Goal: Task Accomplishment & Management: Manage account settings

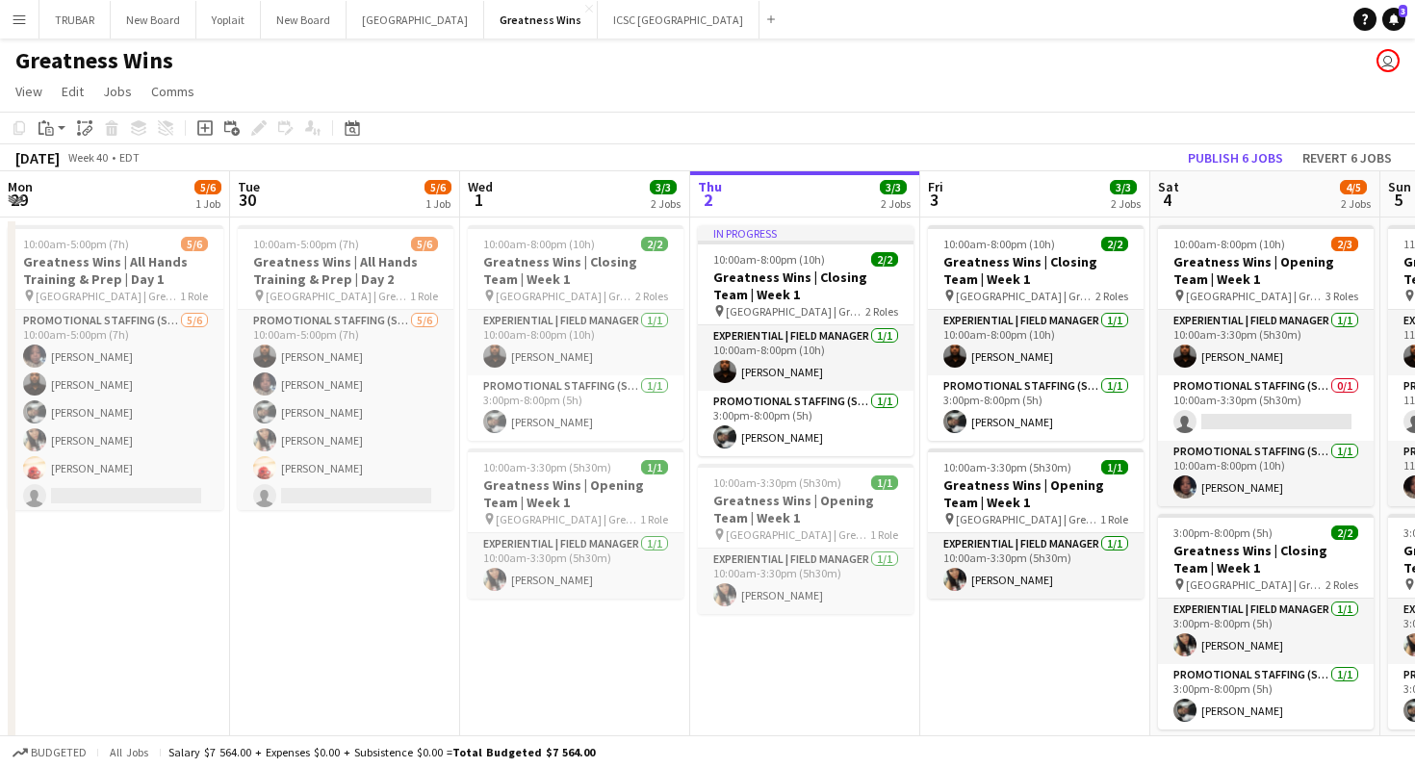
scroll to position [0, 898]
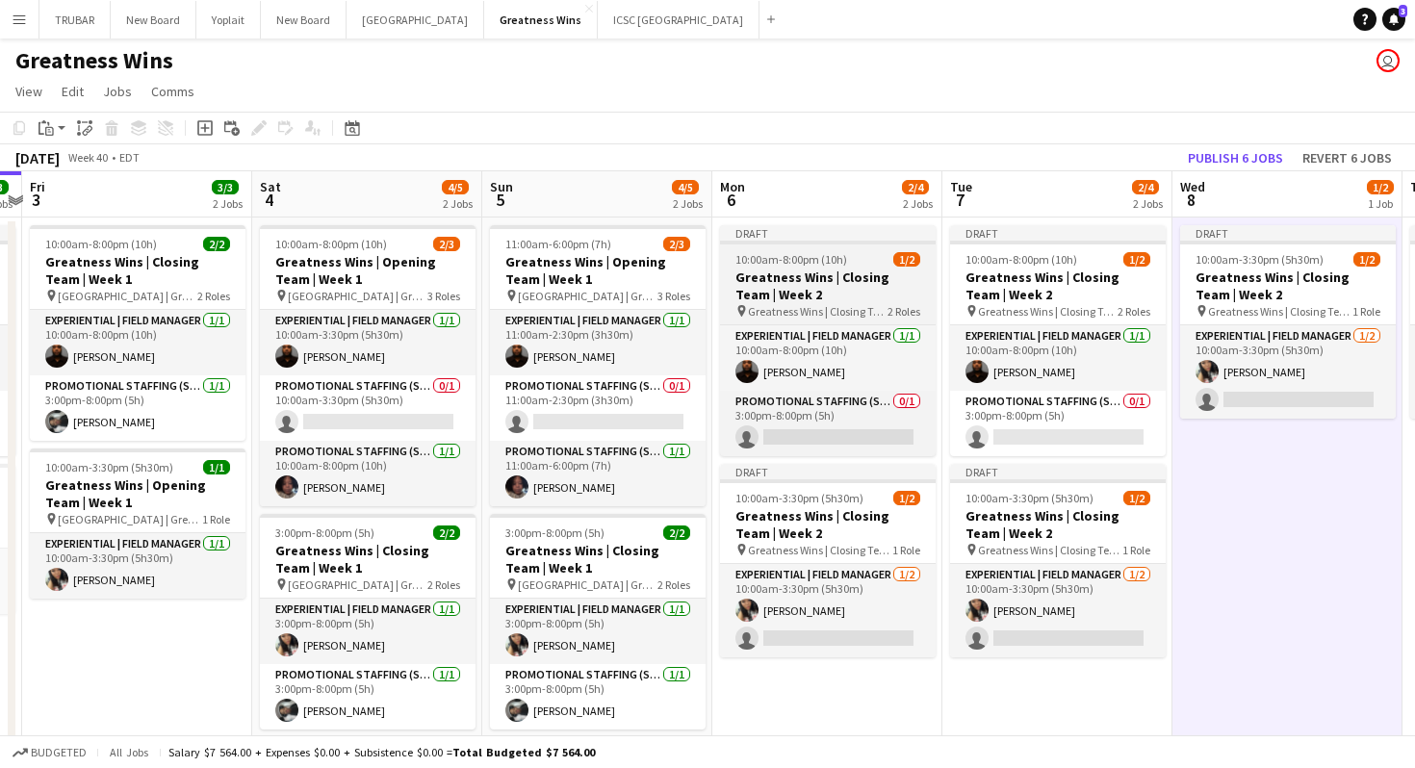
click at [844, 288] on h3 "Greatness Wins | Closing Team | Week 2" at bounding box center [828, 286] width 216 height 35
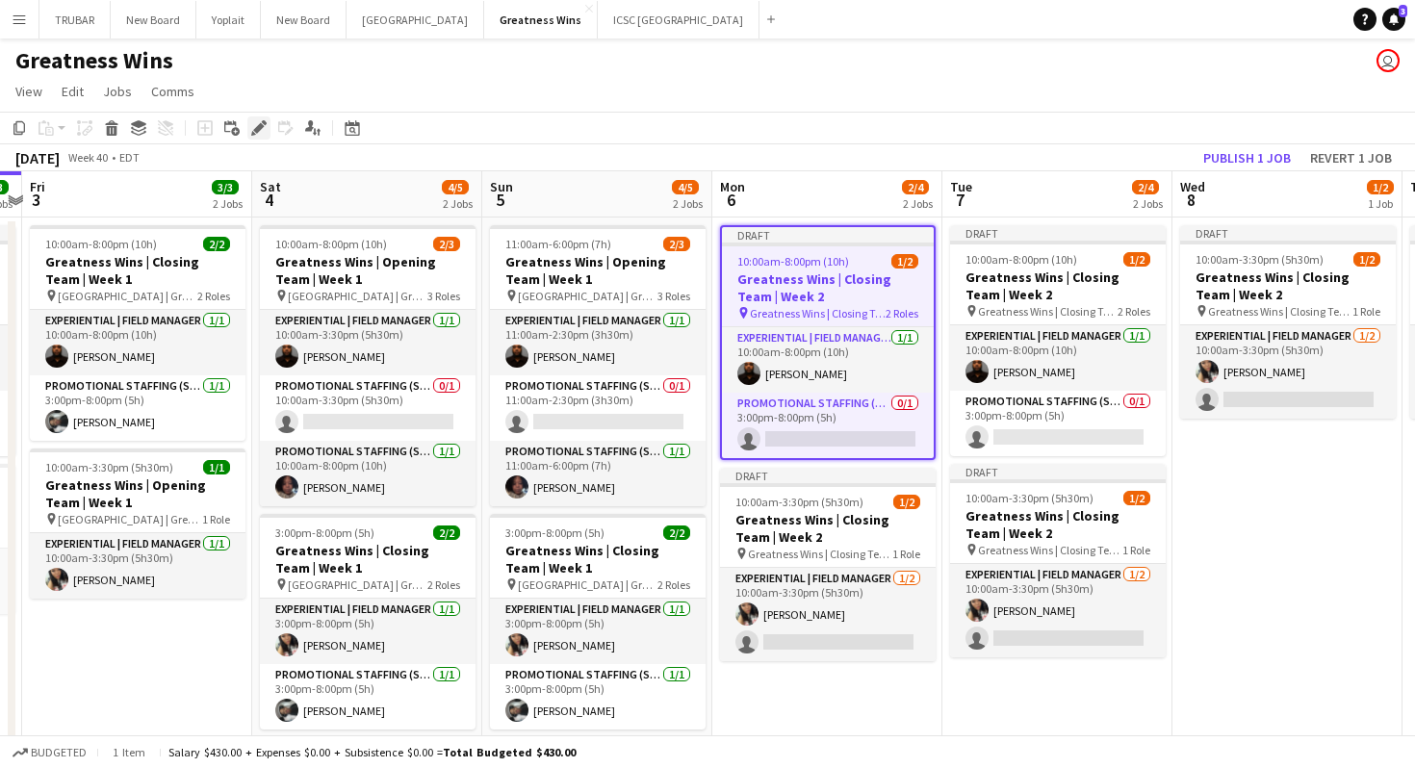
click at [253, 121] on icon "Edit" at bounding box center [258, 127] width 15 height 15
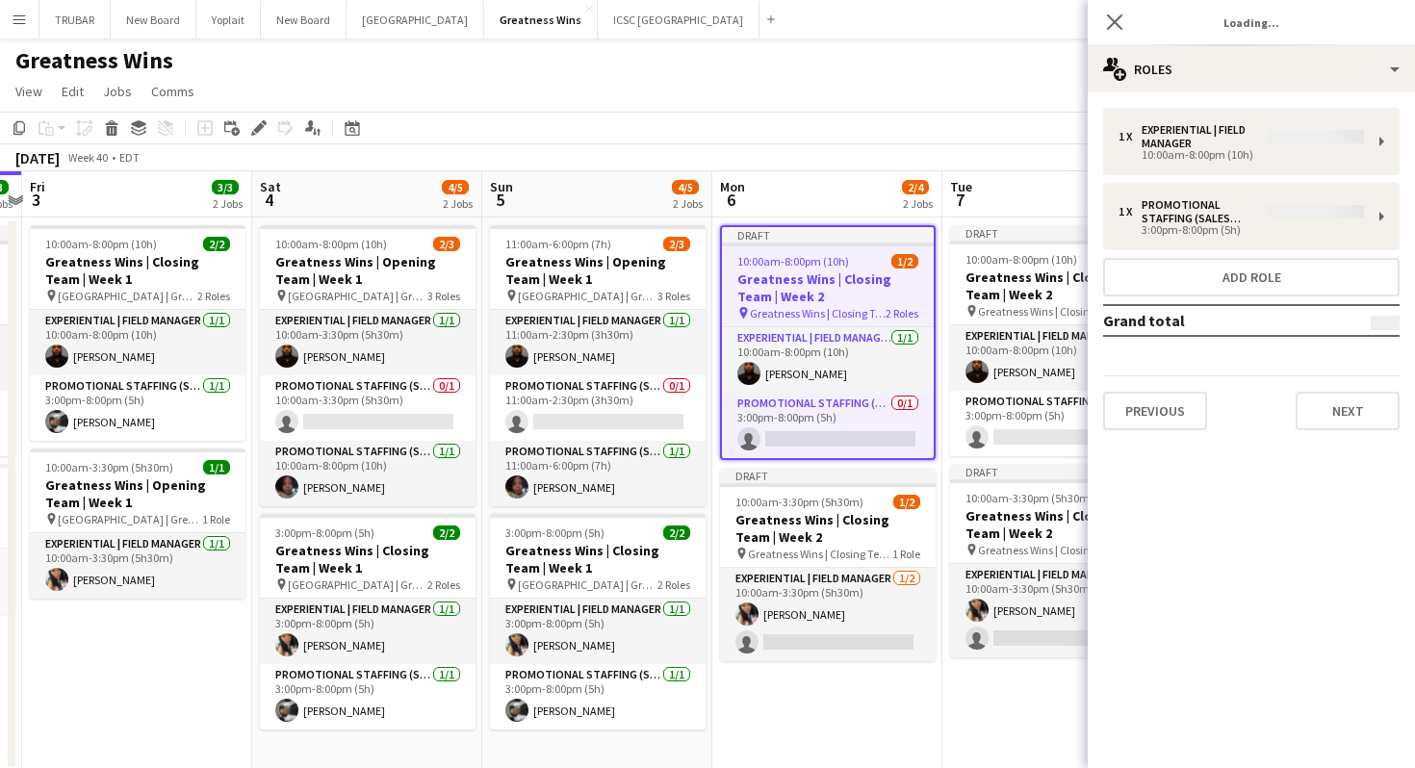
type input "*******"
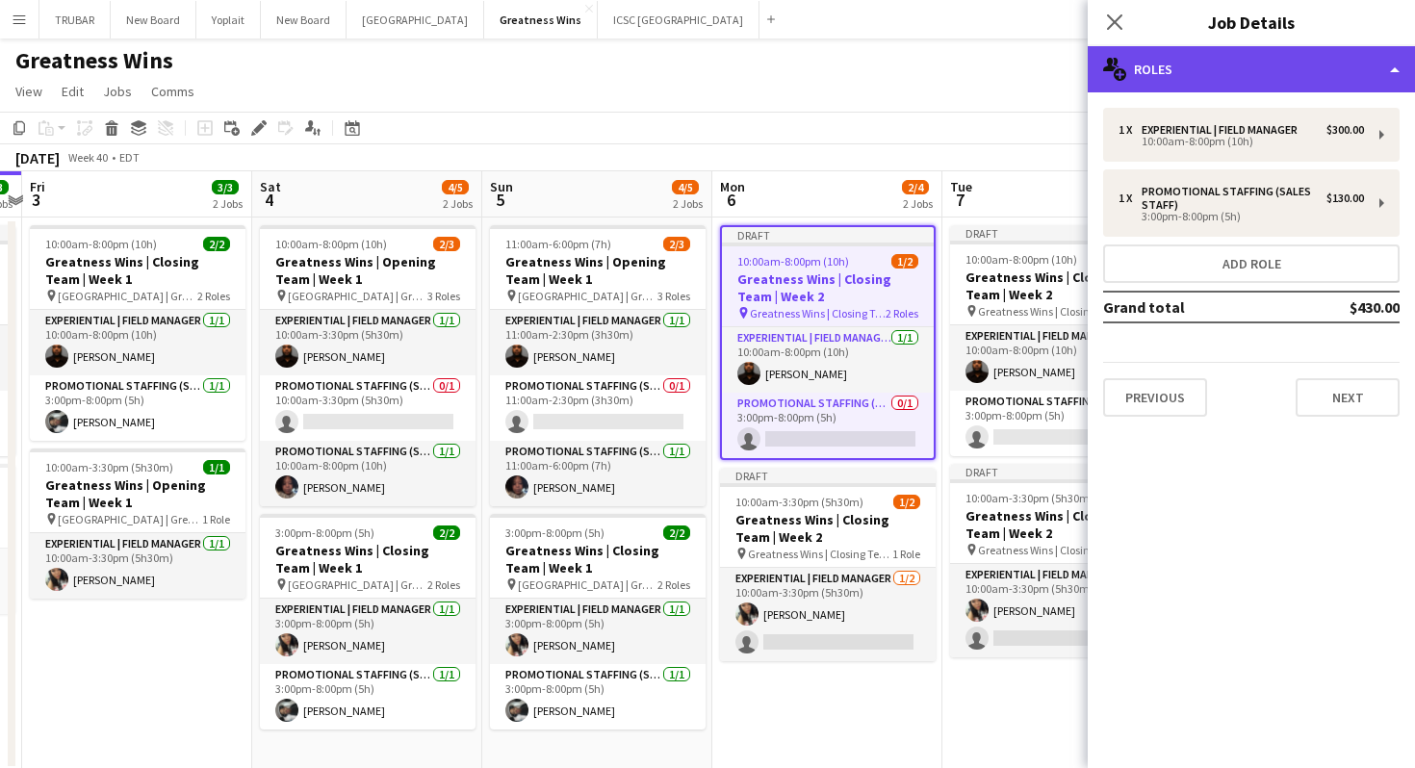
click at [1202, 72] on div "multiple-users-add Roles" at bounding box center [1251, 69] width 327 height 46
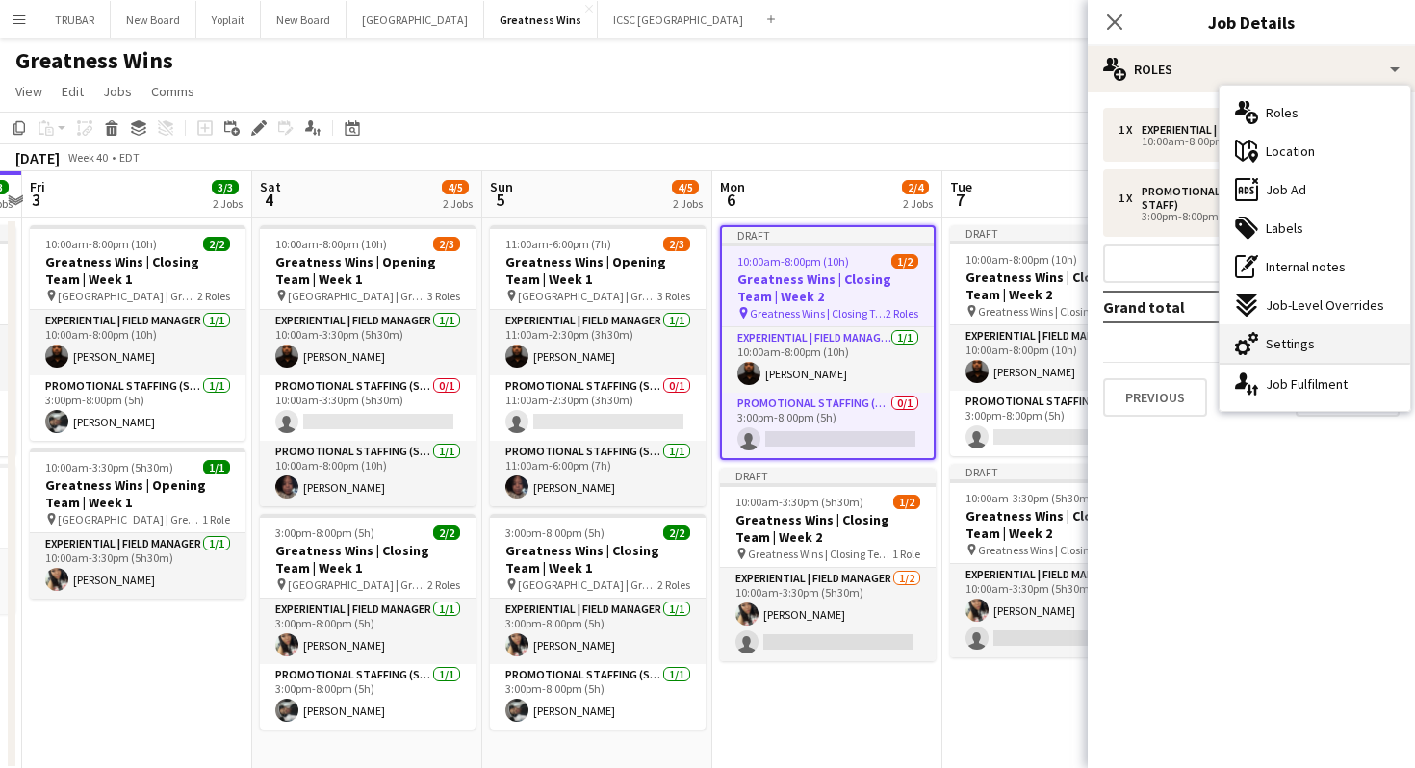
click at [1270, 345] on span "Settings" at bounding box center [1290, 343] width 49 height 17
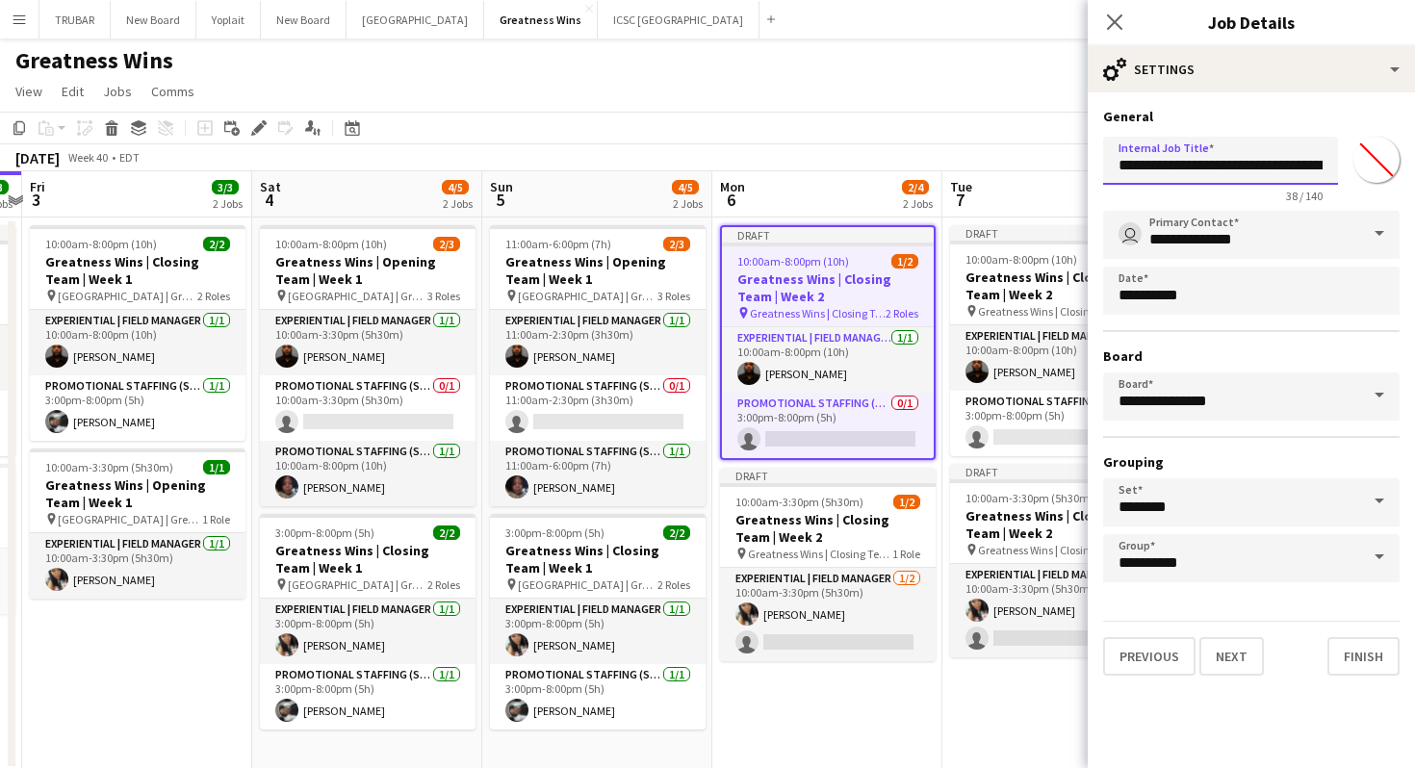
click at [1243, 163] on input "**********" at bounding box center [1220, 161] width 235 height 48
drag, startPoint x: 1228, startPoint y: 163, endPoint x: 1271, endPoint y: 167, distance: 42.6
click at [1271, 167] on input "**********" at bounding box center [1220, 161] width 235 height 48
type input "**********"
click at [1372, 646] on button "Finish" at bounding box center [1363, 656] width 72 height 39
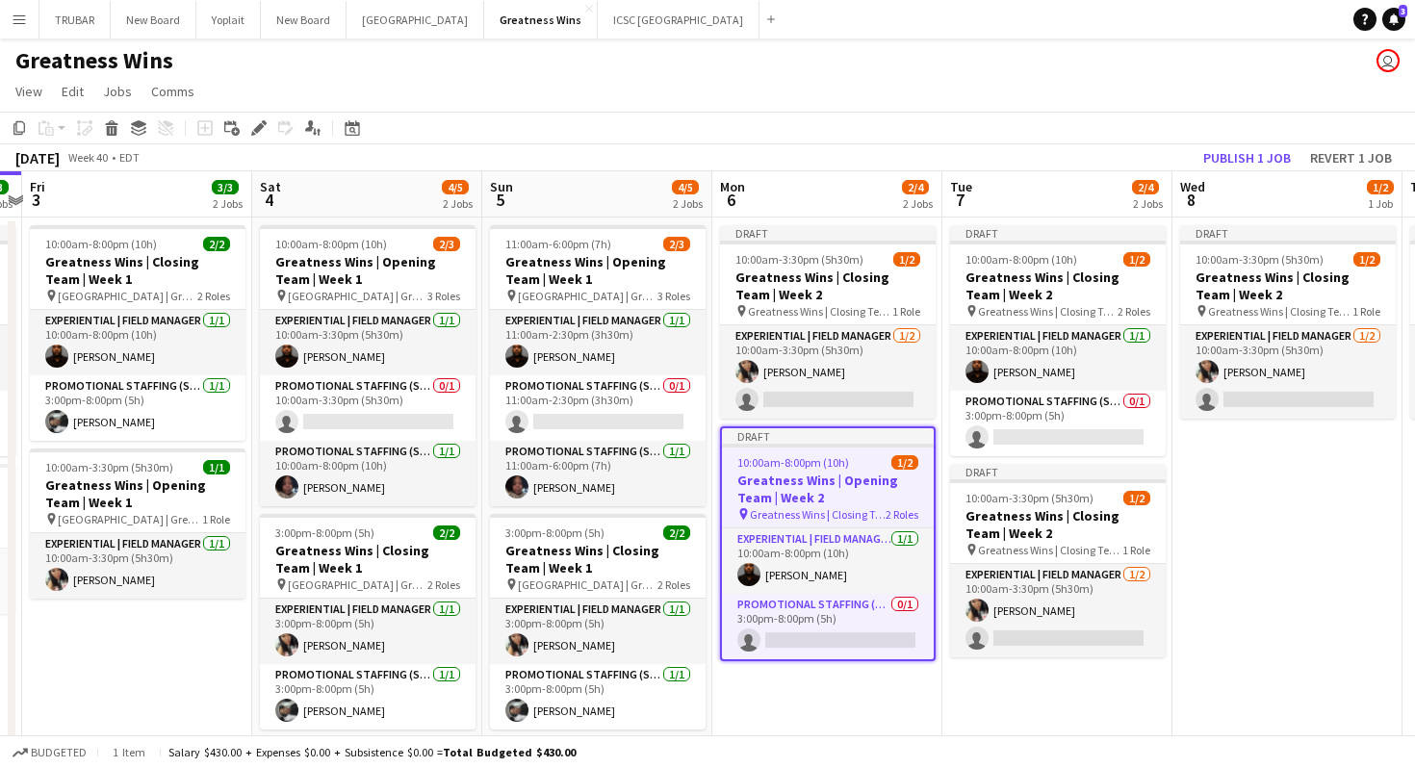
click at [866, 477] on h3 "Greatness Wins | Opening Team | Week 2" at bounding box center [828, 489] width 212 height 35
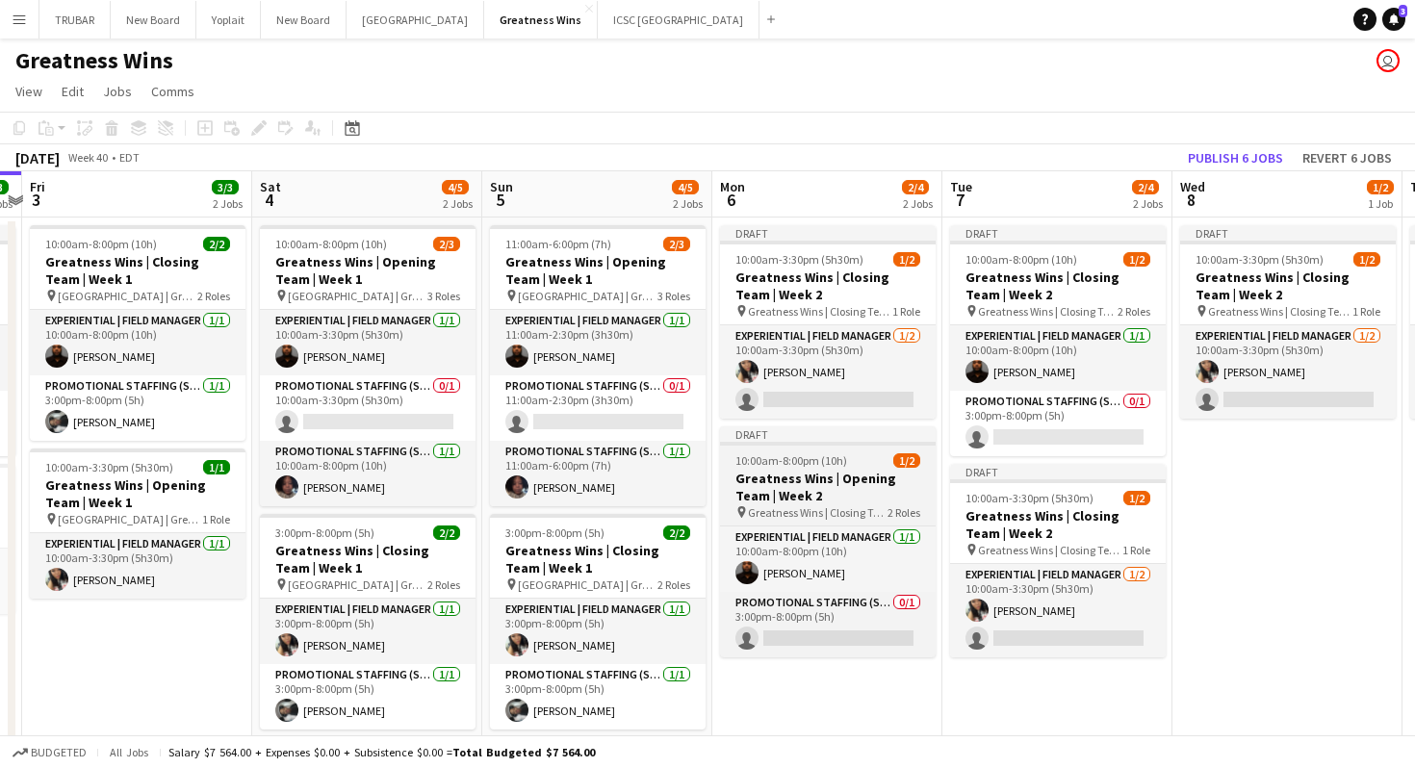
click at [801, 472] on h3 "Greatness Wins | Opening Team | Week 2" at bounding box center [828, 487] width 216 height 35
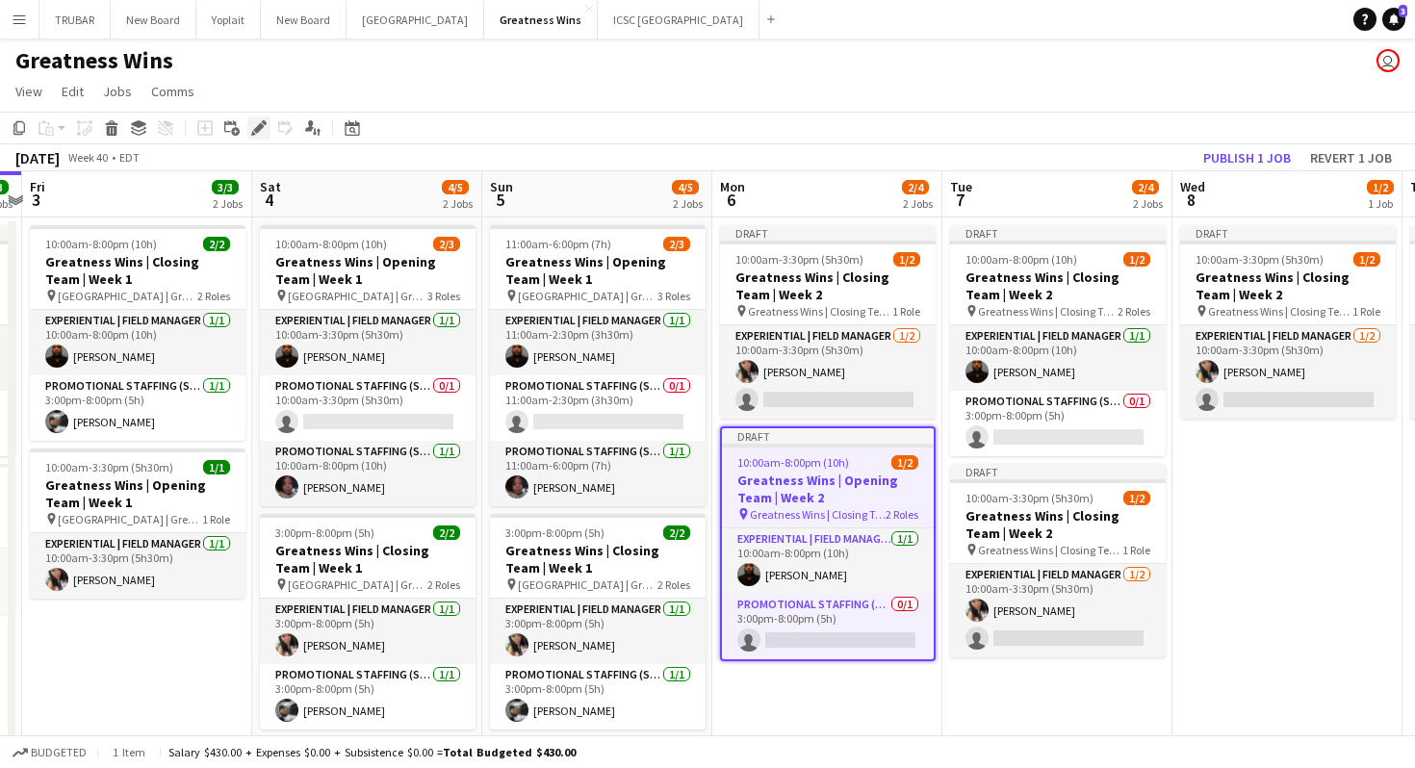
click at [260, 120] on icon "Edit" at bounding box center [258, 127] width 15 height 15
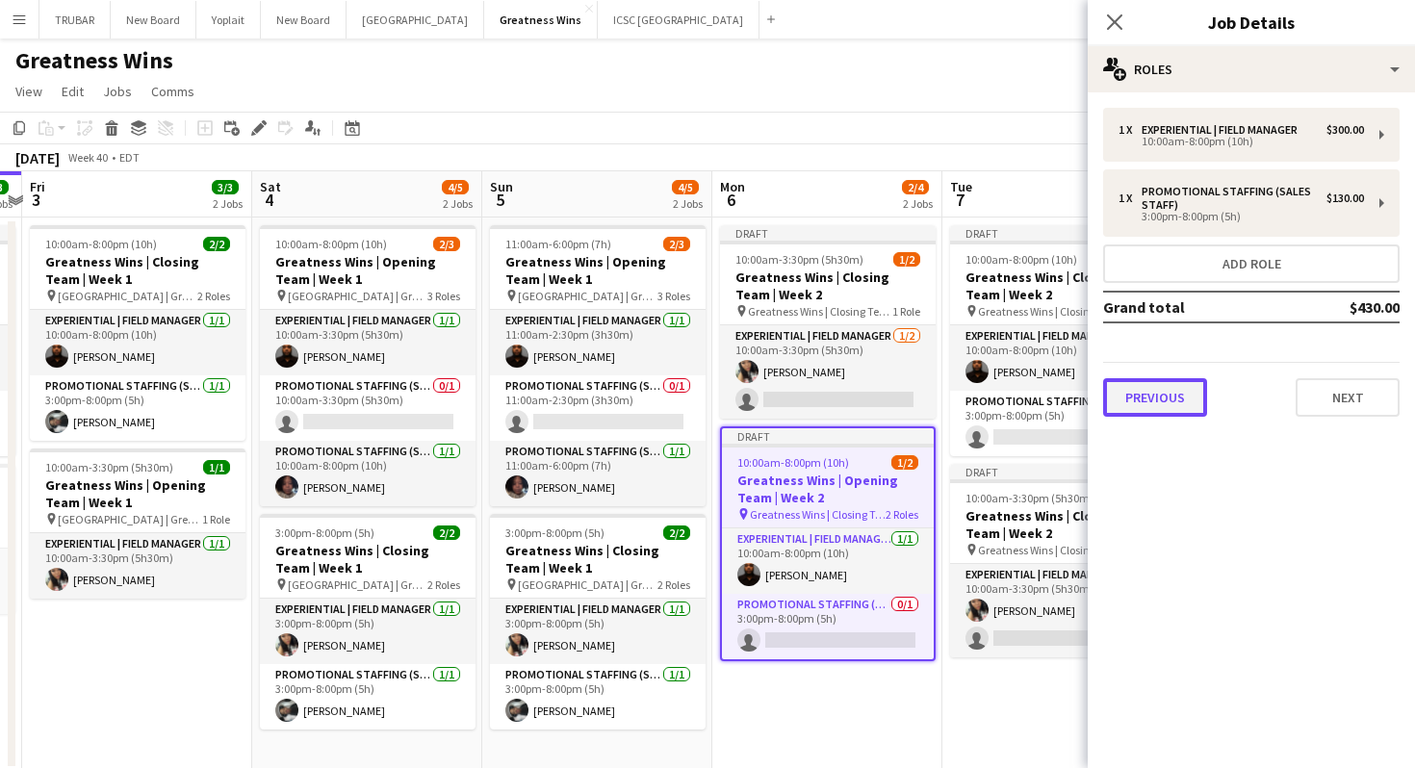
click at [1173, 390] on button "Previous" at bounding box center [1155, 397] width 104 height 39
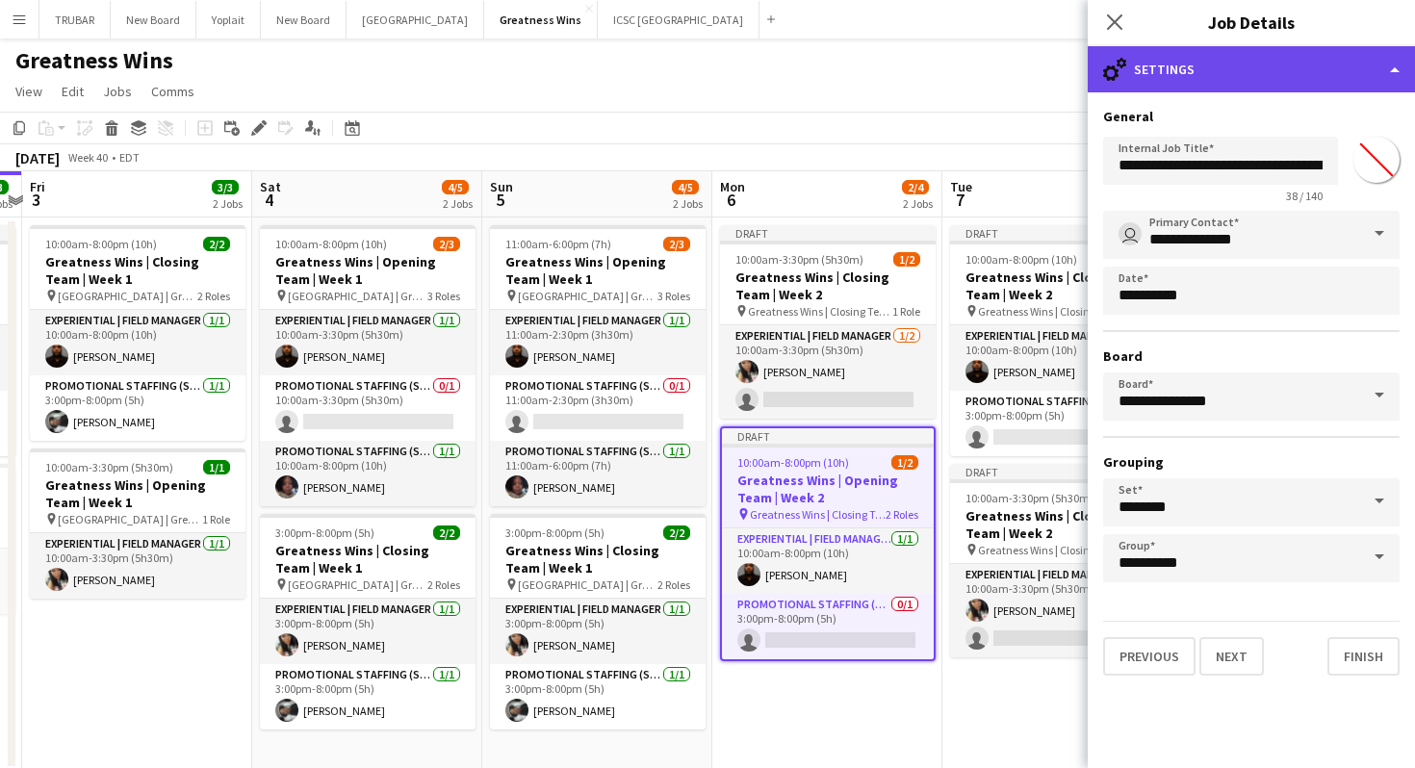
click at [1243, 83] on div "cog-double-3 Settings" at bounding box center [1251, 69] width 327 height 46
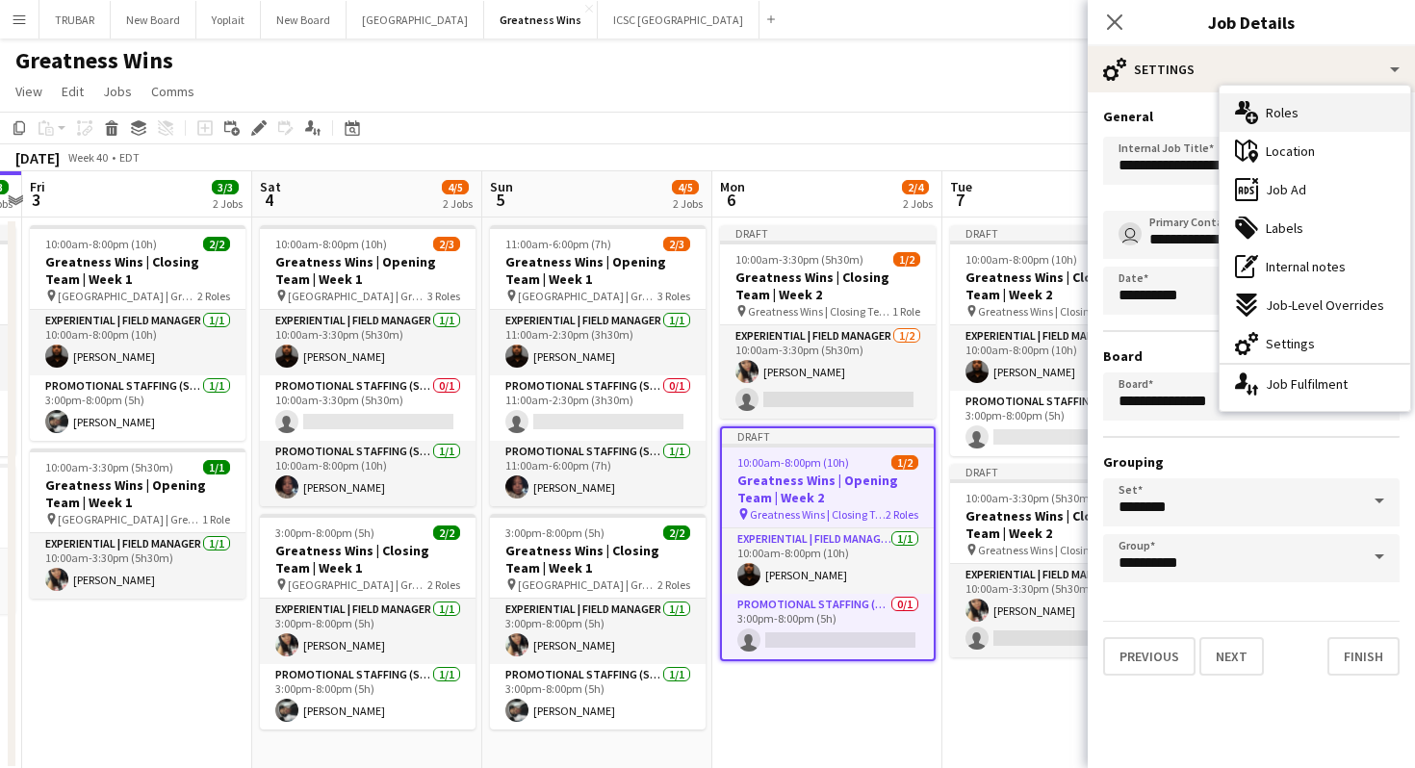
click at [1256, 111] on icon "multiple-users-add" at bounding box center [1246, 112] width 23 height 23
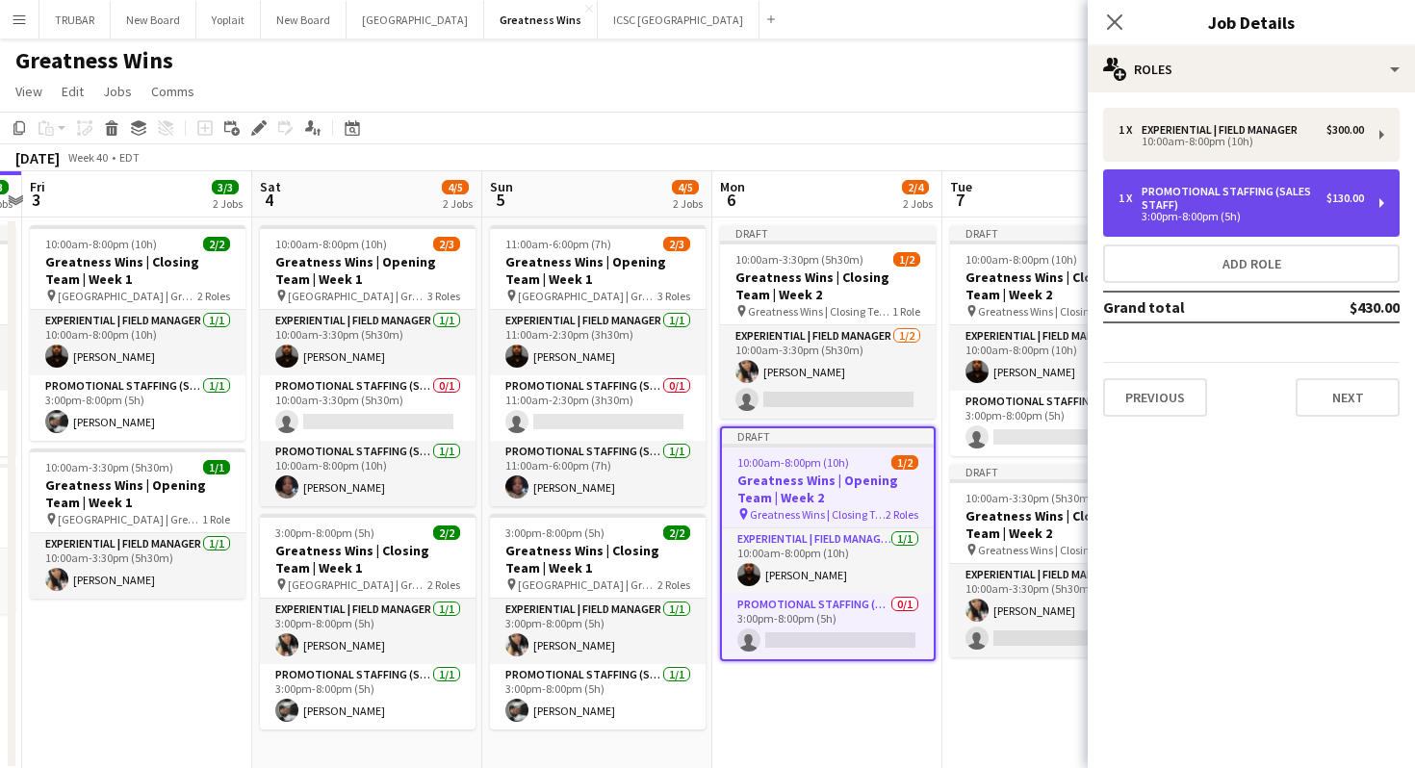
click at [1262, 200] on div "Promotional Staffing (Sales Staff)" at bounding box center [1234, 198] width 185 height 27
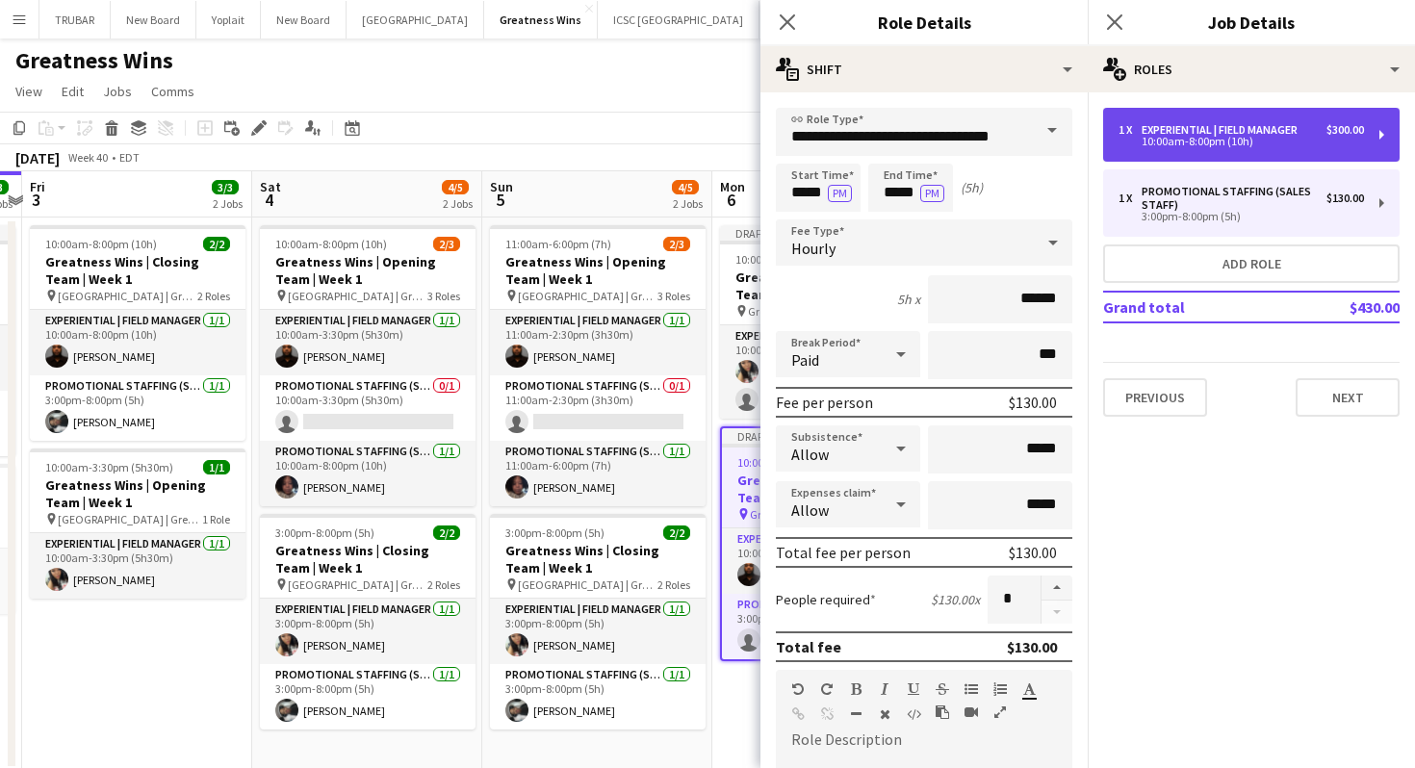
click at [1200, 125] on div "Experiential | Field Manager" at bounding box center [1224, 129] width 164 height 13
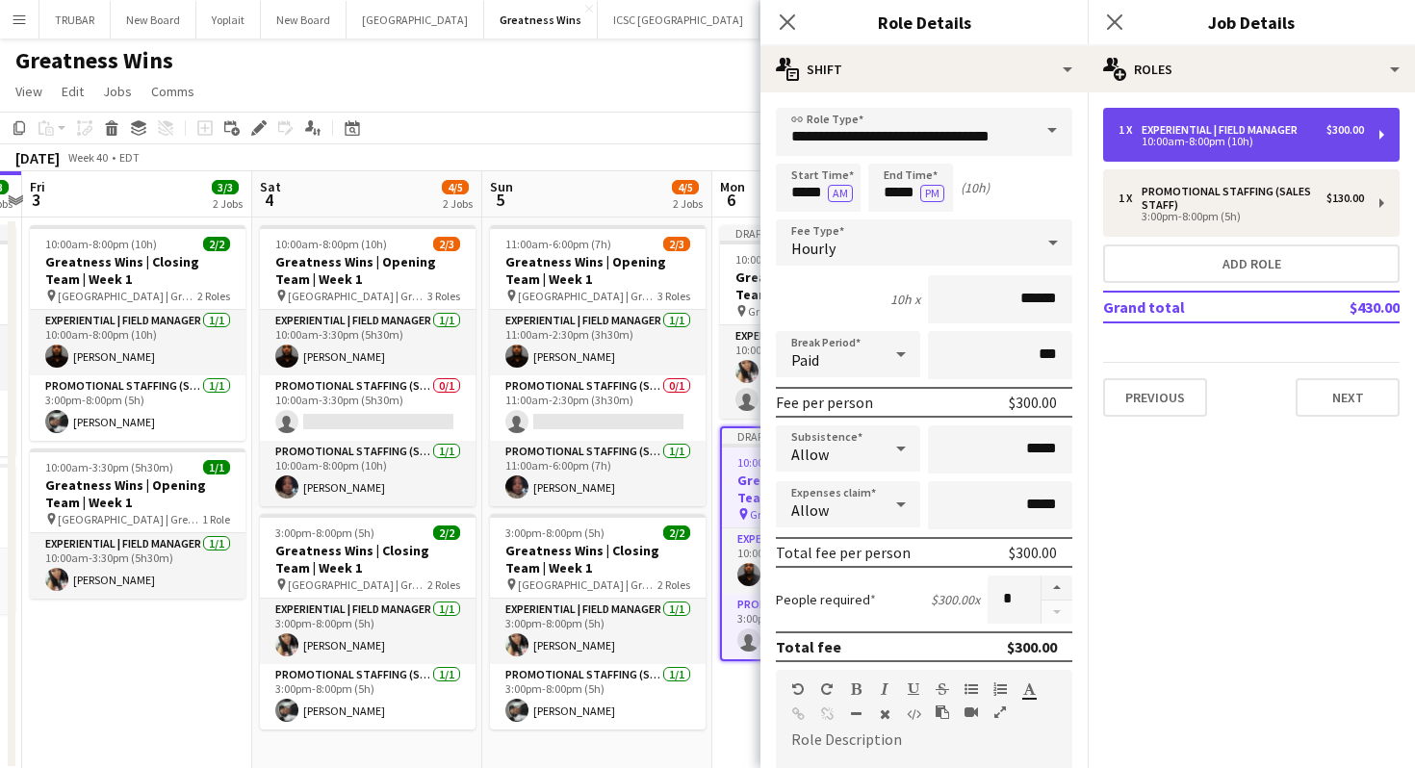
type input "**********"
type input "*****"
type input "******"
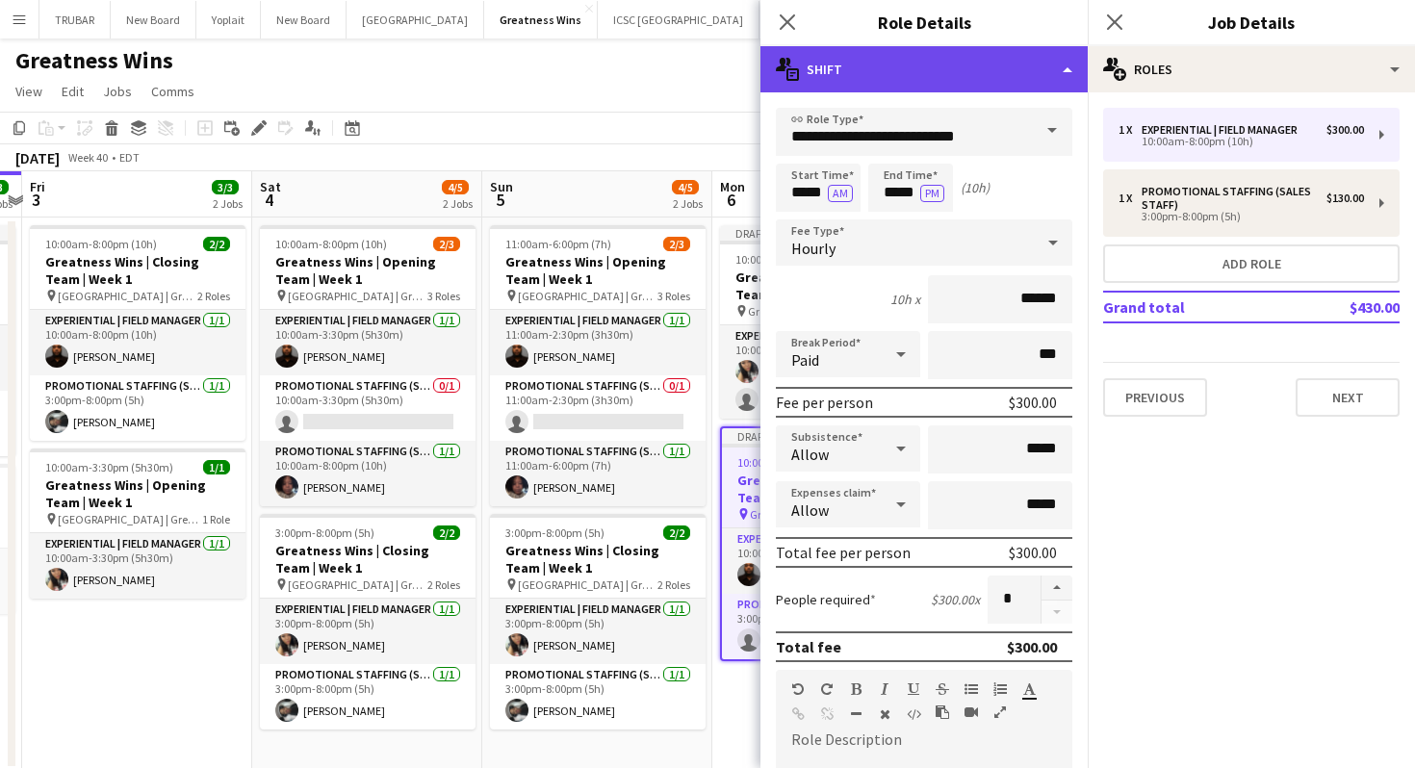
click at [1060, 72] on div "multiple-actions-text Shift" at bounding box center [923, 69] width 327 height 46
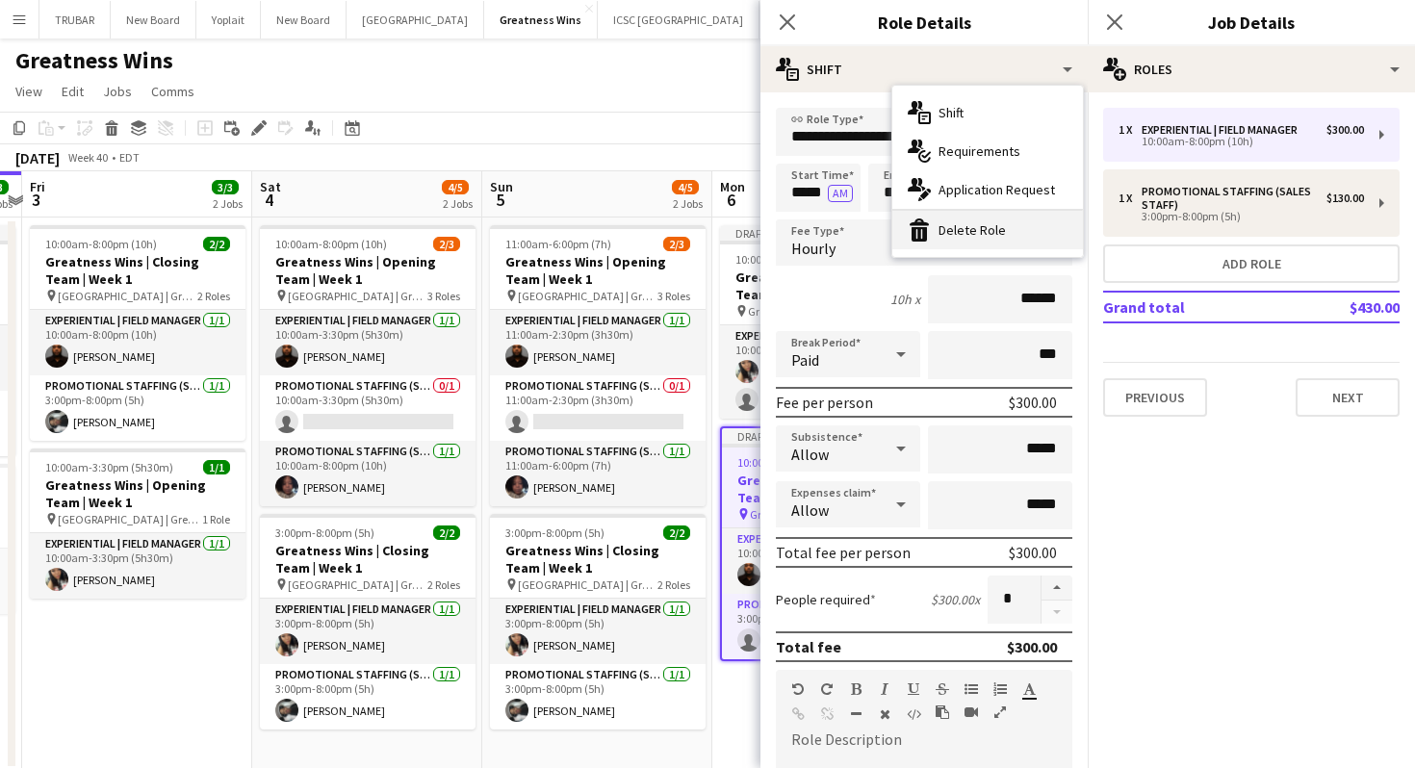
click at [1007, 225] on div "bin-2 Delete Role" at bounding box center [987, 230] width 191 height 39
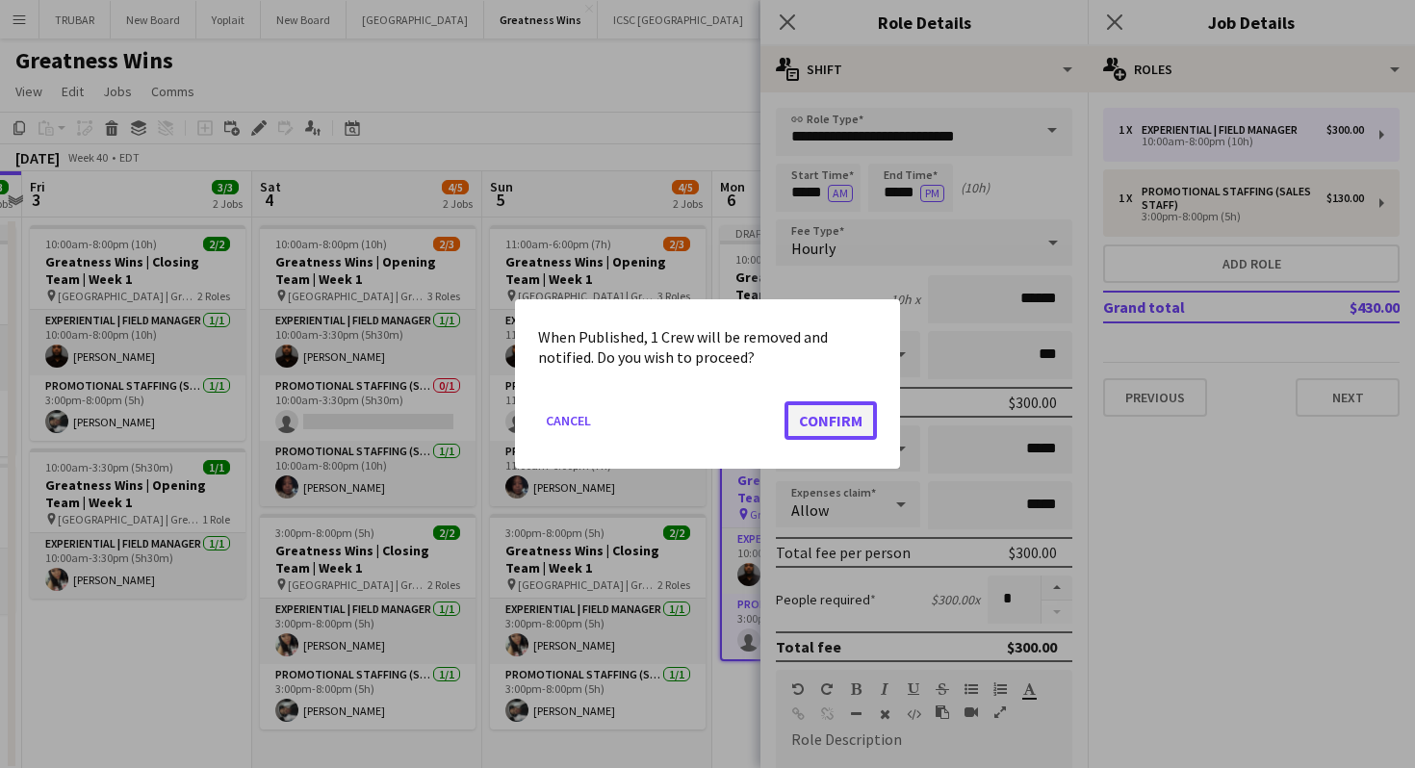
click at [811, 420] on button "Confirm" at bounding box center [830, 420] width 92 height 39
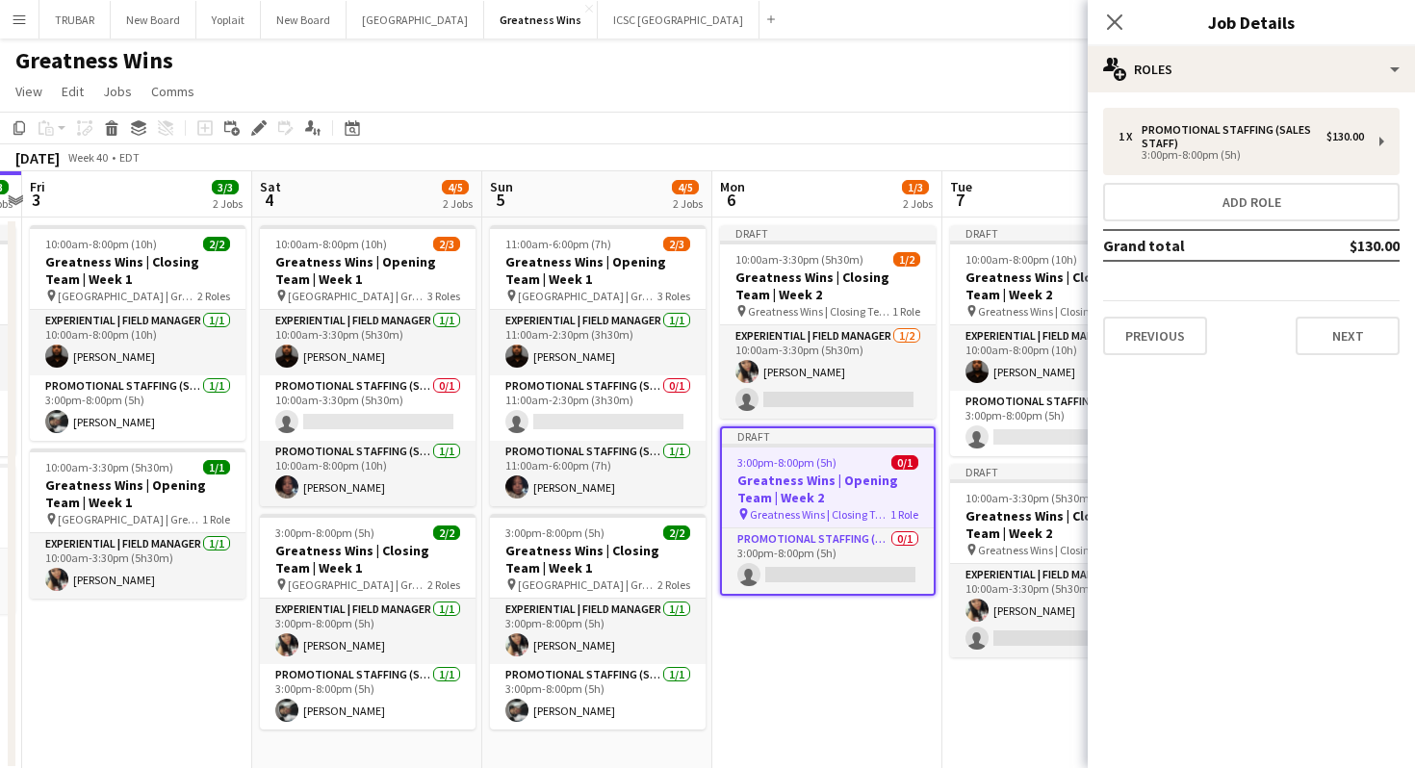
click at [801, 464] on span "3:00pm-8:00pm (5h)" at bounding box center [786, 462] width 99 height 14
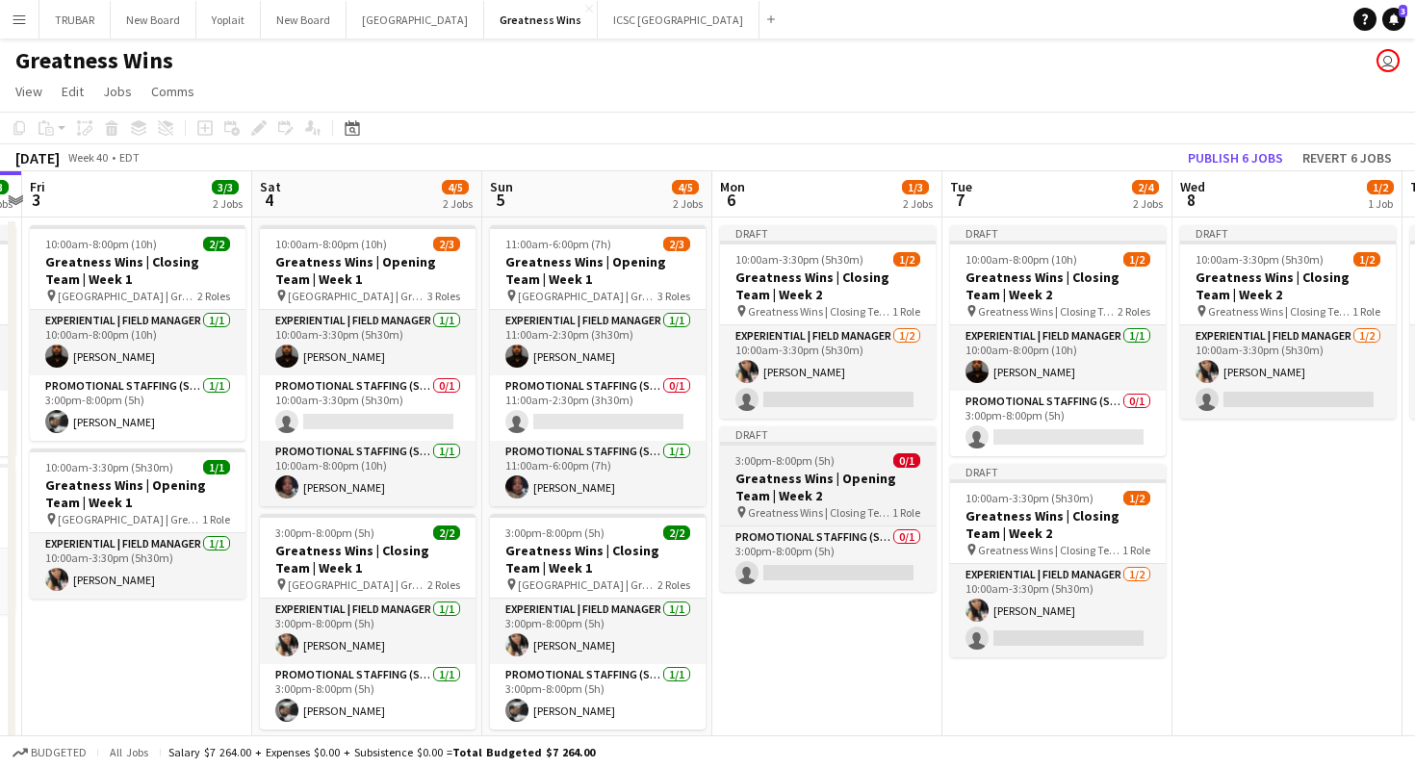
click at [803, 501] on h3 "Greatness Wins | Opening Team | Week 2" at bounding box center [828, 487] width 216 height 35
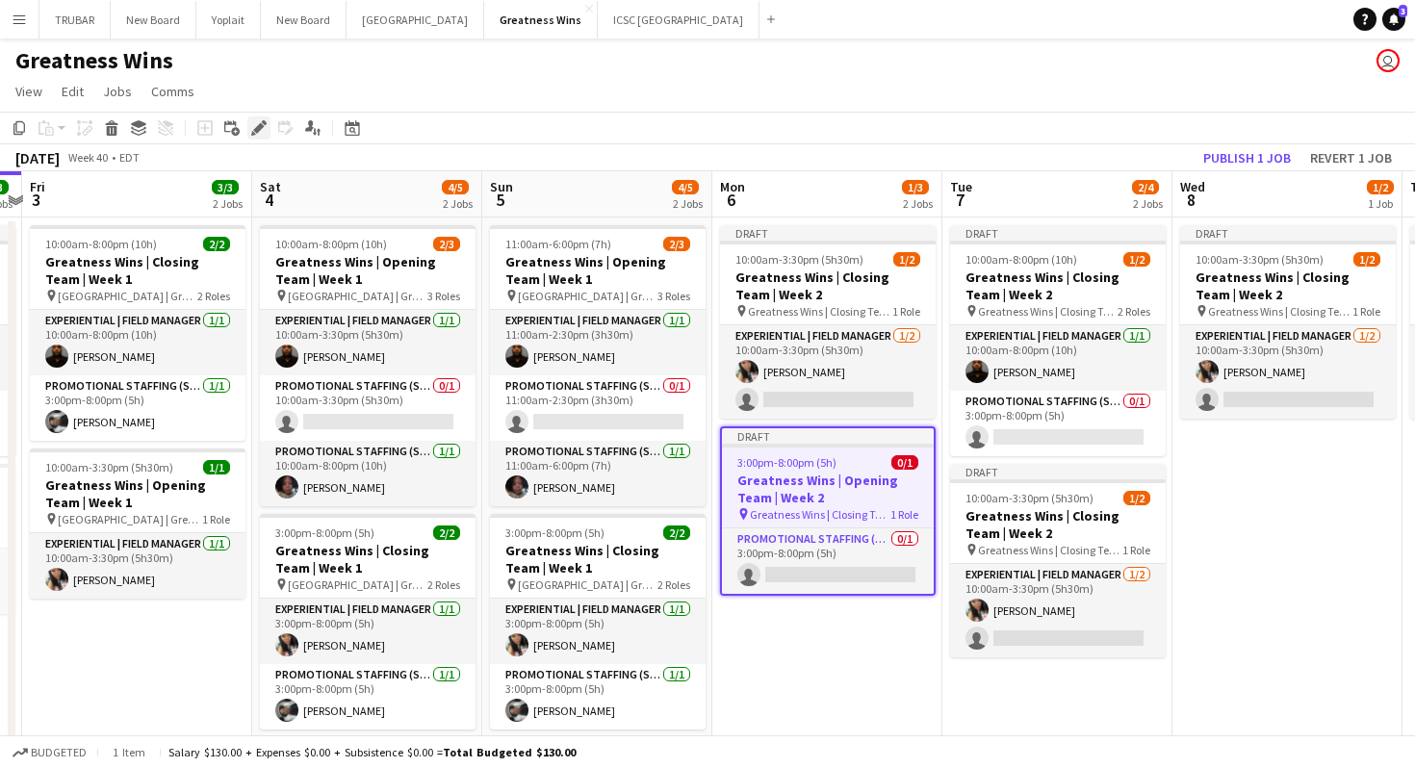
click at [258, 128] on icon at bounding box center [258, 128] width 11 height 11
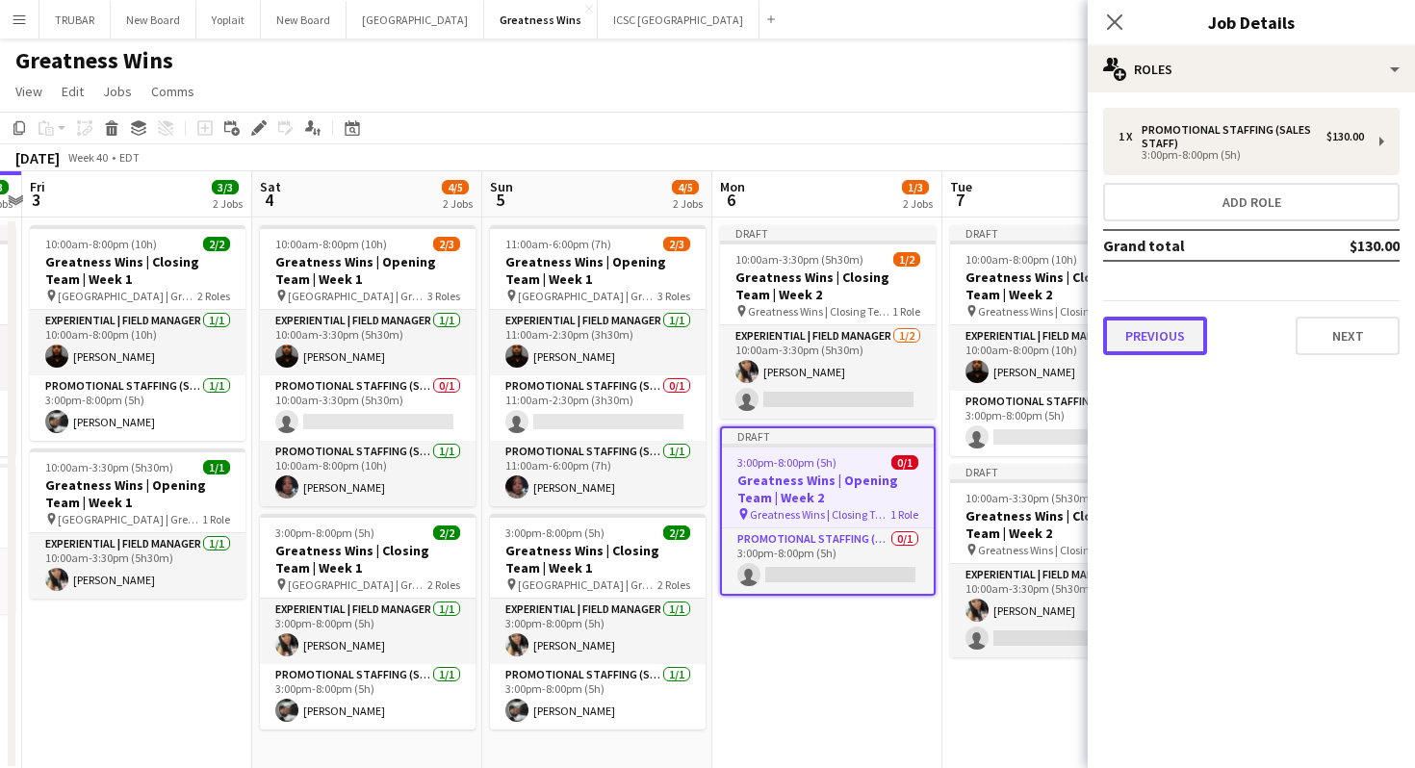
click at [1168, 321] on button "Previous" at bounding box center [1155, 336] width 104 height 39
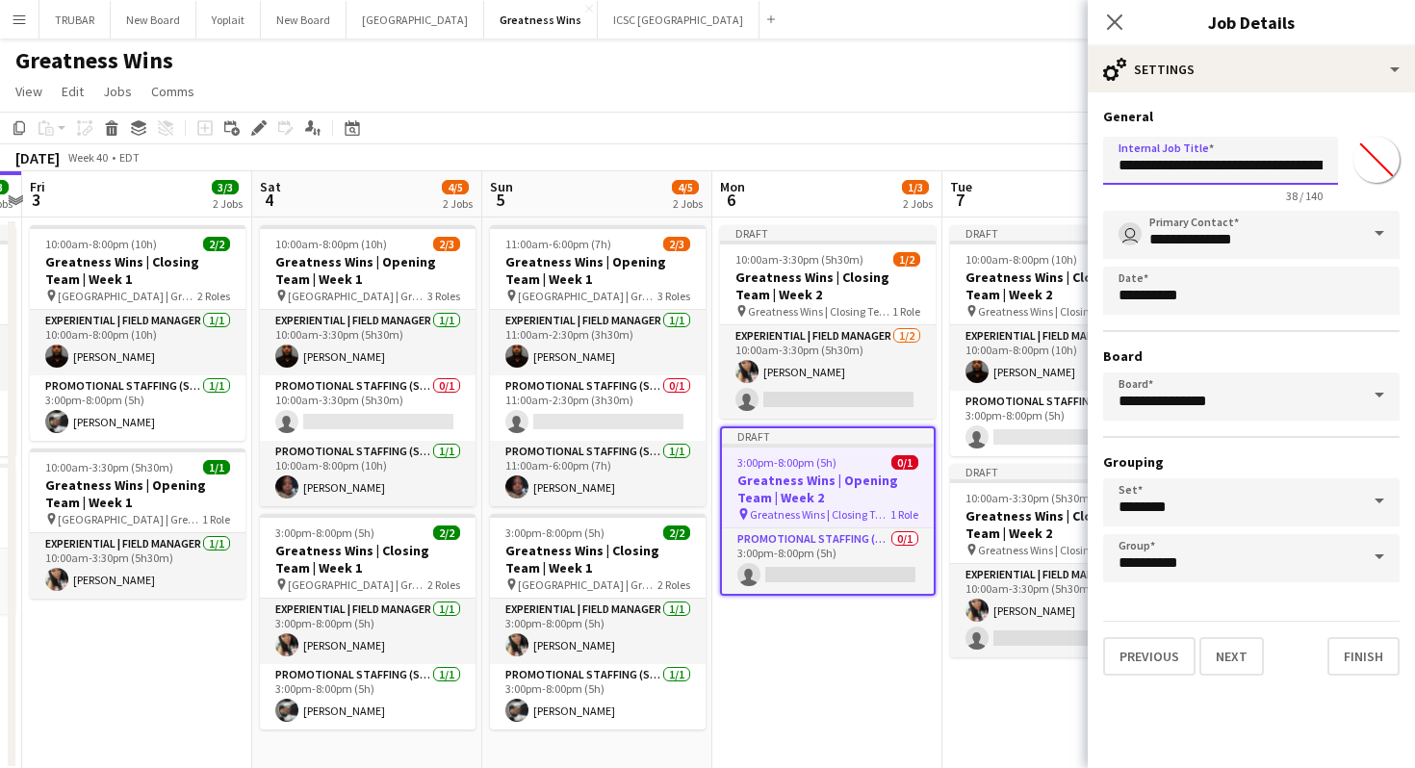
click at [1266, 171] on input "**********" at bounding box center [1220, 161] width 235 height 48
drag, startPoint x: 1226, startPoint y: 168, endPoint x: 1377, endPoint y: 185, distance: 152.0
click at [1377, 185] on div "**********" at bounding box center [1251, 166] width 296 height 74
click at [1209, 166] on input "**********" at bounding box center [1220, 161] width 235 height 48
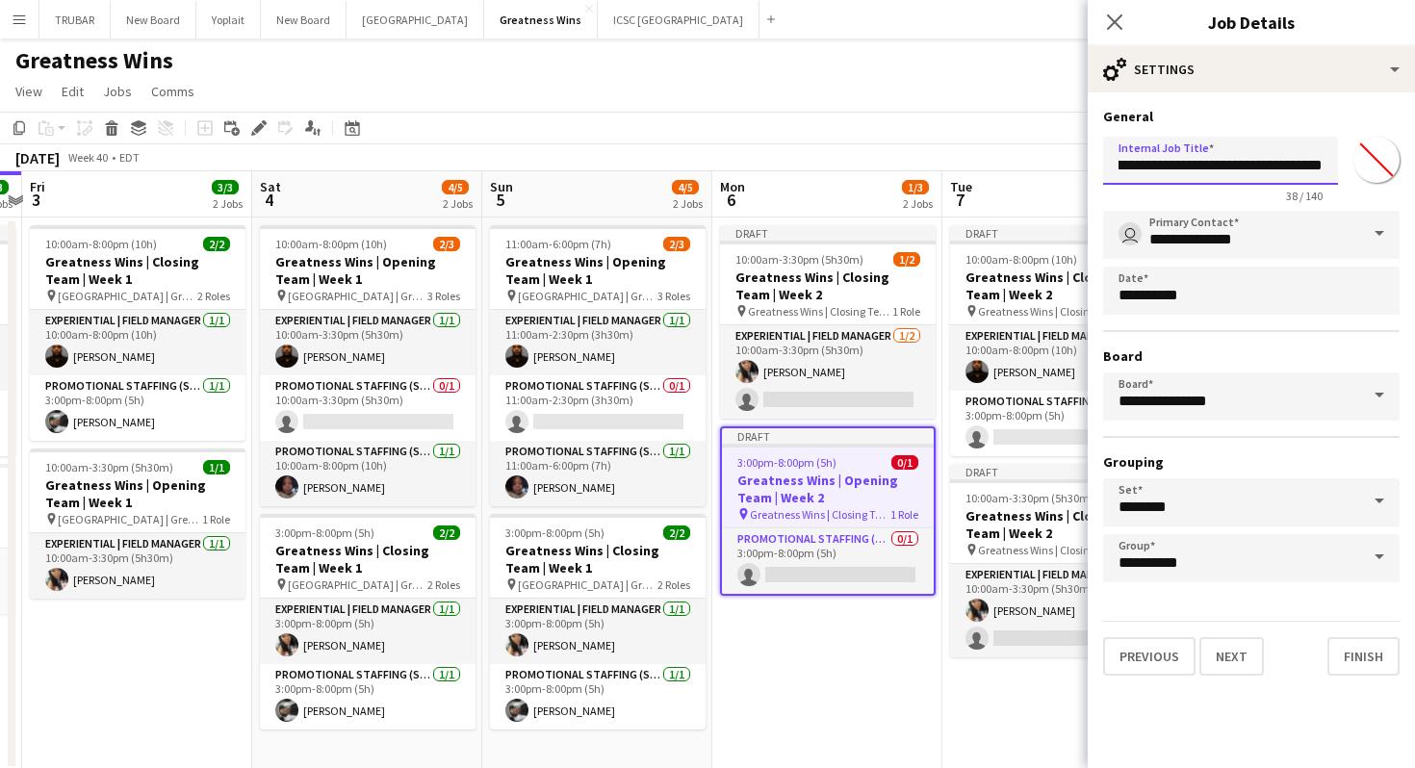
drag, startPoint x: 1174, startPoint y: 167, endPoint x: 1228, endPoint y: 172, distance: 54.2
click at [1228, 172] on input "**********" at bounding box center [1220, 161] width 235 height 48
type input "**********"
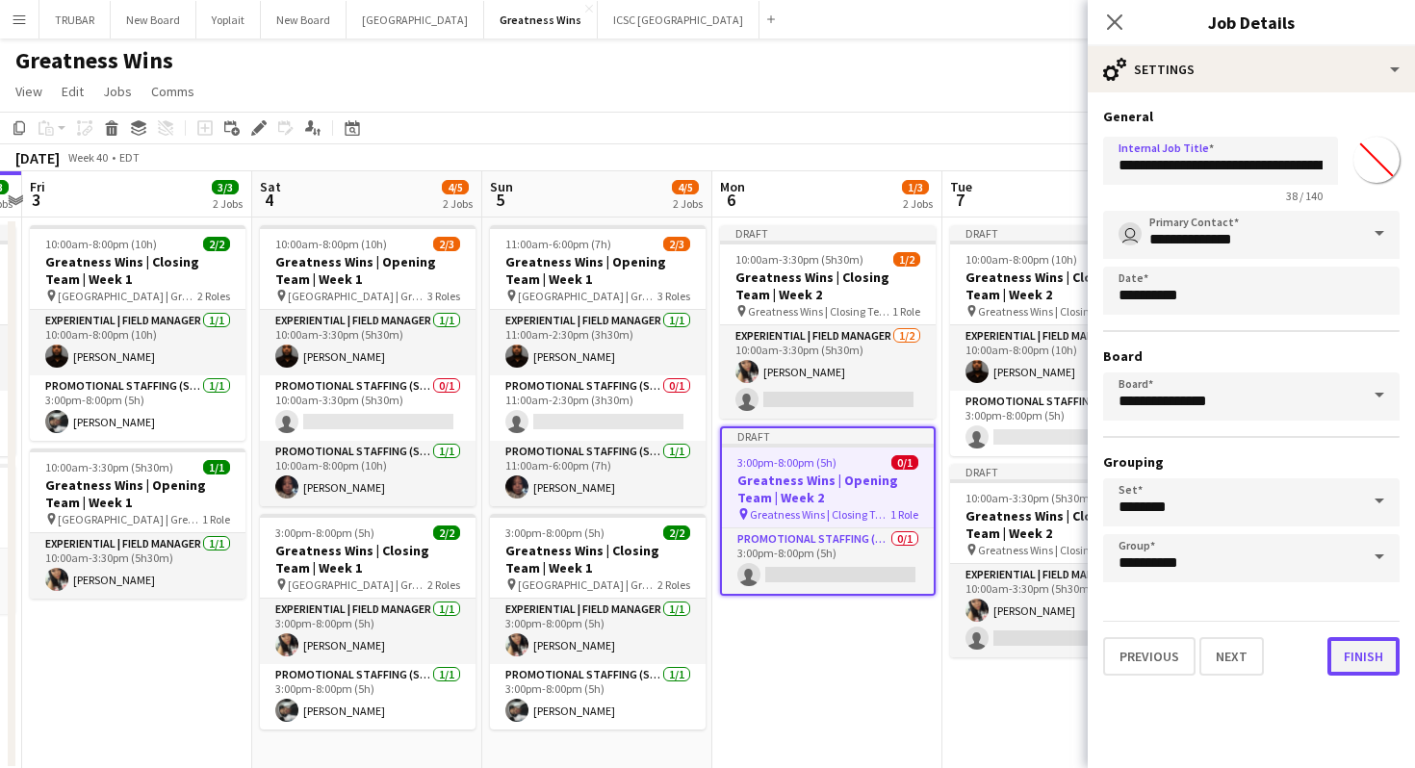
click at [1354, 643] on button "Finish" at bounding box center [1363, 656] width 72 height 39
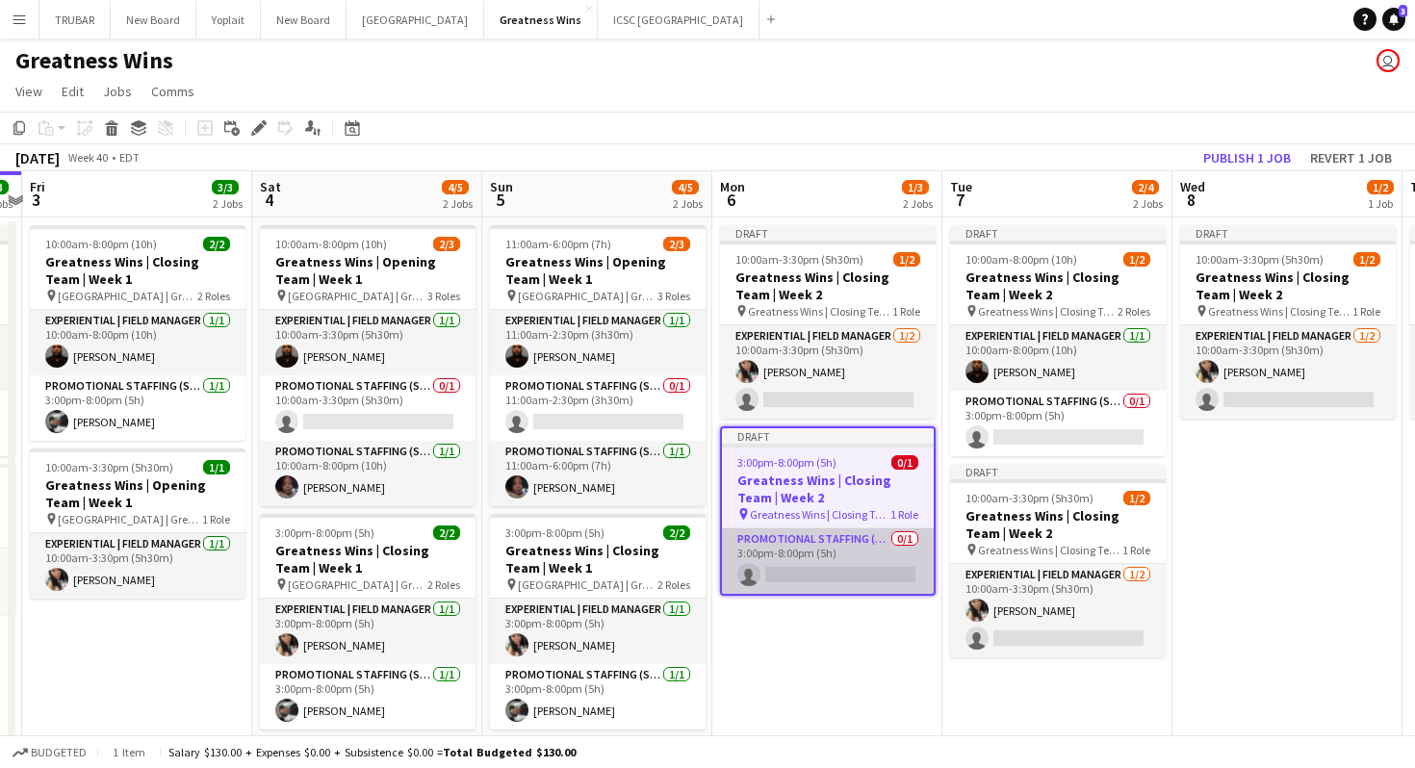
click at [806, 543] on app-card-role "Promotional Staffing (Sales Staff) 0/1 3:00pm-8:00pm (5h) single-neutral-actions" at bounding box center [828, 560] width 212 height 65
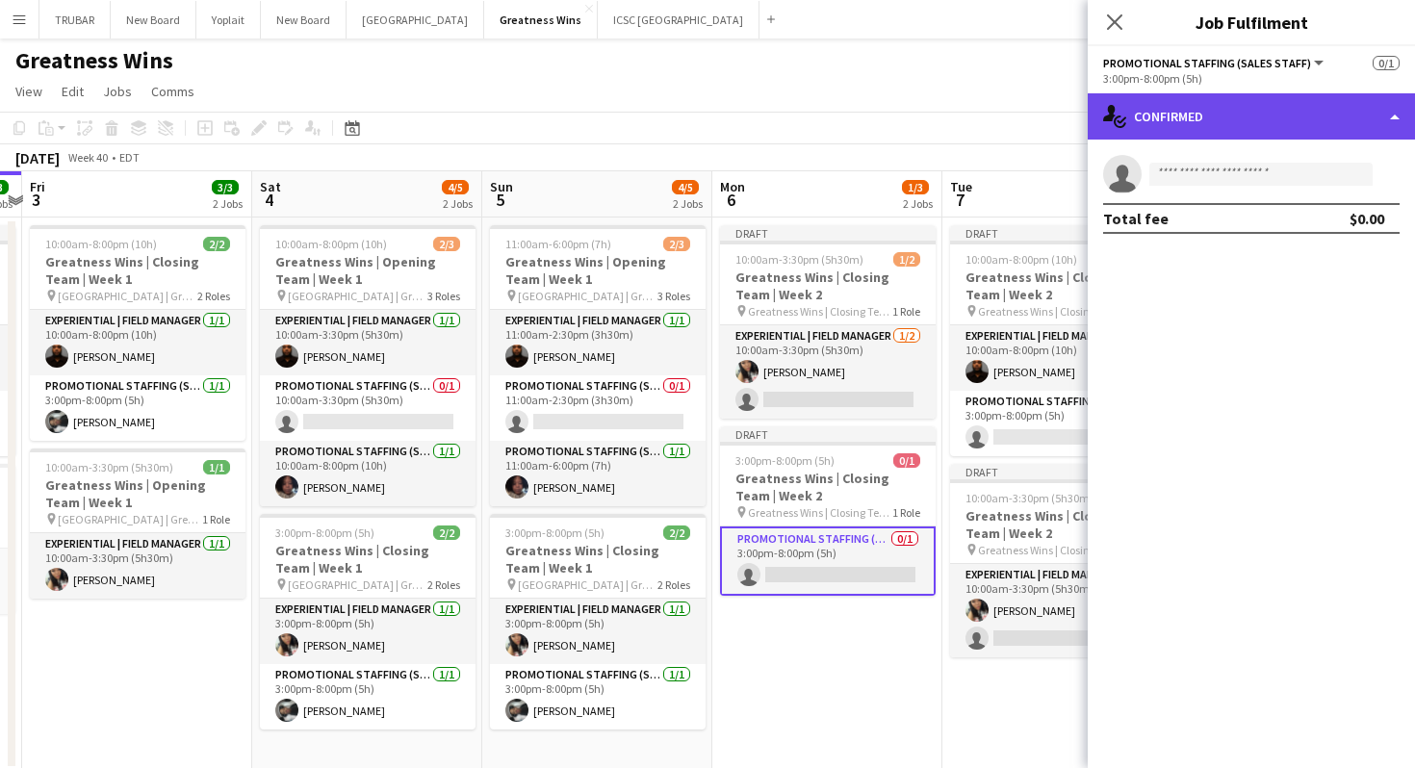
click at [1217, 121] on div "single-neutral-actions-check-2 Confirmed" at bounding box center [1251, 116] width 327 height 46
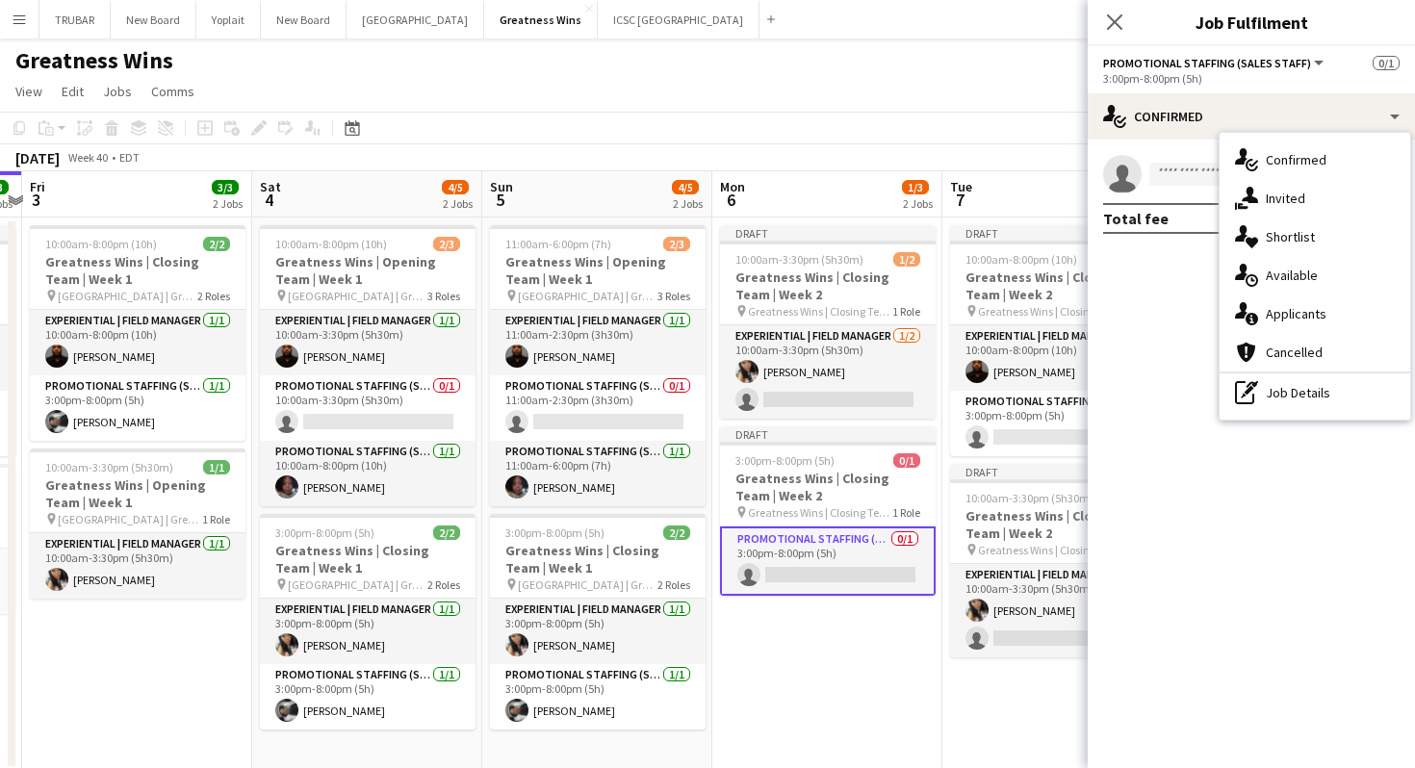
click at [1202, 357] on mat-expansion-panel "check Confirmed single-neutral-actions Total fee $0.00" at bounding box center [1251, 454] width 327 height 629
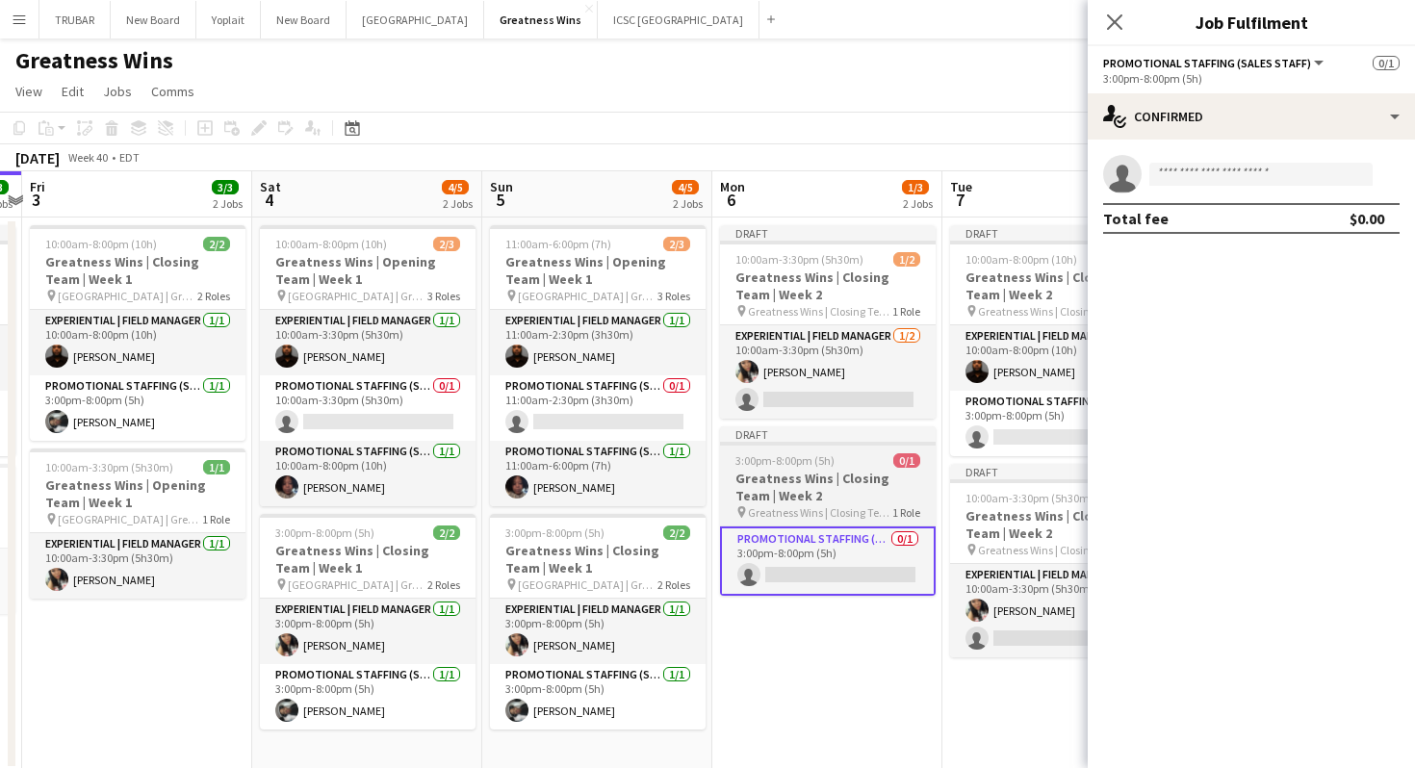
click at [810, 494] on h3 "Greatness Wins | Closing Team | Week 2" at bounding box center [828, 487] width 216 height 35
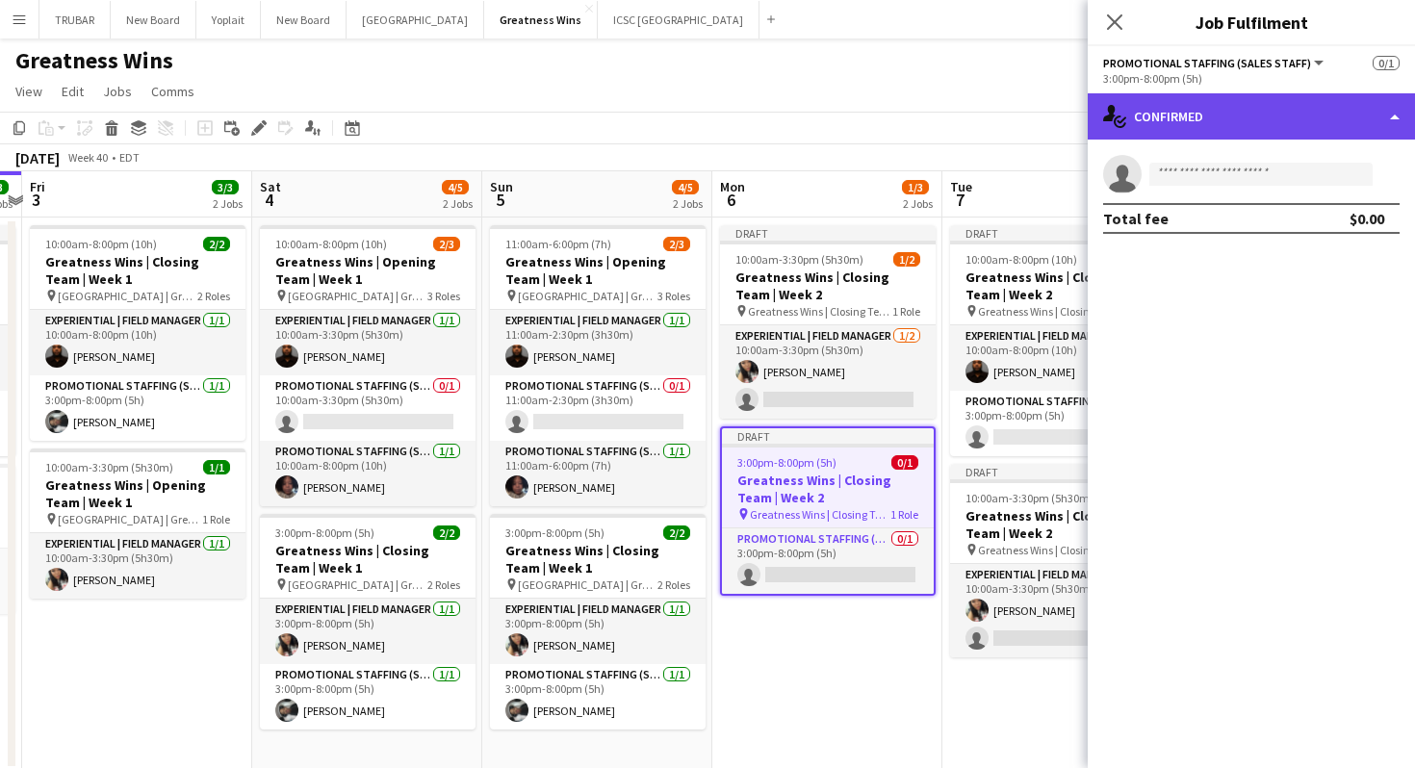
click at [1248, 125] on div "single-neutral-actions-check-2 Confirmed" at bounding box center [1251, 116] width 327 height 46
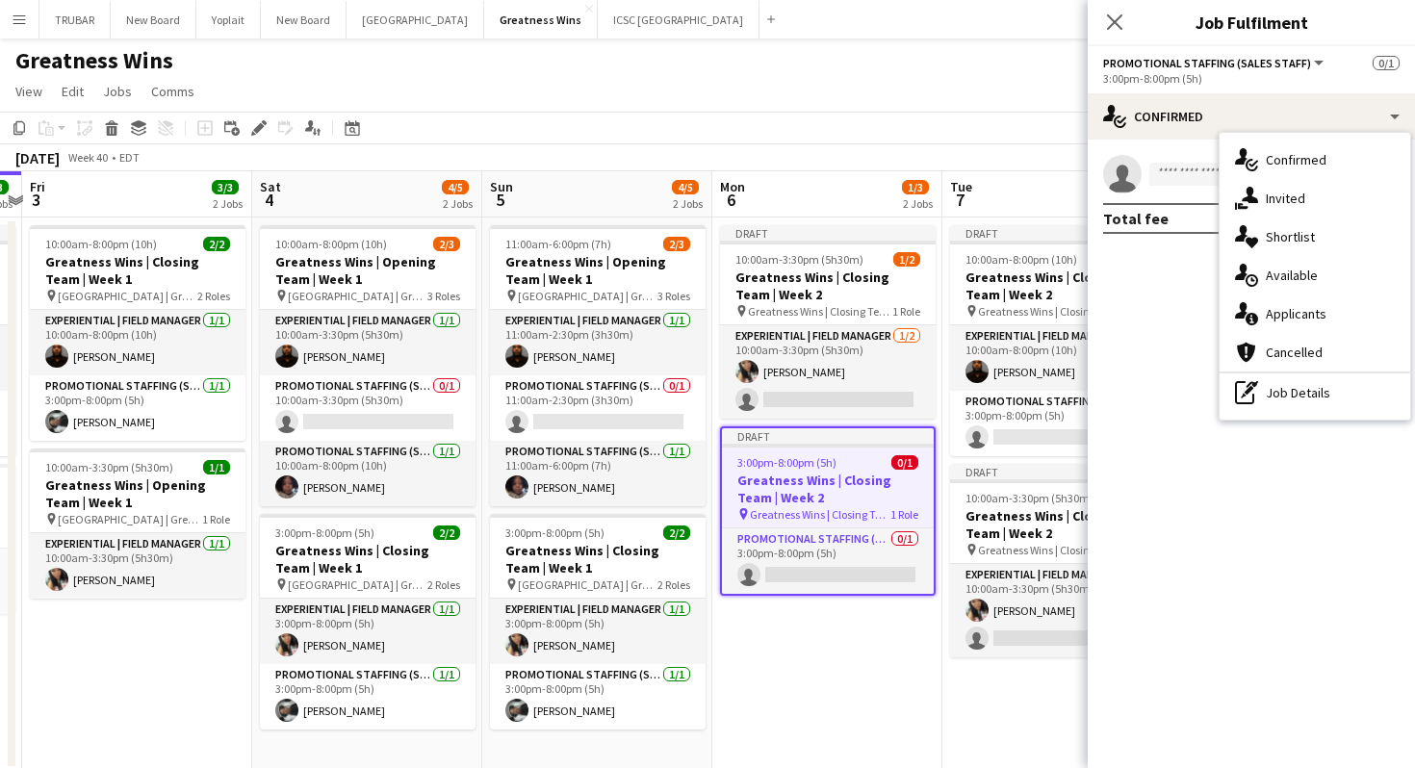
click at [1119, 428] on mat-expansion-panel "check Confirmed single-neutral-actions Total fee $0.00" at bounding box center [1251, 454] width 327 height 629
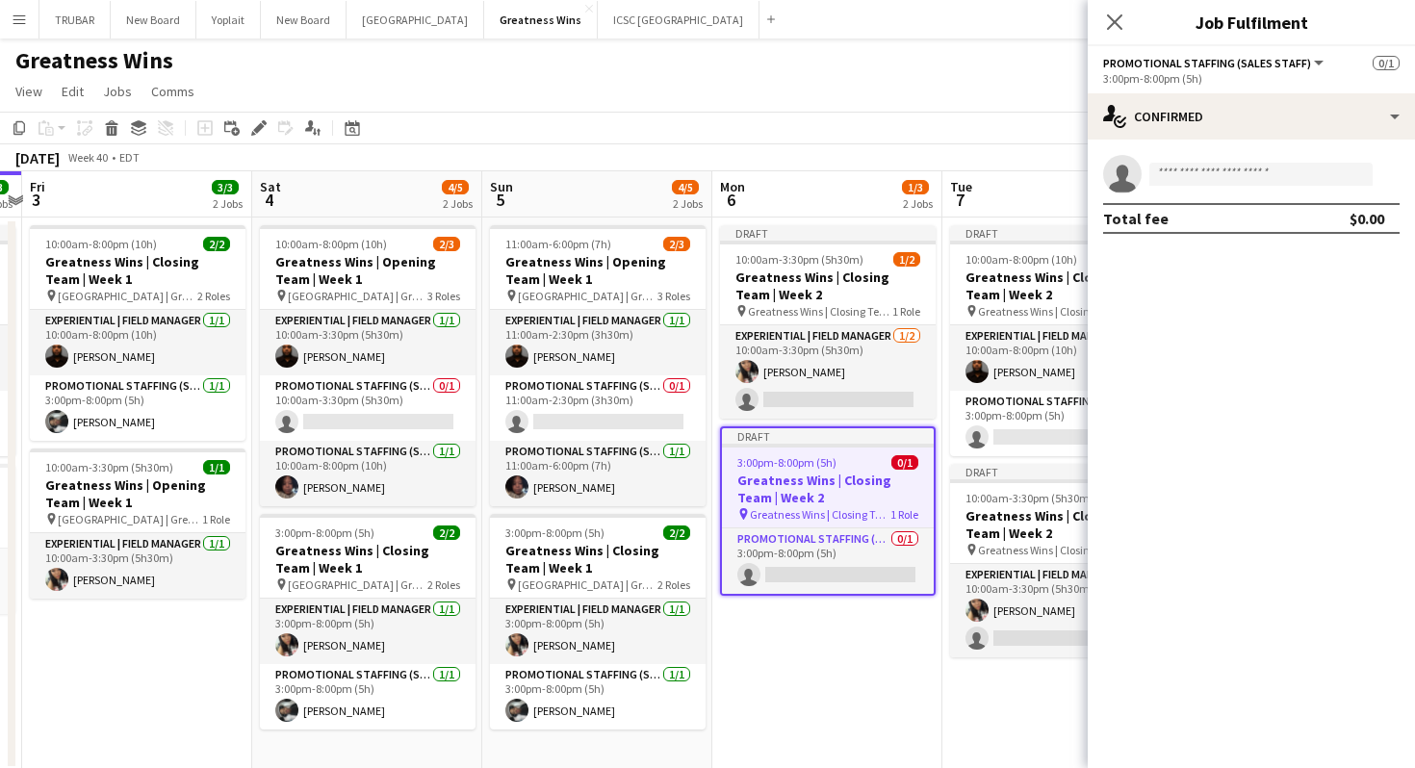
click at [783, 650] on app-date-cell "Draft 10:00am-3:30pm (5h30m) 1/2 Greatness Wins | Closing Team | Week 2 pin Gre…" at bounding box center [827, 494] width 230 height 553
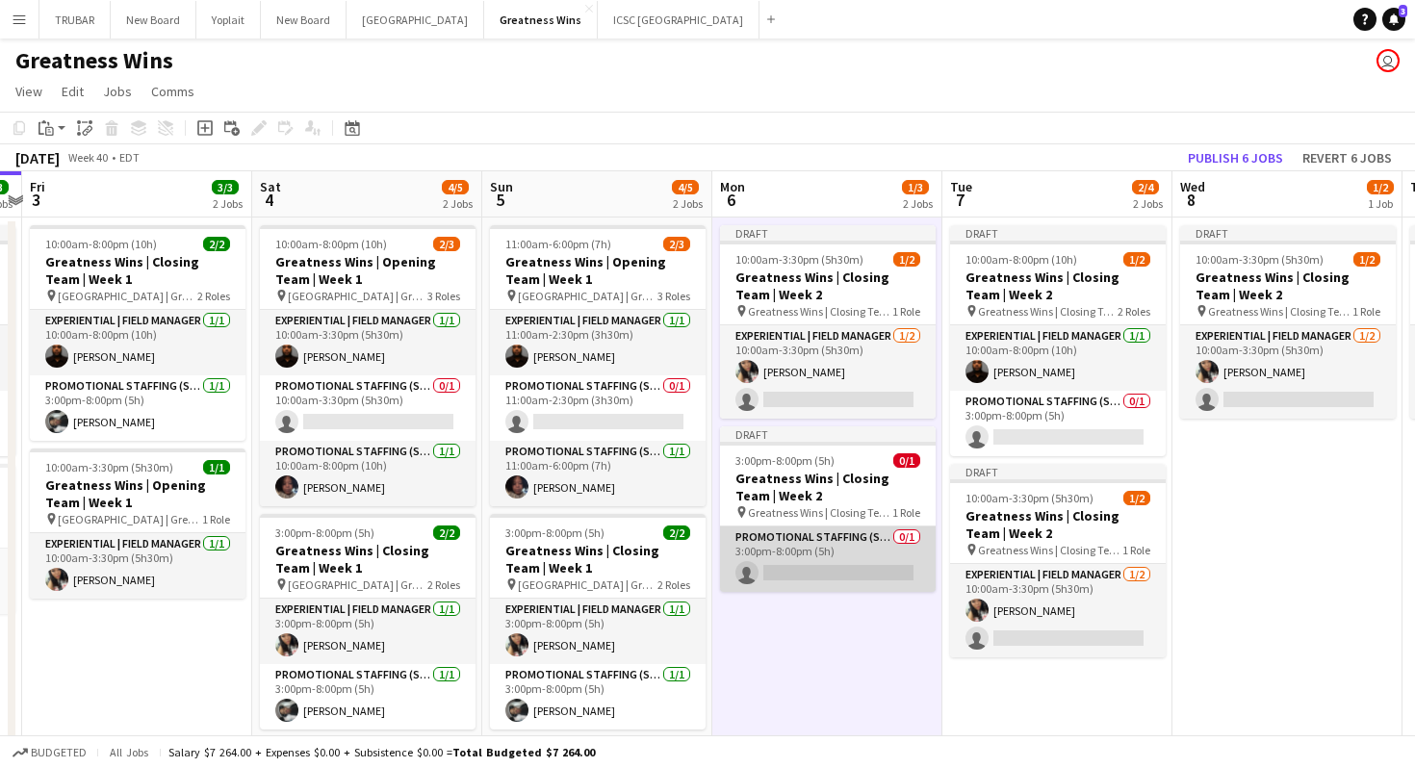
click at [841, 539] on app-card-role "Promotional Staffing (Sales Staff) 0/1 3:00pm-8:00pm (5h) single-neutral-actions" at bounding box center [828, 559] width 216 height 65
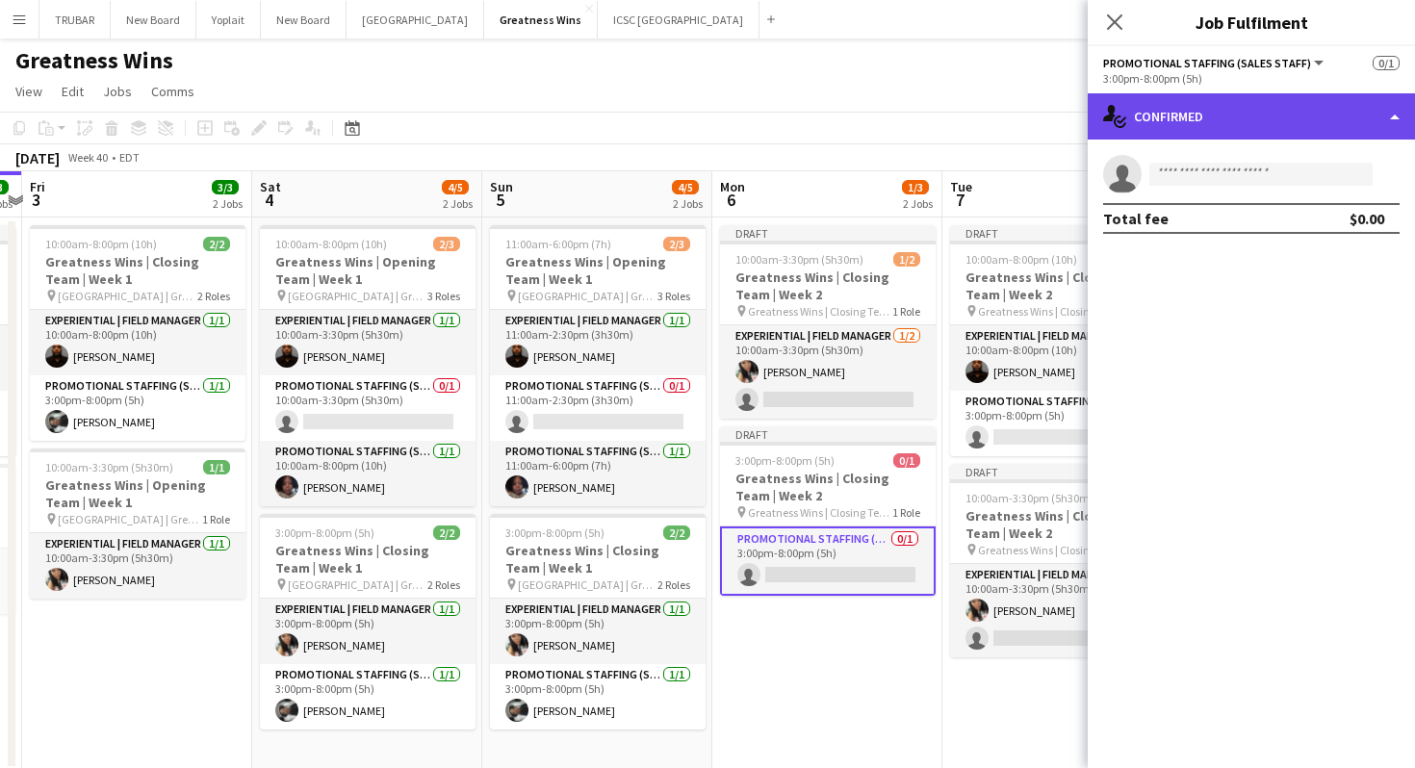
click at [1227, 125] on div "single-neutral-actions-check-2 Confirmed" at bounding box center [1251, 116] width 327 height 46
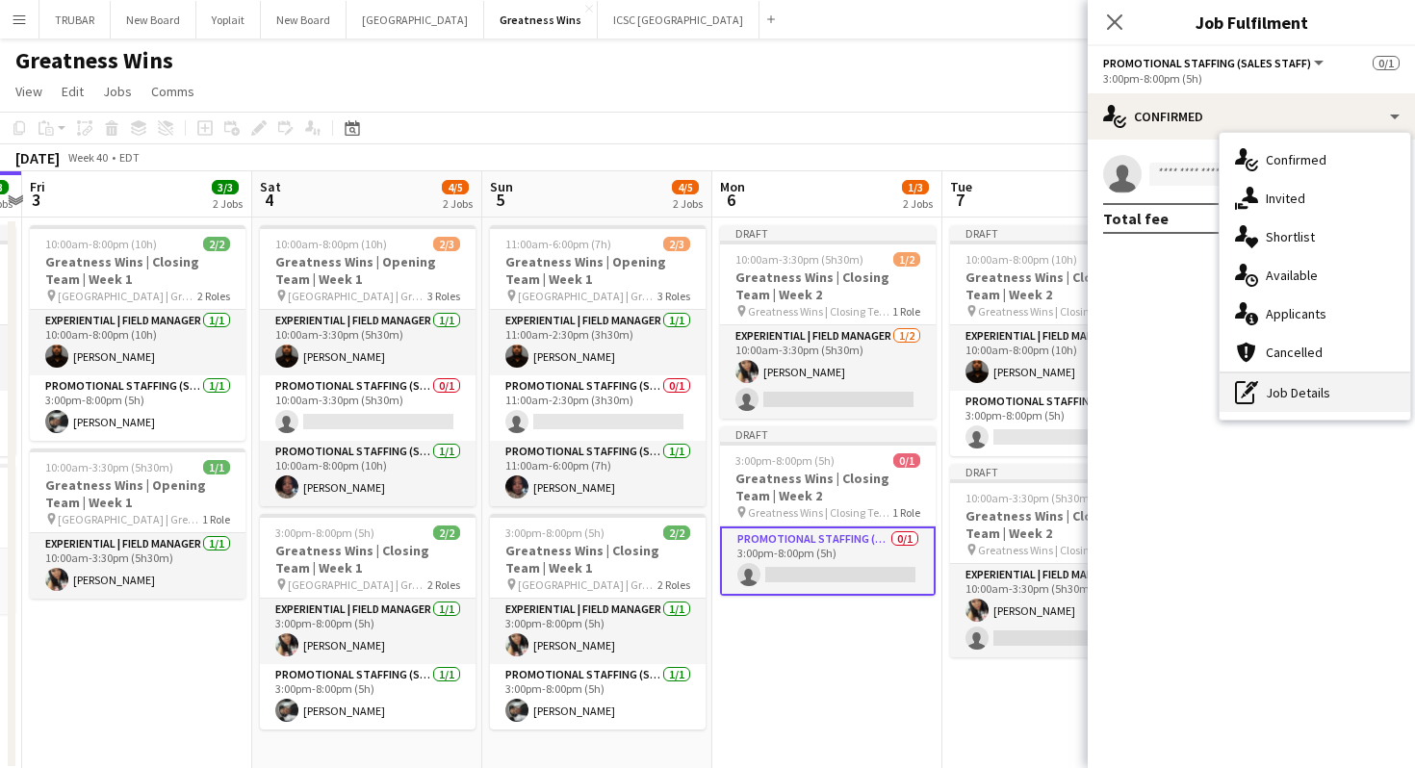
click at [1257, 390] on icon "pen-write" at bounding box center [1246, 392] width 23 height 23
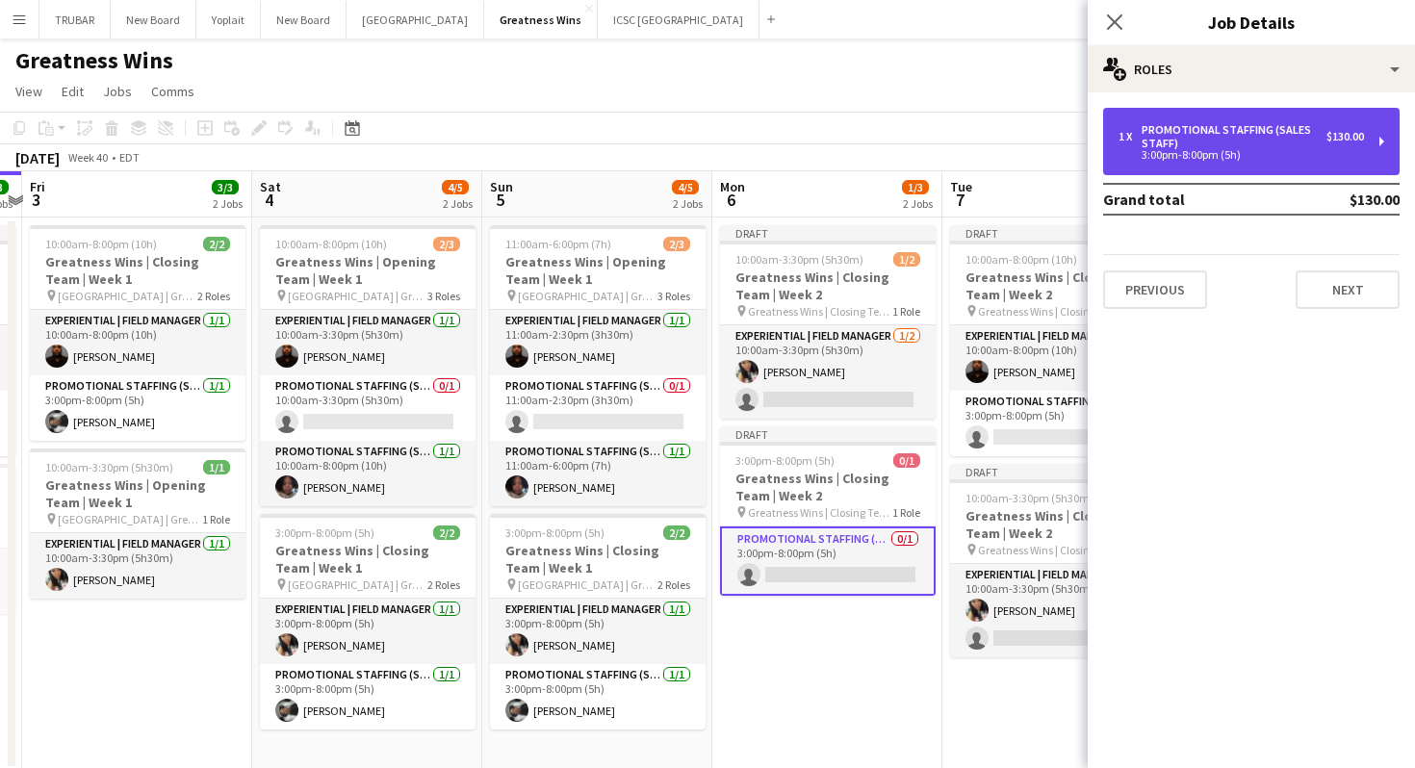
click at [1172, 150] on div "3:00pm-8:00pm (5h)" at bounding box center [1240, 155] width 245 height 10
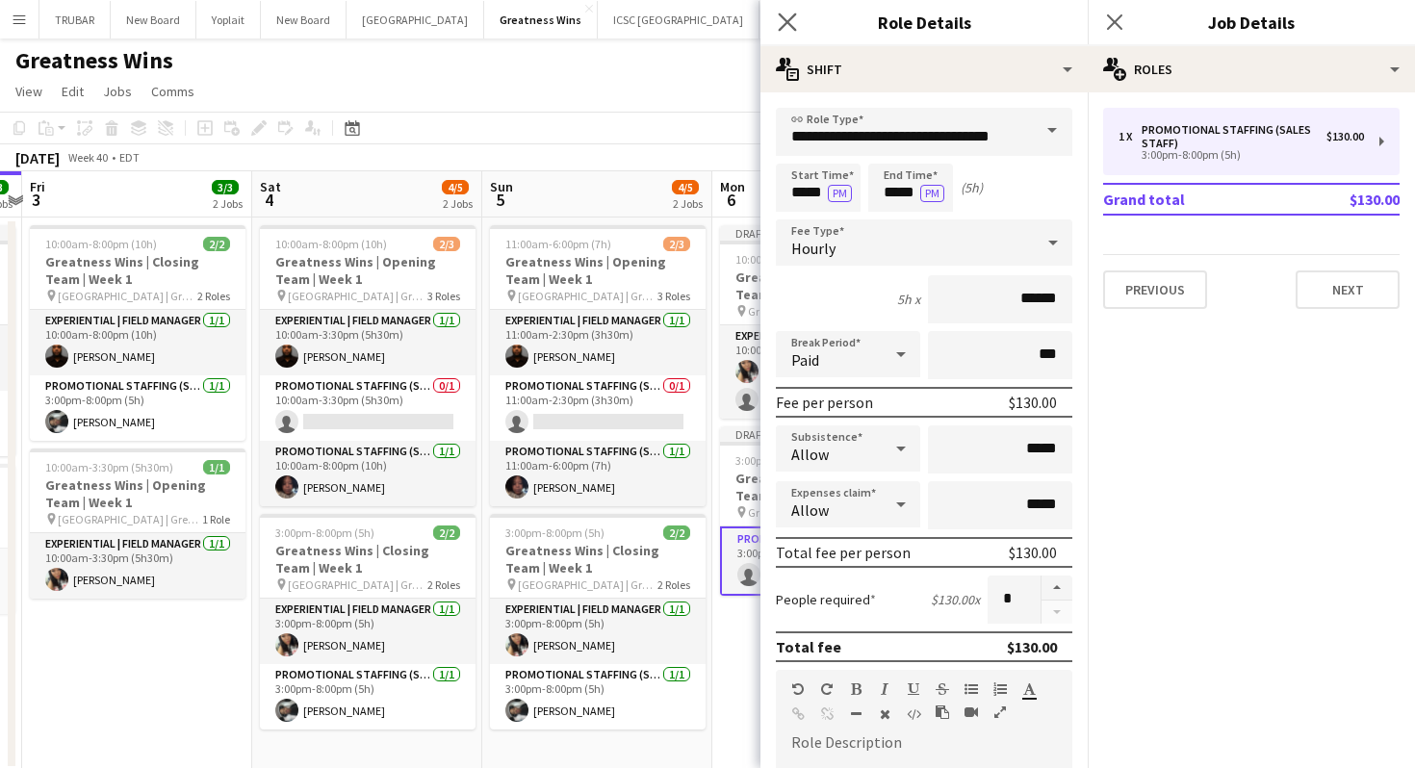
click at [774, 32] on app-icon "Close pop-in" at bounding box center [788, 23] width 28 height 28
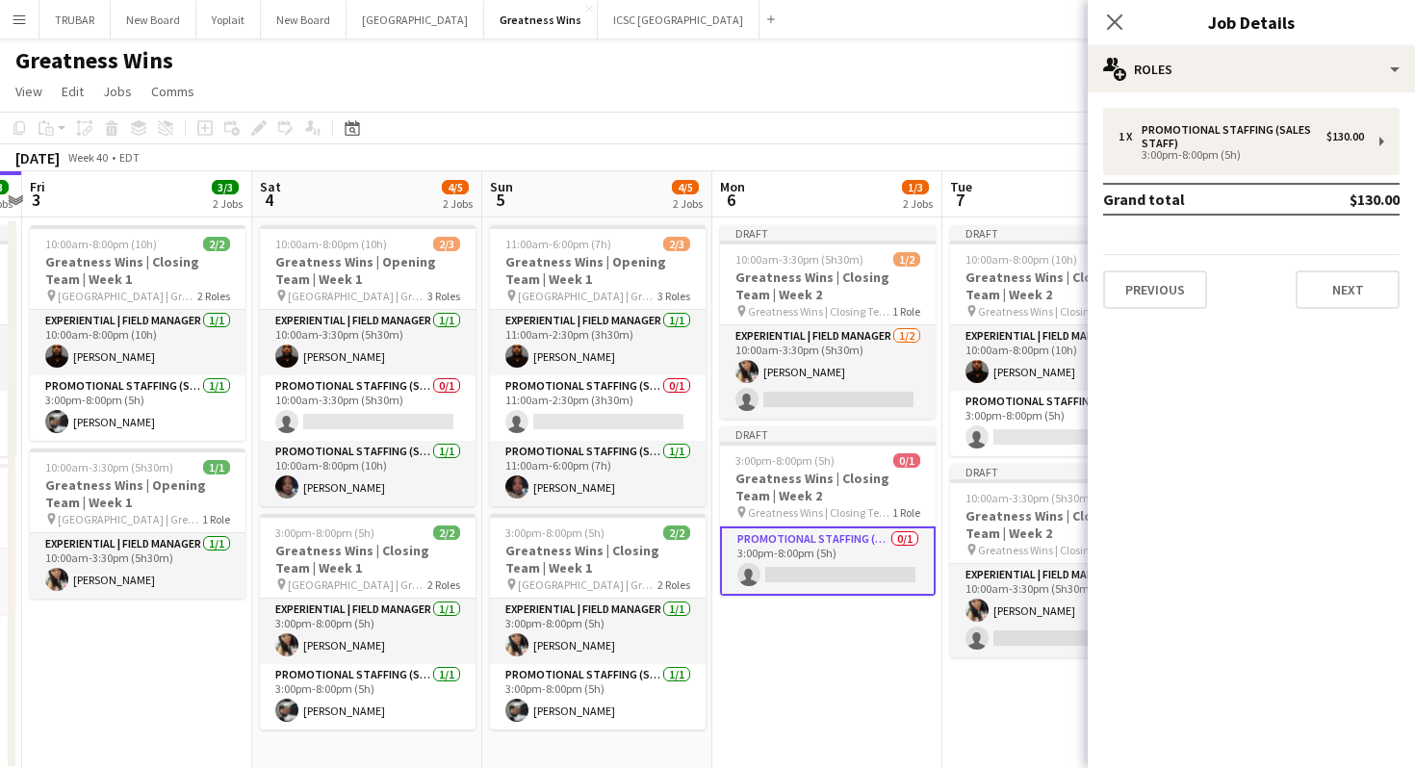
click at [1219, 251] on div "1 x Promotional Staffing (Sales Staff) $130.00 3:00pm-8:00pm (5h) Grand total $…" at bounding box center [1251, 208] width 327 height 201
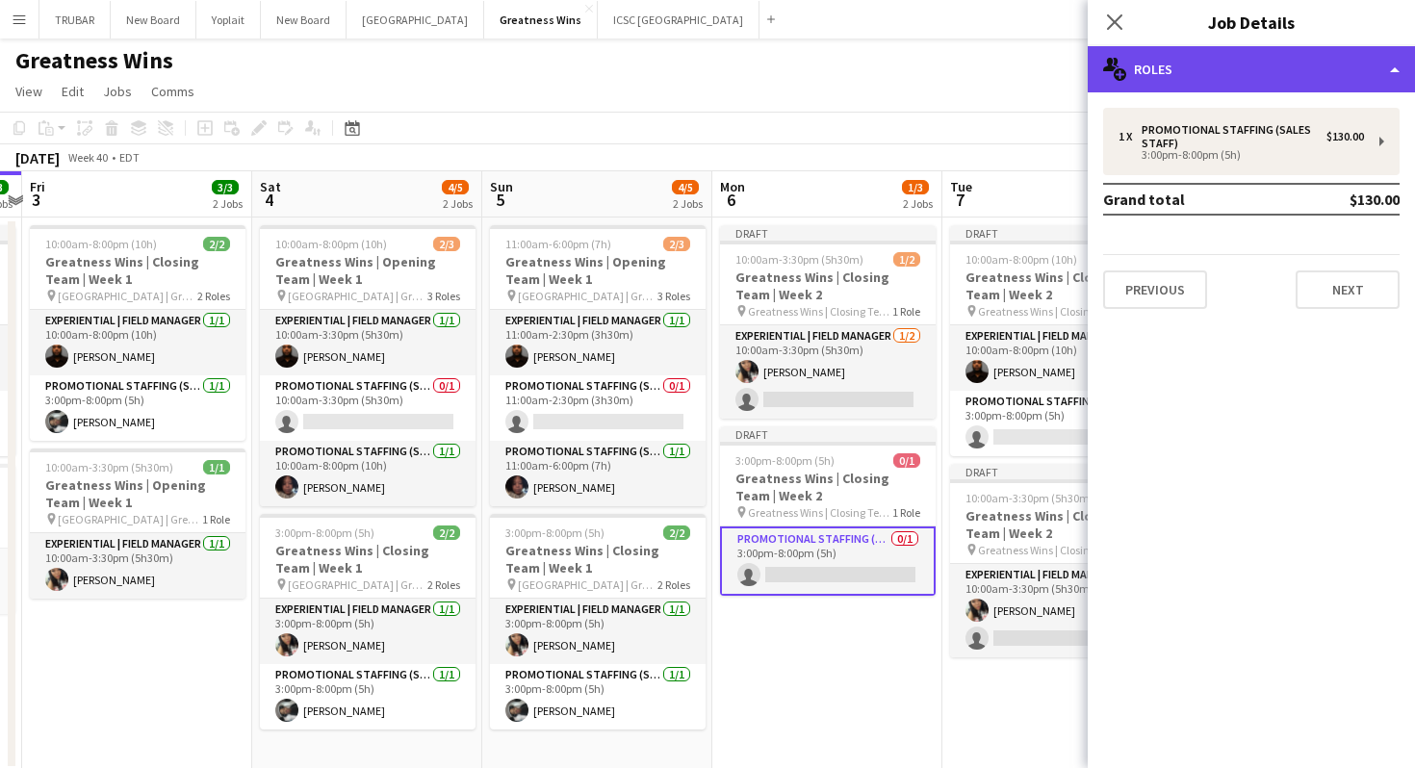
click at [1273, 64] on div "multiple-users-add Roles" at bounding box center [1251, 69] width 327 height 46
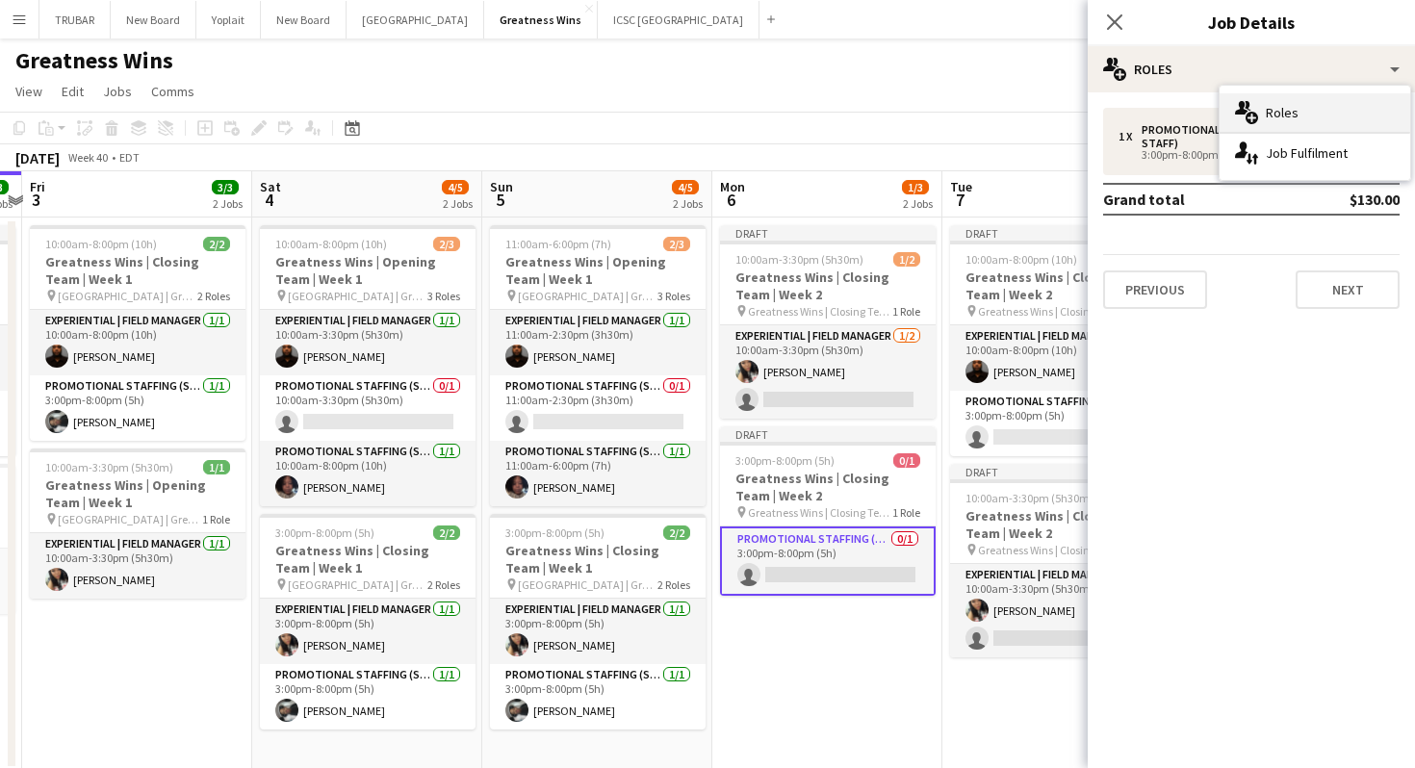
click at [1337, 112] on div "multiple-users-add Roles" at bounding box center [1315, 112] width 191 height 39
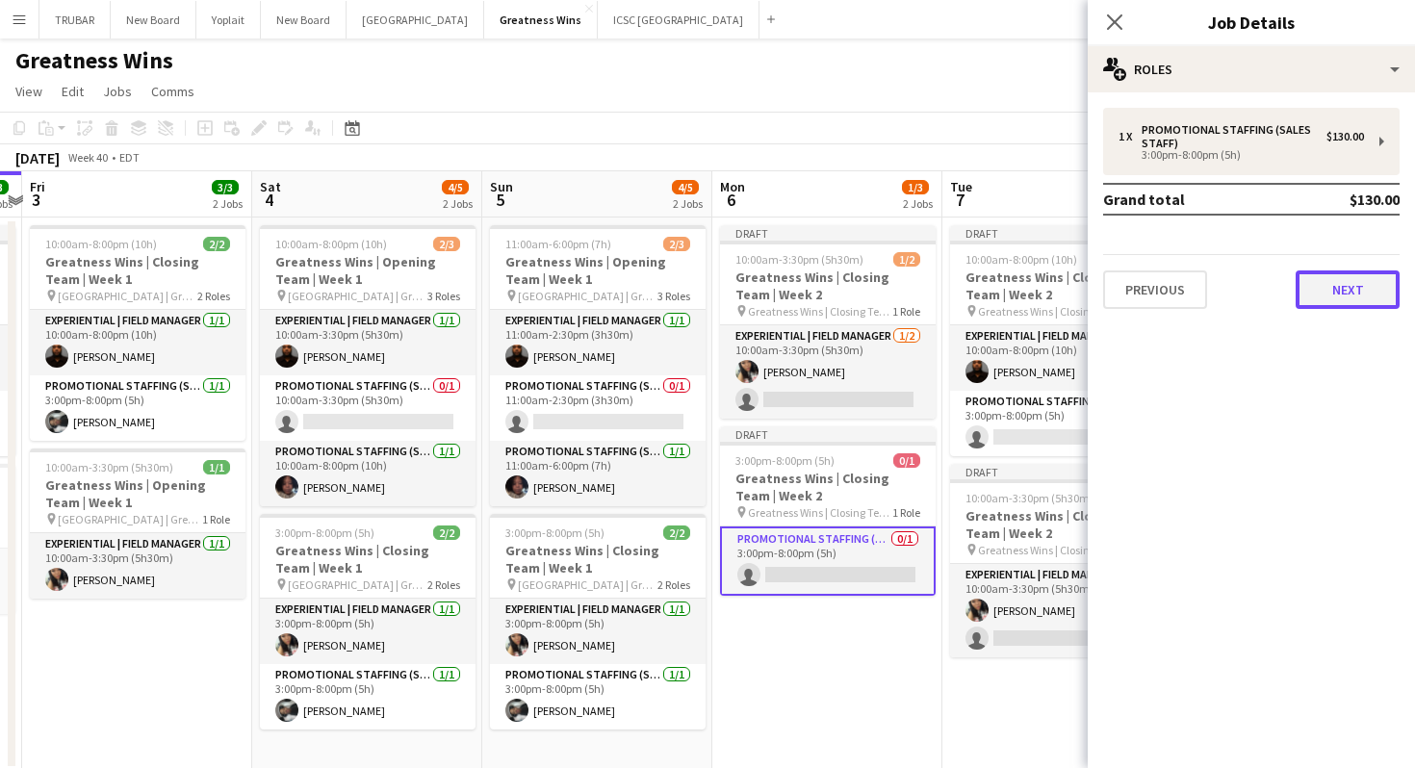
click at [1334, 288] on button "Next" at bounding box center [1348, 289] width 104 height 39
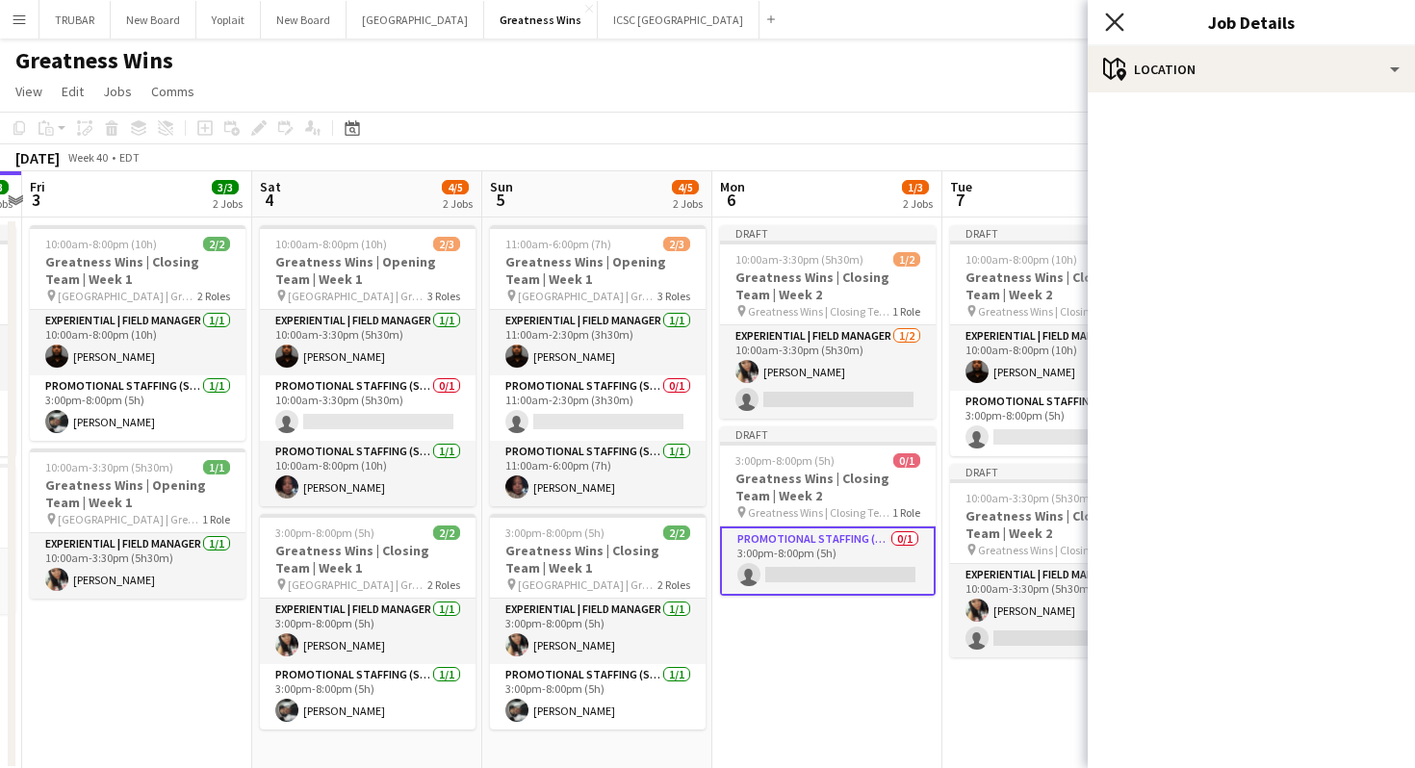
click at [1121, 27] on icon "Close pop-in" at bounding box center [1114, 22] width 18 height 18
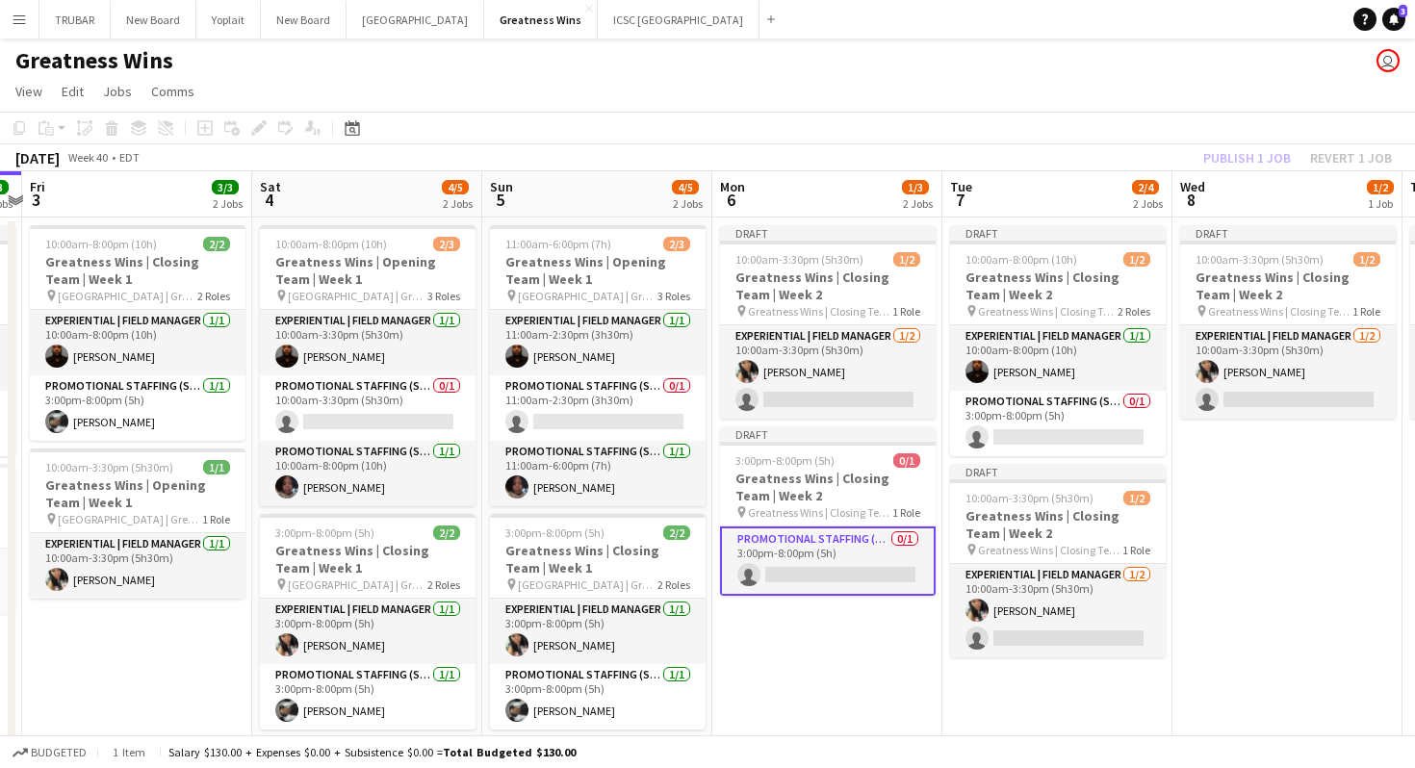
click at [1105, 122] on app-toolbar "Copy Paste Paste Command V Paste with crew Command Shift V Paste linked Job [GE…" at bounding box center [707, 128] width 1415 height 33
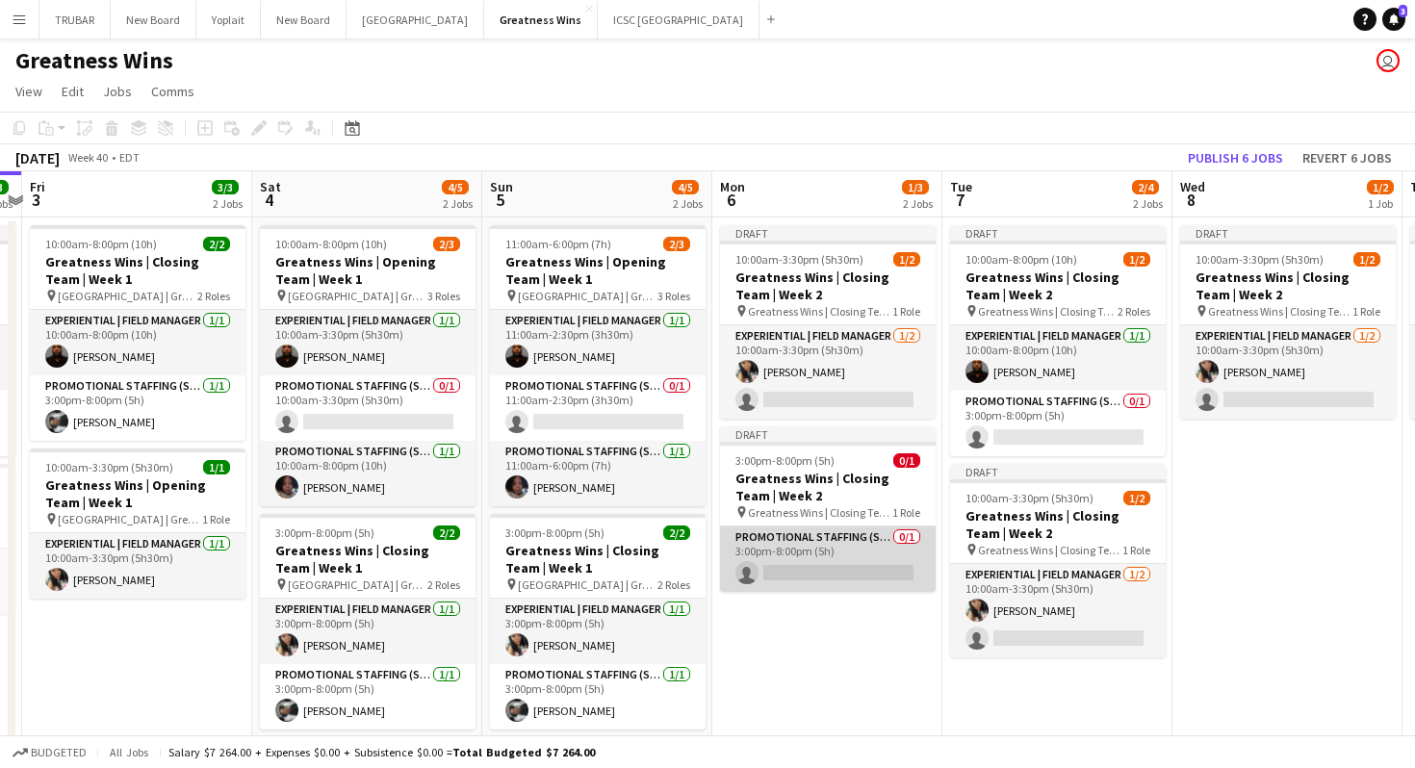
click at [869, 567] on app-card-role "Promotional Staffing (Sales Staff) 0/1 3:00pm-8:00pm (5h) single-neutral-actions" at bounding box center [828, 559] width 216 height 65
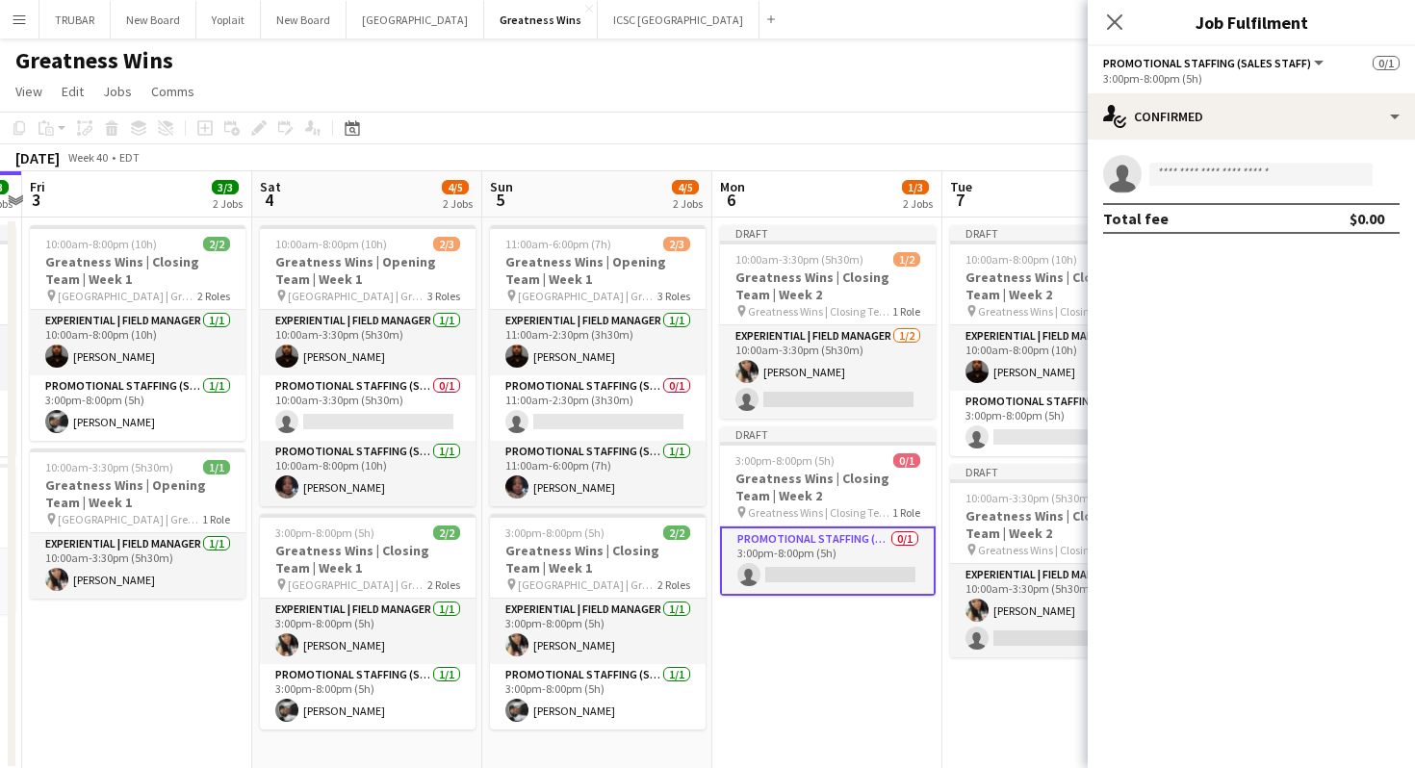
click at [815, 500] on h3 "Greatness Wins | Closing Team | Week 2" at bounding box center [828, 487] width 216 height 35
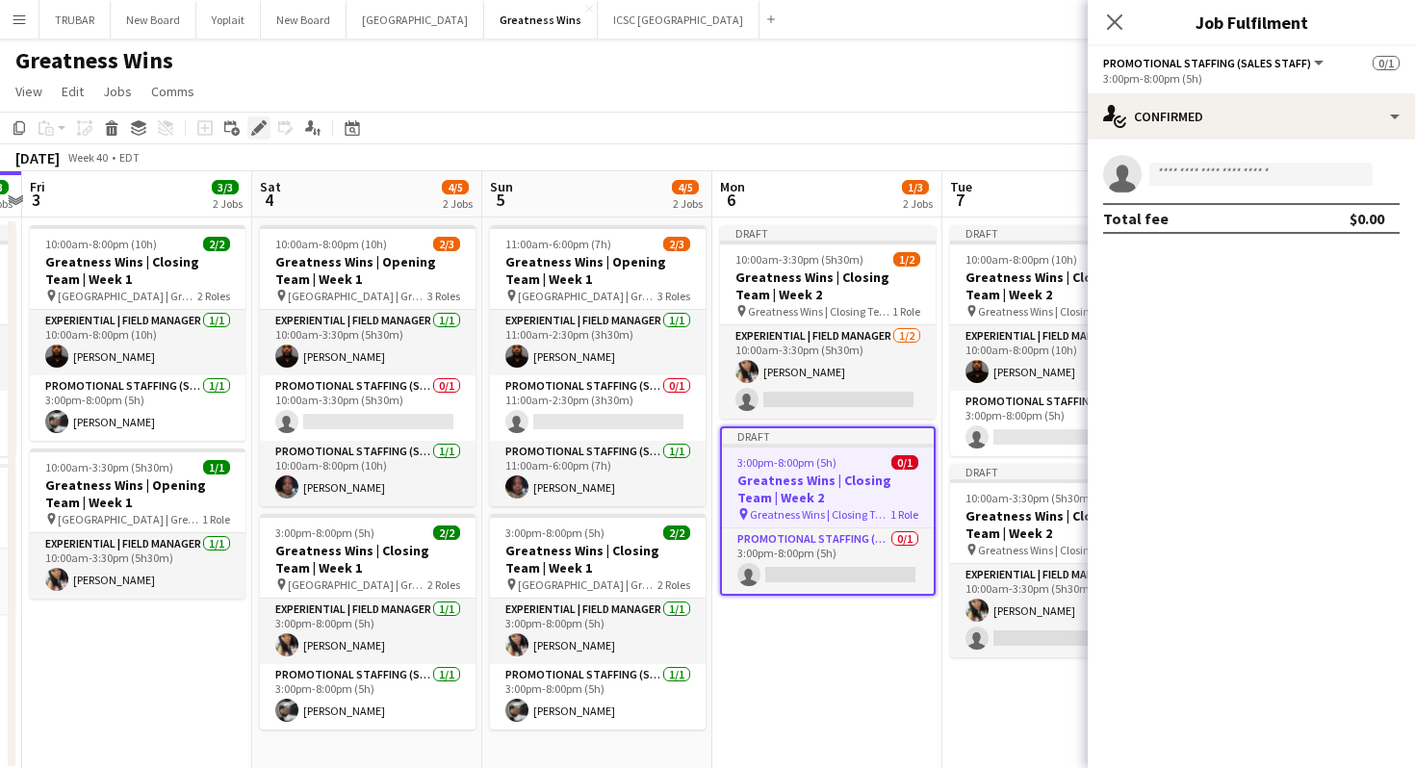
click at [258, 132] on icon "Edit" at bounding box center [258, 127] width 15 height 15
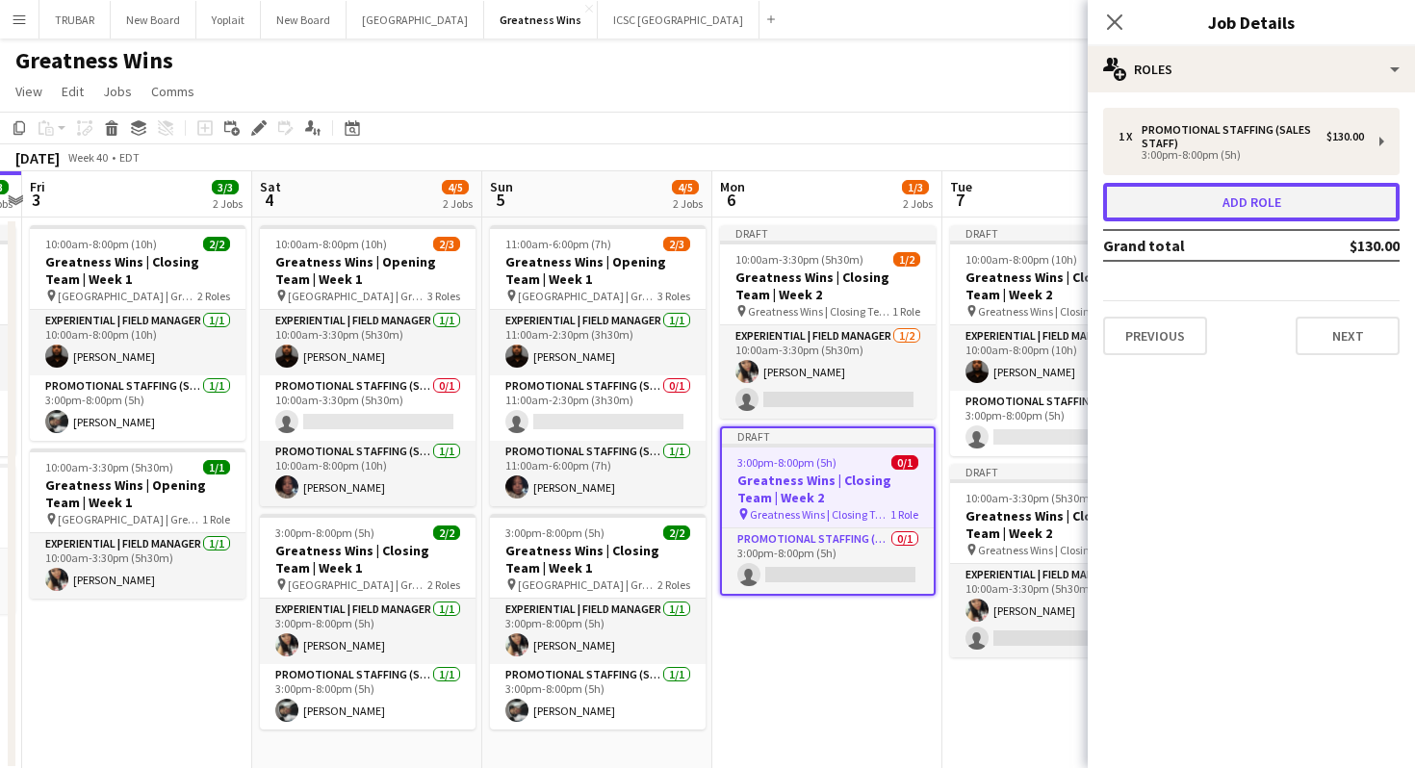
click at [1151, 197] on button "Add role" at bounding box center [1251, 202] width 296 height 39
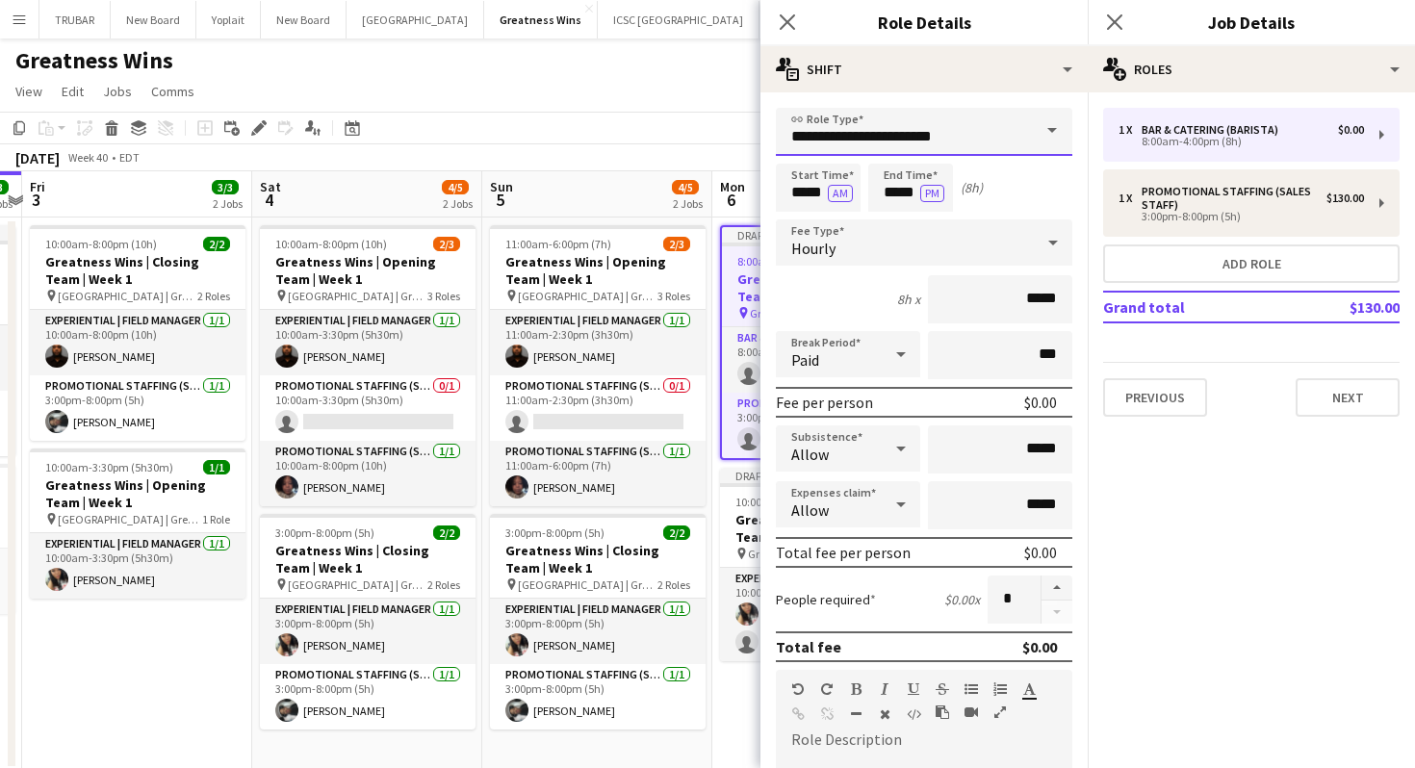
click at [959, 127] on input "**********" at bounding box center [924, 132] width 296 height 48
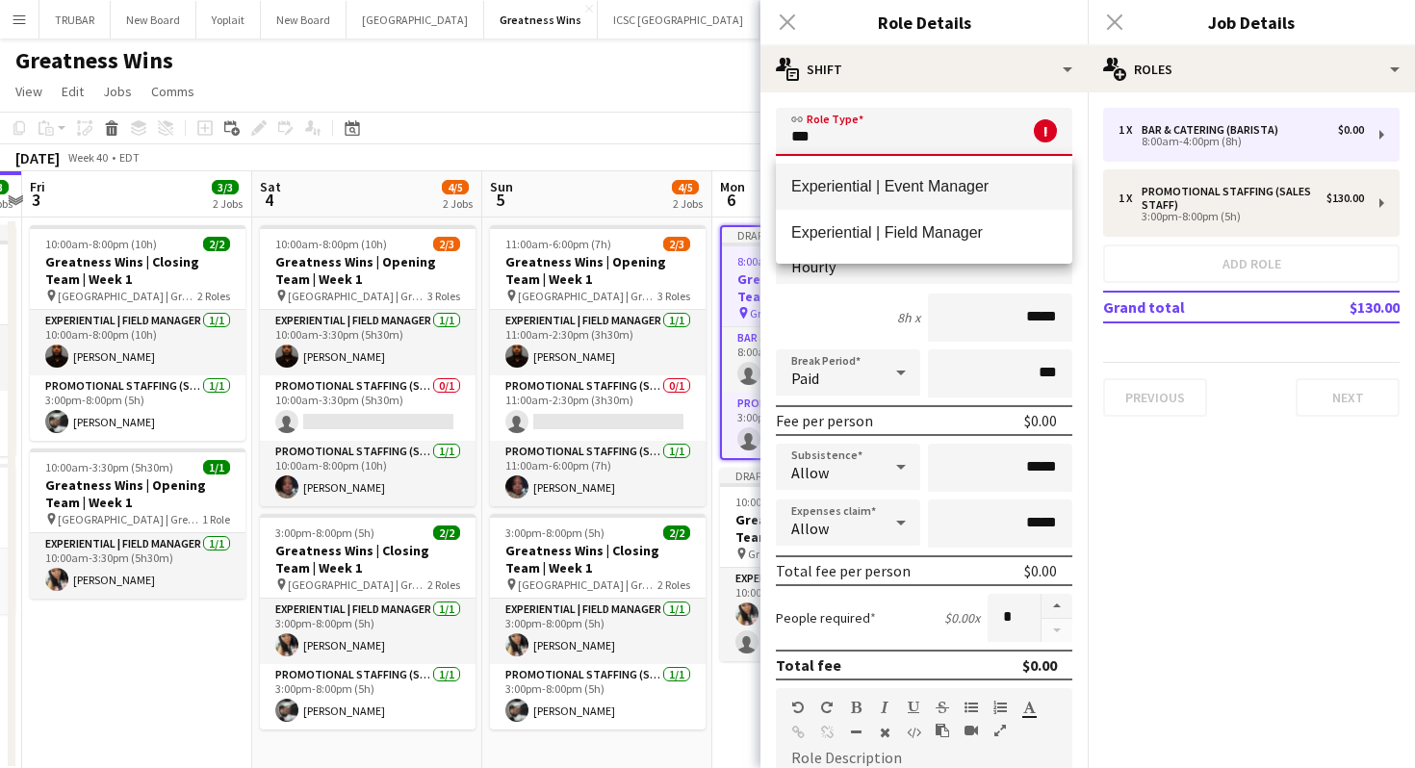
click at [981, 187] on span "Experiential | Event Manager" at bounding box center [924, 186] width 266 height 18
type input "**********"
click at [956, 231] on span "Experiential | Field Manager" at bounding box center [924, 232] width 266 height 18
type input "**********"
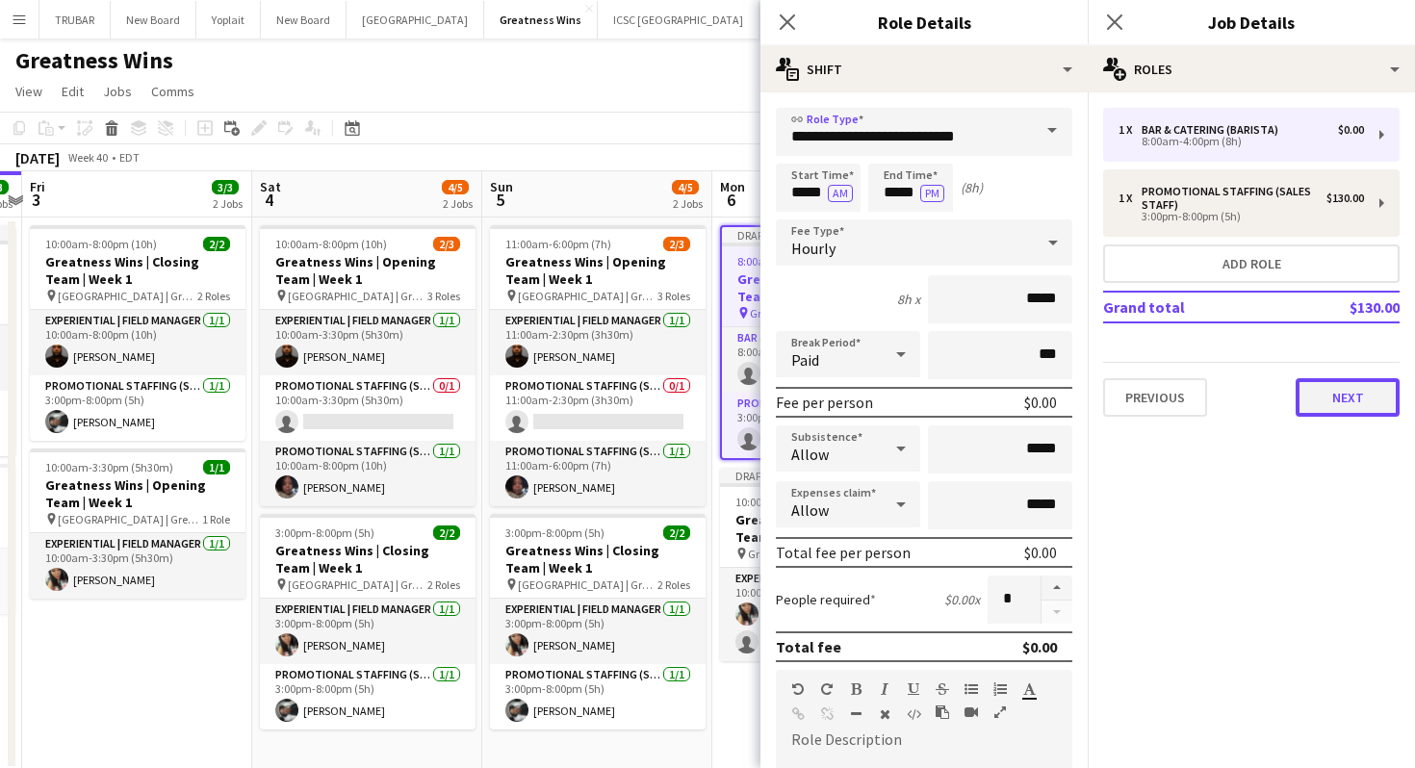
click at [1303, 405] on button "Next" at bounding box center [1348, 397] width 104 height 39
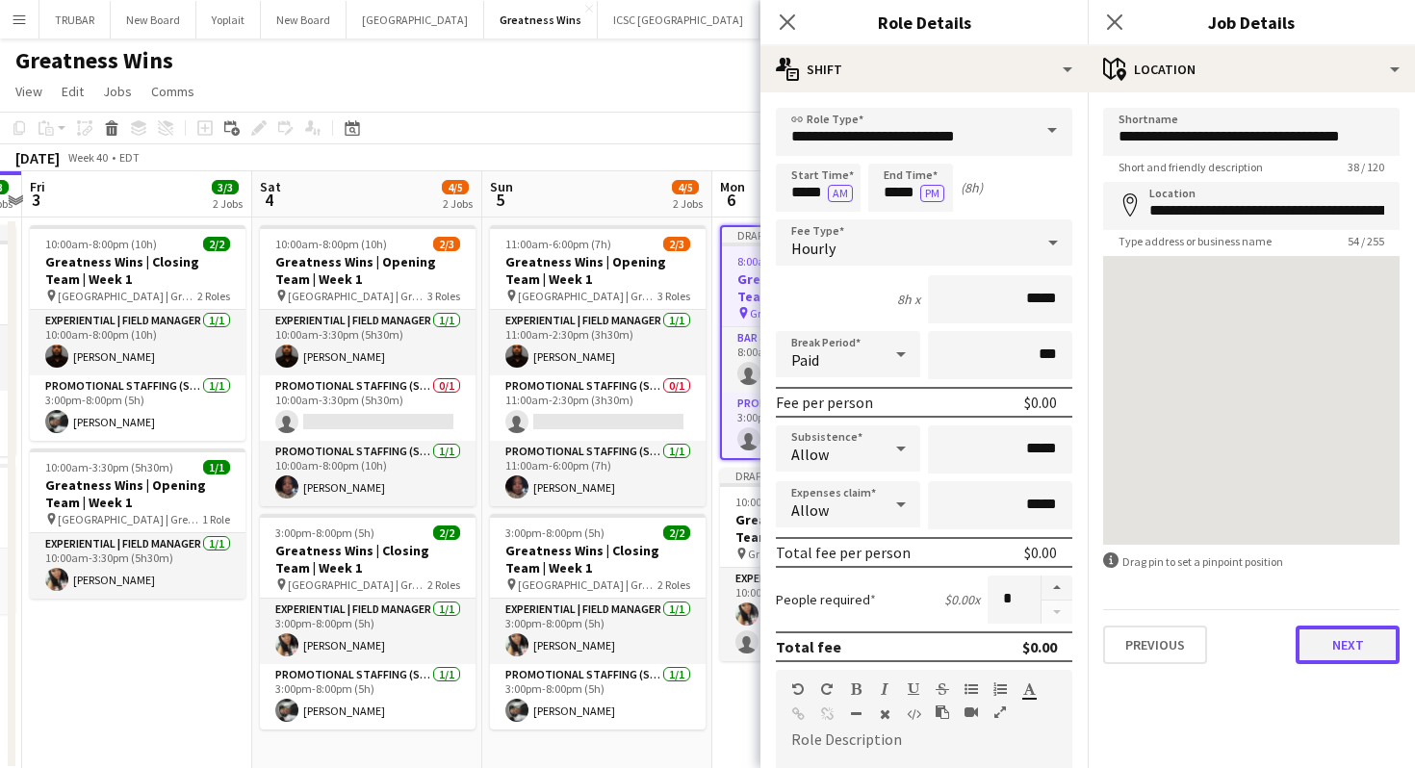
click at [1335, 652] on button "Next" at bounding box center [1348, 645] width 104 height 39
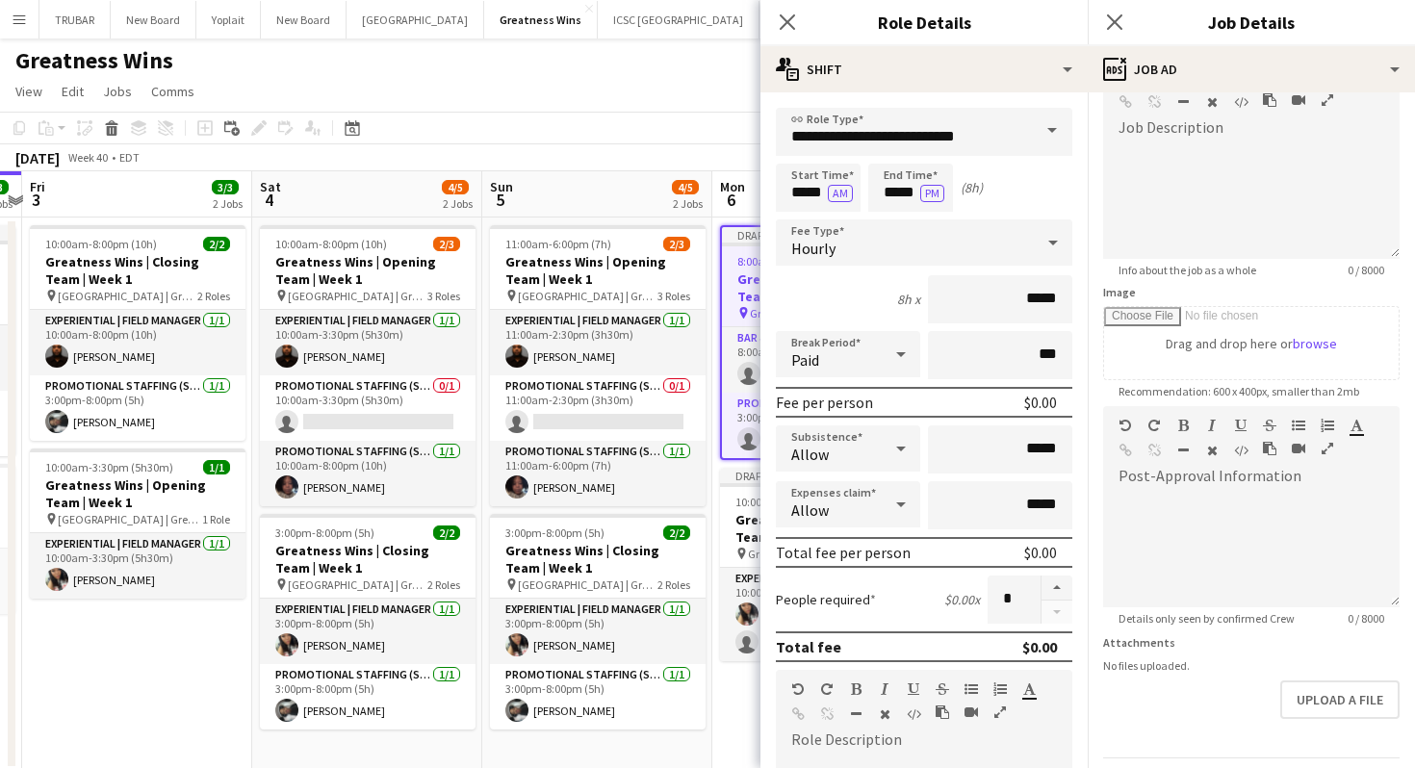
scroll to position [183, 0]
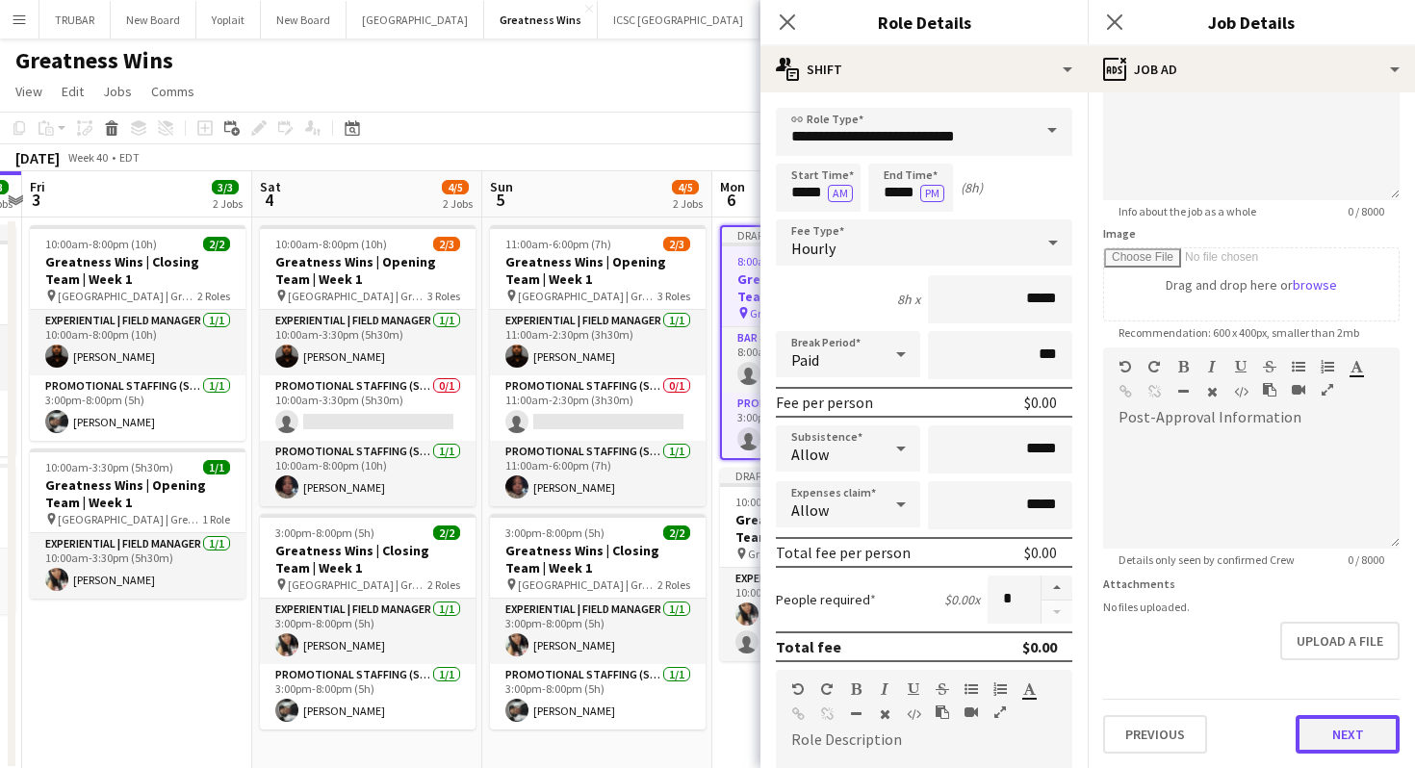
click at [1362, 721] on button "Next" at bounding box center [1348, 734] width 104 height 39
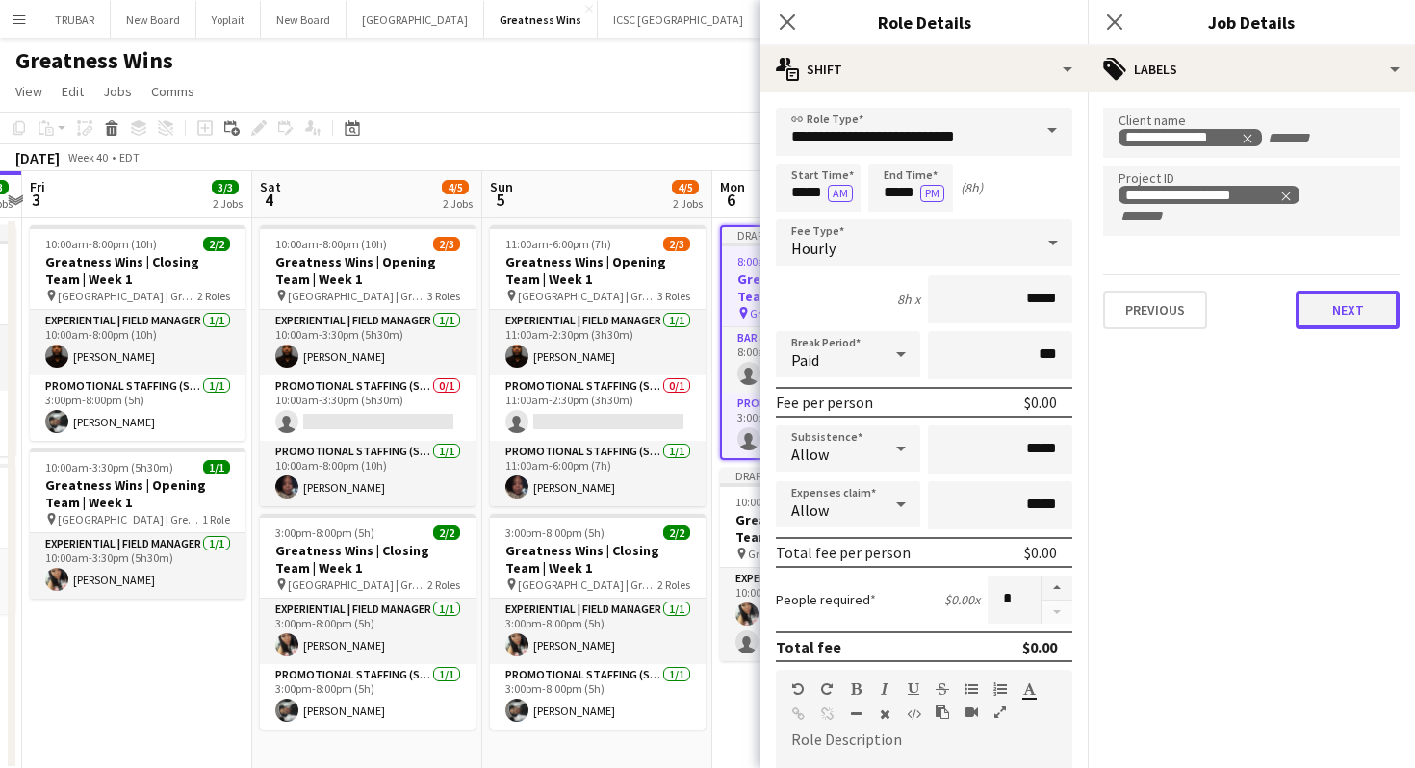
click at [1338, 302] on button "Next" at bounding box center [1348, 310] width 104 height 39
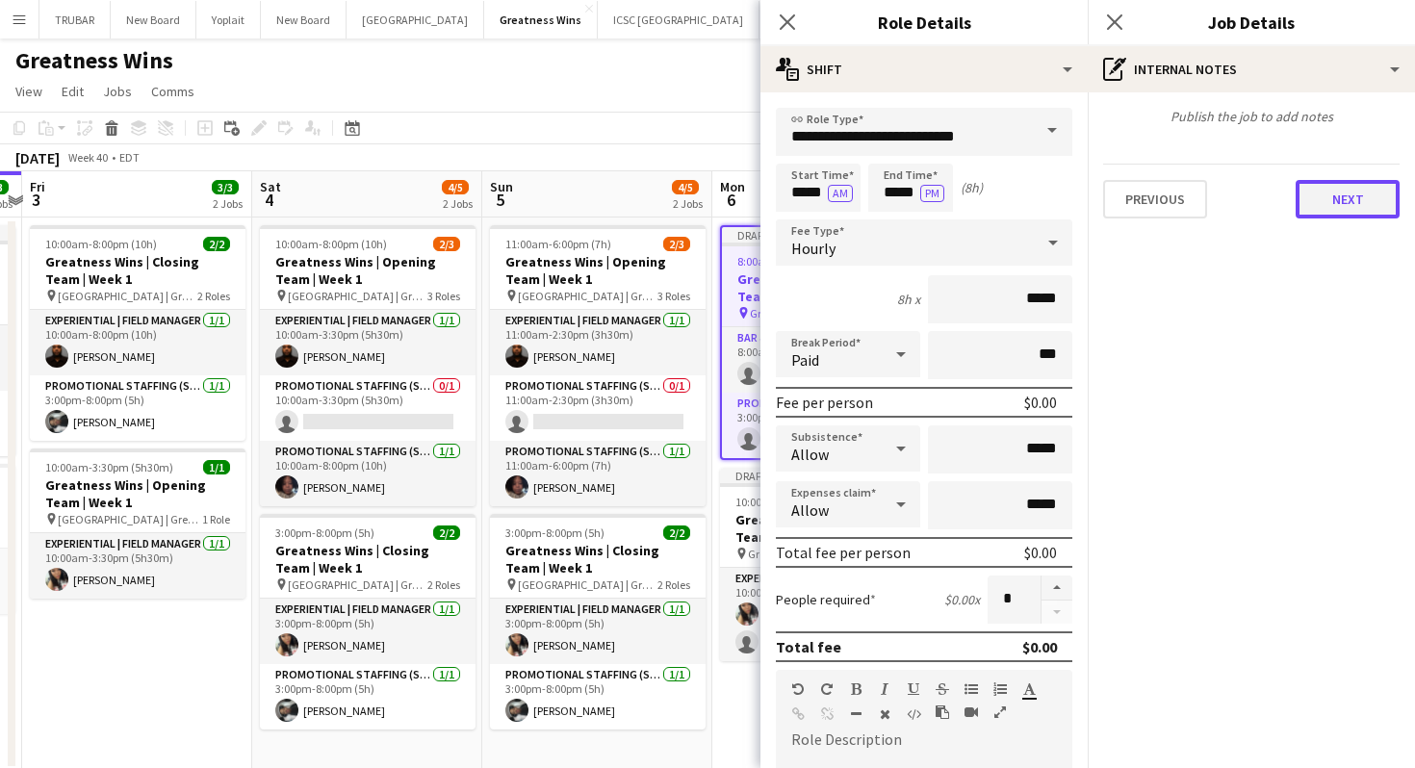
click at [1332, 217] on button "Next" at bounding box center [1348, 199] width 104 height 39
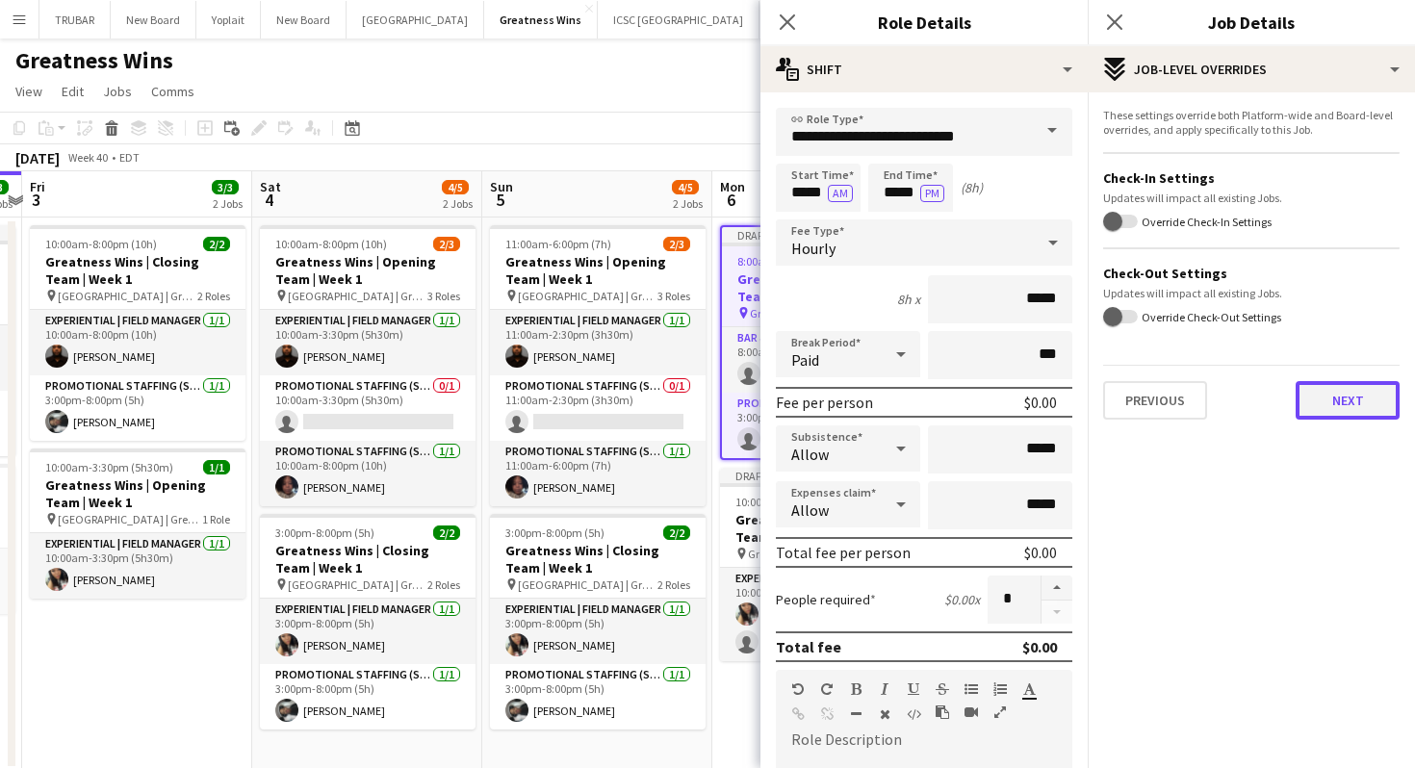
click at [1350, 398] on button "Next" at bounding box center [1348, 400] width 104 height 39
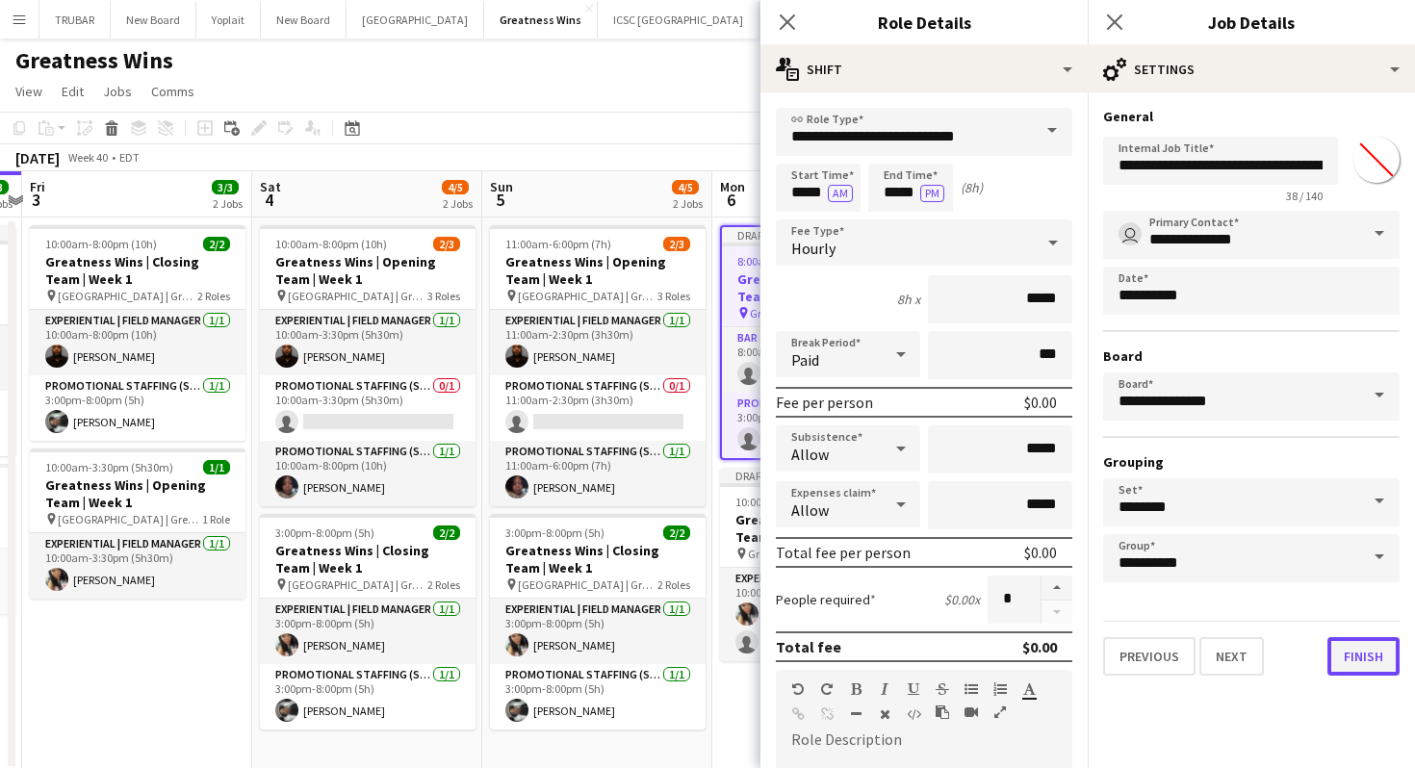
click at [1362, 655] on button "Finish" at bounding box center [1363, 656] width 72 height 39
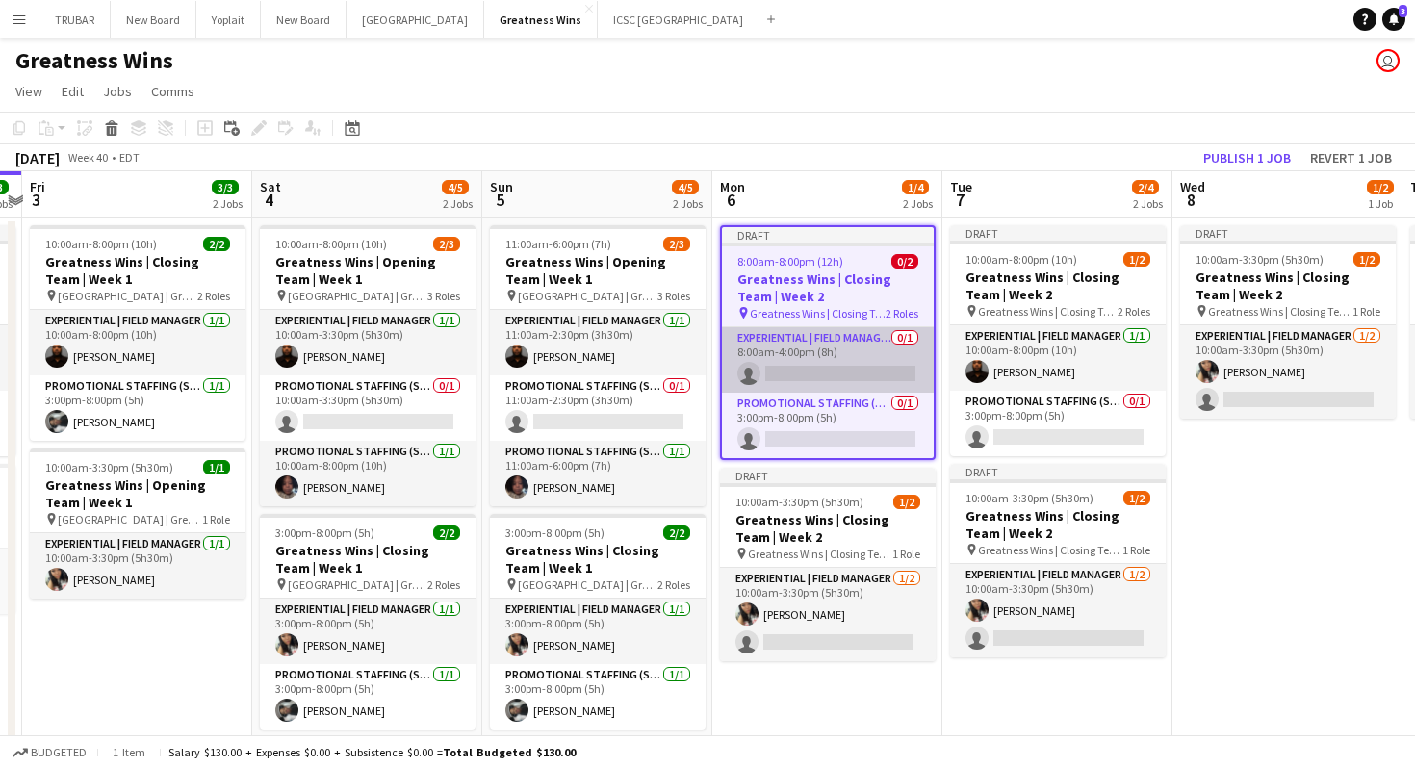
click at [817, 353] on app-card-role "Experiential | Field Manager 0/1 8:00am-4:00pm (8h) single-neutral-actions" at bounding box center [828, 359] width 212 height 65
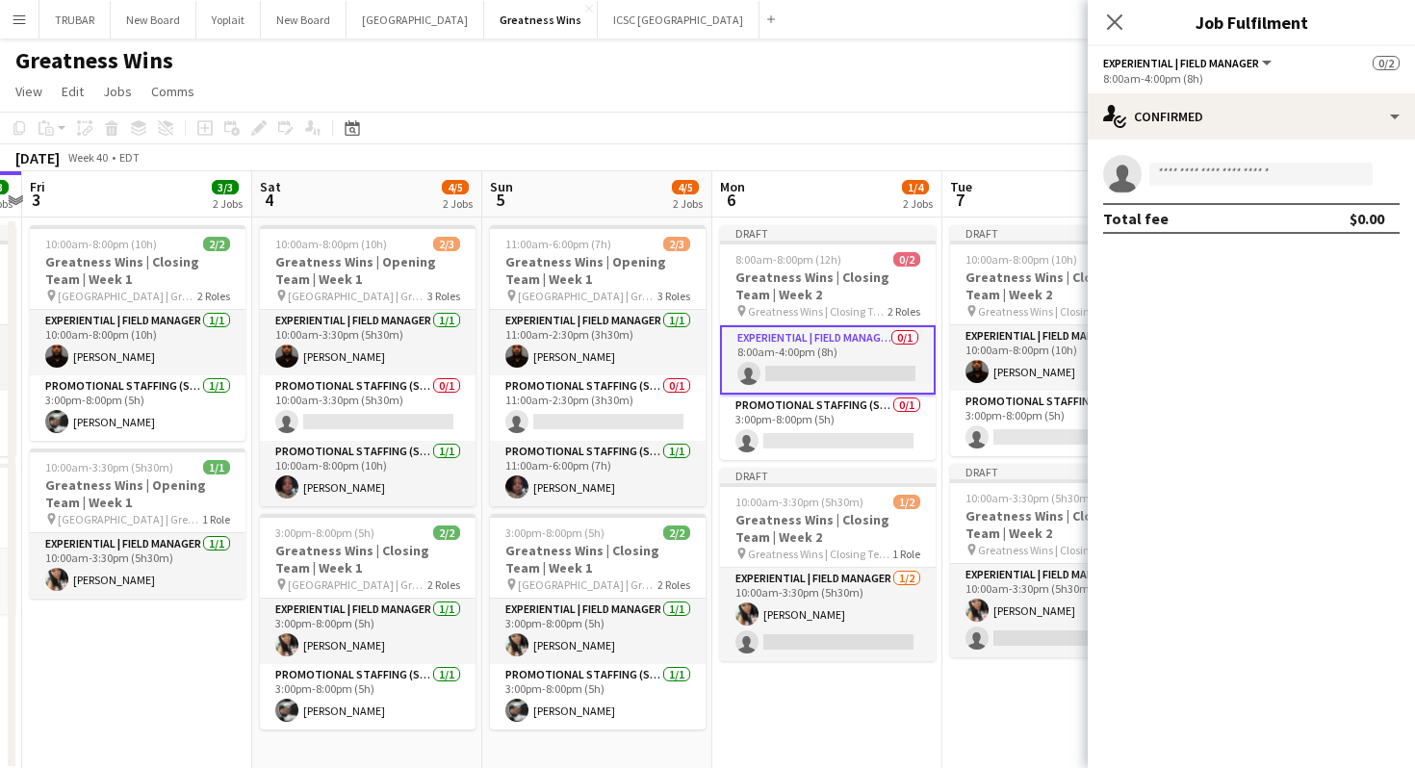
click at [1172, 72] on div "8:00am-4:00pm (8h)" at bounding box center [1251, 78] width 296 height 14
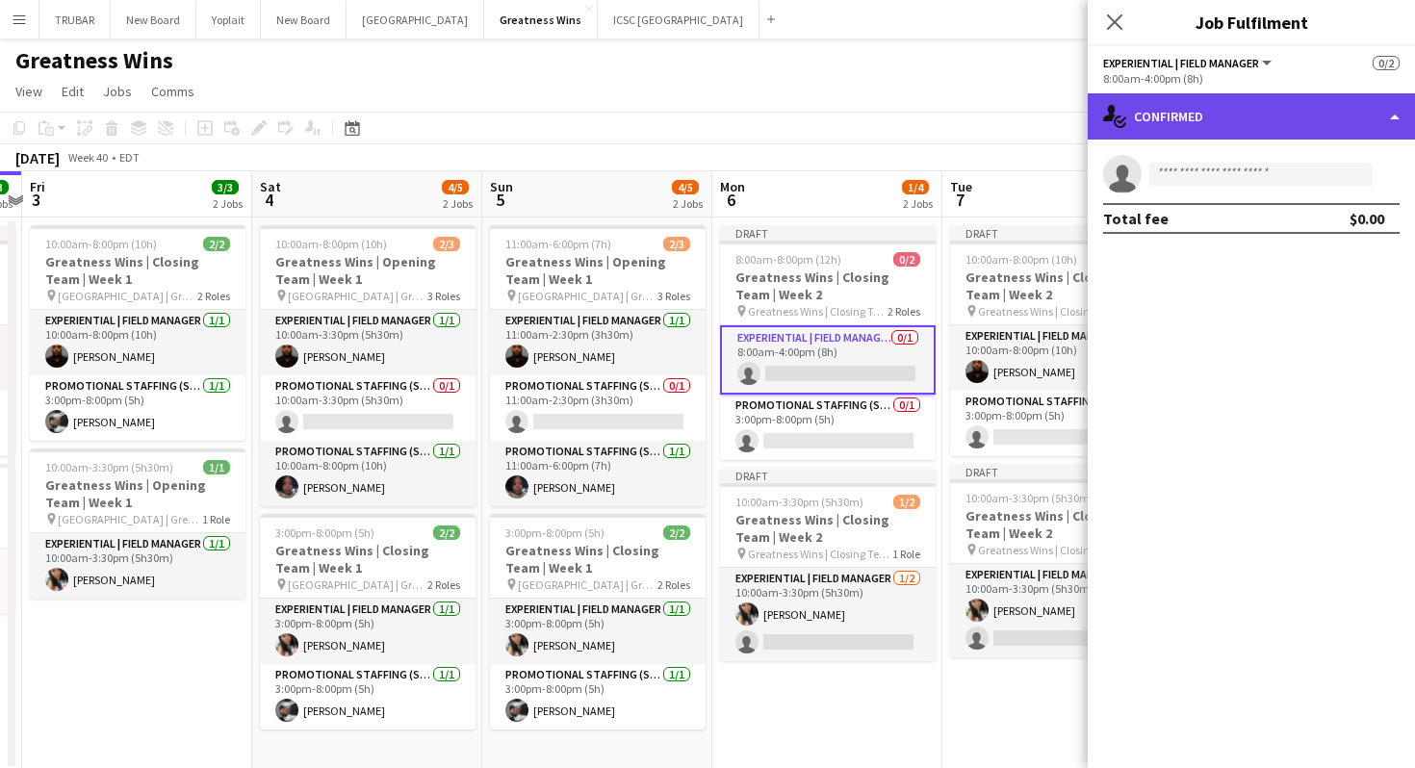
click at [1165, 135] on div "single-neutral-actions-check-2 Confirmed" at bounding box center [1251, 116] width 327 height 46
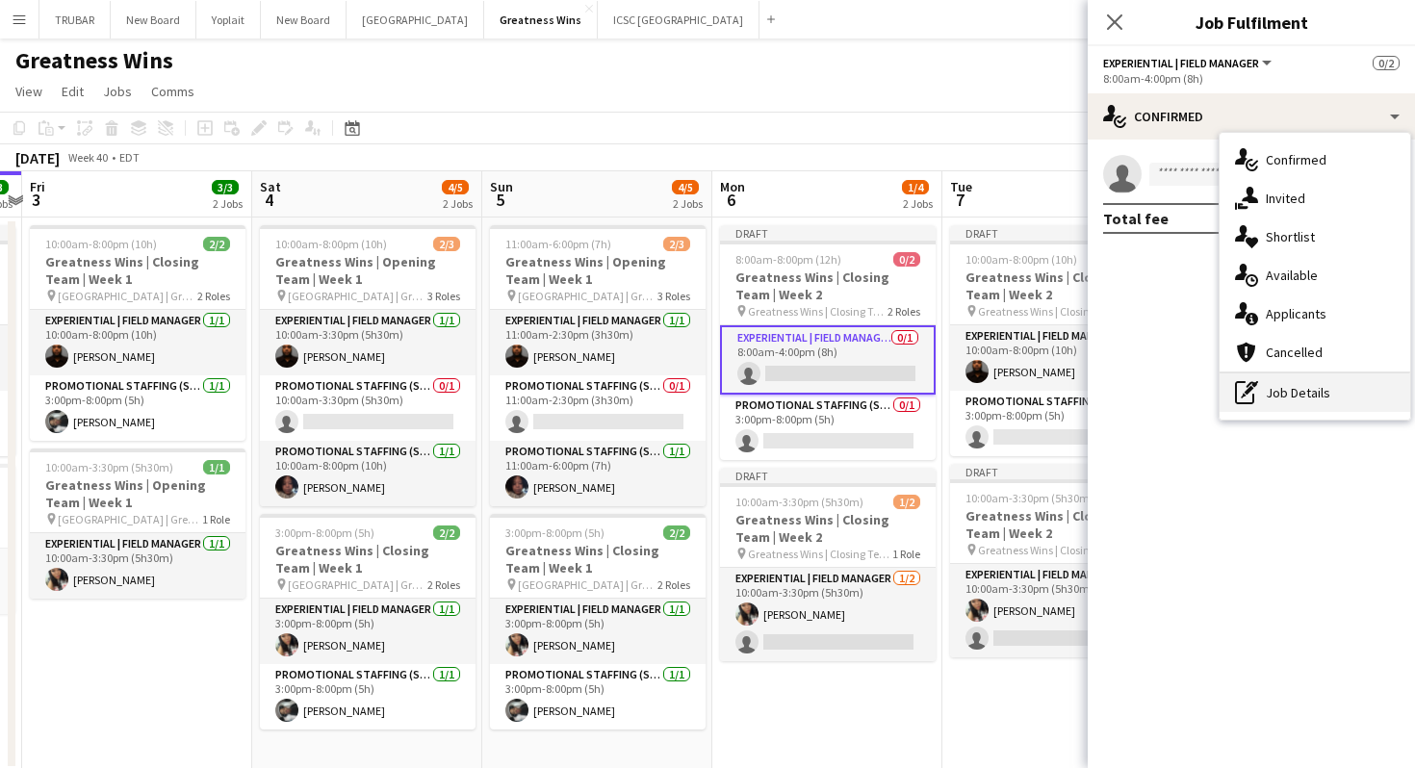
click at [1290, 388] on div "pen-write Job Details" at bounding box center [1315, 392] width 191 height 39
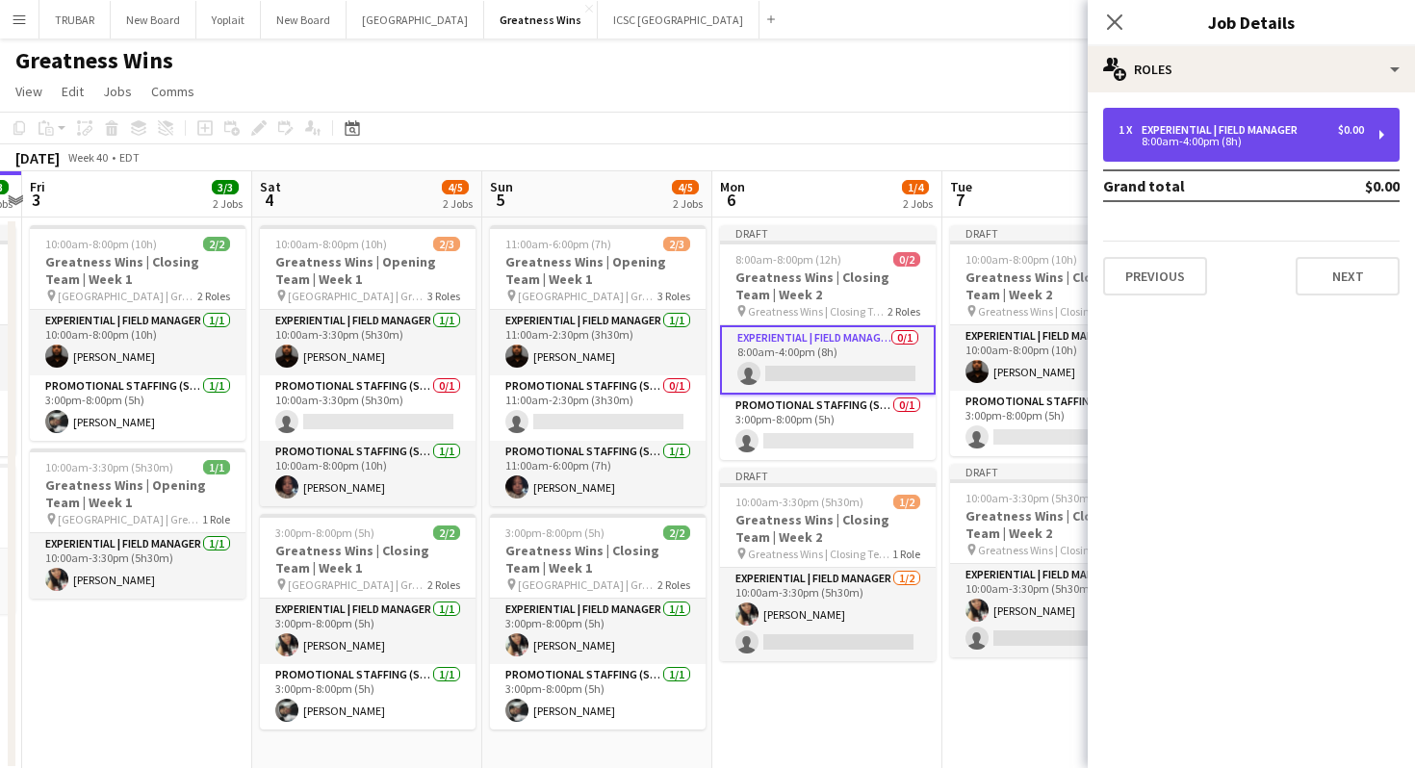
click at [1269, 133] on div "Experiential | Field Manager" at bounding box center [1224, 129] width 164 height 13
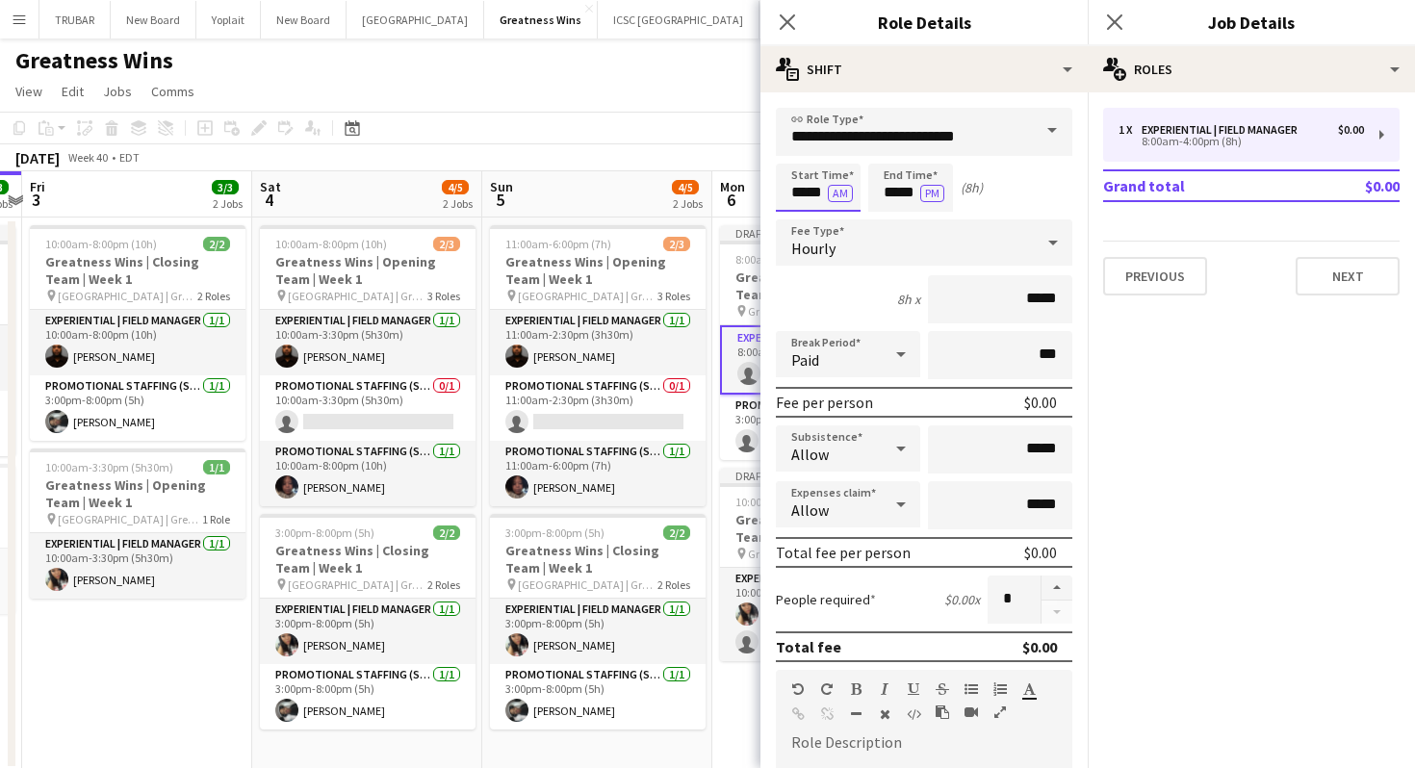
click at [804, 190] on input "*****" at bounding box center [818, 188] width 85 height 48
type input "*****"
click at [895, 194] on input "*****" at bounding box center [910, 188] width 85 height 48
type input "*****"
click at [847, 195] on button "AM" at bounding box center [840, 193] width 25 height 17
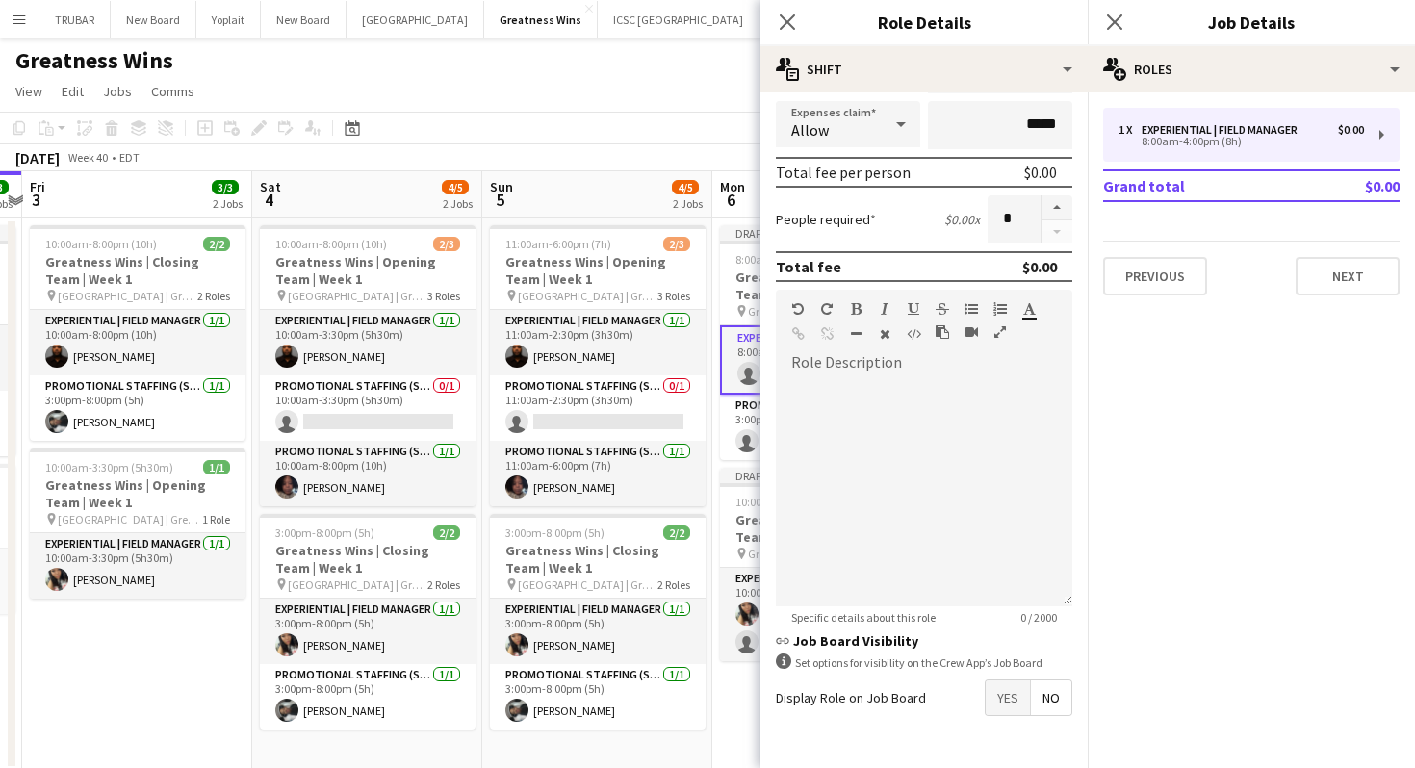
scroll to position [437, 0]
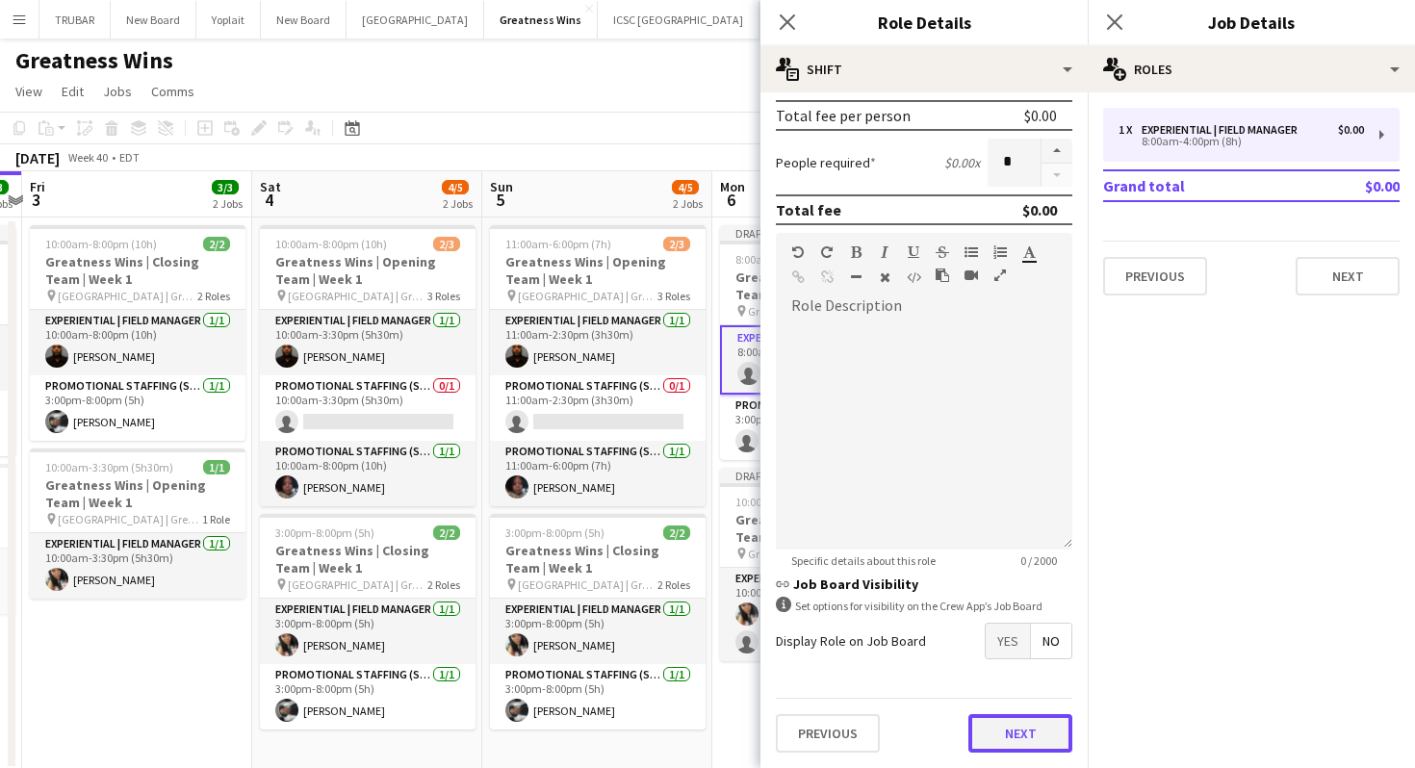
click at [1034, 733] on button "Next" at bounding box center [1020, 733] width 104 height 39
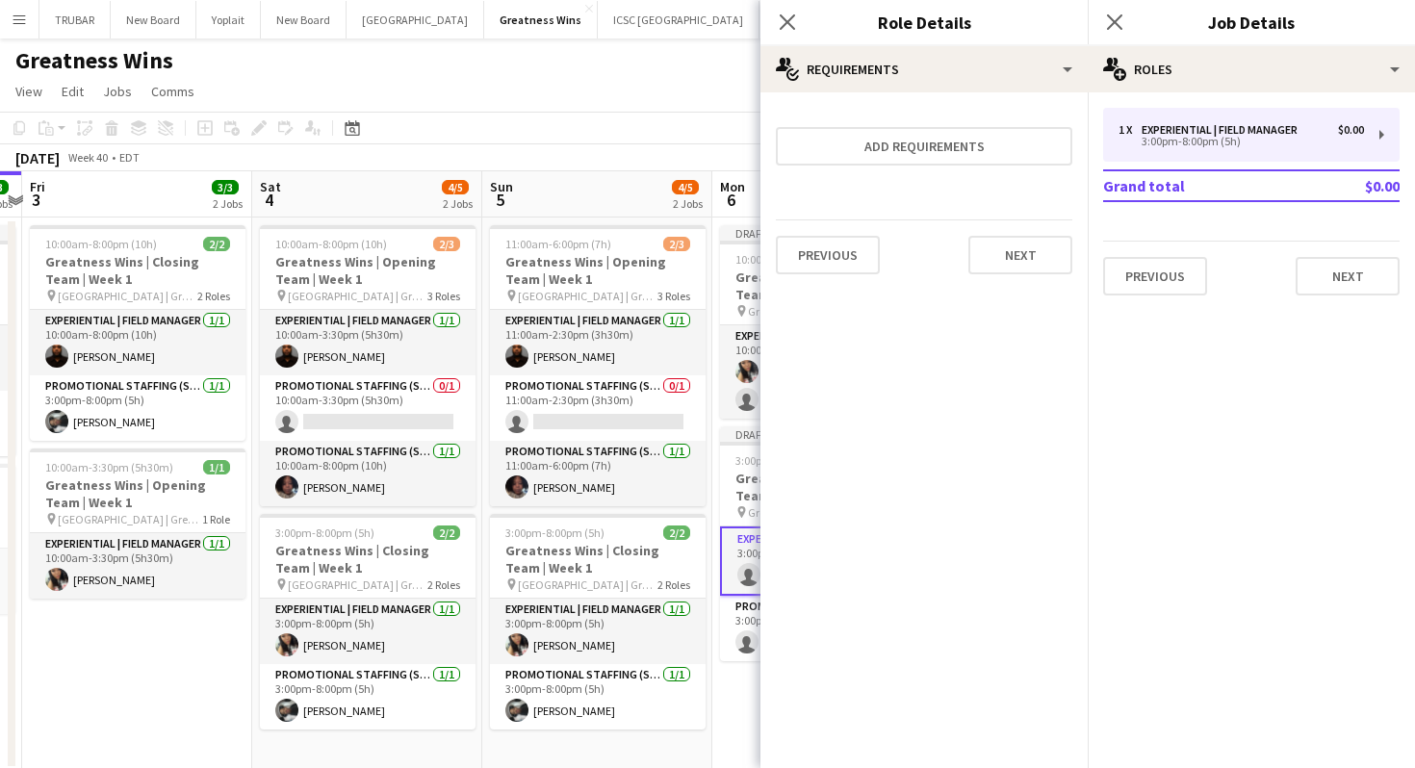
scroll to position [0, 0]
click at [981, 269] on button "Next" at bounding box center [1020, 255] width 104 height 39
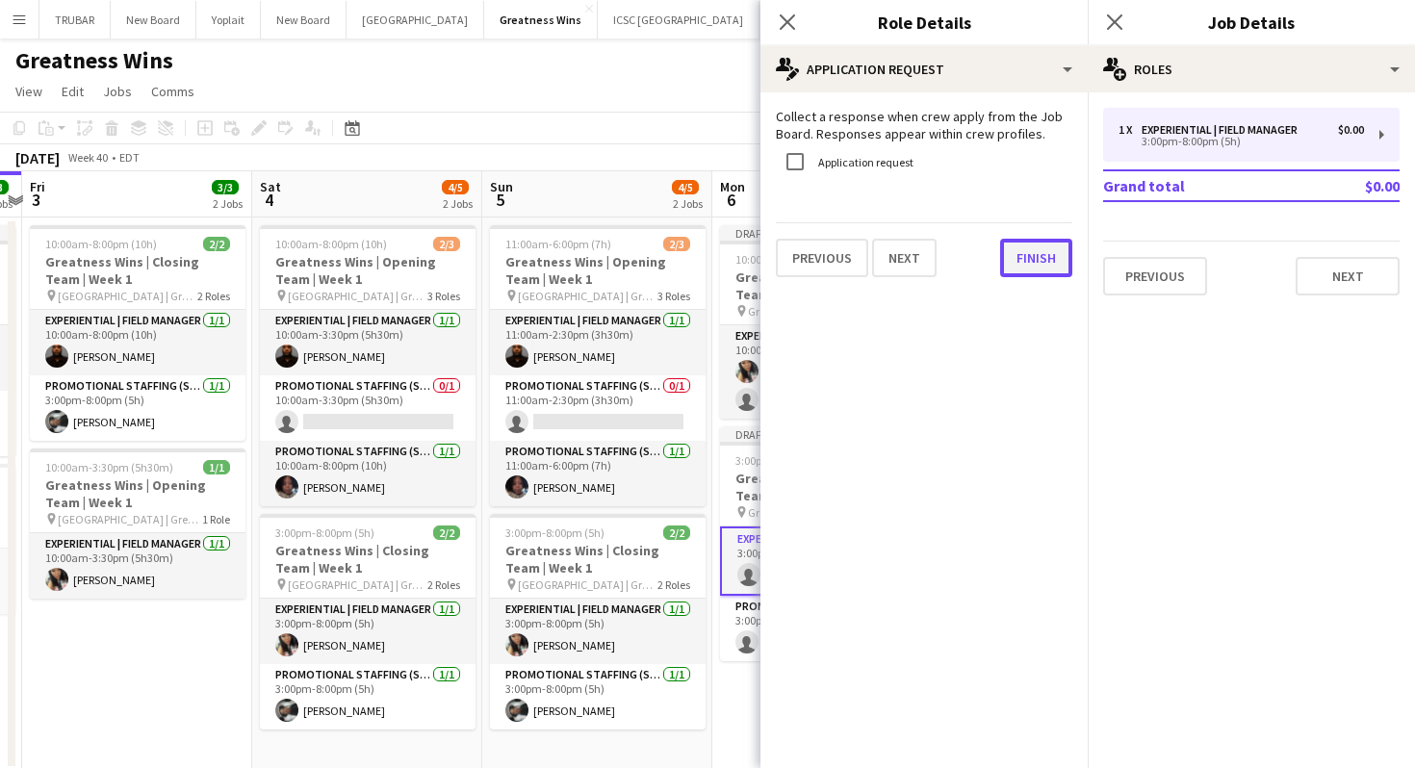
click at [1027, 262] on button "Finish" at bounding box center [1036, 258] width 72 height 39
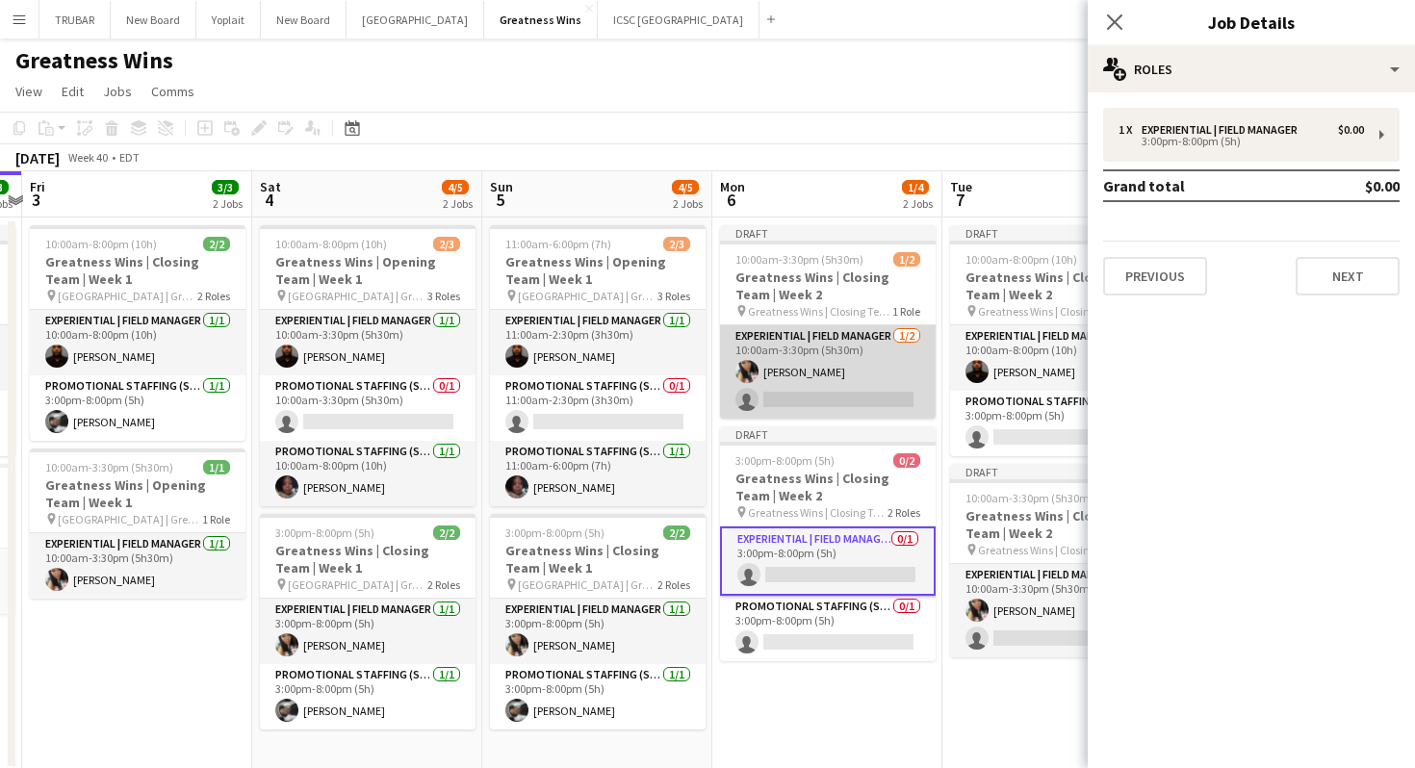
click at [852, 372] on app-card-role "Experiential | Field Manager [DATE] 10:00am-3:30pm (5h30m) [PERSON_NAME] single…" at bounding box center [828, 371] width 216 height 93
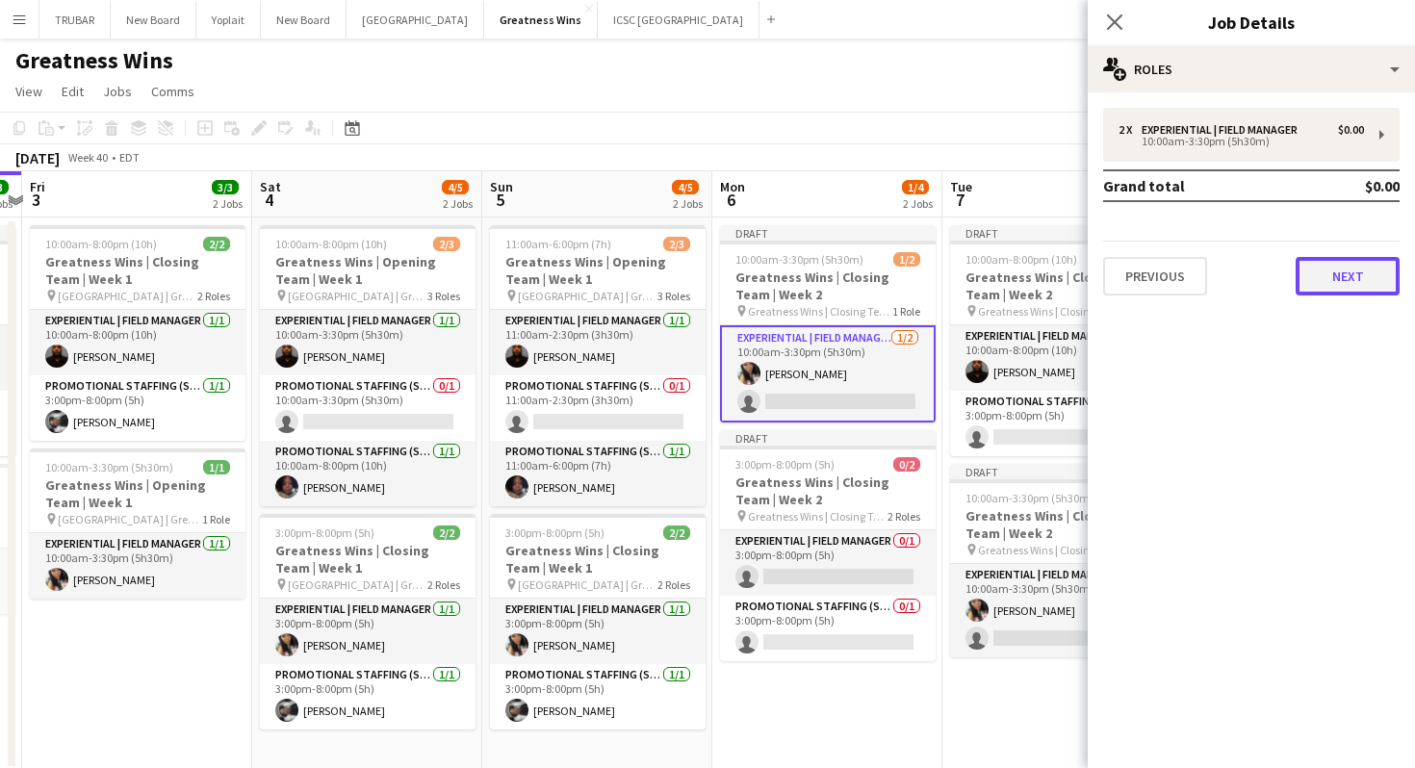
click at [1340, 276] on button "Next" at bounding box center [1348, 276] width 104 height 39
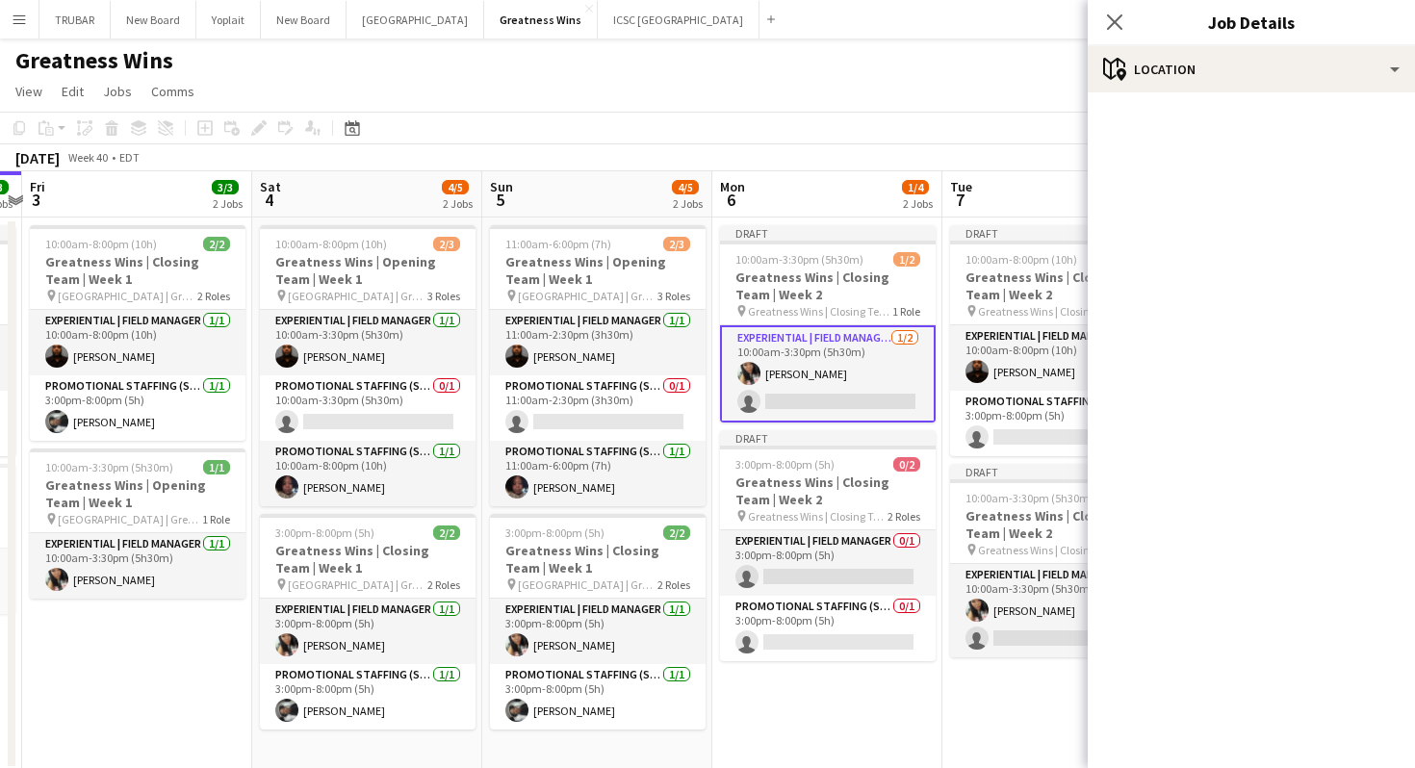
click at [850, 360] on app-card-role "Experiential | Field Manager [DATE] 10:00am-3:30pm (5h30m) [PERSON_NAME] single…" at bounding box center [828, 373] width 216 height 97
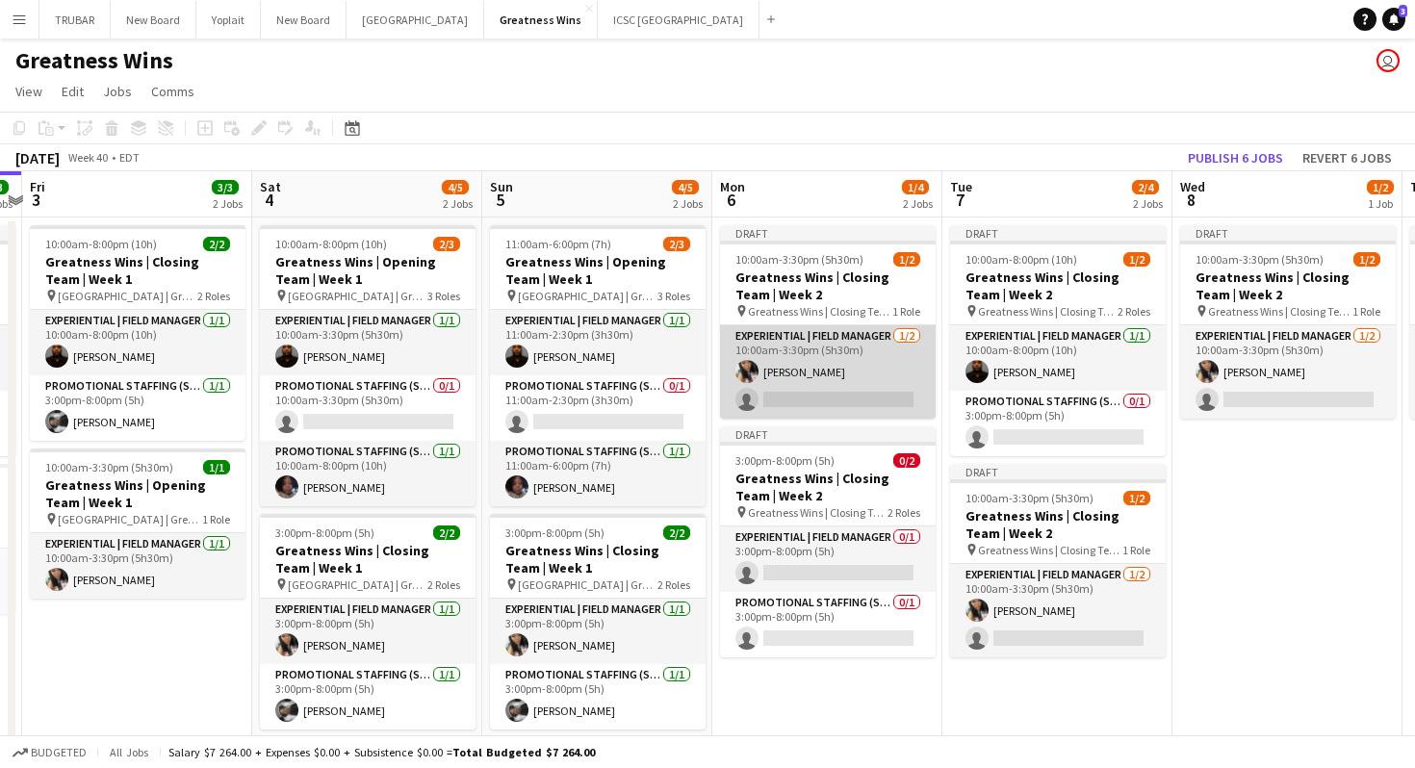
click at [835, 374] on app-card-role "Experiential | Field Manager [DATE] 10:00am-3:30pm (5h30m) [PERSON_NAME] single…" at bounding box center [828, 371] width 216 height 93
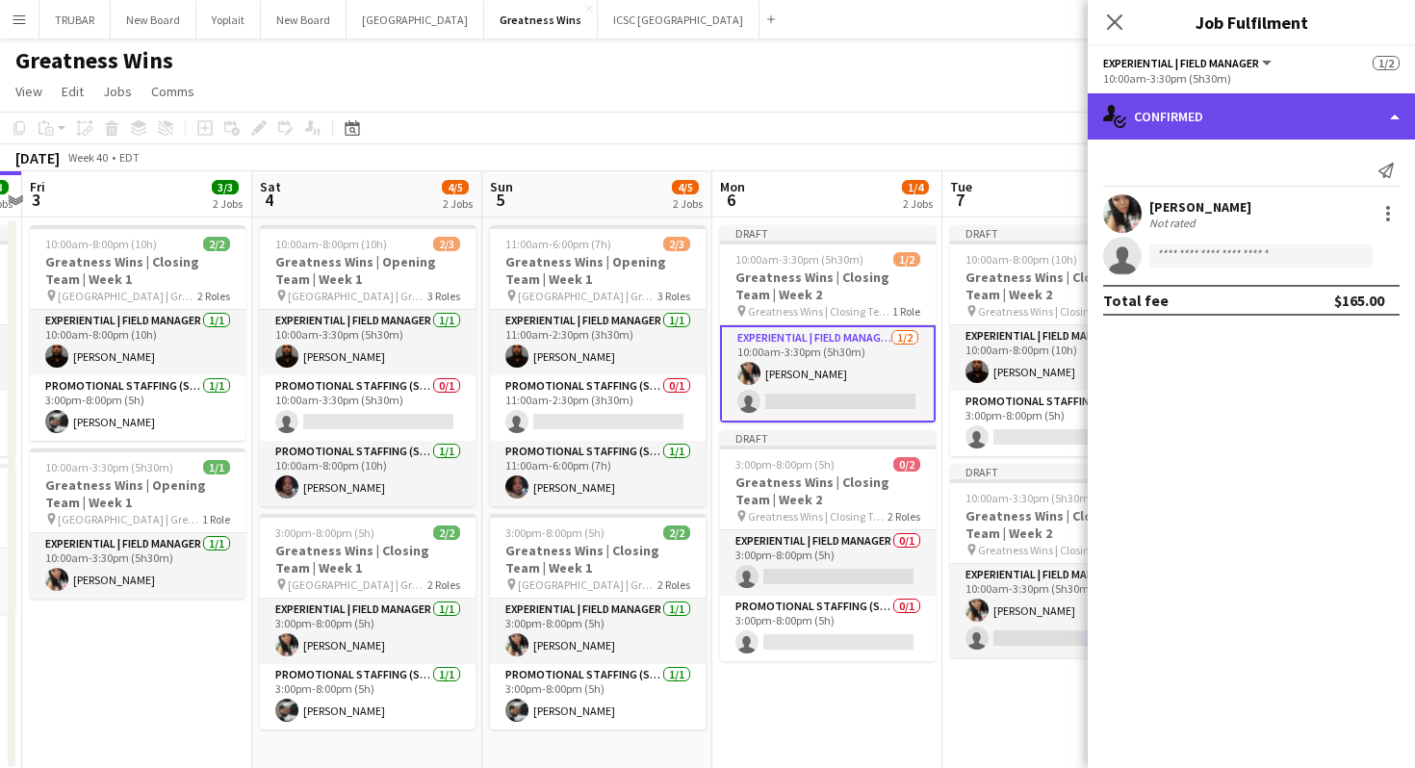
click at [1222, 124] on div "single-neutral-actions-check-2 Confirmed" at bounding box center [1251, 116] width 327 height 46
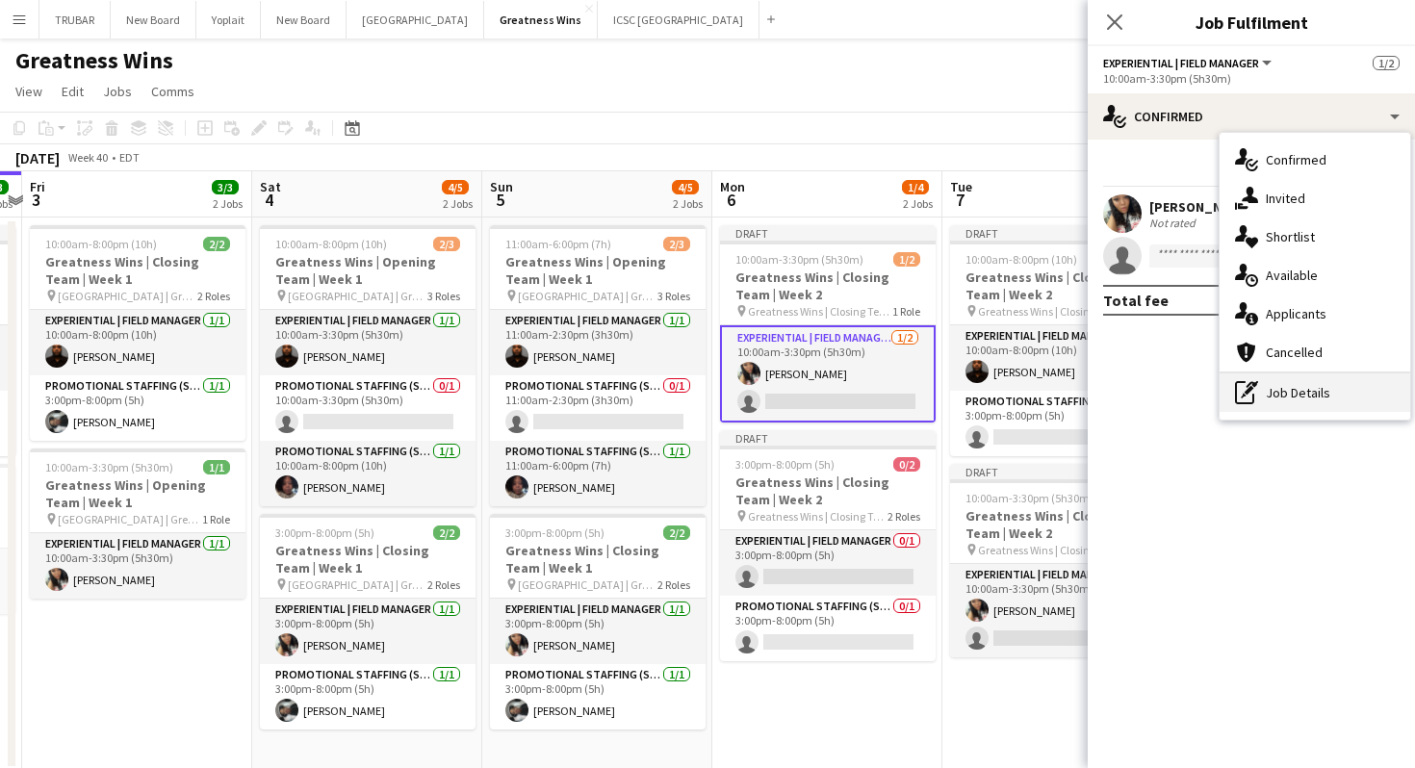
click at [1293, 391] on div "pen-write Job Details" at bounding box center [1315, 392] width 191 height 39
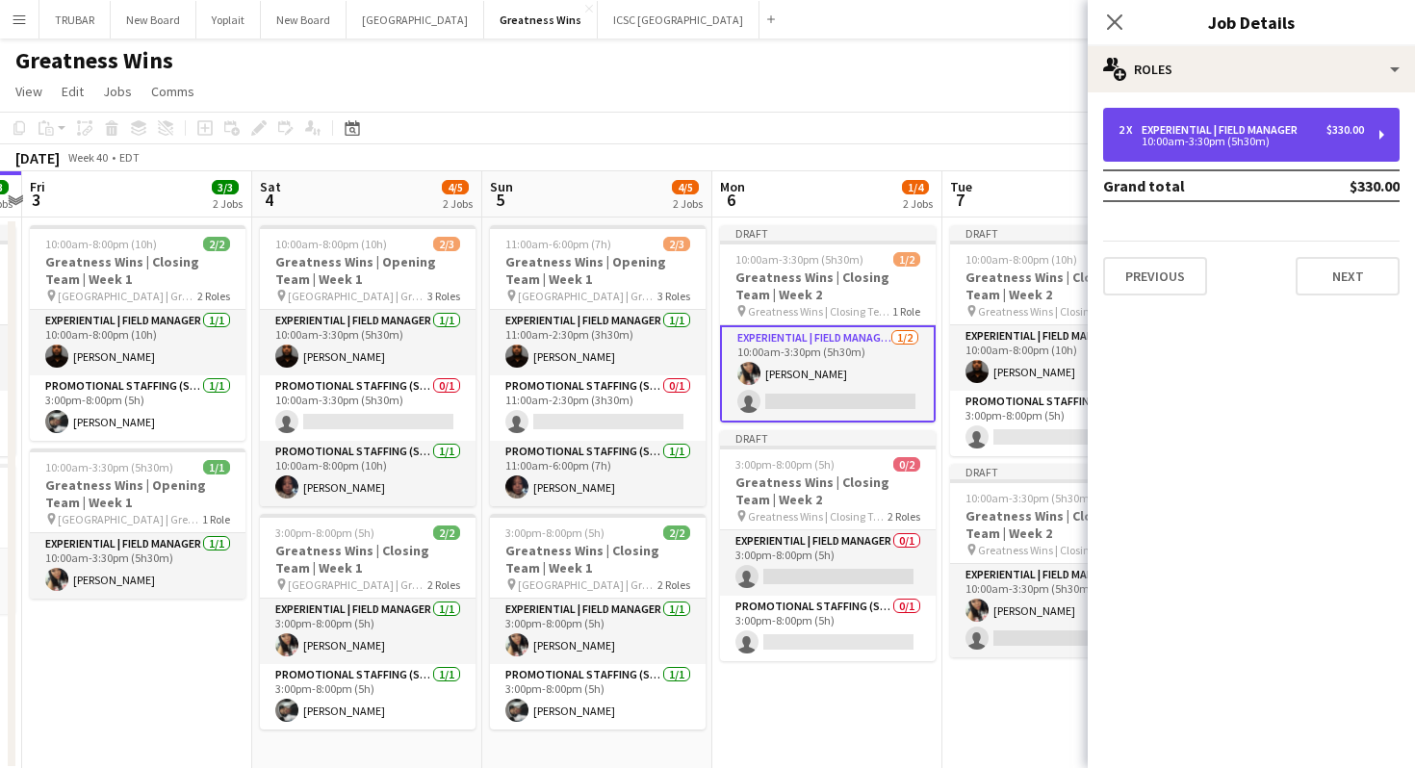
click at [1241, 137] on div "10:00am-3:30pm (5h30m)" at bounding box center [1240, 142] width 245 height 10
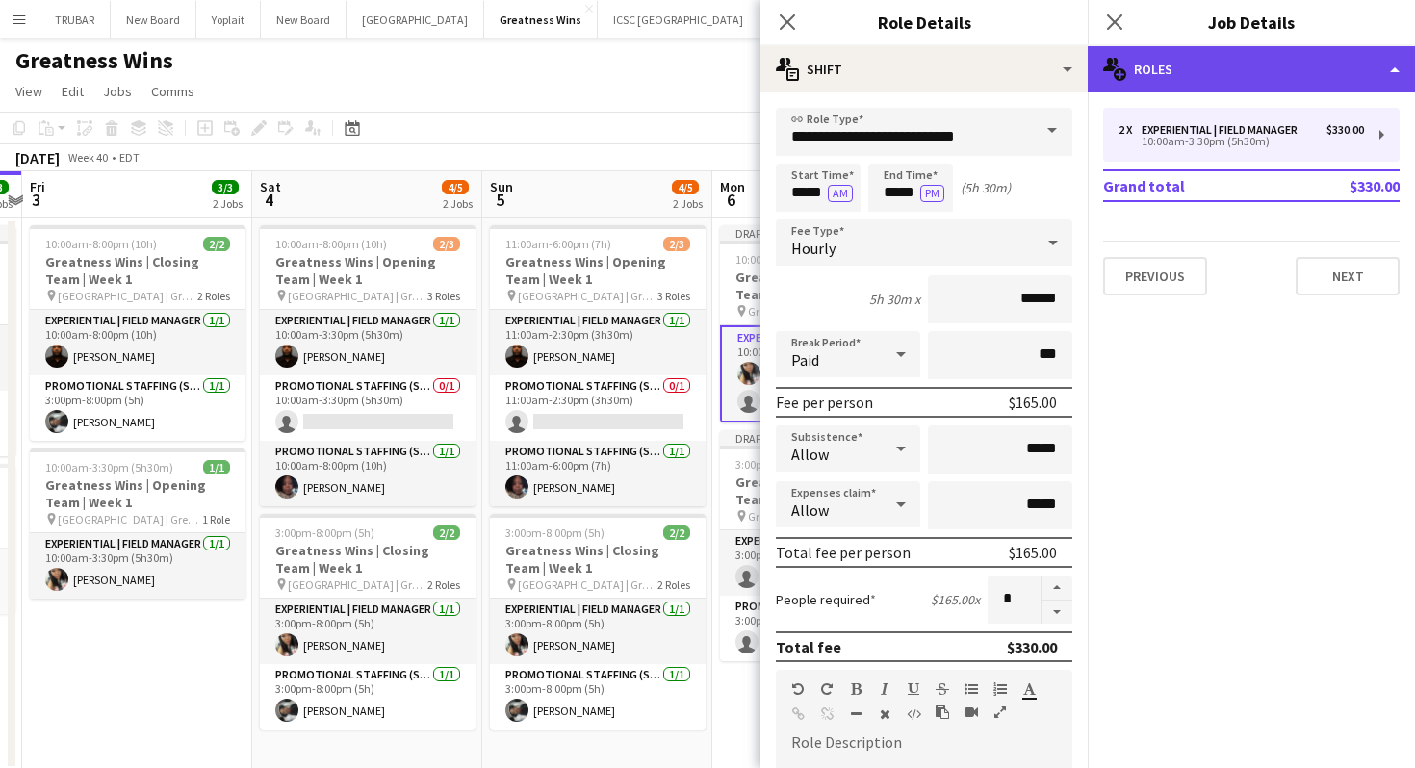
click at [1316, 61] on div "multiple-users-add Roles" at bounding box center [1251, 69] width 327 height 46
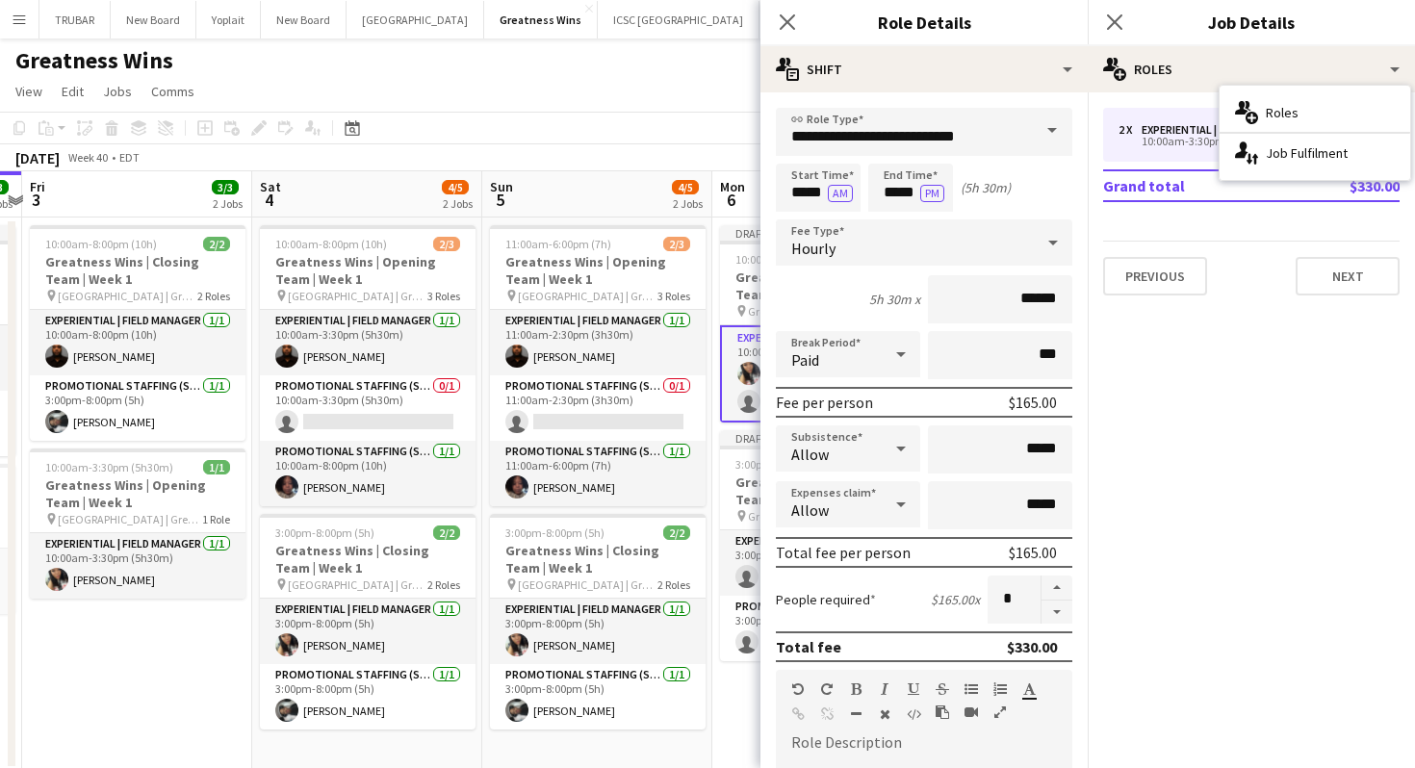
click at [1154, 197] on td "Grand total" at bounding box center [1194, 185] width 183 height 31
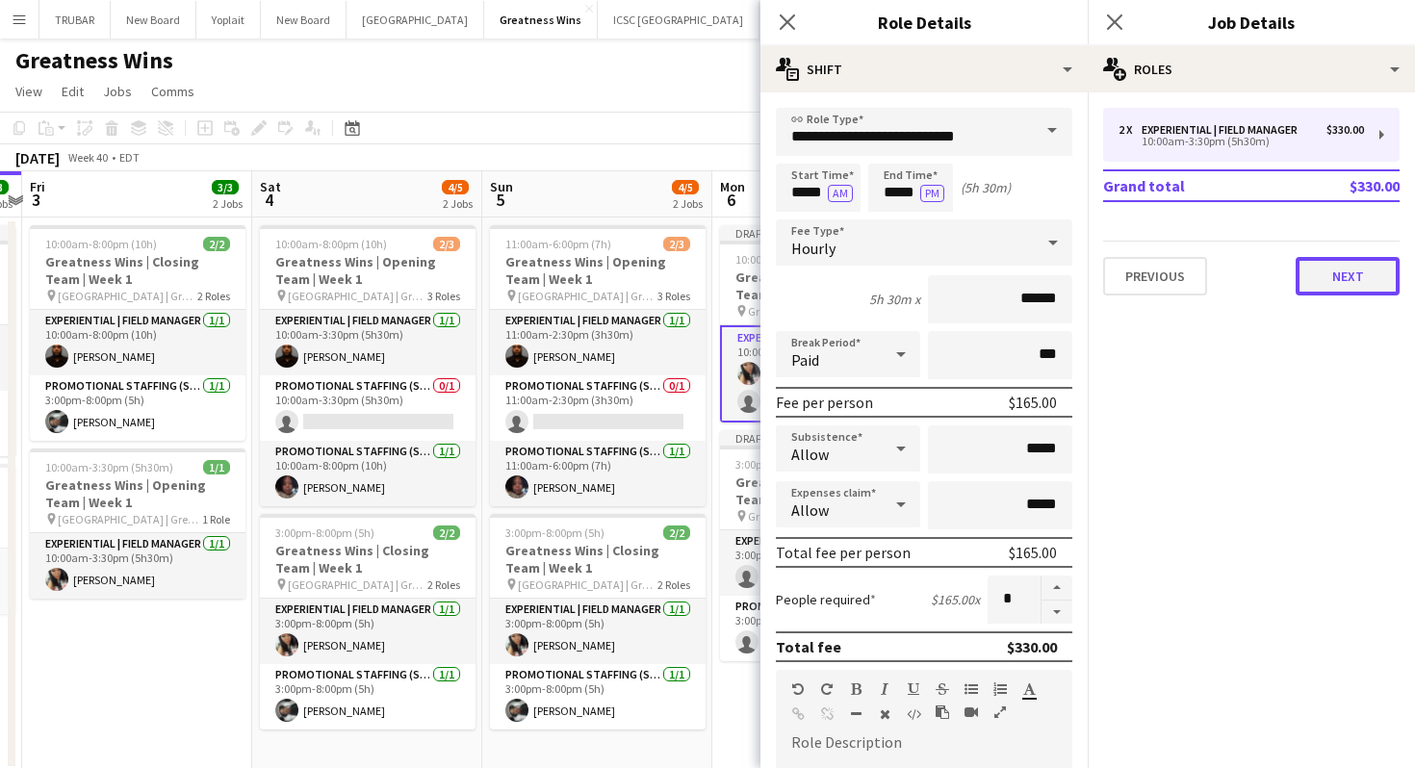
click at [1320, 259] on button "Next" at bounding box center [1348, 276] width 104 height 39
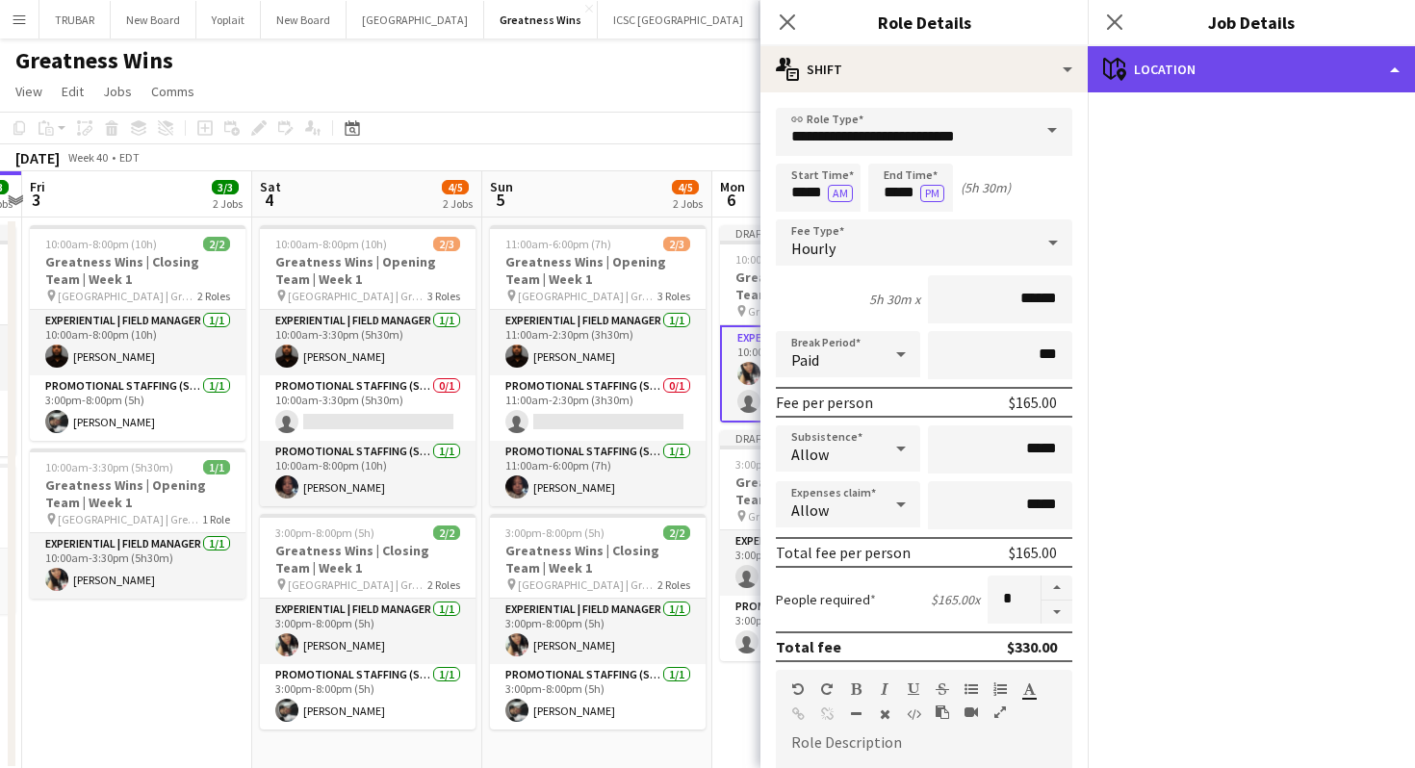
click at [1174, 76] on div "maps-pin-1 Location" at bounding box center [1251, 69] width 327 height 46
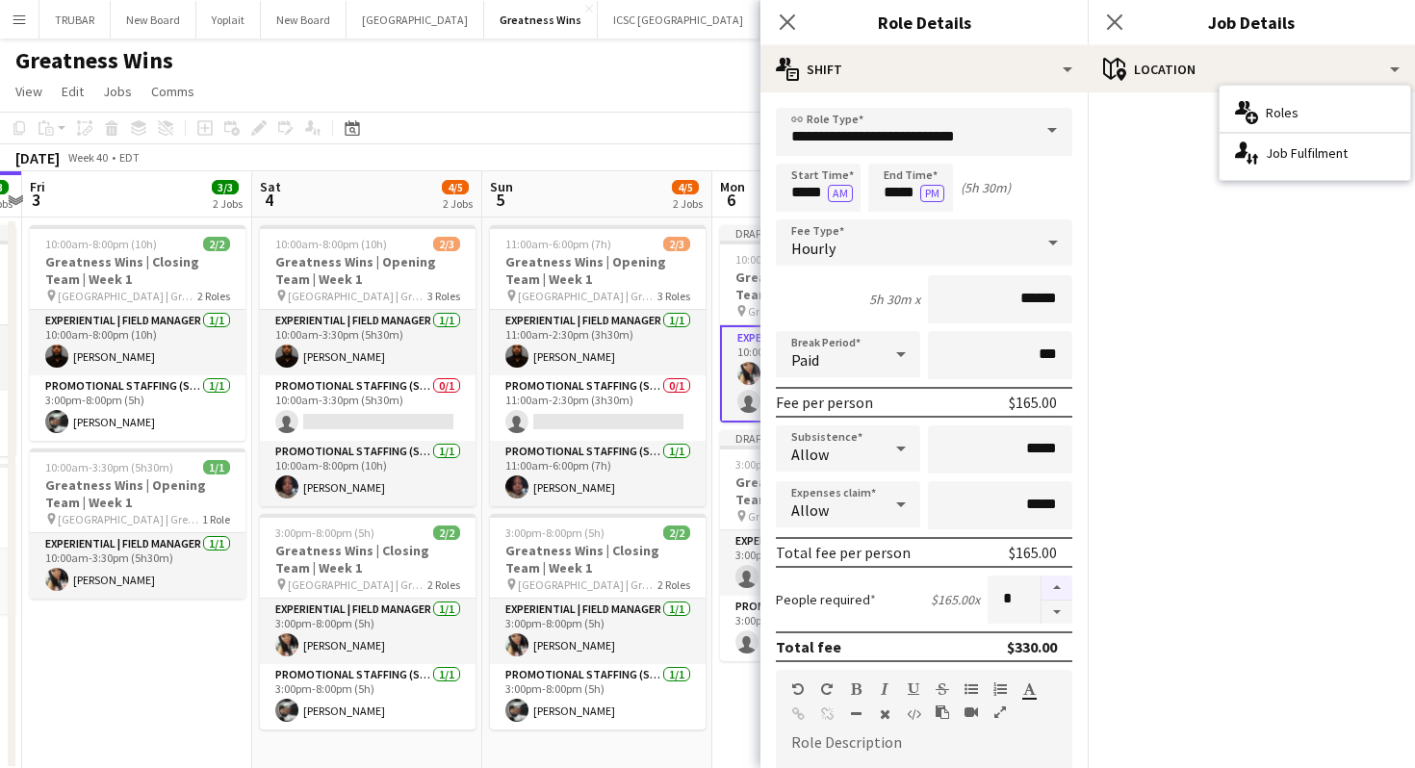
click at [1057, 583] on button "button" at bounding box center [1056, 588] width 31 height 25
click at [1058, 624] on form "**********" at bounding box center [923, 656] width 327 height 1097
click at [1057, 619] on button "button" at bounding box center [1056, 613] width 31 height 24
type input "*"
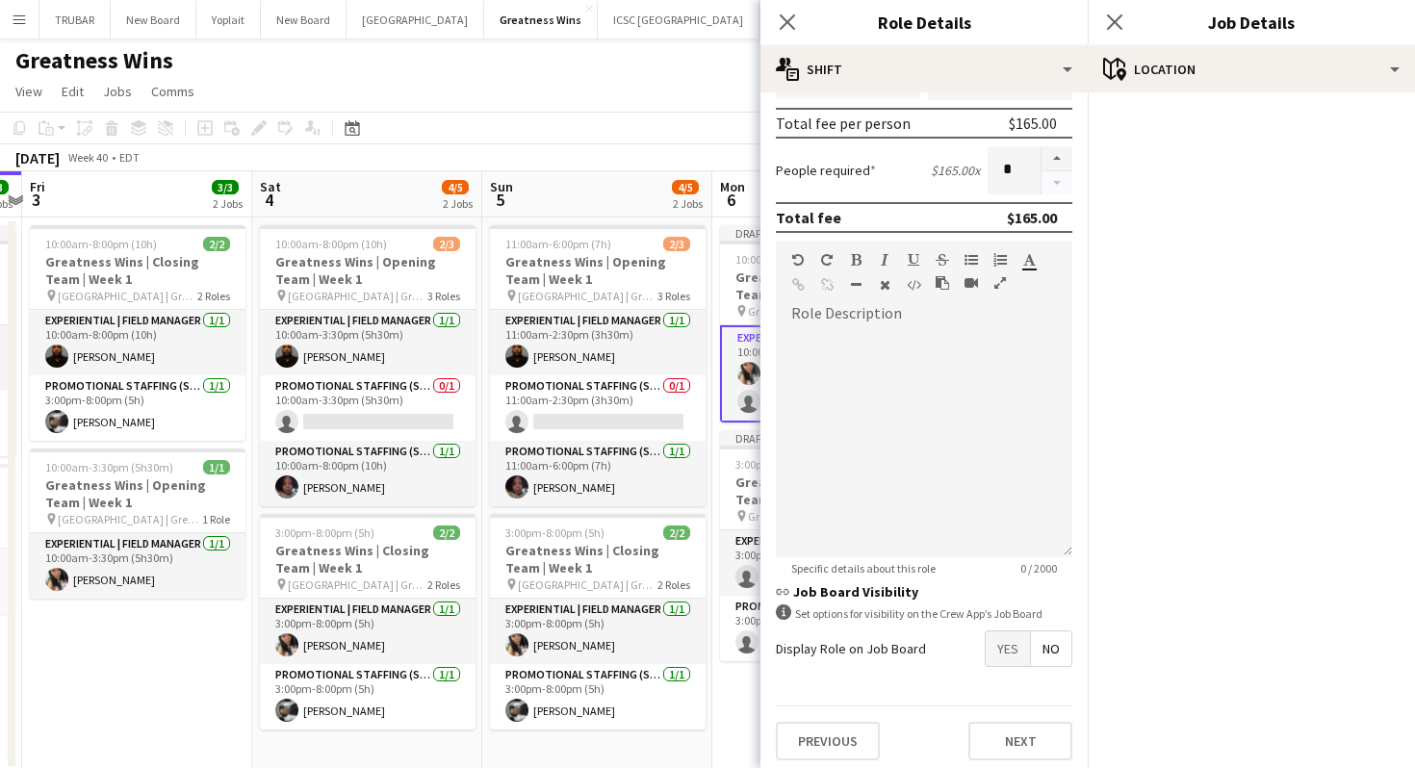
scroll to position [437, 0]
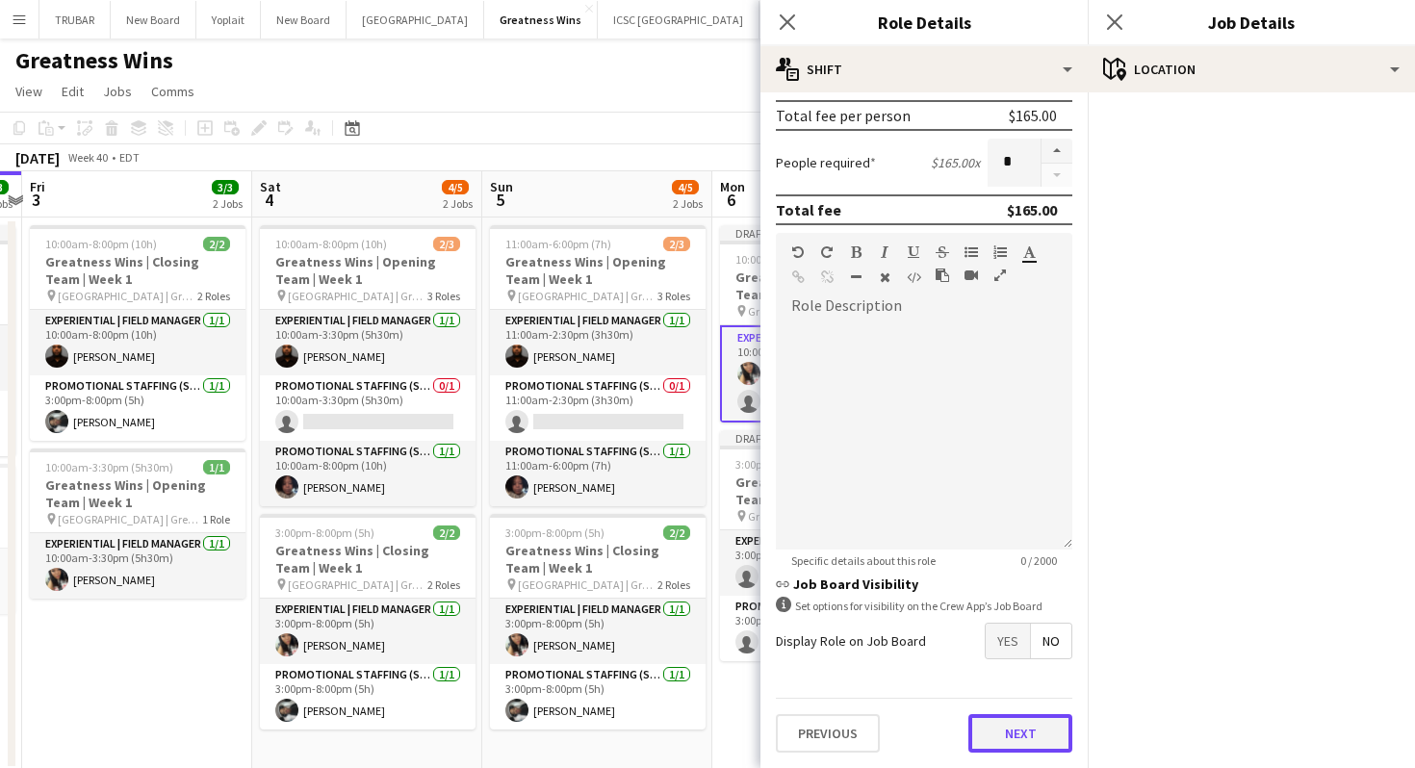
click at [1049, 732] on button "Next" at bounding box center [1020, 733] width 104 height 39
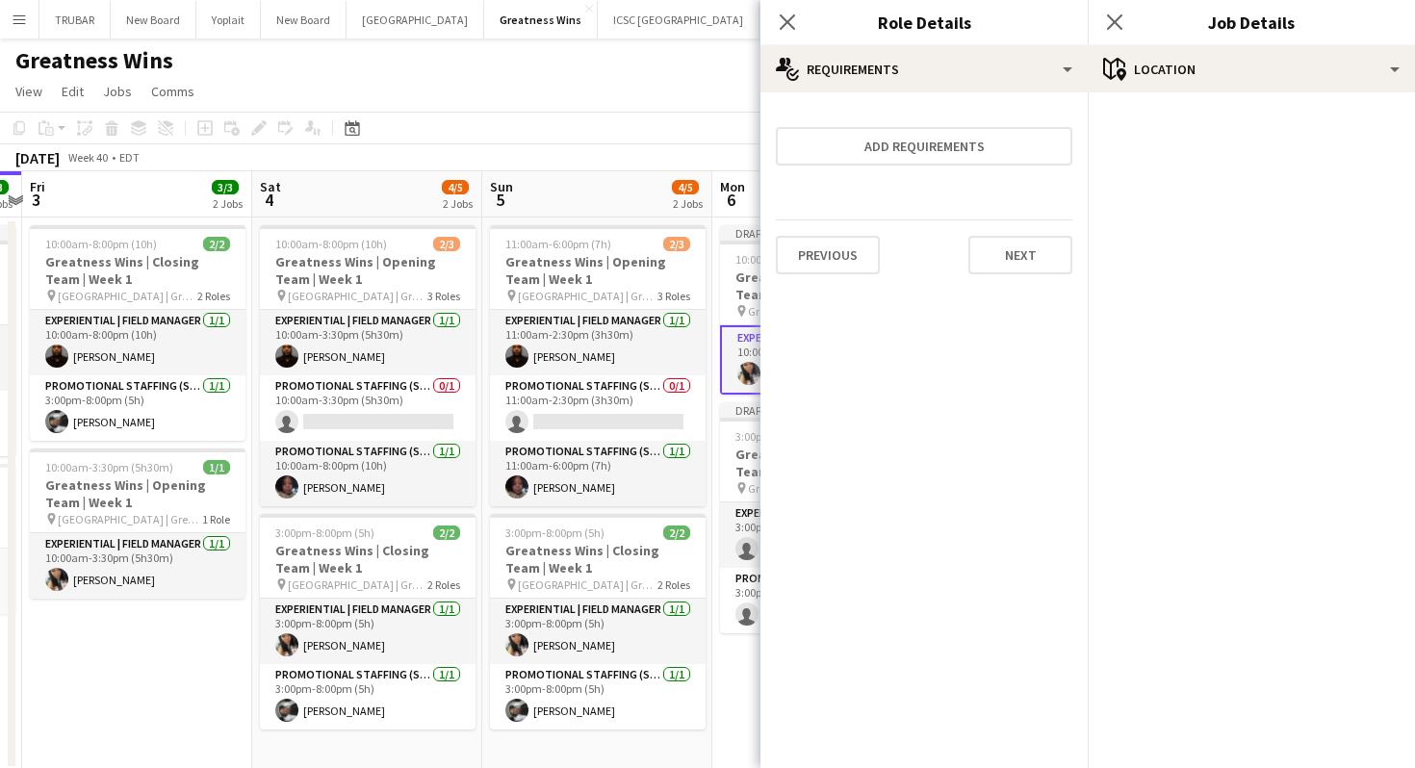
scroll to position [0, 0]
click at [1030, 261] on button "Next" at bounding box center [1020, 255] width 104 height 39
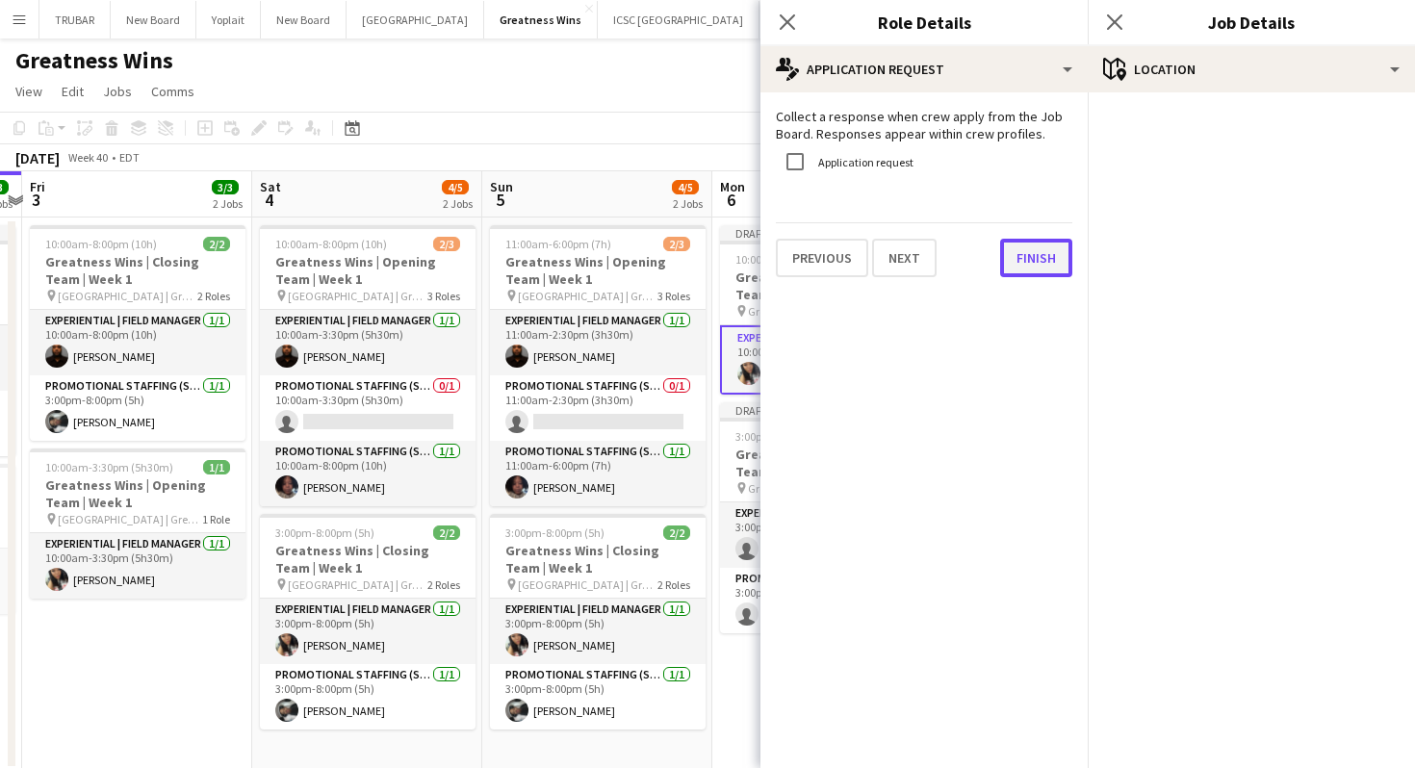
click at [1024, 260] on button "Finish" at bounding box center [1036, 258] width 72 height 39
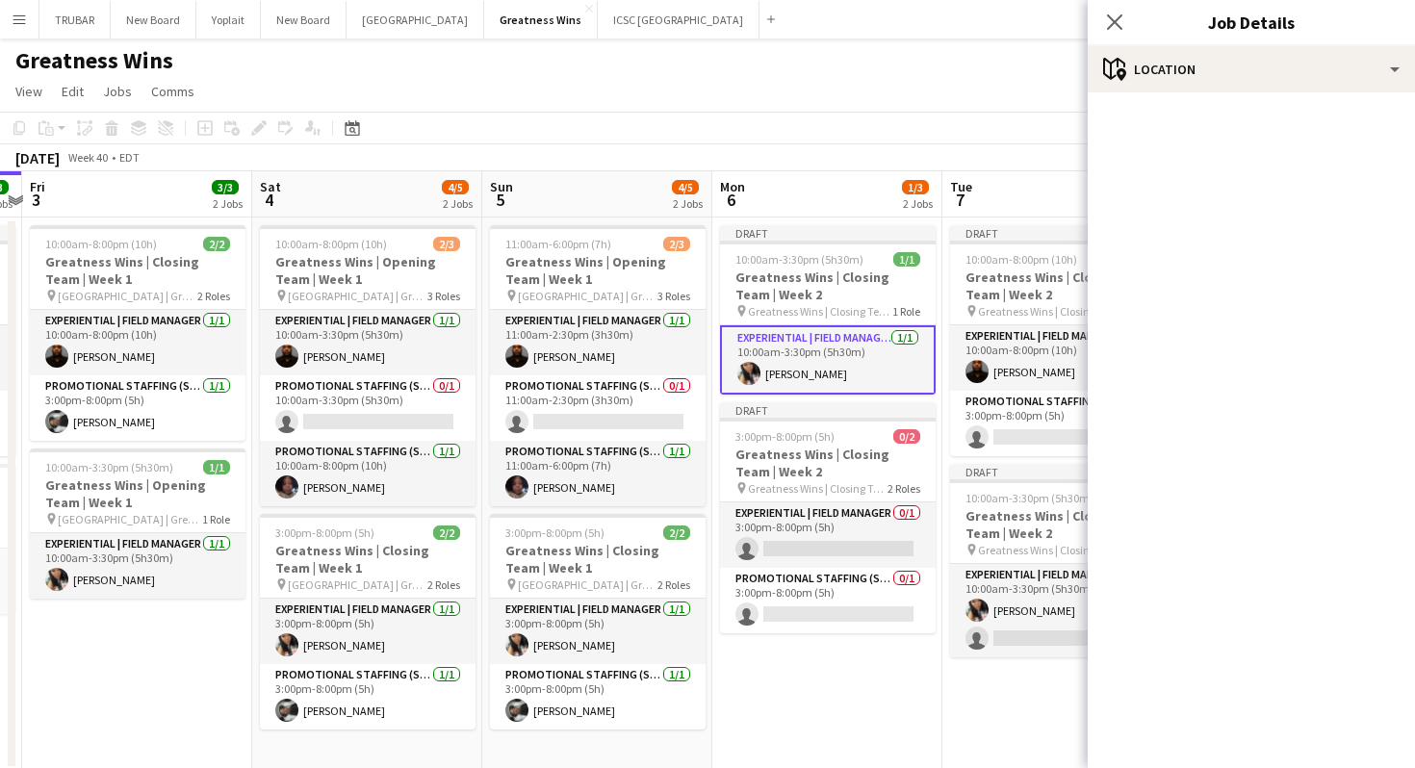
click at [865, 369] on app-card-role "Experiential | Field Manager [DATE] 10:00am-3:30pm (5h30m) [PERSON_NAME]" at bounding box center [828, 359] width 216 height 69
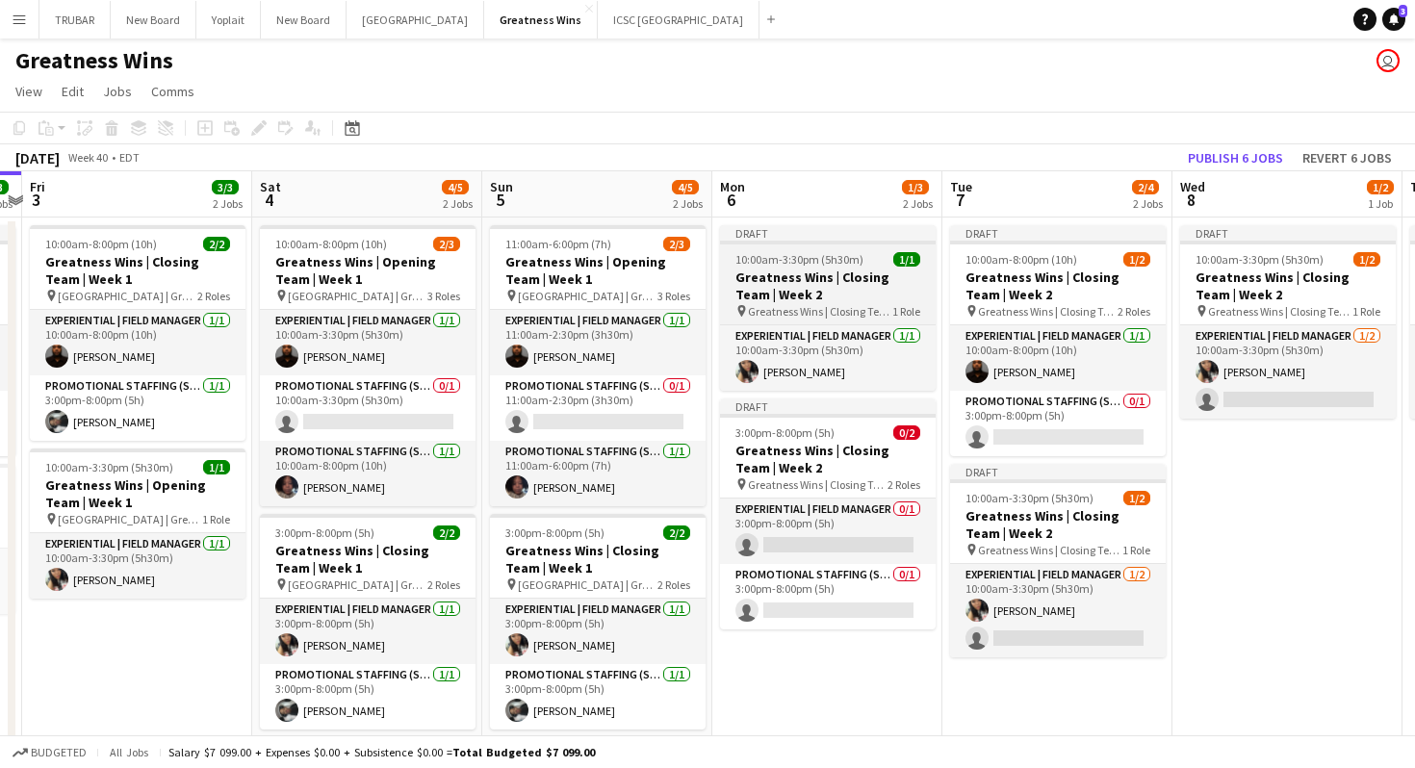
click at [837, 305] on span "Greatness Wins | Closing Team | Week 2" at bounding box center [820, 311] width 144 height 14
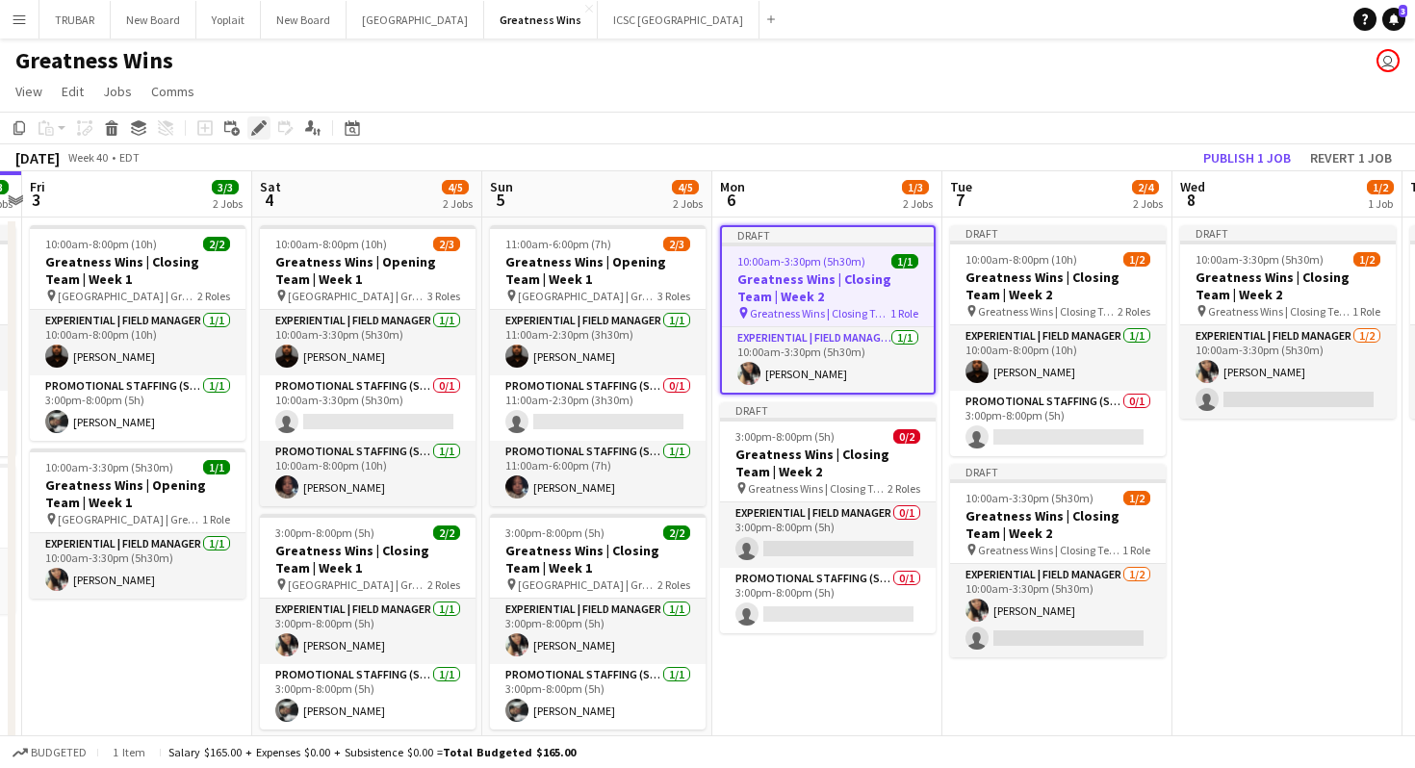
click at [265, 131] on icon "Edit" at bounding box center [258, 127] width 15 height 15
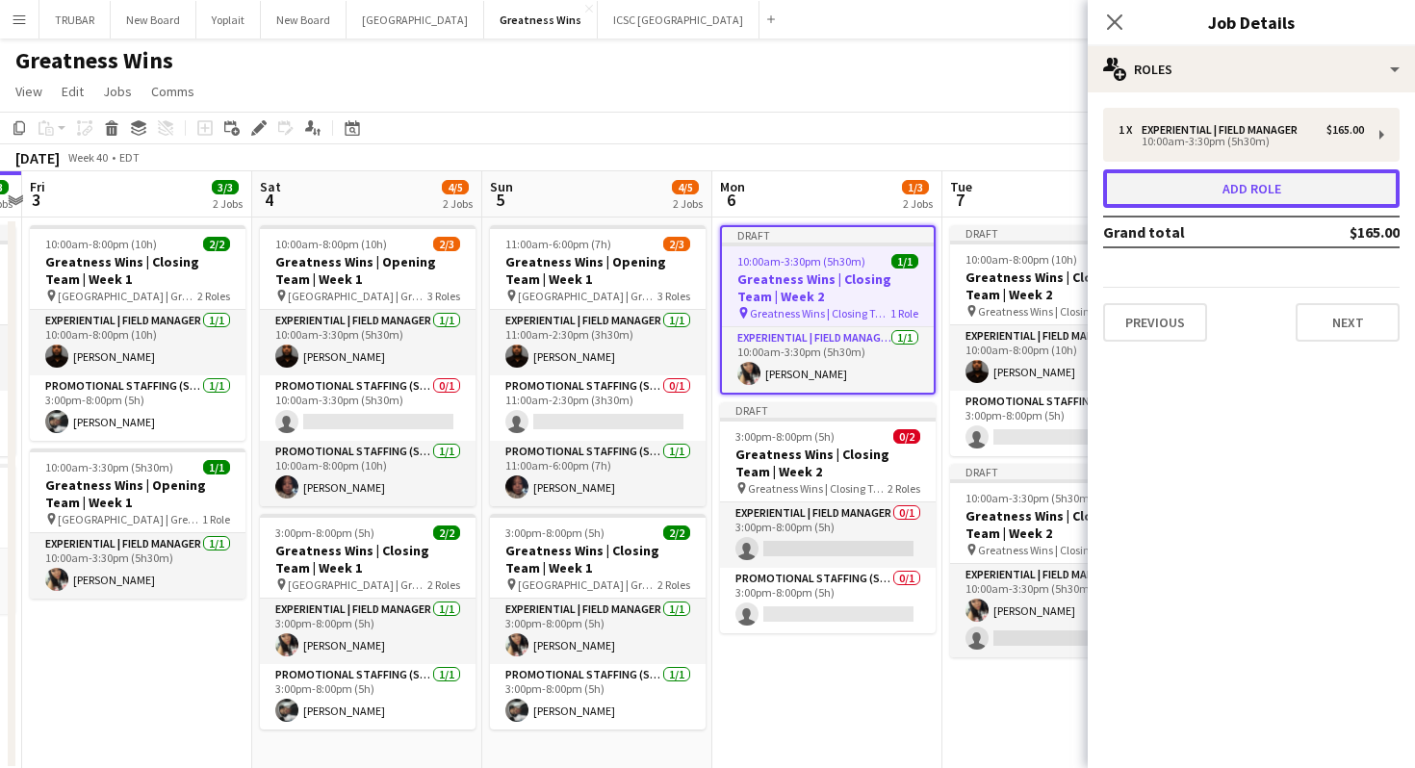
click at [1166, 190] on button "Add role" at bounding box center [1251, 188] width 296 height 39
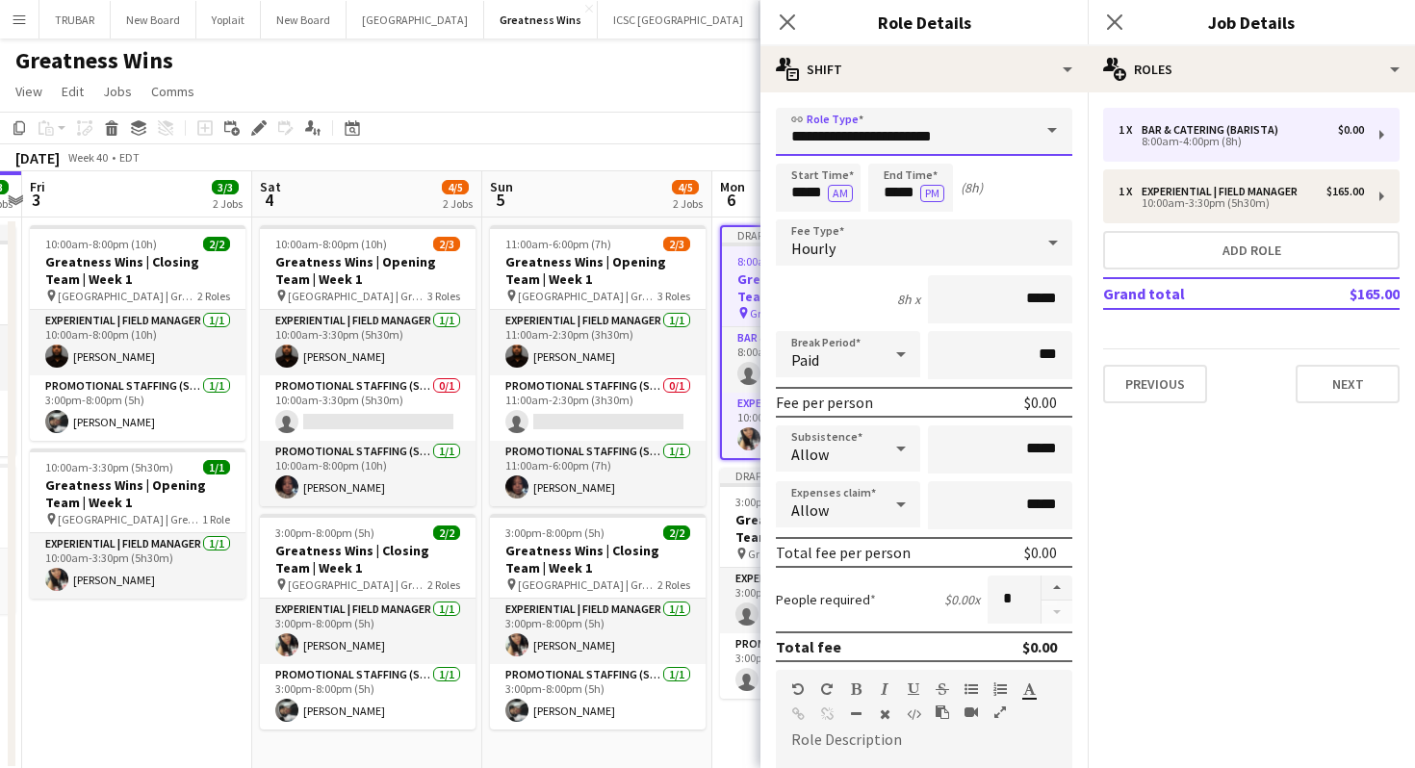
click at [871, 123] on input "**********" at bounding box center [924, 132] width 296 height 48
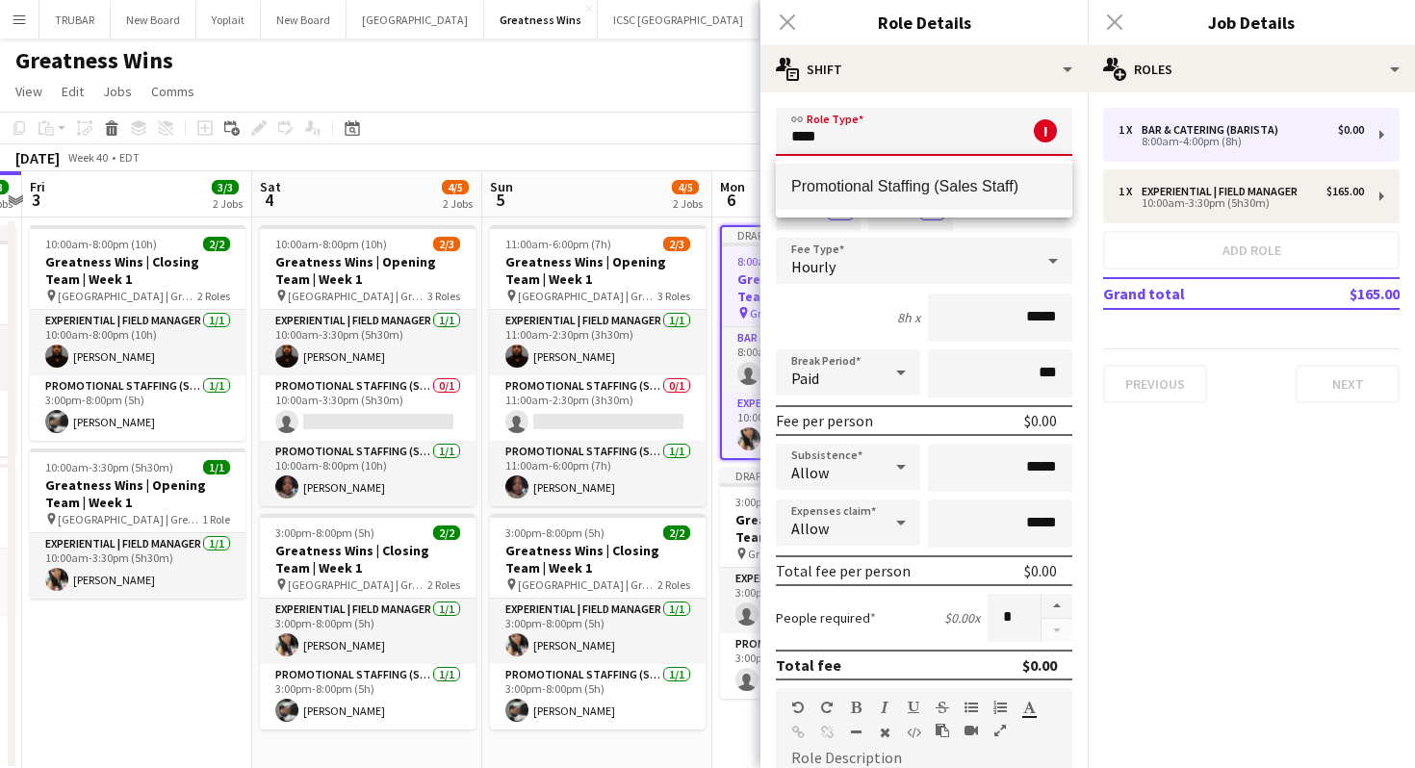
click at [897, 184] on span "Promotional Staffing (Sales Staff)" at bounding box center [924, 186] width 266 height 18
type input "**********"
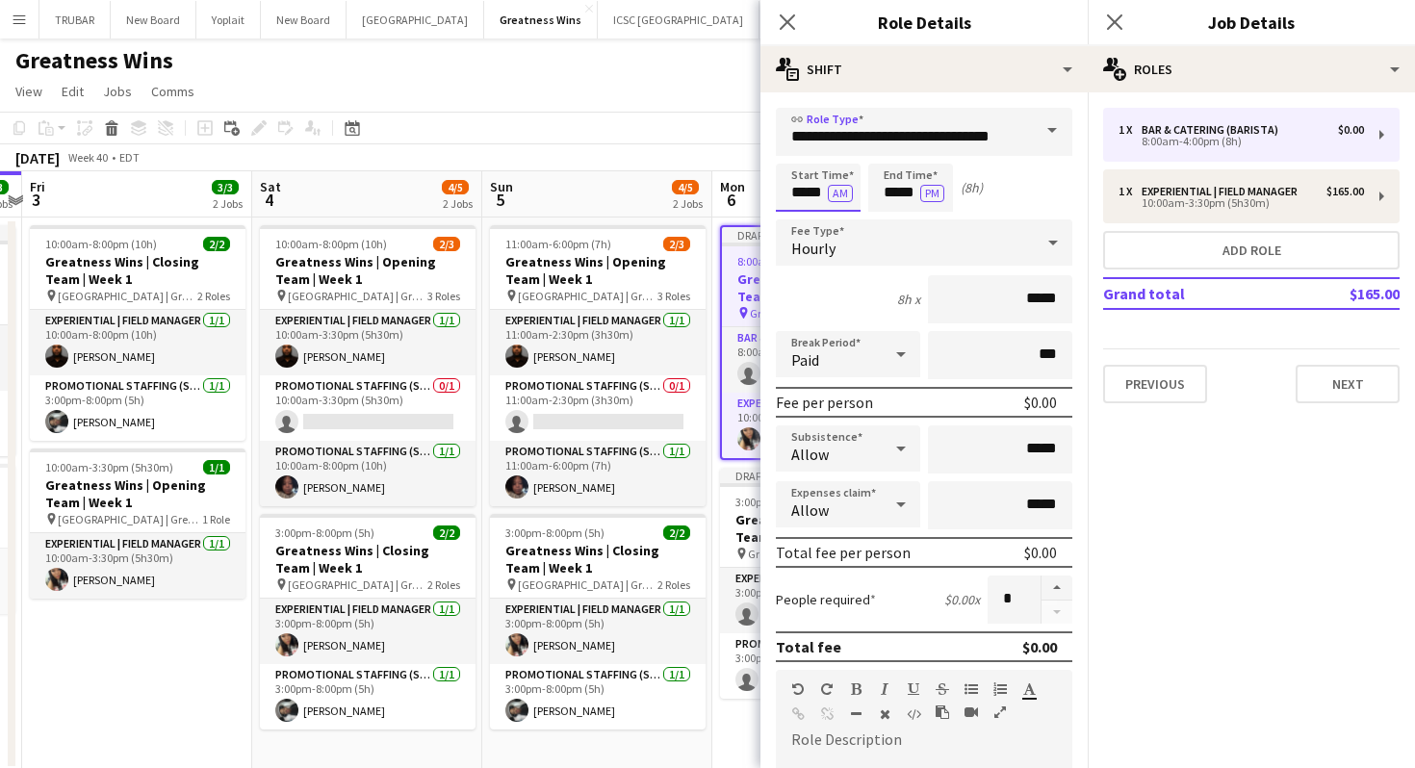
click at [806, 188] on input "*****" at bounding box center [818, 188] width 85 height 48
type input "*****"
click at [898, 189] on input "*****" at bounding box center [910, 188] width 85 height 48
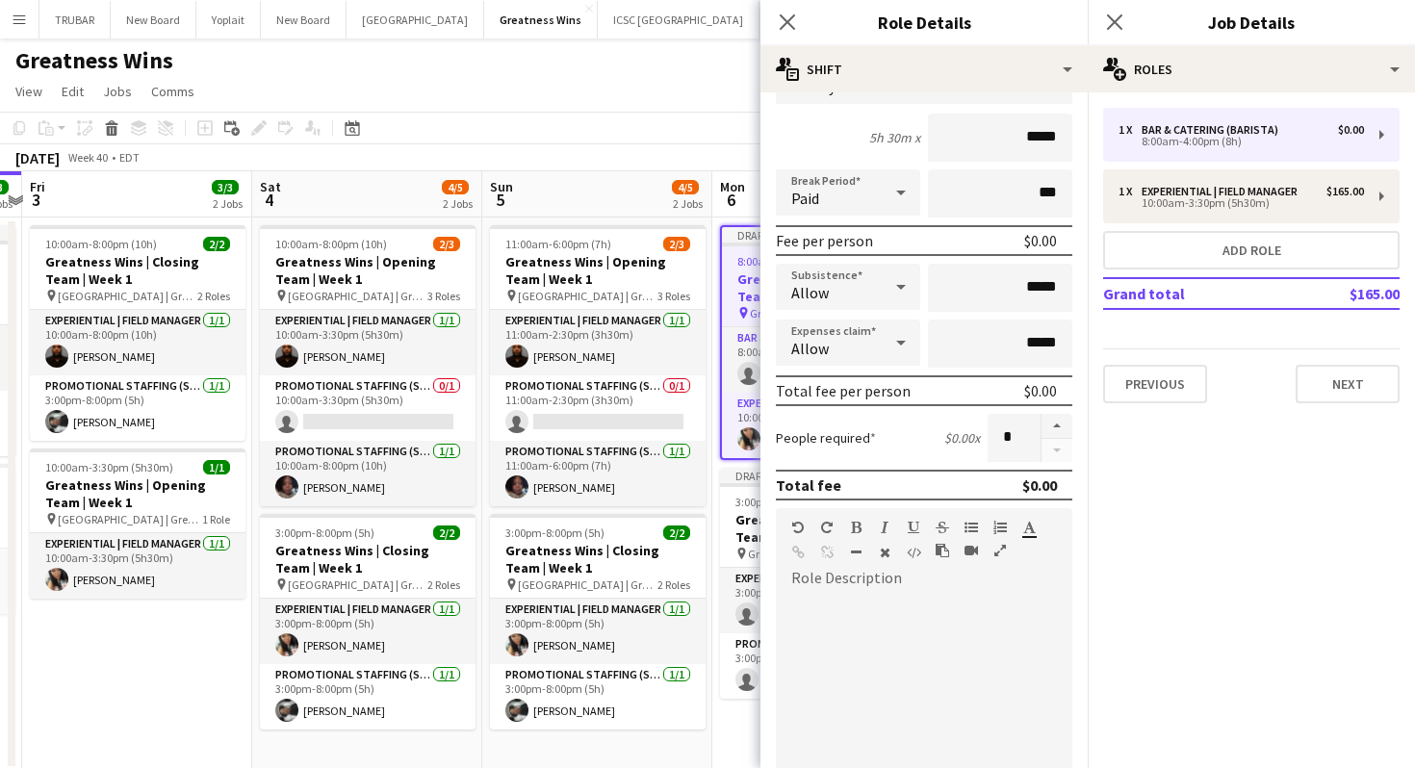
scroll to position [437, 0]
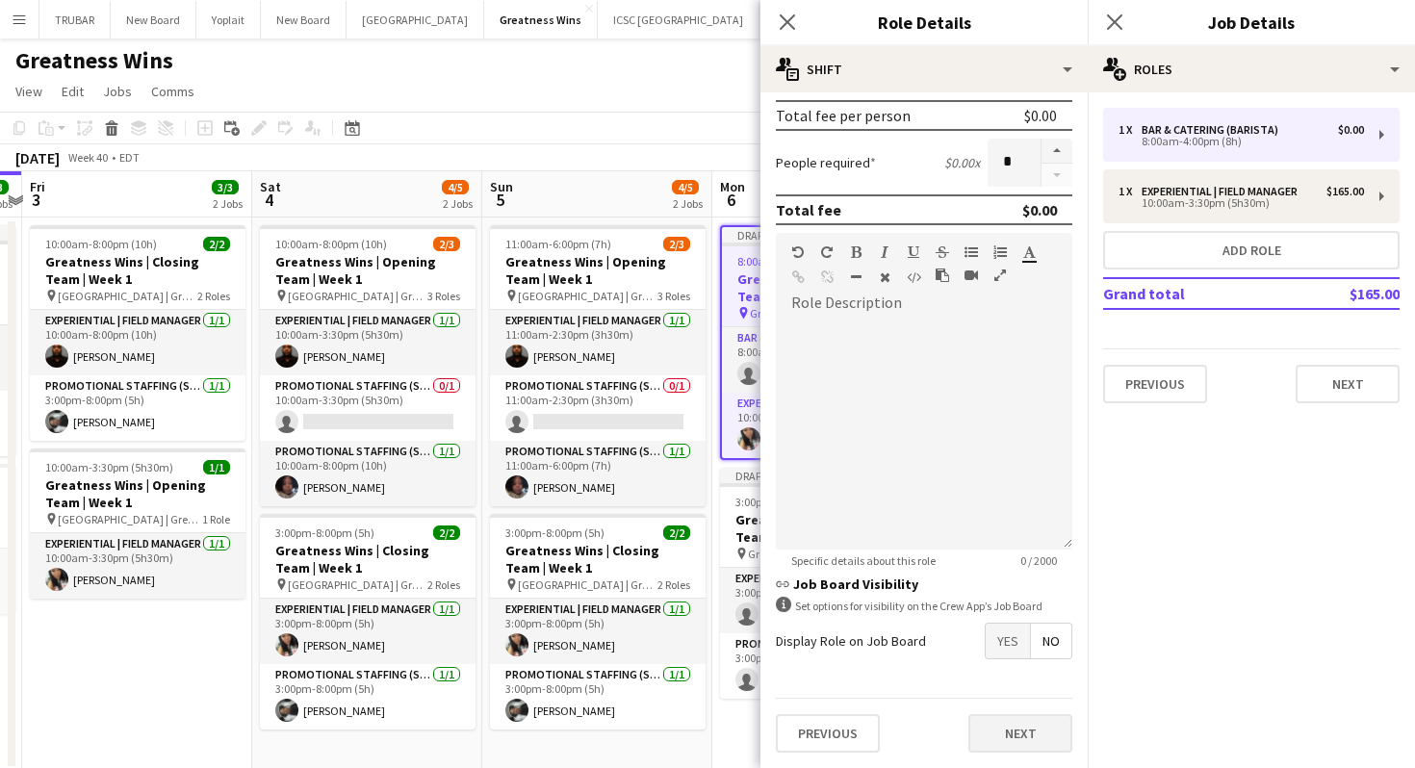
type input "*****"
click at [1040, 723] on button "Next" at bounding box center [1020, 733] width 104 height 39
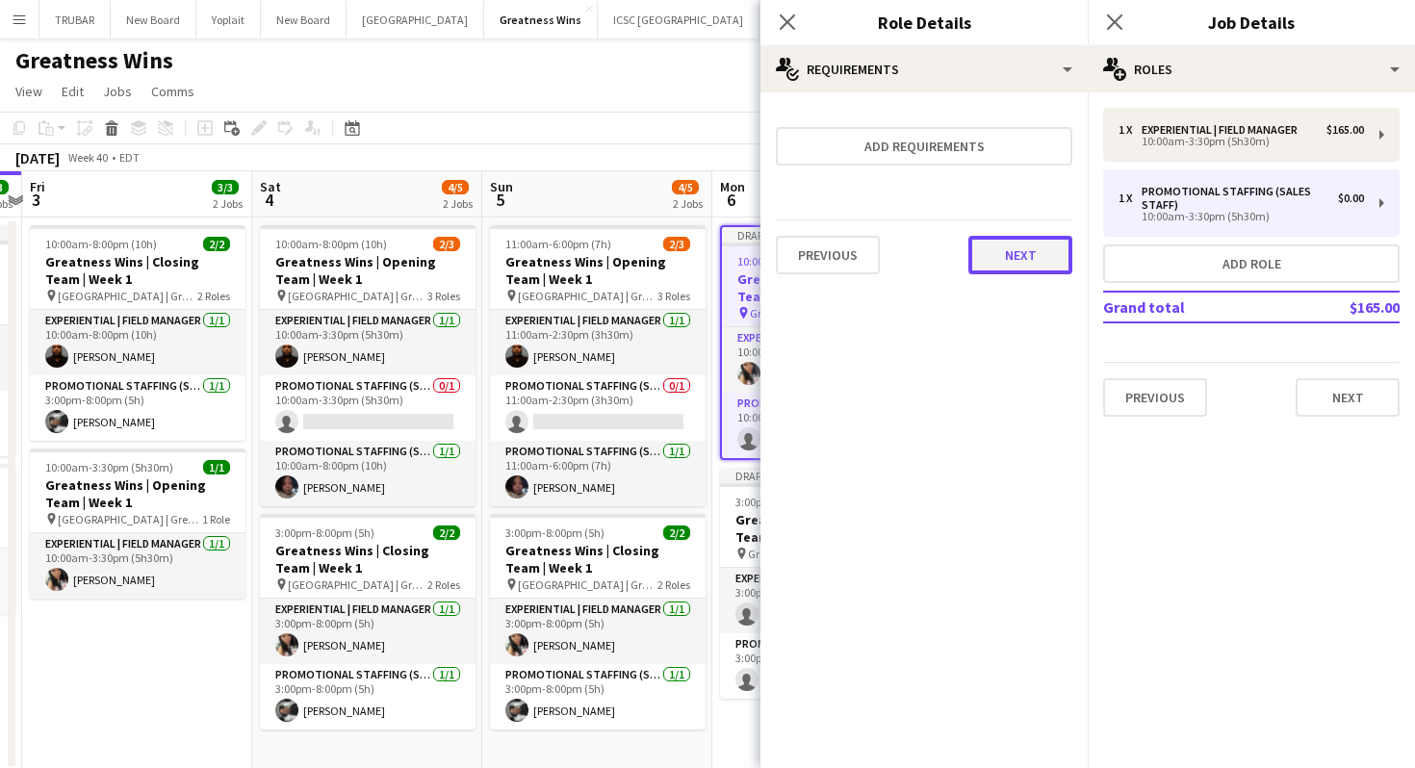
click at [1021, 241] on button "Next" at bounding box center [1020, 255] width 104 height 39
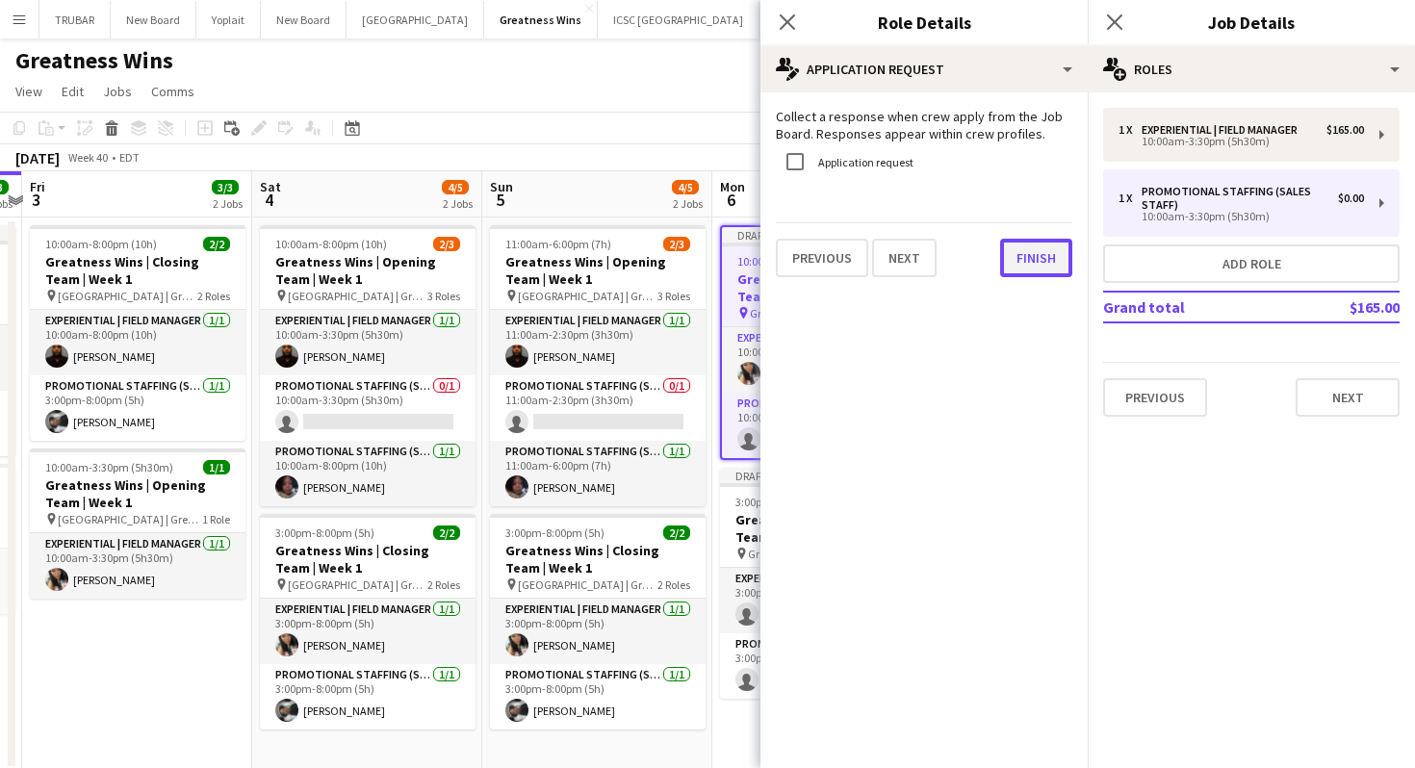
click at [1030, 256] on button "Finish" at bounding box center [1036, 258] width 72 height 39
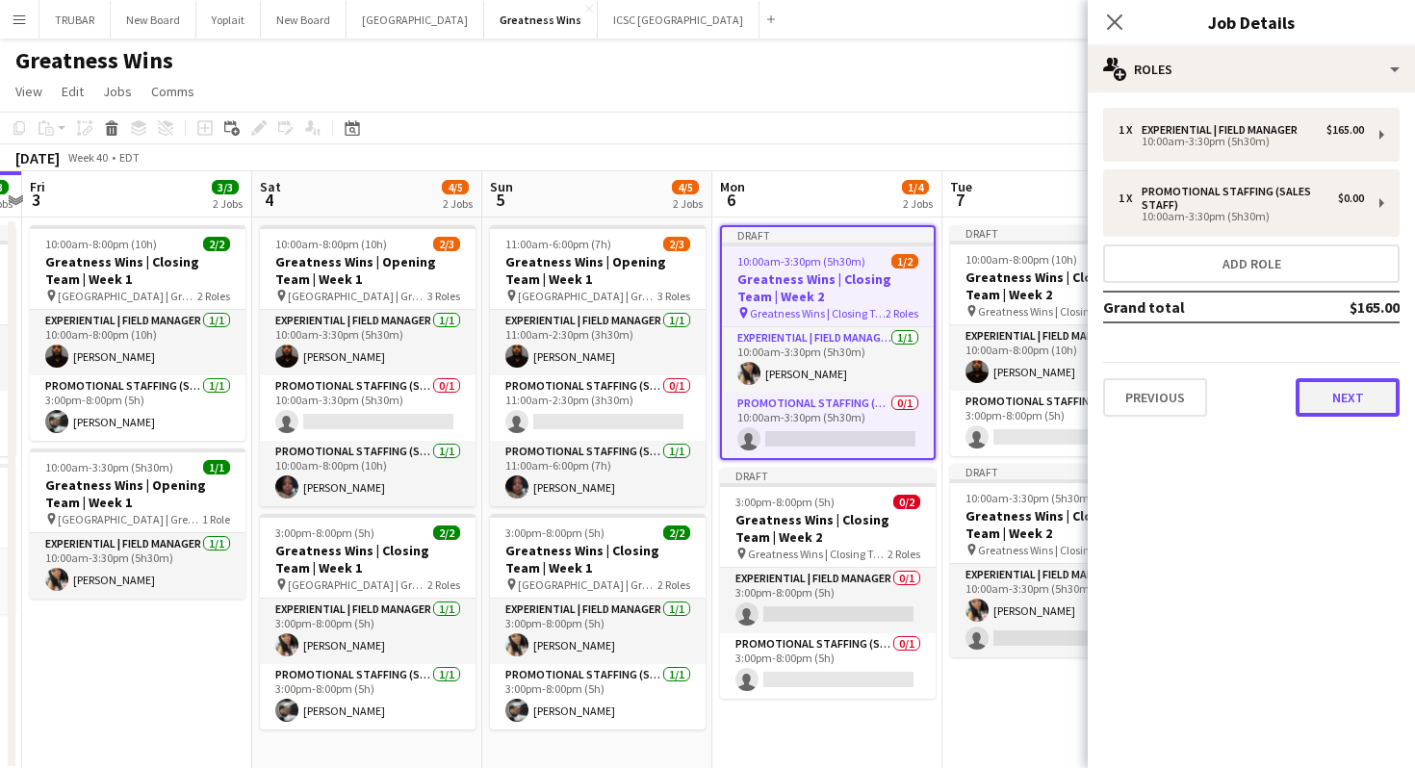
click at [1371, 401] on button "Next" at bounding box center [1348, 397] width 104 height 39
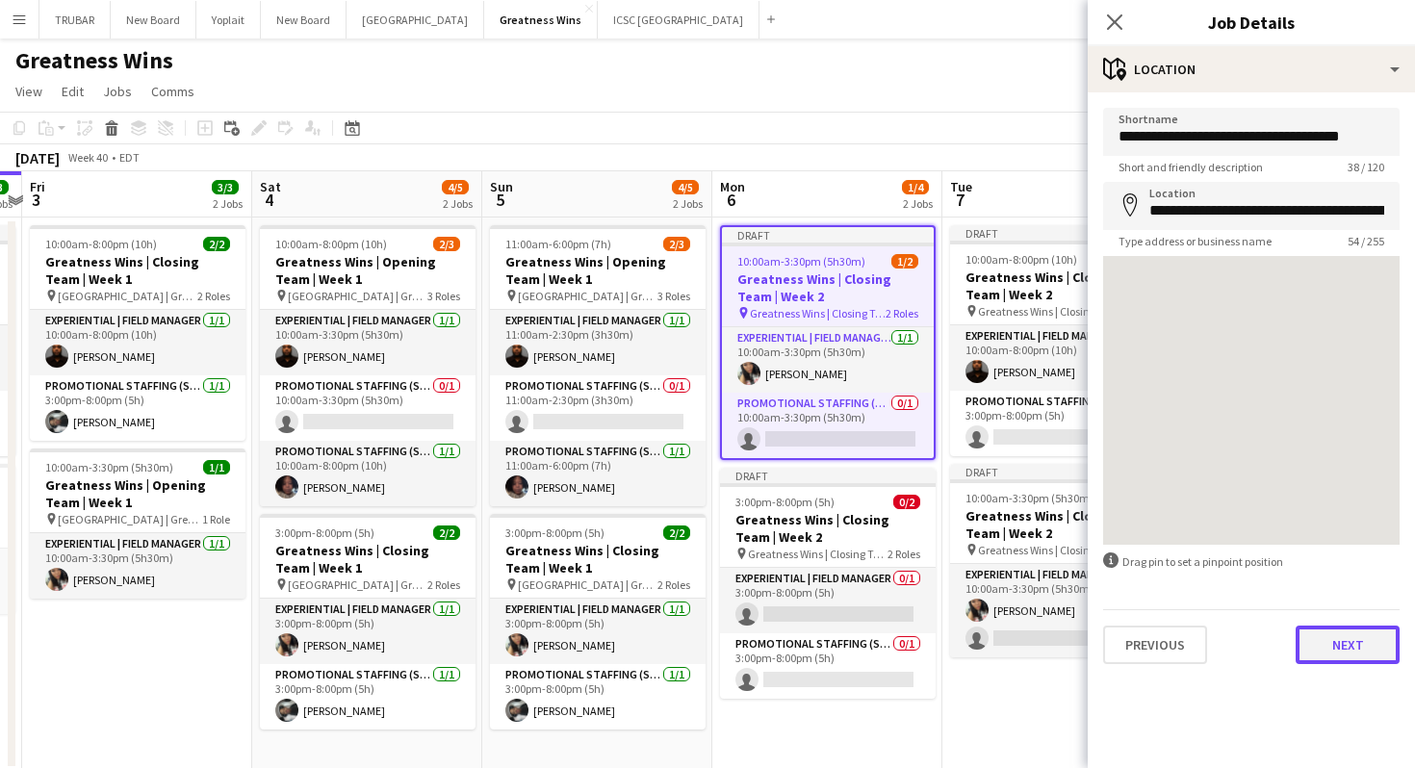
click at [1360, 641] on button "Next" at bounding box center [1348, 645] width 104 height 39
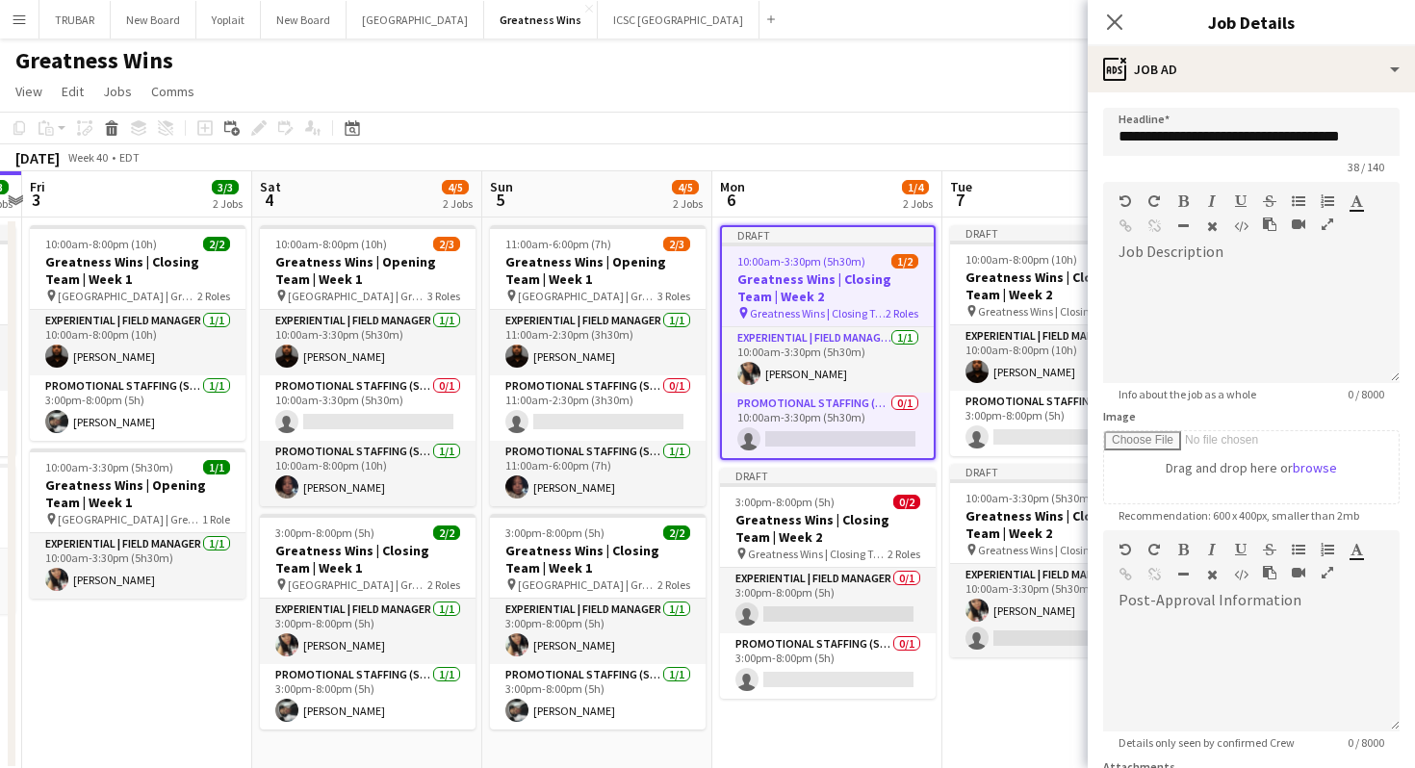
scroll to position [183, 0]
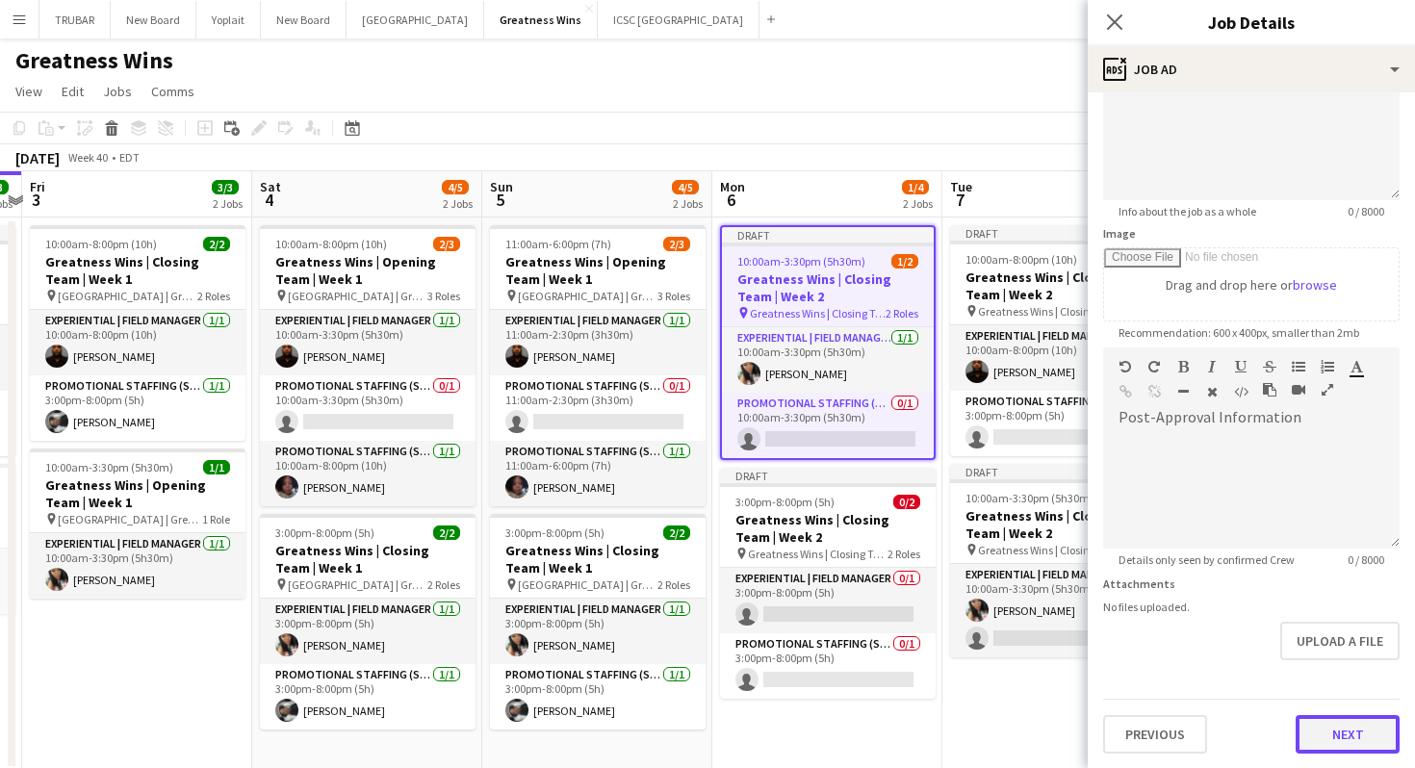
click at [1345, 722] on button "Next" at bounding box center [1348, 734] width 104 height 39
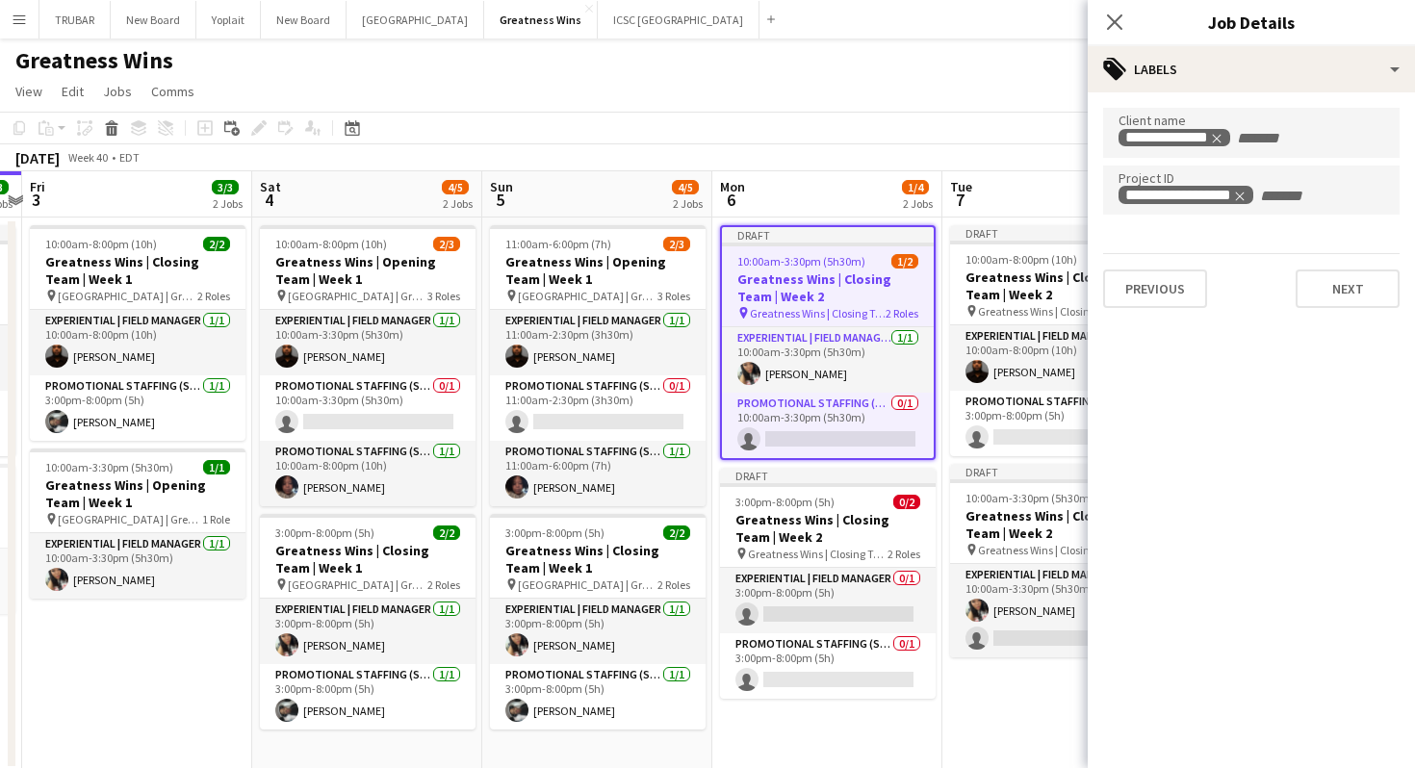
scroll to position [0, 0]
click at [1346, 331] on div "**********" at bounding box center [1251, 218] width 327 height 252
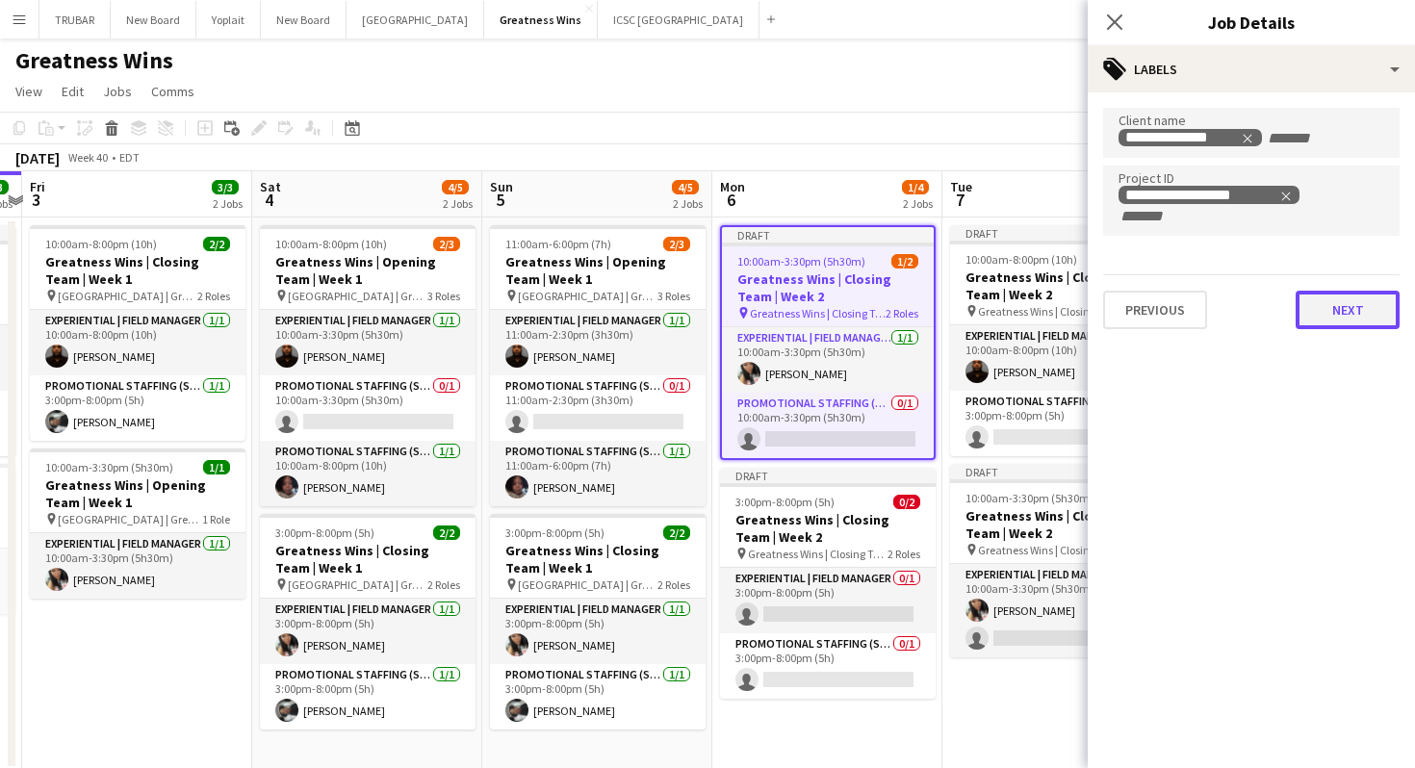
click at [1340, 297] on button "Next" at bounding box center [1348, 310] width 104 height 39
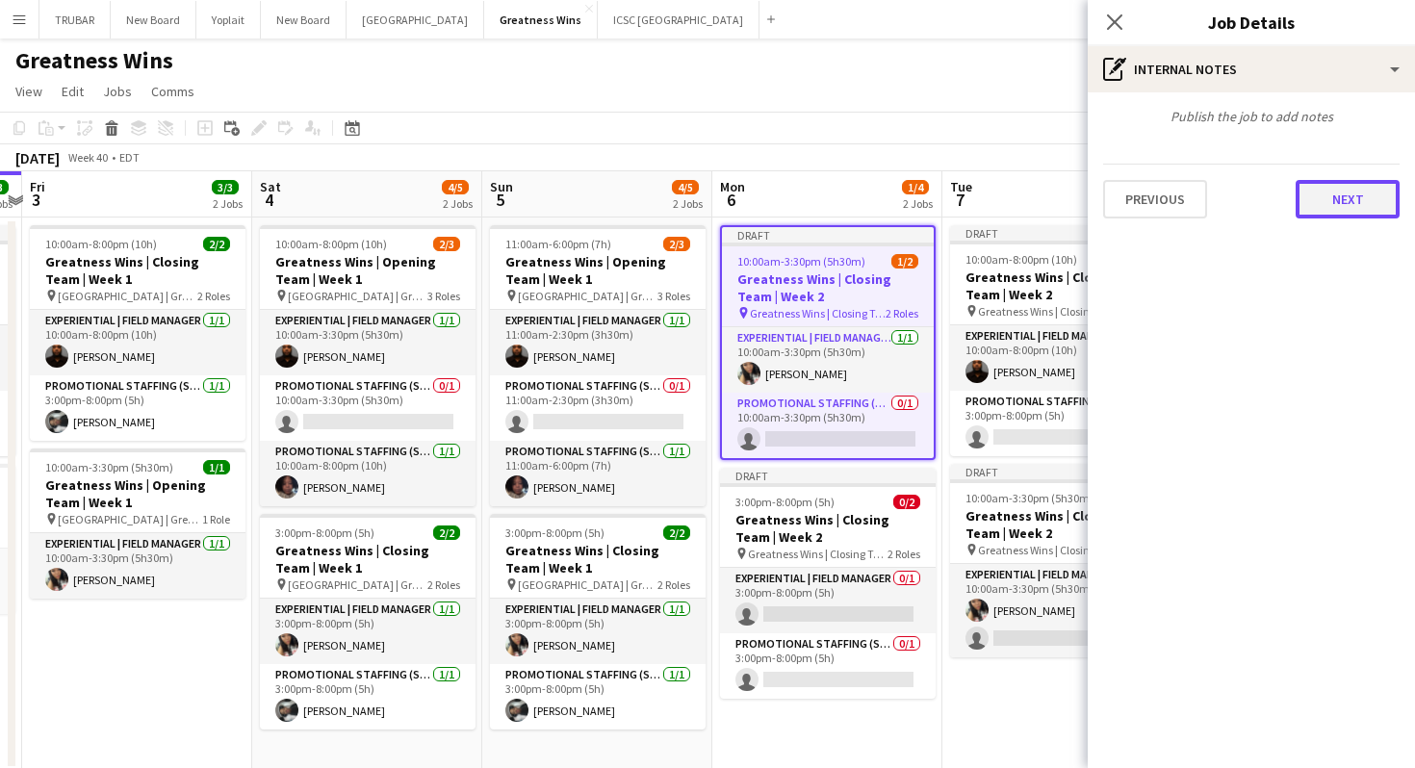
click at [1316, 187] on button "Next" at bounding box center [1348, 199] width 104 height 39
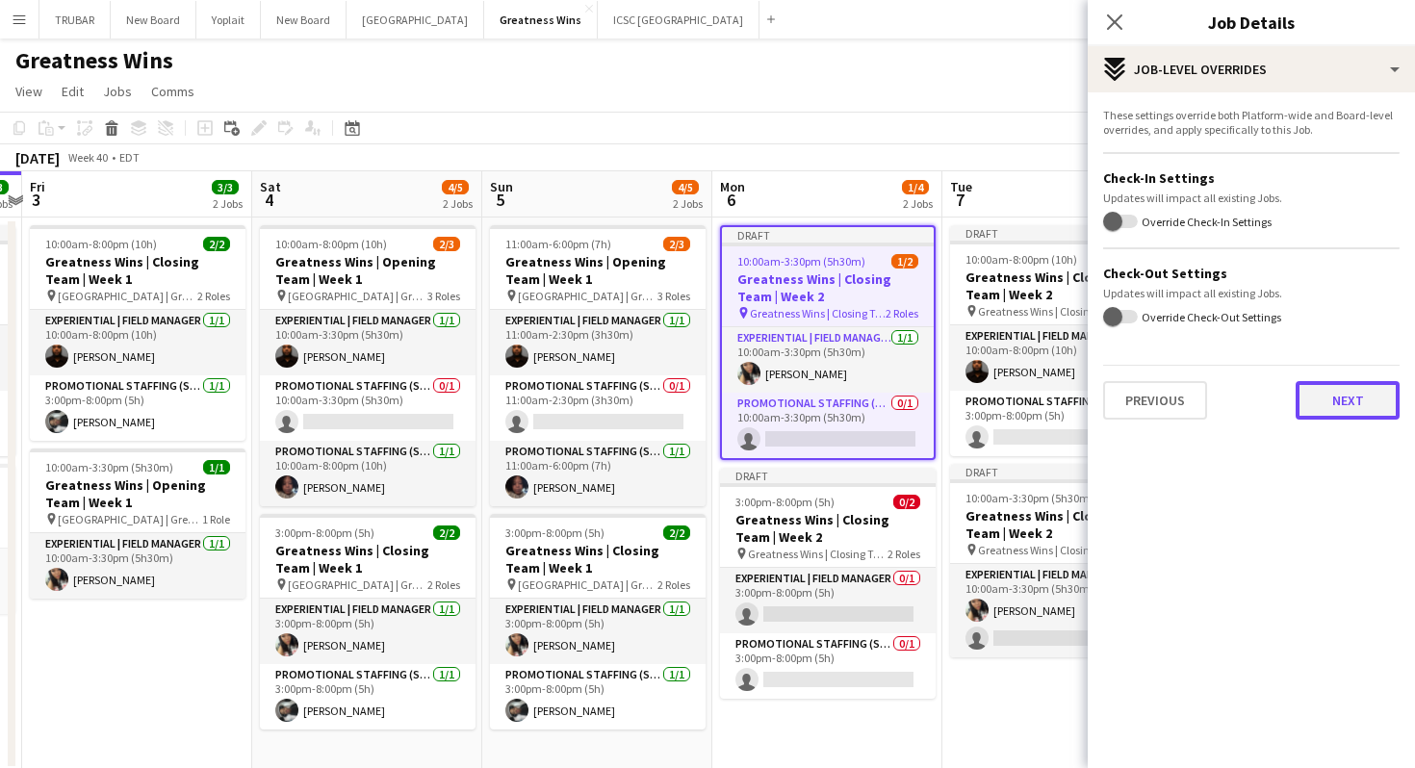
click at [1330, 412] on button "Next" at bounding box center [1348, 400] width 104 height 39
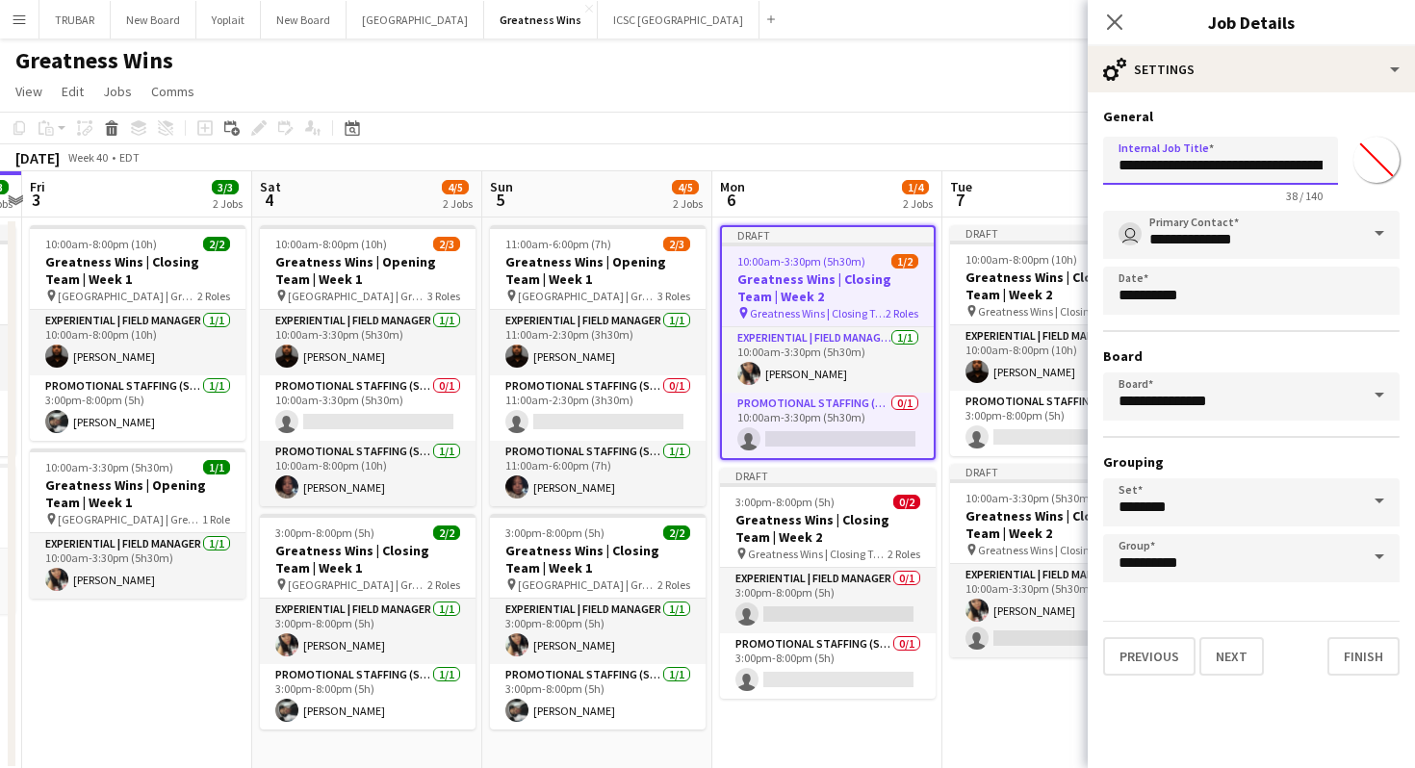
scroll to position [0, 44]
drag, startPoint x: 1279, startPoint y: 156, endPoint x: 1340, endPoint y: 165, distance: 61.3
click at [1340, 165] on div "**********" at bounding box center [1251, 166] width 296 height 74
click at [1364, 650] on button "Finish" at bounding box center [1363, 656] width 72 height 39
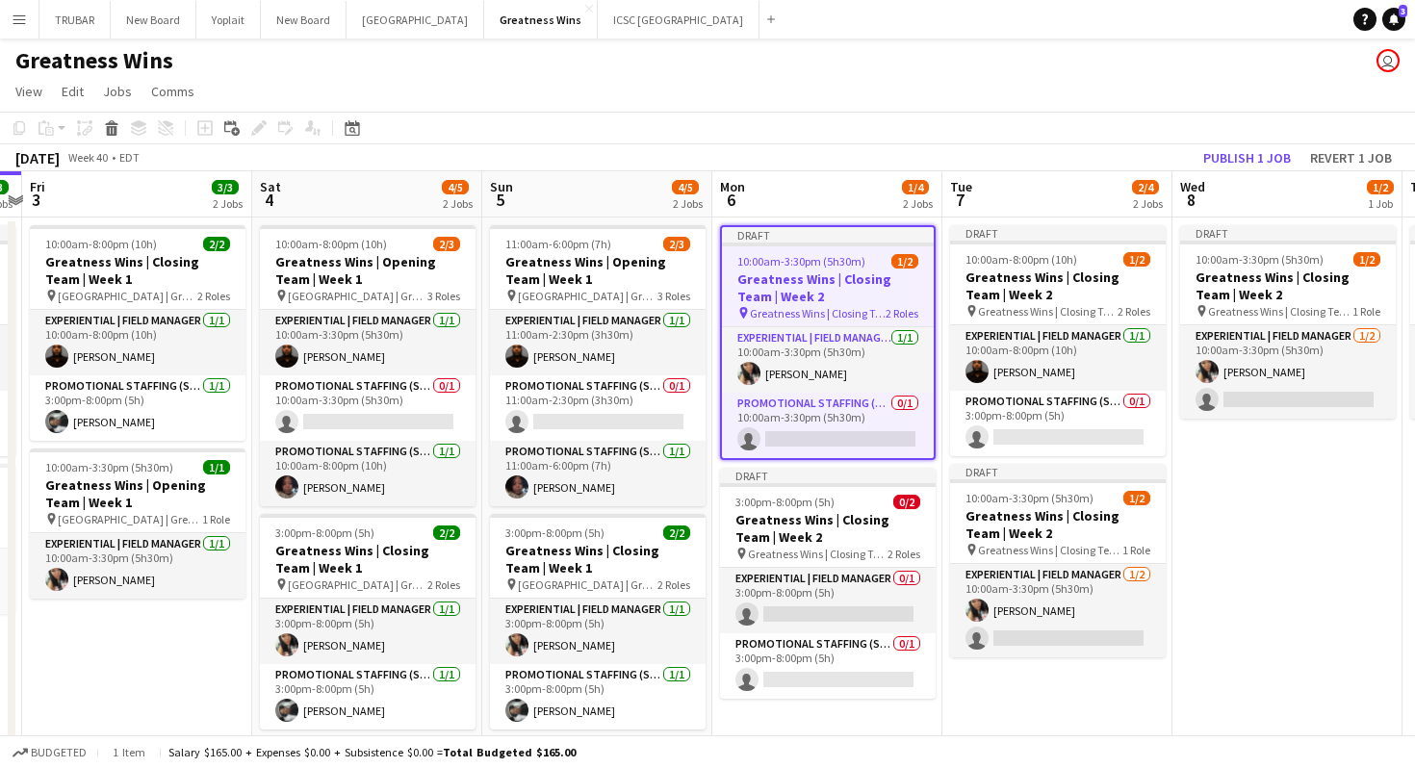
click at [853, 295] on h3 "Greatness Wins | Closing Team | Week 2" at bounding box center [828, 287] width 212 height 35
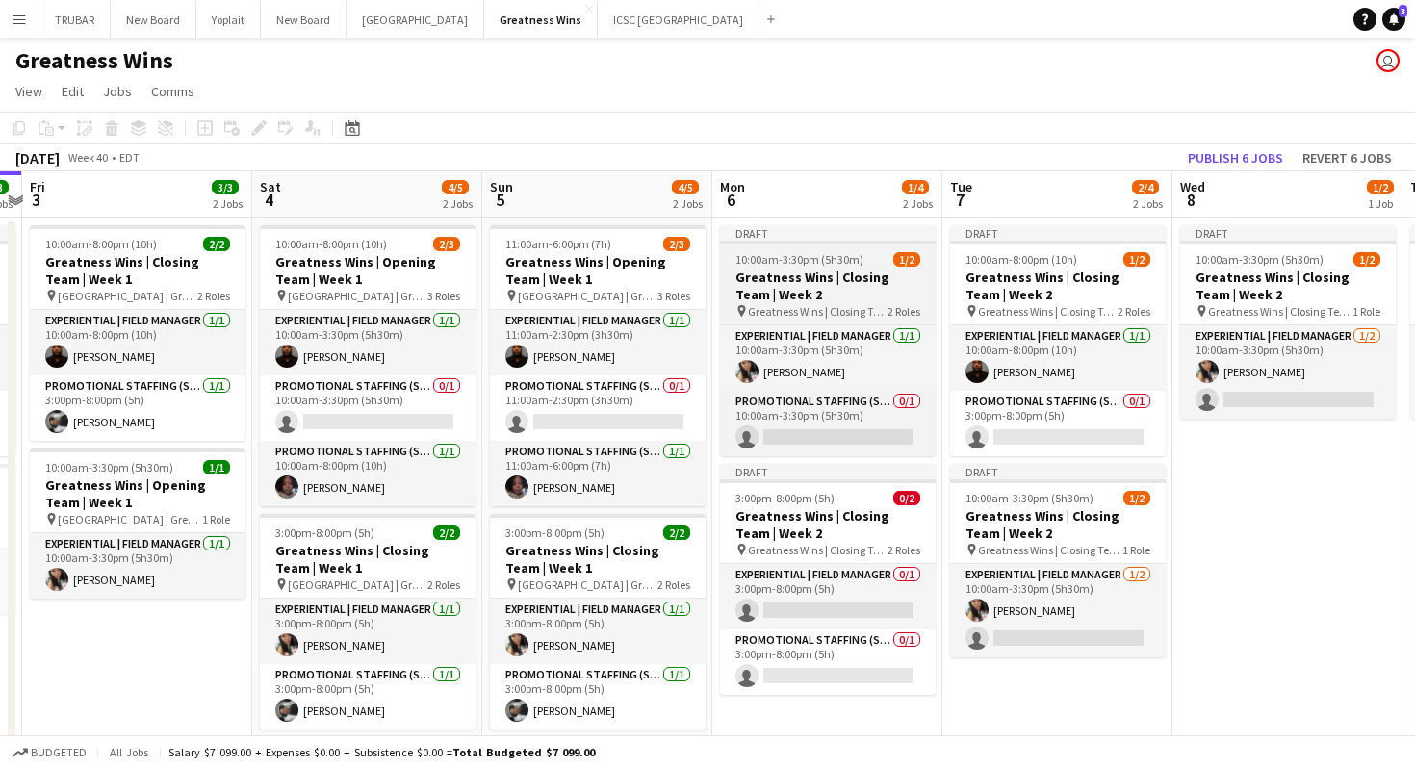
click at [829, 283] on h3 "Greatness Wins | Closing Team | Week 2" at bounding box center [828, 286] width 216 height 35
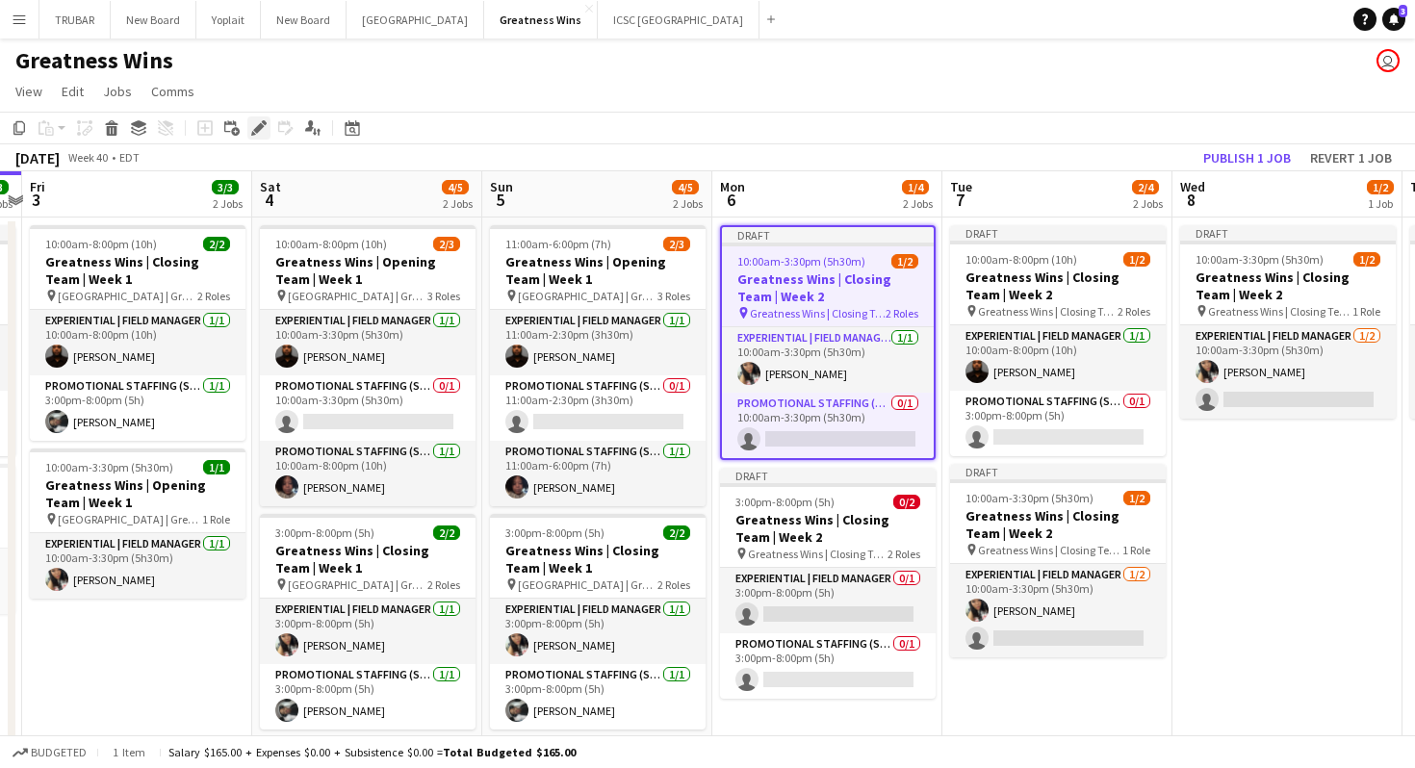
click at [263, 127] on icon "Edit" at bounding box center [258, 127] width 15 height 15
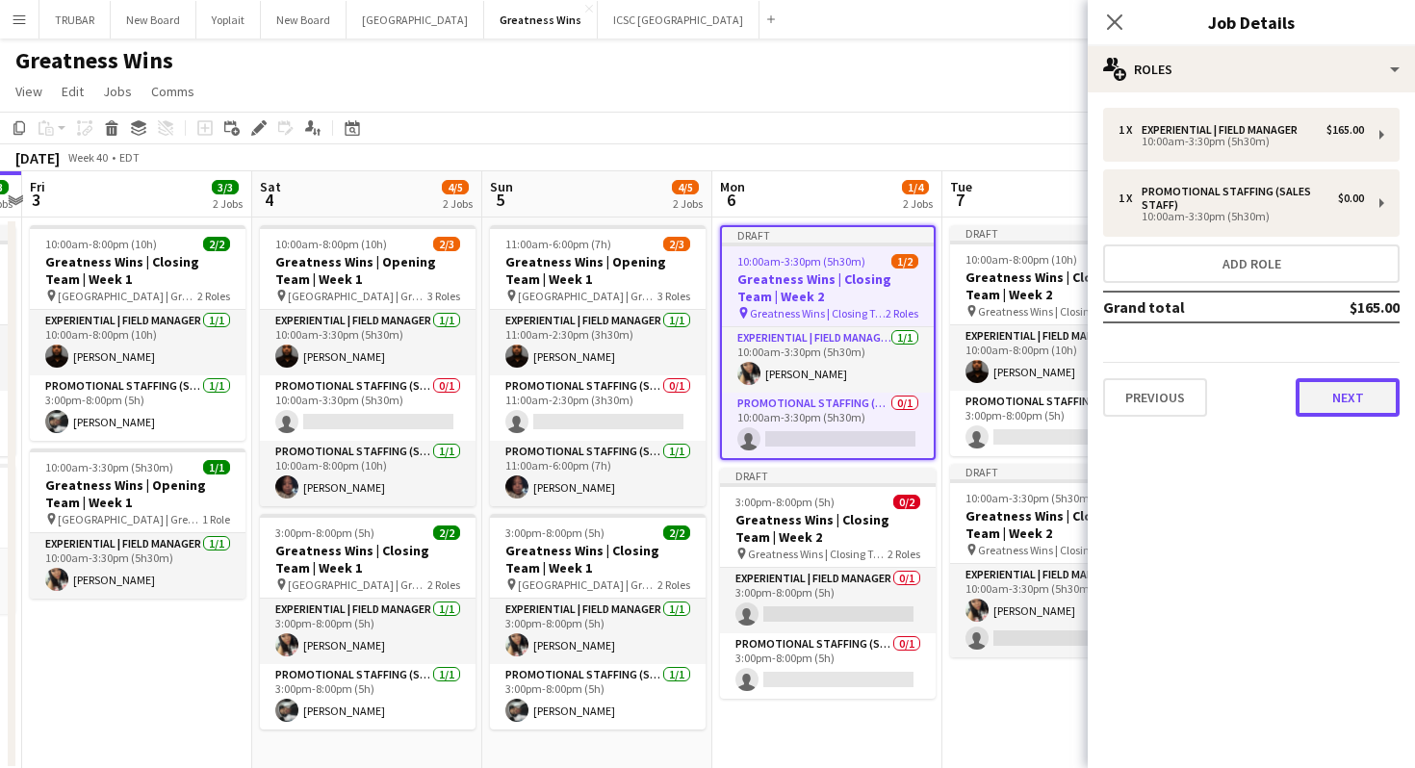
click at [1349, 408] on button "Next" at bounding box center [1348, 397] width 104 height 39
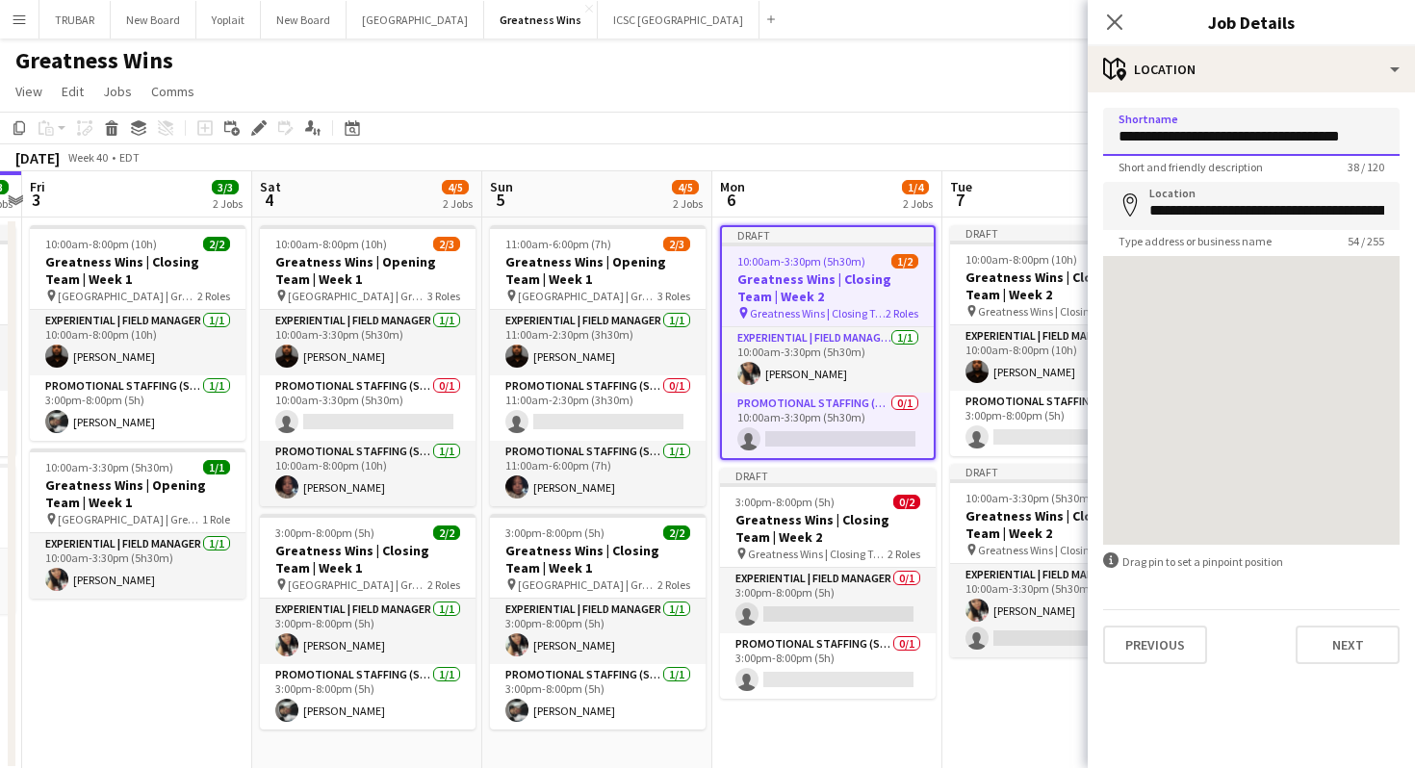
drag, startPoint x: 1272, startPoint y: 138, endPoint x: 1226, endPoint y: 139, distance: 45.2
click at [1226, 139] on input "**********" at bounding box center [1251, 132] width 296 height 48
type input "**********"
click at [1341, 636] on button "Next" at bounding box center [1348, 645] width 104 height 39
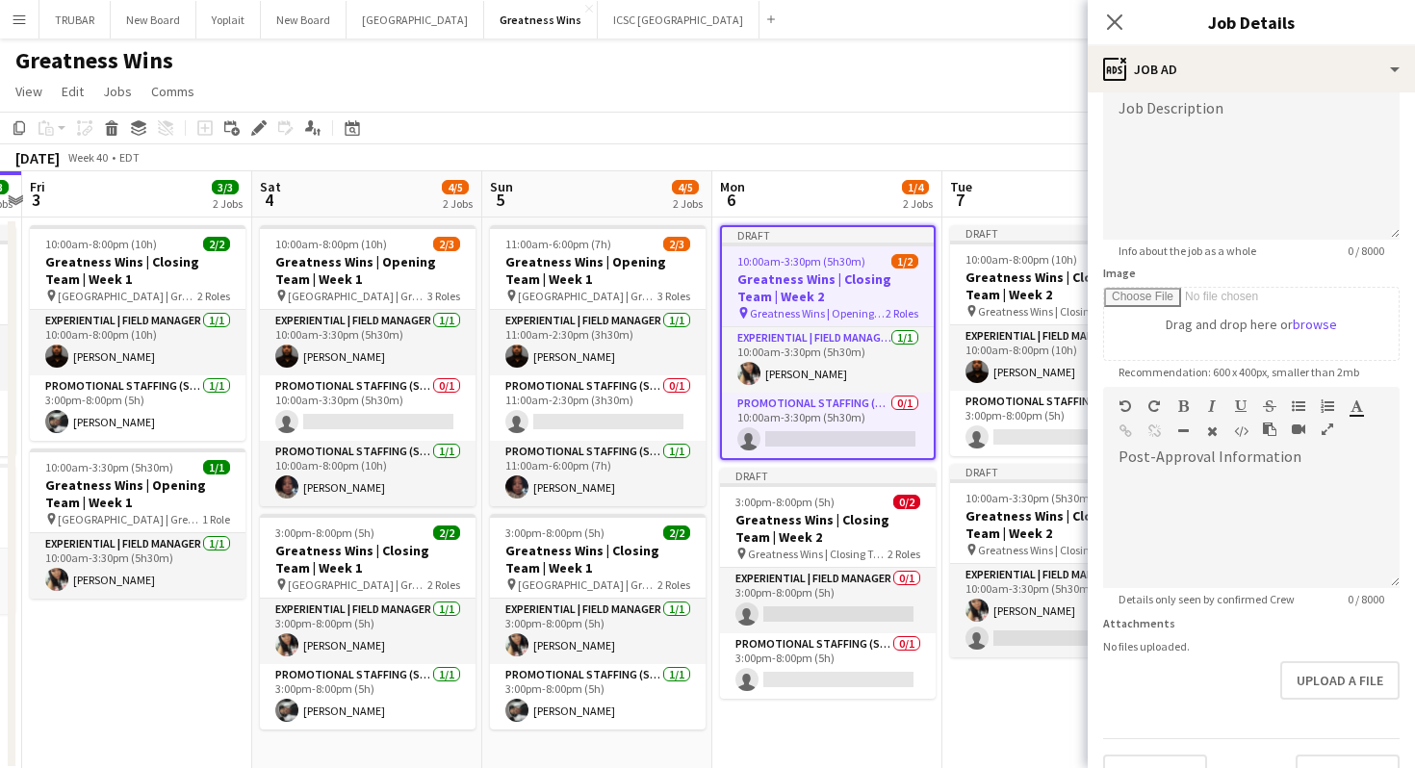
scroll to position [183, 0]
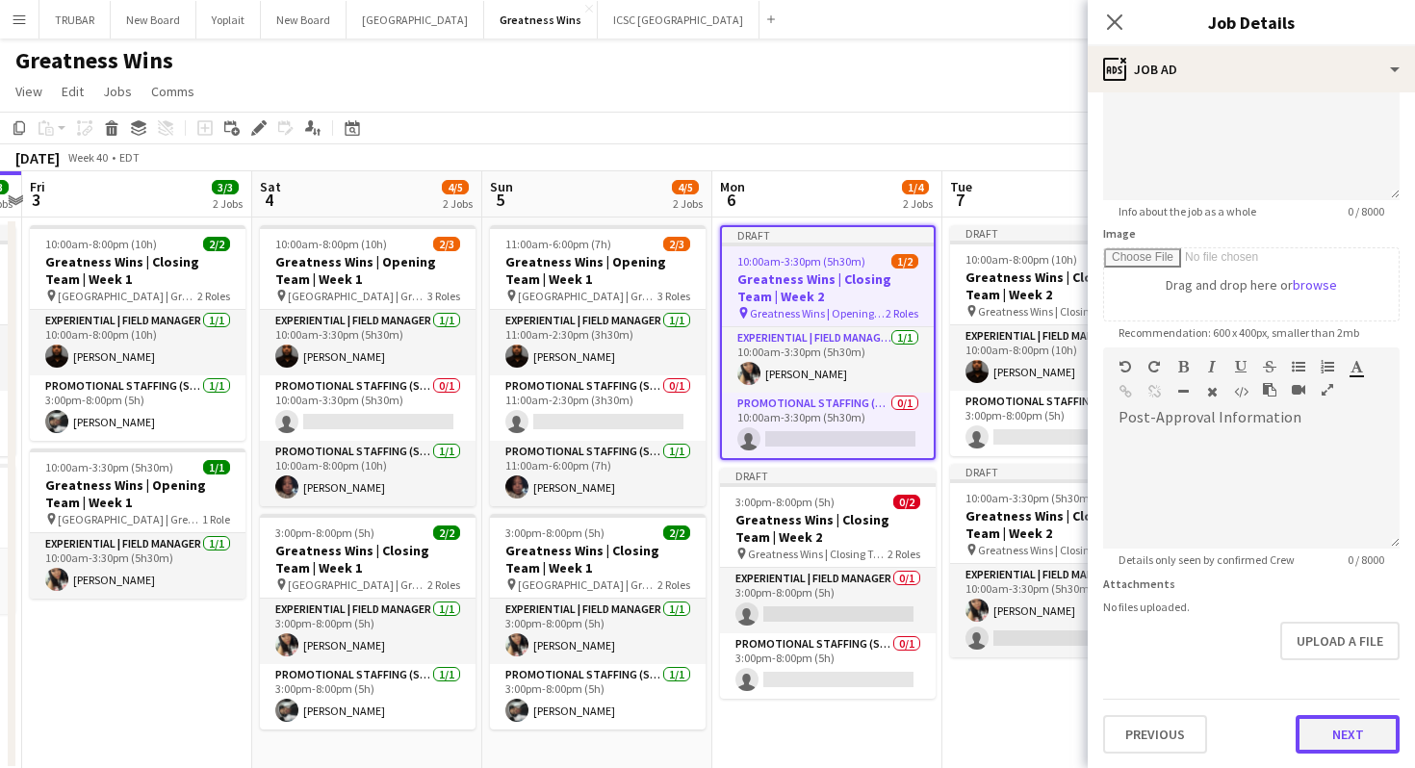
click at [1331, 728] on button "Next" at bounding box center [1348, 734] width 104 height 39
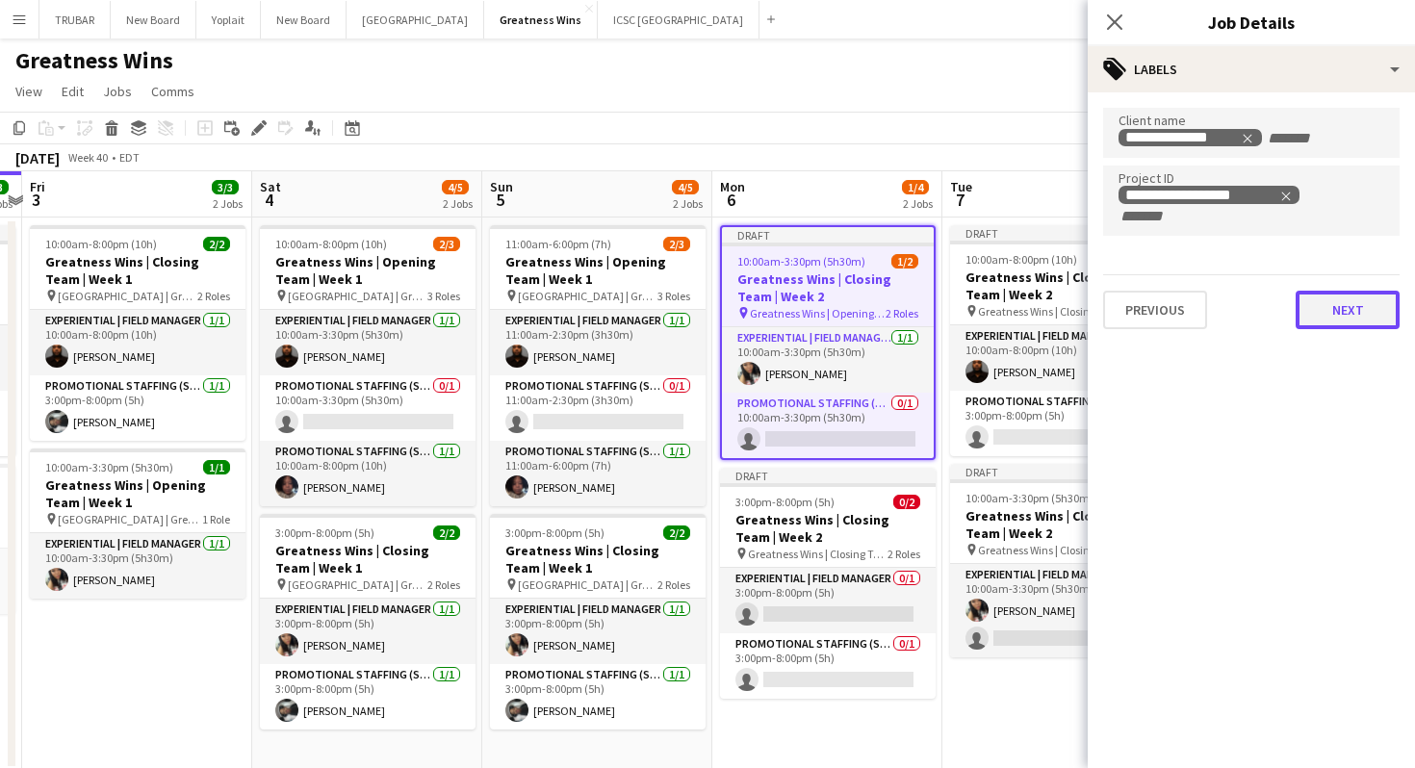
click at [1367, 301] on button "Next" at bounding box center [1348, 310] width 104 height 39
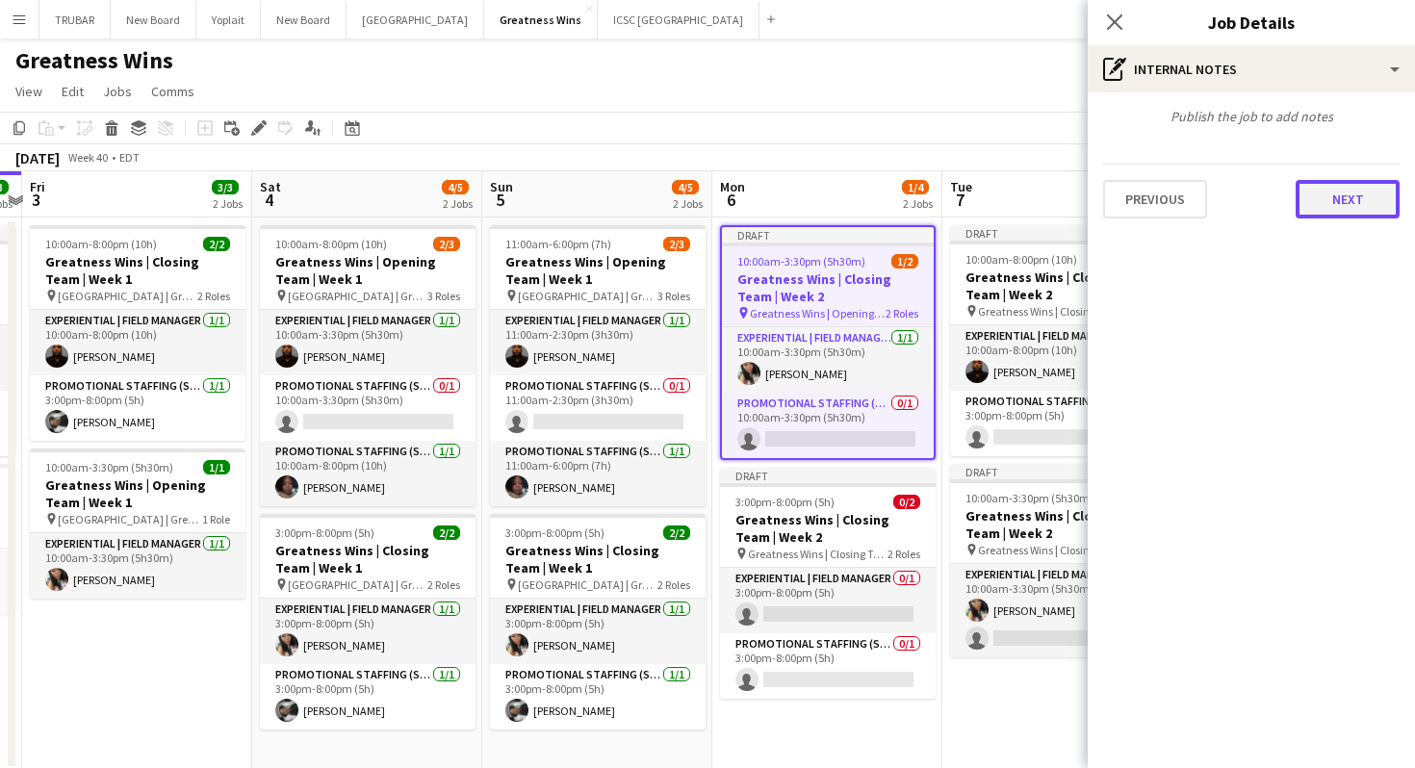
click at [1352, 210] on button "Next" at bounding box center [1348, 199] width 104 height 39
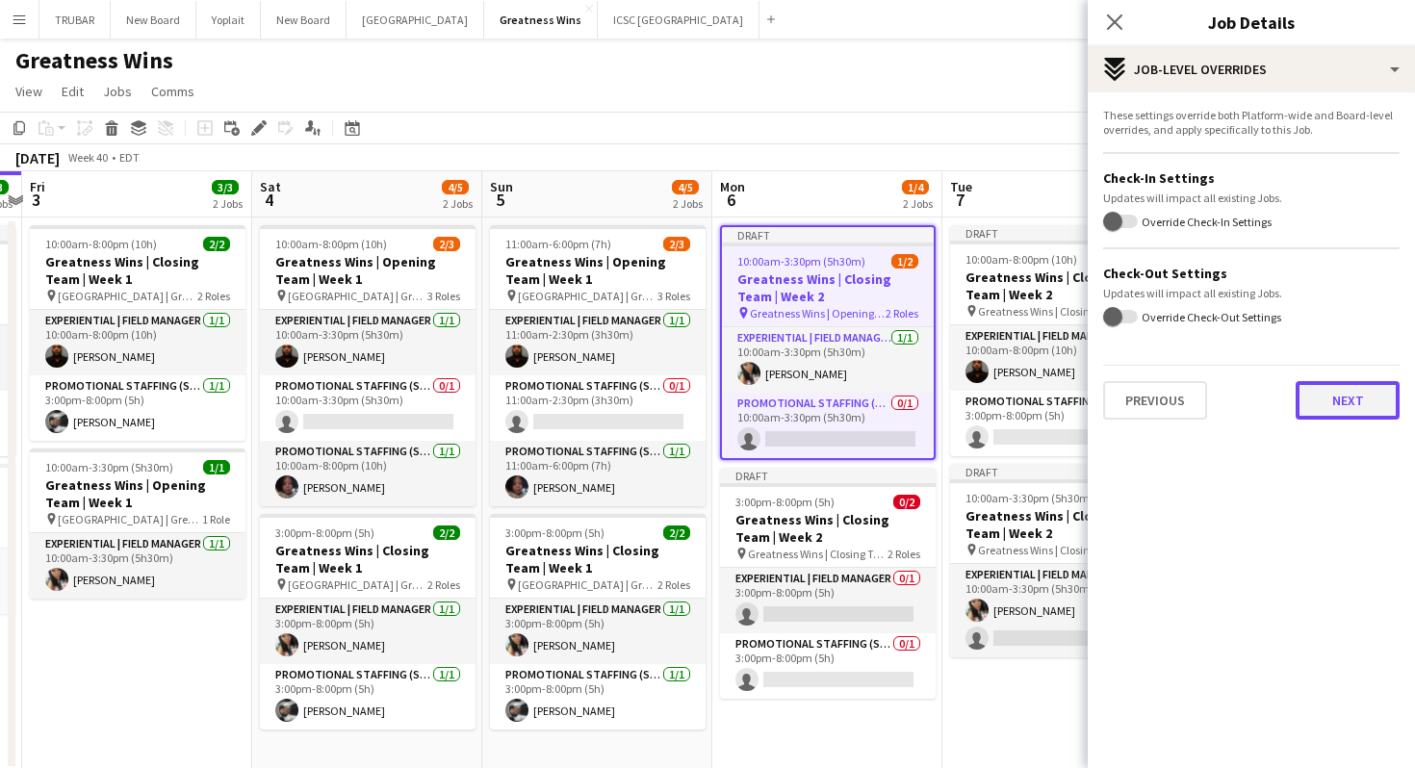
click at [1337, 404] on button "Next" at bounding box center [1348, 400] width 104 height 39
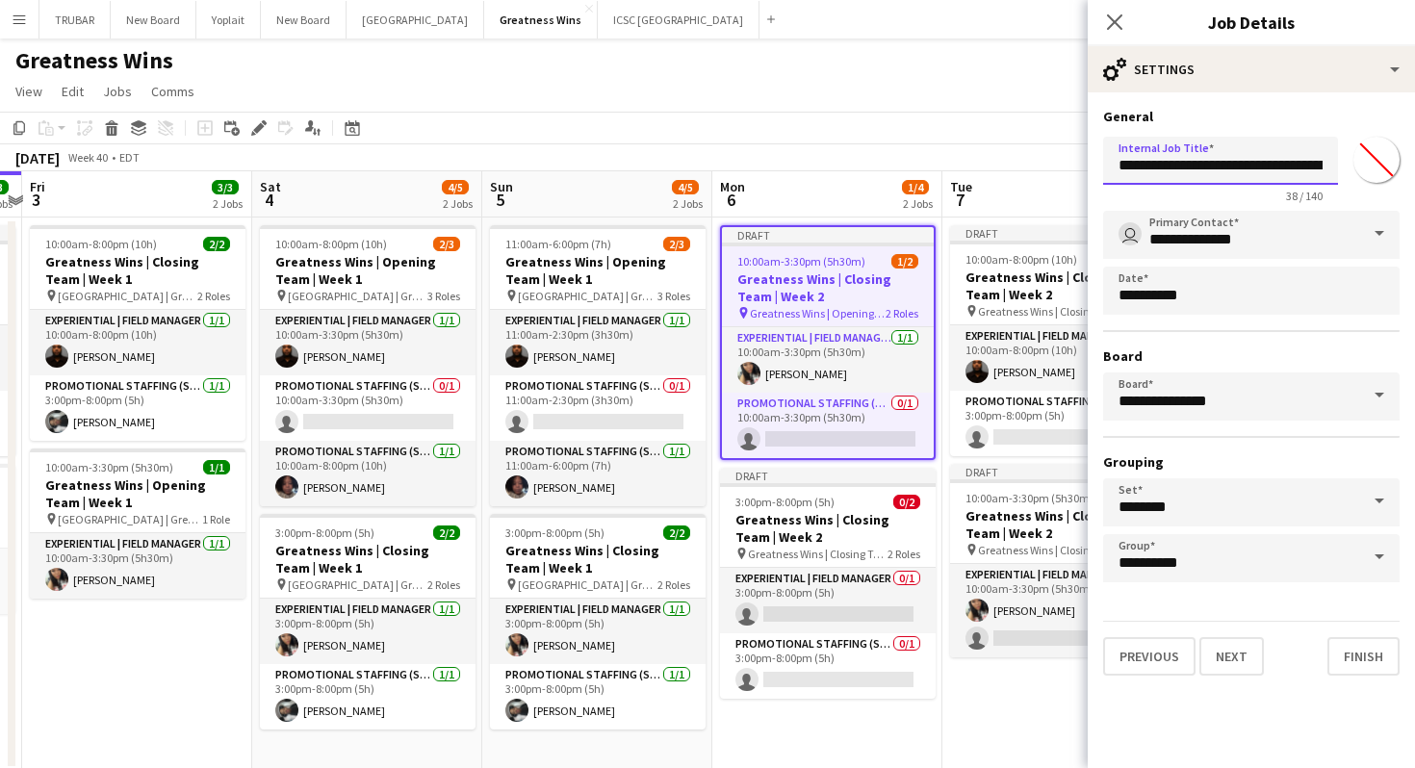
drag, startPoint x: 1275, startPoint y: 167, endPoint x: 1227, endPoint y: 167, distance: 48.1
click at [1227, 167] on input "**********" at bounding box center [1220, 161] width 235 height 48
type input "**********"
click at [1373, 653] on button "Finish" at bounding box center [1363, 656] width 72 height 39
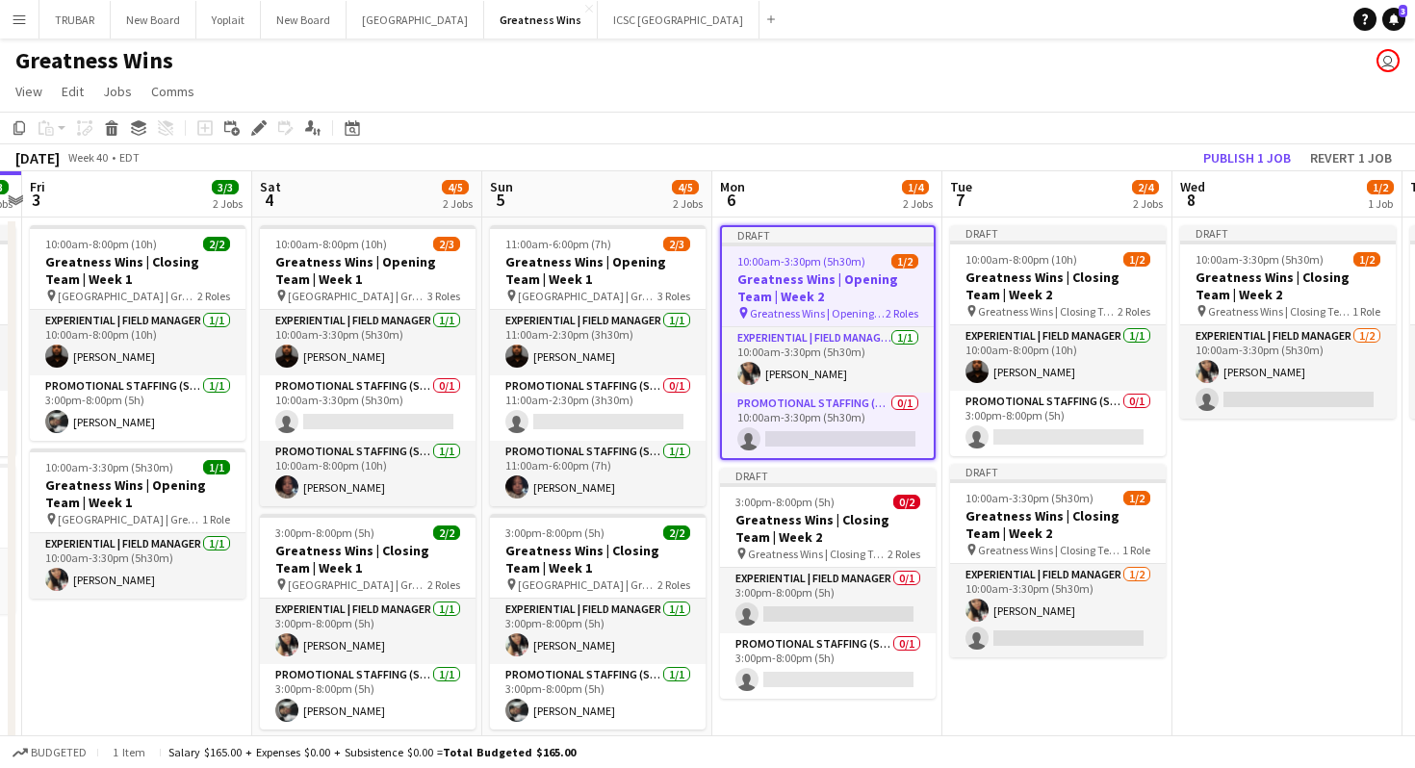
click at [1287, 550] on app-date-cell "Draft 10:00am-3:30pm (5h30m) 1/2 Greatness Wins | Closing Team | Week 2 pin Gre…" at bounding box center [1287, 494] width 230 height 553
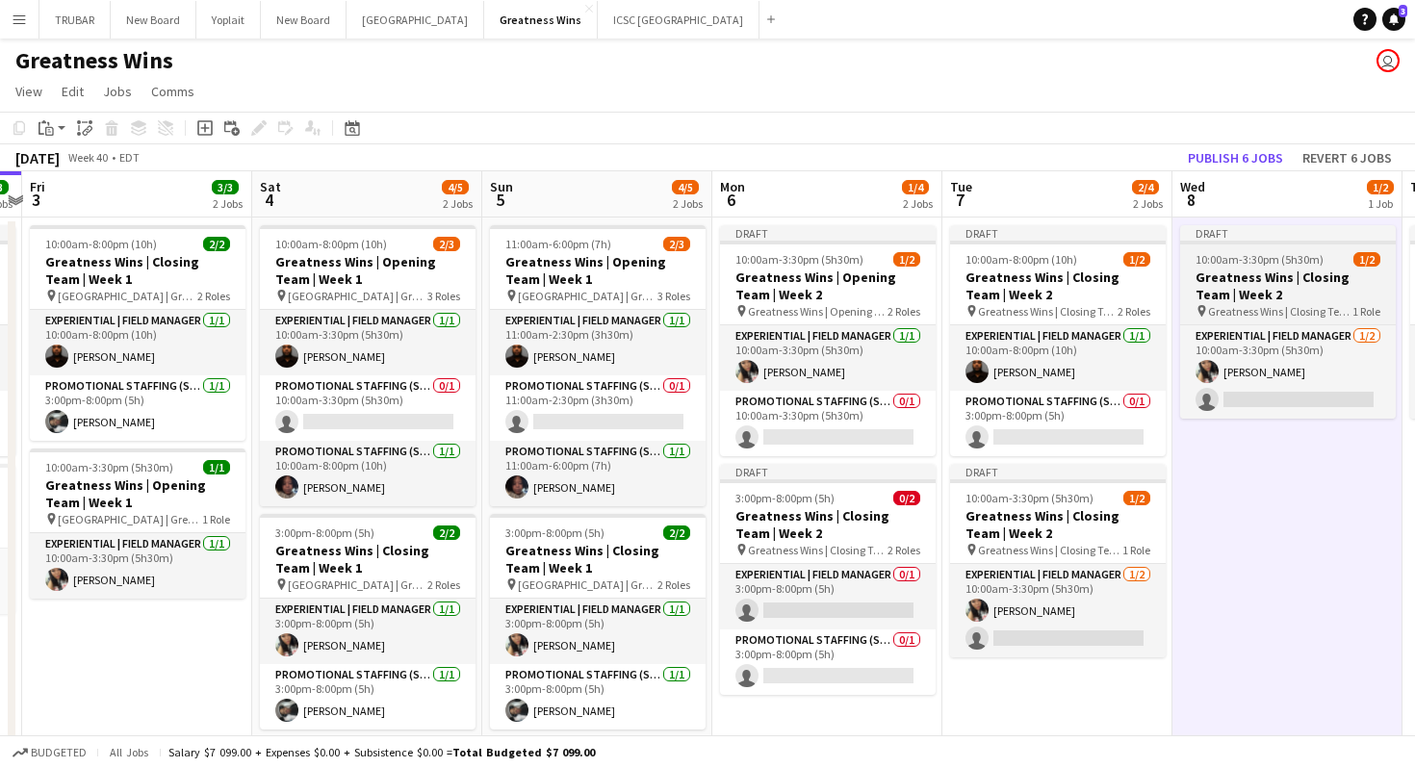
click at [1240, 278] on h3 "Greatness Wins | Closing Team | Week 2" at bounding box center [1288, 286] width 216 height 35
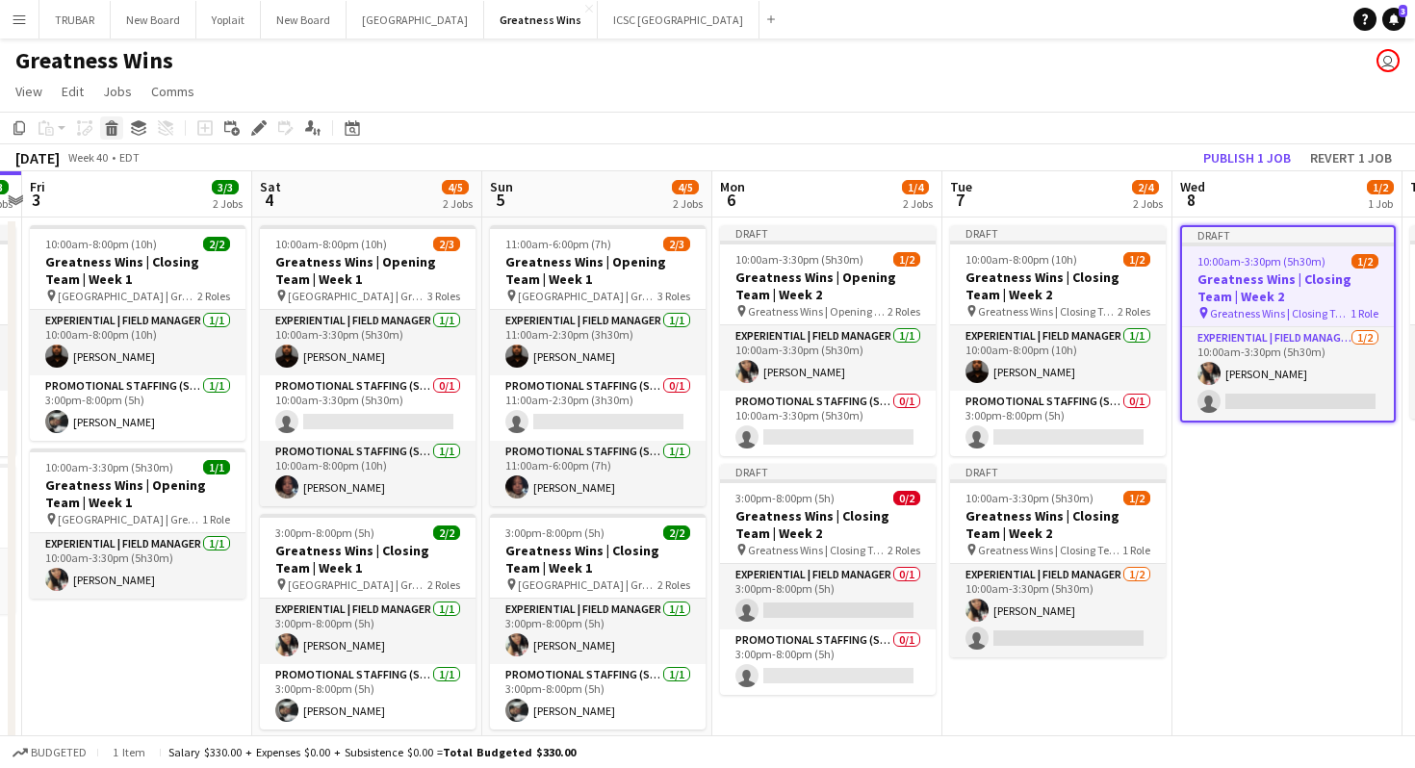
click at [117, 125] on icon "Delete" at bounding box center [111, 127] width 15 height 15
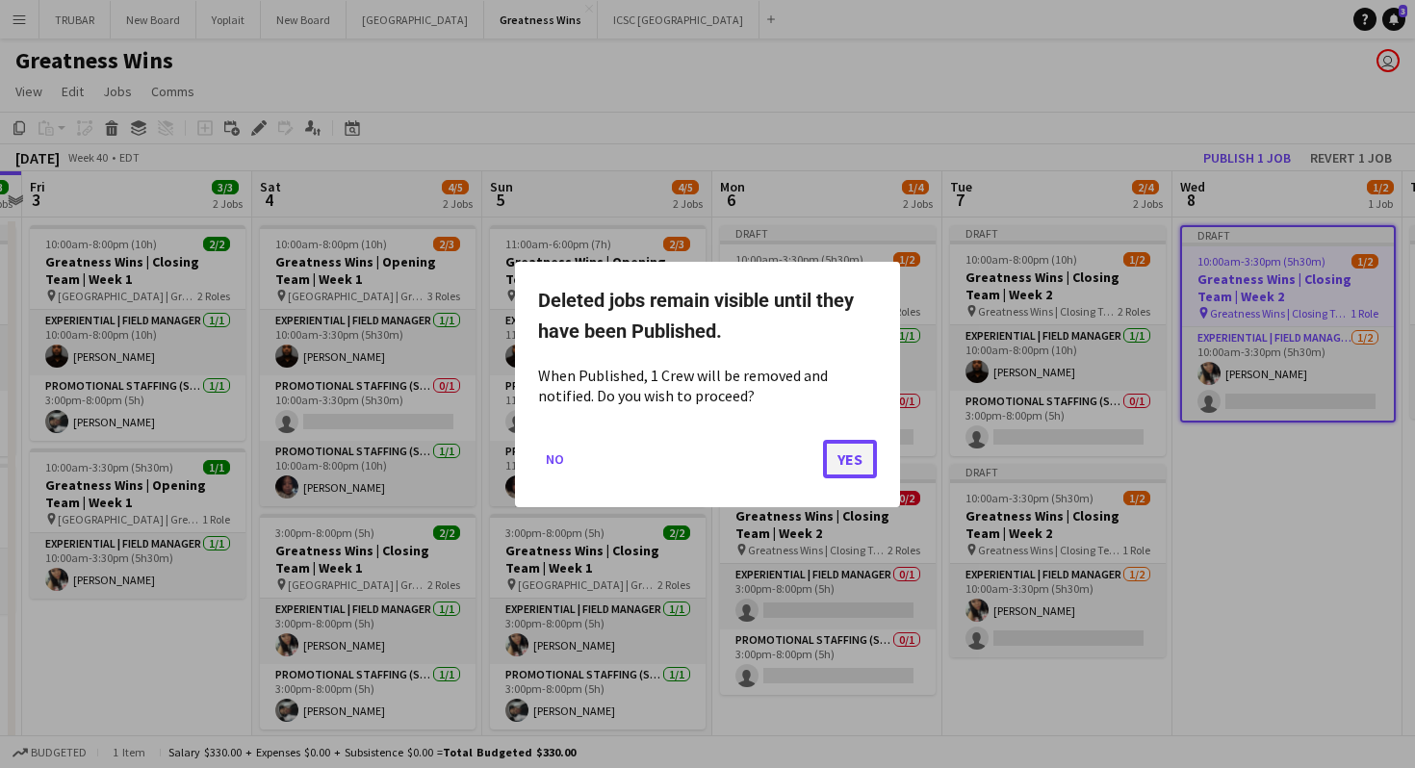
click at [848, 465] on button "Yes" at bounding box center [850, 458] width 54 height 39
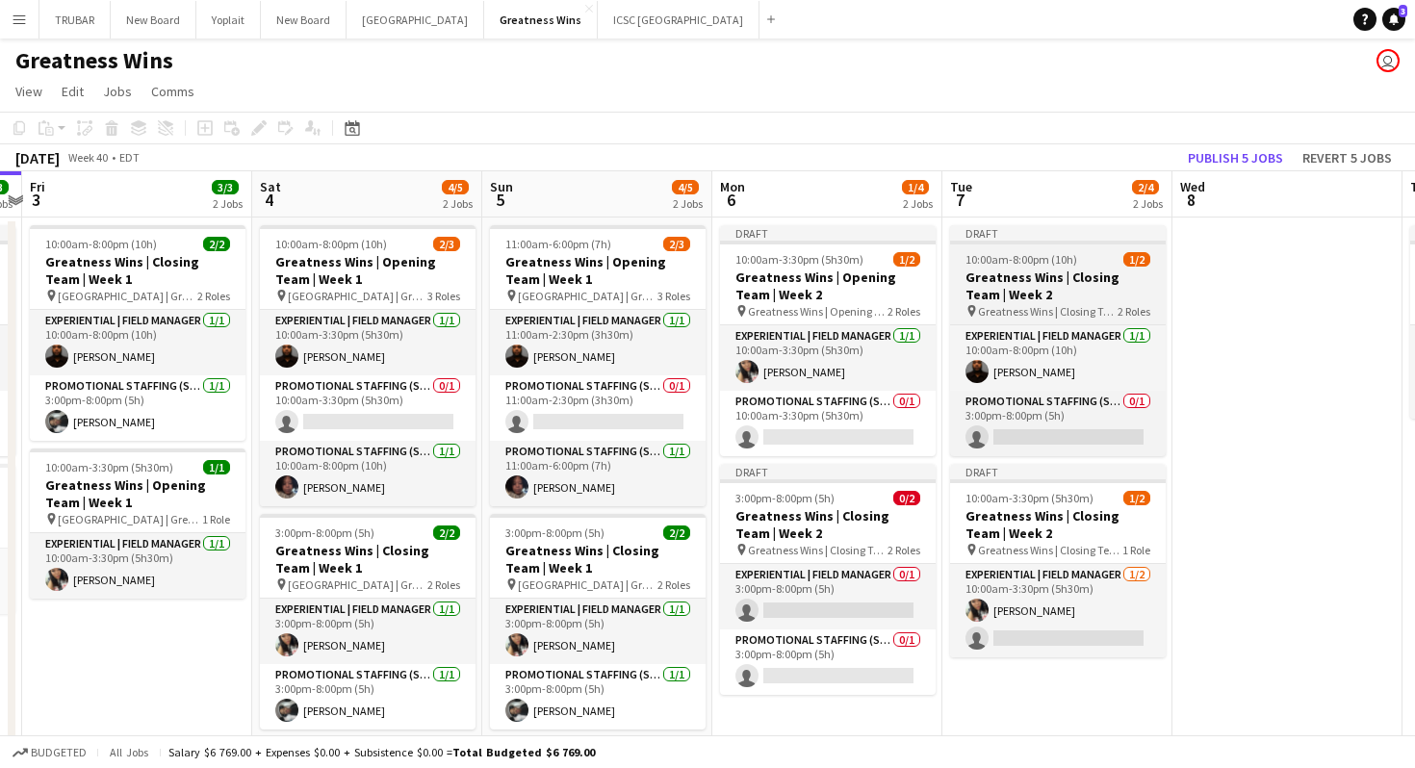
click at [1081, 298] on h3 "Greatness Wins | Closing Team | Week 2" at bounding box center [1058, 286] width 216 height 35
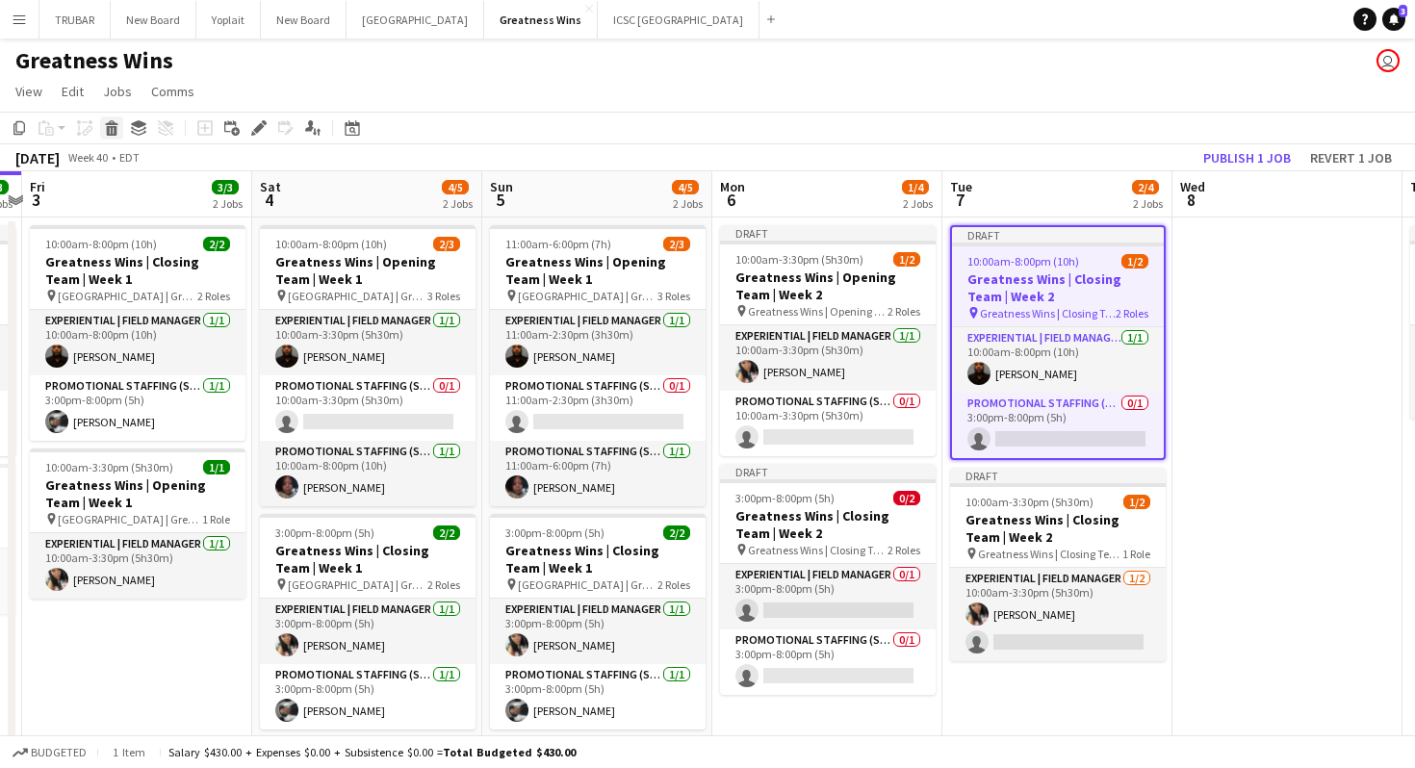
click at [114, 127] on icon at bounding box center [112, 131] width 11 height 10
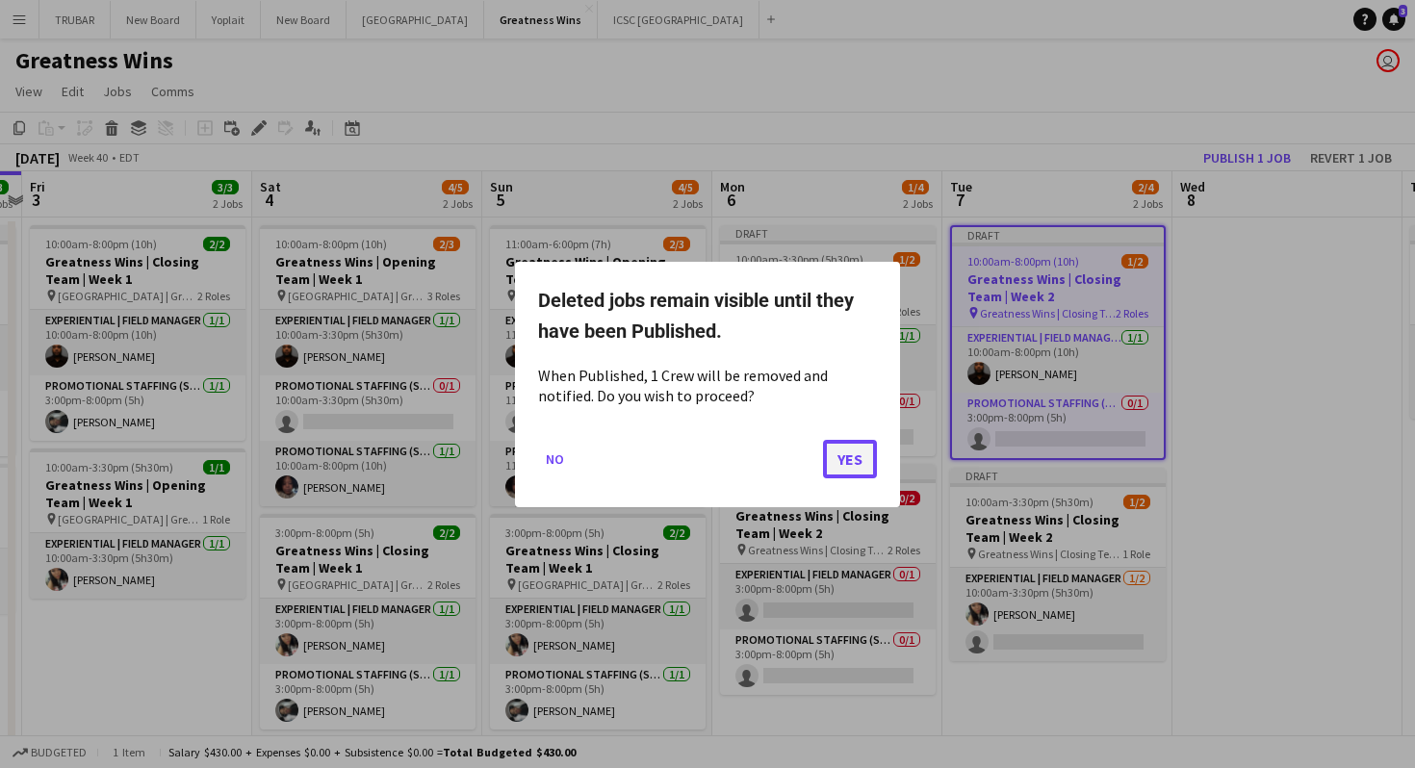
click at [834, 449] on button "Yes" at bounding box center [850, 458] width 54 height 39
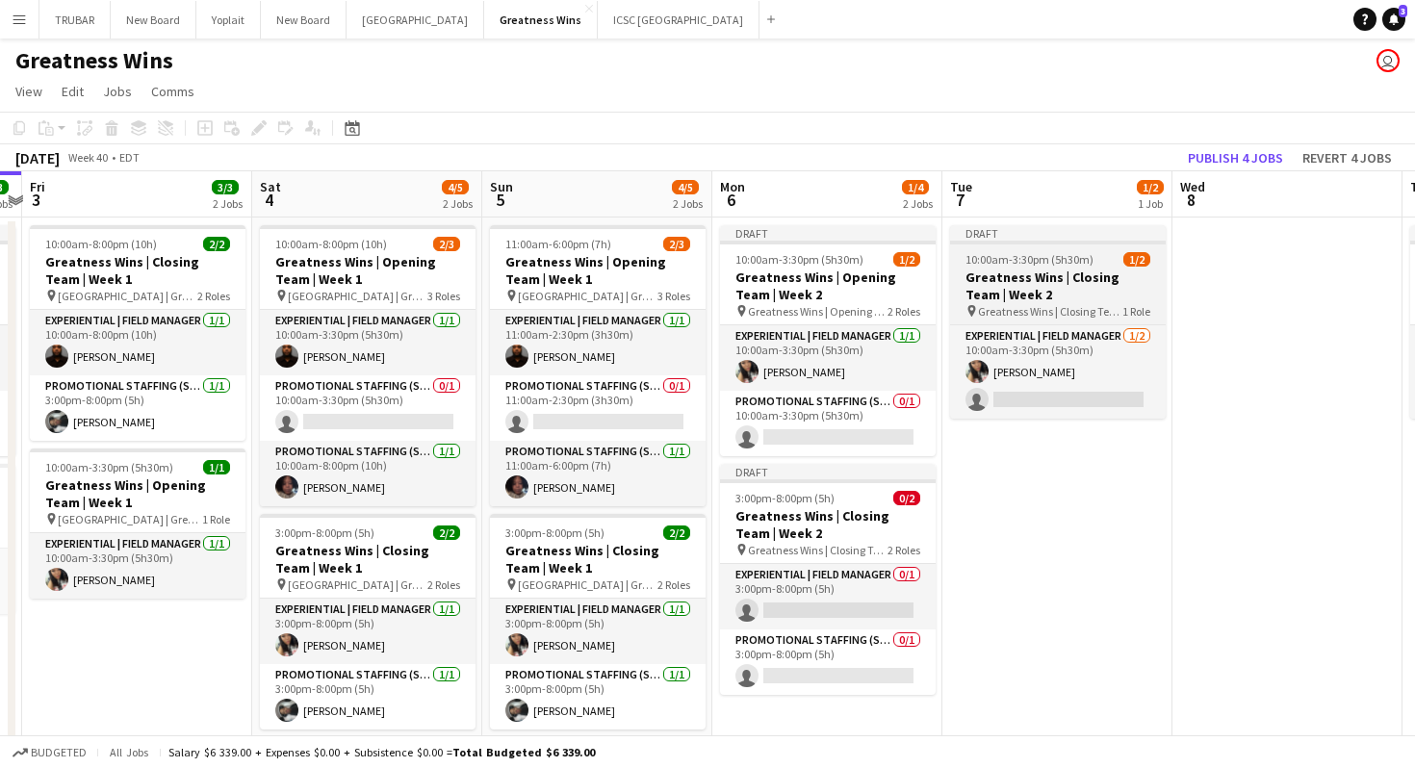
click at [1033, 274] on h3 "Greatness Wins | Closing Team | Week 2" at bounding box center [1058, 286] width 216 height 35
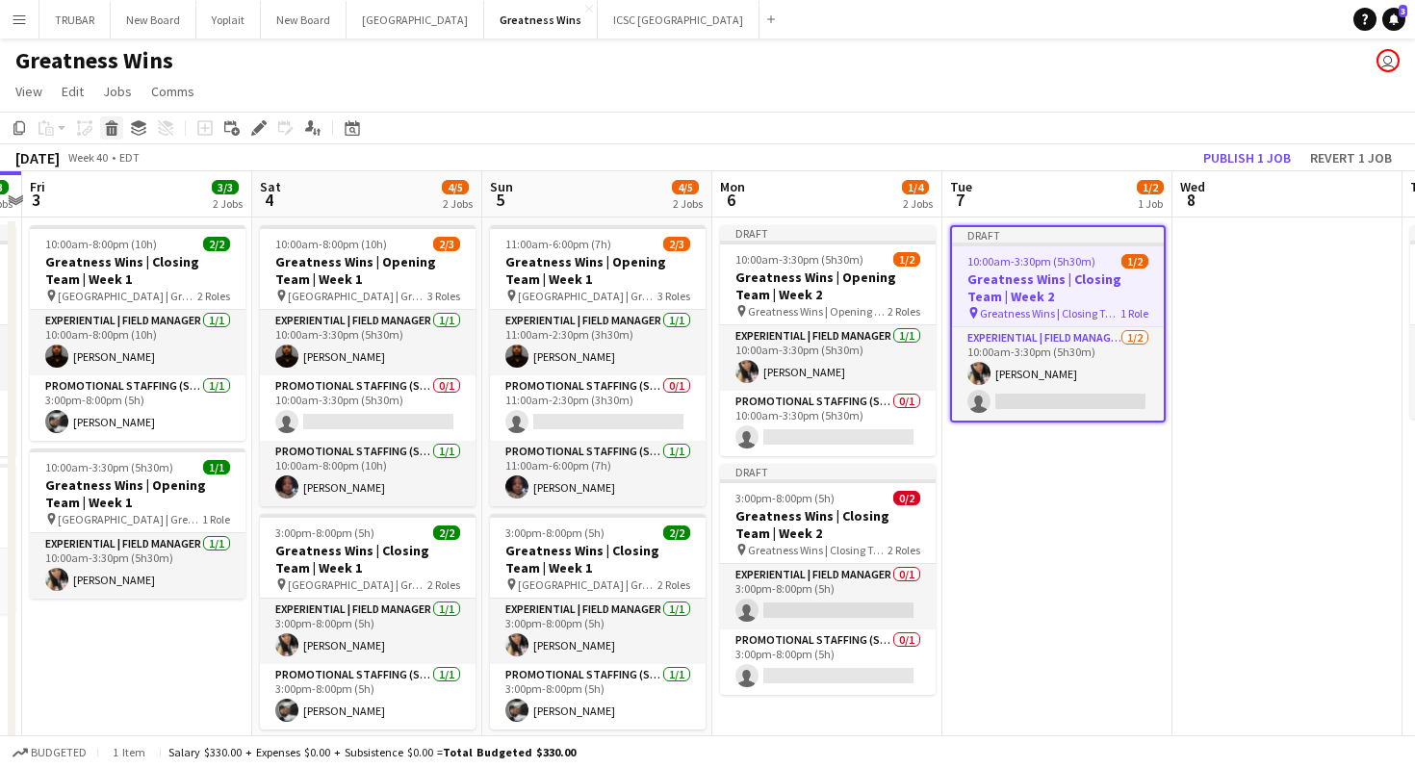
click at [113, 124] on icon at bounding box center [111, 122] width 13 height 5
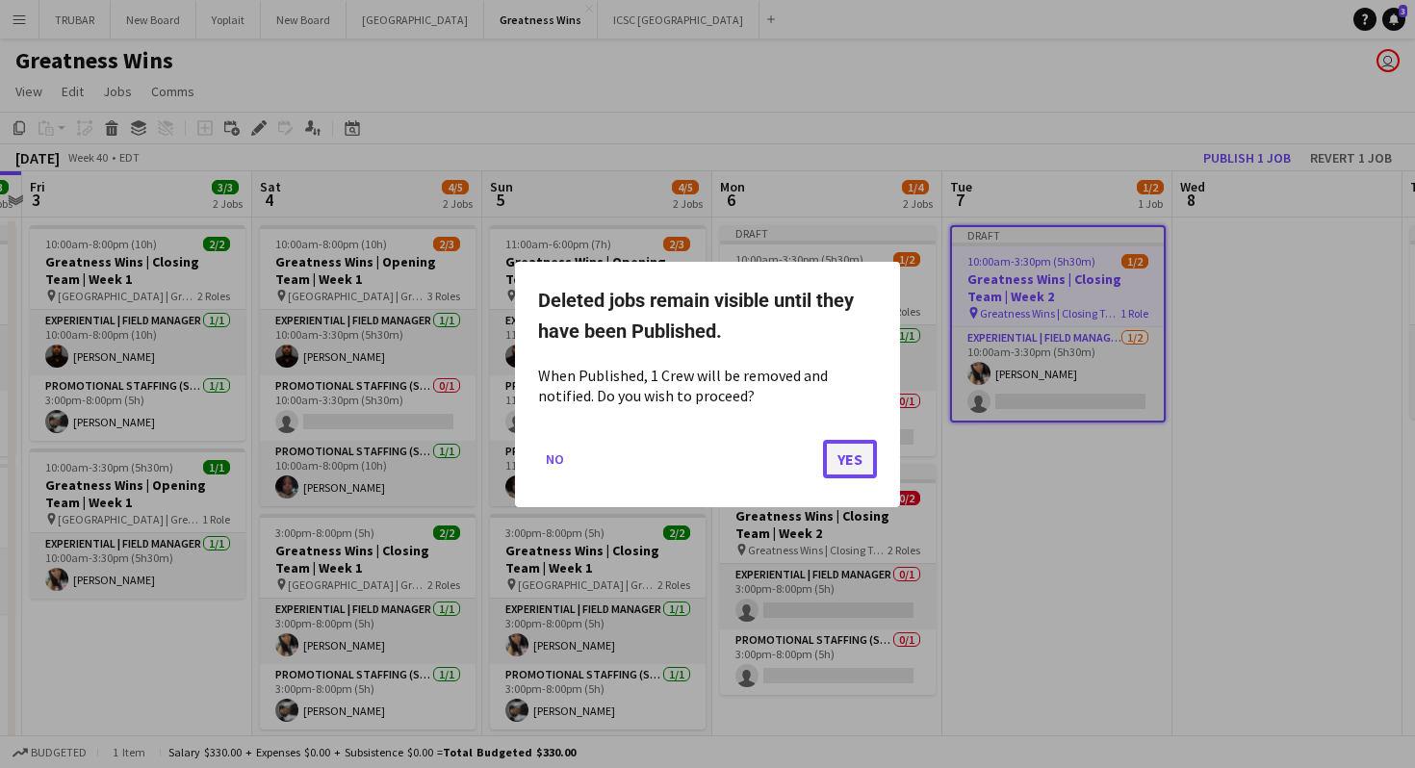
click at [856, 450] on button "Yes" at bounding box center [850, 458] width 54 height 39
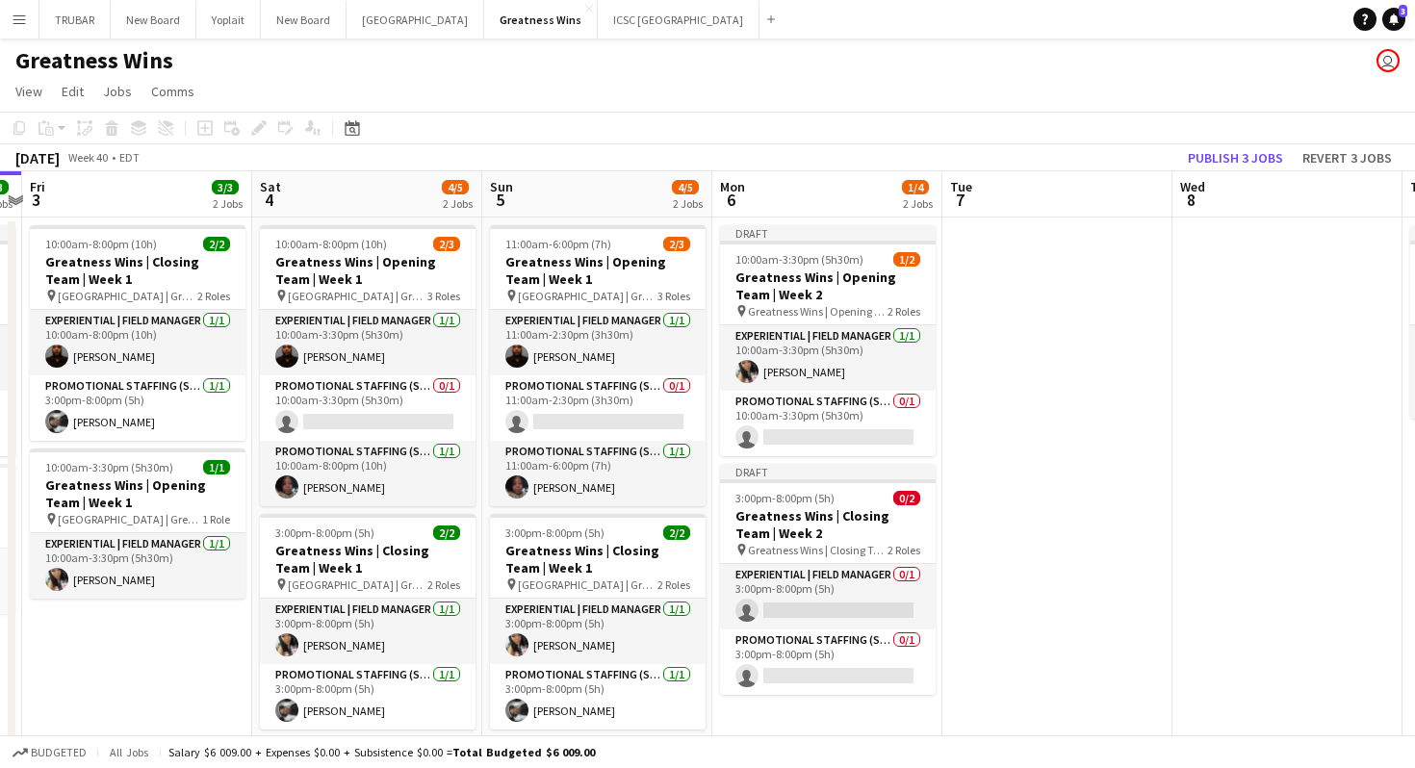
click at [1082, 403] on app-date-cell at bounding box center [1057, 494] width 230 height 553
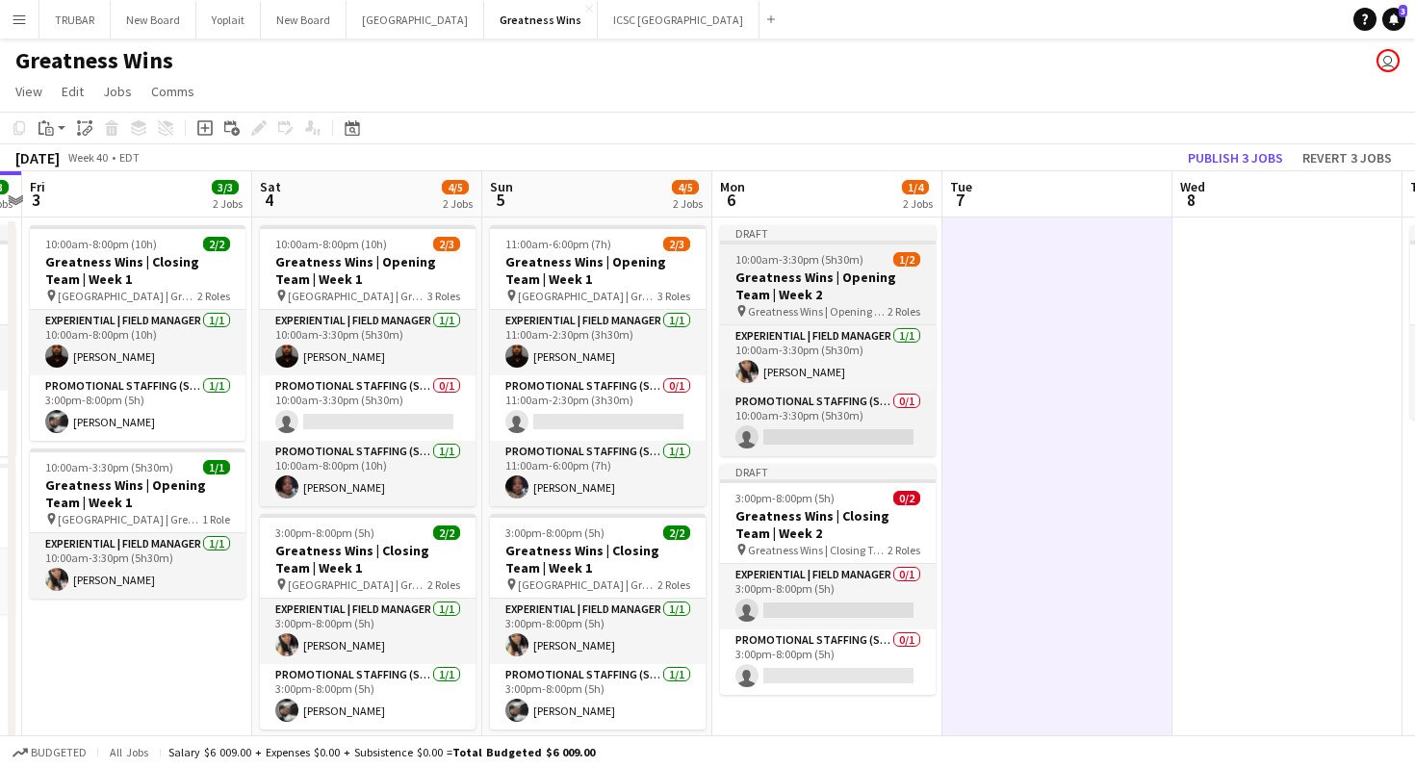
click at [862, 247] on app-job-card "Draft 10:00am-3:30pm (5h30m) 1/2 Greatness Wins | Opening Team | Week 2 pin Gre…" at bounding box center [828, 340] width 216 height 231
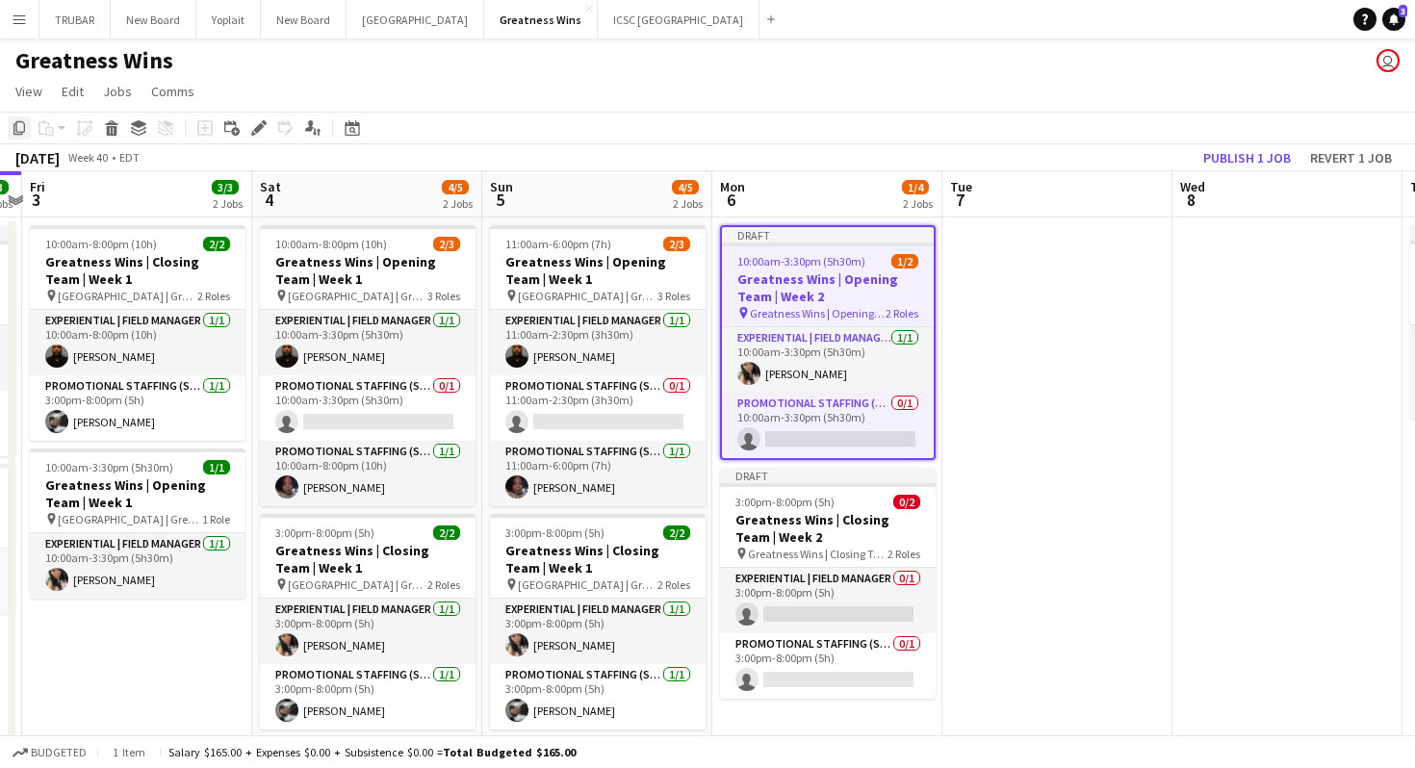
click at [25, 131] on icon "Copy" at bounding box center [19, 127] width 15 height 15
click at [1043, 340] on app-date-cell at bounding box center [1057, 494] width 230 height 553
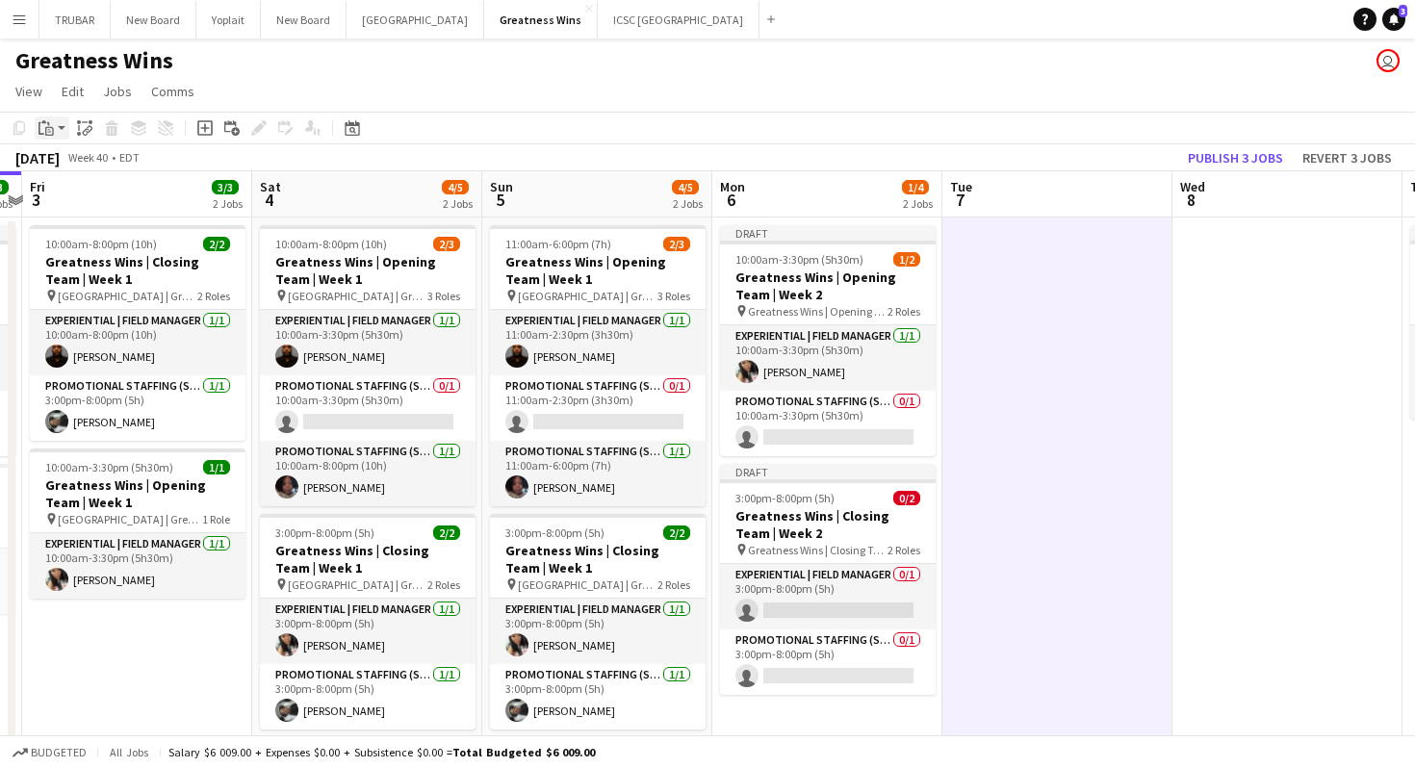
click at [51, 129] on icon "Paste" at bounding box center [46, 127] width 15 height 15
click at [115, 199] on link "Paste with crew Command Shift V" at bounding box center [127, 197] width 152 height 17
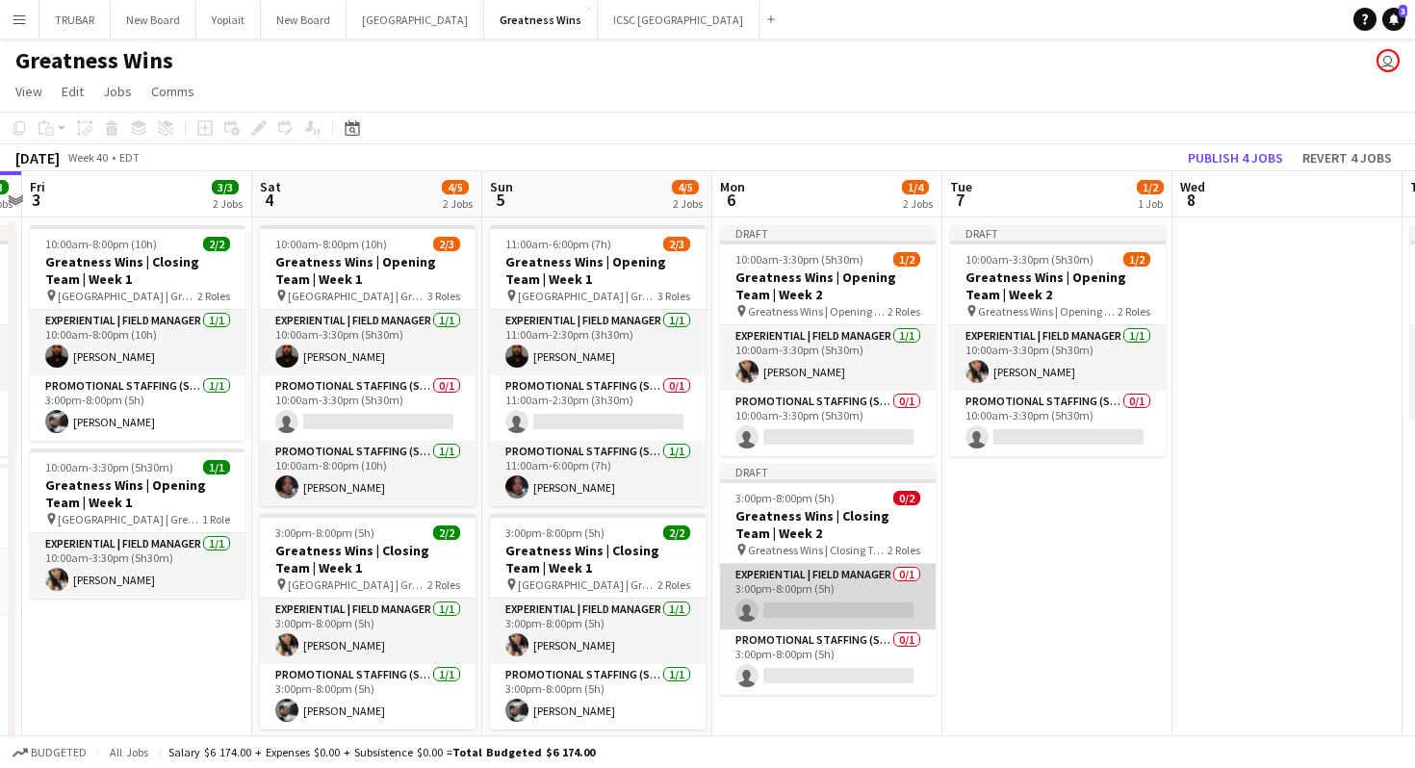
click at [845, 603] on app-card-role "Experiential | Field Manager 0/1 3:00pm-8:00pm (5h) single-neutral-actions" at bounding box center [828, 596] width 216 height 65
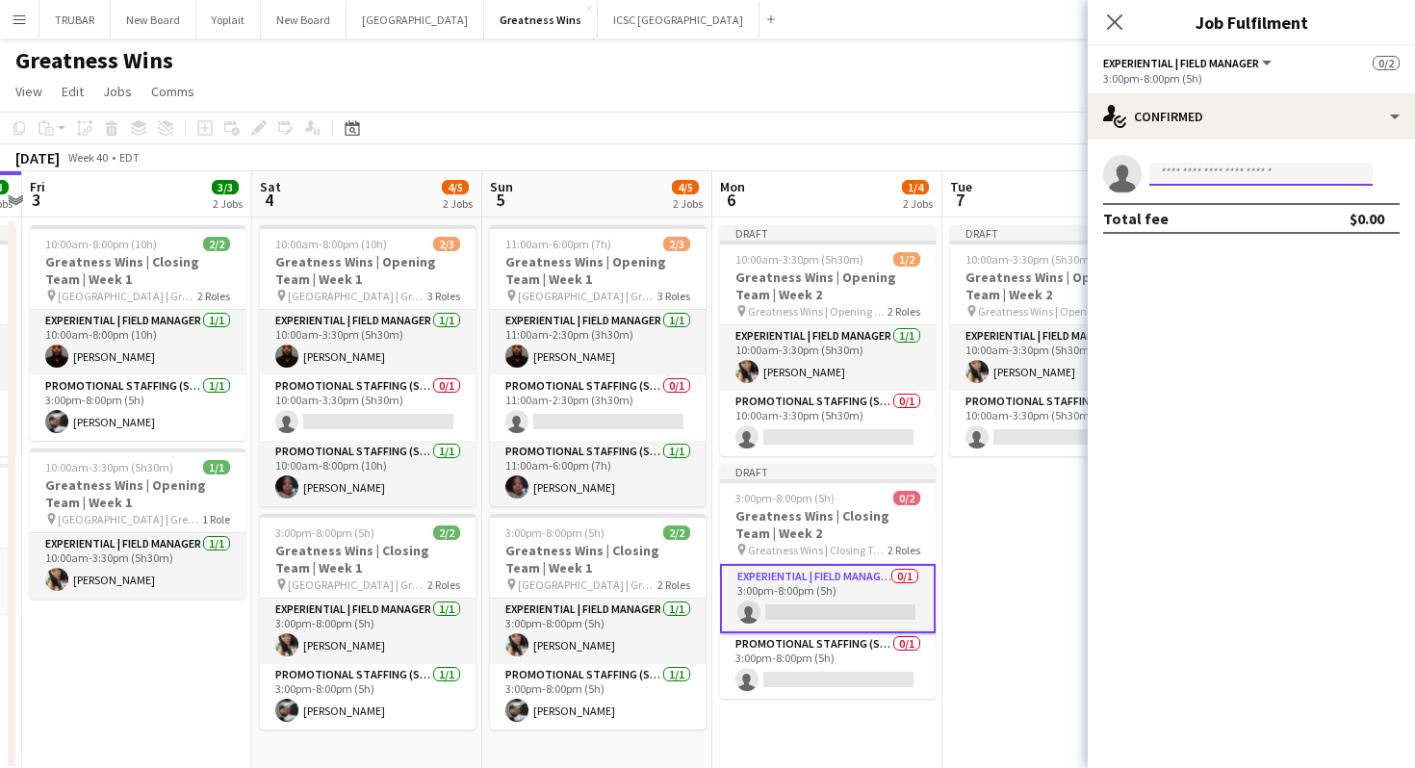
click at [1189, 178] on input at bounding box center [1260, 174] width 223 height 23
type input "****"
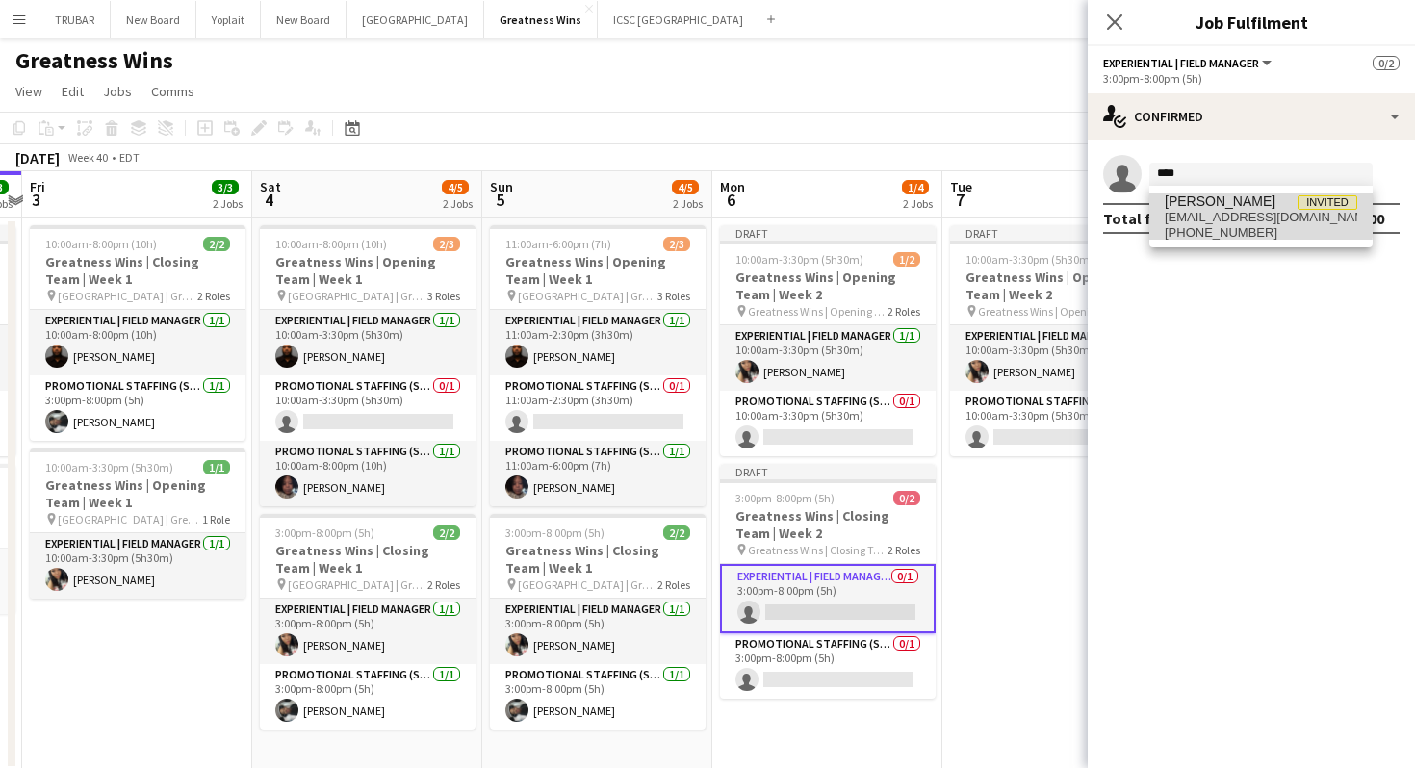
click at [1228, 214] on span "[EMAIL_ADDRESS][DOMAIN_NAME]" at bounding box center [1261, 217] width 193 height 15
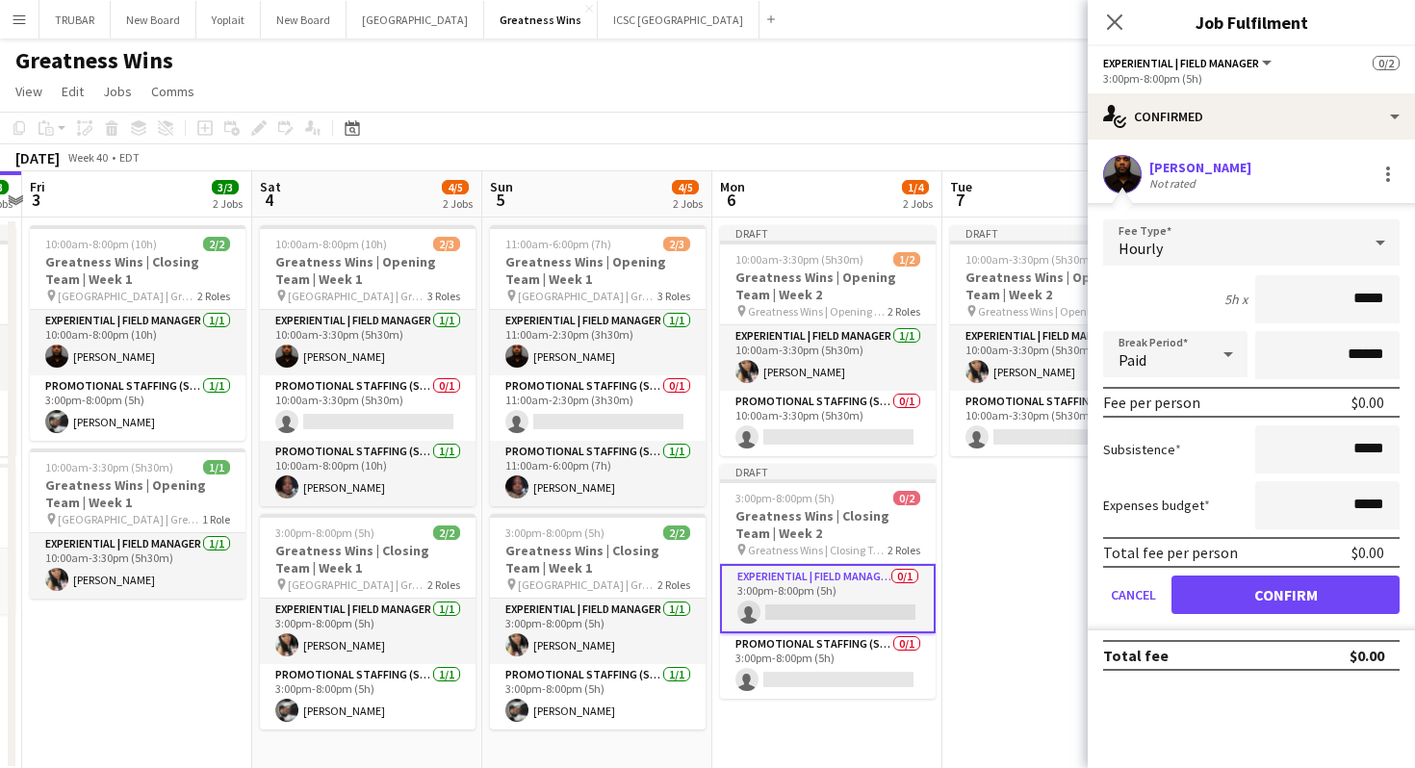
scroll to position [1, 0]
drag, startPoint x: 1323, startPoint y: 303, endPoint x: 1414, endPoint y: 261, distance: 99.9
click at [1414, 261] on form "Fee Type Hourly 5h x ***** Break Period Paid ****** Fee per person $0.00 Subsis…" at bounding box center [1251, 424] width 327 height 411
drag, startPoint x: 1336, startPoint y: 310, endPoint x: 1391, endPoint y: 303, distance: 55.3
click at [1391, 303] on input "*****" at bounding box center [1327, 299] width 144 height 48
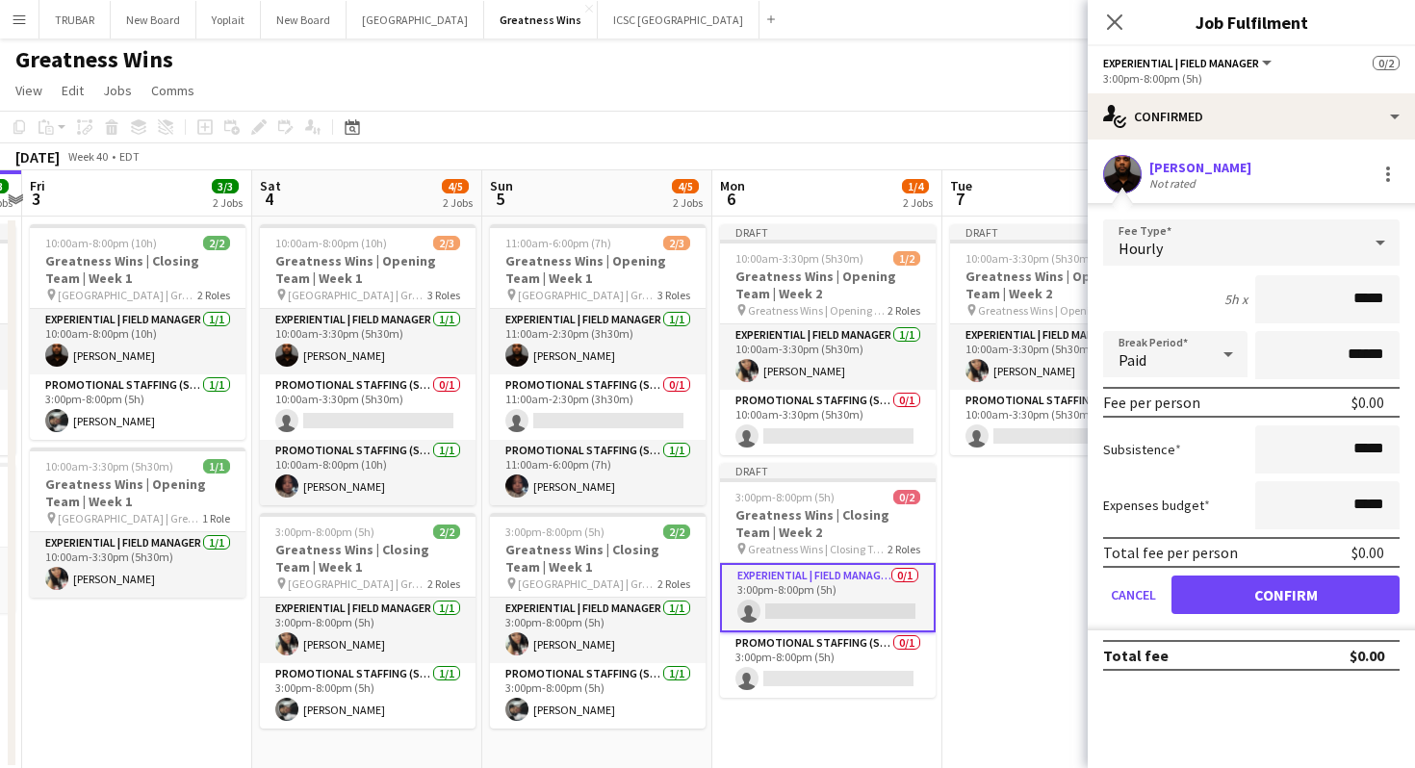
drag, startPoint x: 1384, startPoint y: 298, endPoint x: 1341, endPoint y: 296, distance: 43.4
click at [1341, 296] on input "*****" at bounding box center [1327, 299] width 144 height 48
type input "***"
click at [1200, 299] on div "5h x ***" at bounding box center [1251, 299] width 296 height 48
click at [1335, 601] on button "Confirm" at bounding box center [1285, 595] width 228 height 39
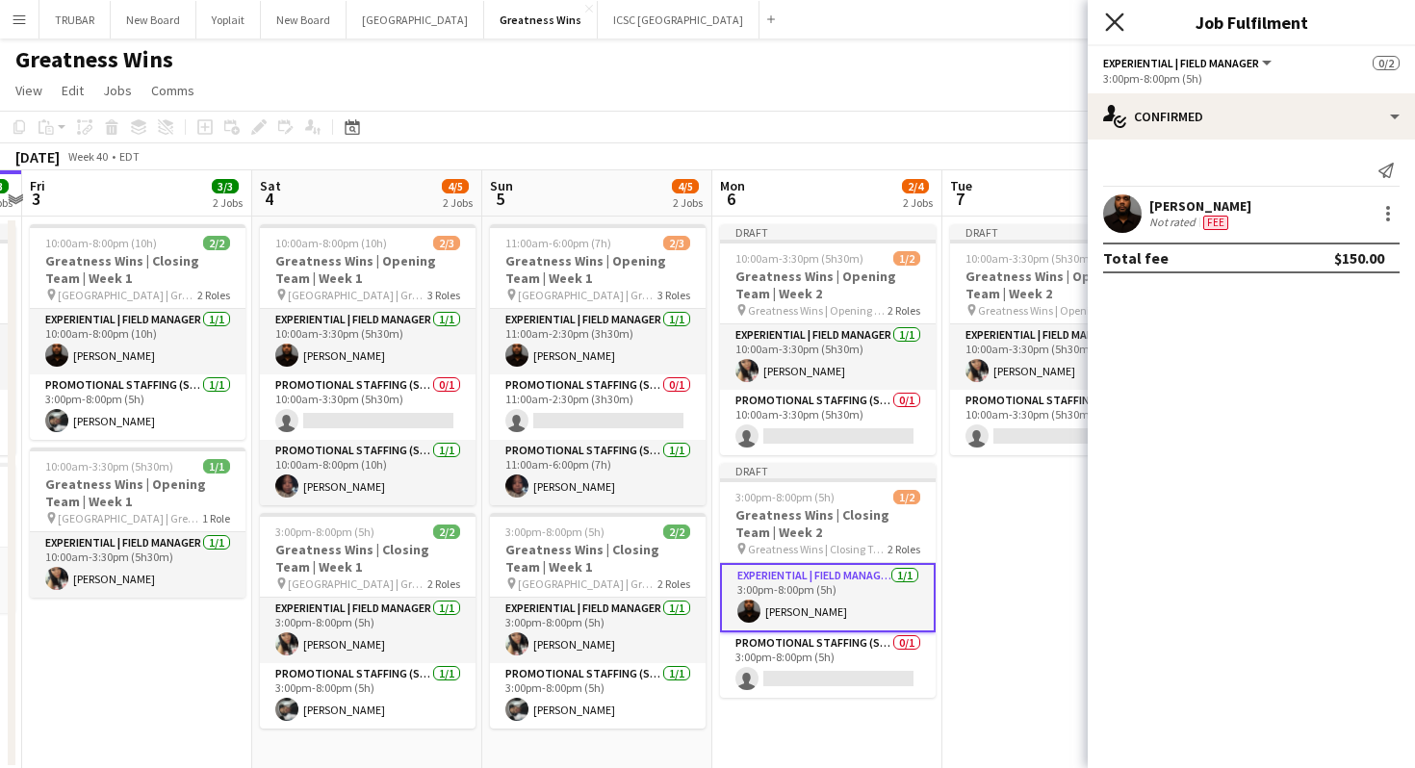
click at [1119, 23] on icon "Close pop-in" at bounding box center [1114, 22] width 18 height 18
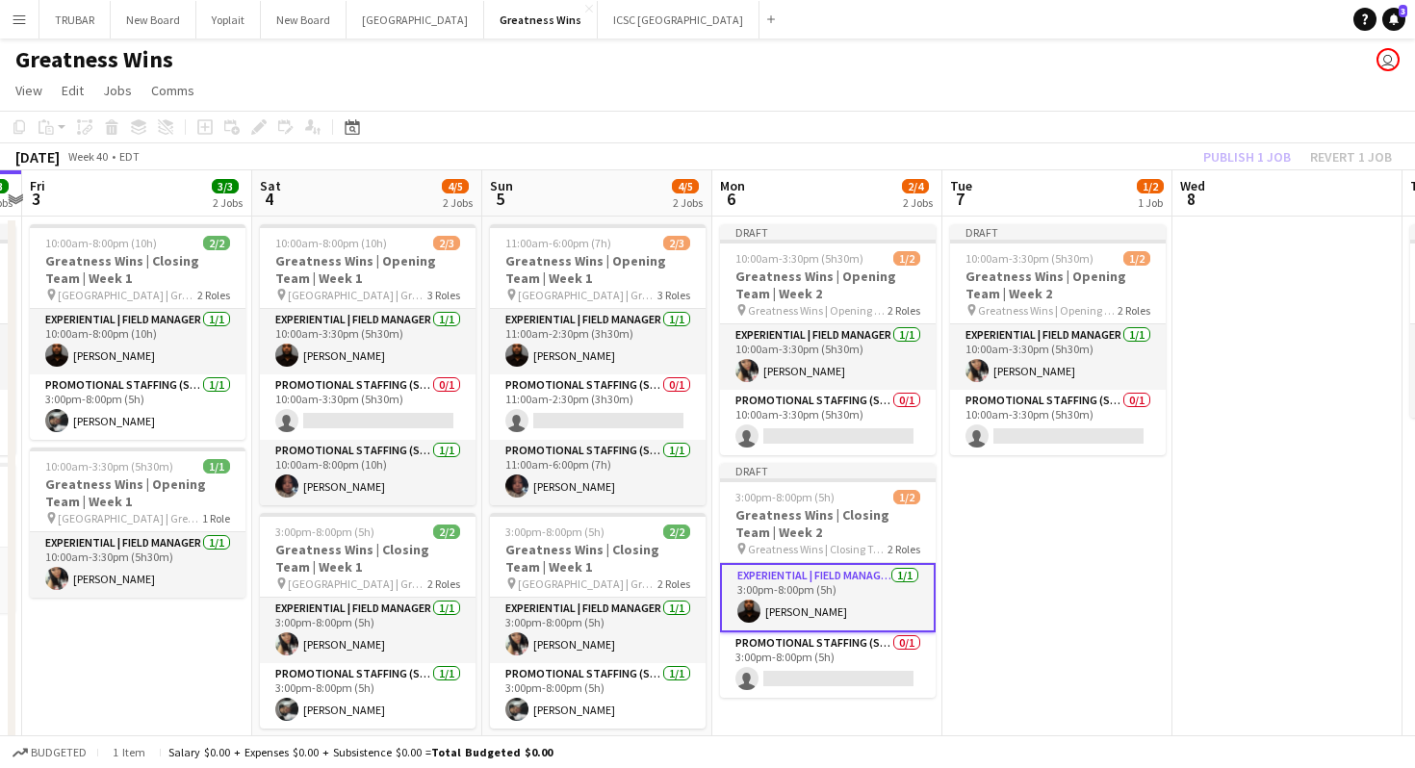
click at [1010, 515] on app-date-cell "Draft 10:00am-3:30pm (5h30m) 1/2 Greatness Wins | Opening Team | Week 2 pin Gre…" at bounding box center [1057, 493] width 230 height 553
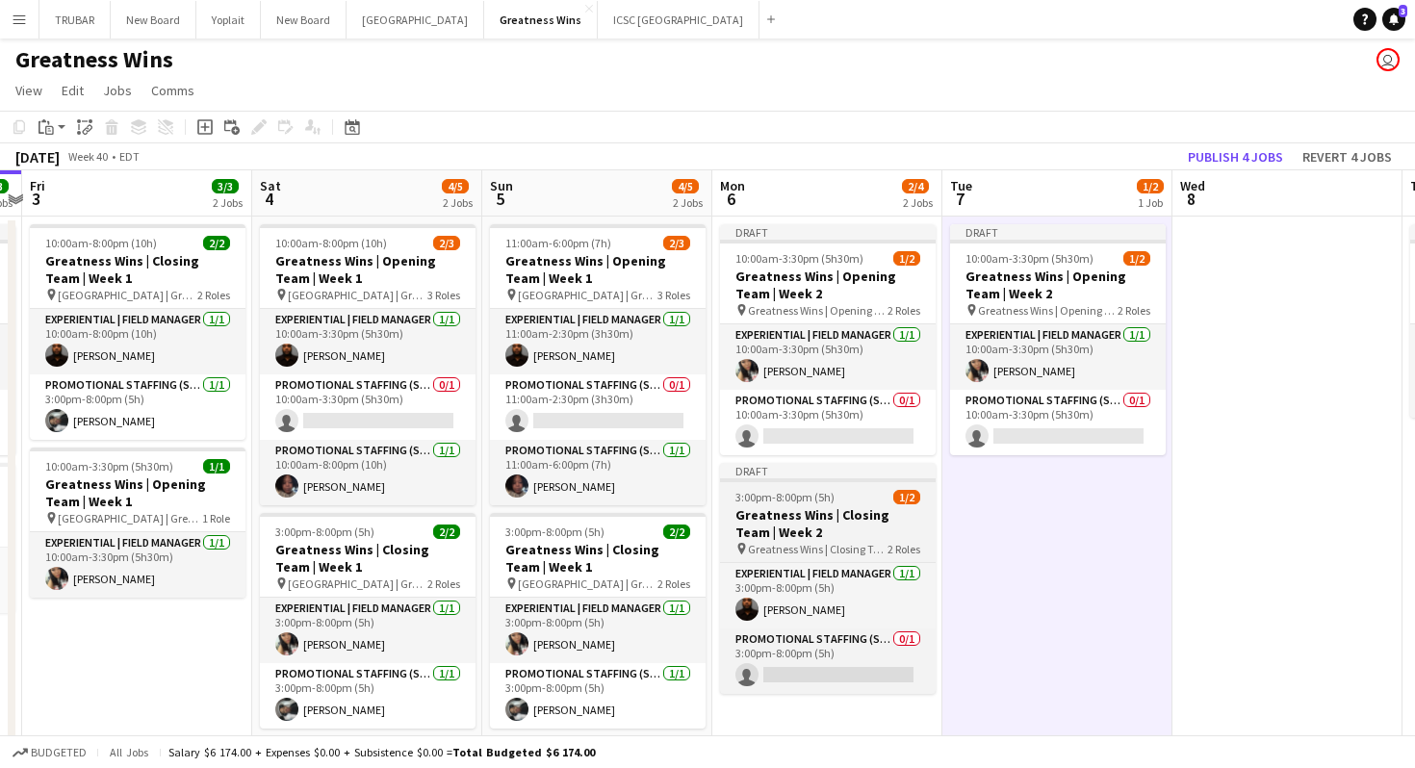
click at [840, 518] on h3 "Greatness Wins | Closing Team | Week 2" at bounding box center [828, 523] width 216 height 35
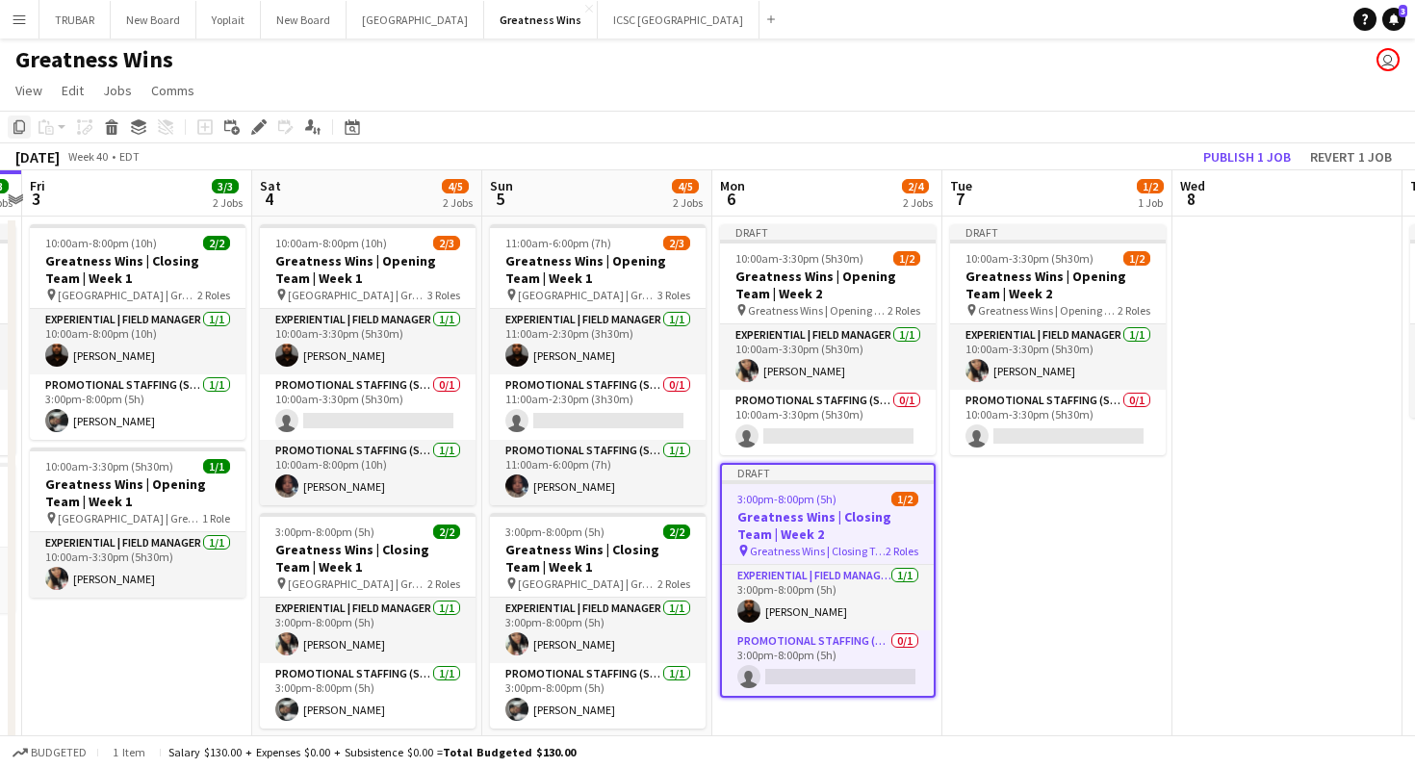
click at [23, 134] on icon "Copy" at bounding box center [19, 126] width 15 height 15
click at [1043, 507] on app-date-cell "Draft 10:00am-3:30pm (5h30m) 1/2 Greatness Wins | Opening Team | Week 2 pin Gre…" at bounding box center [1057, 493] width 230 height 553
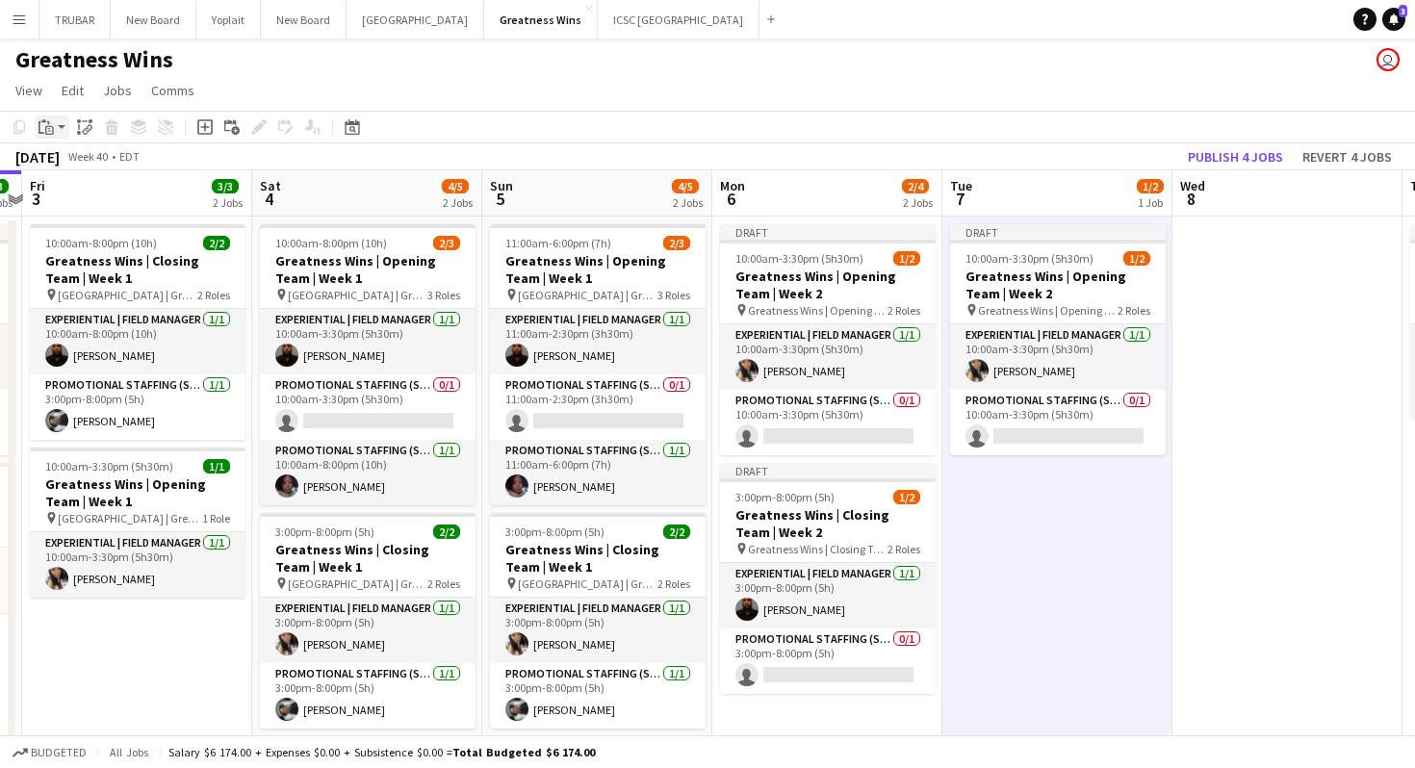
click at [45, 126] on icon "Paste" at bounding box center [46, 126] width 15 height 15
click at [102, 198] on link "Paste with crew Command Shift V" at bounding box center [127, 196] width 152 height 17
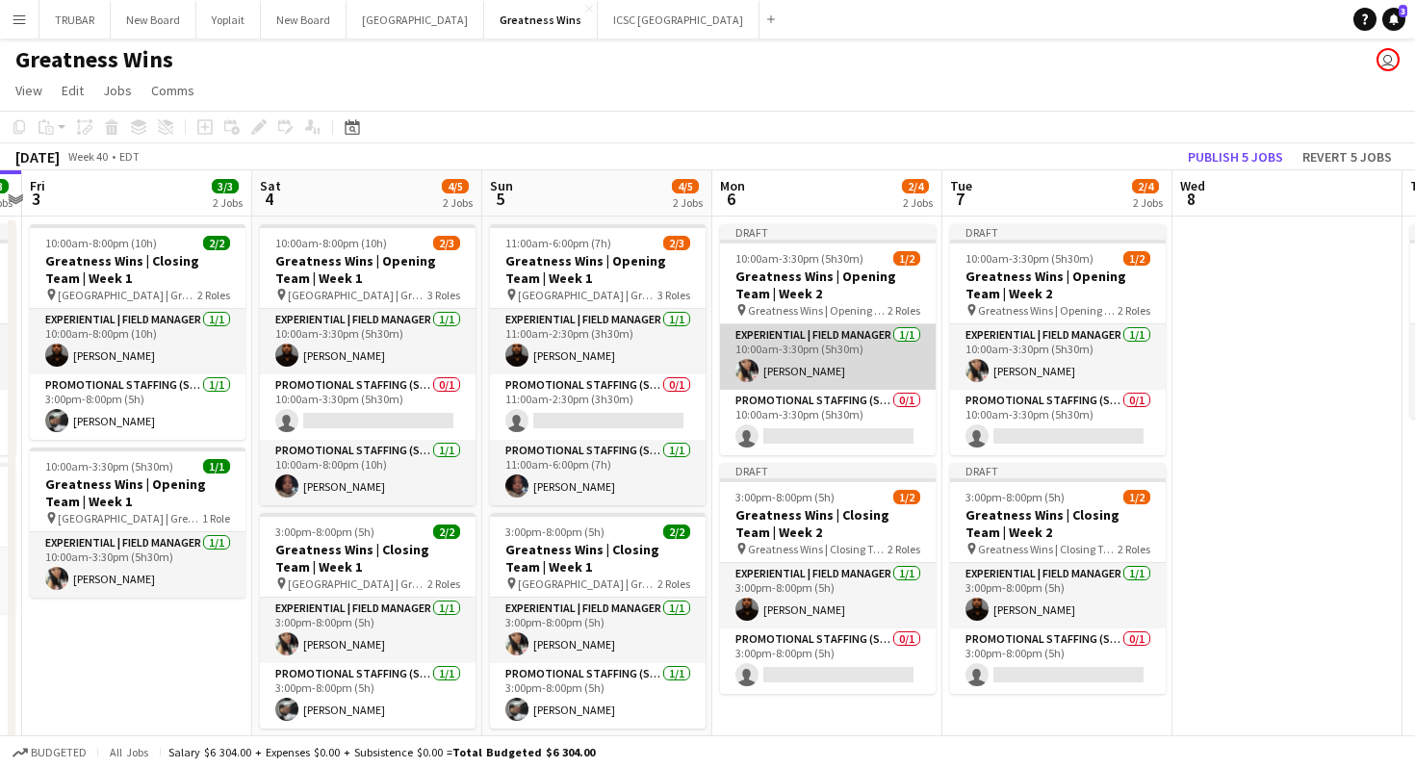
click at [809, 364] on app-card-role "Experiential | Field Manager [DATE] 10:00am-3:30pm (5h30m) [PERSON_NAME]" at bounding box center [828, 356] width 216 height 65
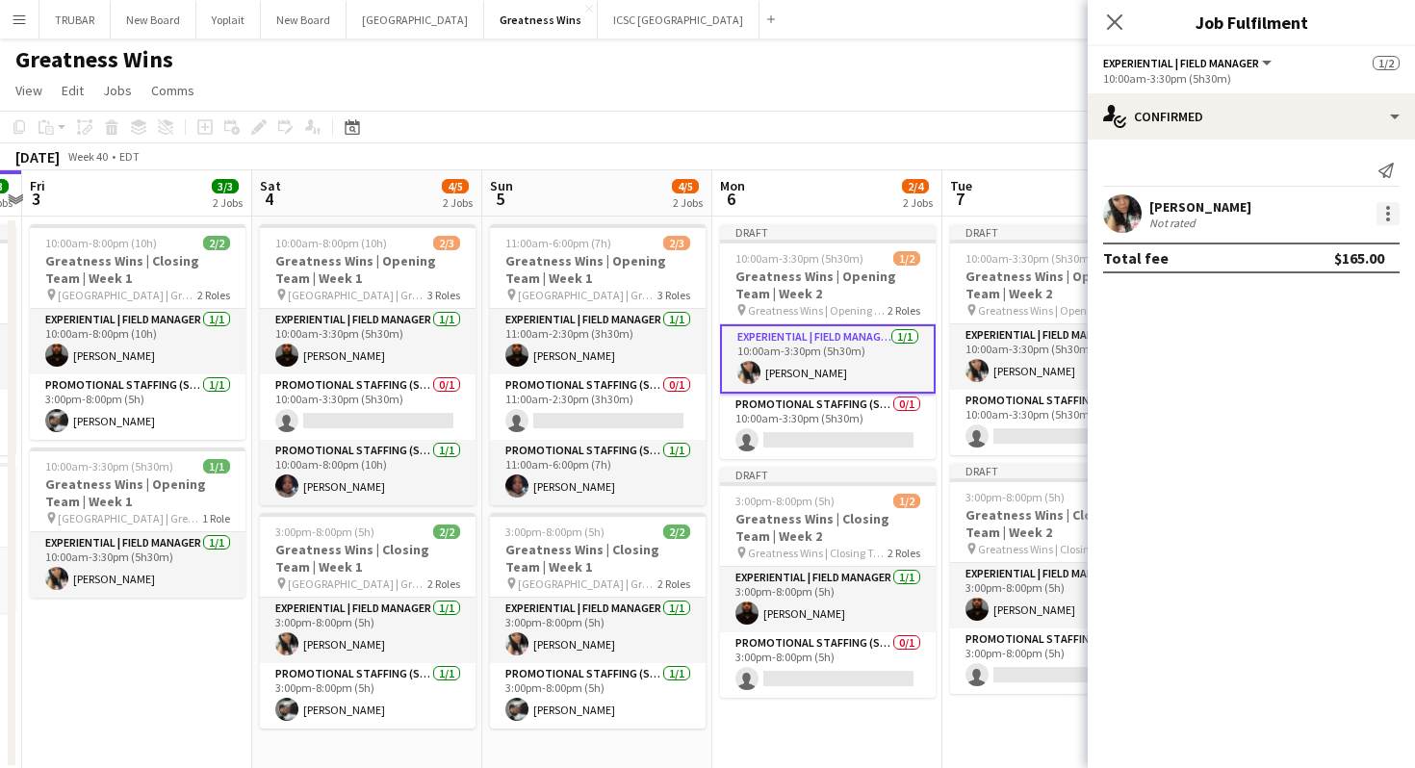
click at [1399, 206] on div at bounding box center [1387, 213] width 23 height 23
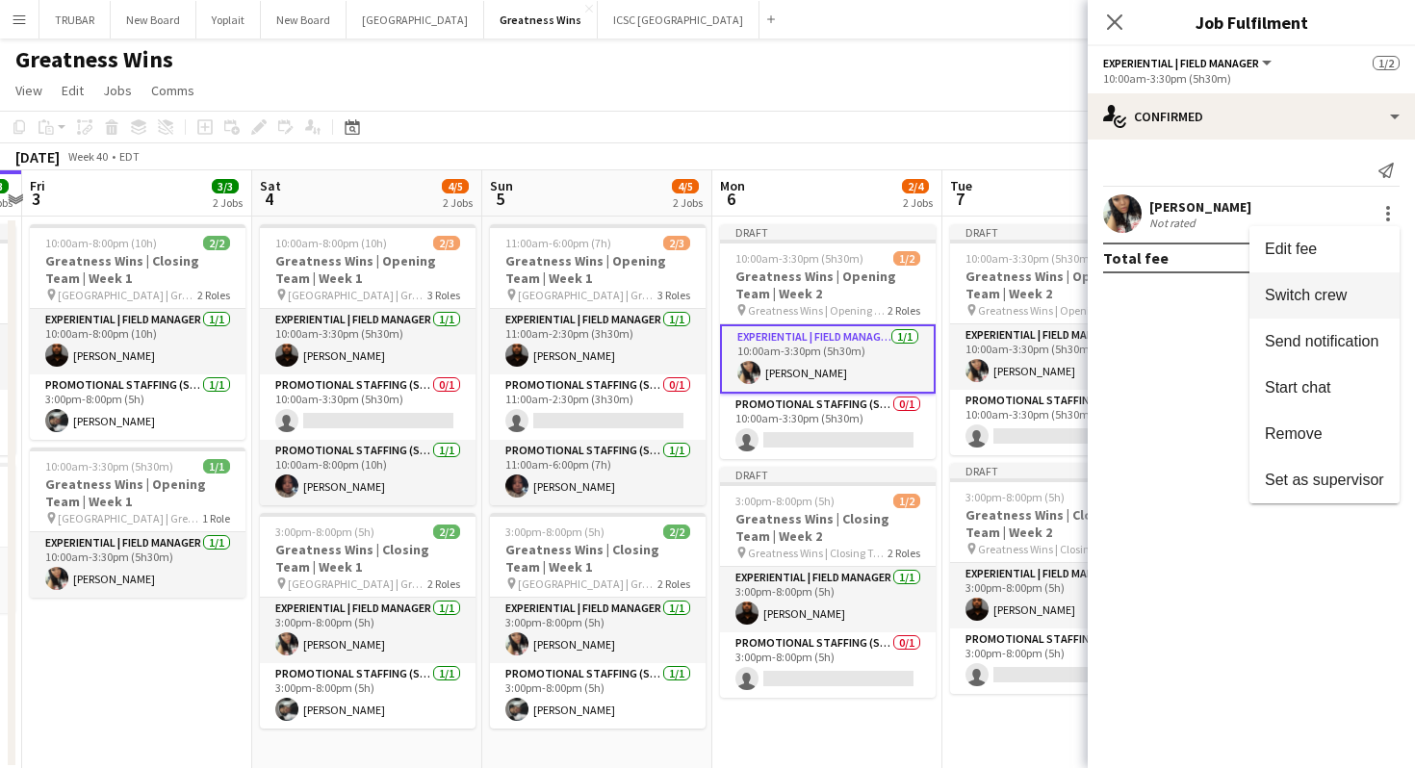
click at [1347, 305] on button "Switch crew" at bounding box center [1324, 295] width 150 height 46
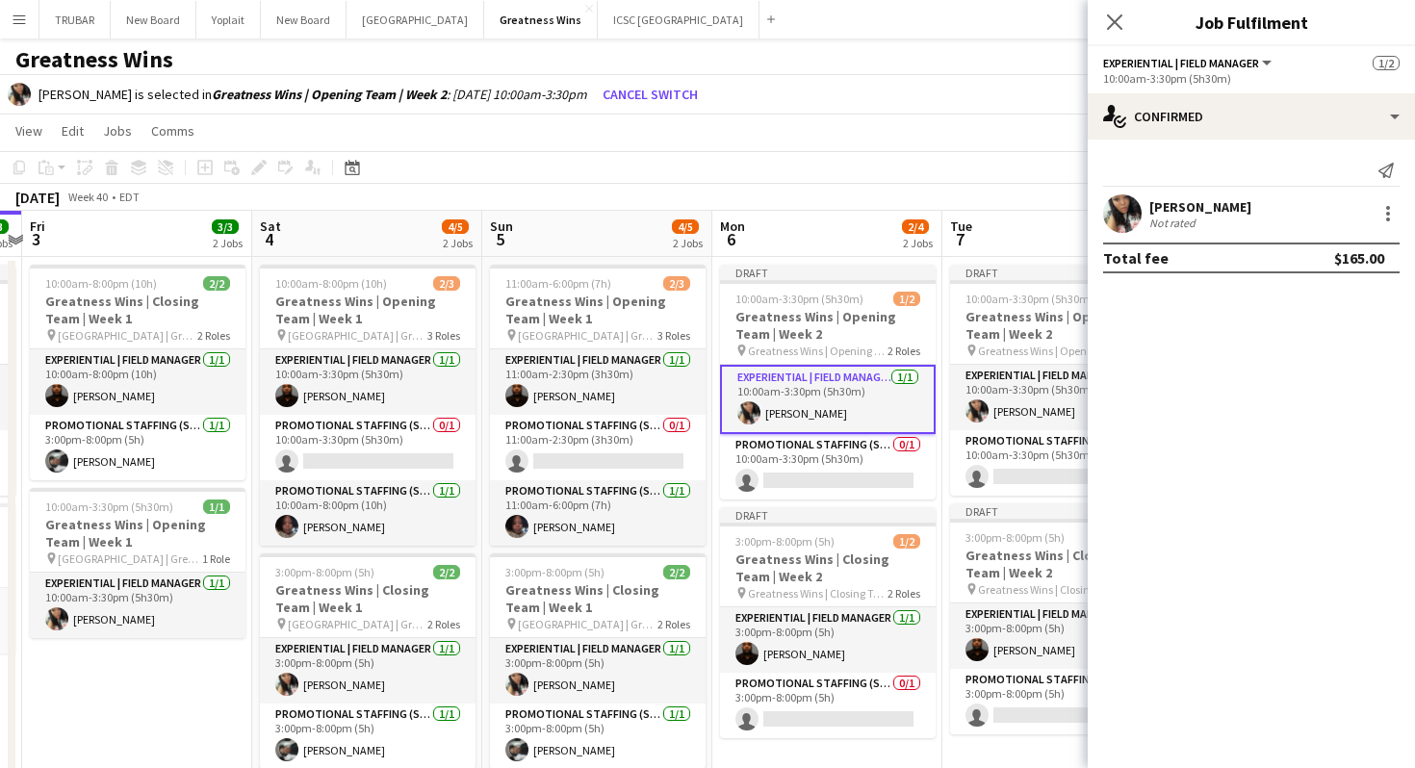
click at [868, 382] on app-card-role "Experiential | Field Manager [DATE] 10:00am-3:30pm (5h30m) [PERSON_NAME]" at bounding box center [828, 399] width 216 height 69
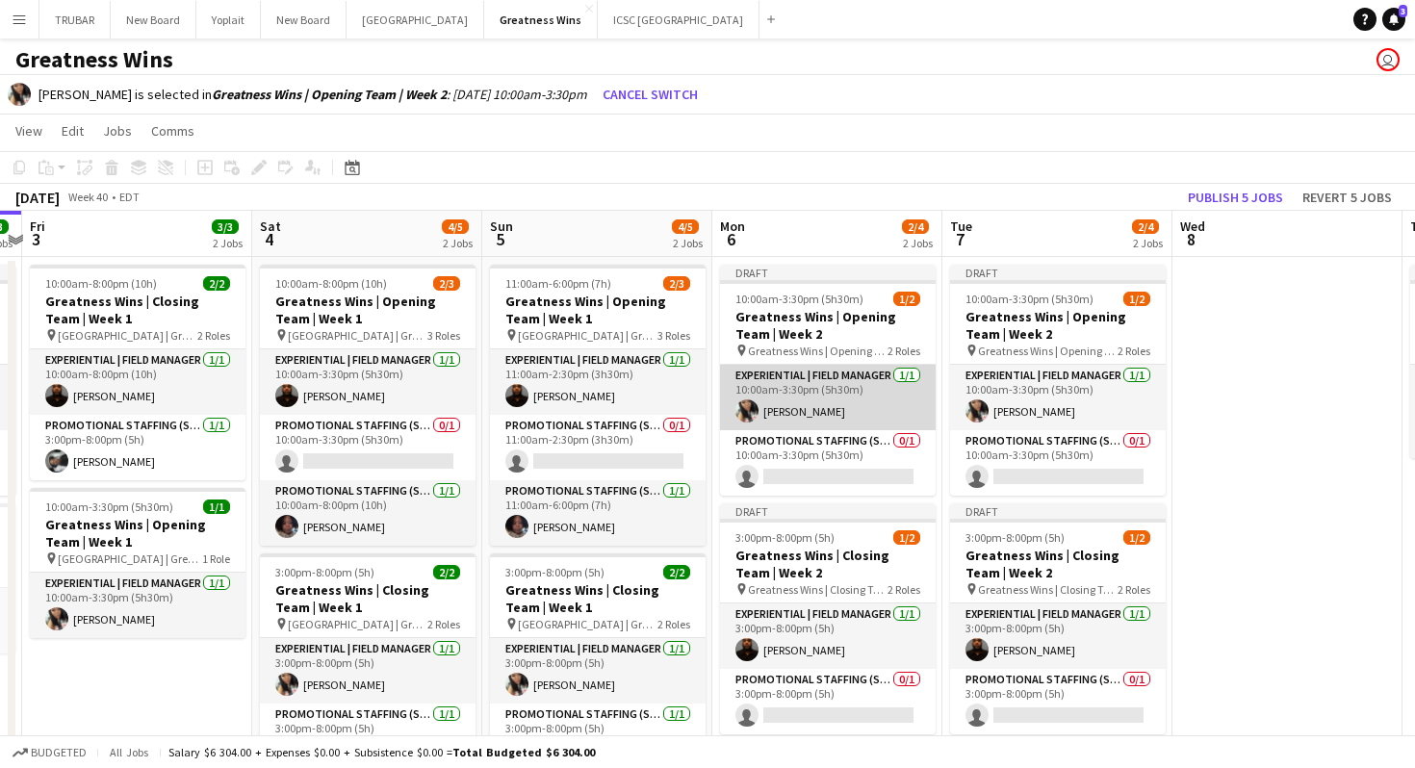
click at [847, 390] on app-card-role "Experiential | Field Manager [DATE] 10:00am-3:30pm (5h30m) [PERSON_NAME]" at bounding box center [828, 397] width 216 height 65
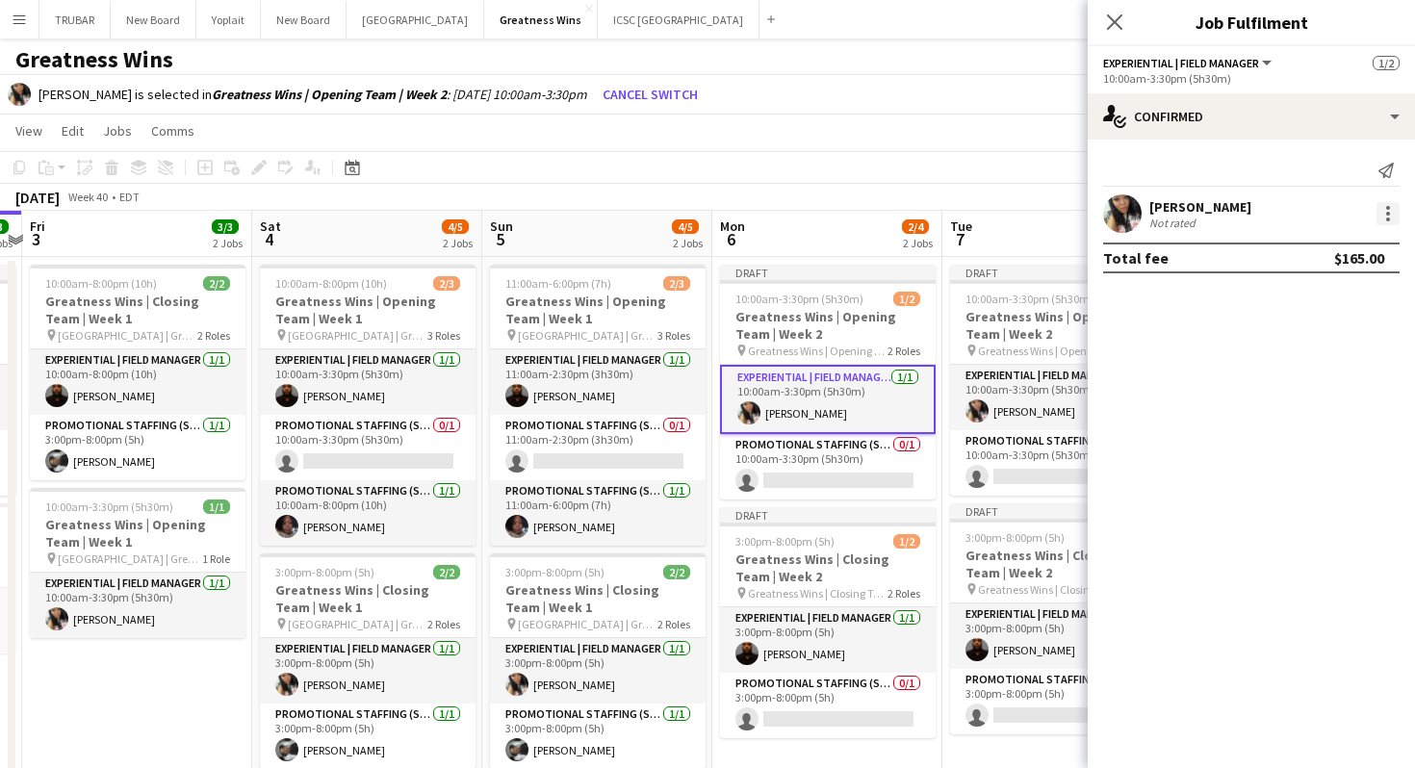
click at [1382, 212] on div at bounding box center [1387, 213] width 23 height 23
click at [1075, 639] on div at bounding box center [707, 384] width 1415 height 768
click at [1391, 221] on div at bounding box center [1387, 213] width 23 height 23
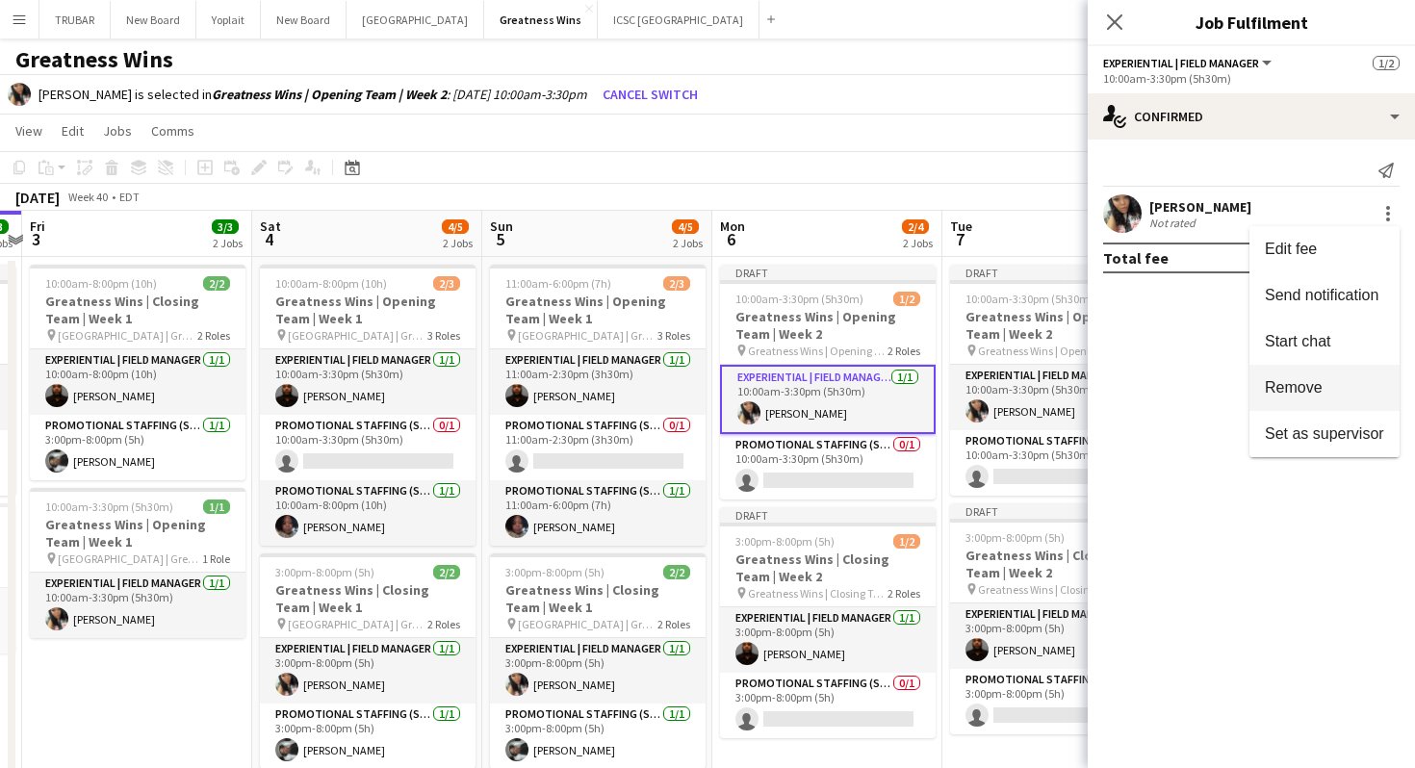
click at [1338, 396] on span "Remove" at bounding box center [1324, 387] width 119 height 17
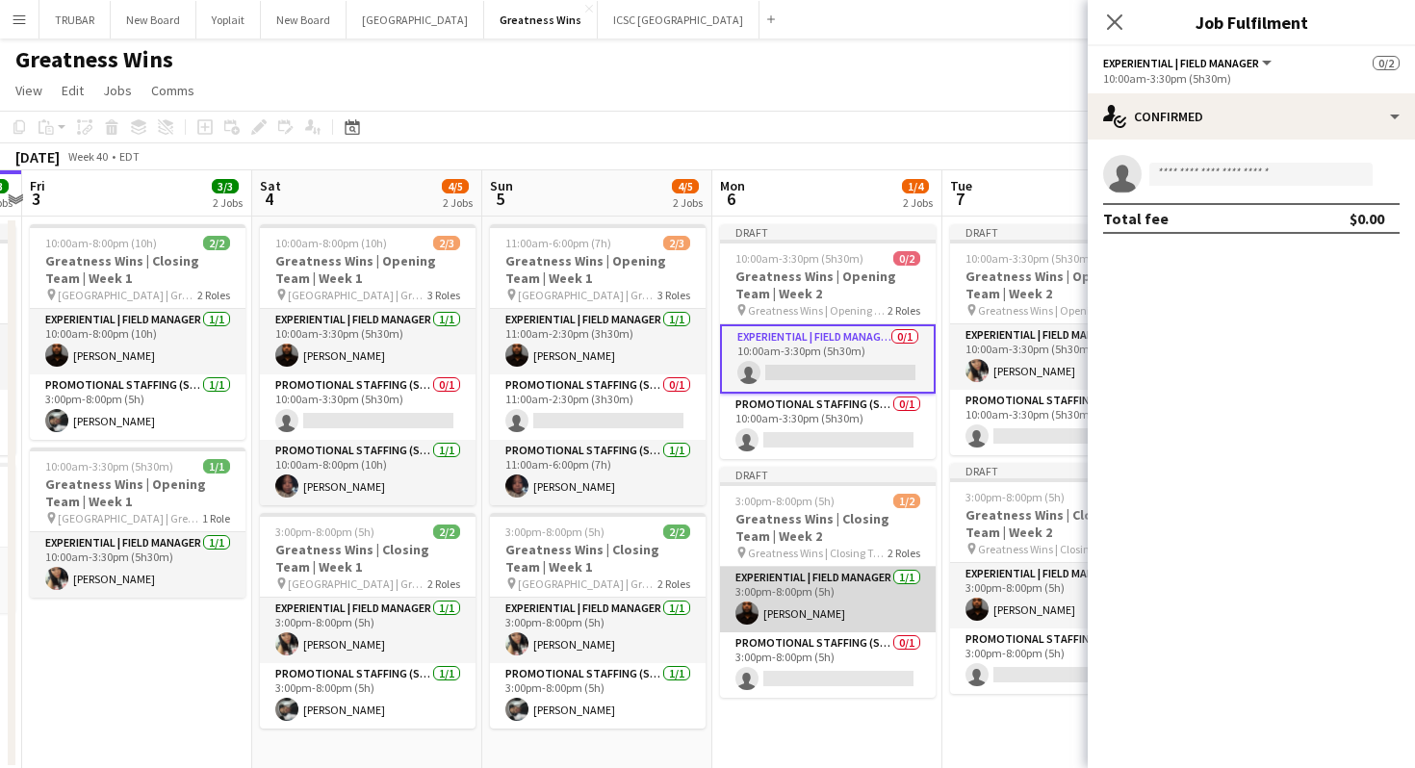
click at [843, 611] on app-card-role "Experiential | Field Manager [DATE] 3:00pm-8:00pm (5h) [PERSON_NAME]" at bounding box center [828, 599] width 216 height 65
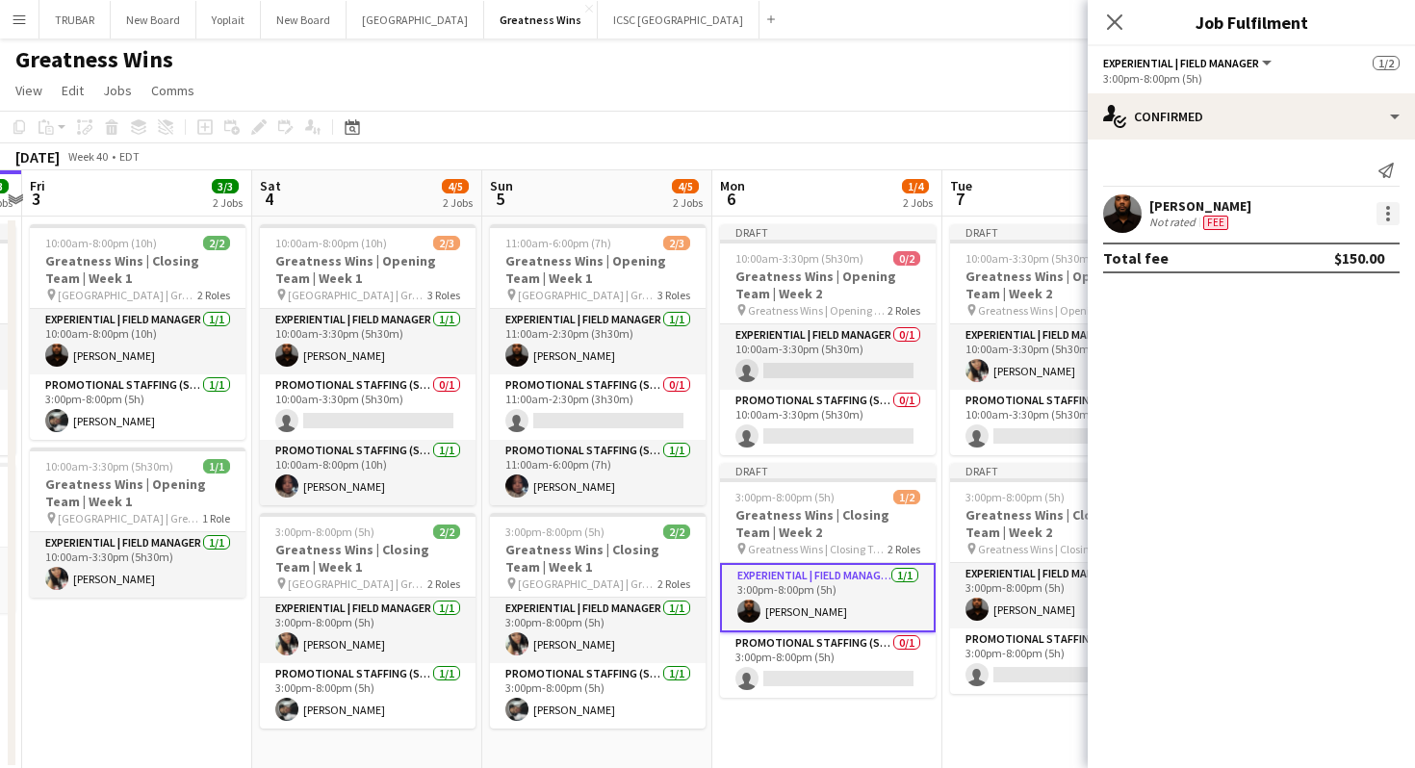
click at [1388, 204] on div at bounding box center [1387, 213] width 23 height 23
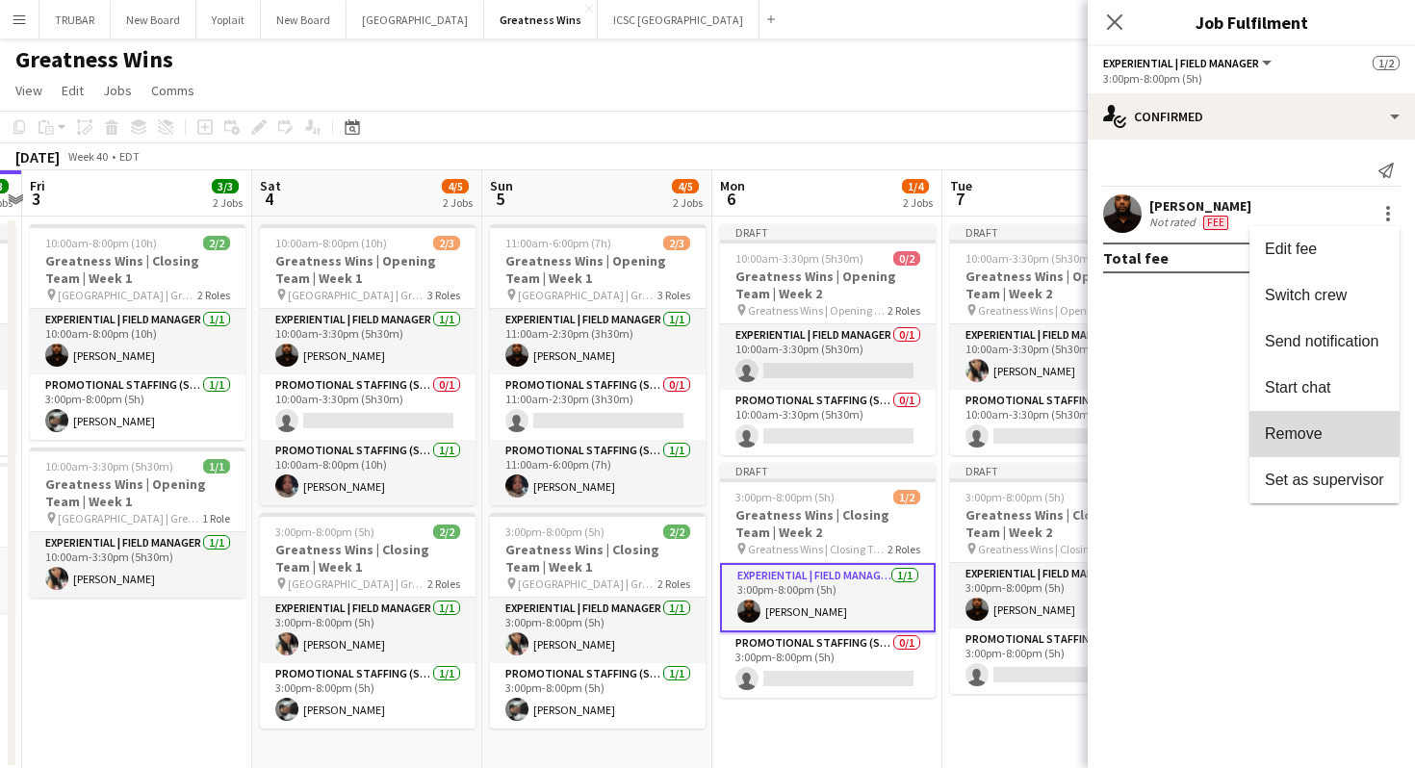
click at [1296, 429] on span "Remove" at bounding box center [1294, 433] width 58 height 16
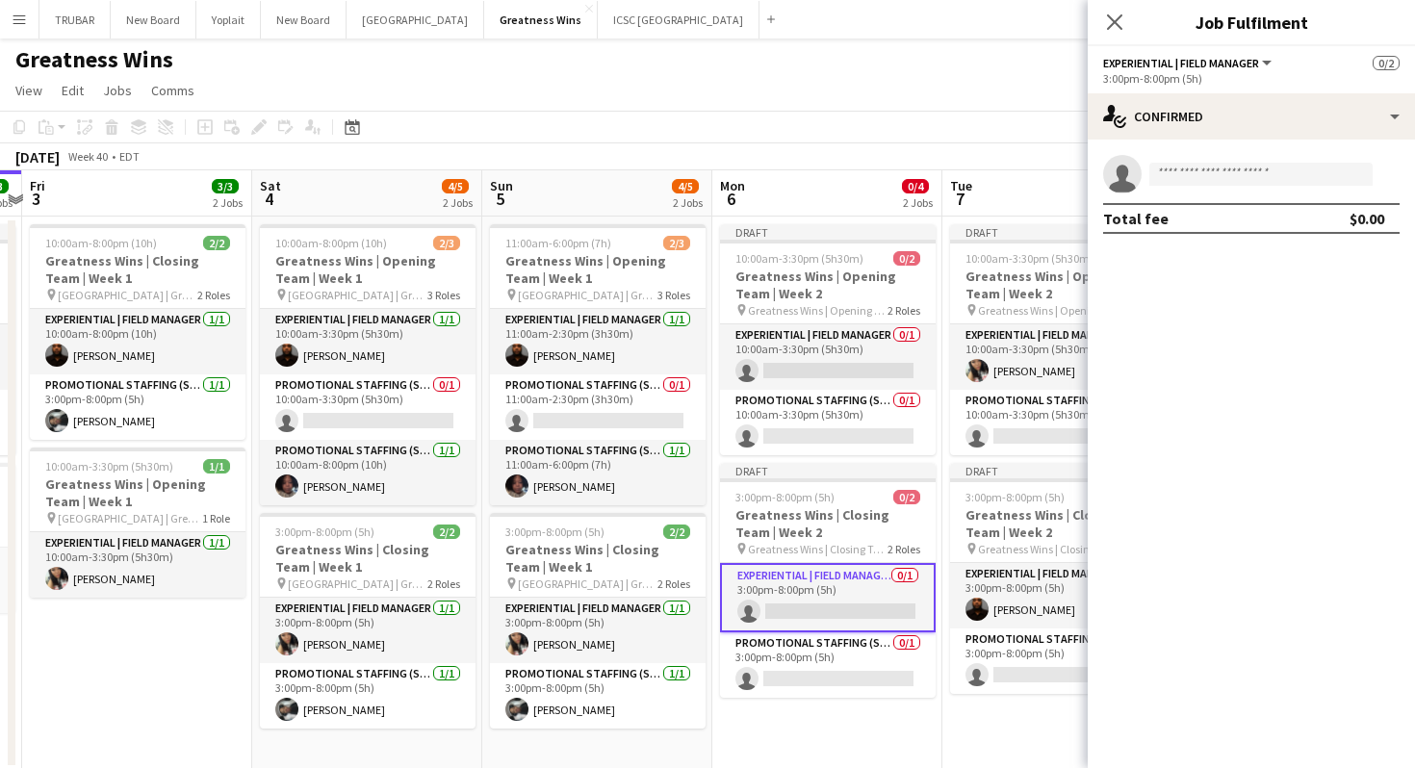
click at [1033, 710] on app-date-cell "Draft 10:00am-3:30pm (5h30m) 1/2 Greatness Wins | Opening Team | Week 2 pin Gre…" at bounding box center [1057, 493] width 230 height 553
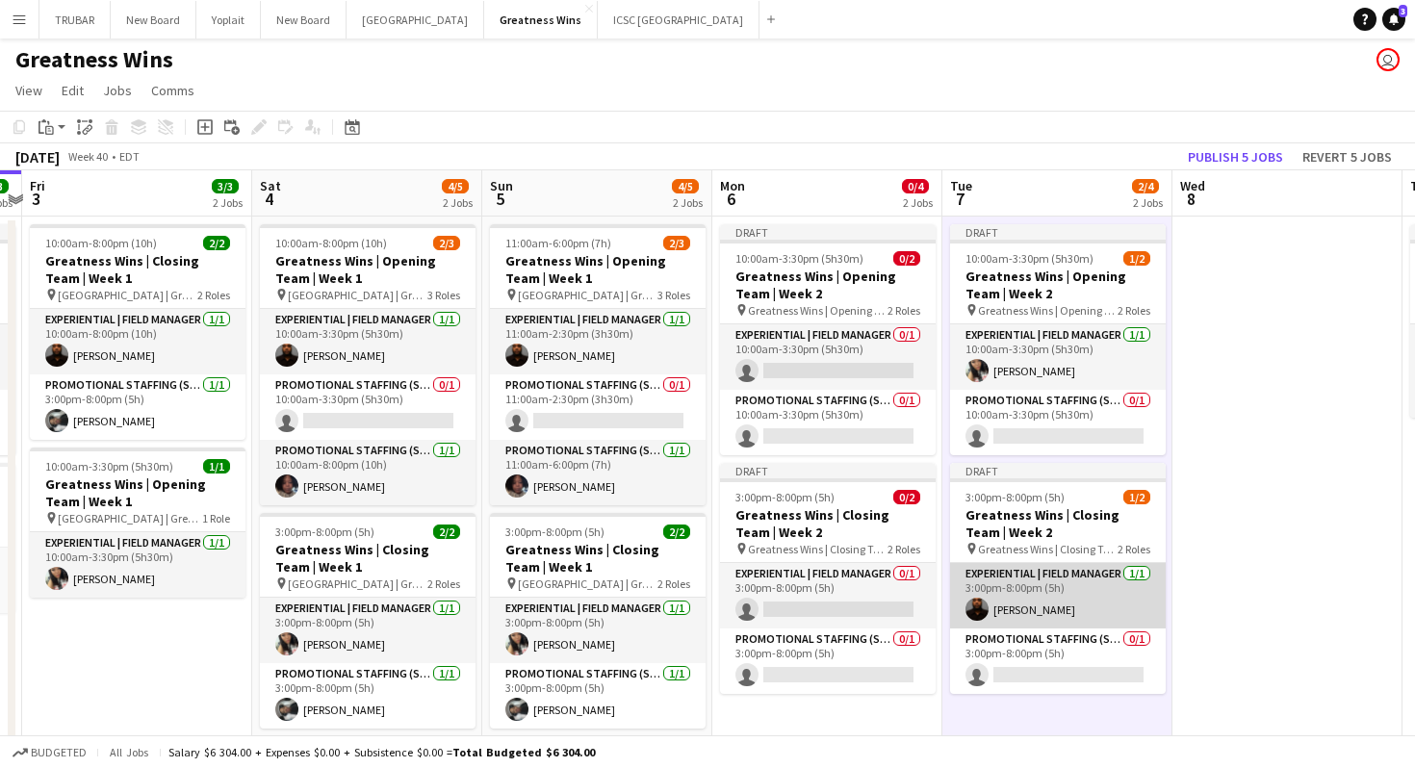
click at [1068, 602] on app-card-role "Experiential | Field Manager [DATE] 3:00pm-8:00pm (5h) [PERSON_NAME]" at bounding box center [1058, 595] width 216 height 65
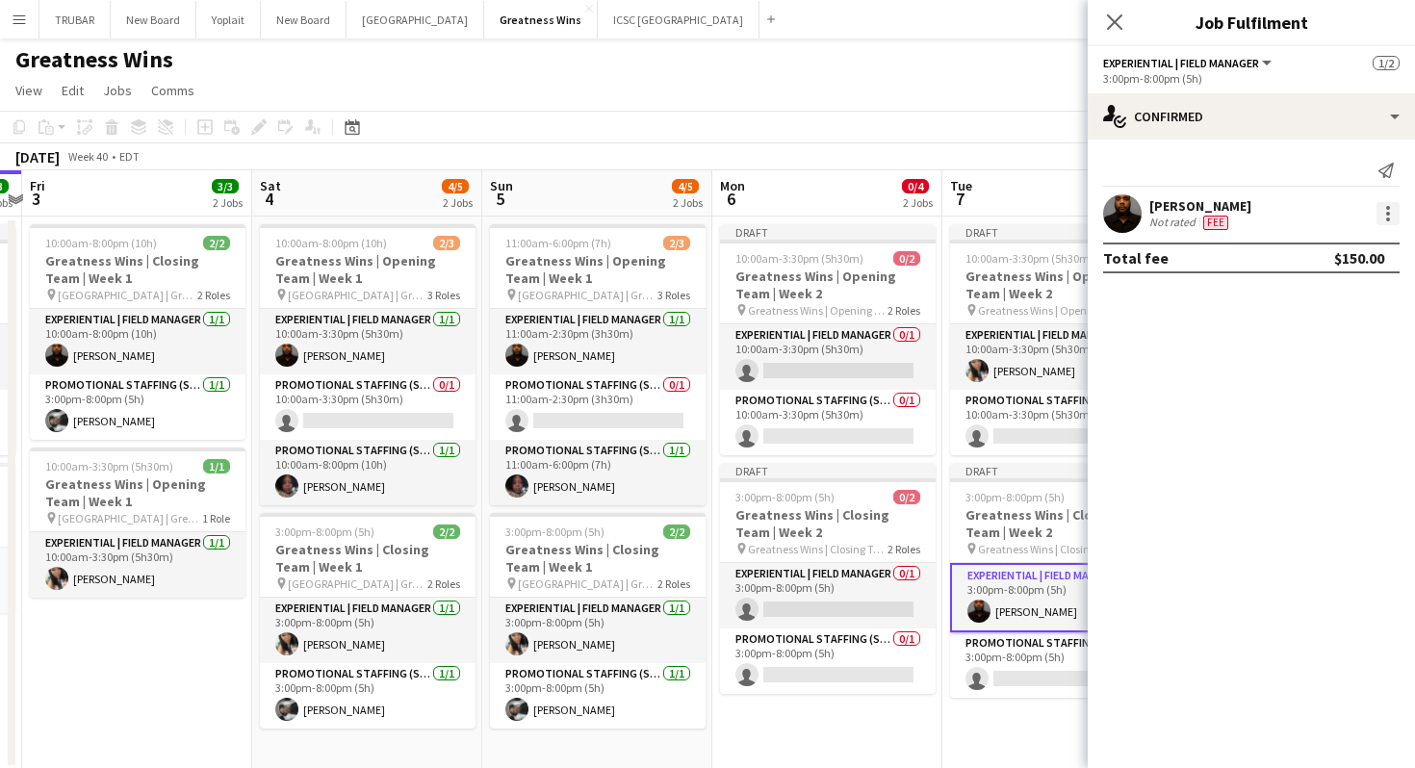
click at [1387, 209] on div at bounding box center [1388, 208] width 4 height 4
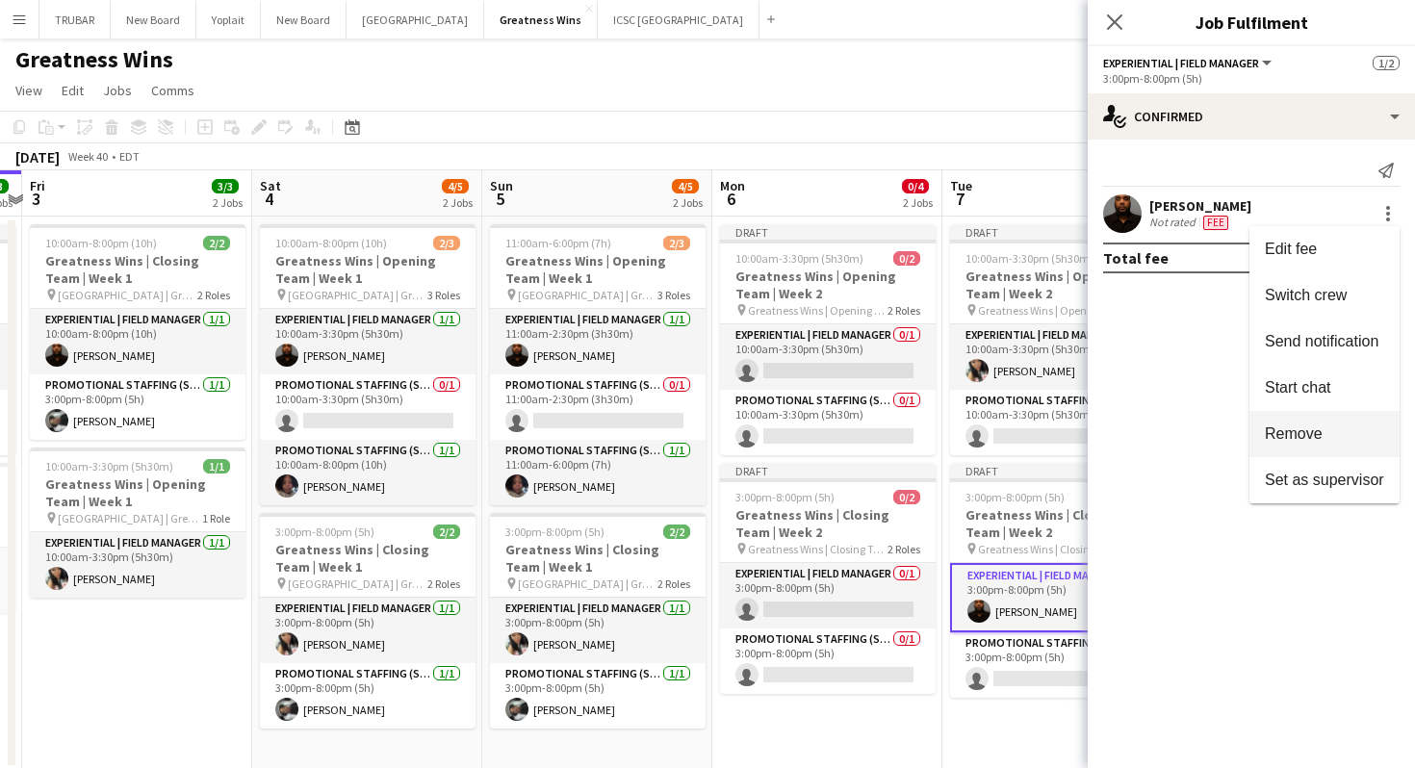
click at [1289, 438] on span "Remove" at bounding box center [1294, 433] width 58 height 16
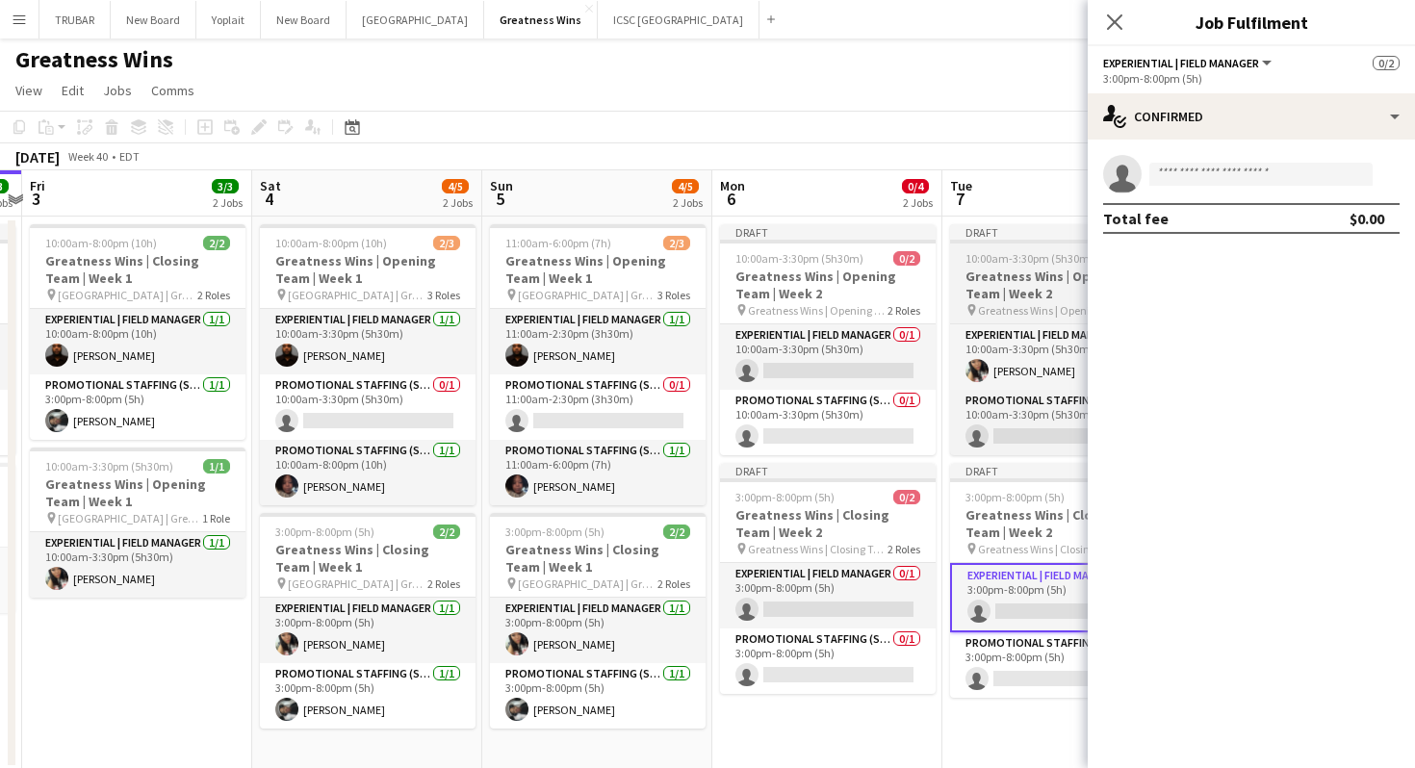
click at [1010, 320] on app-job-card "Draft 10:00am-3:30pm (5h30m) 1/2 Greatness Wins | Opening Team | Week 2 pin Gre…" at bounding box center [1058, 339] width 216 height 231
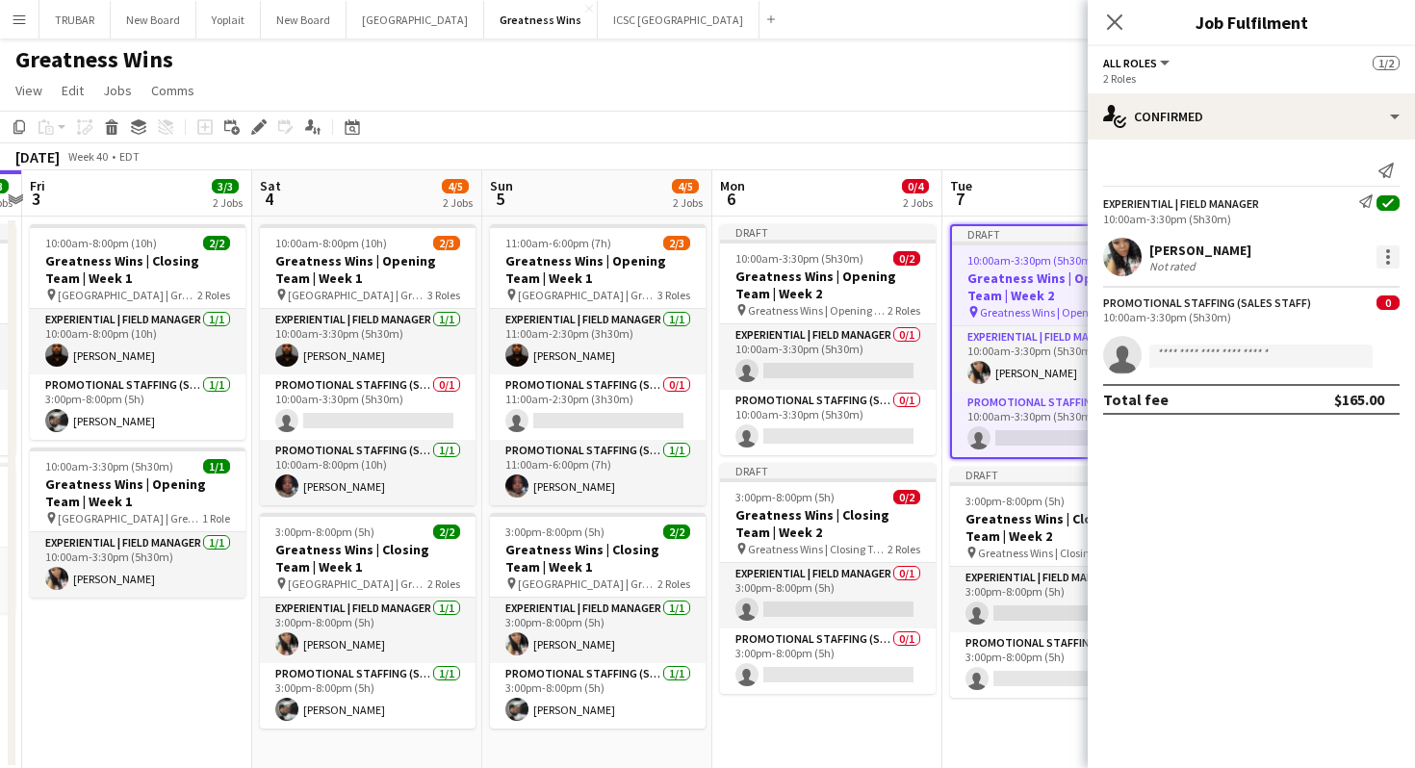
click at [1390, 250] on div at bounding box center [1387, 256] width 23 height 23
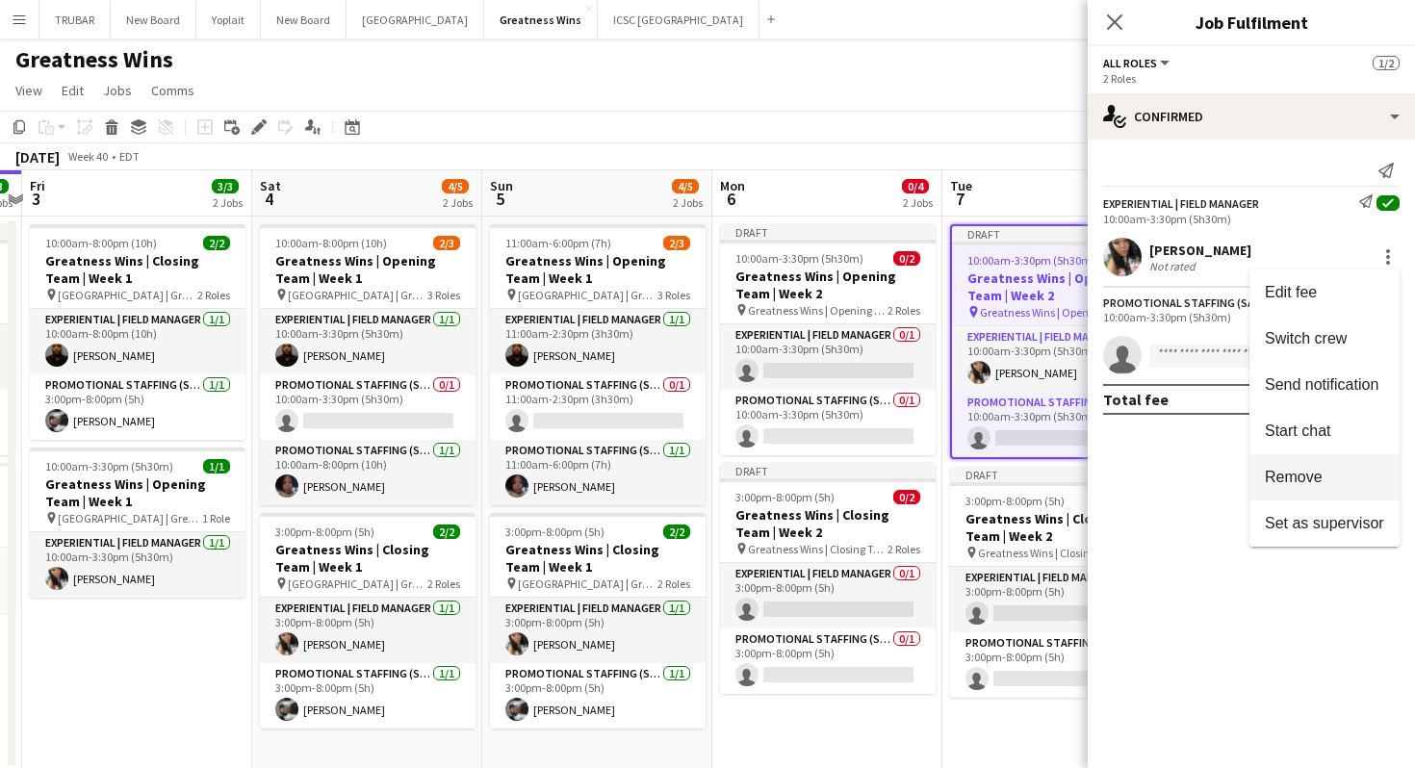
click at [1308, 466] on button "Remove" at bounding box center [1324, 477] width 150 height 46
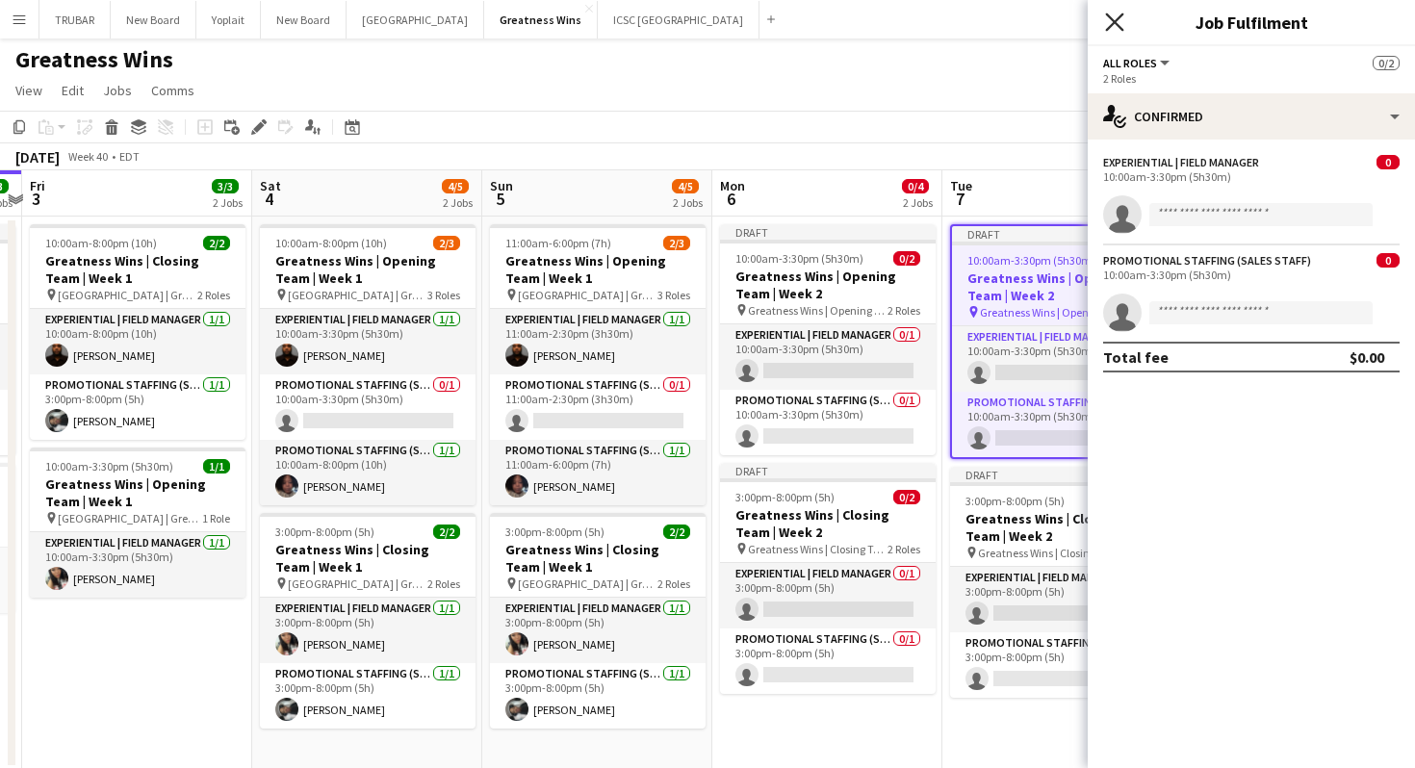
click at [1117, 22] on icon "Close pop-in" at bounding box center [1114, 22] width 18 height 18
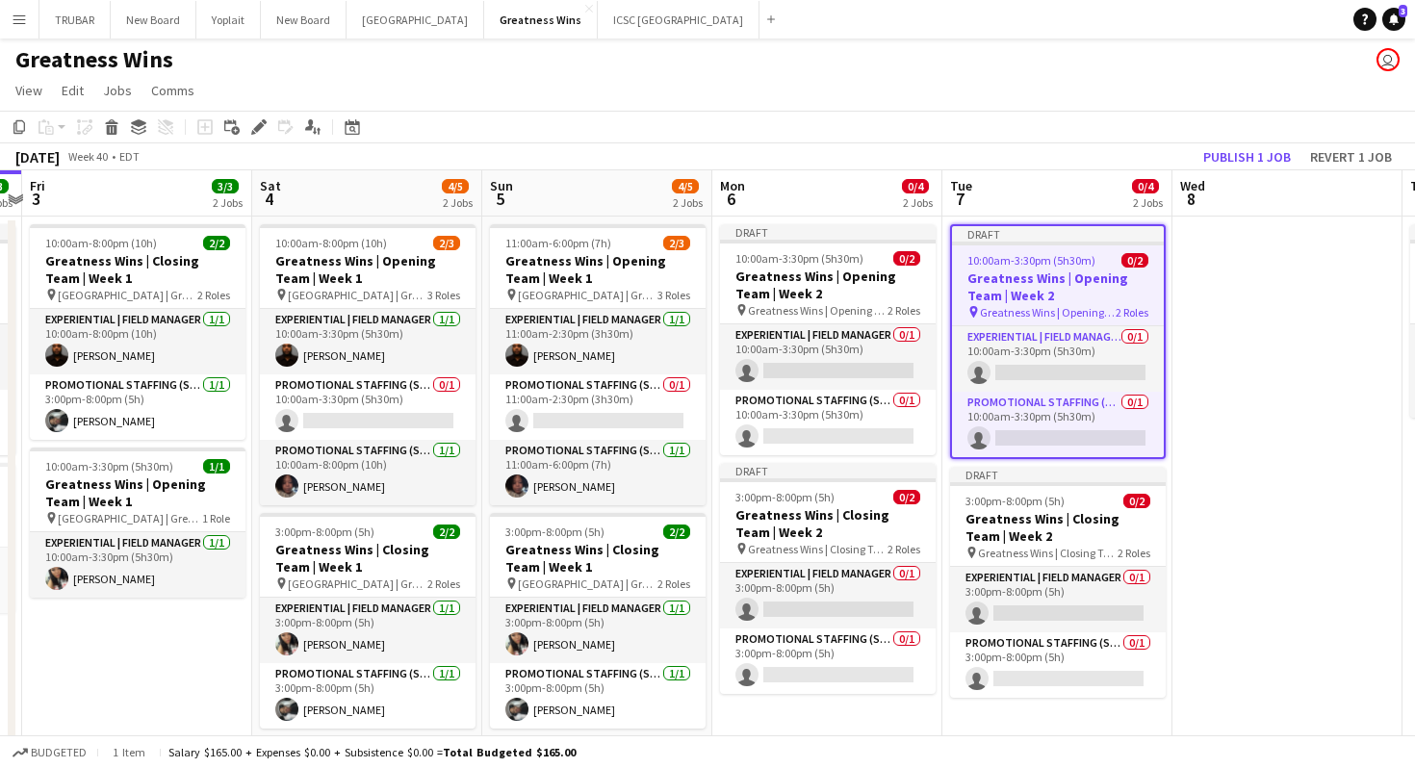
click at [1230, 378] on app-date-cell at bounding box center [1287, 493] width 230 height 553
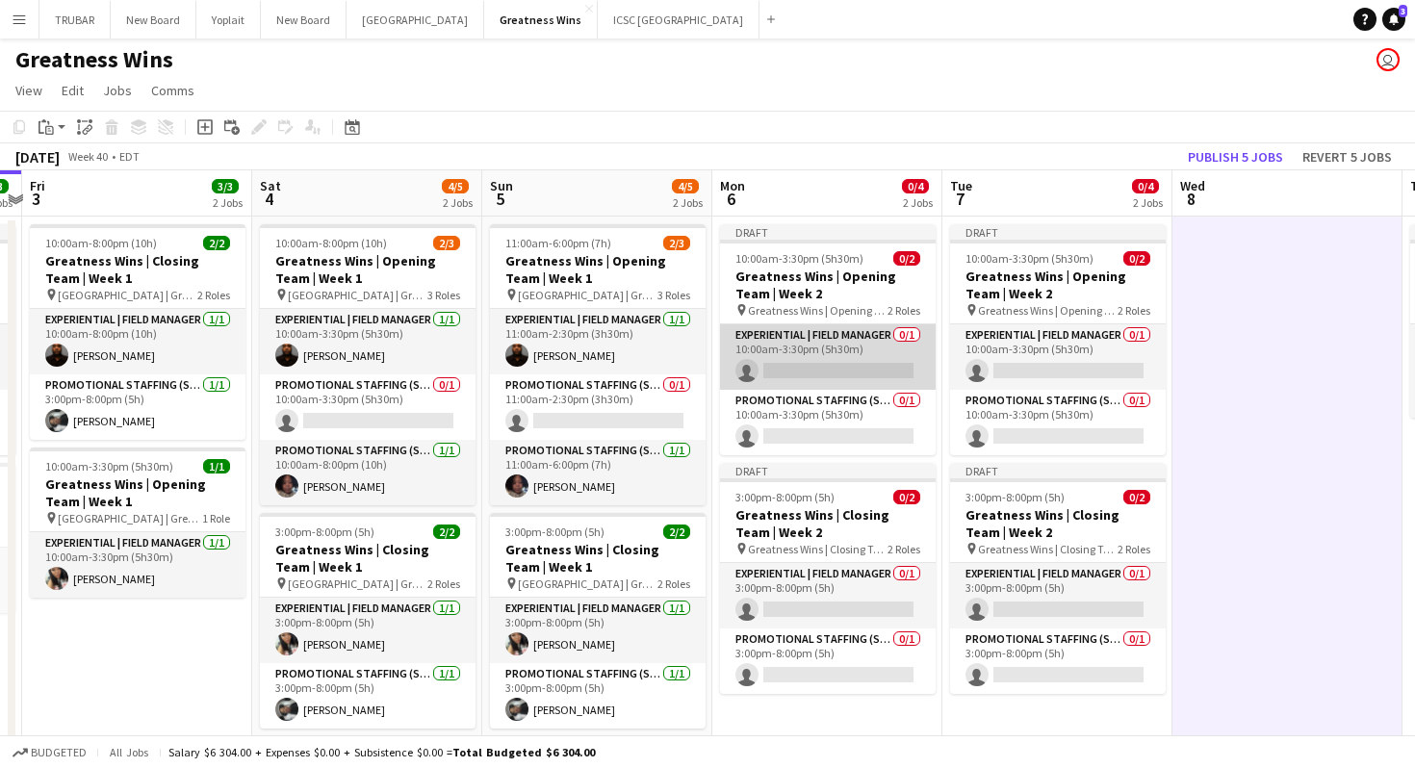
click at [803, 370] on app-card-role "Experiential | Field Manager 0/1 10:00am-3:30pm (5h30m) single-neutral-actions" at bounding box center [828, 356] width 216 height 65
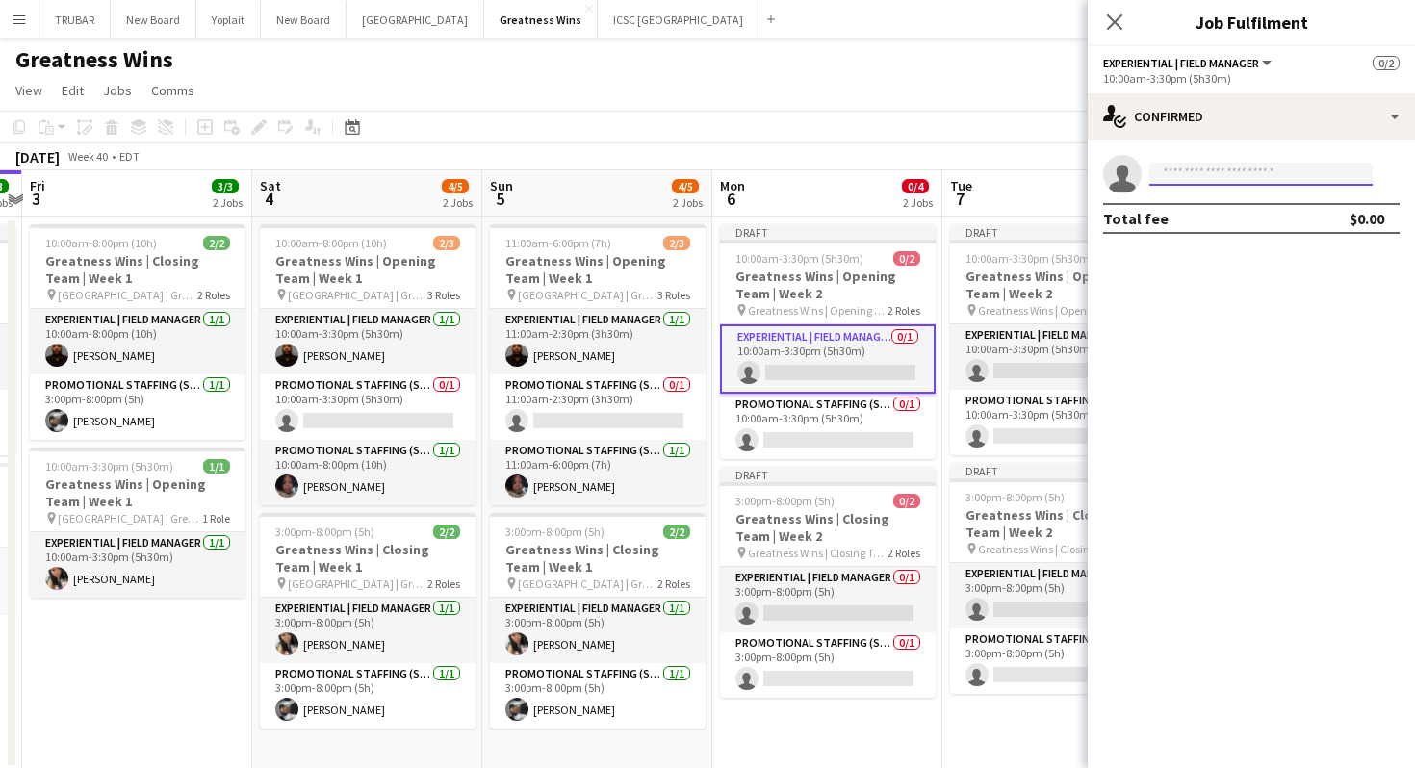
click at [1196, 179] on input at bounding box center [1260, 174] width 223 height 23
type input "****"
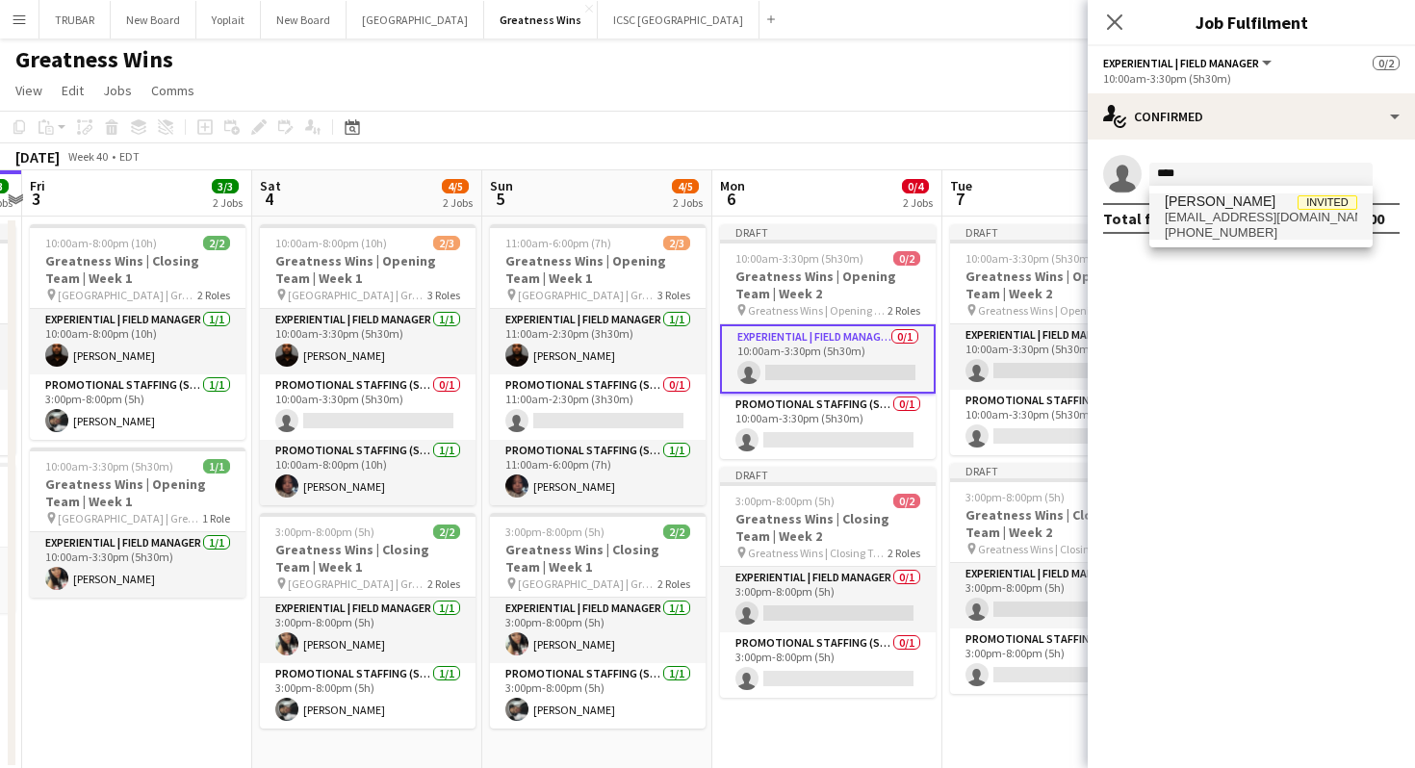
click at [1248, 221] on span "[EMAIL_ADDRESS][DOMAIN_NAME]" at bounding box center [1261, 217] width 193 height 15
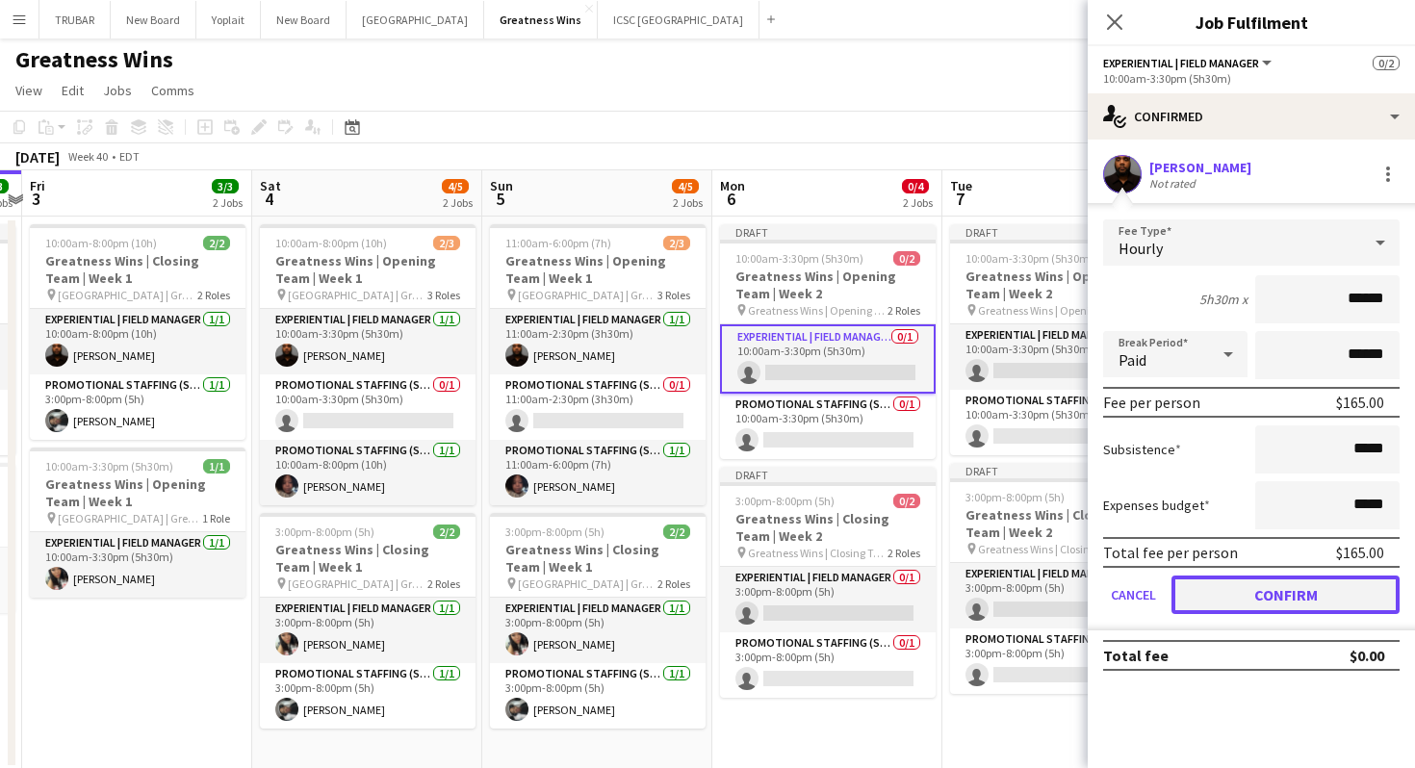
click at [1205, 593] on button "Confirm" at bounding box center [1285, 595] width 228 height 39
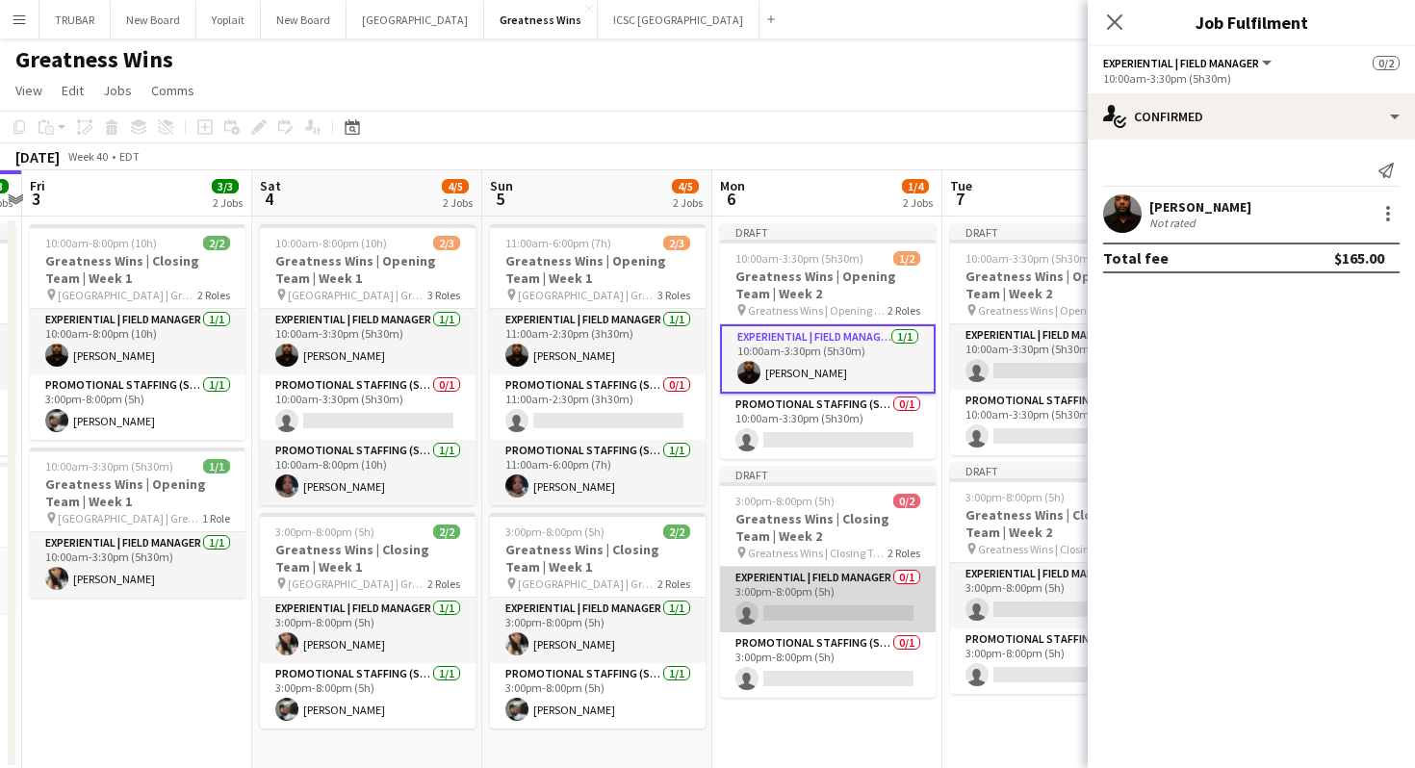
scroll to position [0, 0]
click at [851, 599] on app-card-role "Experiential | Field Manager 0/1 3:00pm-8:00pm (5h) single-neutral-actions" at bounding box center [828, 600] width 216 height 65
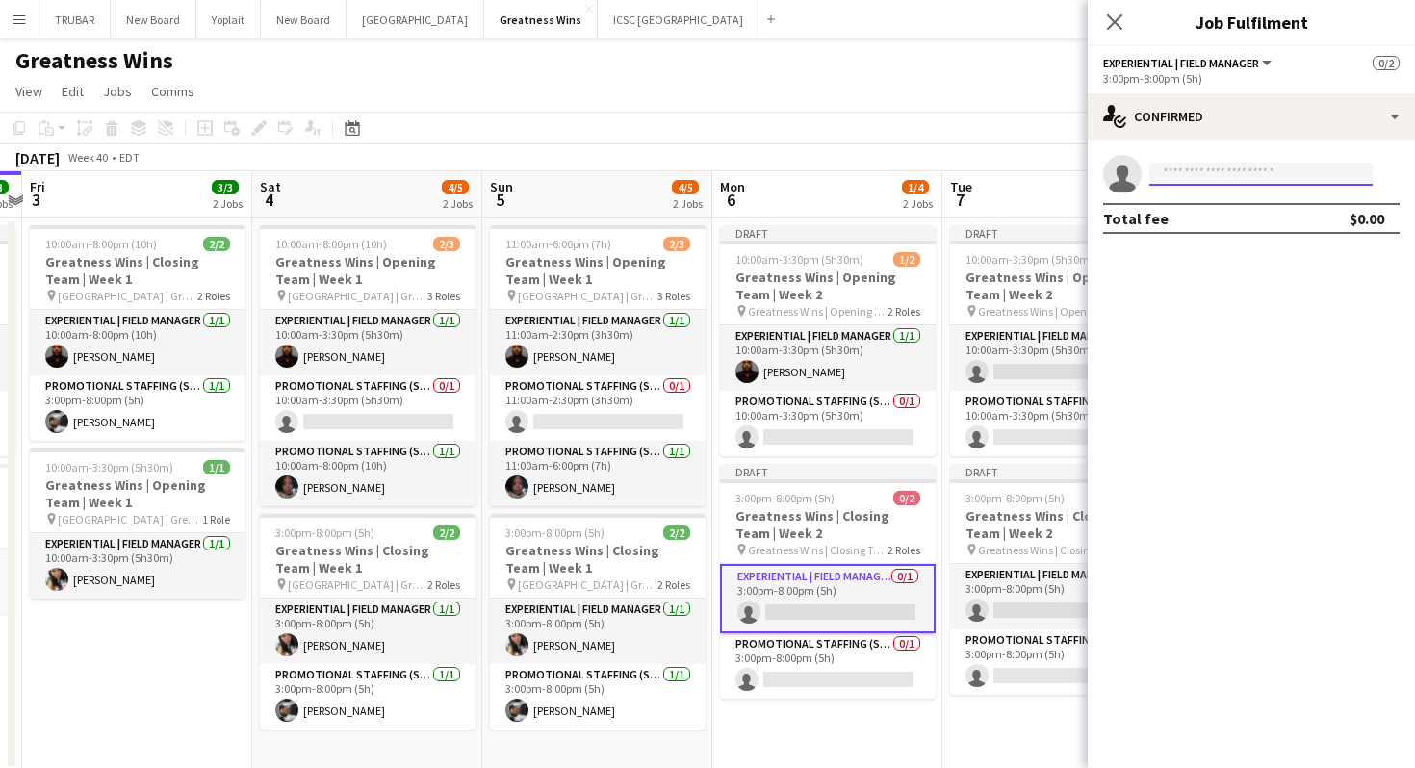
click at [1202, 167] on input at bounding box center [1260, 174] width 223 height 23
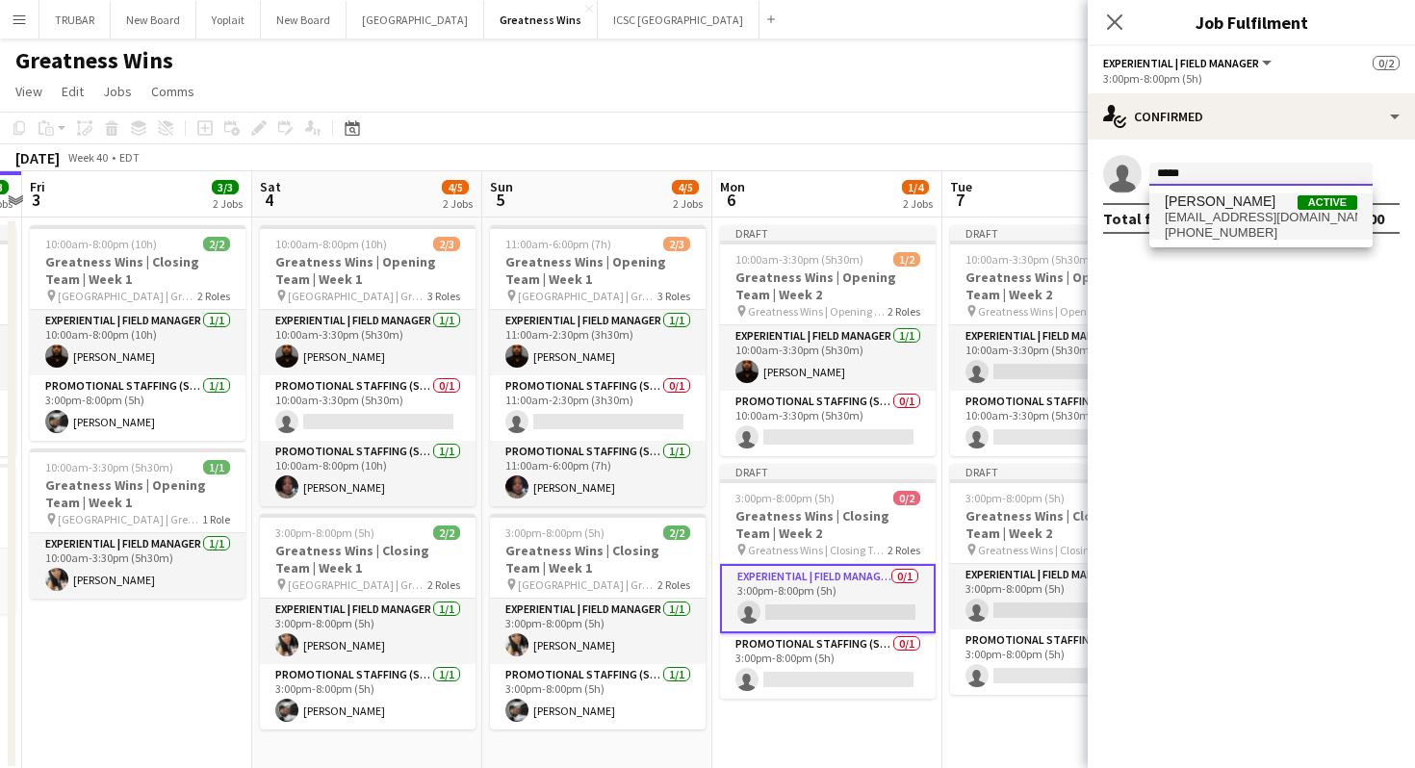
type input "*****"
click at [1187, 221] on span "[EMAIL_ADDRESS][DOMAIN_NAME]" at bounding box center [1261, 217] width 193 height 15
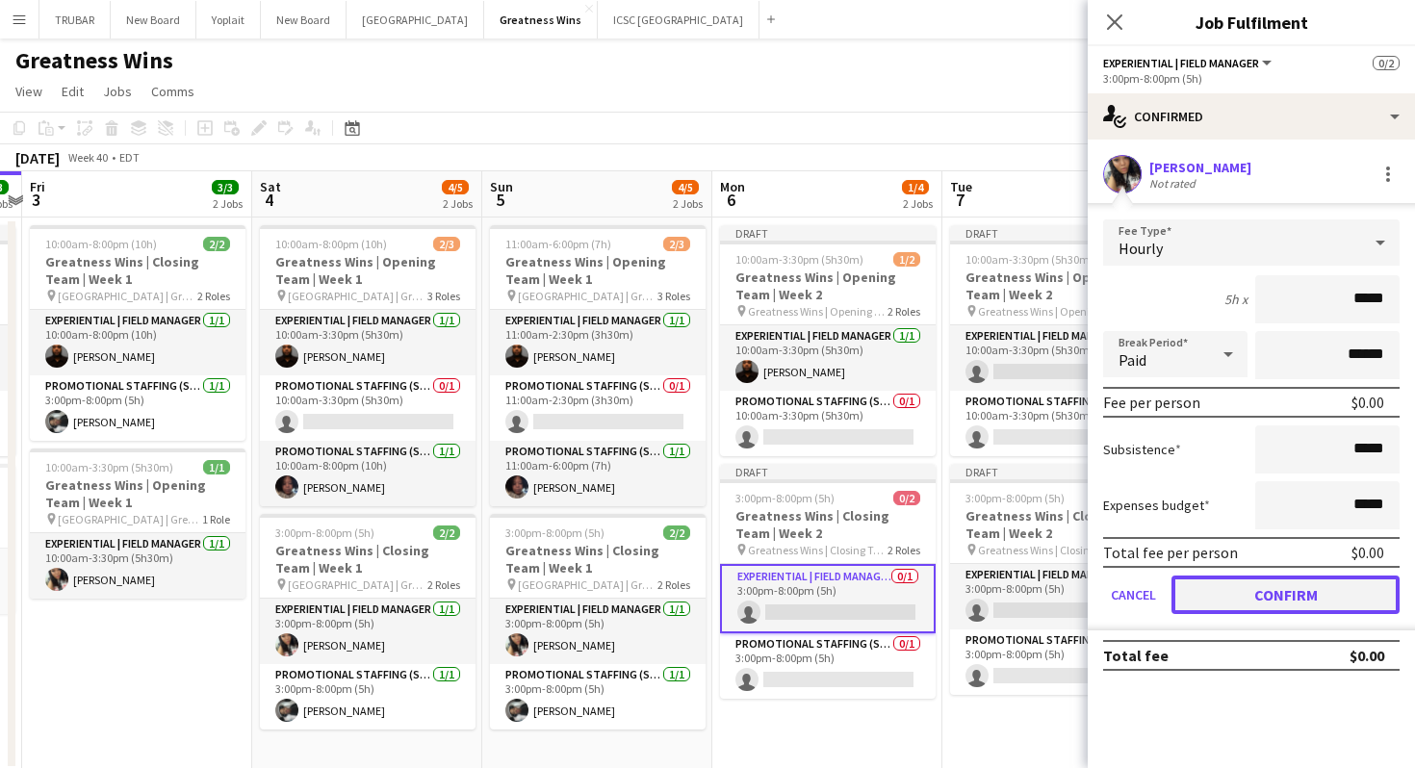
click at [1221, 594] on button "Confirm" at bounding box center [1285, 595] width 228 height 39
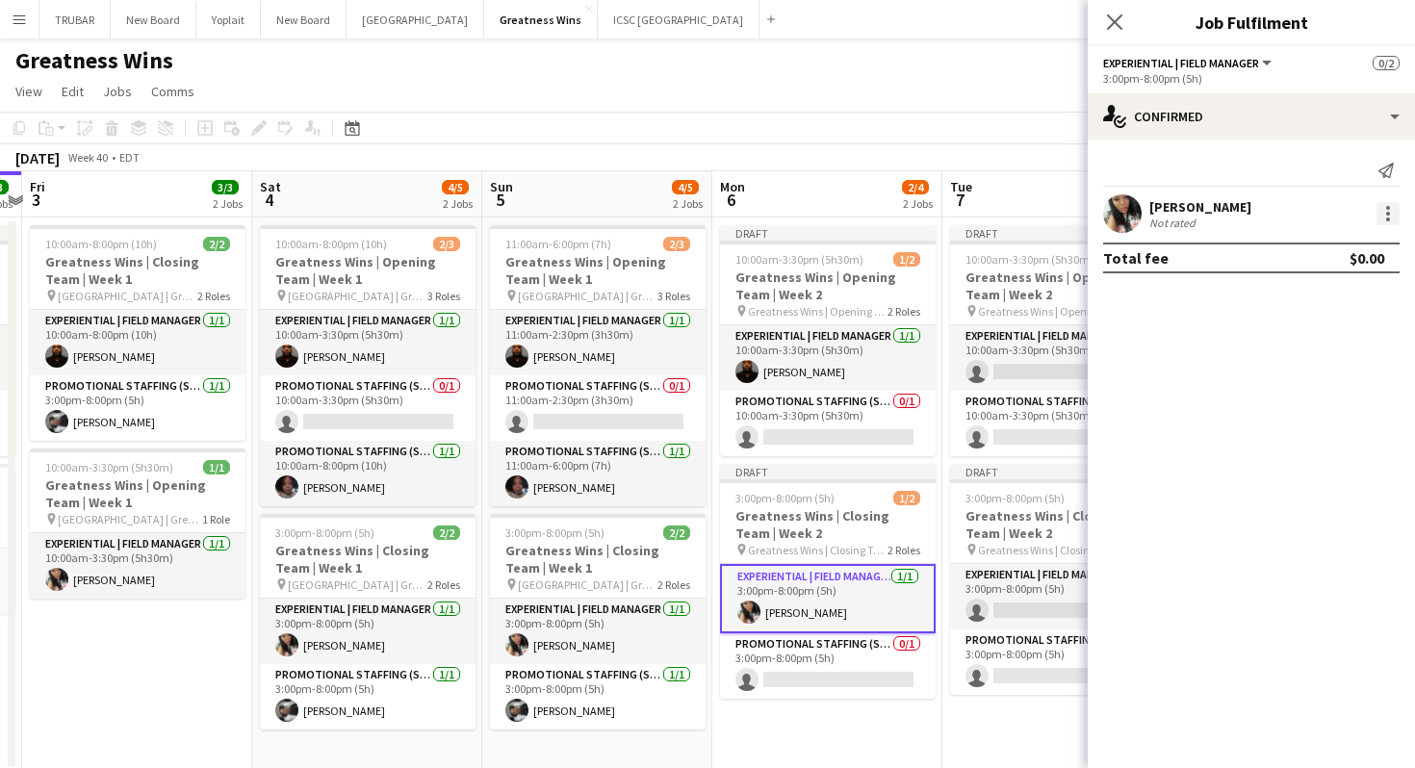
click at [1386, 214] on div at bounding box center [1388, 214] width 4 height 4
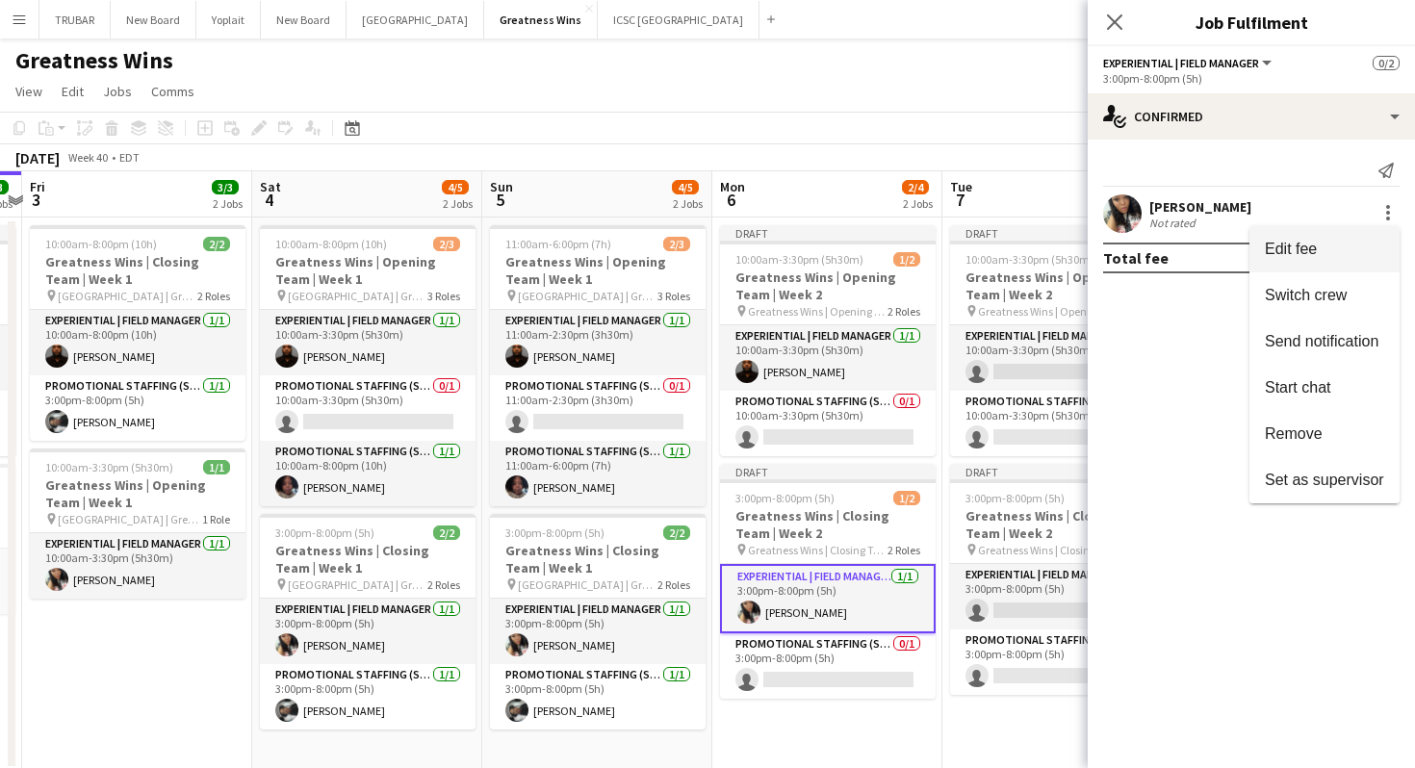
click at [1336, 245] on span "Edit fee" at bounding box center [1324, 249] width 119 height 17
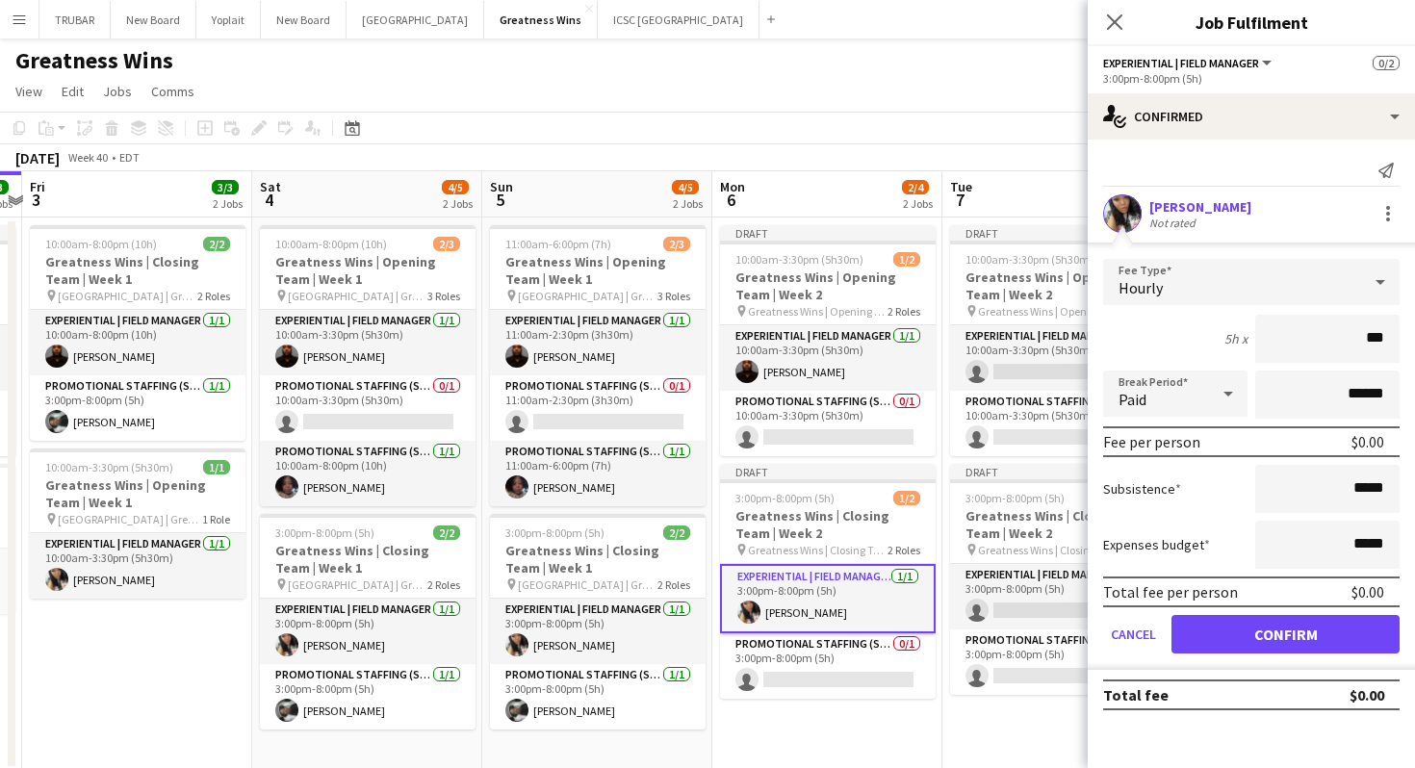
type input "**"
type input "***"
click at [1269, 639] on button "Confirm" at bounding box center [1285, 634] width 228 height 39
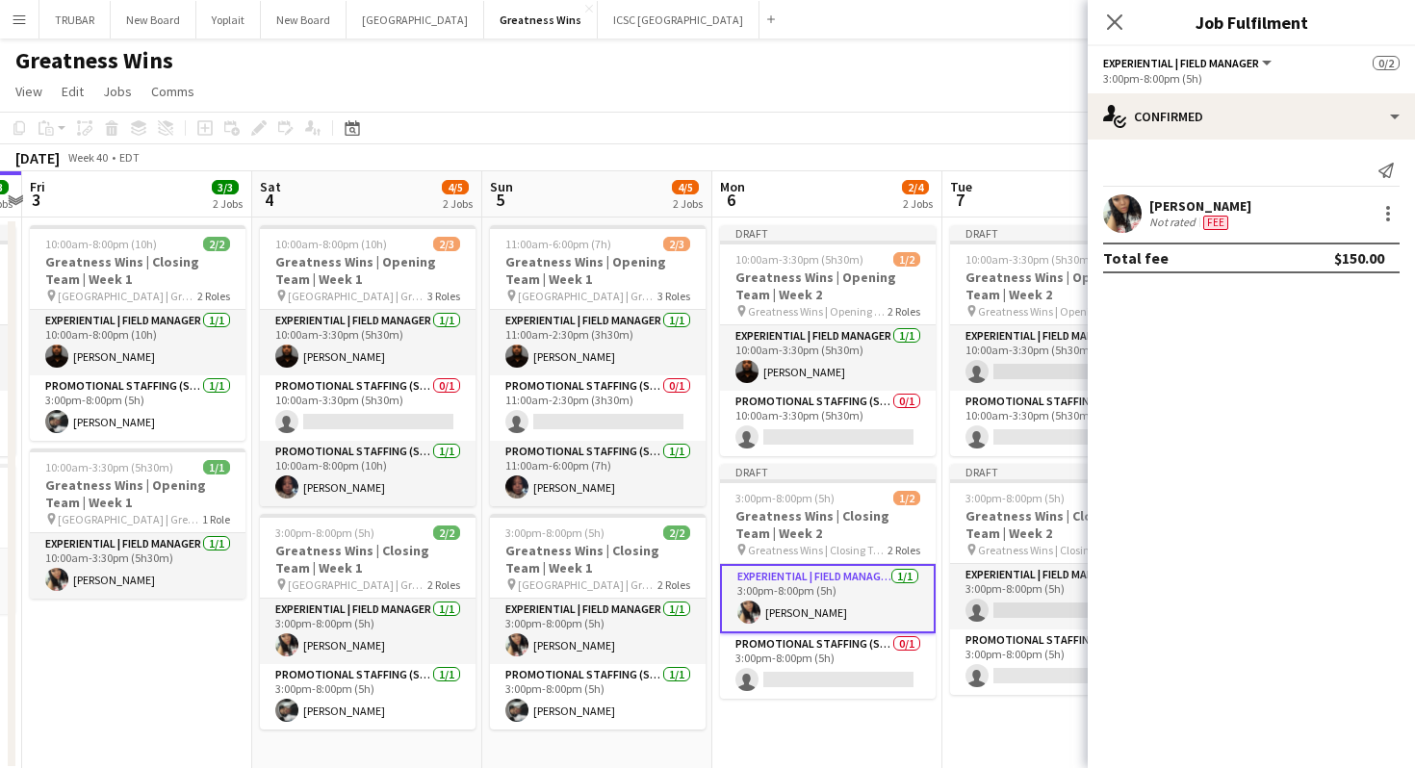
click at [1127, 6] on div "Close pop-in" at bounding box center [1115, 22] width 54 height 44
click at [1107, 24] on icon "Close pop-in" at bounding box center [1114, 22] width 18 height 18
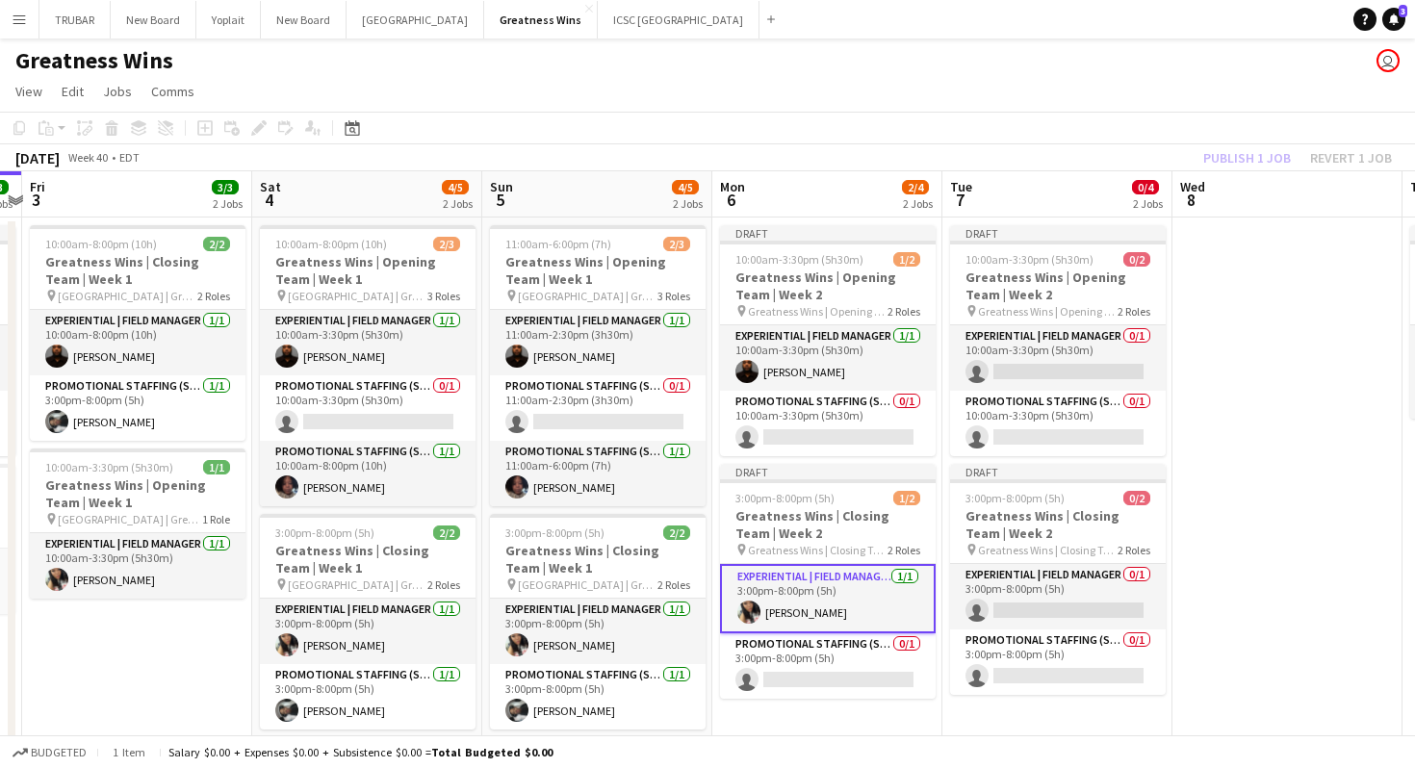
click at [1246, 475] on app-date-cell at bounding box center [1287, 494] width 230 height 553
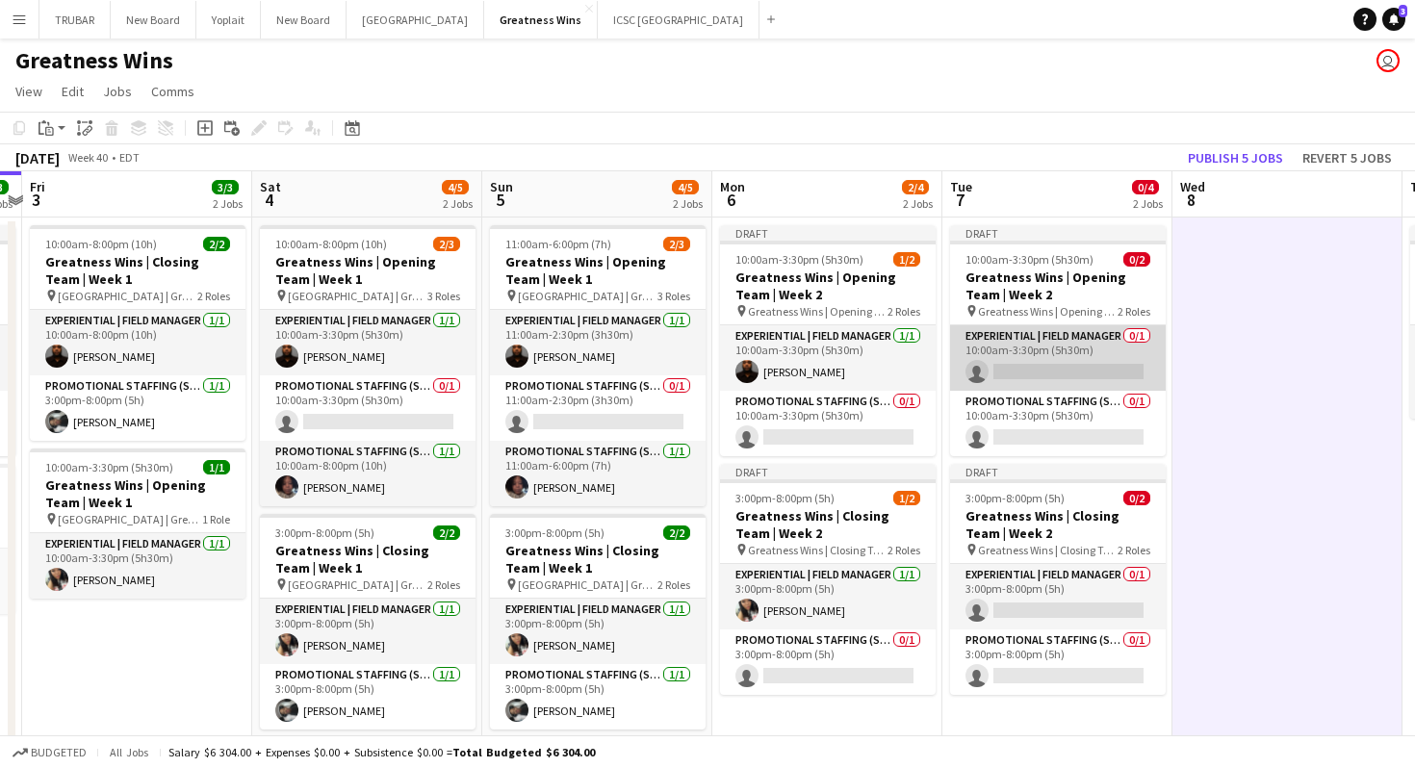
click at [1050, 375] on app-card-role "Experiential | Field Manager 0/1 10:00am-3:30pm (5h30m) single-neutral-actions" at bounding box center [1058, 357] width 216 height 65
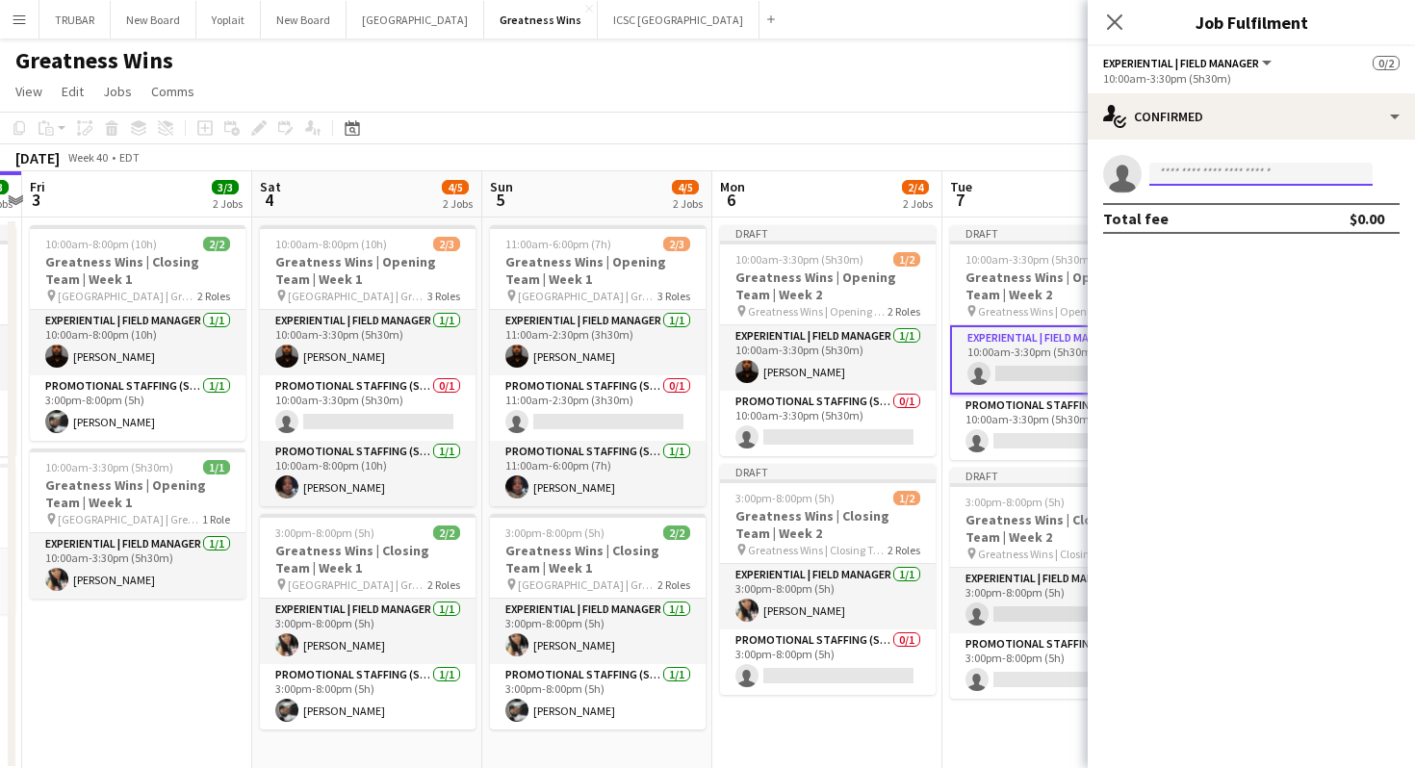
click at [1200, 176] on input at bounding box center [1260, 174] width 223 height 23
type input "****"
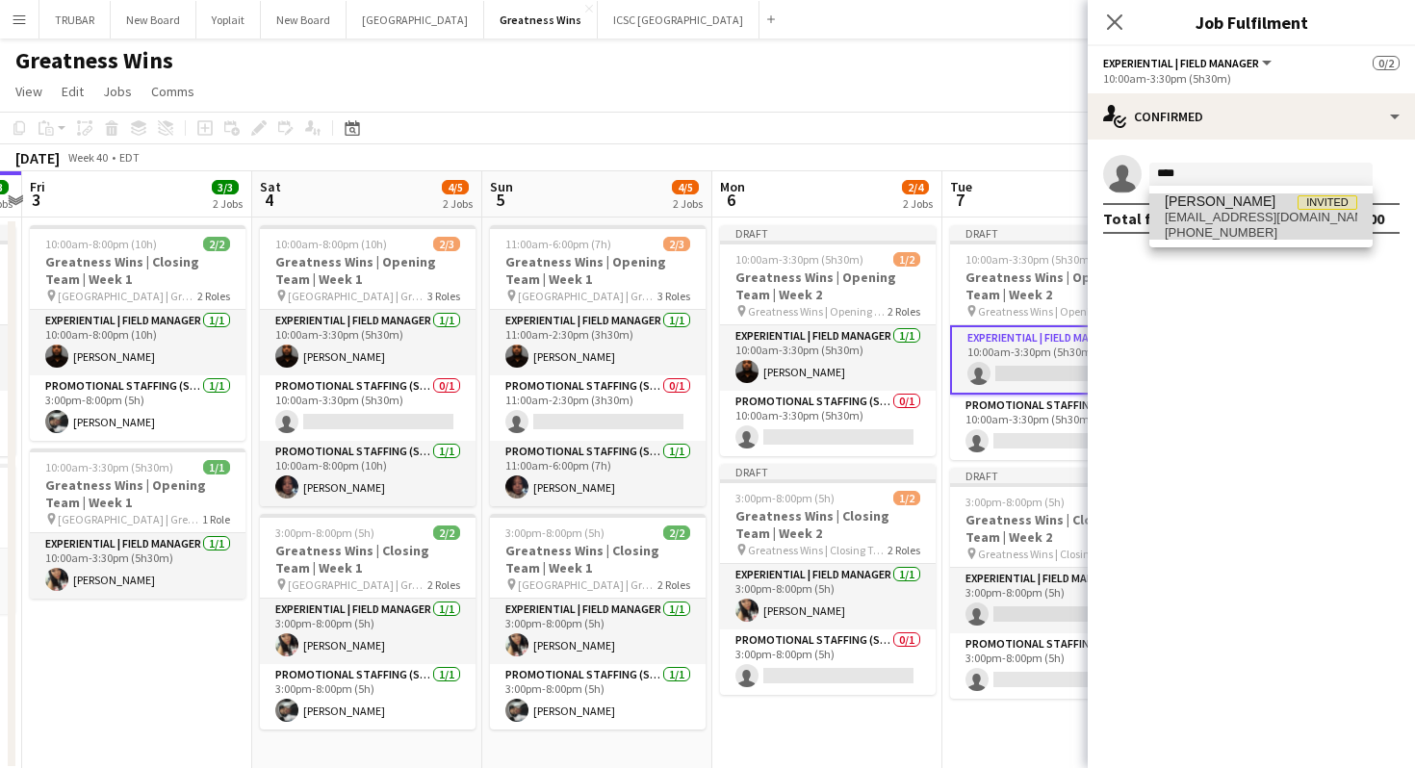
click at [1203, 214] on span "[EMAIL_ADDRESS][DOMAIN_NAME]" at bounding box center [1261, 217] width 193 height 15
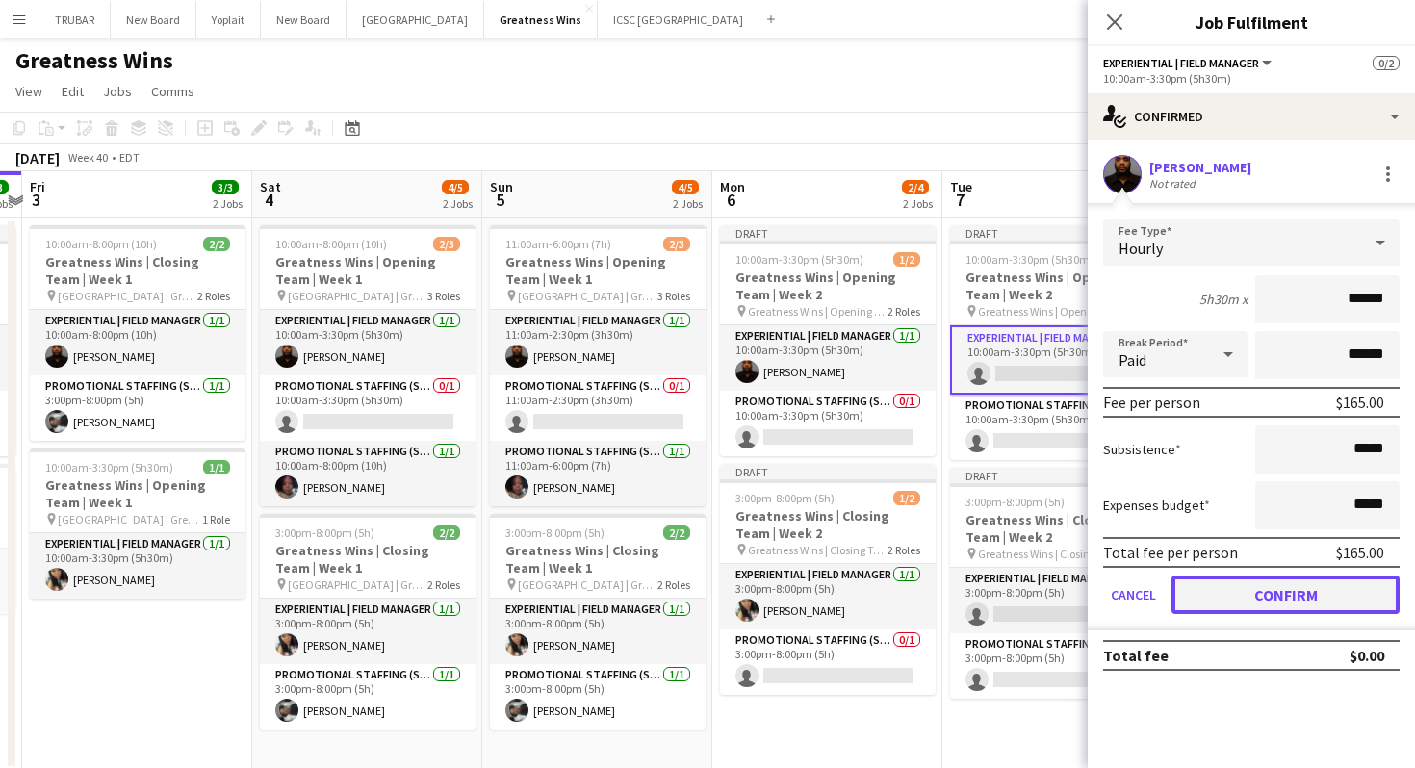
click at [1220, 597] on button "Confirm" at bounding box center [1285, 595] width 228 height 39
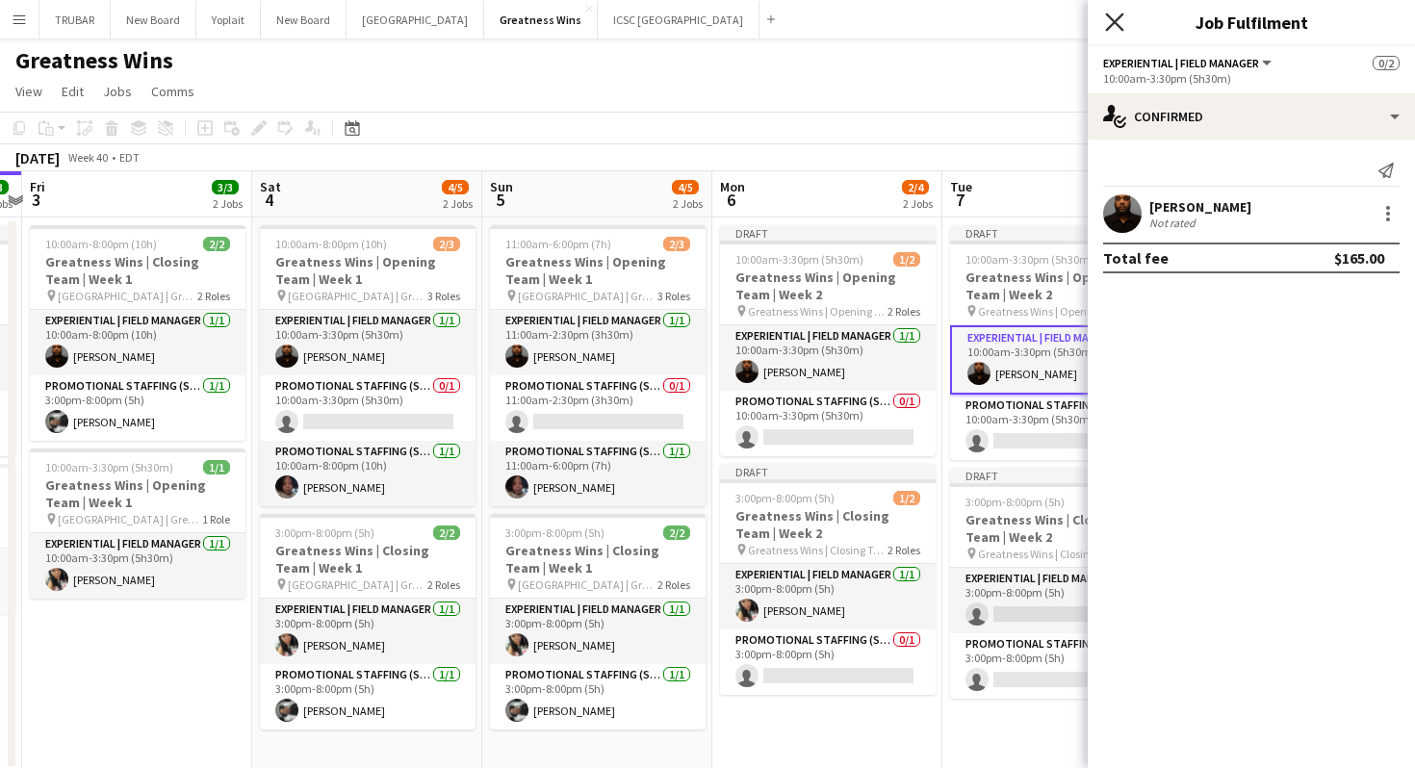
click at [1111, 17] on icon "Close pop-in" at bounding box center [1114, 22] width 18 height 18
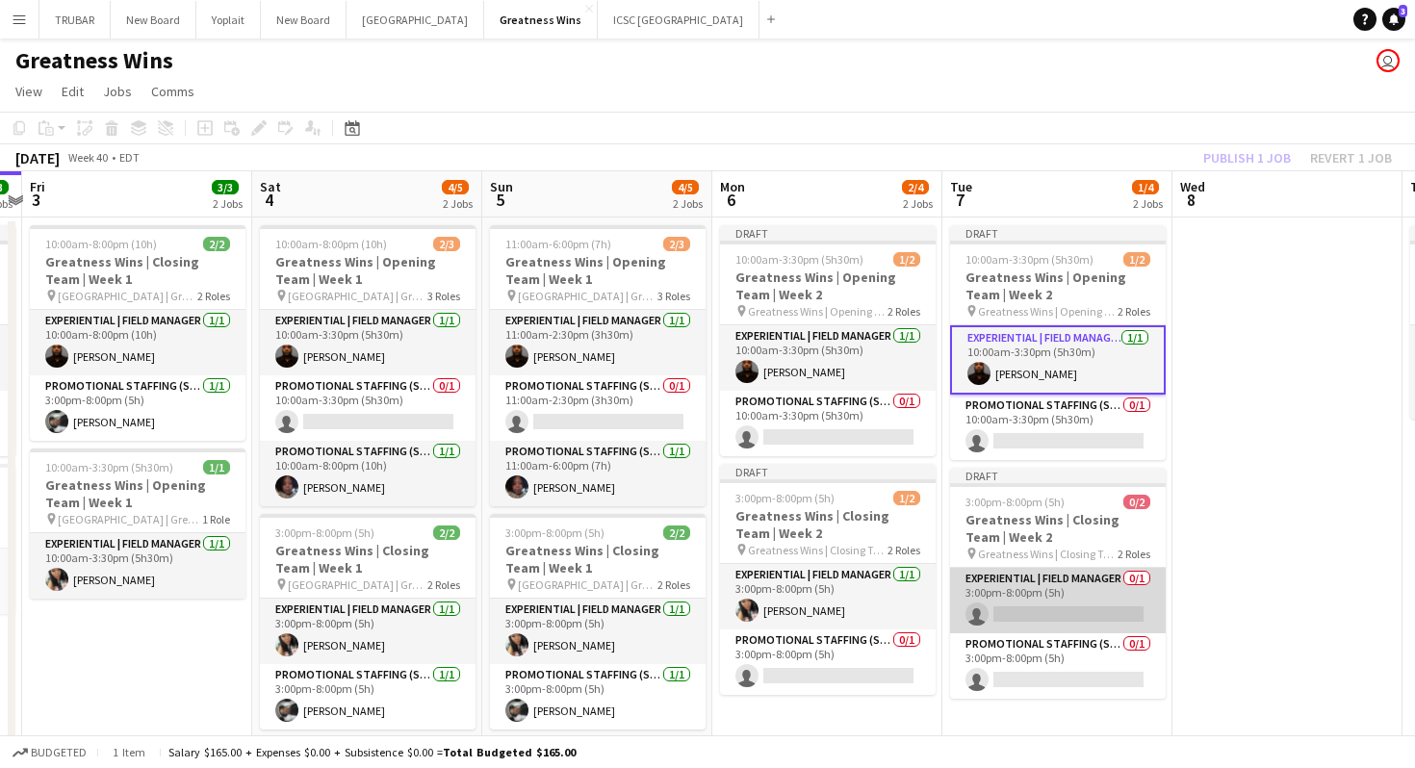
click at [1044, 617] on app-card-role "Experiential | Field Manager 0/1 3:00pm-8:00pm (5h) single-neutral-actions" at bounding box center [1058, 600] width 216 height 65
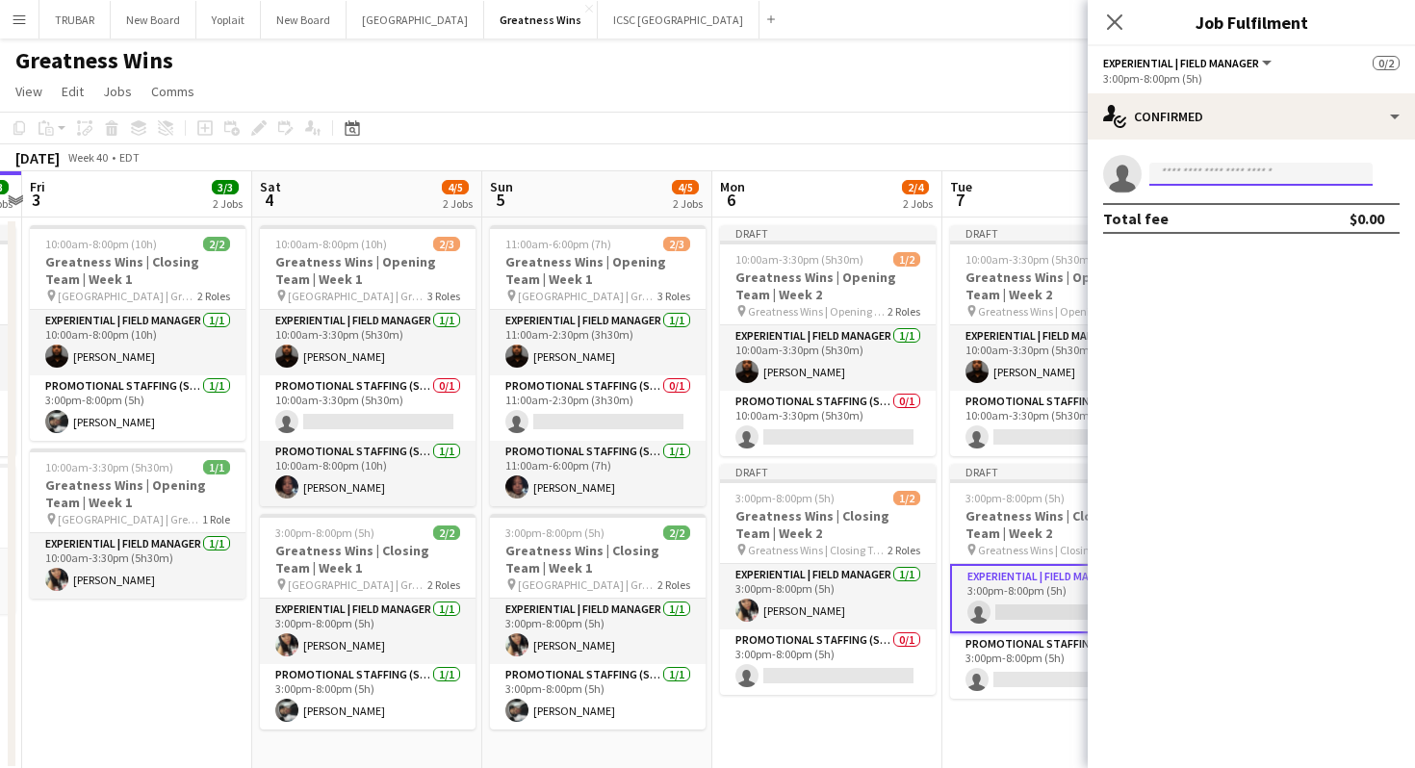
click at [1195, 165] on input at bounding box center [1260, 174] width 223 height 23
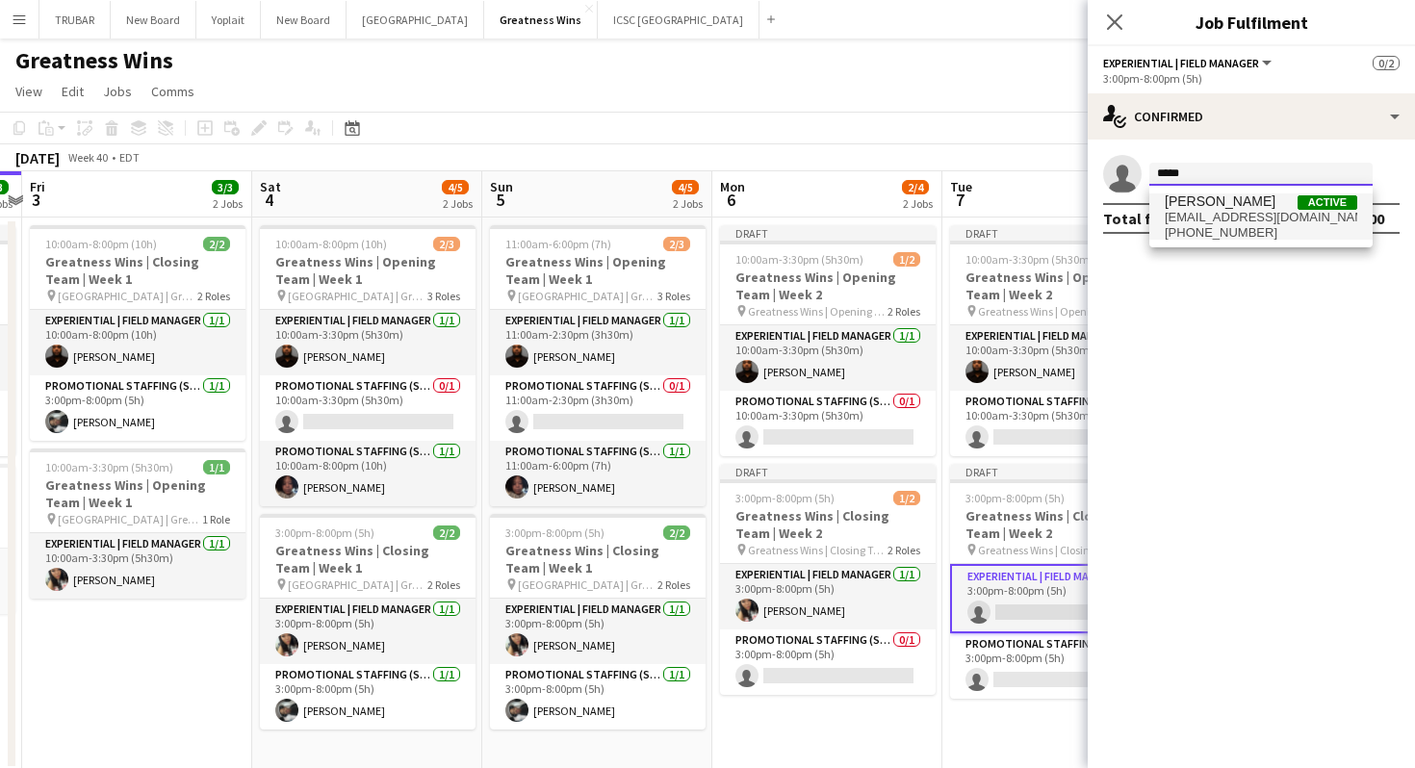
type input "*****"
click at [1206, 218] on span "[EMAIL_ADDRESS][DOMAIN_NAME]" at bounding box center [1261, 217] width 193 height 15
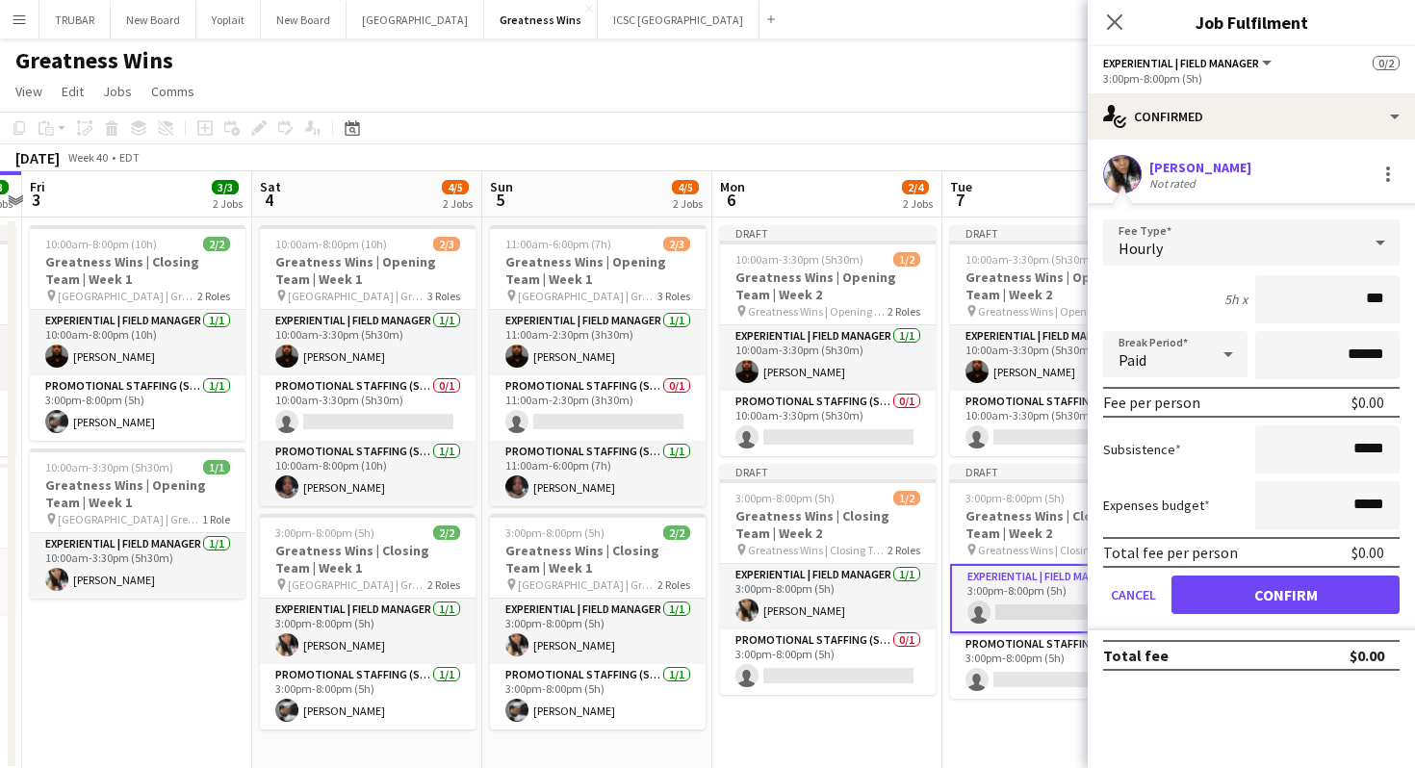
type input "**"
type input "***"
click at [1269, 598] on button "Confirm" at bounding box center [1285, 595] width 228 height 39
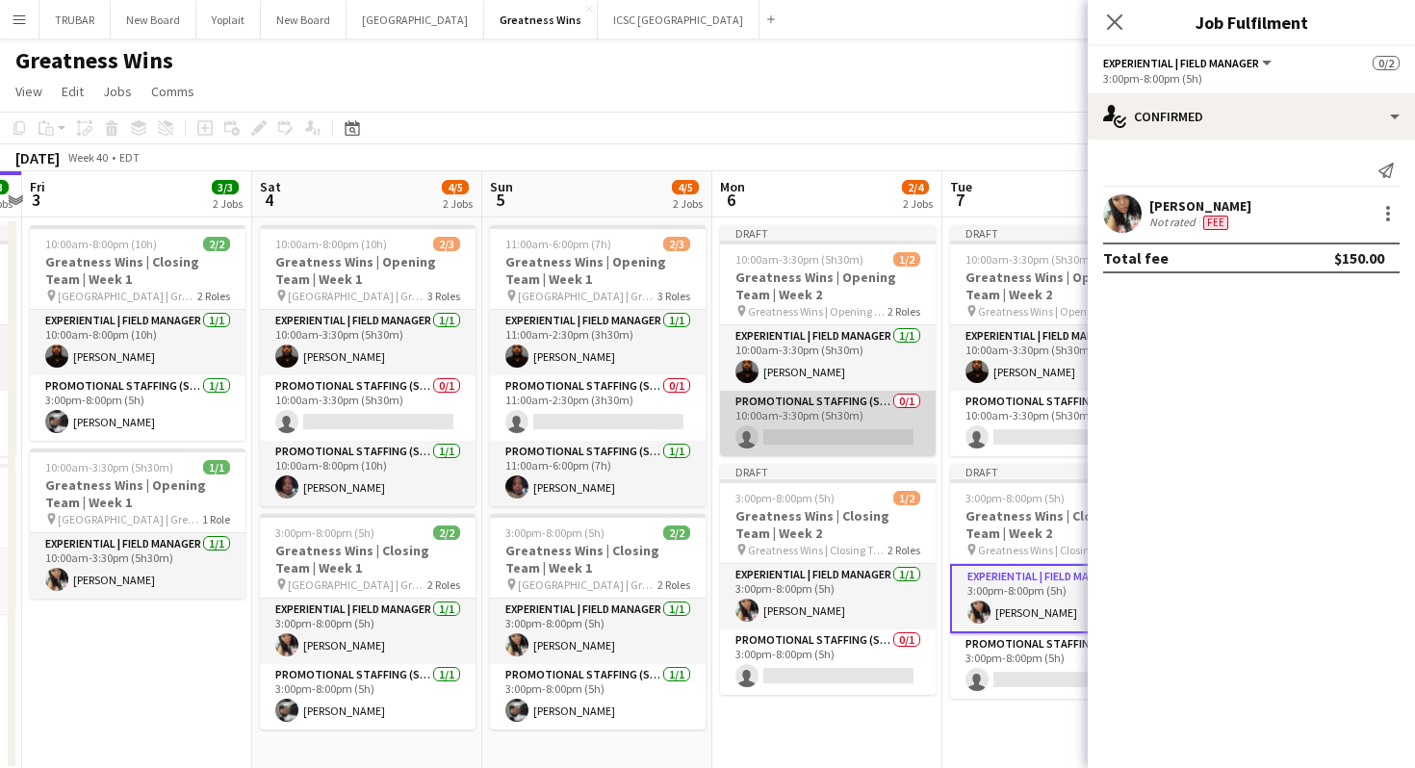
click at [798, 448] on app-card-role "Promotional Staffing (Sales Staff) 0/1 10:00am-3:30pm (5h30m) single-neutral-ac…" at bounding box center [828, 423] width 216 height 65
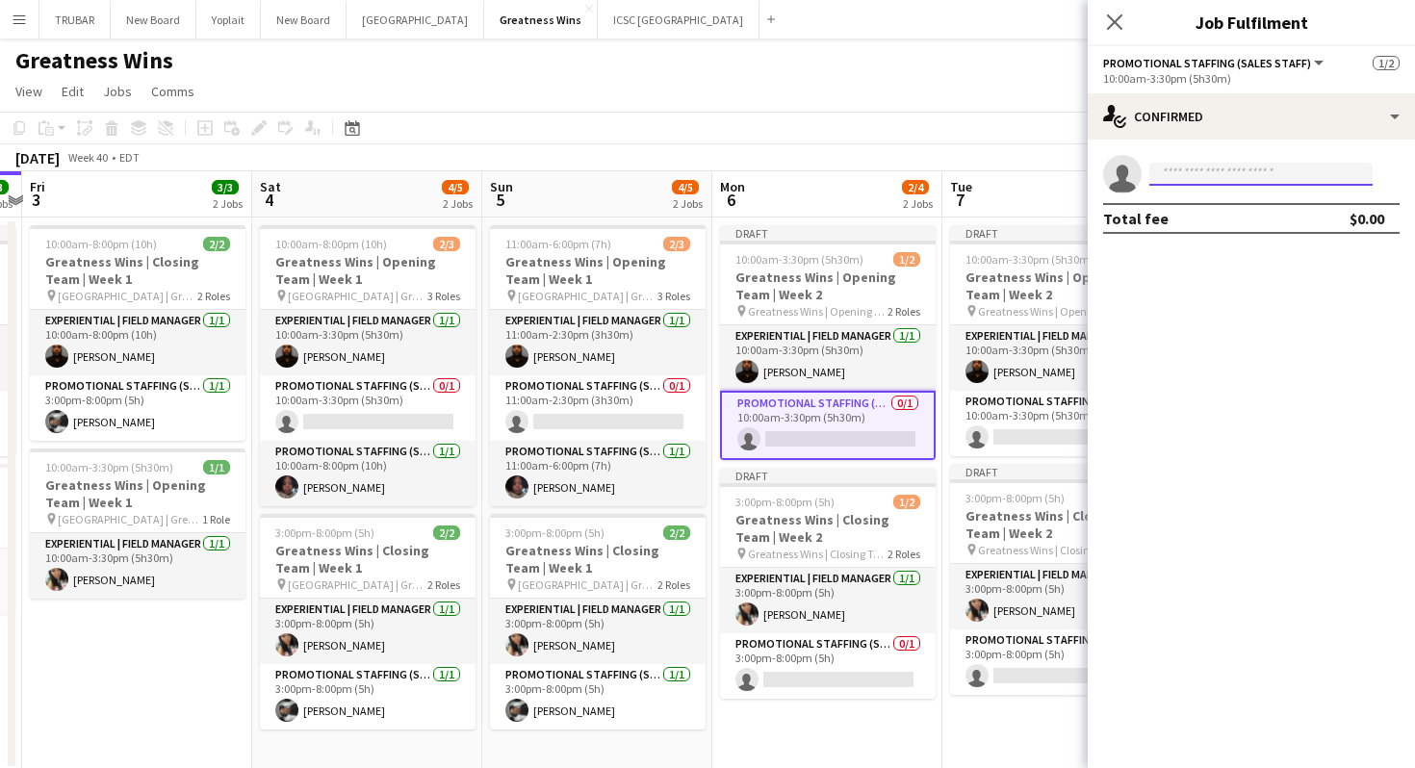
click at [1211, 170] on input at bounding box center [1260, 174] width 223 height 23
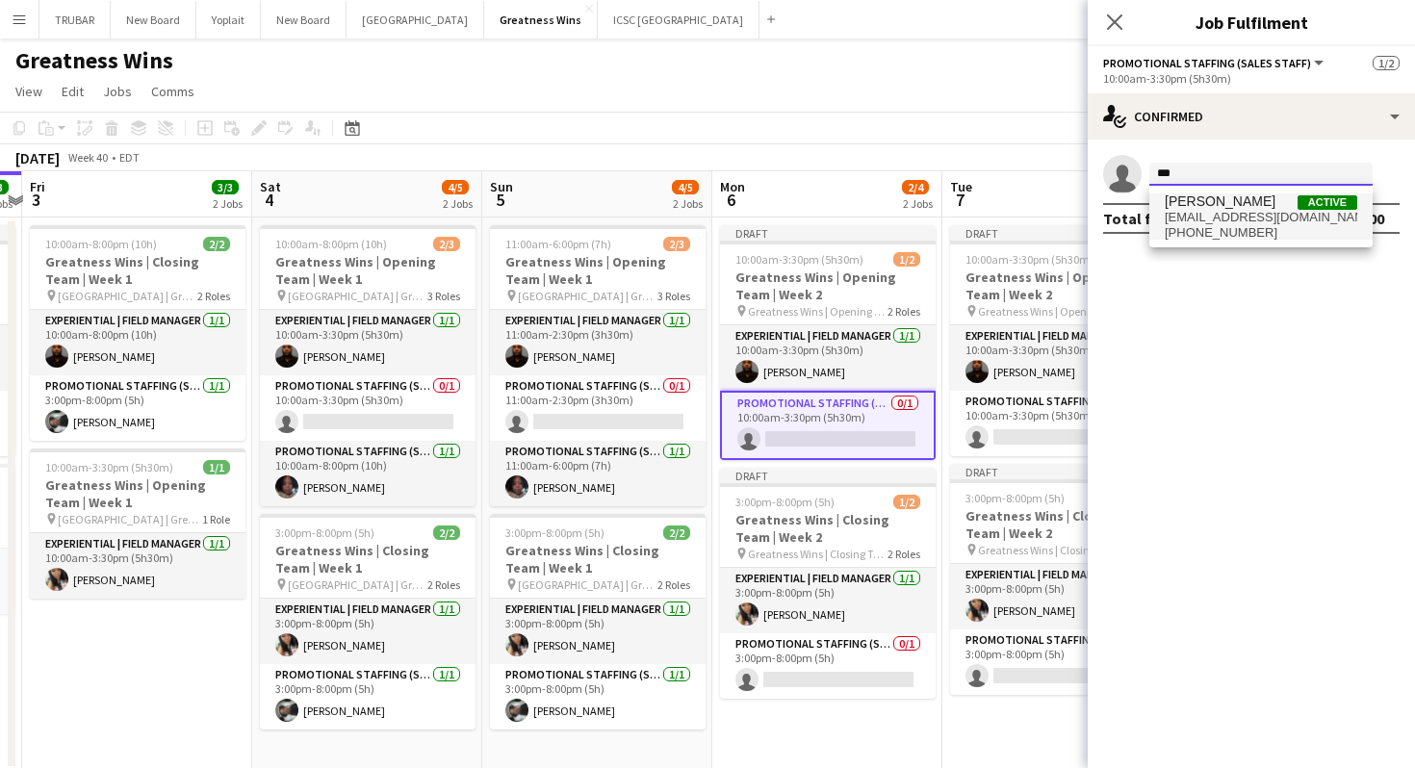
type input "***"
click at [1220, 212] on span "[EMAIL_ADDRESS][DOMAIN_NAME]" at bounding box center [1261, 217] width 193 height 15
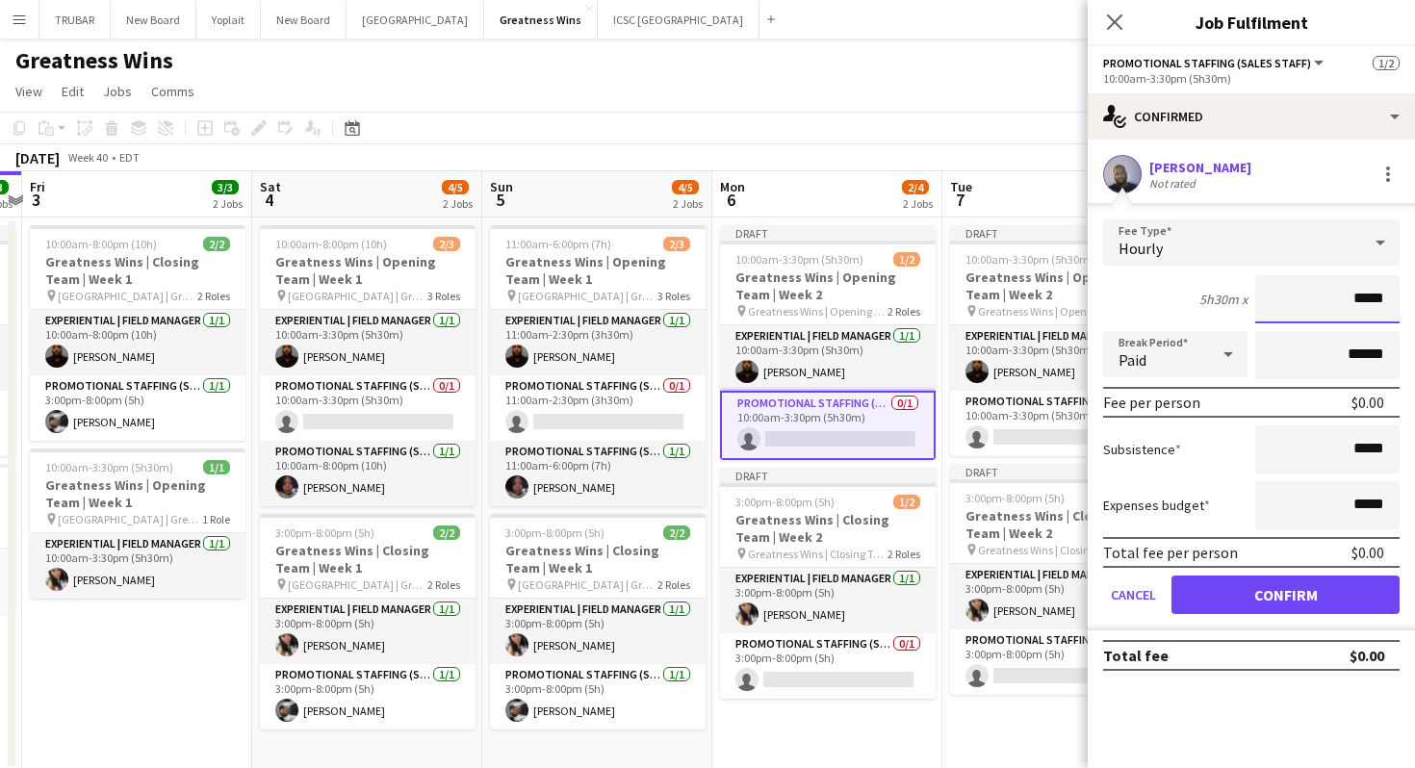
drag, startPoint x: 1319, startPoint y: 298, endPoint x: 1399, endPoint y: 295, distance: 80.0
click at [1399, 295] on input "*****" at bounding box center [1327, 299] width 144 height 48
type input "***"
click at [1311, 593] on button "Confirm" at bounding box center [1285, 595] width 228 height 39
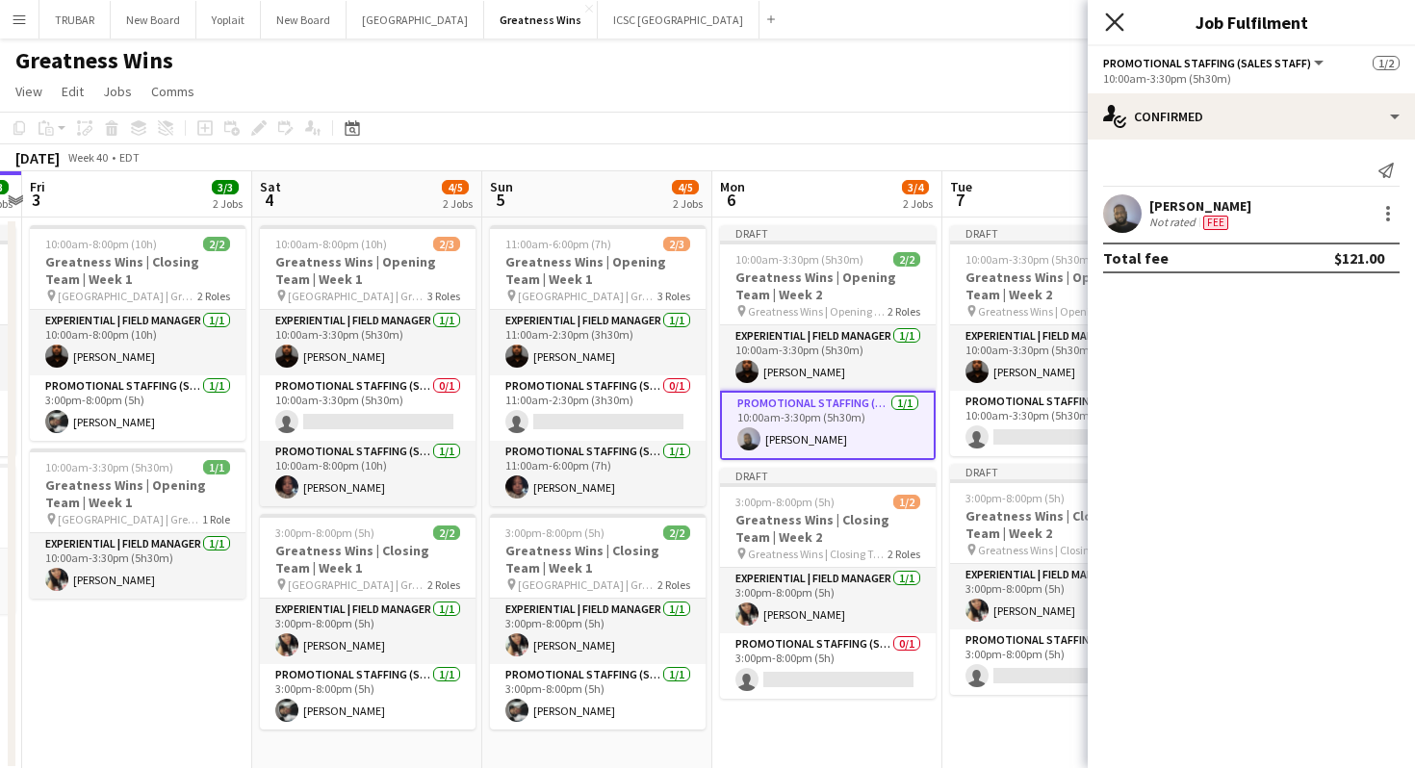
click at [1115, 15] on icon "Close pop-in" at bounding box center [1114, 22] width 18 height 18
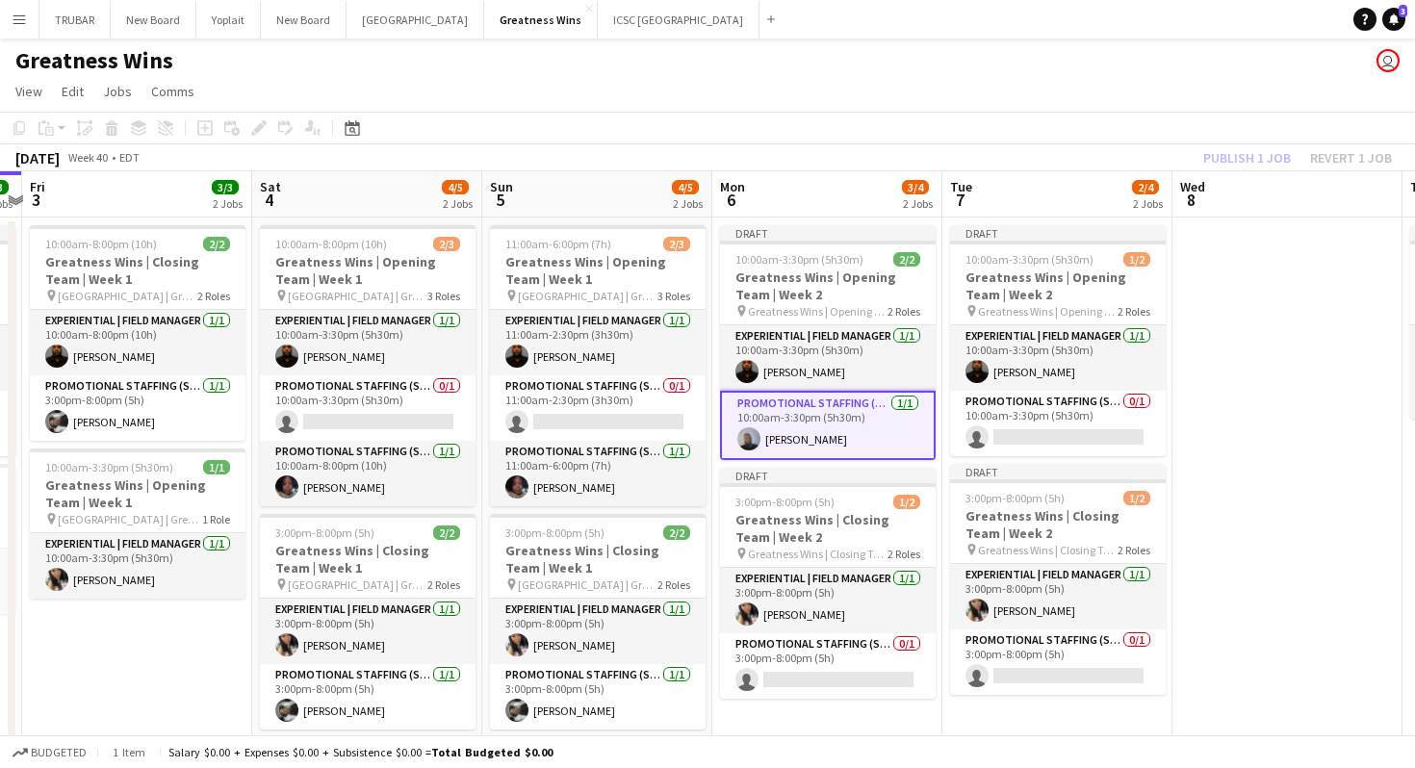
click at [874, 433] on app-card-role "Promotional Staffing (Sales Staff) [DATE] 10:00am-3:30pm (5h30m) [PERSON_NAME]" at bounding box center [828, 425] width 216 height 69
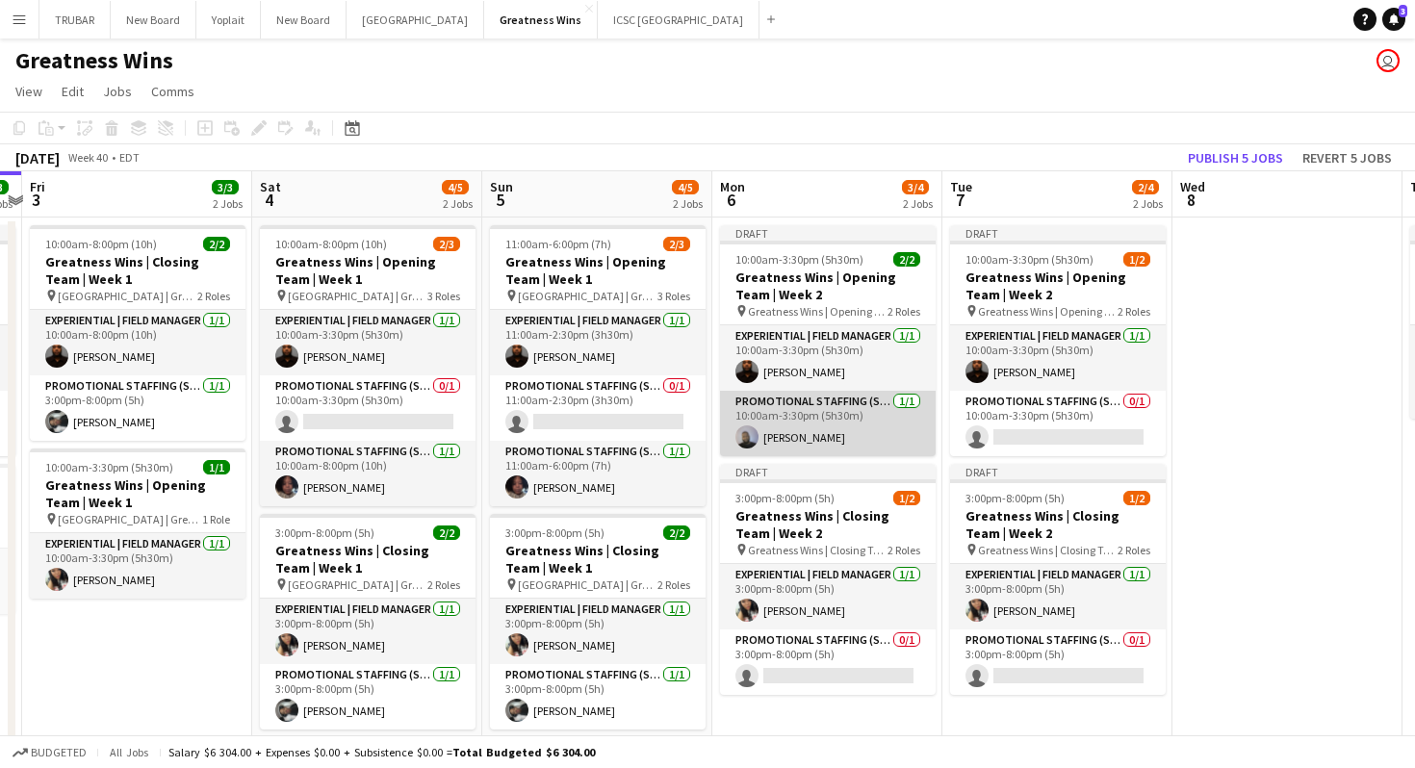
click at [791, 432] on app-card-role "Promotional Staffing (Sales Staff) [DATE] 10:00am-3:30pm (5h30m) [PERSON_NAME]" at bounding box center [828, 423] width 216 height 65
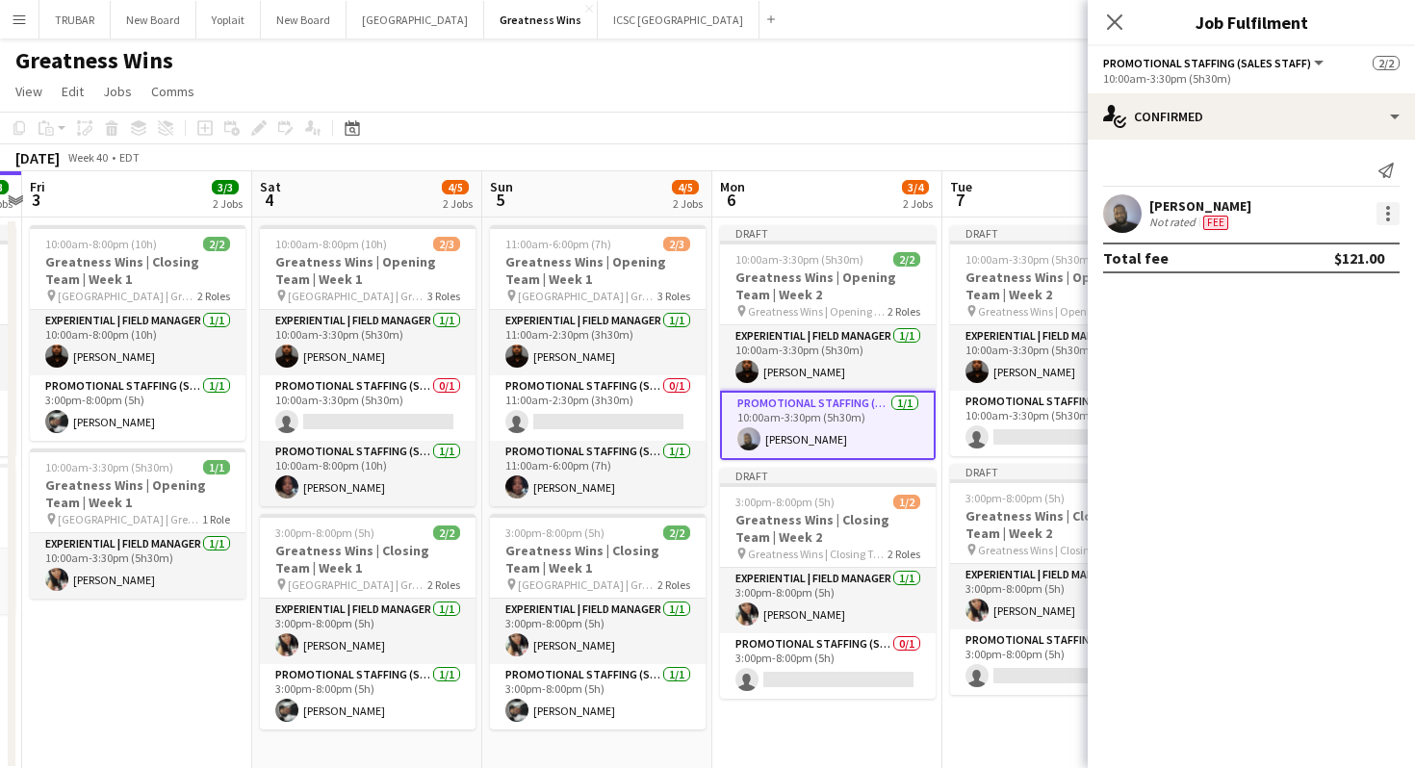
click at [1385, 215] on div at bounding box center [1387, 213] width 23 height 23
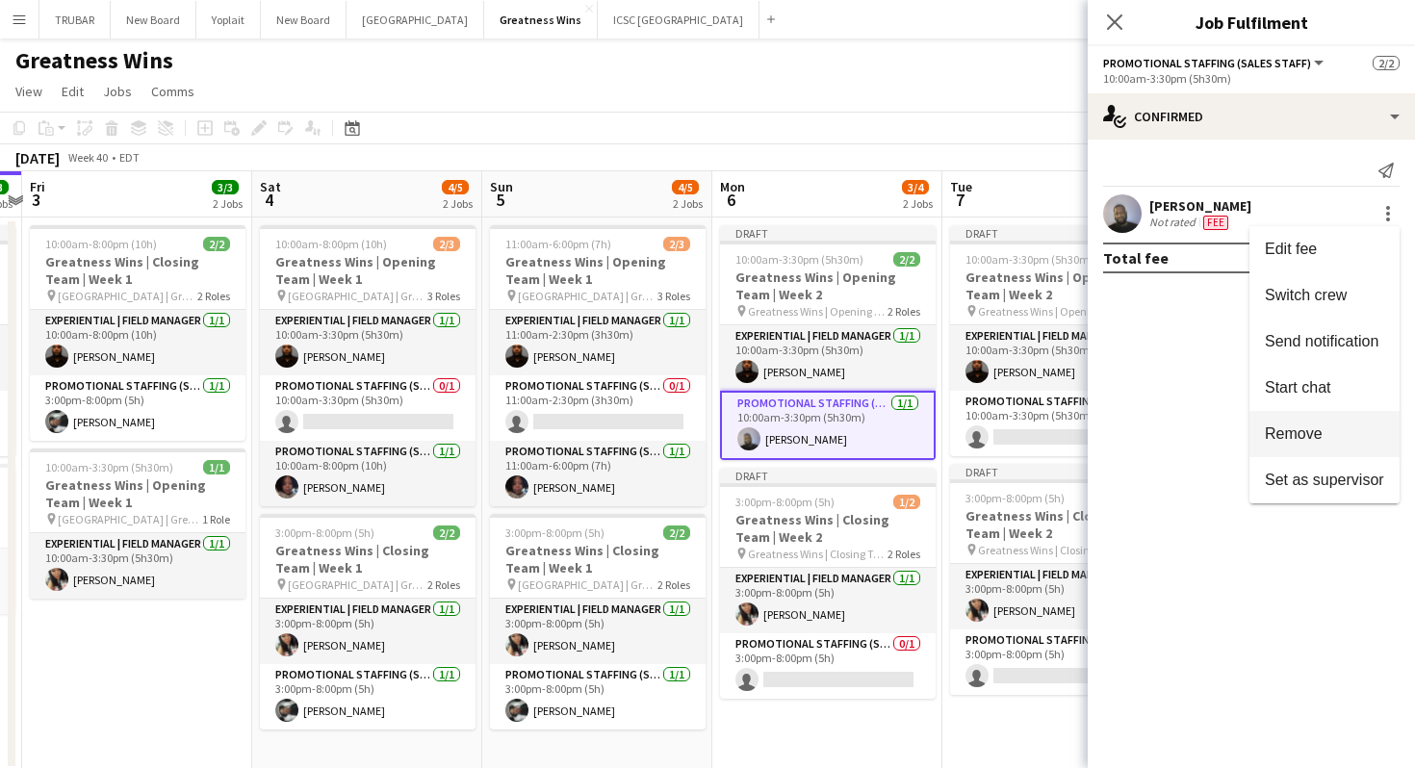
click at [1292, 431] on span "Remove" at bounding box center [1294, 433] width 58 height 16
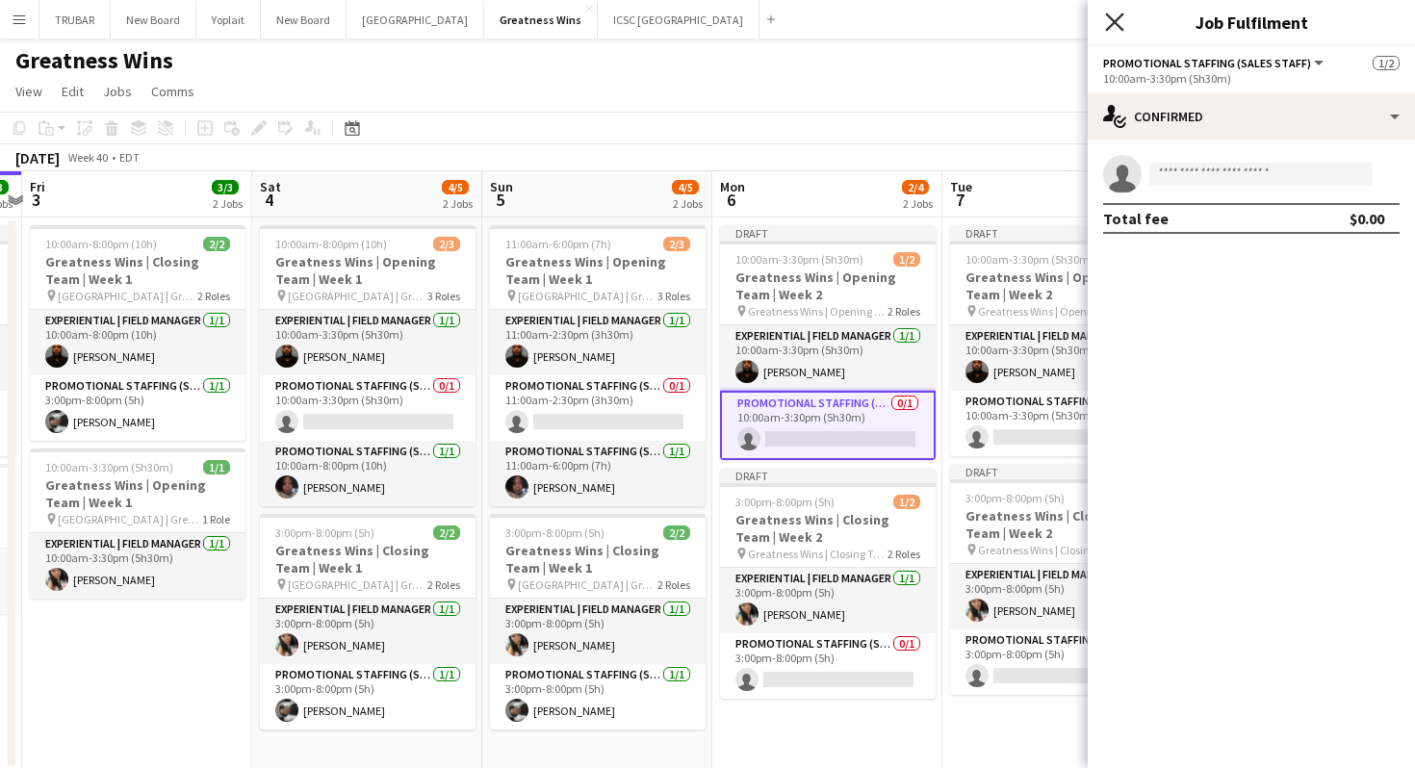
click at [1108, 18] on icon "Close pop-in" at bounding box center [1114, 22] width 18 height 18
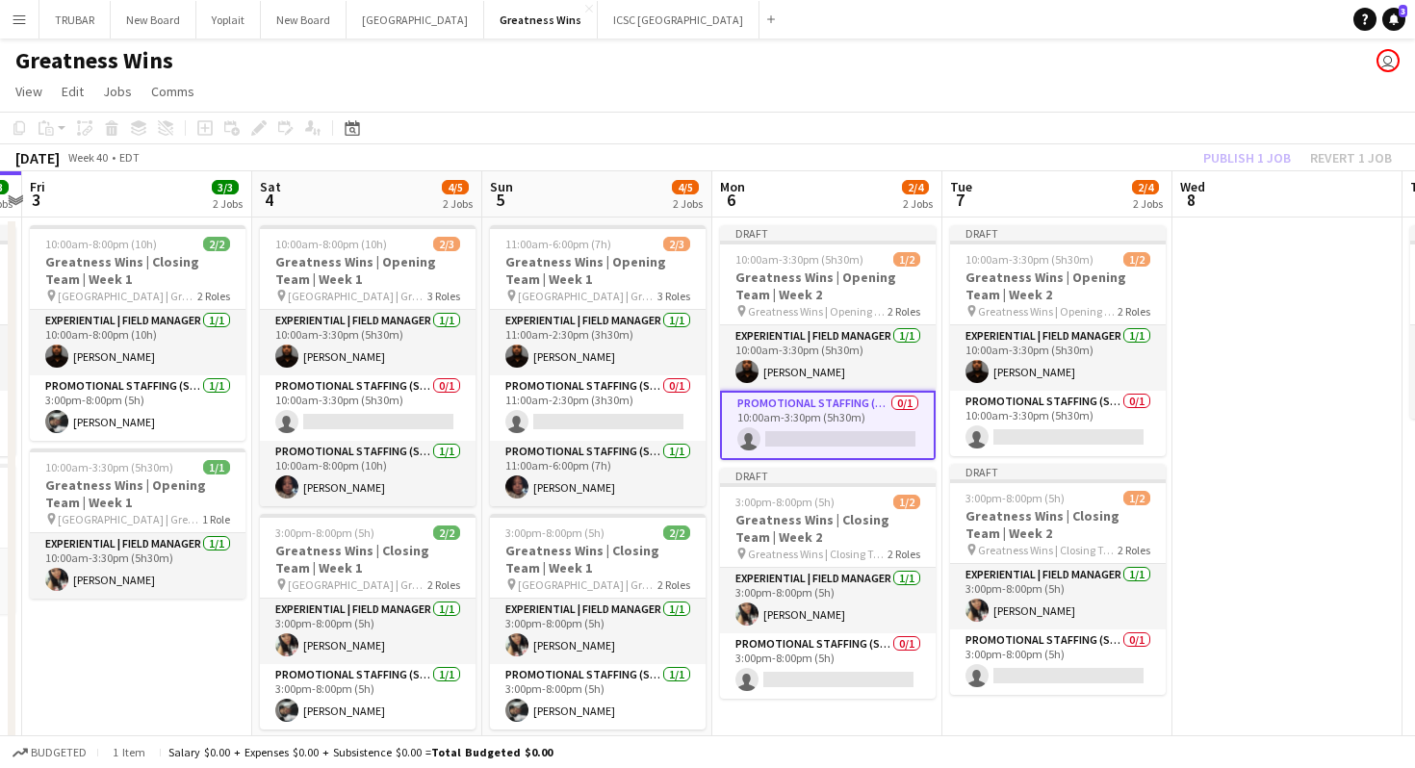
click at [828, 440] on app-card-role "Promotional Staffing (Sales Staff) 0/1 10:00am-3:30pm (5h30m) single-neutral-ac…" at bounding box center [828, 425] width 216 height 69
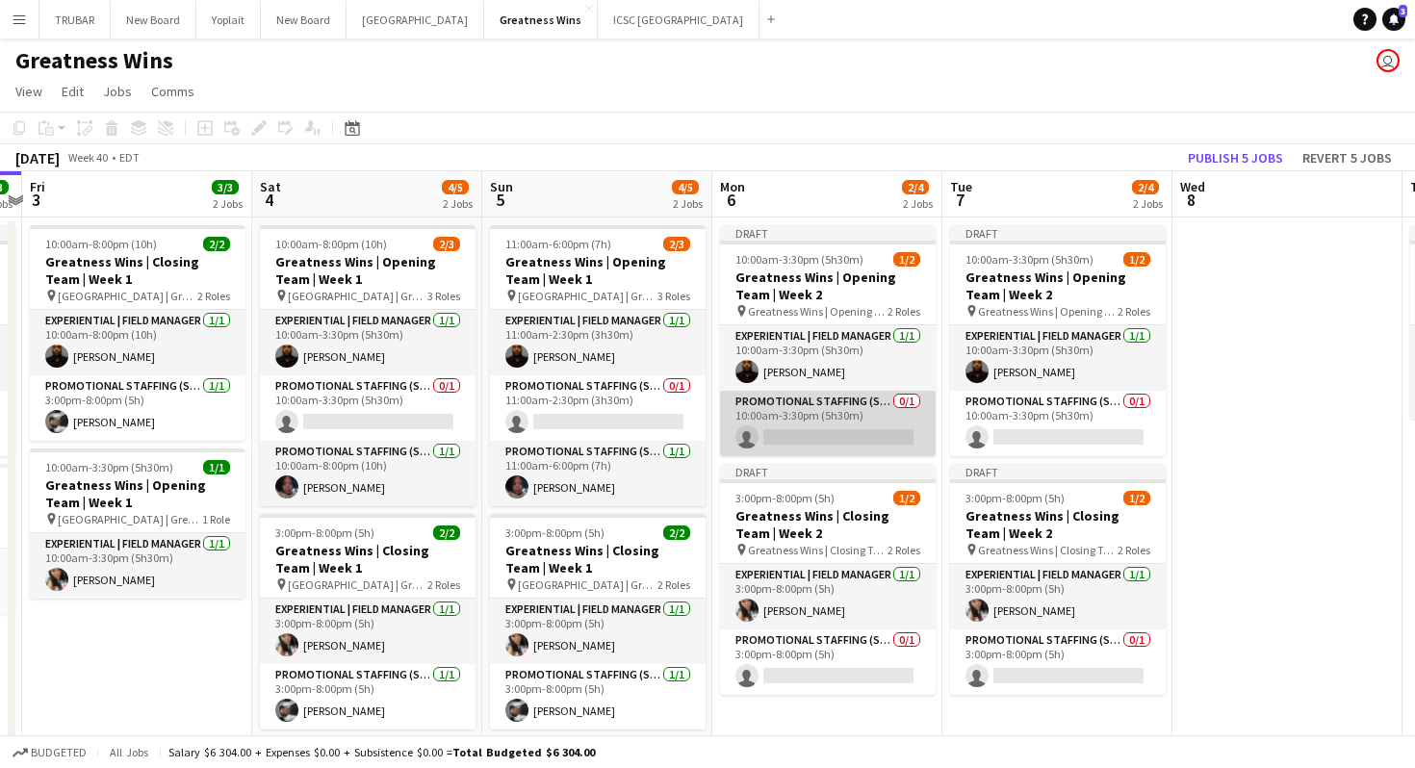
click at [837, 433] on app-card-role "Promotional Staffing (Sales Staff) 0/1 10:00am-3:30pm (5h30m) single-neutral-ac…" at bounding box center [828, 423] width 216 height 65
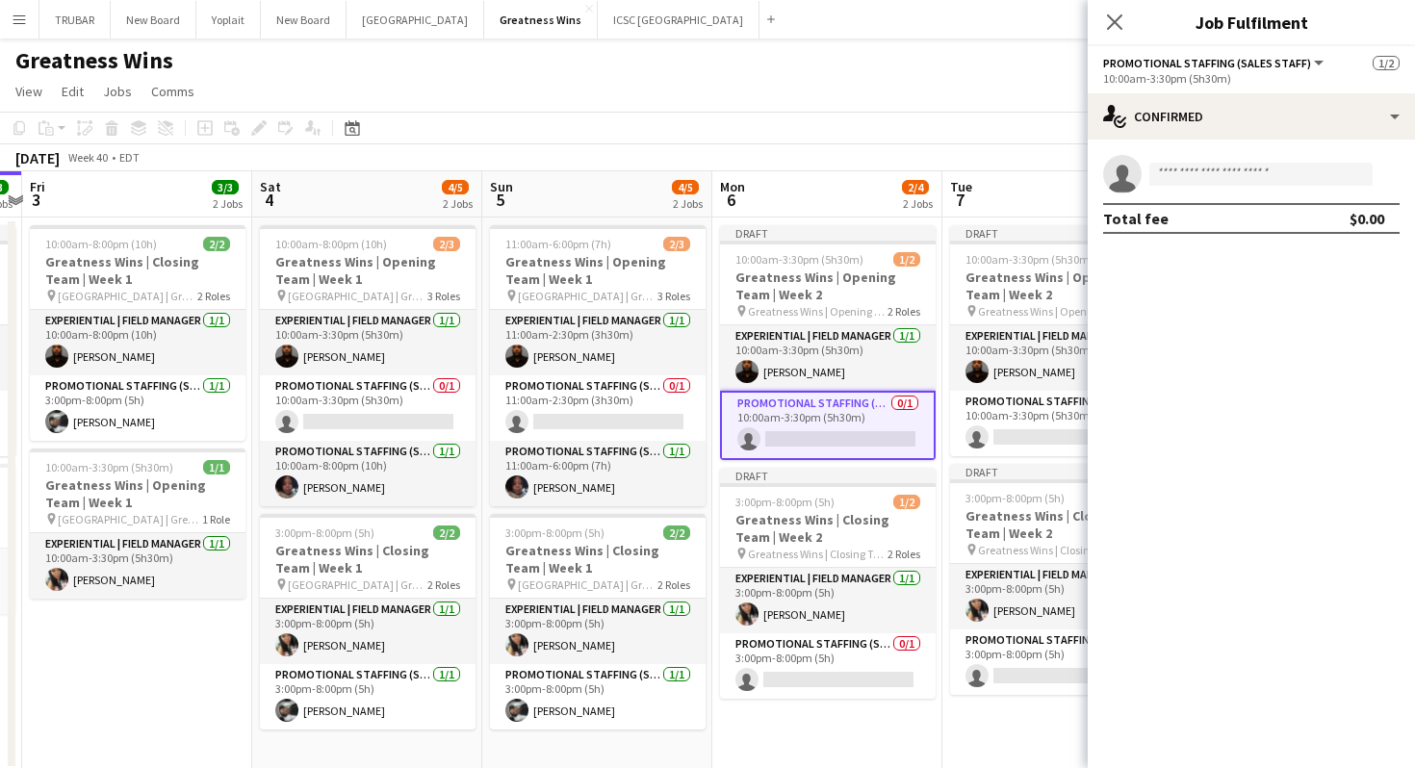
click at [1207, 190] on app-invite-slot "single-neutral-actions" at bounding box center [1251, 174] width 327 height 39
click at [1216, 167] on input at bounding box center [1260, 174] width 223 height 23
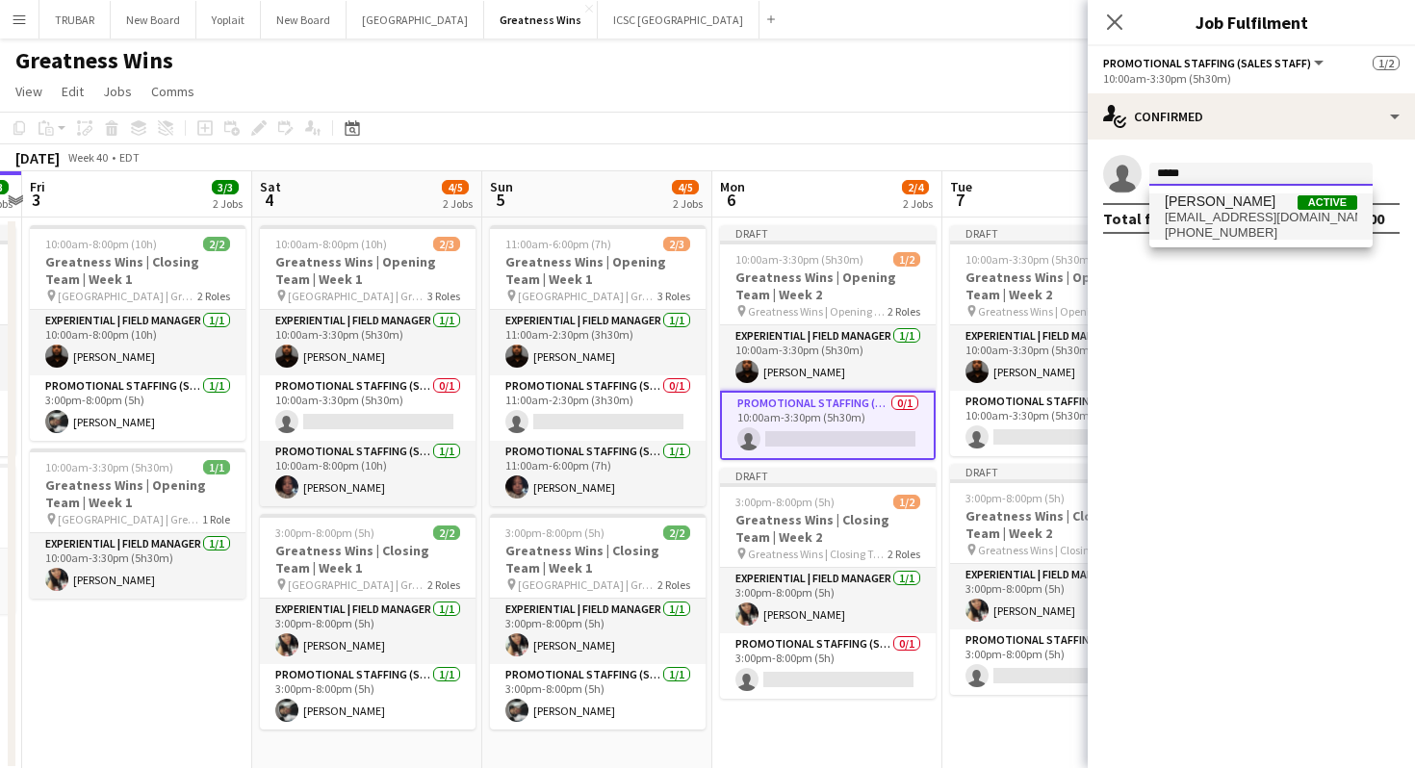
type input "*****"
click at [1220, 227] on span "[PHONE_NUMBER]" at bounding box center [1261, 232] width 193 height 15
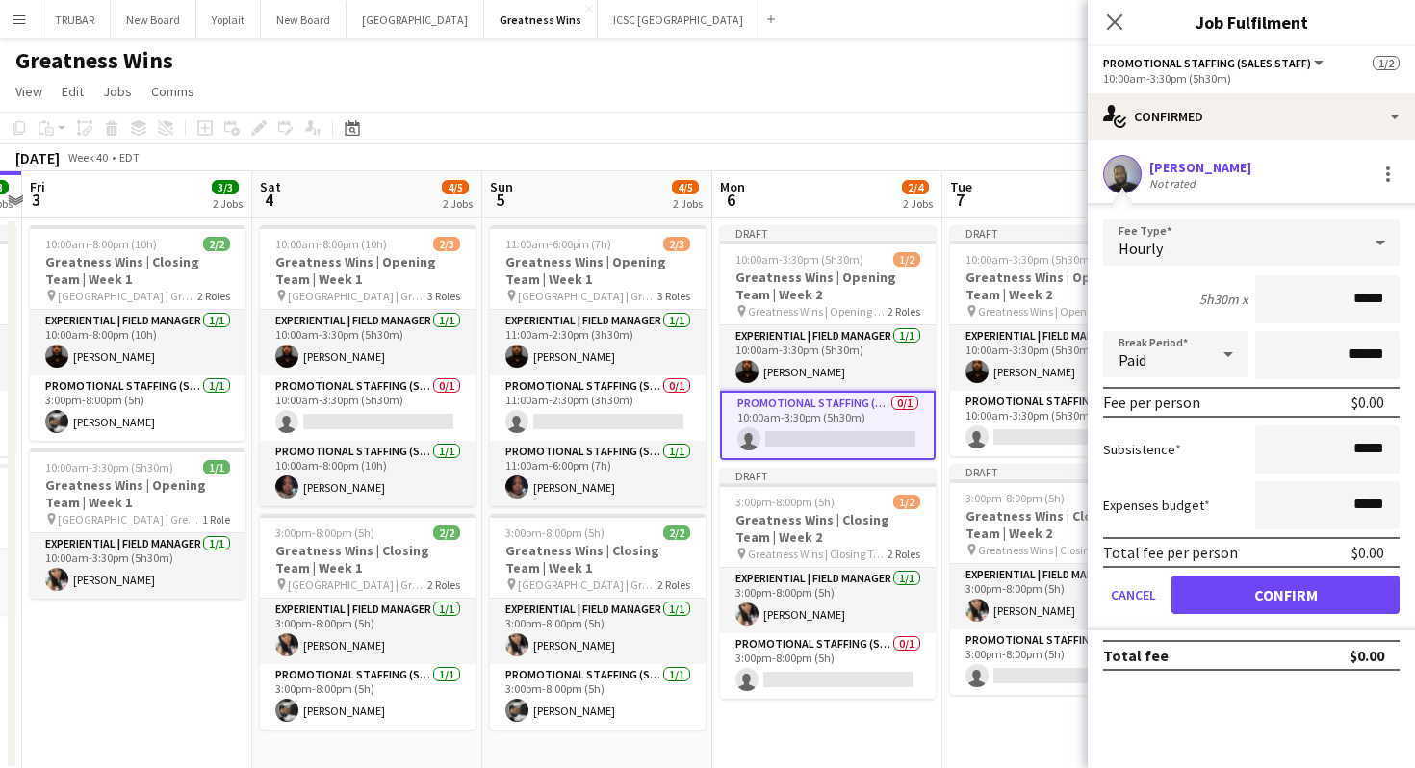
drag, startPoint x: 1324, startPoint y: 295, endPoint x: 1410, endPoint y: 285, distance: 86.2
click at [1407, 285] on form "Fee Type Hourly 5h30m x ***** Break Period Paid ****** Fee per person $0.00 Sub…" at bounding box center [1251, 424] width 327 height 411
drag, startPoint x: 1344, startPoint y: 302, endPoint x: 1383, endPoint y: 307, distance: 39.8
click at [1383, 307] on input "*****" at bounding box center [1327, 299] width 144 height 48
type input "***"
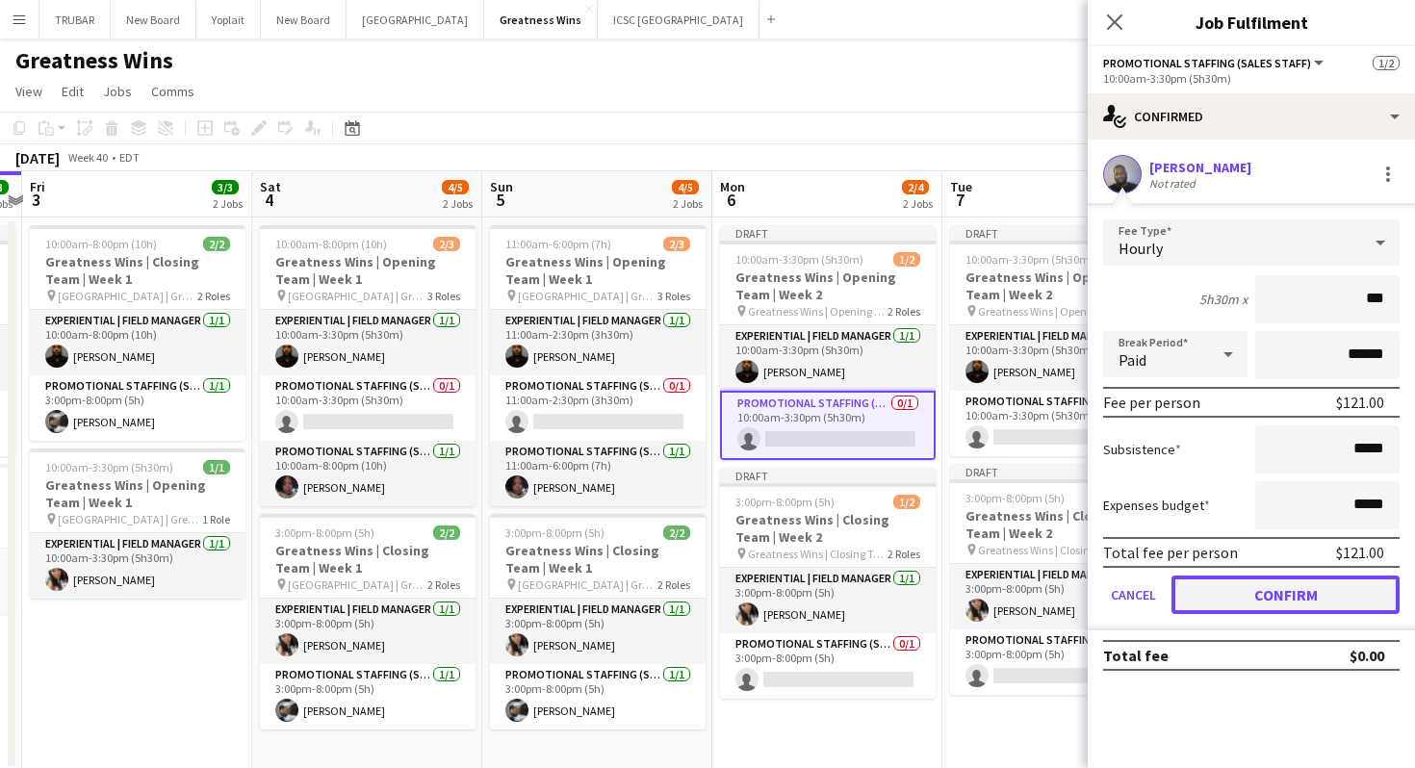
click at [1271, 598] on button "Confirm" at bounding box center [1285, 595] width 228 height 39
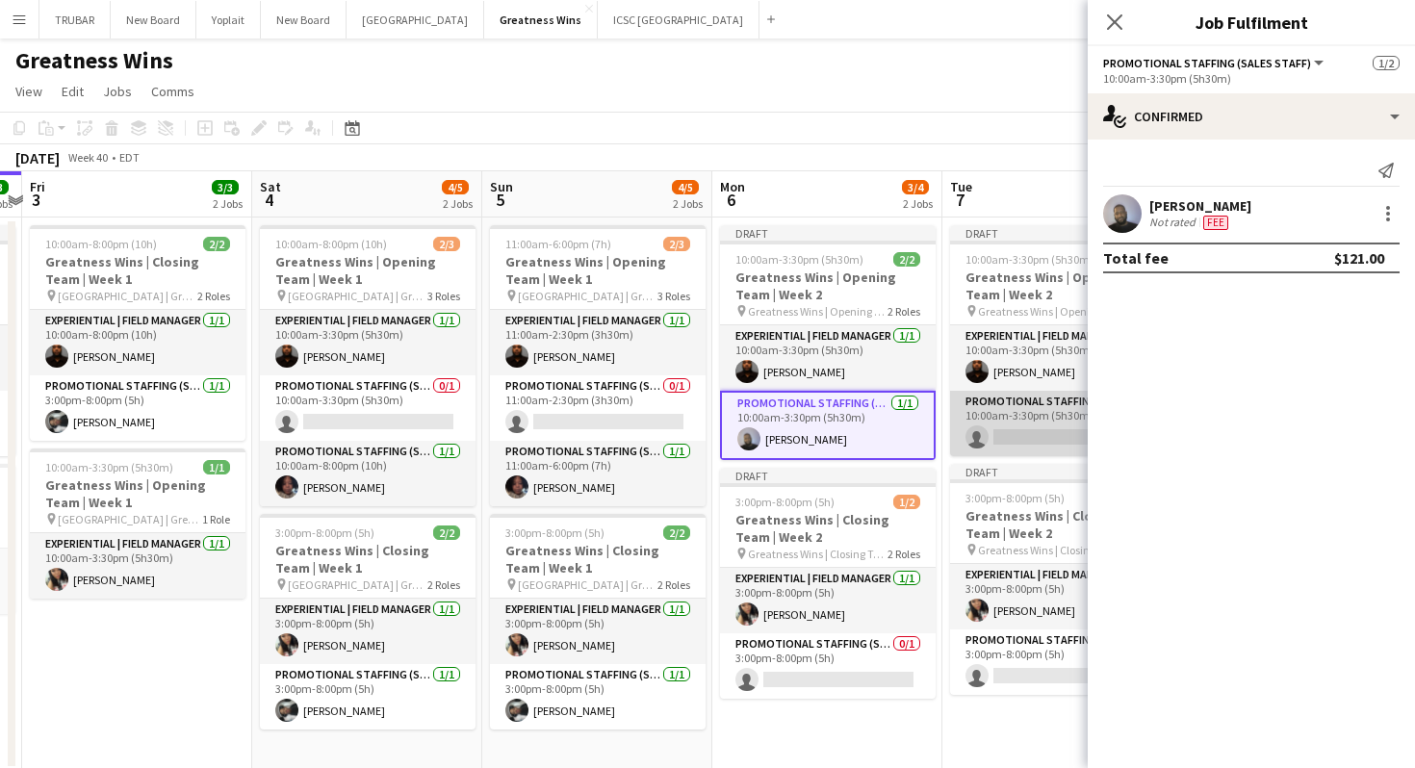
click at [1004, 434] on app-card-role "Promotional Staffing (Sales Staff) 0/1 10:00am-3:30pm (5h30m) single-neutral-ac…" at bounding box center [1058, 423] width 216 height 65
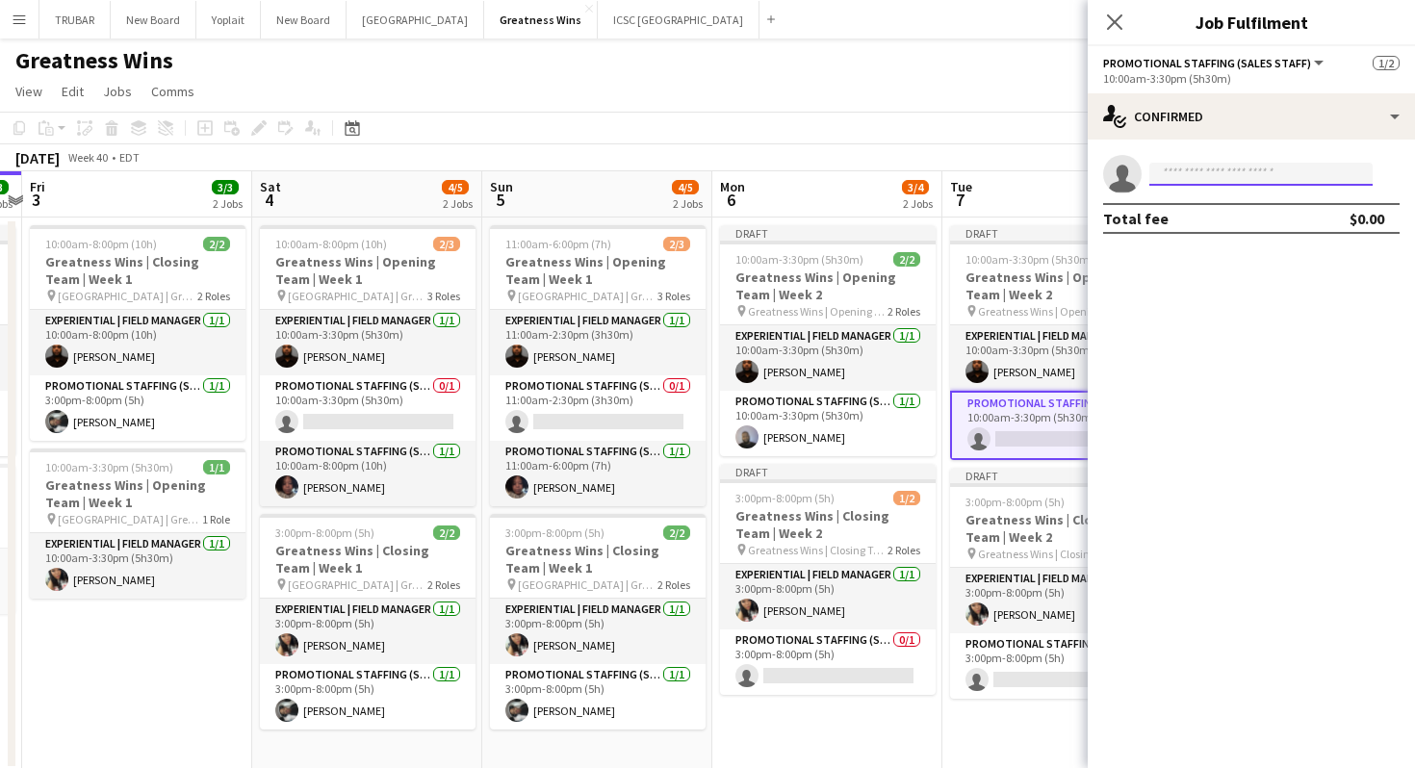
click at [1178, 171] on input at bounding box center [1260, 174] width 223 height 23
type input "*"
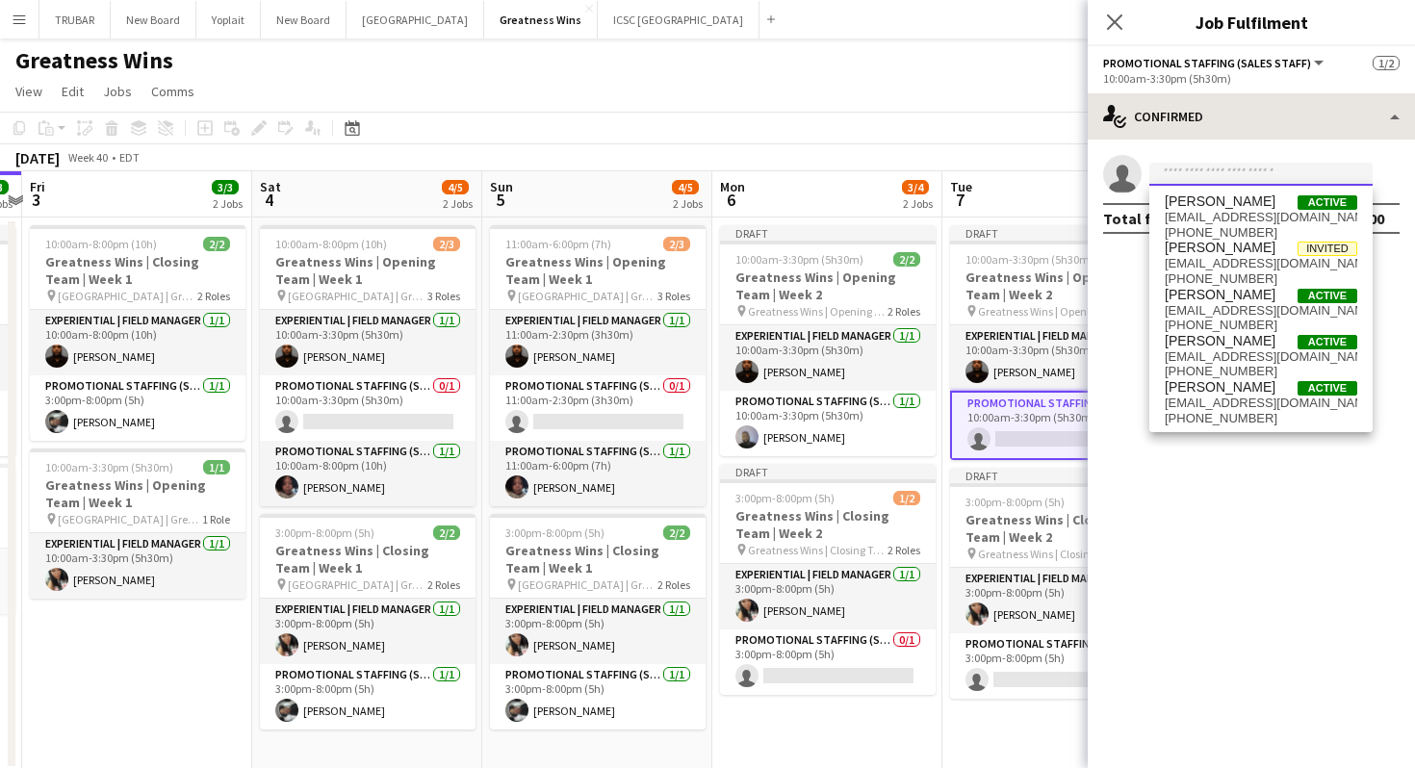
type input "*"
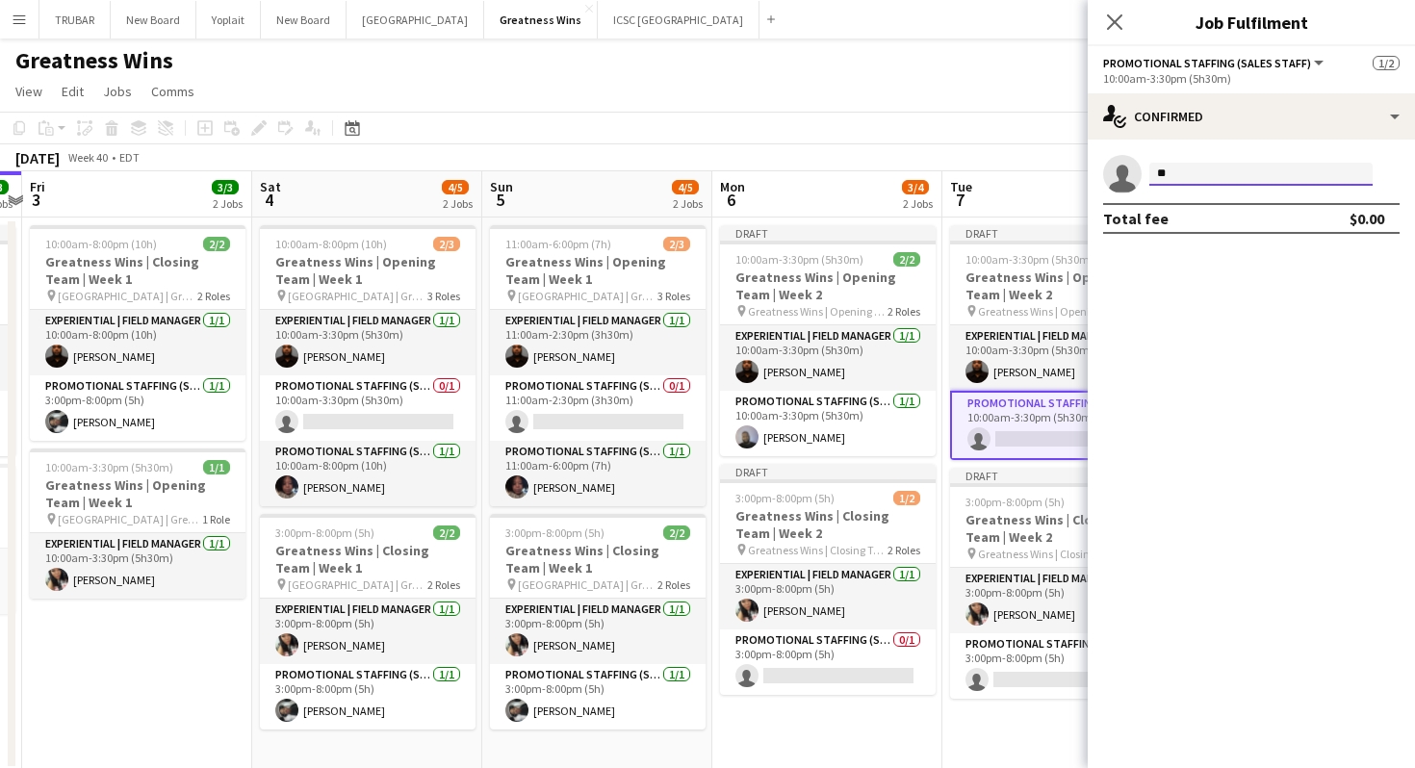
type input "*"
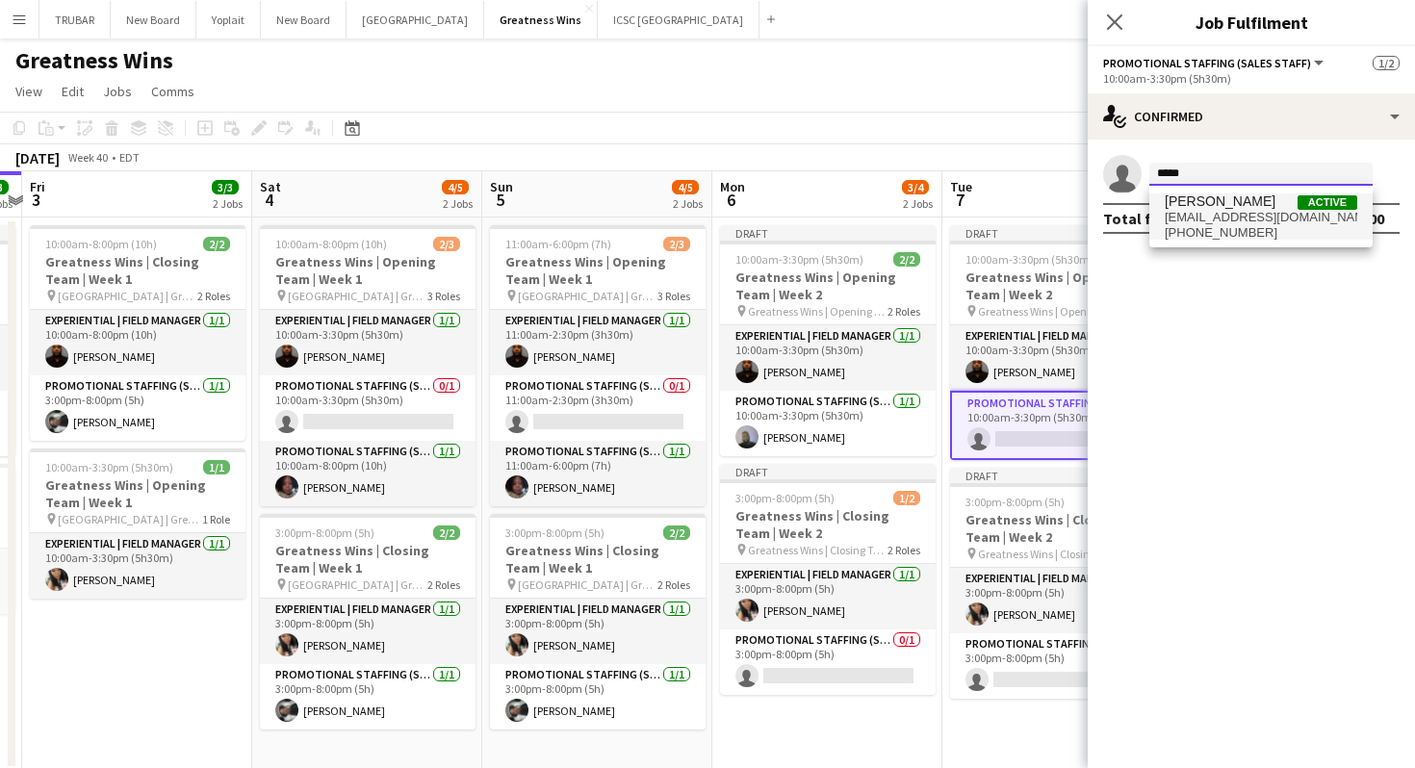
type input "*****"
click at [1224, 210] on span "[EMAIL_ADDRESS][DOMAIN_NAME]" at bounding box center [1261, 217] width 193 height 15
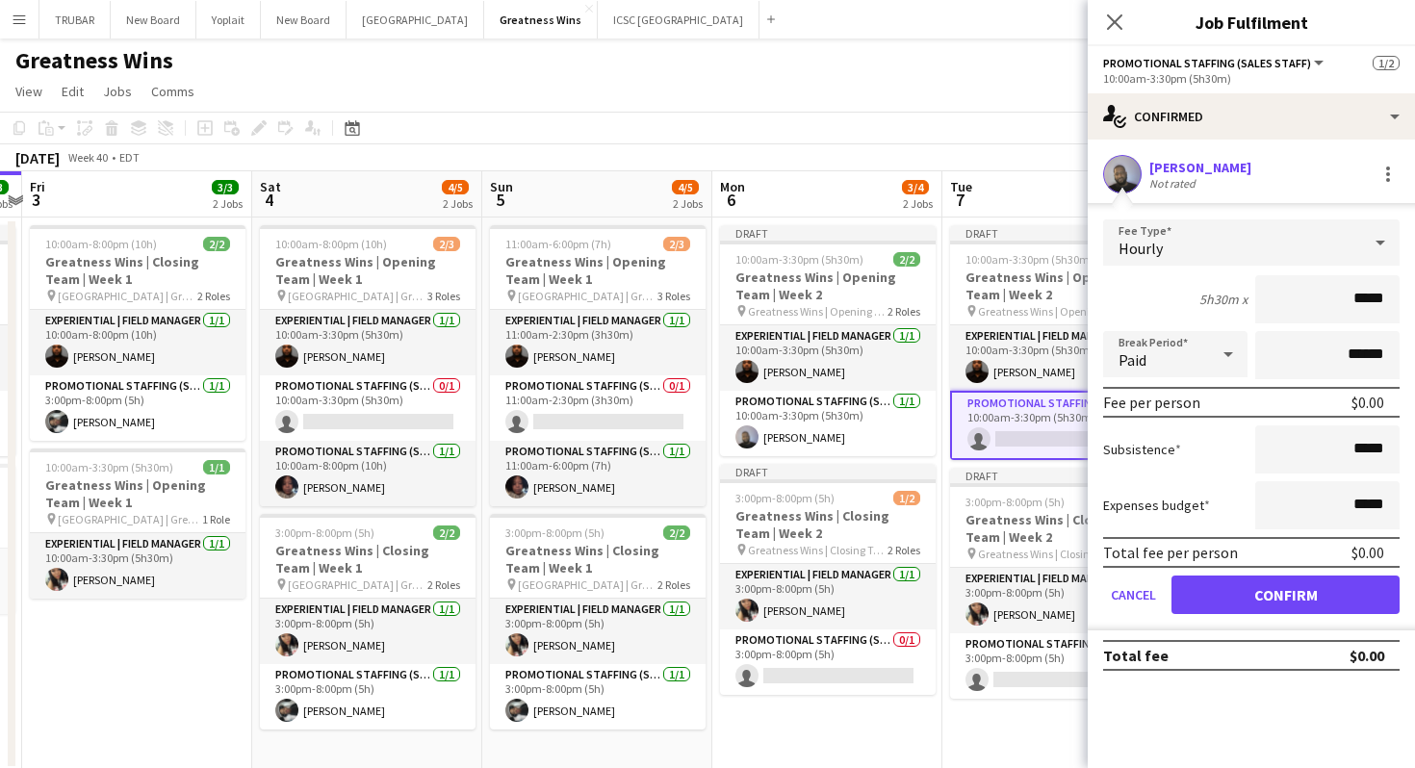
drag, startPoint x: 1322, startPoint y: 291, endPoint x: 1401, endPoint y: 283, distance: 80.3
click at [1397, 283] on input "*****" at bounding box center [1327, 299] width 144 height 48
drag, startPoint x: 1346, startPoint y: 305, endPoint x: 1404, endPoint y: 307, distance: 58.7
click at [1404, 307] on form "Fee Type Hourly 5h30m x ***** Break Period Paid ****** Fee per person $0.00 Sub…" at bounding box center [1251, 424] width 327 height 411
type input "***"
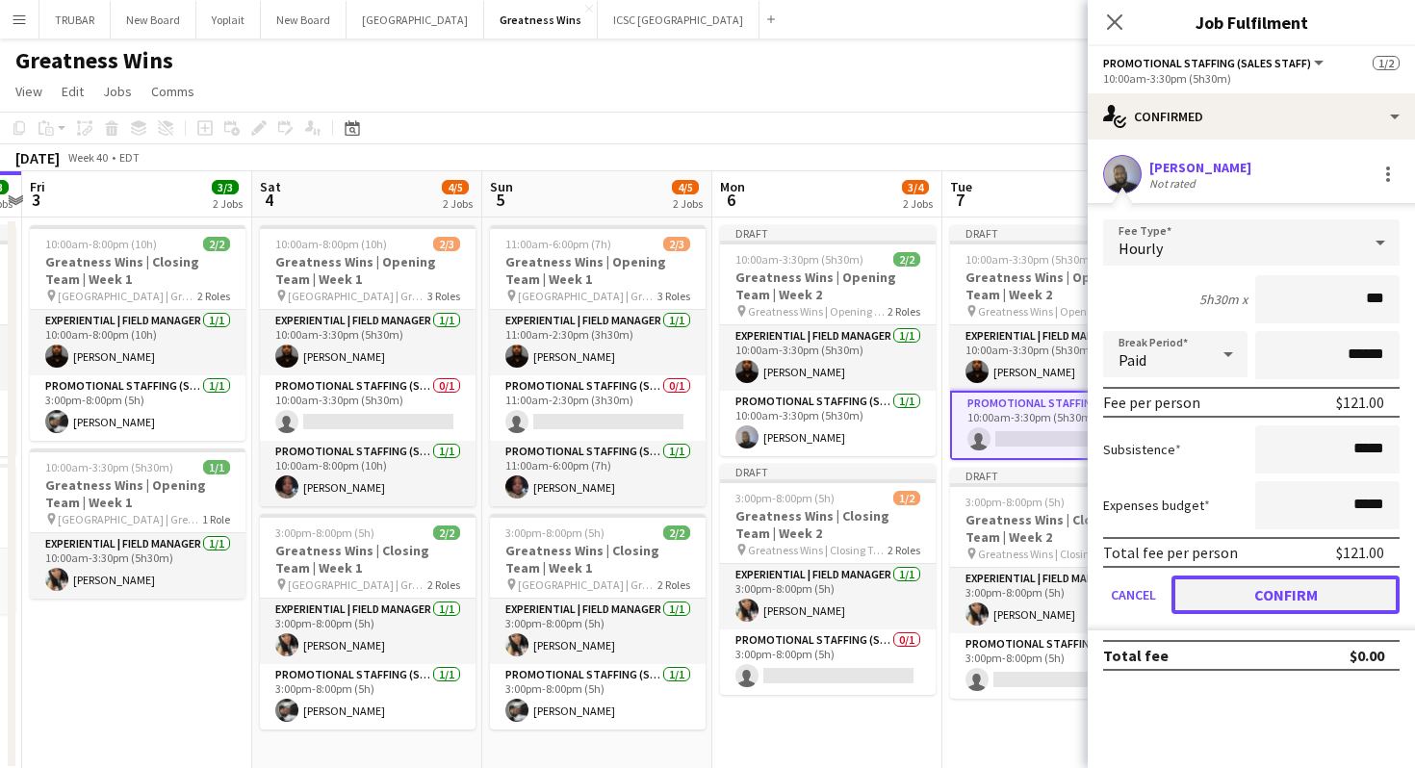
click at [1268, 584] on button "Confirm" at bounding box center [1285, 595] width 228 height 39
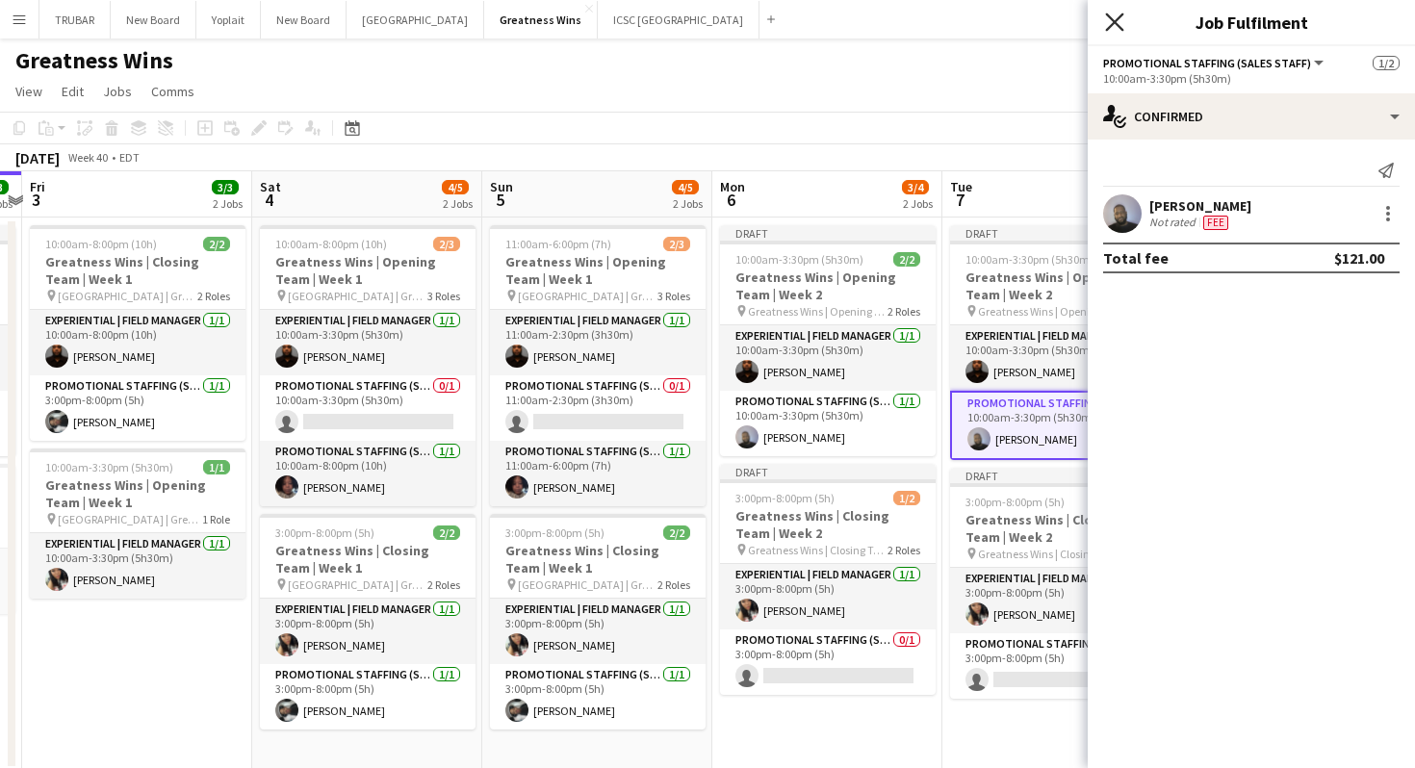
click at [1117, 24] on icon at bounding box center [1114, 22] width 18 height 18
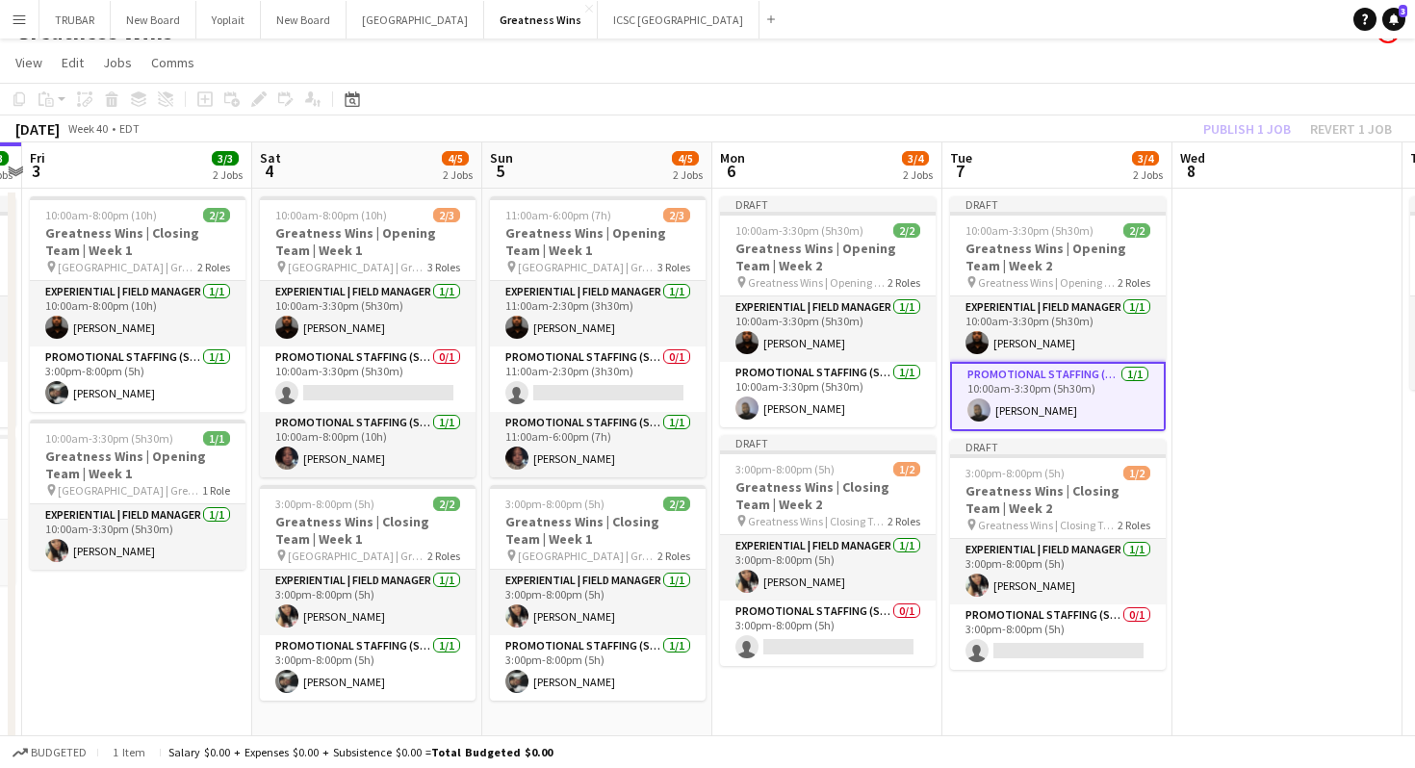
scroll to position [27, 0]
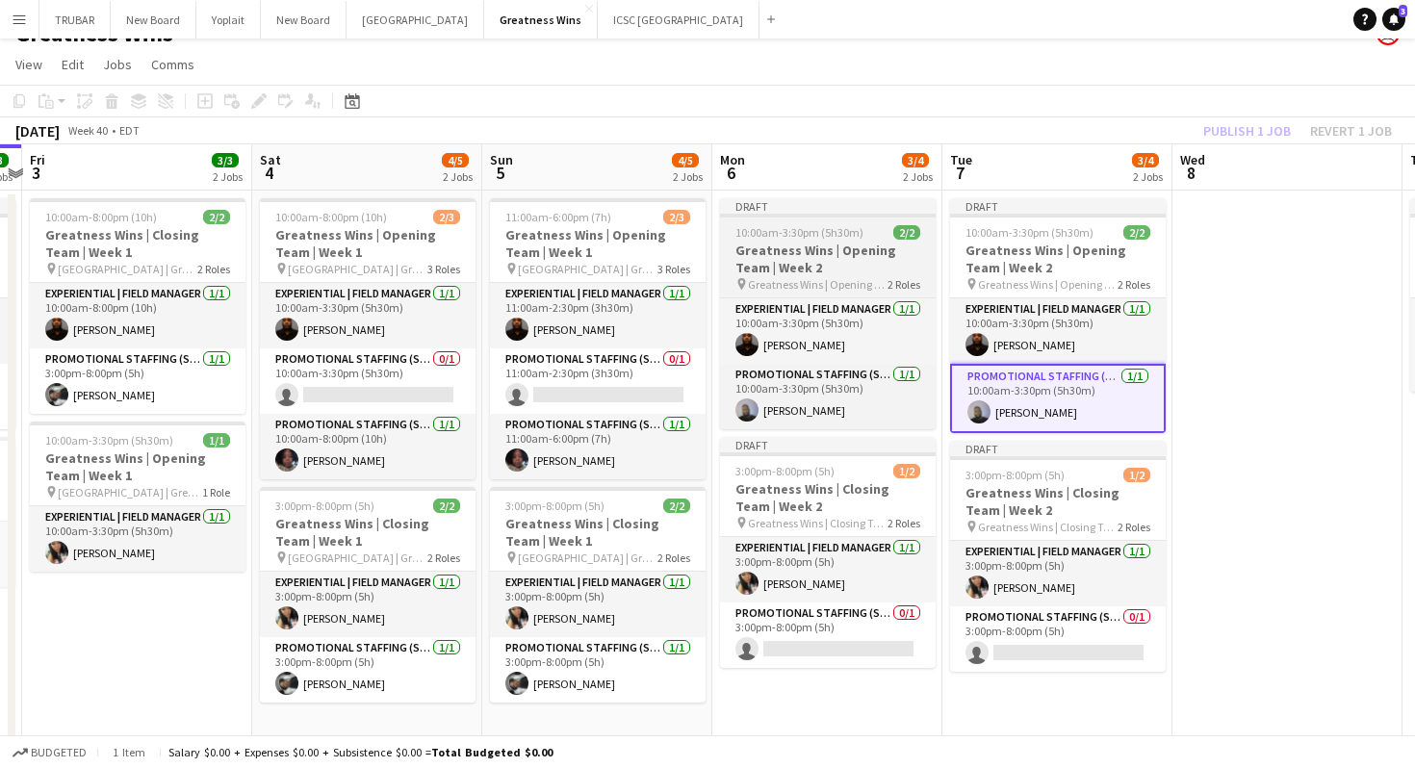
click at [845, 260] on h3 "Greatness Wins | Opening Team | Week 2" at bounding box center [828, 259] width 216 height 35
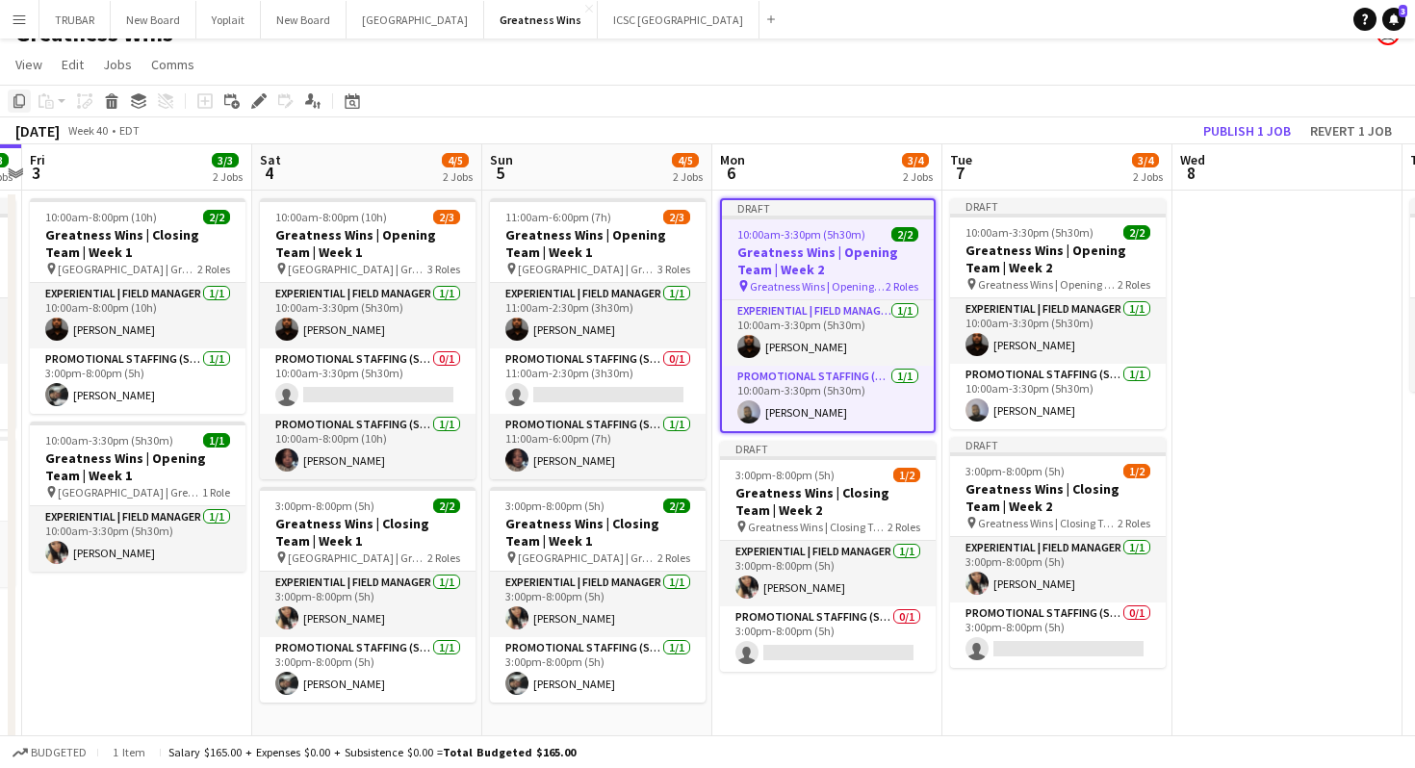
click at [8, 105] on div "Copy" at bounding box center [19, 101] width 23 height 23
click at [1183, 280] on app-date-cell at bounding box center [1287, 467] width 230 height 553
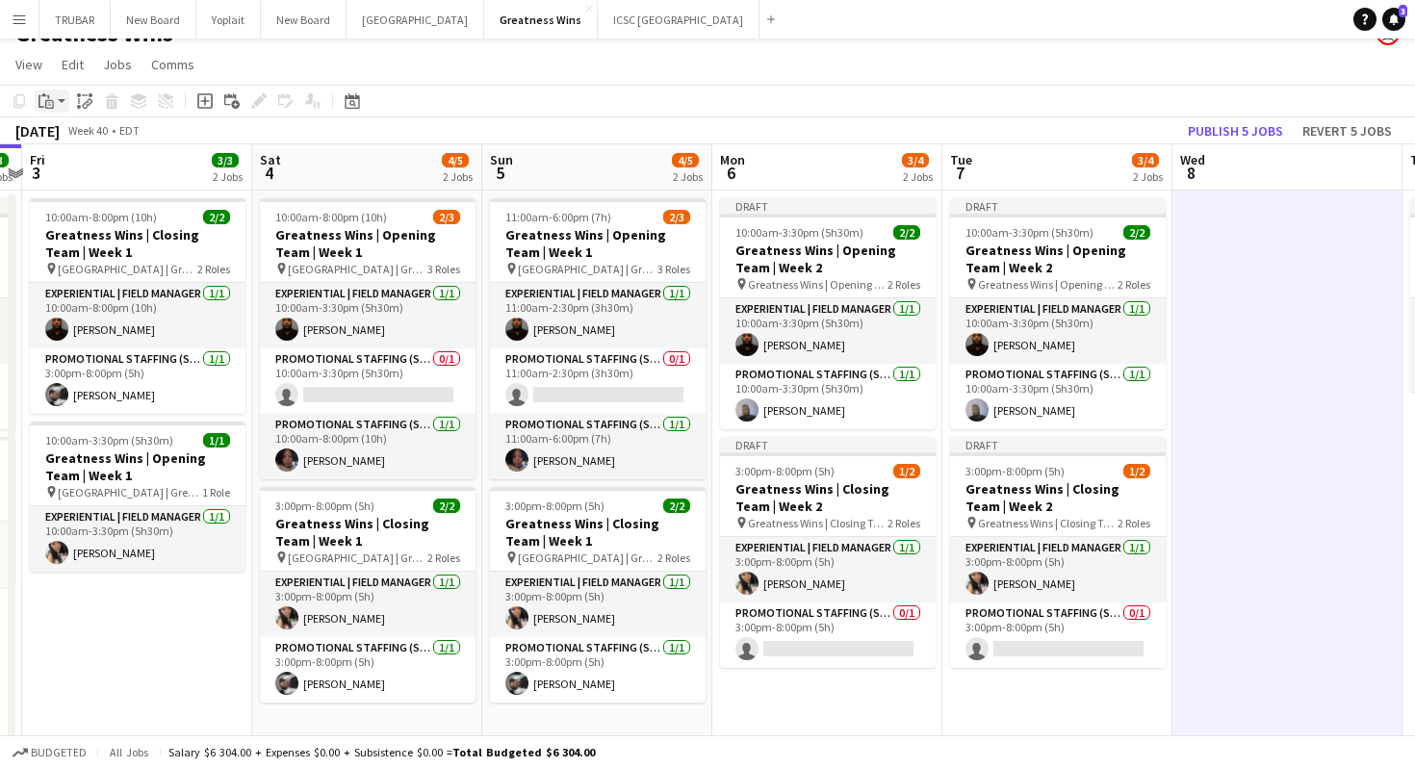
click at [52, 104] on icon at bounding box center [49, 104] width 9 height 9
click at [97, 165] on link "Paste with crew Command Shift V" at bounding box center [127, 170] width 152 height 17
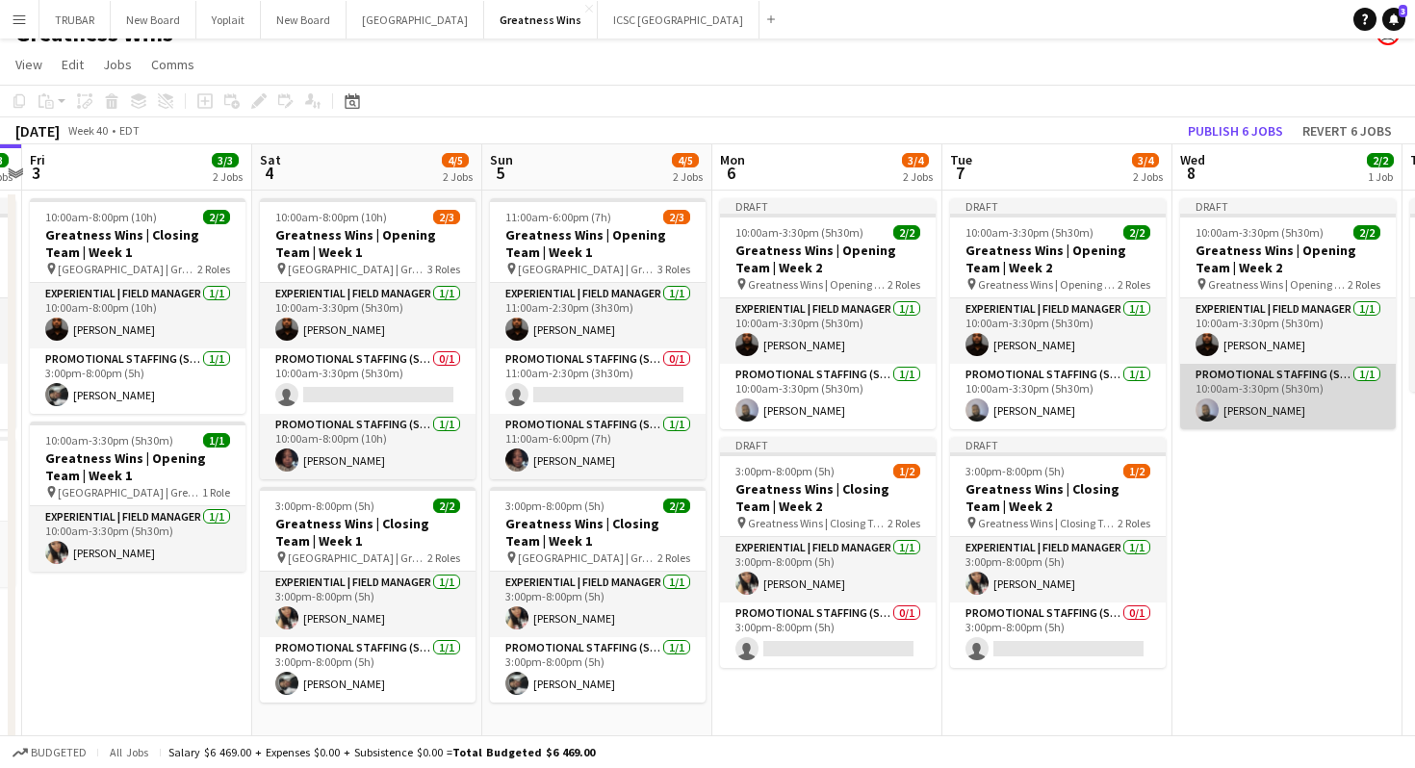
click at [1245, 404] on app-card-role "Promotional Staffing (Sales Staff) [DATE] 10:00am-3:30pm (5h30m) [PERSON_NAME]" at bounding box center [1288, 396] width 216 height 65
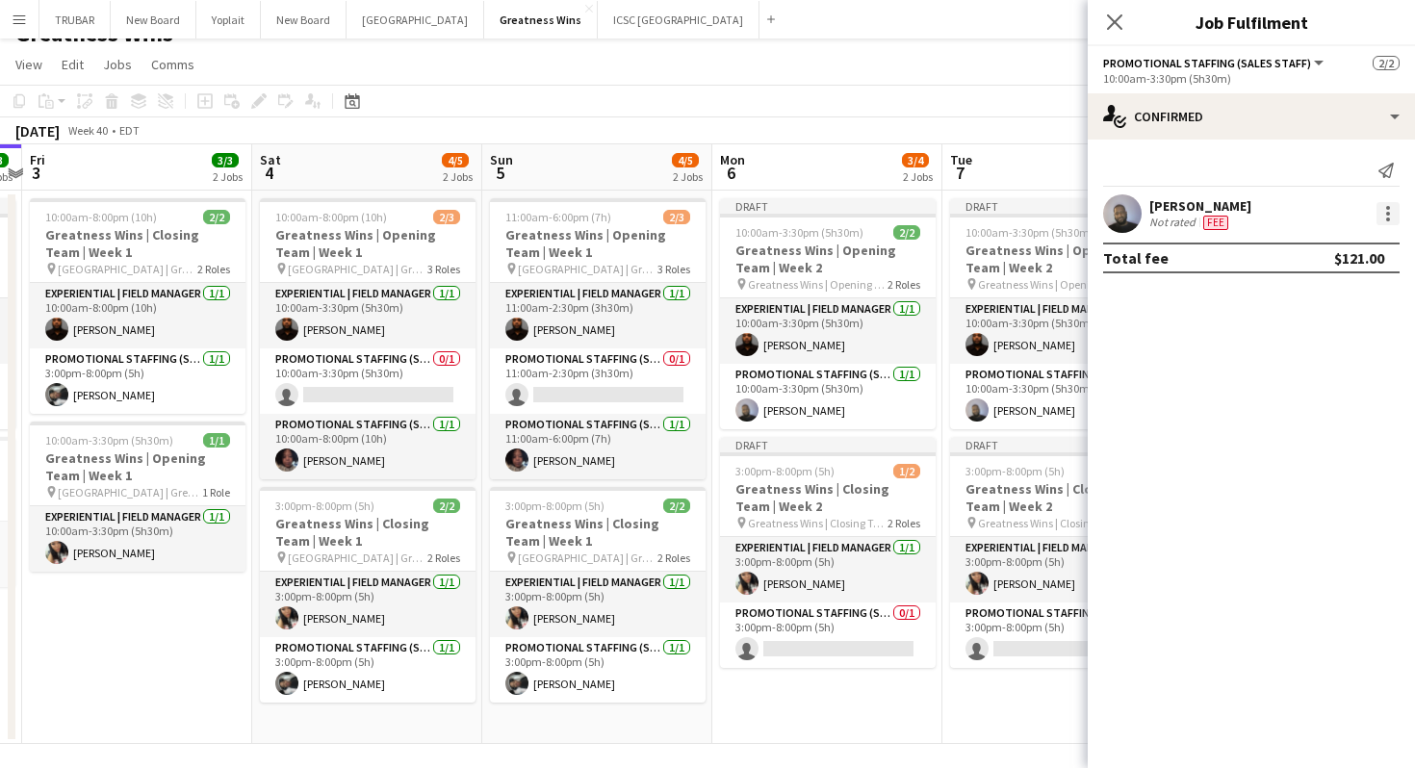
click at [1387, 216] on div at bounding box center [1387, 213] width 23 height 23
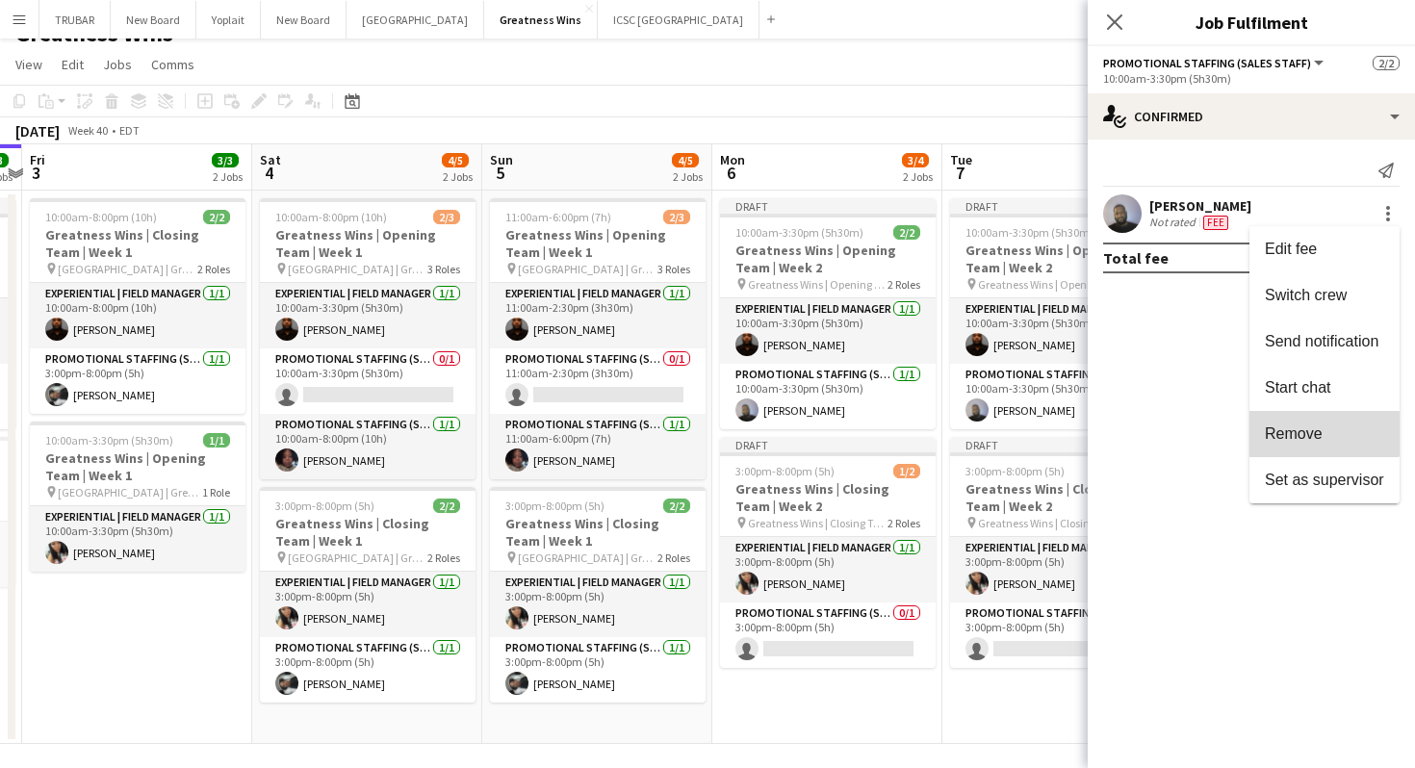
click at [1289, 425] on span "Remove" at bounding box center [1294, 433] width 58 height 16
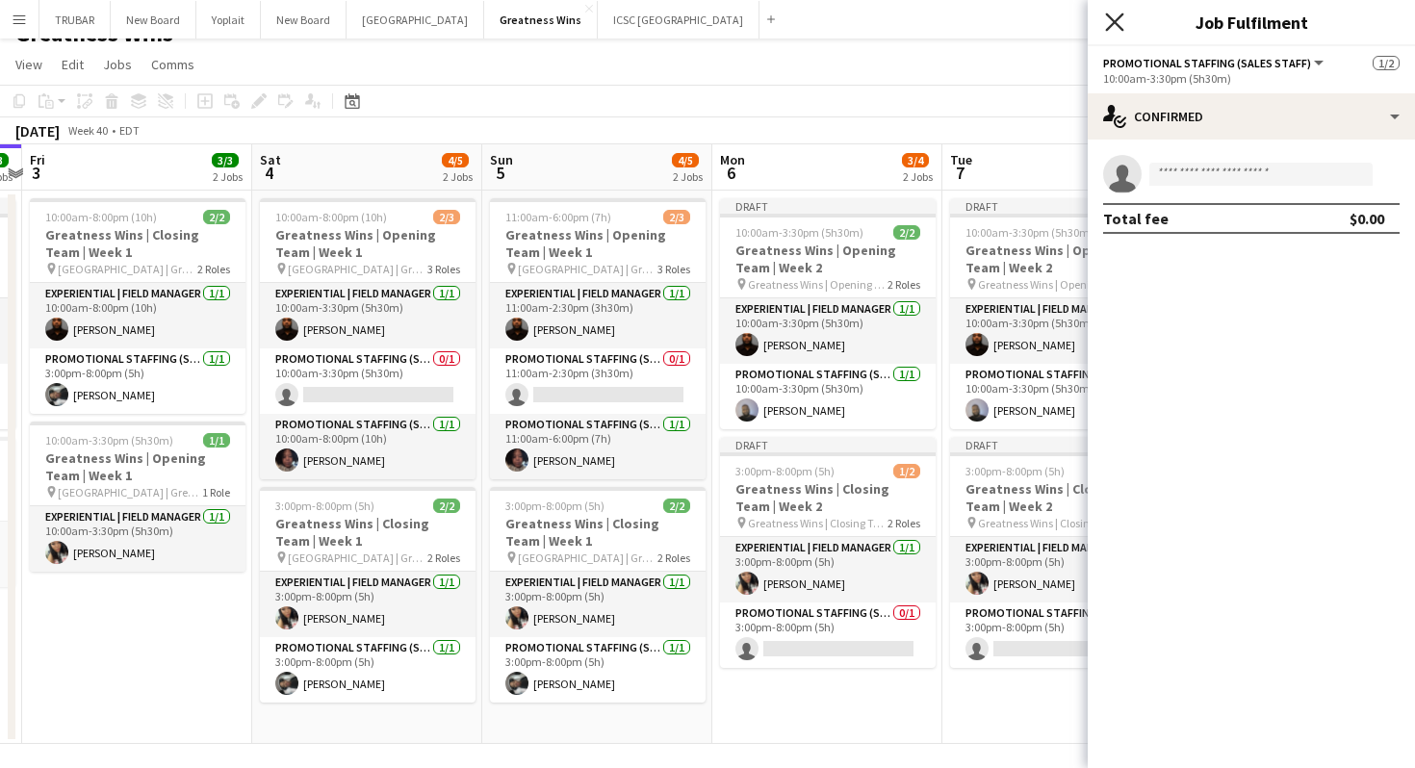
click at [1110, 19] on icon "Close pop-in" at bounding box center [1114, 22] width 18 height 18
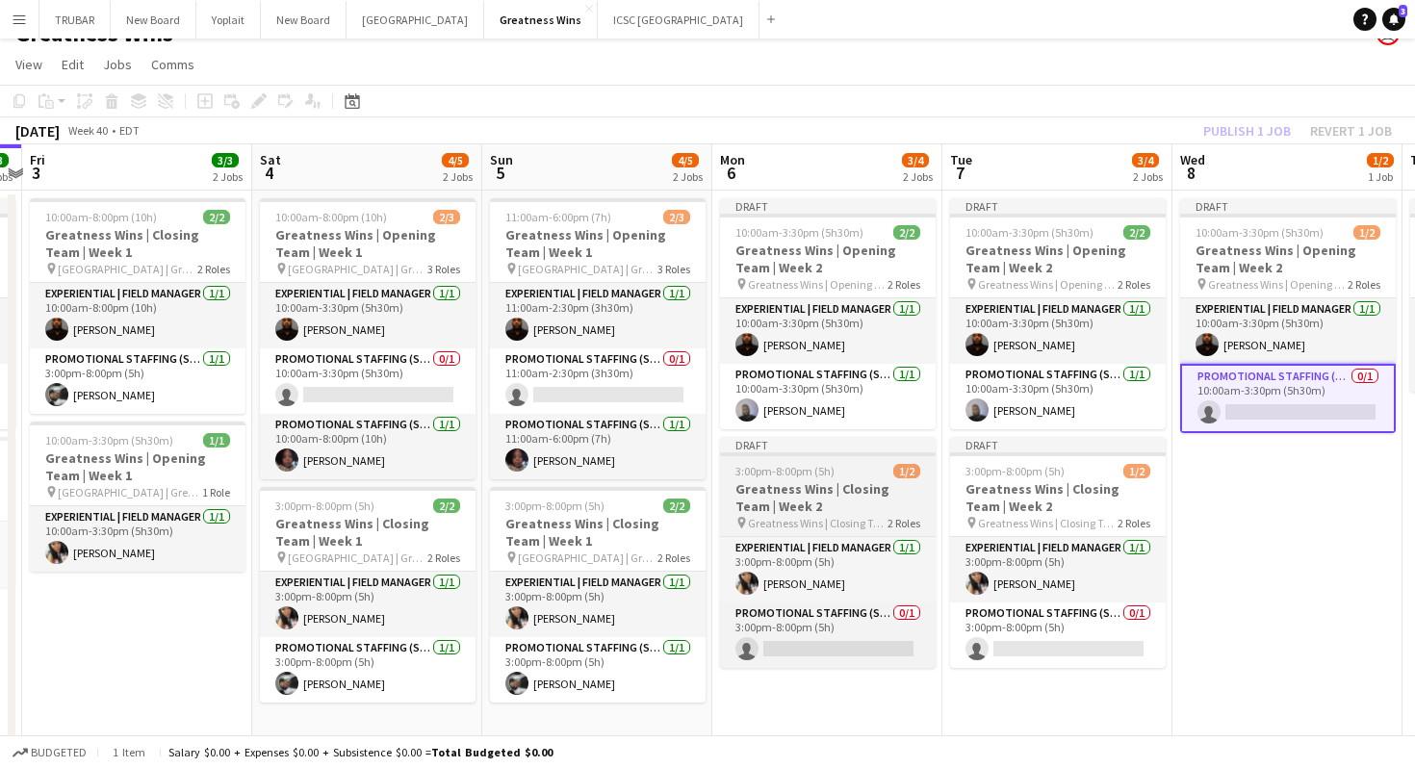
click at [808, 506] on h3 "Greatness Wins | Closing Team | Week 2" at bounding box center [828, 497] width 216 height 35
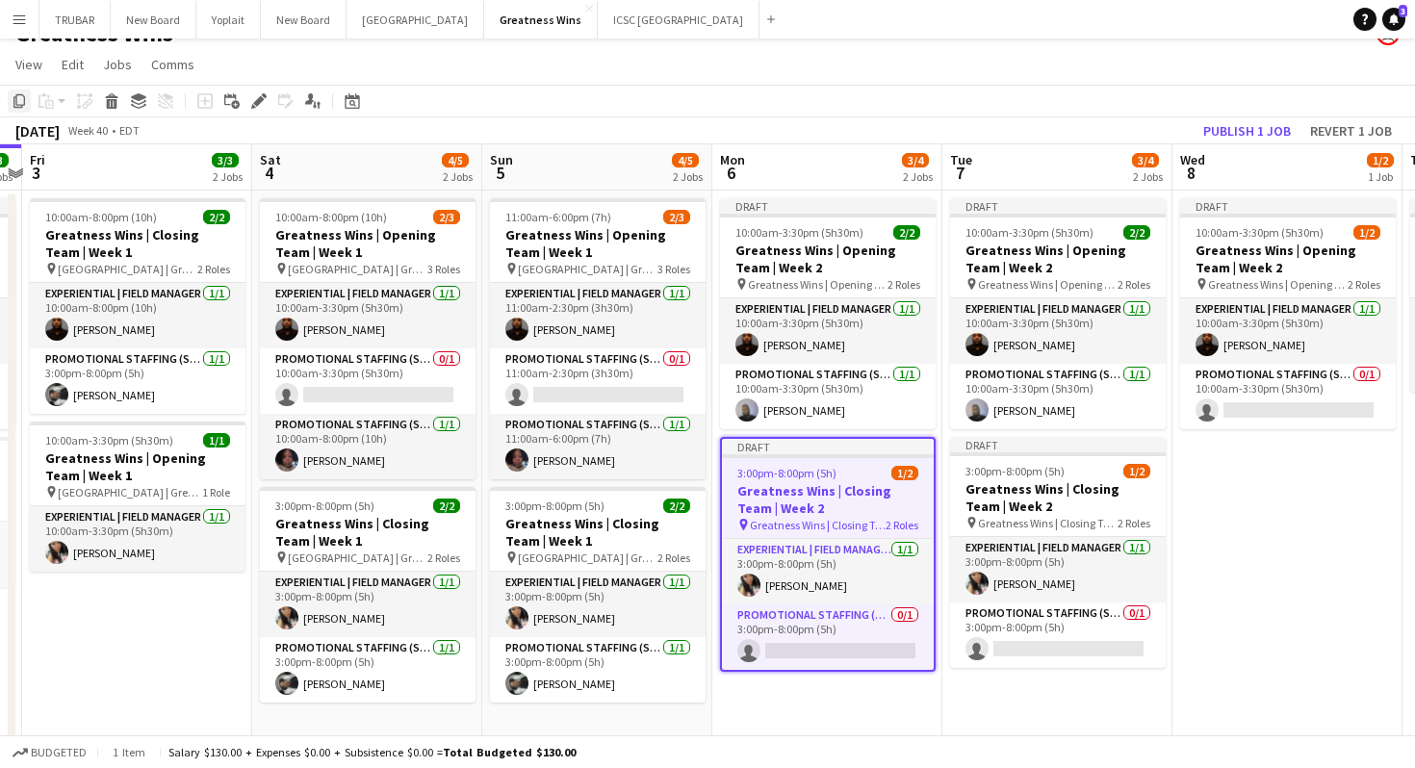
click at [21, 101] on icon "Copy" at bounding box center [19, 100] width 15 height 15
click at [1295, 582] on app-date-cell "Draft 10:00am-3:30pm (5h30m) 1/2 Greatness Wins | Opening Team | Week 2 pin Gre…" at bounding box center [1287, 467] width 230 height 553
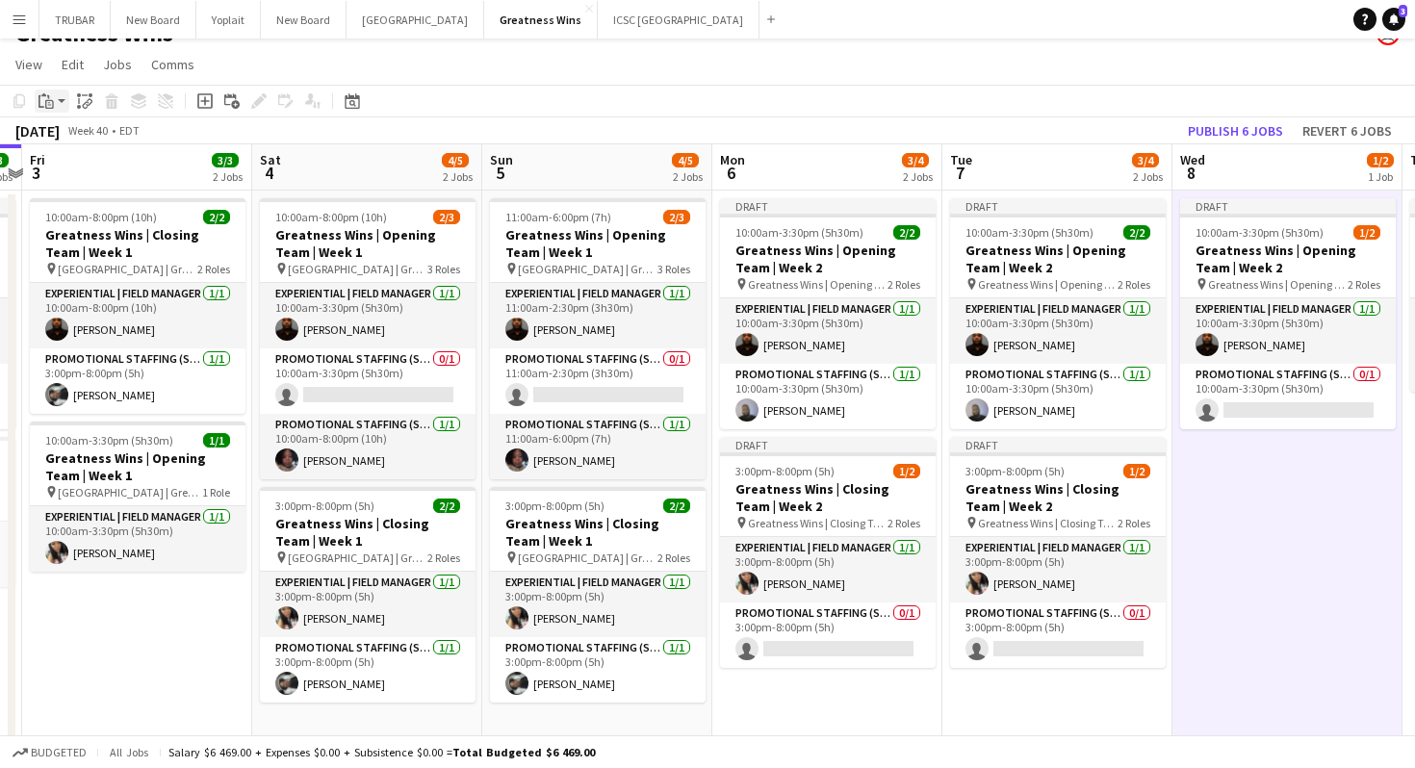
click at [53, 98] on icon "Paste" at bounding box center [46, 100] width 15 height 15
click at [84, 166] on link "Paste with crew Command Shift V" at bounding box center [127, 170] width 152 height 17
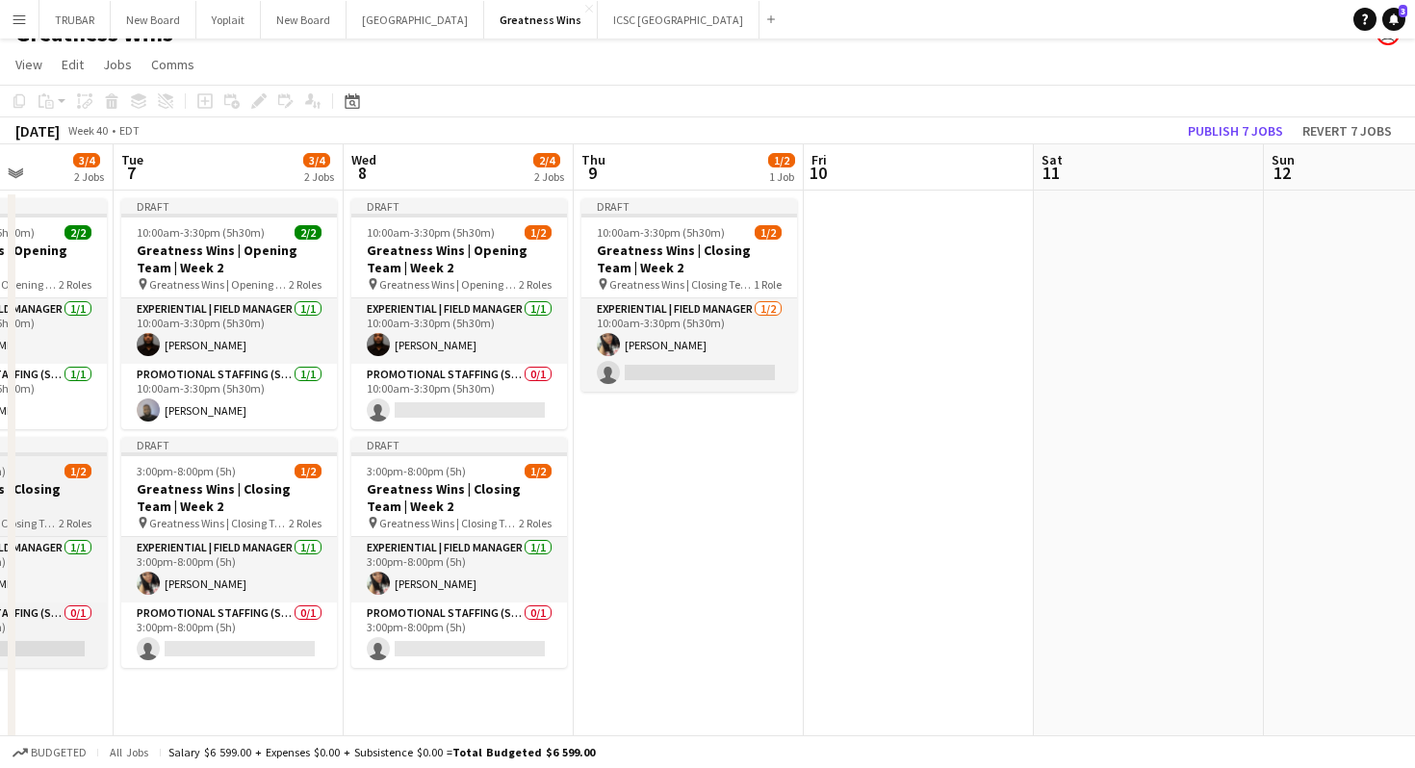
scroll to position [0, 504]
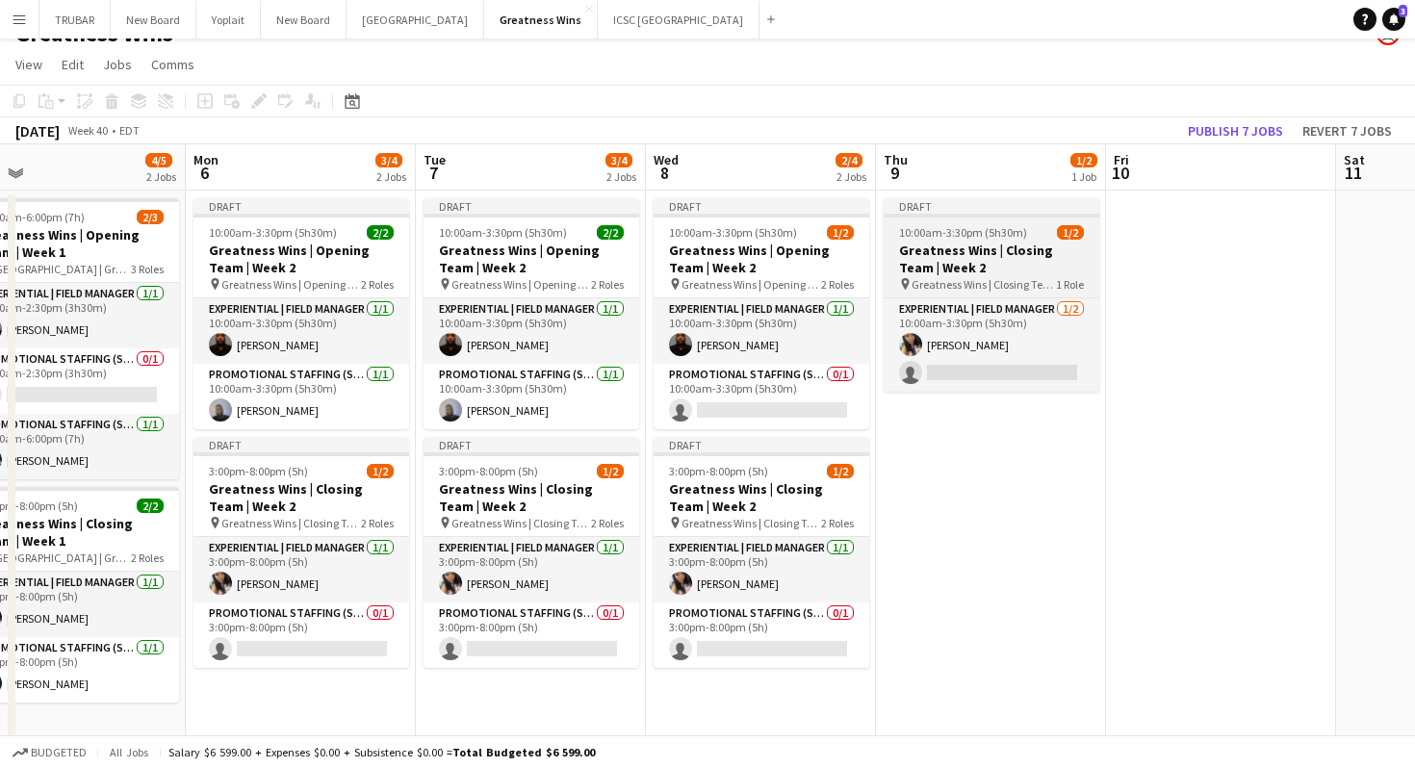
click at [987, 271] on h3 "Greatness Wins | Closing Team | Week 2" at bounding box center [992, 259] width 216 height 35
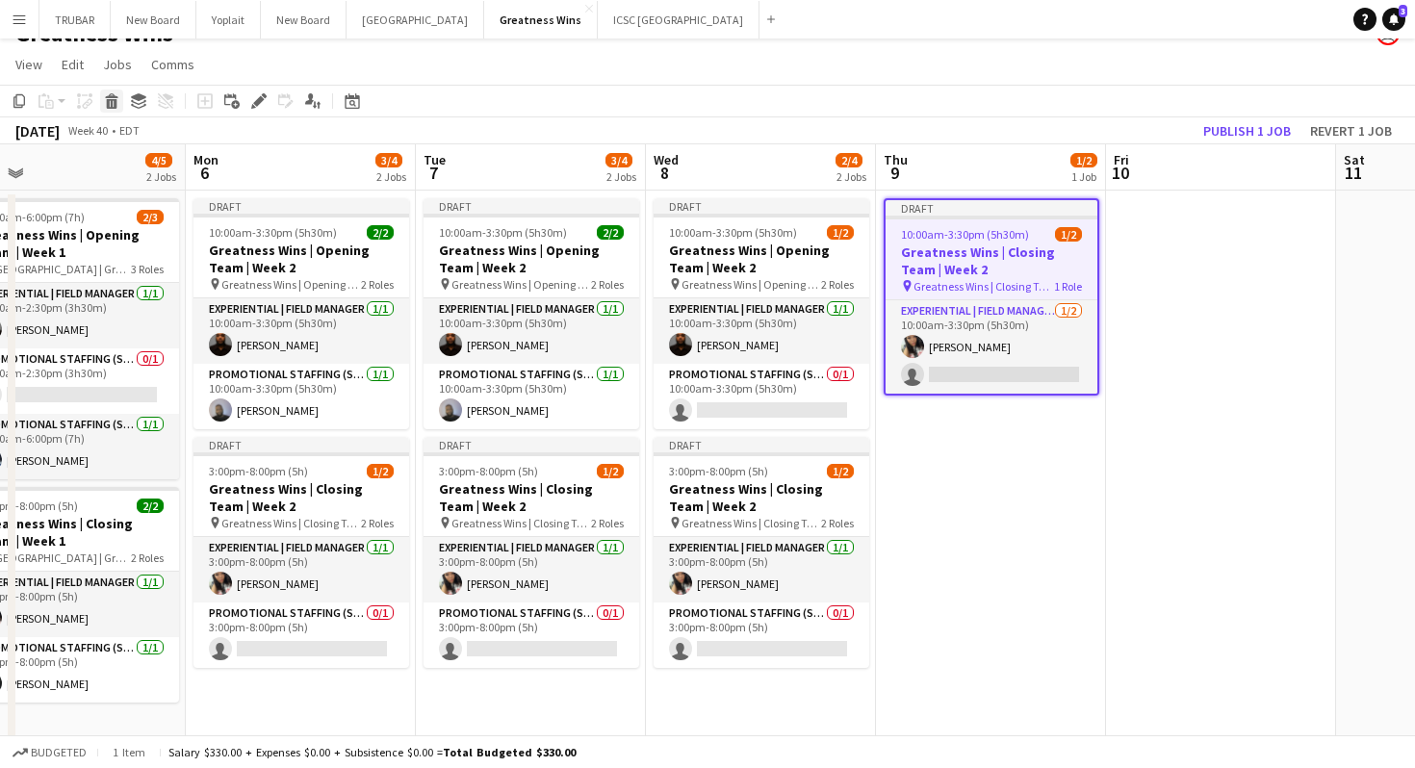
click at [114, 105] on icon at bounding box center [112, 104] width 11 height 10
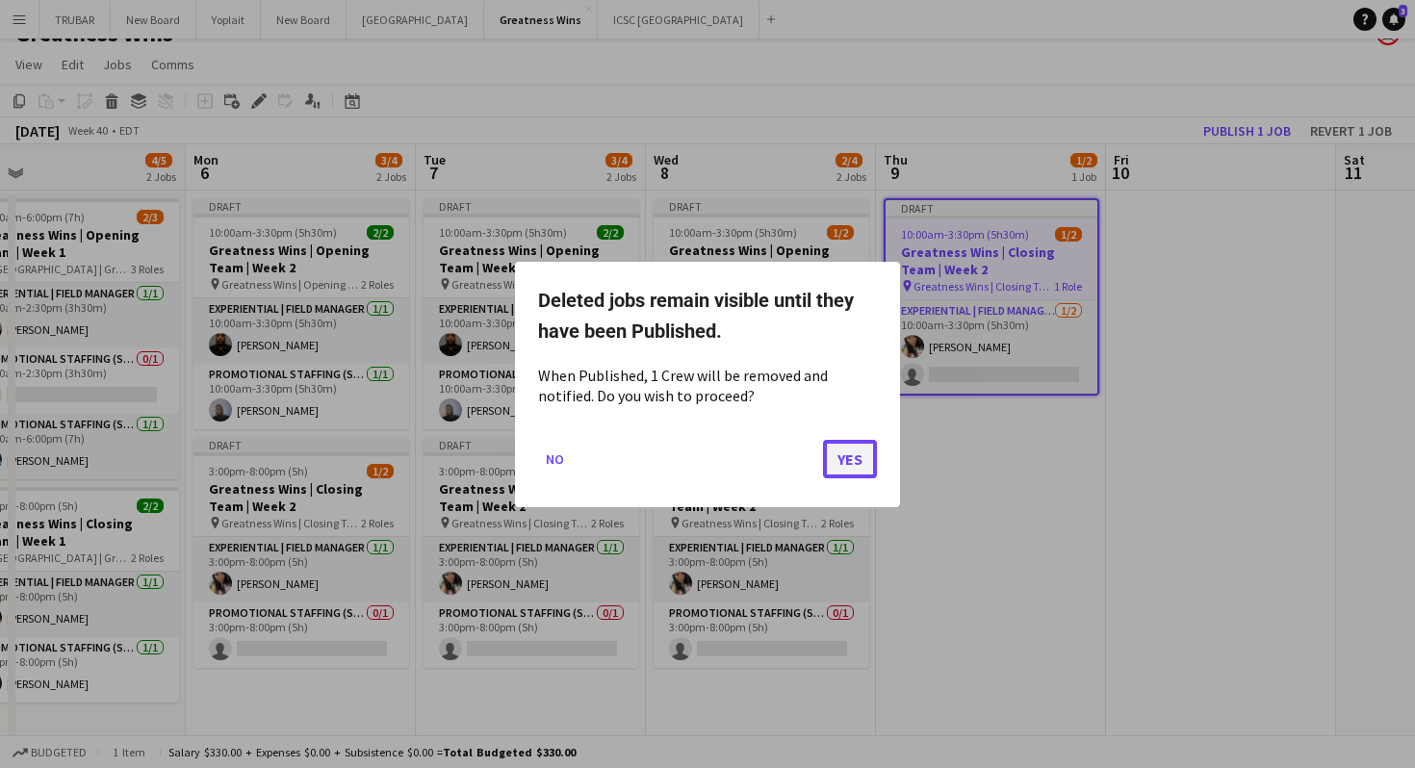
click at [845, 448] on button "Yes" at bounding box center [850, 458] width 54 height 39
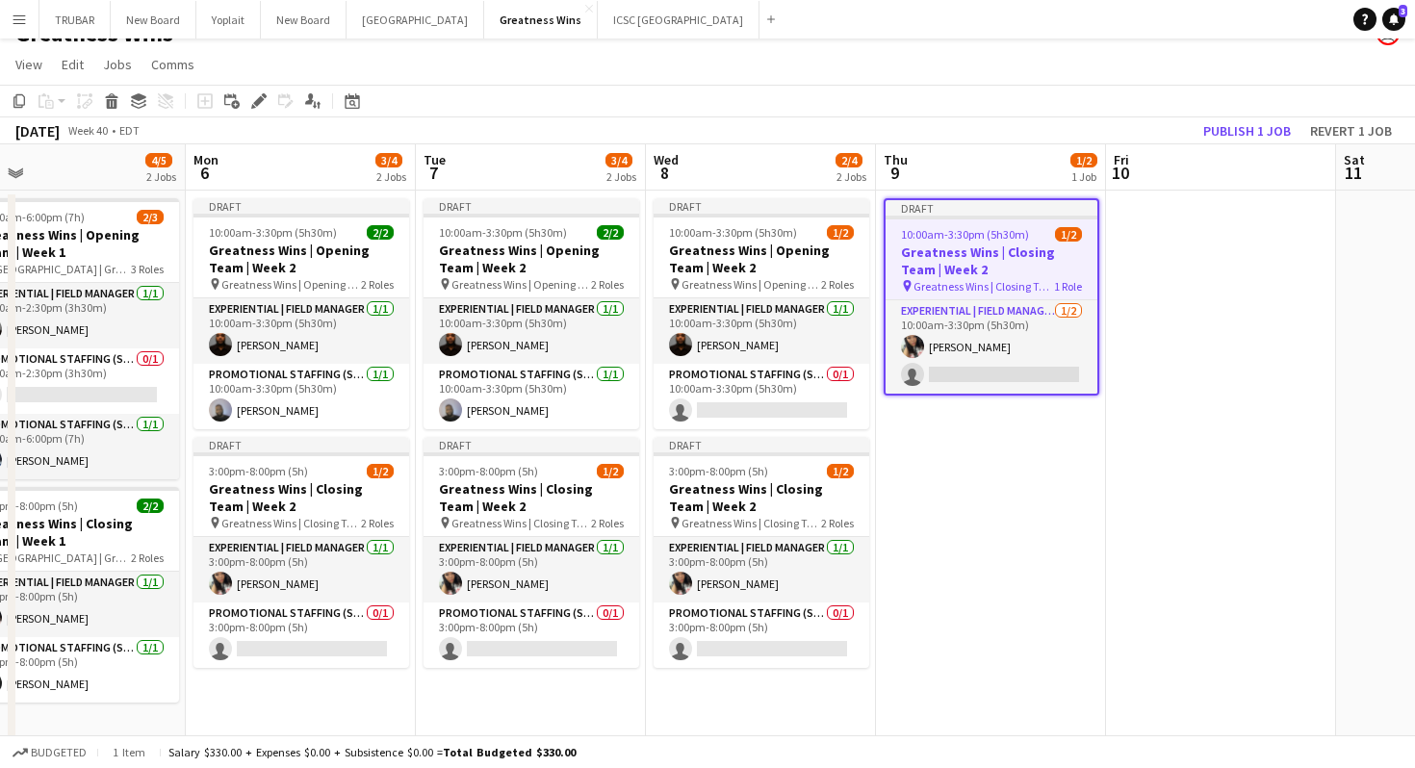
scroll to position [27, 0]
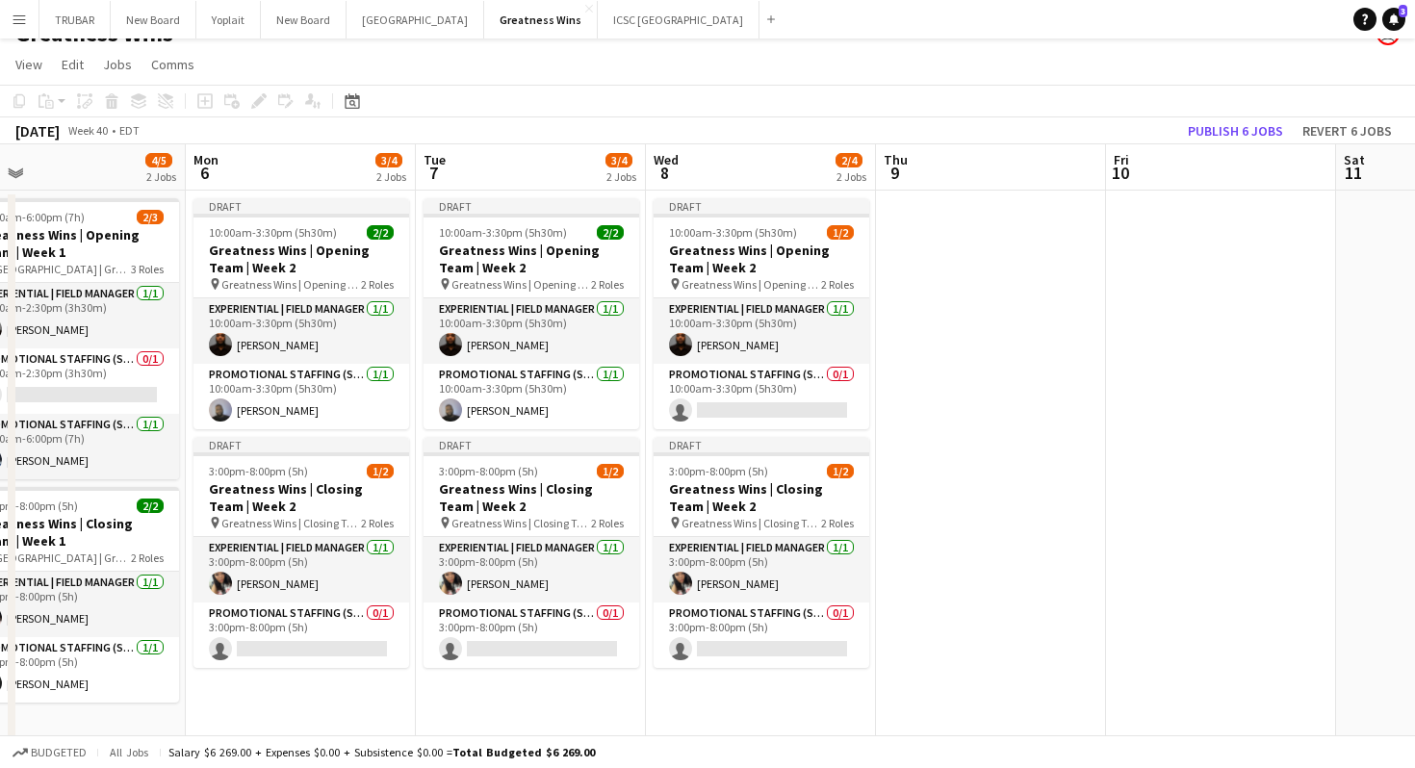
click at [937, 394] on app-date-cell at bounding box center [991, 467] width 230 height 553
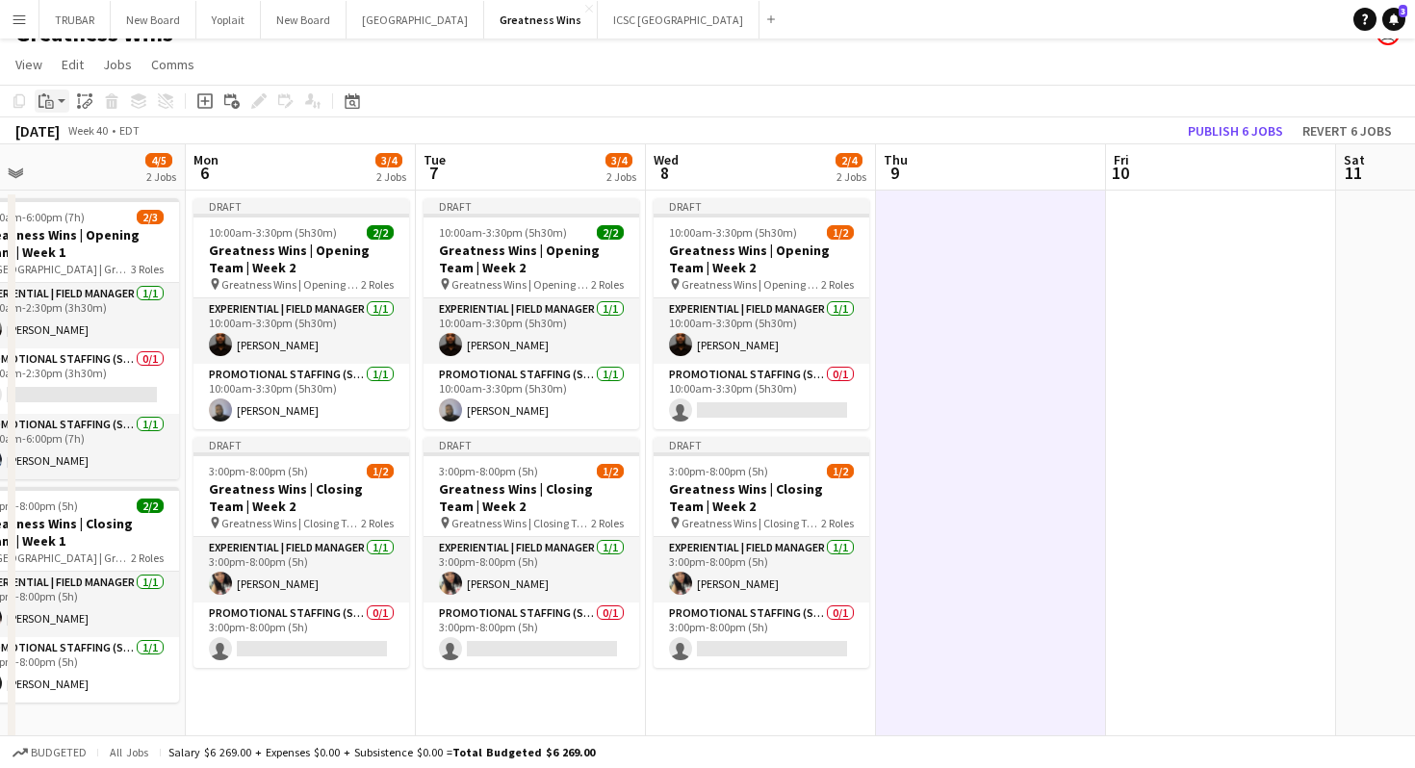
click at [43, 108] on icon "Paste" at bounding box center [46, 100] width 15 height 15
click at [93, 173] on link "Paste with crew Command Shift V" at bounding box center [127, 170] width 152 height 17
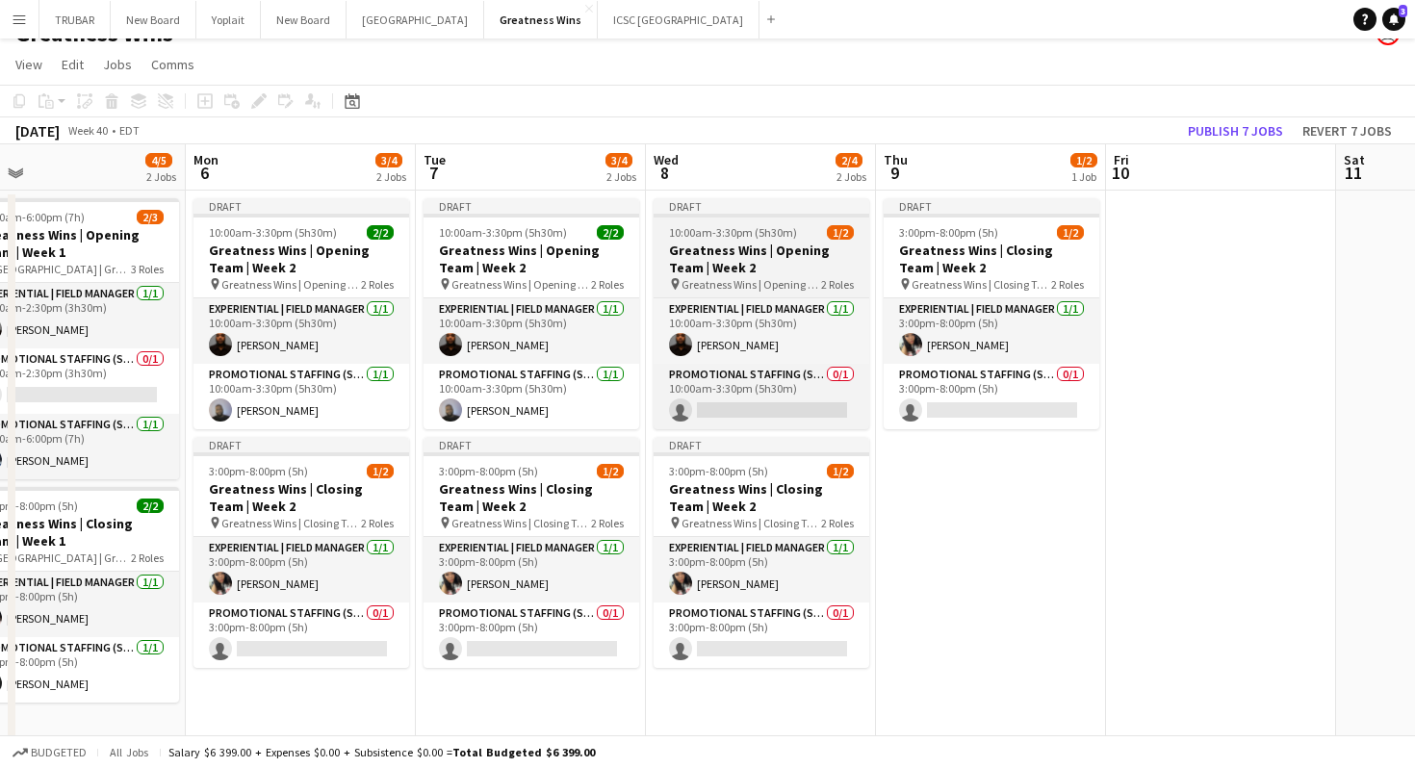
click at [791, 275] on h3 "Greatness Wins | Opening Team | Week 2" at bounding box center [762, 259] width 216 height 35
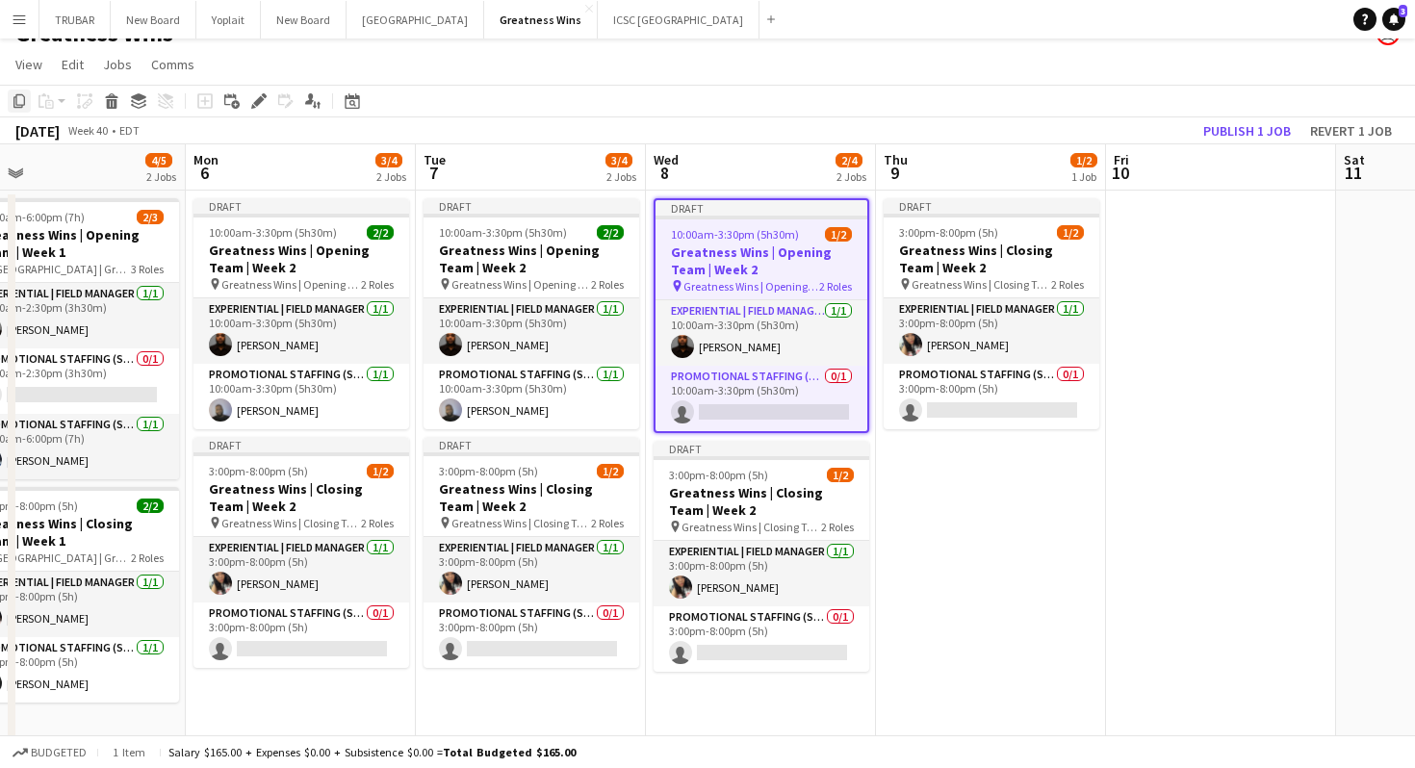
click at [12, 105] on icon "Copy" at bounding box center [19, 100] width 15 height 15
click at [919, 553] on app-date-cell "Draft 3:00pm-8:00pm (5h) 1/2 Greatness Wins | Closing Team | Week 2 pin Greatne…" at bounding box center [991, 467] width 230 height 553
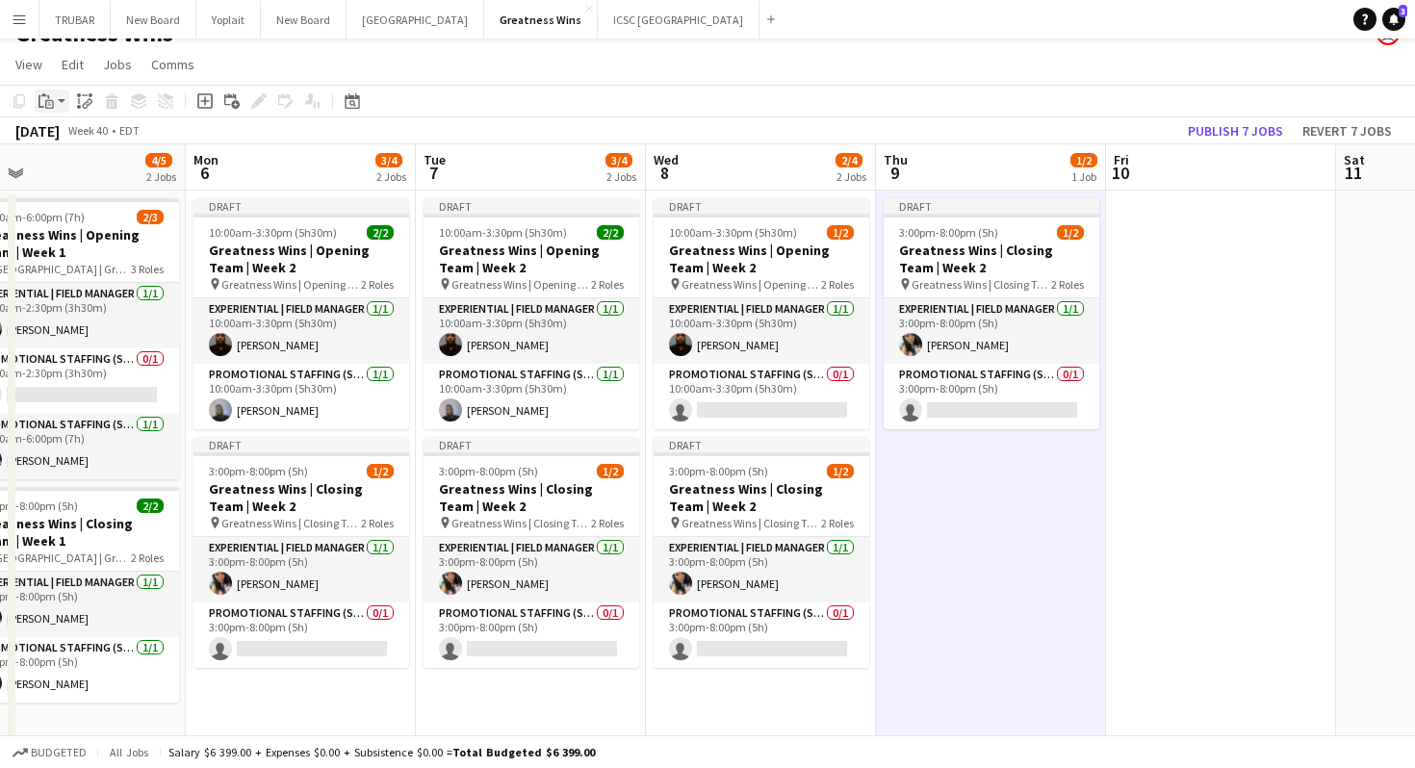
click at [51, 107] on icon "Paste" at bounding box center [46, 100] width 15 height 15
click at [93, 171] on link "Paste with crew Command Shift V" at bounding box center [127, 170] width 152 height 17
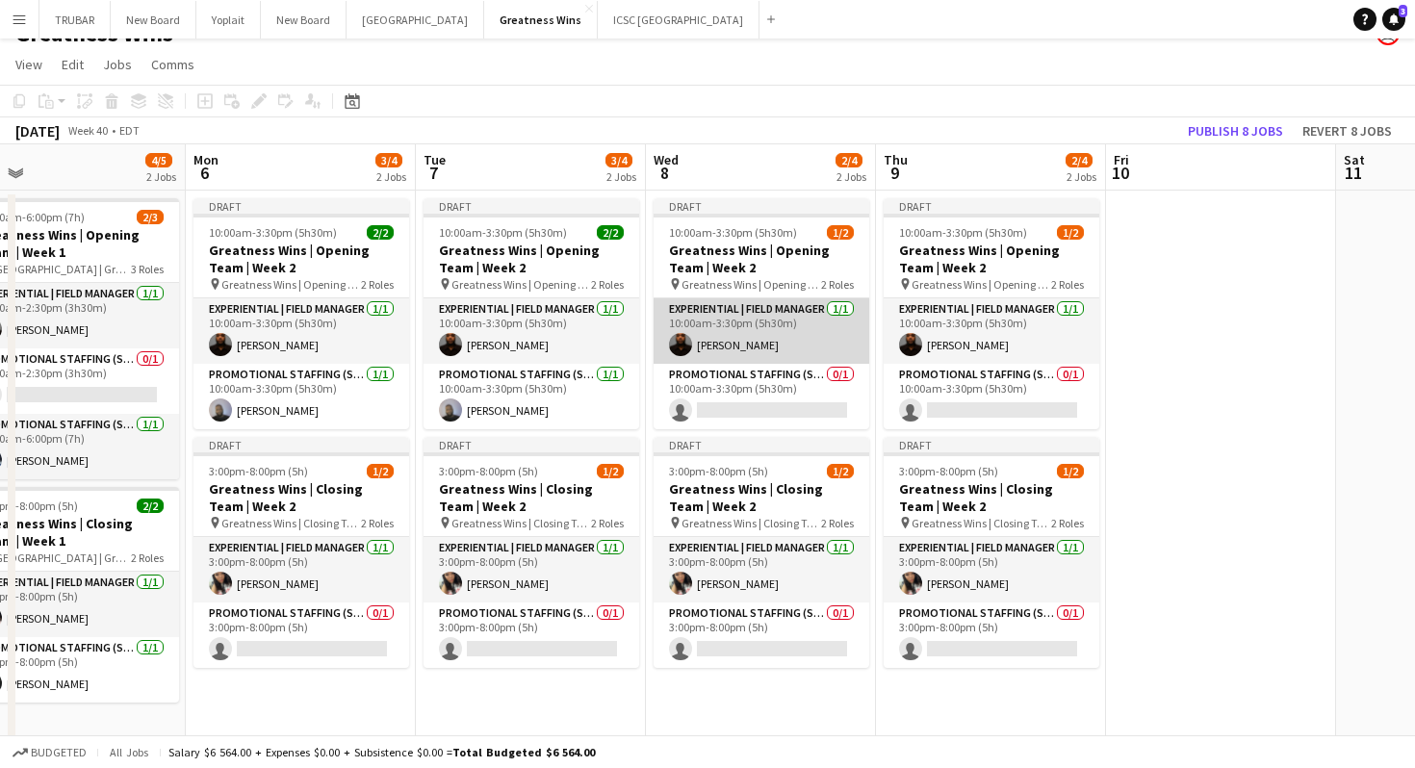
click at [739, 340] on app-card-role "Experiential | Field Manager [DATE] 10:00am-3:30pm (5h30m) [PERSON_NAME]" at bounding box center [762, 330] width 216 height 65
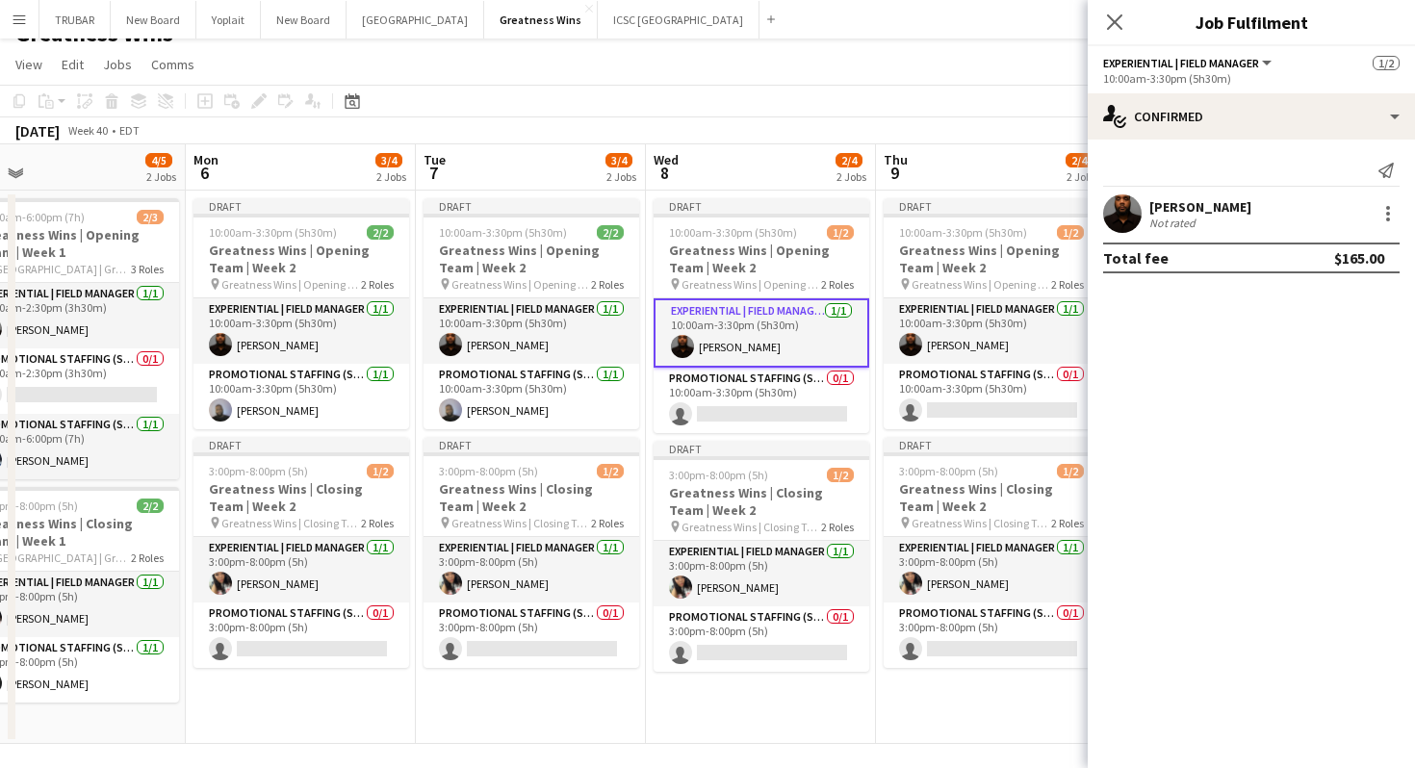
click at [1374, 218] on div at bounding box center [1386, 213] width 27 height 23
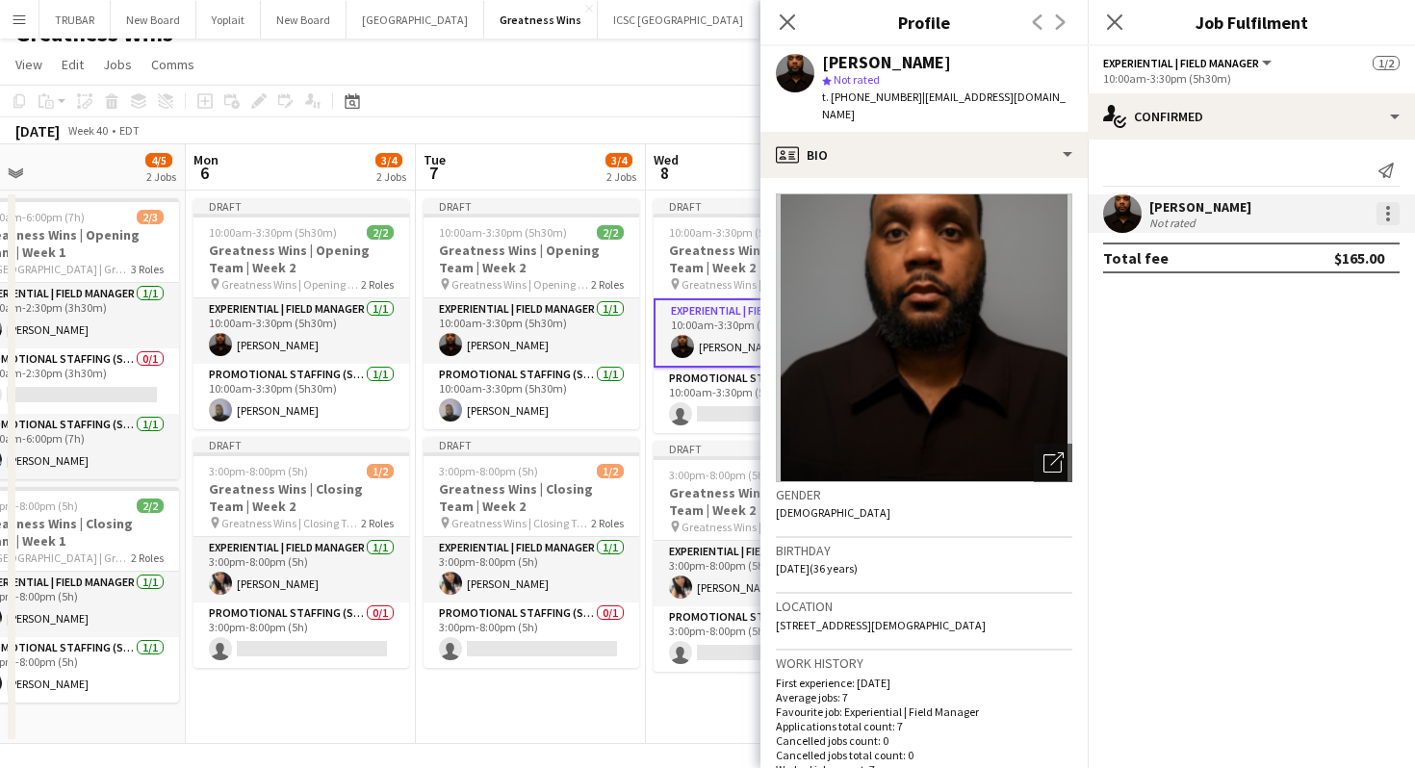
click at [1390, 219] on div at bounding box center [1387, 213] width 23 height 23
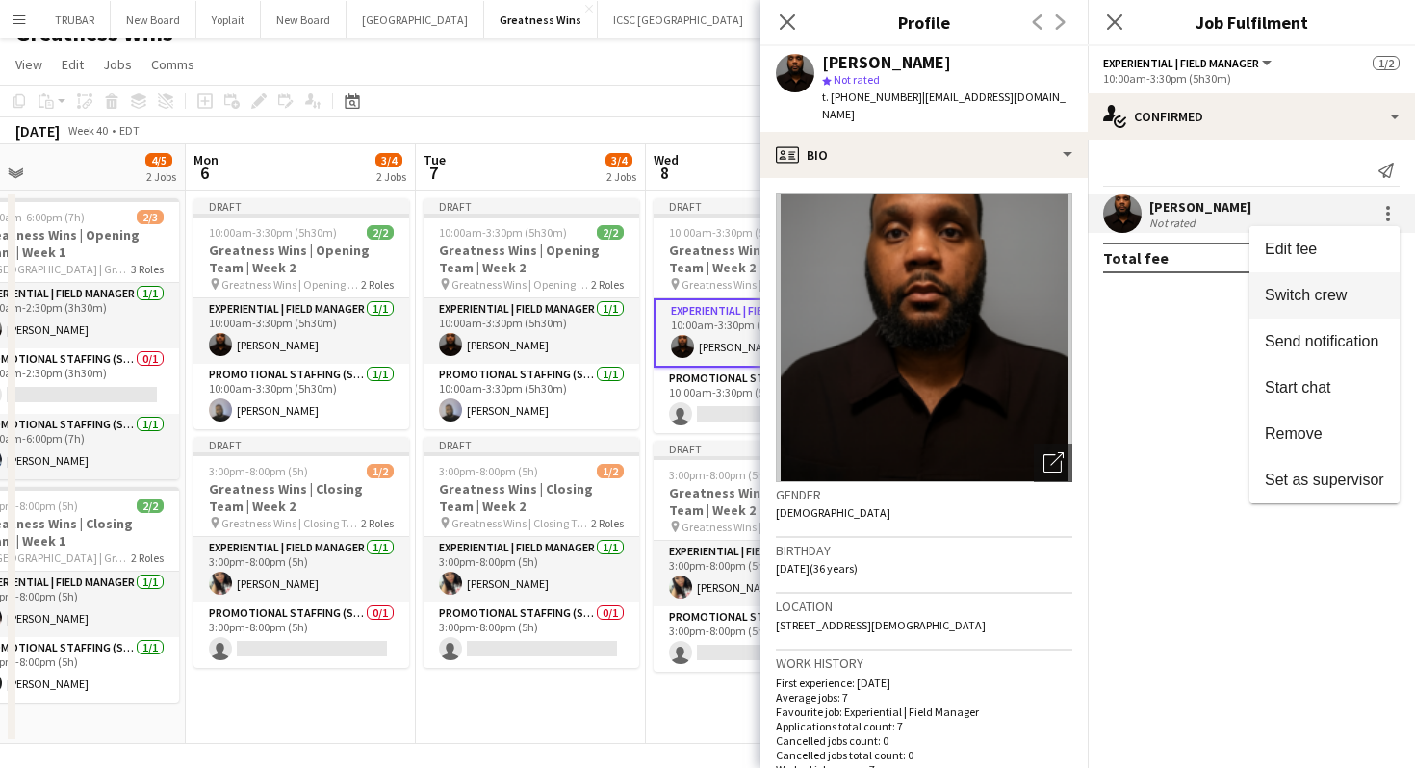
click at [1346, 299] on span "Switch crew" at bounding box center [1306, 295] width 82 height 16
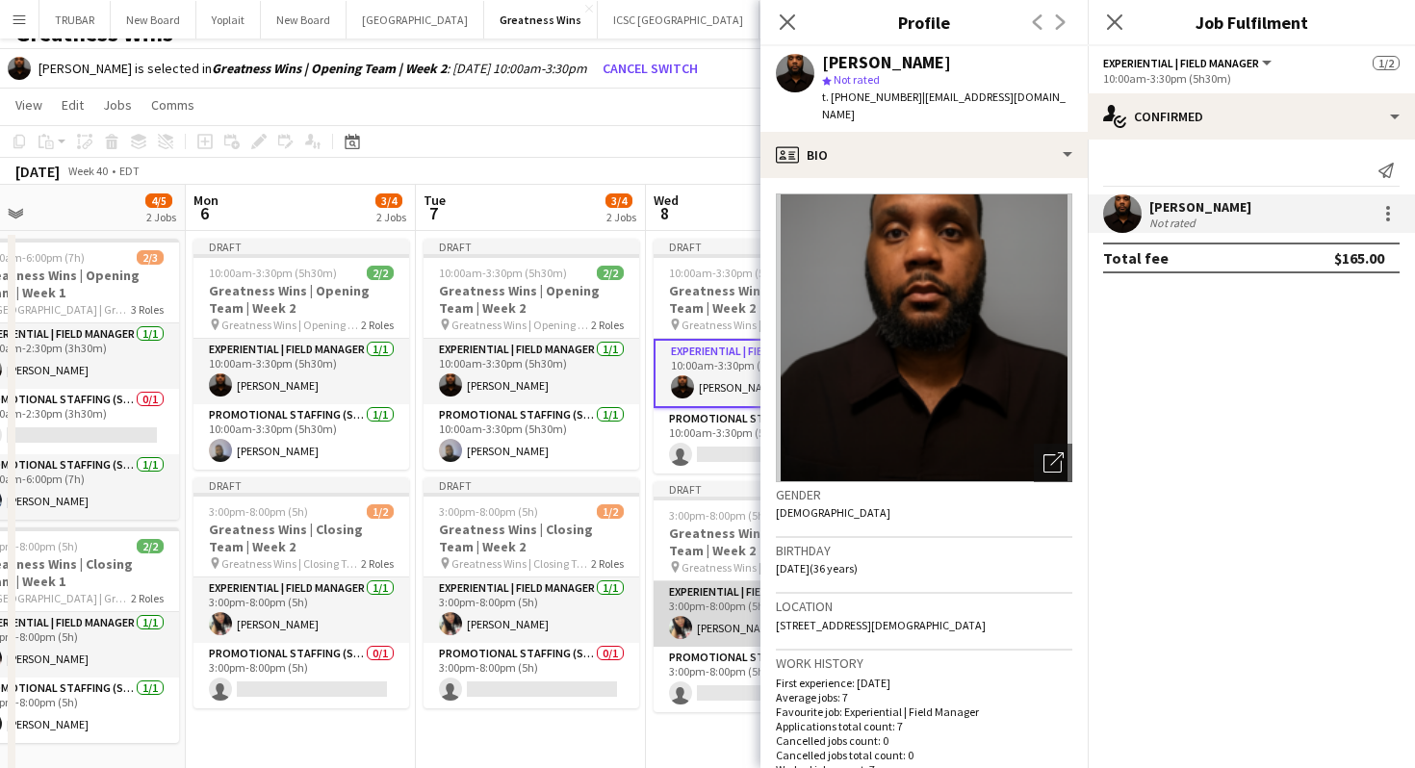
click at [724, 636] on app-card-role "Experiential | Field Manager [DATE] 3:00pm-8:00pm (5h) [PERSON_NAME]" at bounding box center [762, 613] width 216 height 65
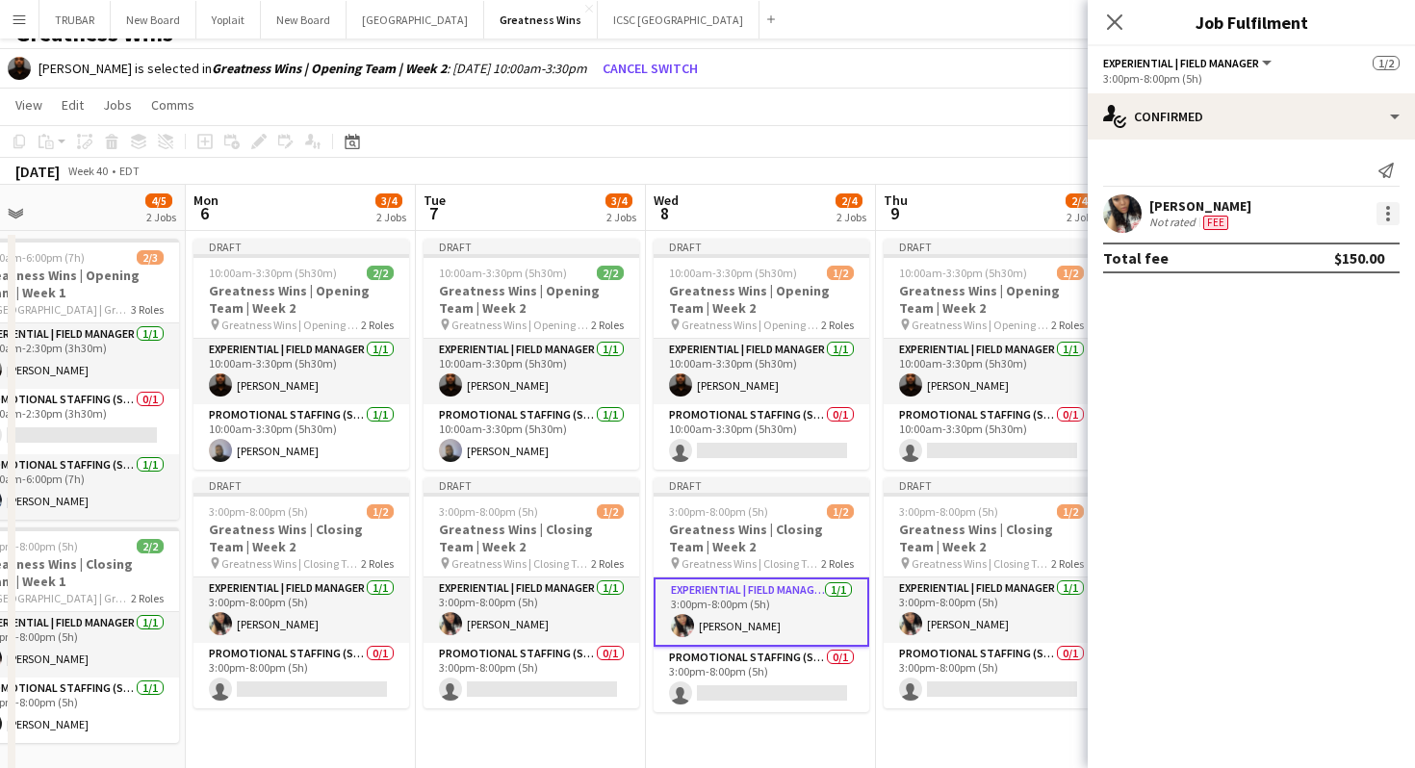
click at [1390, 215] on div at bounding box center [1387, 213] width 23 height 23
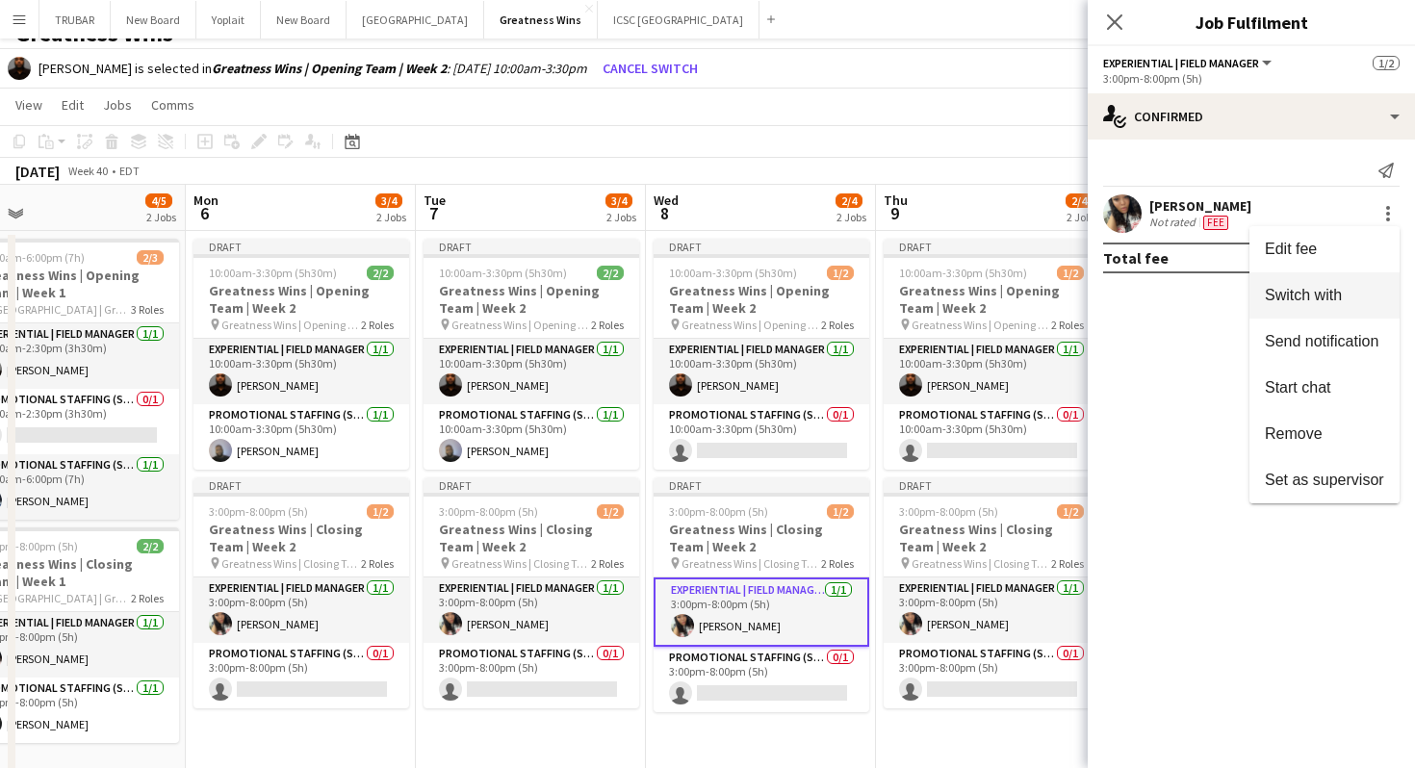
click at [1337, 300] on span "Switch with" at bounding box center [1303, 295] width 77 height 16
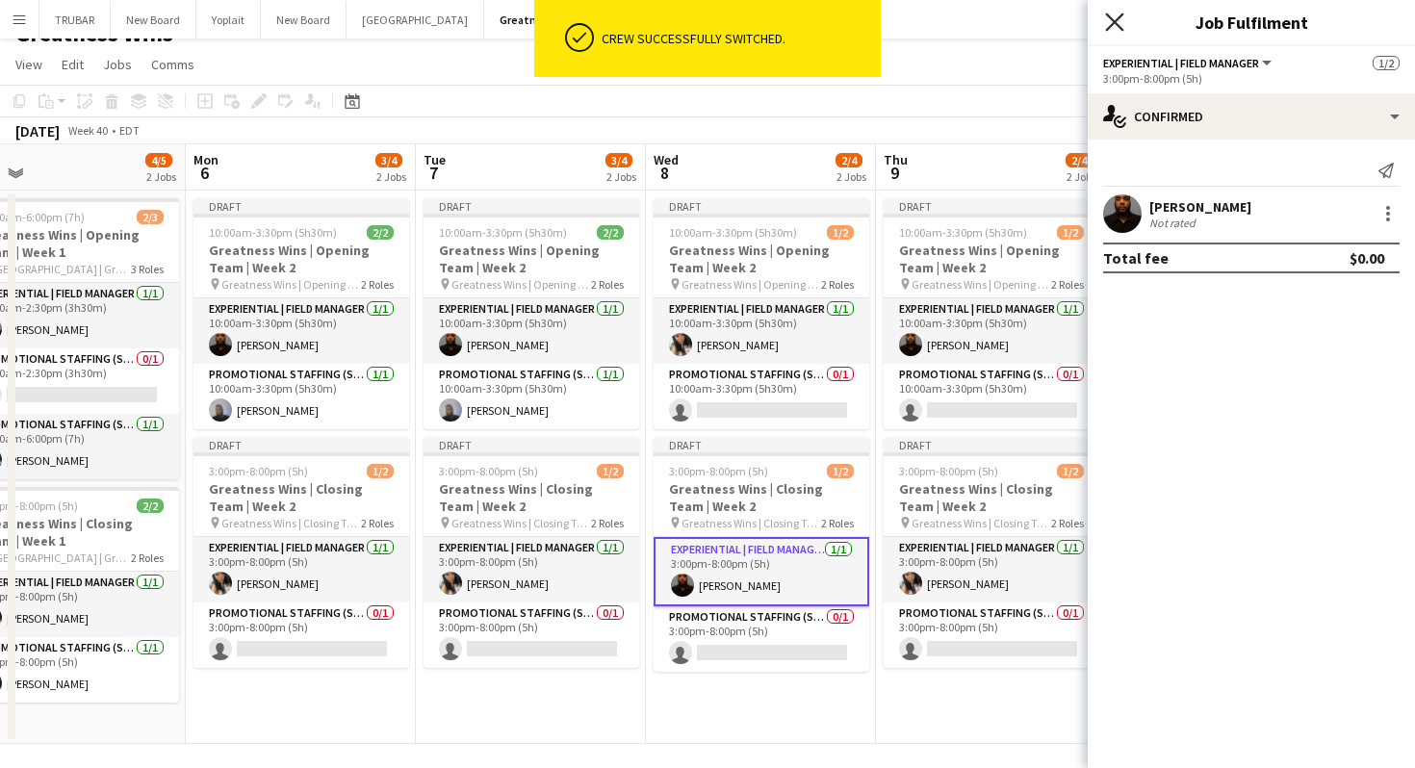
click at [1120, 16] on icon at bounding box center [1114, 22] width 18 height 18
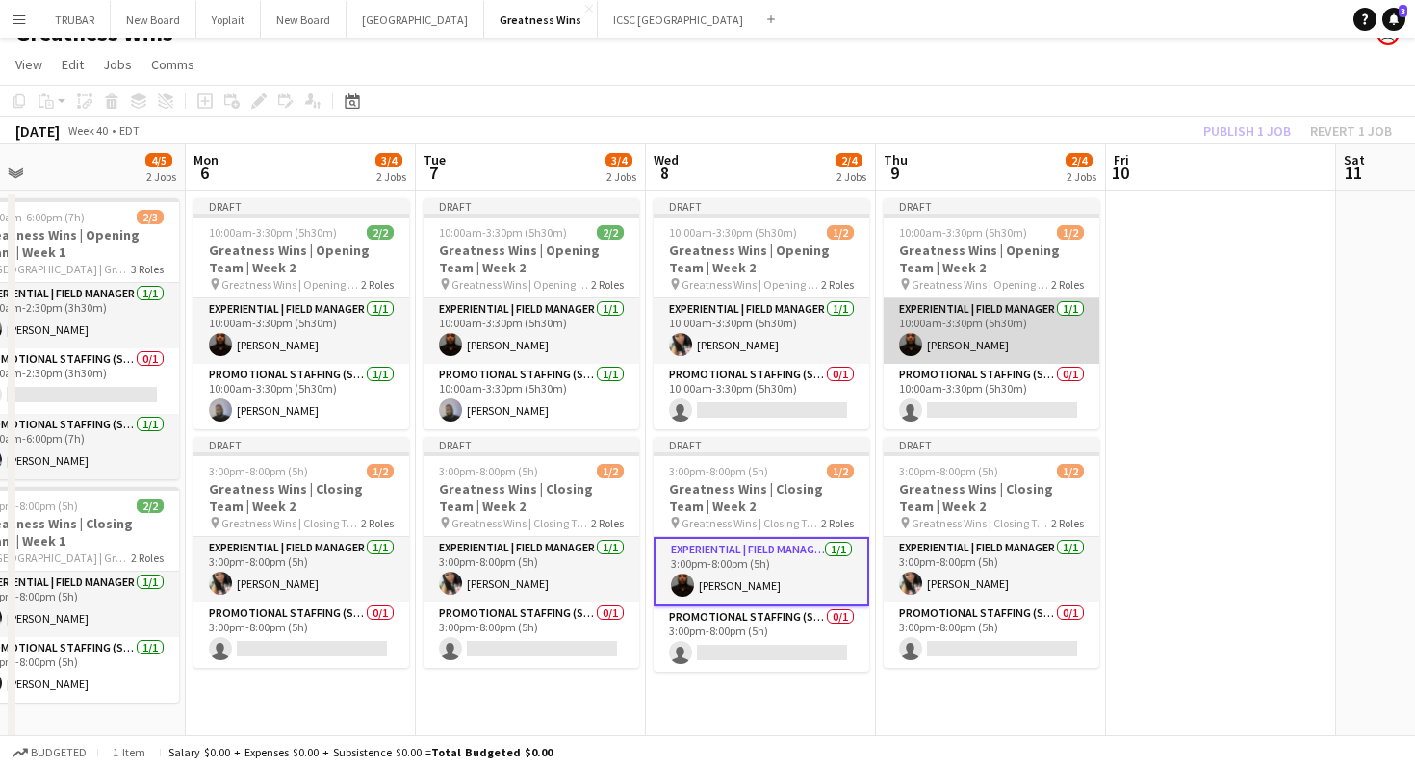
click at [951, 336] on app-card-role "Experiential | Field Manager [DATE] 10:00am-3:30pm (5h30m) [PERSON_NAME]" at bounding box center [992, 330] width 216 height 65
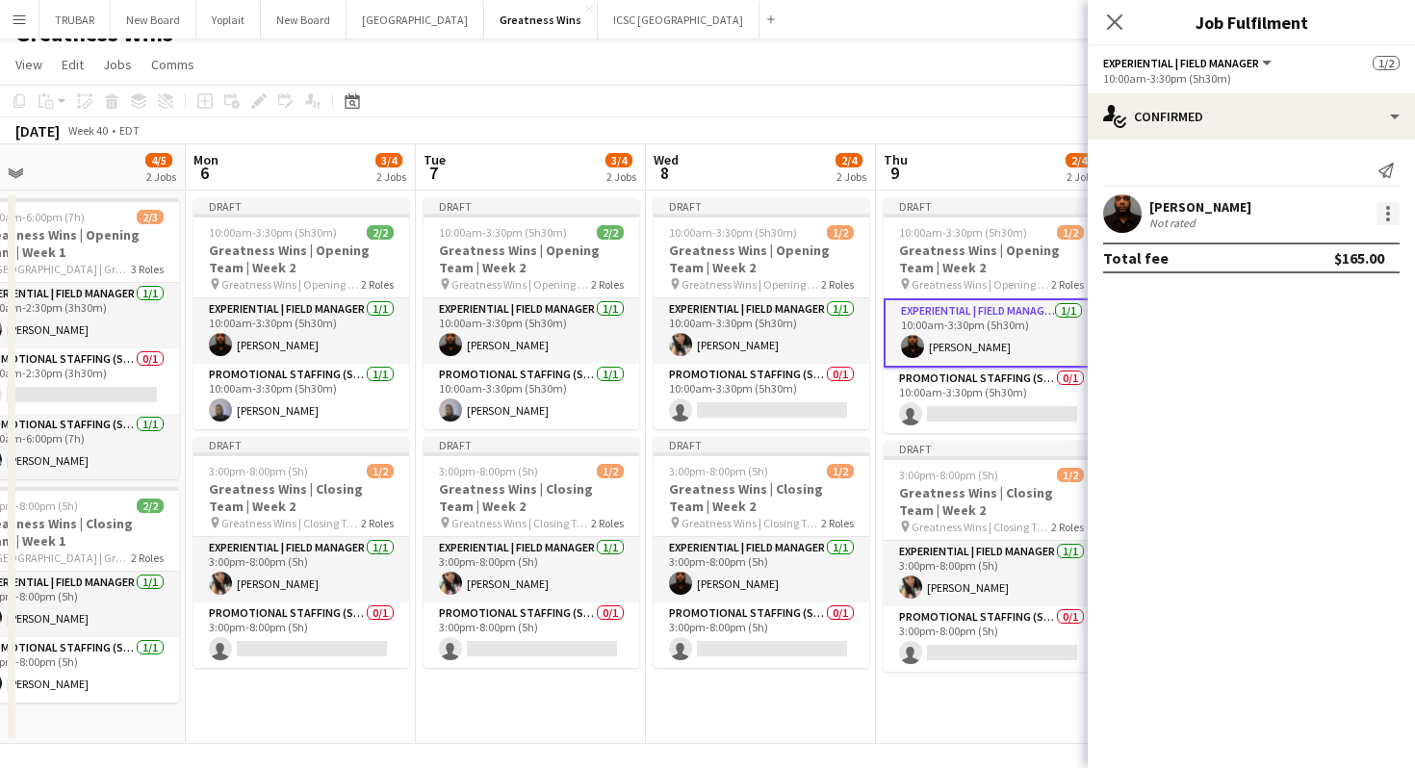
click at [1388, 212] on div at bounding box center [1388, 214] width 4 height 4
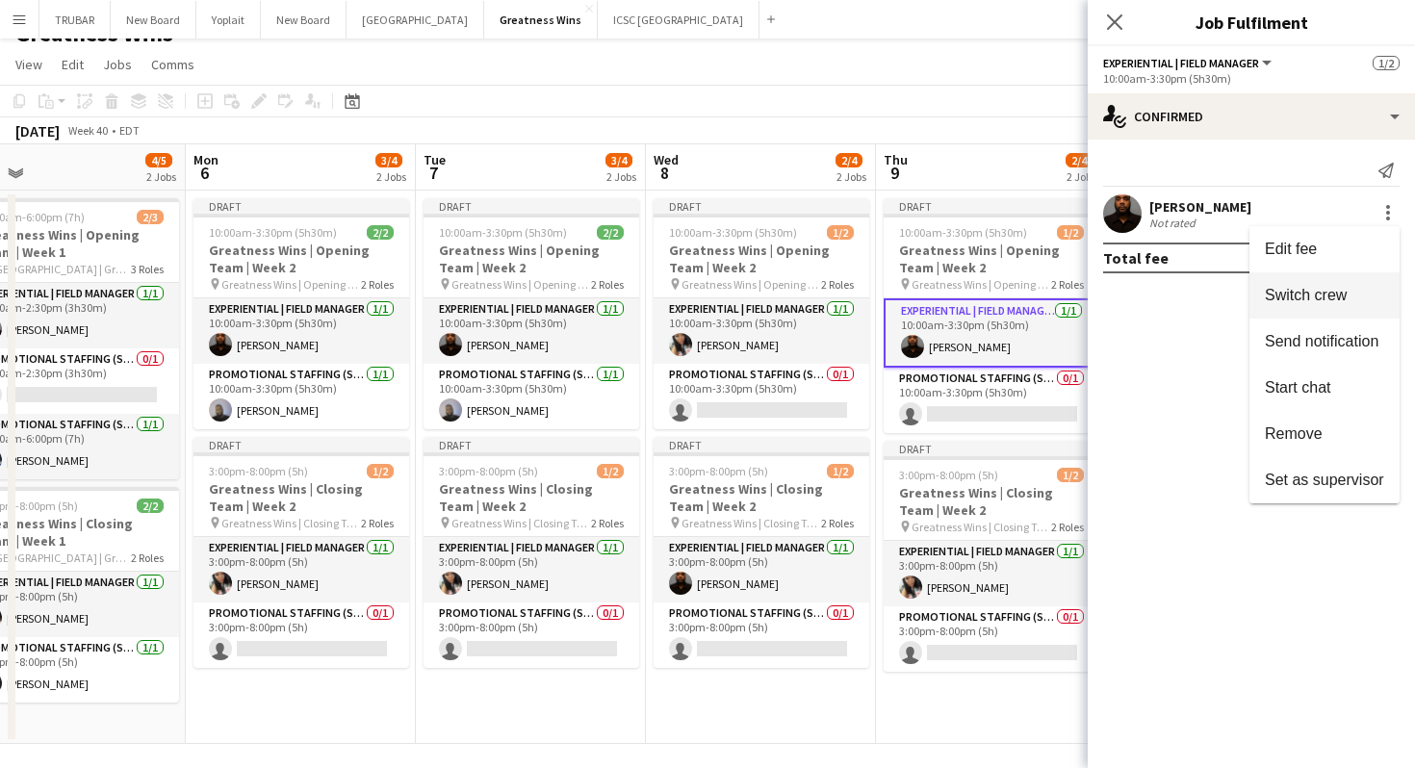
click at [1336, 287] on span "Switch crew" at bounding box center [1306, 295] width 82 height 16
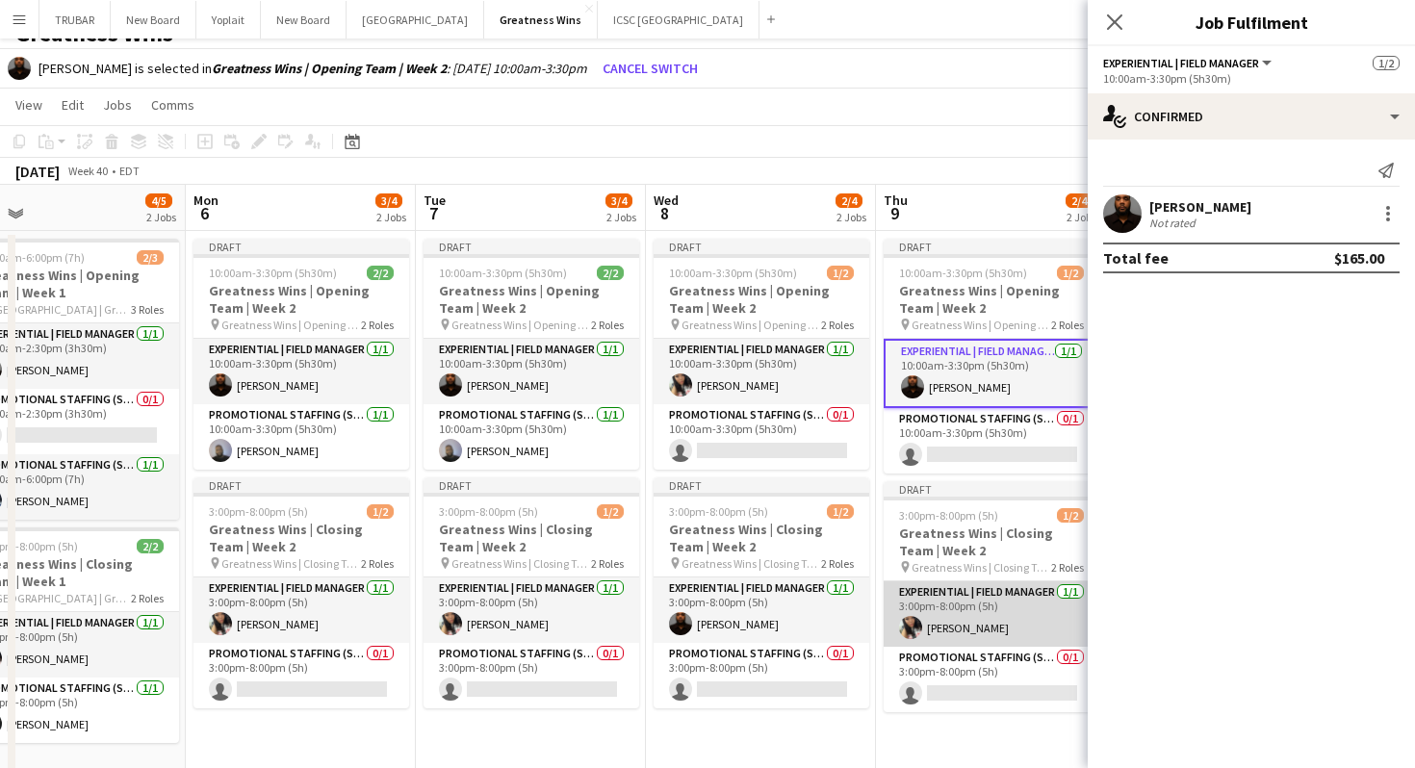
click at [942, 622] on app-card-role "Experiential | Field Manager [DATE] 3:00pm-8:00pm (5h) [PERSON_NAME]" at bounding box center [992, 613] width 216 height 65
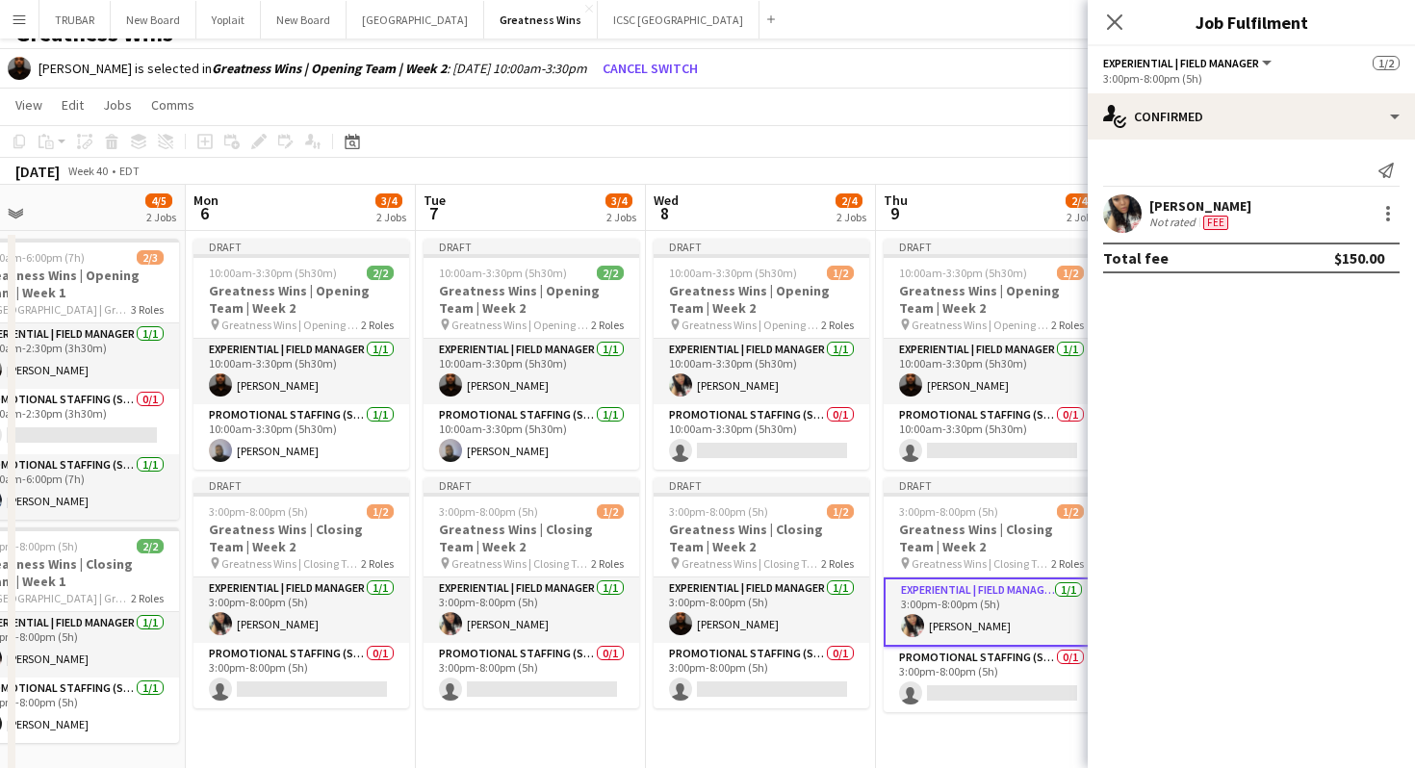
click at [1384, 200] on div "[PERSON_NAME] Not rated Fee" at bounding box center [1251, 213] width 327 height 39
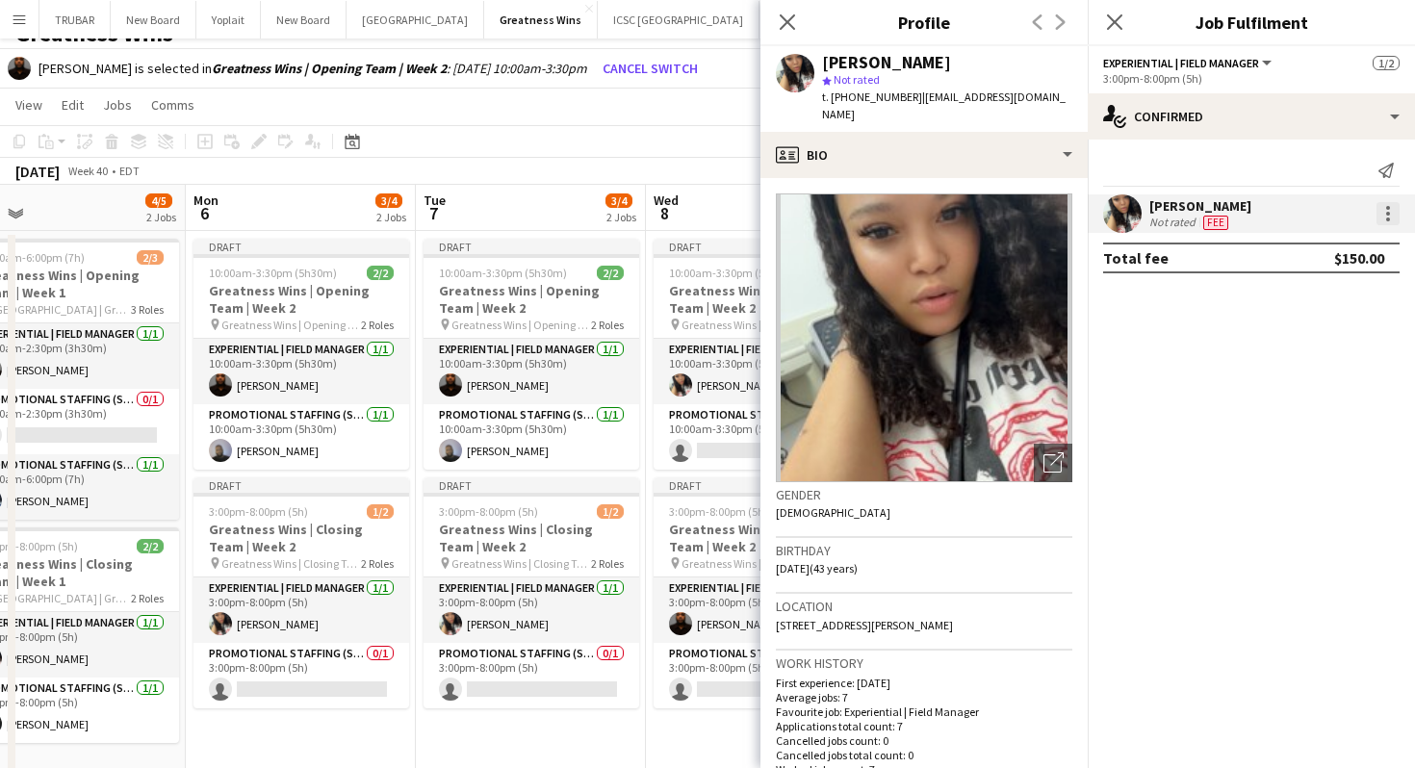
click at [1386, 210] on div at bounding box center [1387, 213] width 23 height 23
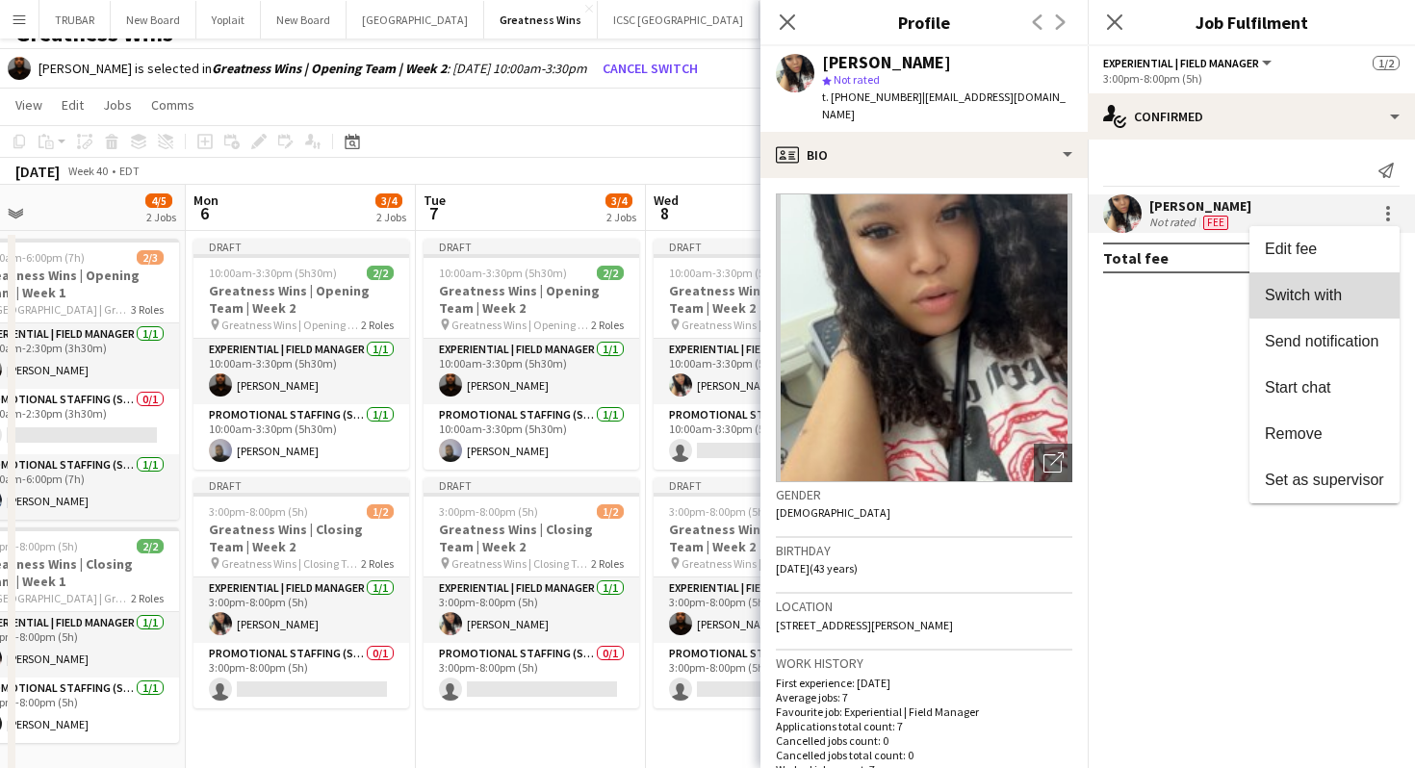
click at [1340, 291] on span "Switch with" at bounding box center [1303, 295] width 77 height 16
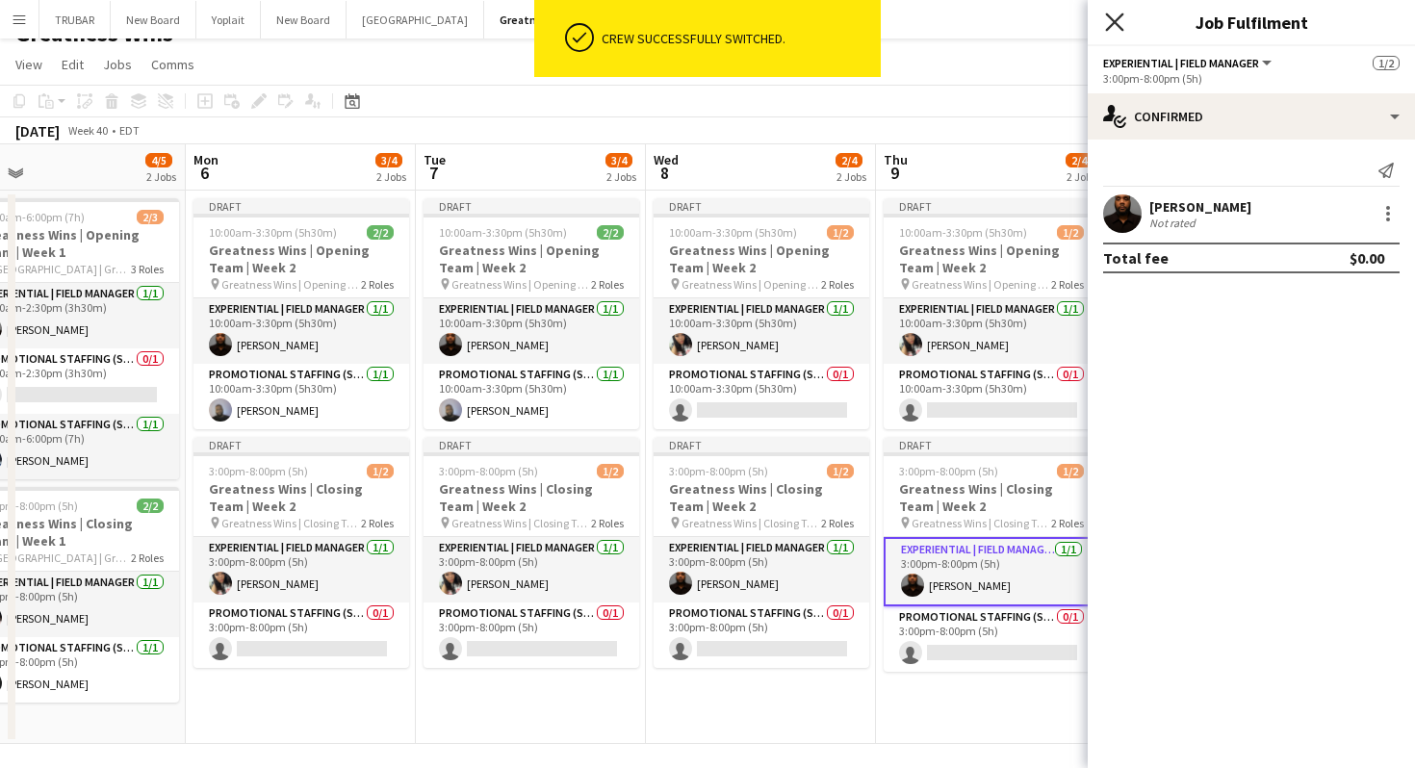
click at [1106, 28] on icon "Close pop-in" at bounding box center [1114, 22] width 18 height 18
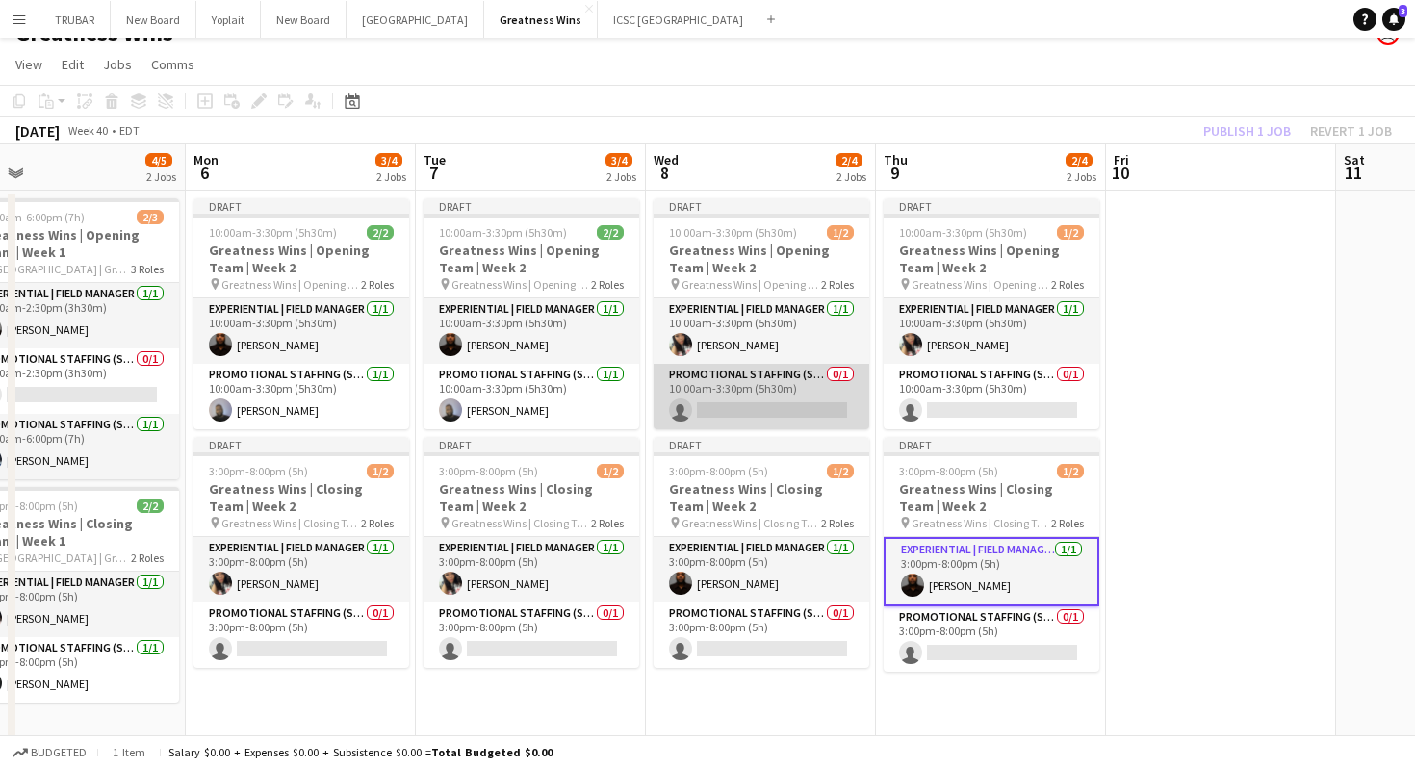
click at [757, 403] on app-card-role "Promotional Staffing (Sales Staff) 0/1 10:00am-3:30pm (5h30m) single-neutral-ac…" at bounding box center [762, 396] width 216 height 65
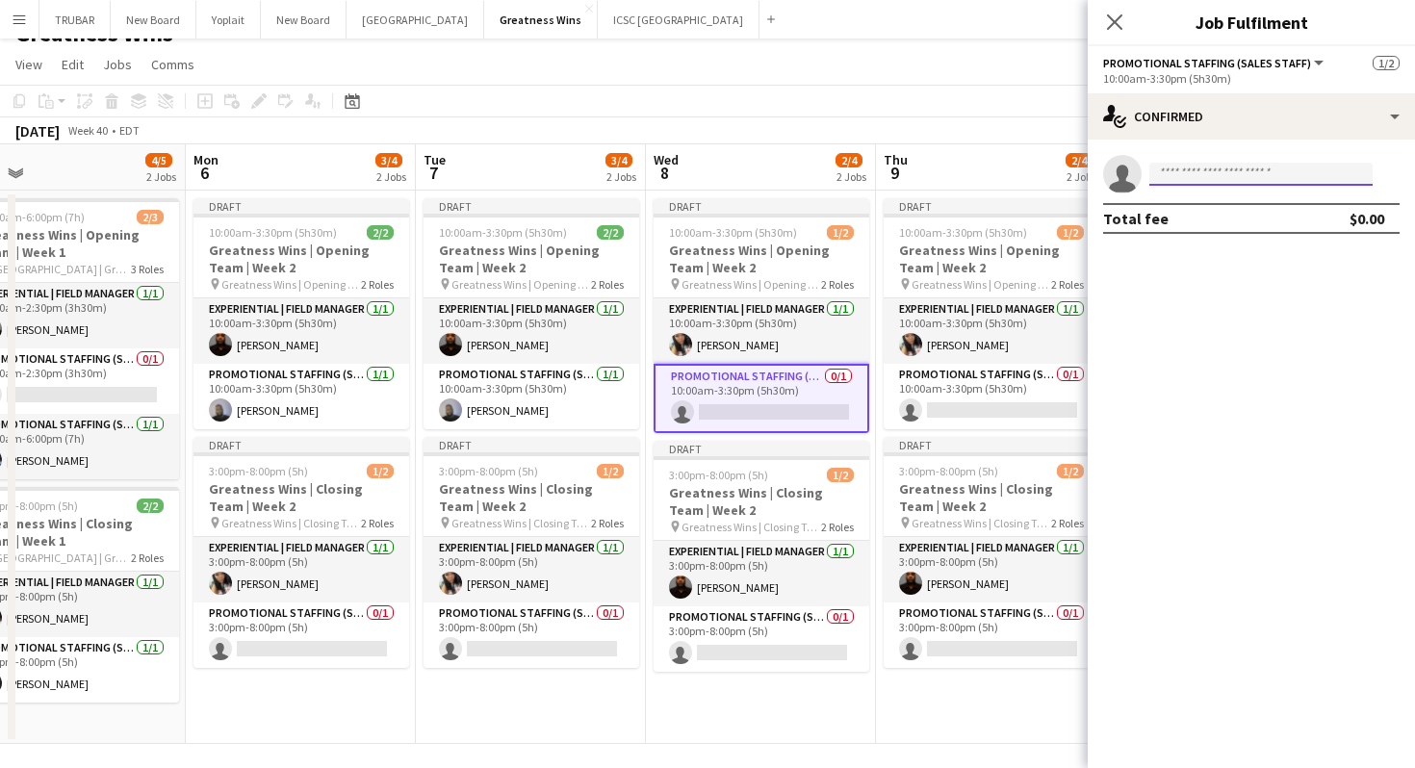
click at [1190, 170] on input at bounding box center [1260, 174] width 223 height 23
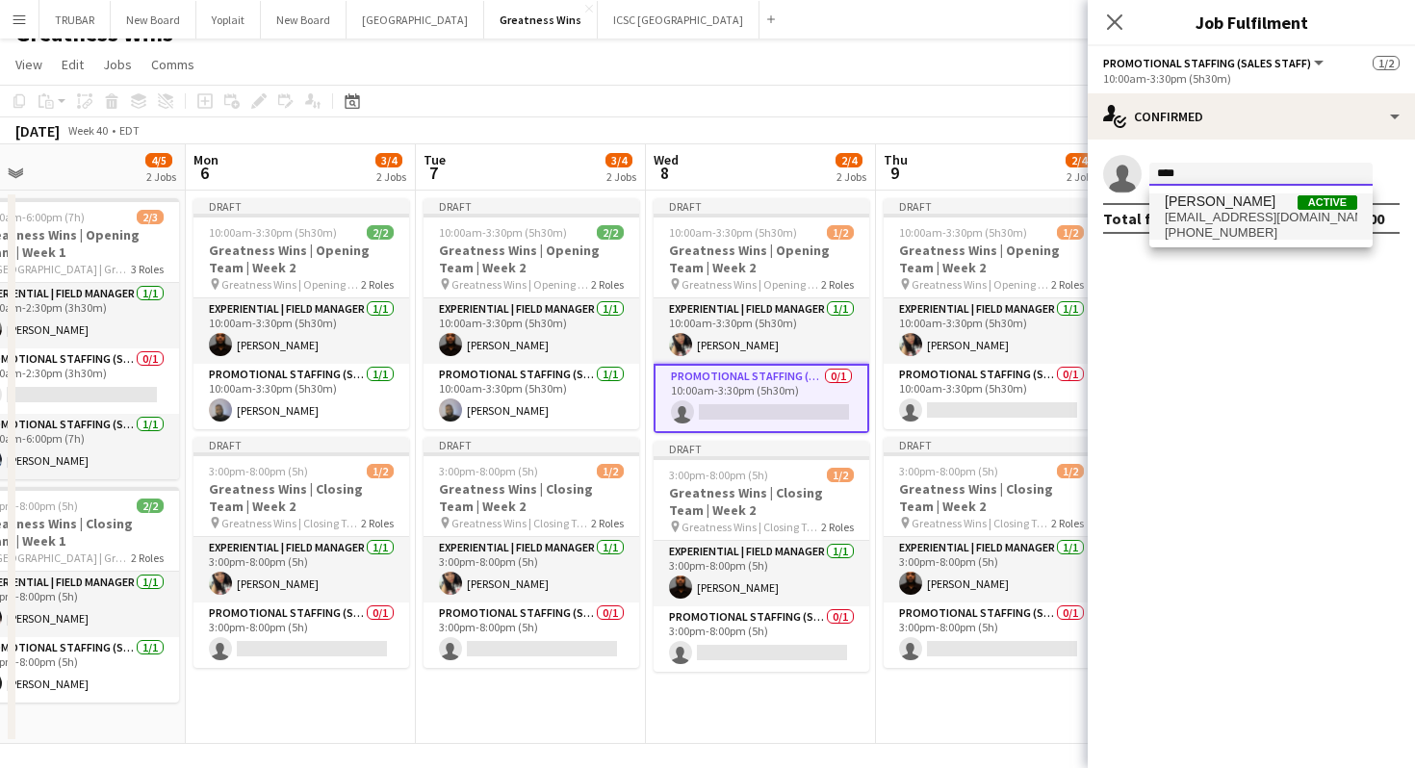
type input "****"
click at [1205, 207] on span "[PERSON_NAME]" at bounding box center [1220, 201] width 111 height 16
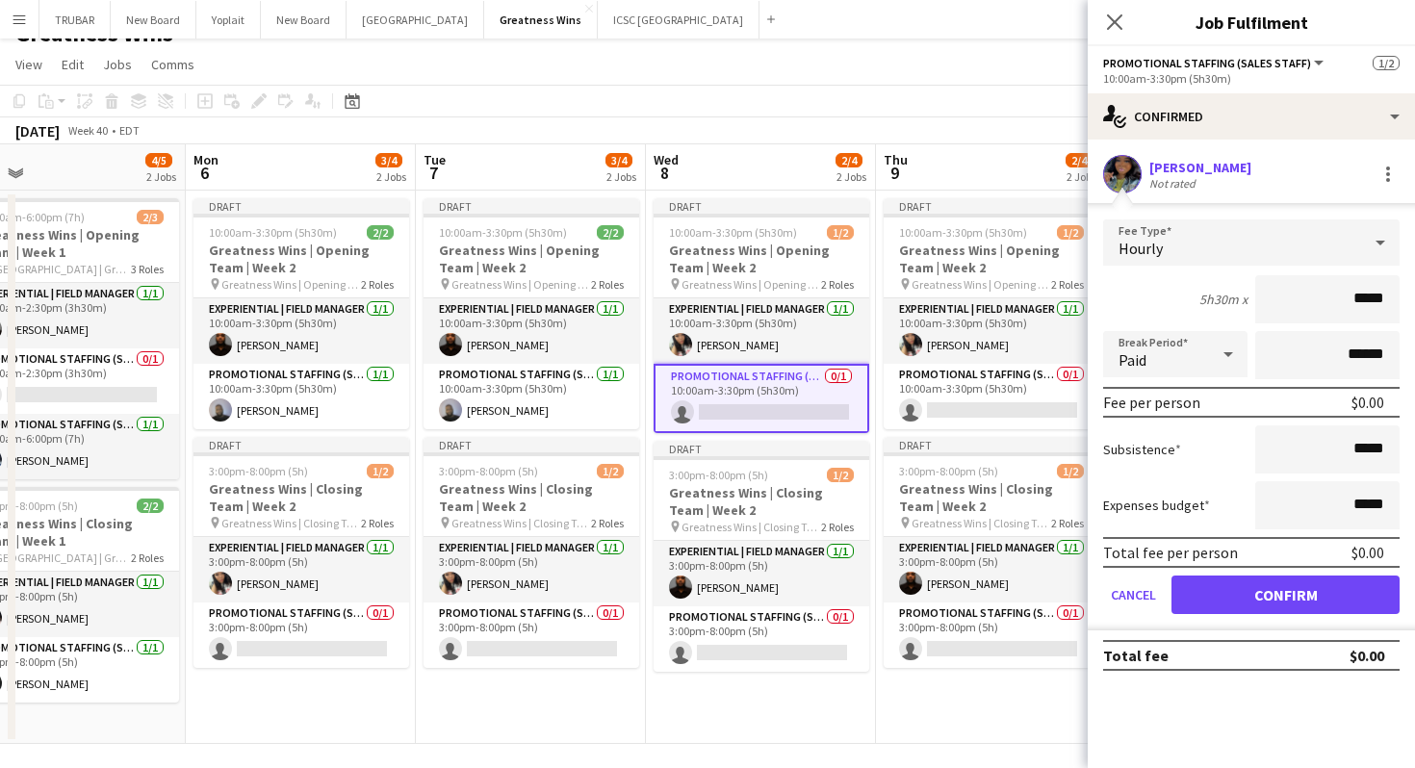
click at [1301, 303] on input "*****" at bounding box center [1327, 299] width 144 height 48
drag, startPoint x: 1301, startPoint y: 303, endPoint x: 1401, endPoint y: 306, distance: 100.1
click at [1400, 306] on form "Fee Type Hourly 5h30m x ***** Break Period Paid ****** Fee per person $0.00 Sub…" at bounding box center [1251, 424] width 327 height 411
type input "***"
click at [1246, 288] on div "5h30m x ***" at bounding box center [1251, 299] width 296 height 48
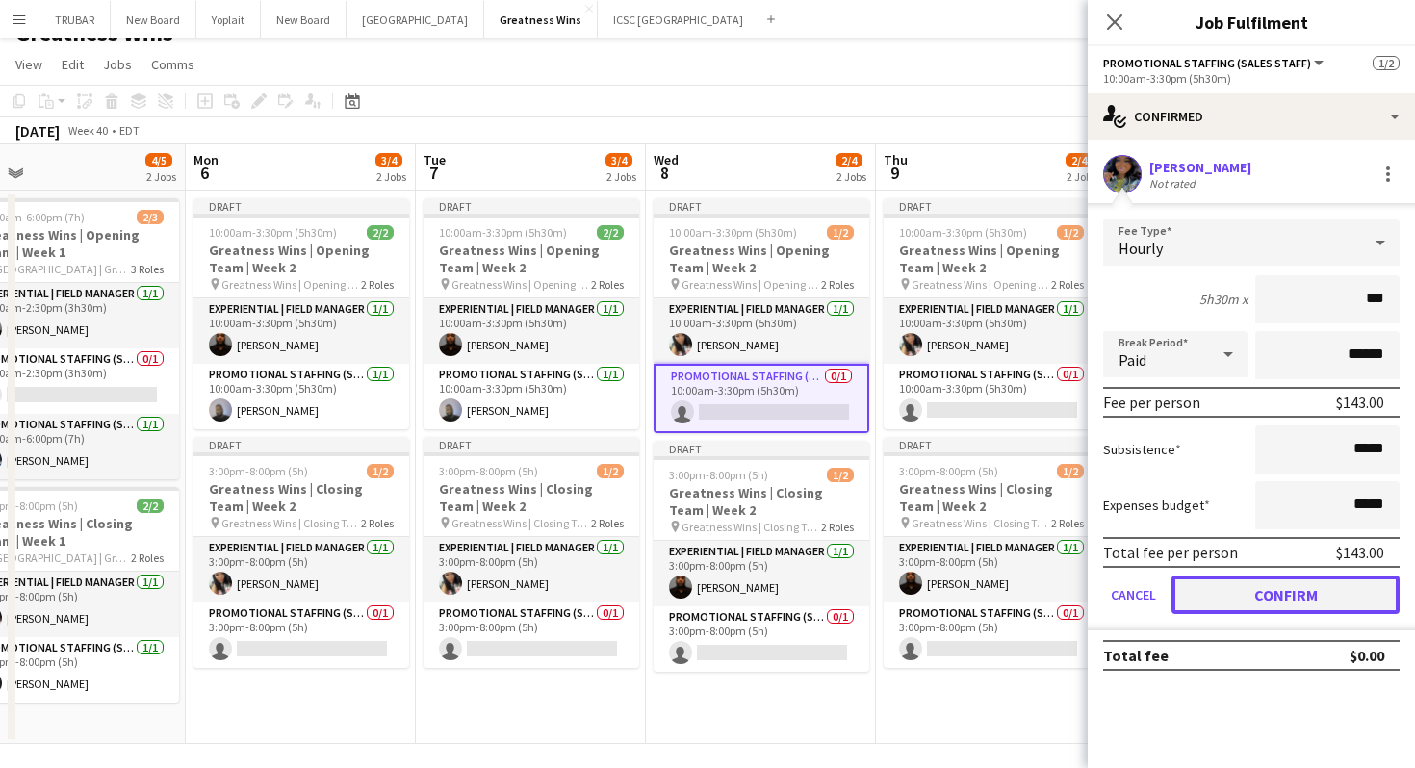
click at [1310, 585] on button "Confirm" at bounding box center [1285, 595] width 228 height 39
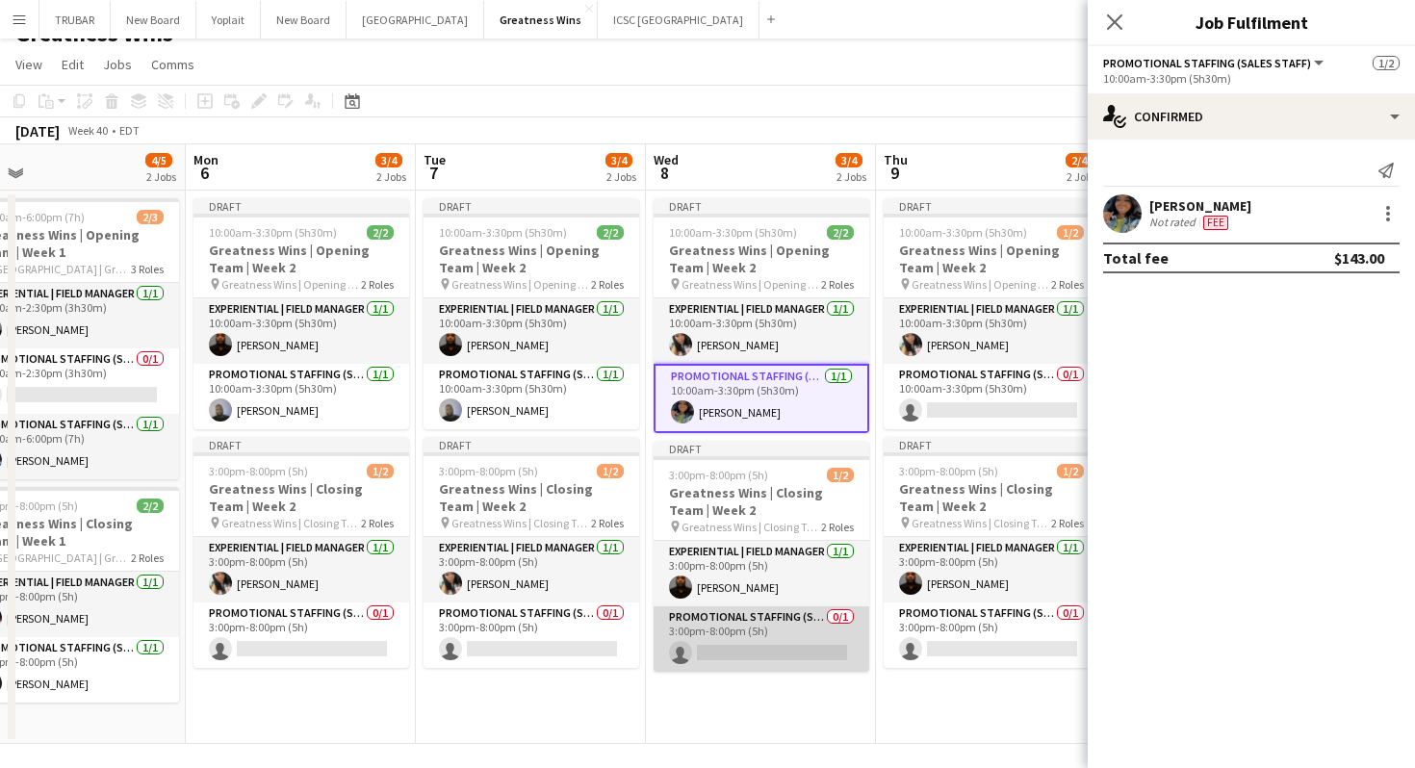
click at [732, 647] on app-card-role "Promotional Staffing (Sales Staff) 0/1 3:00pm-8:00pm (5h) single-neutral-actions" at bounding box center [762, 638] width 216 height 65
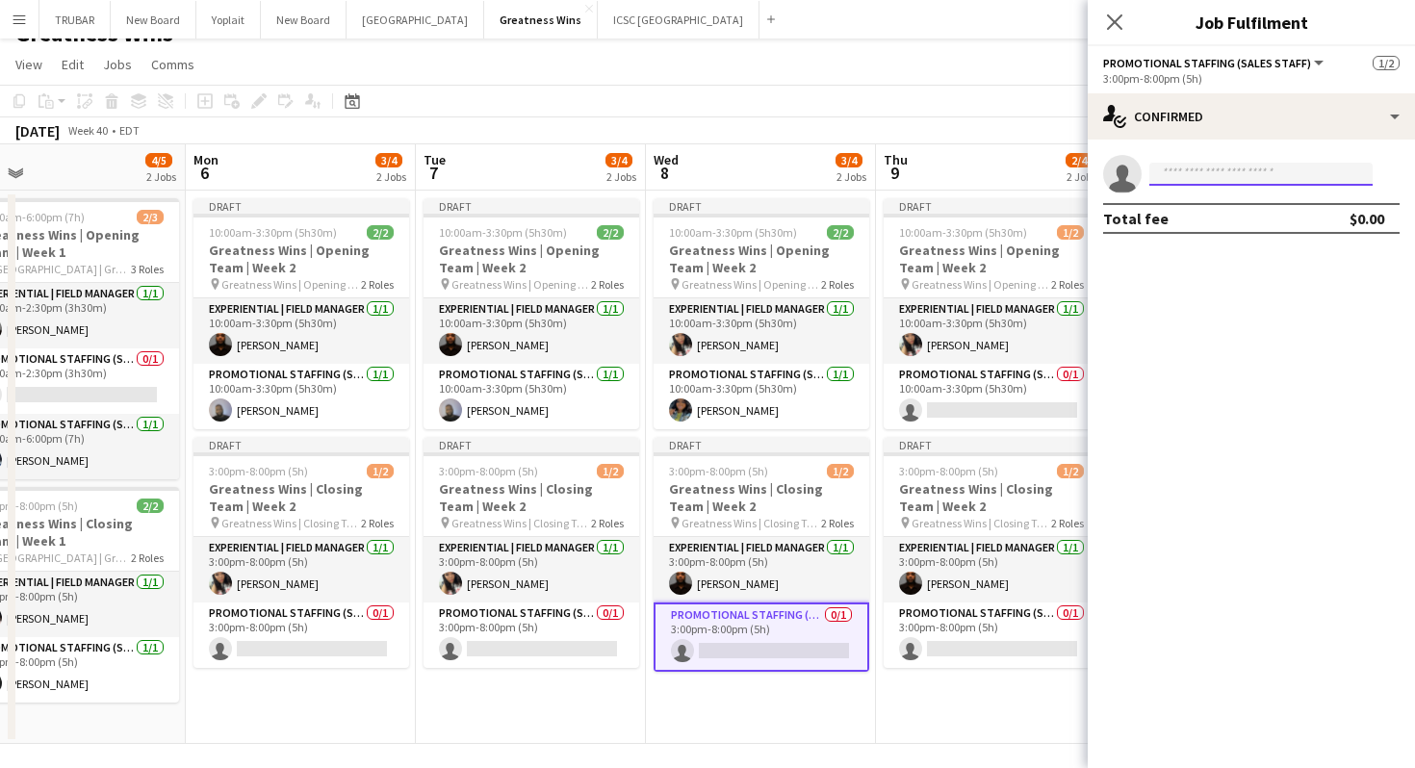
click at [1216, 178] on input at bounding box center [1260, 174] width 223 height 23
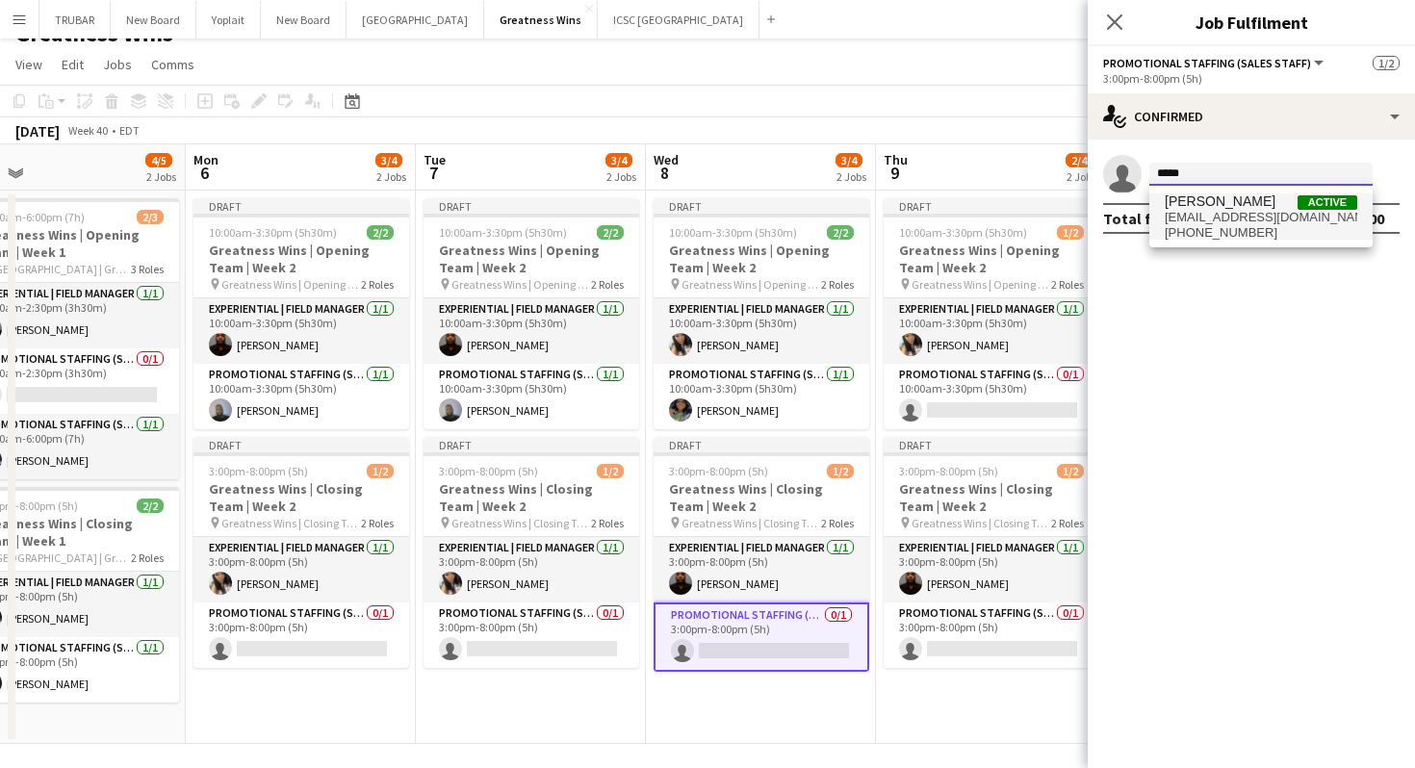
type input "*****"
click at [1203, 207] on span "[PERSON_NAME]" at bounding box center [1220, 201] width 111 height 16
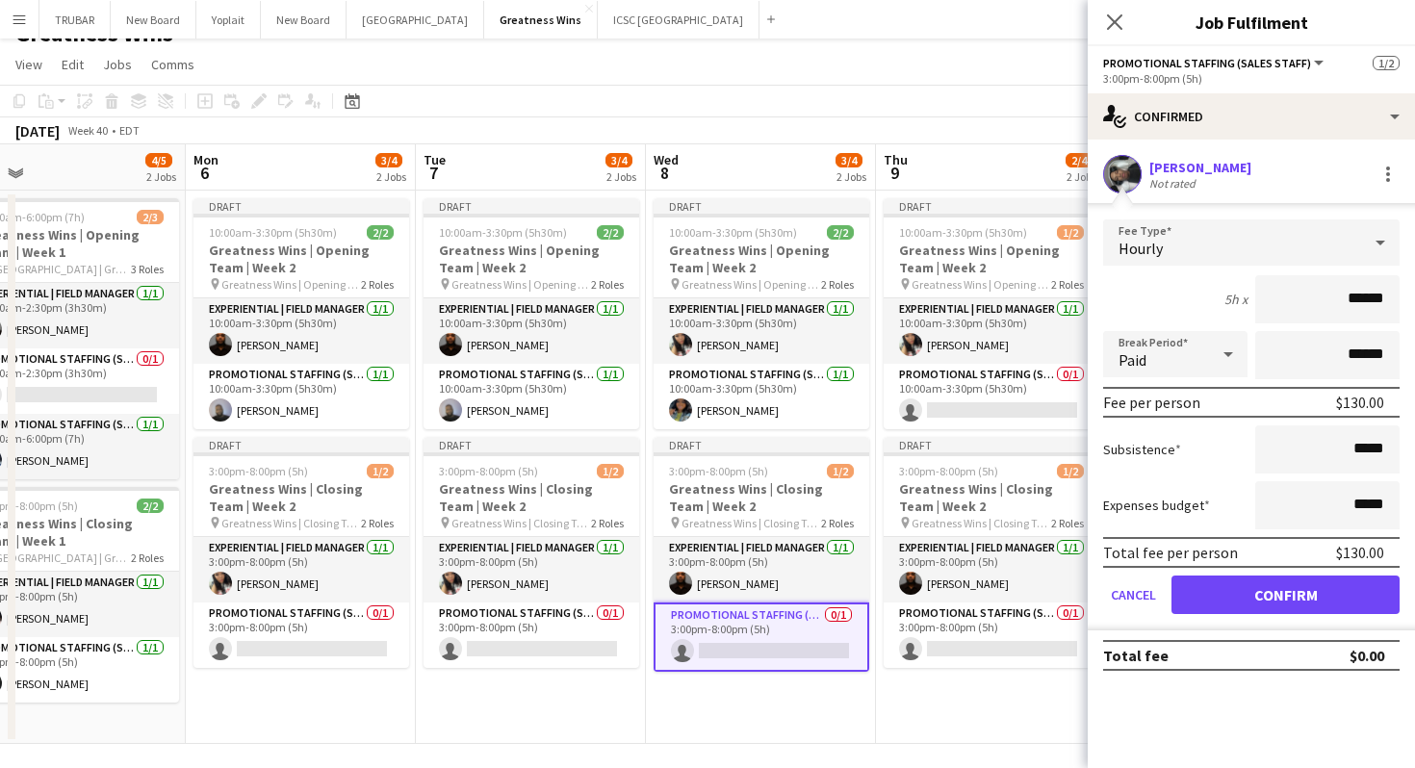
drag, startPoint x: 1318, startPoint y: 304, endPoint x: 1414, endPoint y: 293, distance: 96.9
click at [1414, 293] on form "Fee Type Hourly 5h x ****** Break Period Paid ****** Fee per person $130.00 Sub…" at bounding box center [1251, 424] width 327 height 411
type input "***"
click at [1239, 594] on button "Confirm" at bounding box center [1285, 595] width 228 height 39
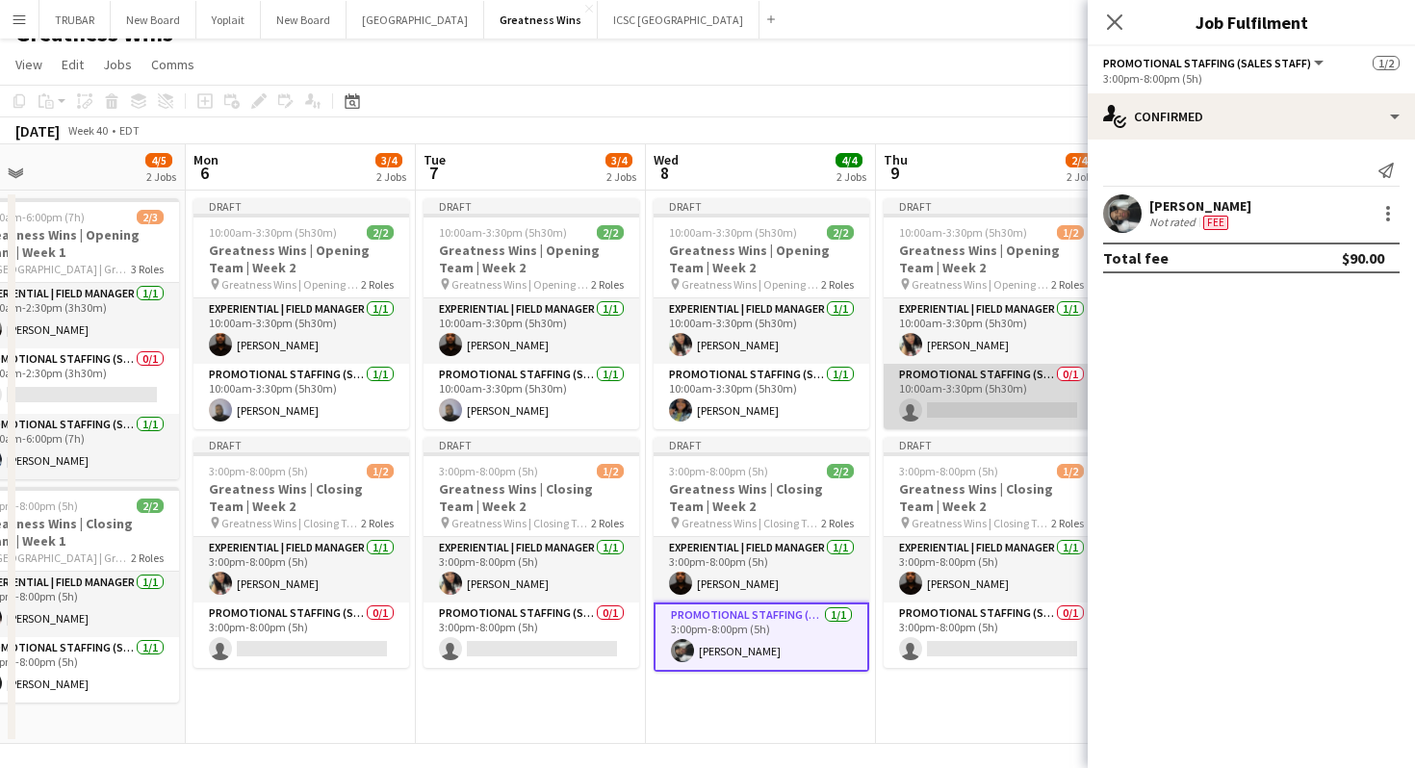
click at [971, 406] on app-card-role "Promotional Staffing (Sales Staff) 0/1 10:00am-3:30pm (5h30m) single-neutral-ac…" at bounding box center [992, 396] width 216 height 65
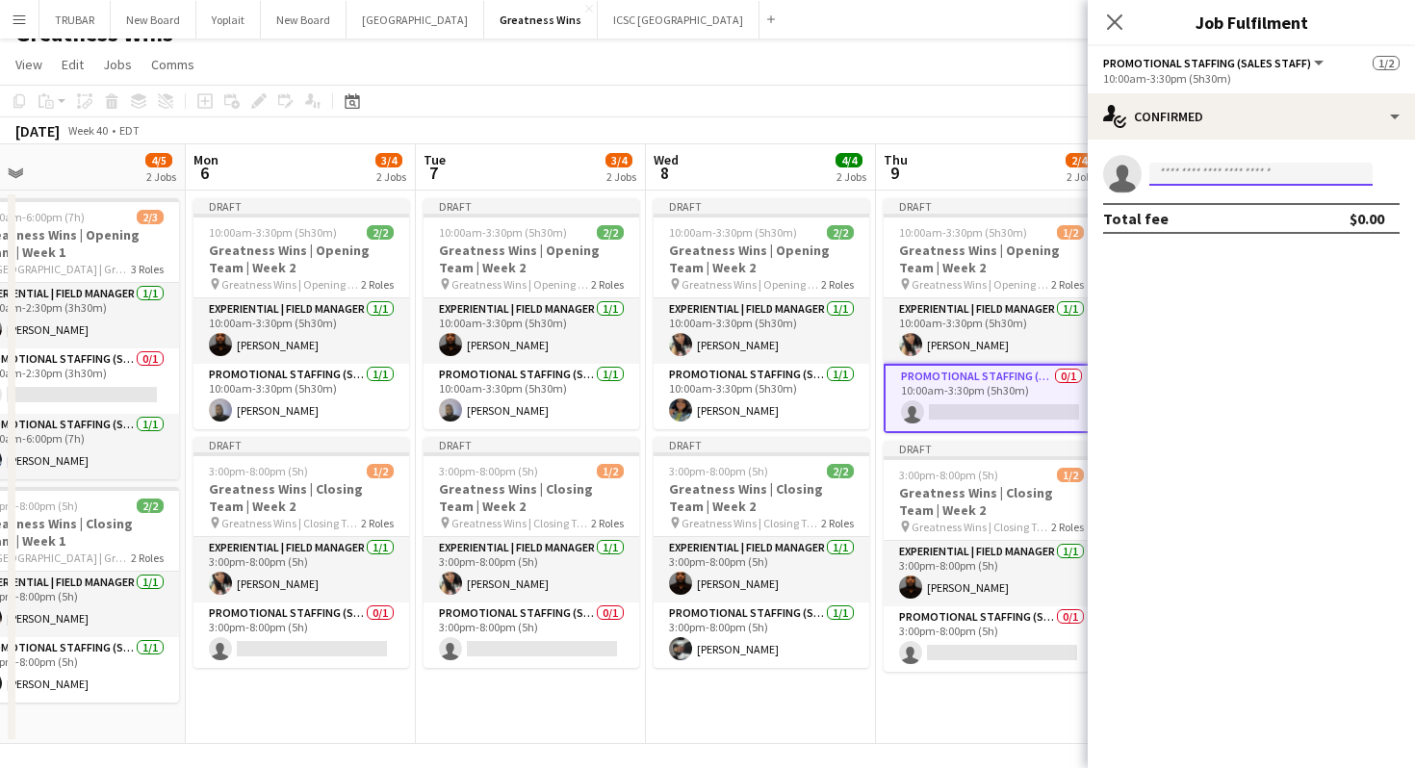
click at [1197, 179] on input at bounding box center [1260, 174] width 223 height 23
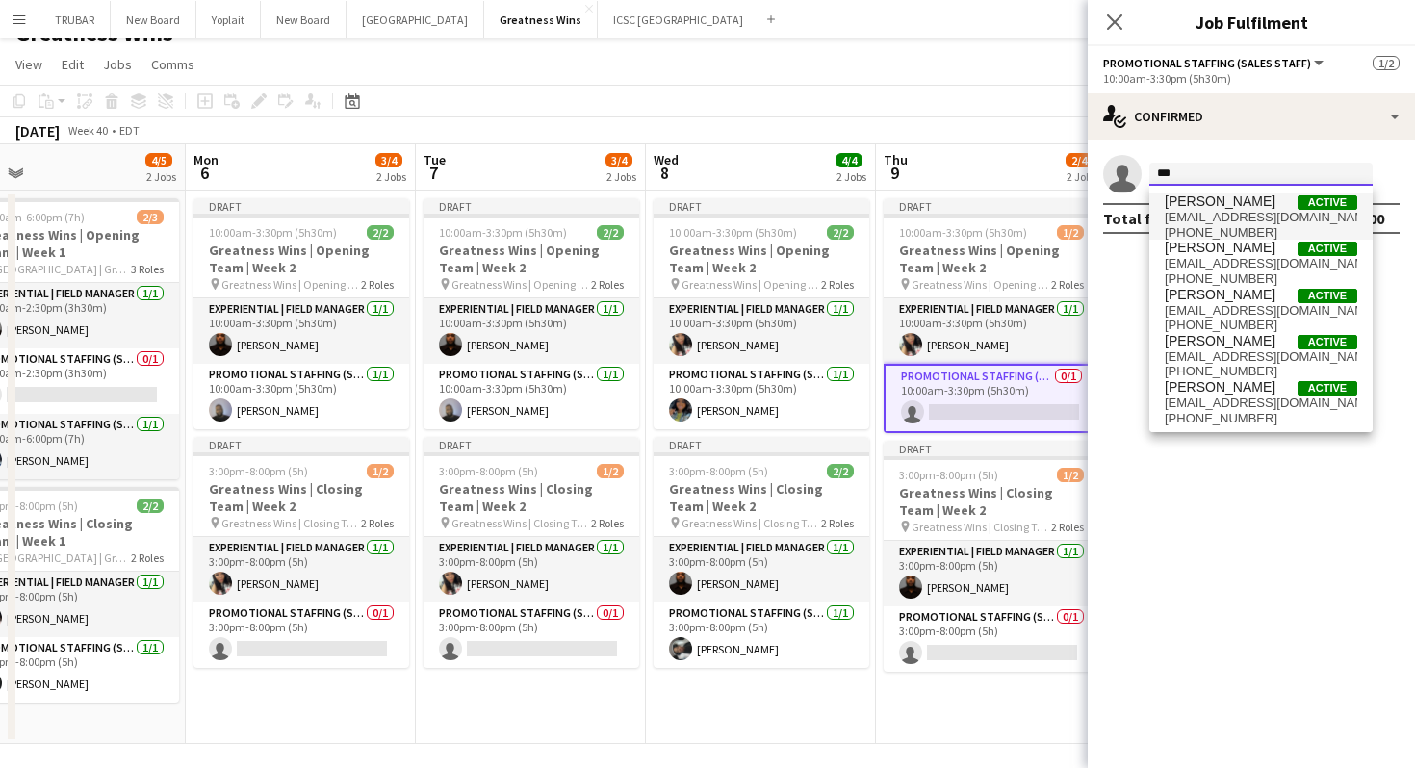
type input "***"
click at [1211, 214] on span "[EMAIL_ADDRESS][DOMAIN_NAME]" at bounding box center [1261, 217] width 193 height 15
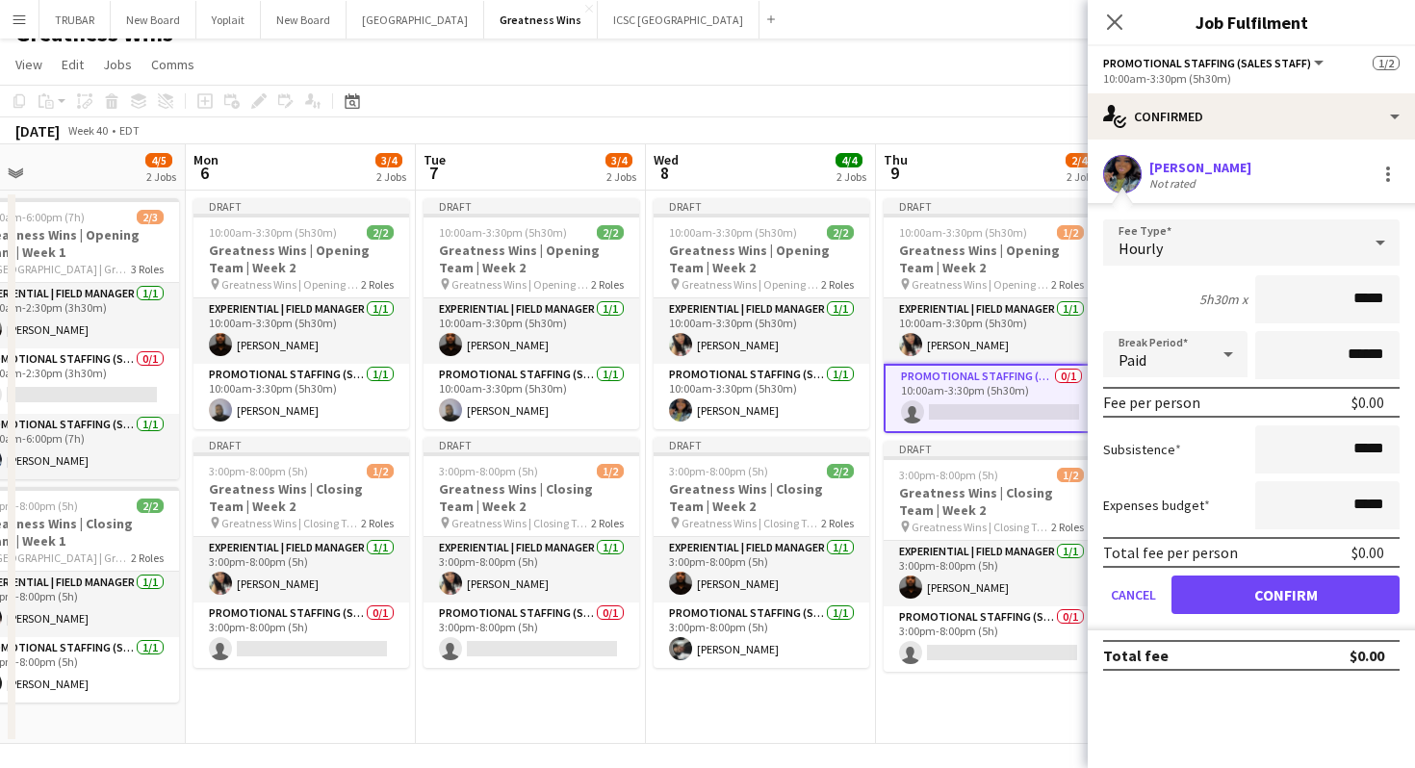
drag, startPoint x: 1314, startPoint y: 297, endPoint x: 1414, endPoint y: 292, distance: 100.3
click at [1414, 292] on form "Fee Type Hourly 5h30m x ***** Break Period Paid ****** Fee per person $0.00 Sub…" at bounding box center [1251, 424] width 327 height 411
type input "******"
click at [1242, 580] on button "Confirm" at bounding box center [1285, 595] width 228 height 39
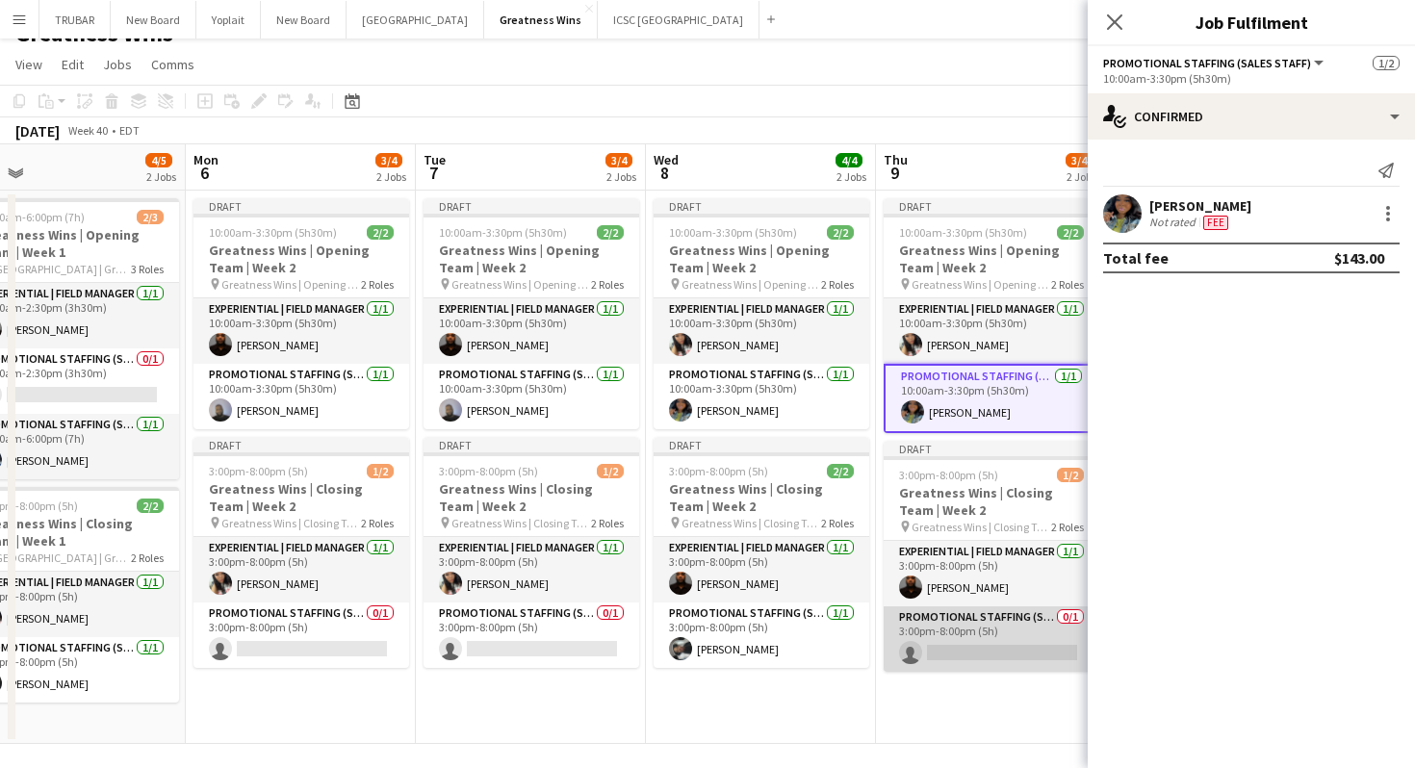
click at [962, 648] on app-card-role "Promotional Staffing (Sales Staff) 0/1 3:00pm-8:00pm (5h) single-neutral-actions" at bounding box center [992, 638] width 216 height 65
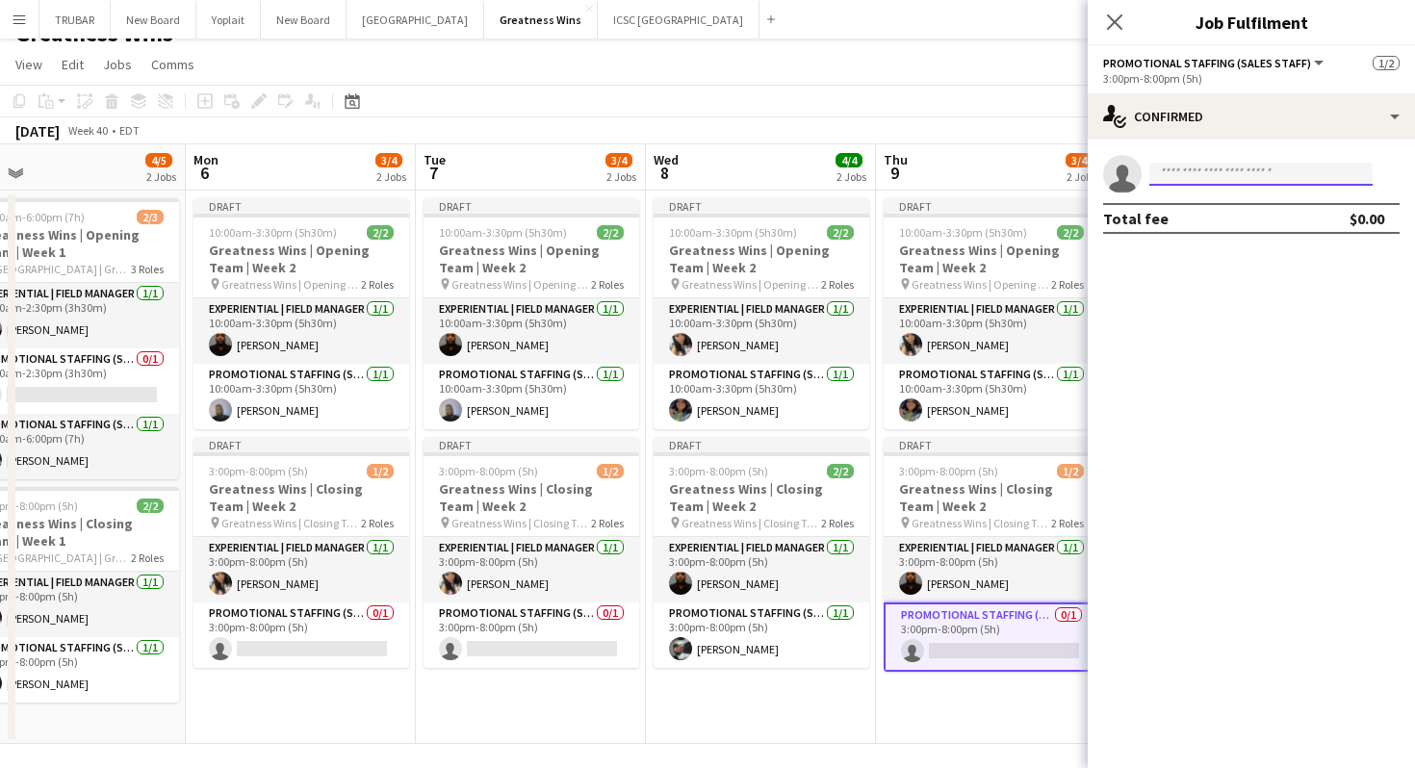
click at [1217, 175] on input at bounding box center [1260, 174] width 223 height 23
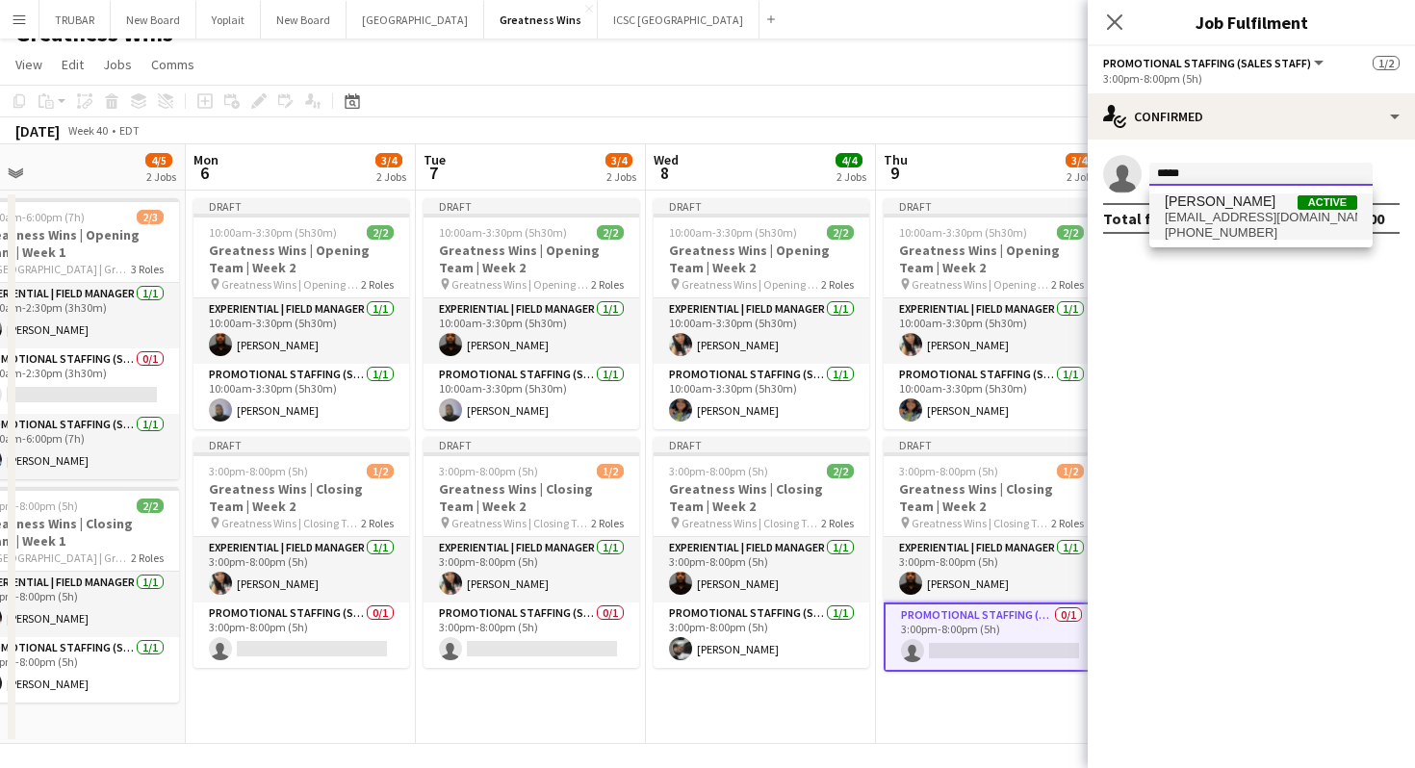
type input "*****"
click at [1190, 225] on span "[PHONE_NUMBER]" at bounding box center [1261, 232] width 193 height 15
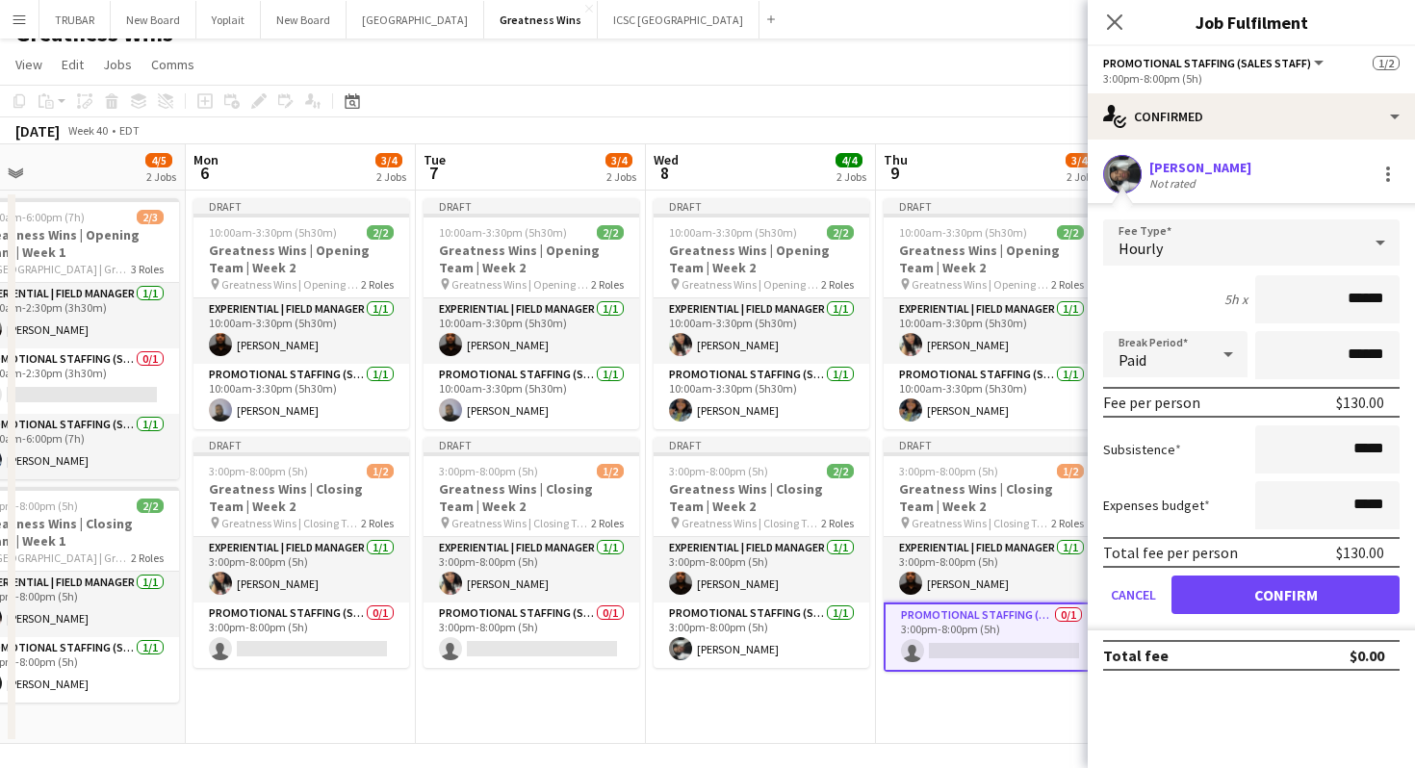
drag, startPoint x: 1317, startPoint y: 295, endPoint x: 1414, endPoint y: 299, distance: 97.3
click at [1414, 298] on form "Fee Type Hourly 5h x ****** Break Period Paid ****** Fee per person $130.00 Sub…" at bounding box center [1251, 424] width 327 height 411
type input "***"
click at [1336, 590] on button "Confirm" at bounding box center [1285, 595] width 228 height 39
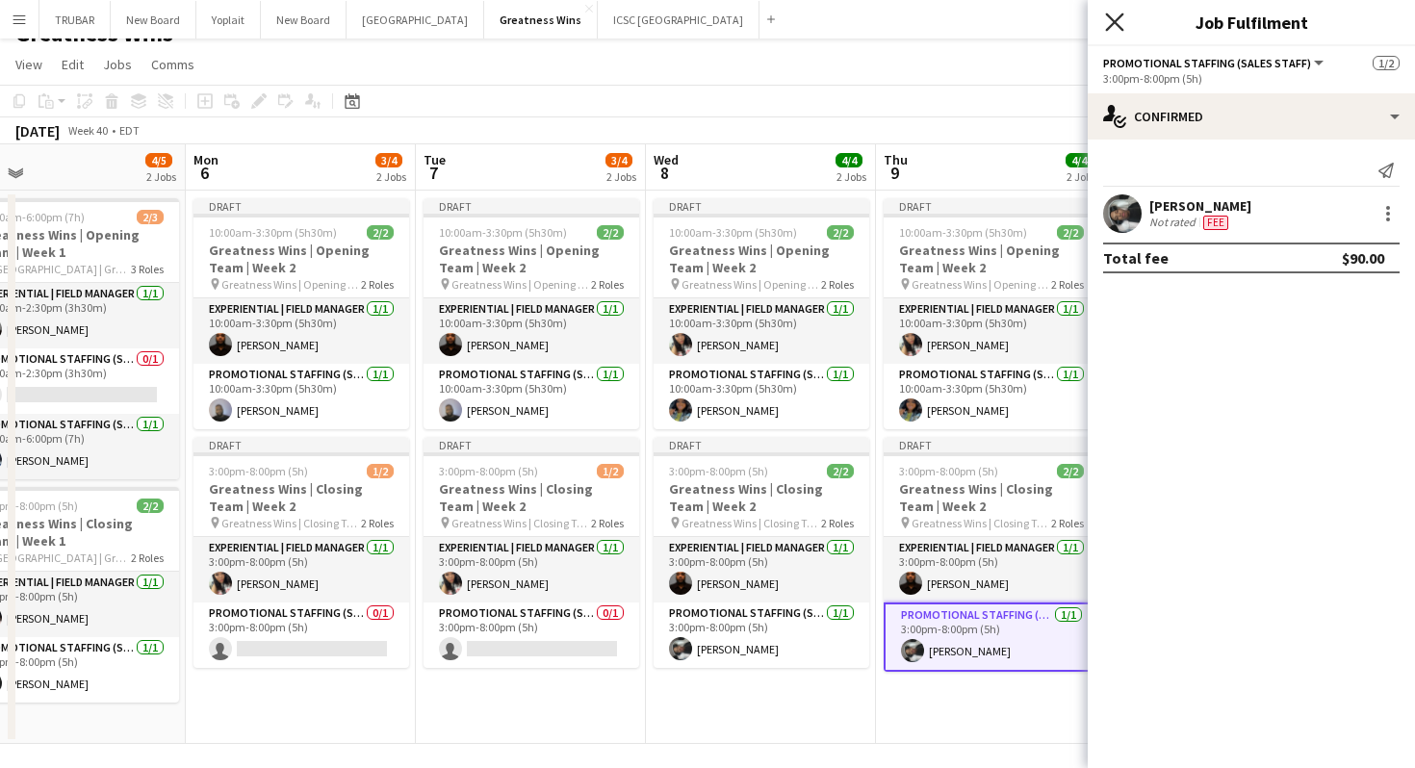
click at [1109, 29] on icon "Close pop-in" at bounding box center [1114, 22] width 18 height 18
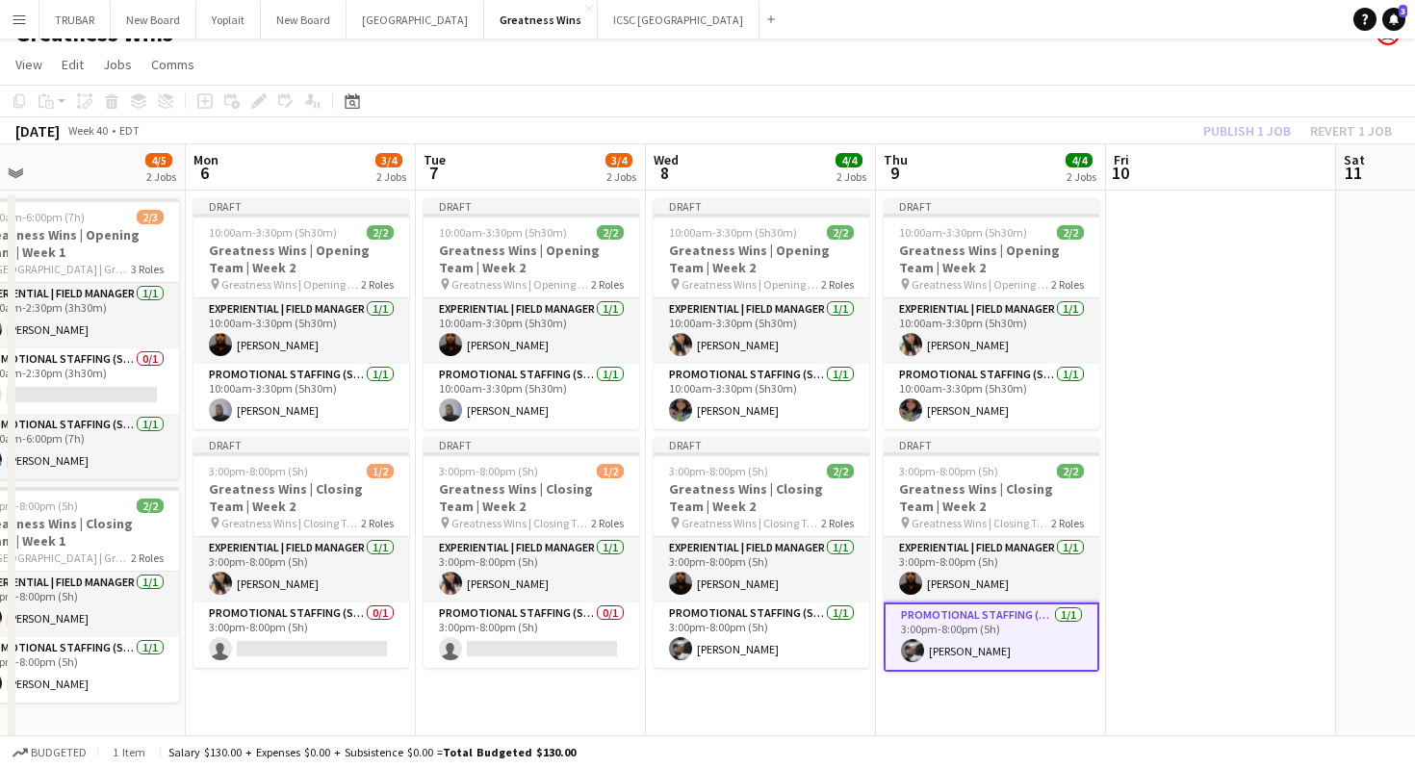
click at [1152, 372] on app-date-cell at bounding box center [1221, 467] width 230 height 553
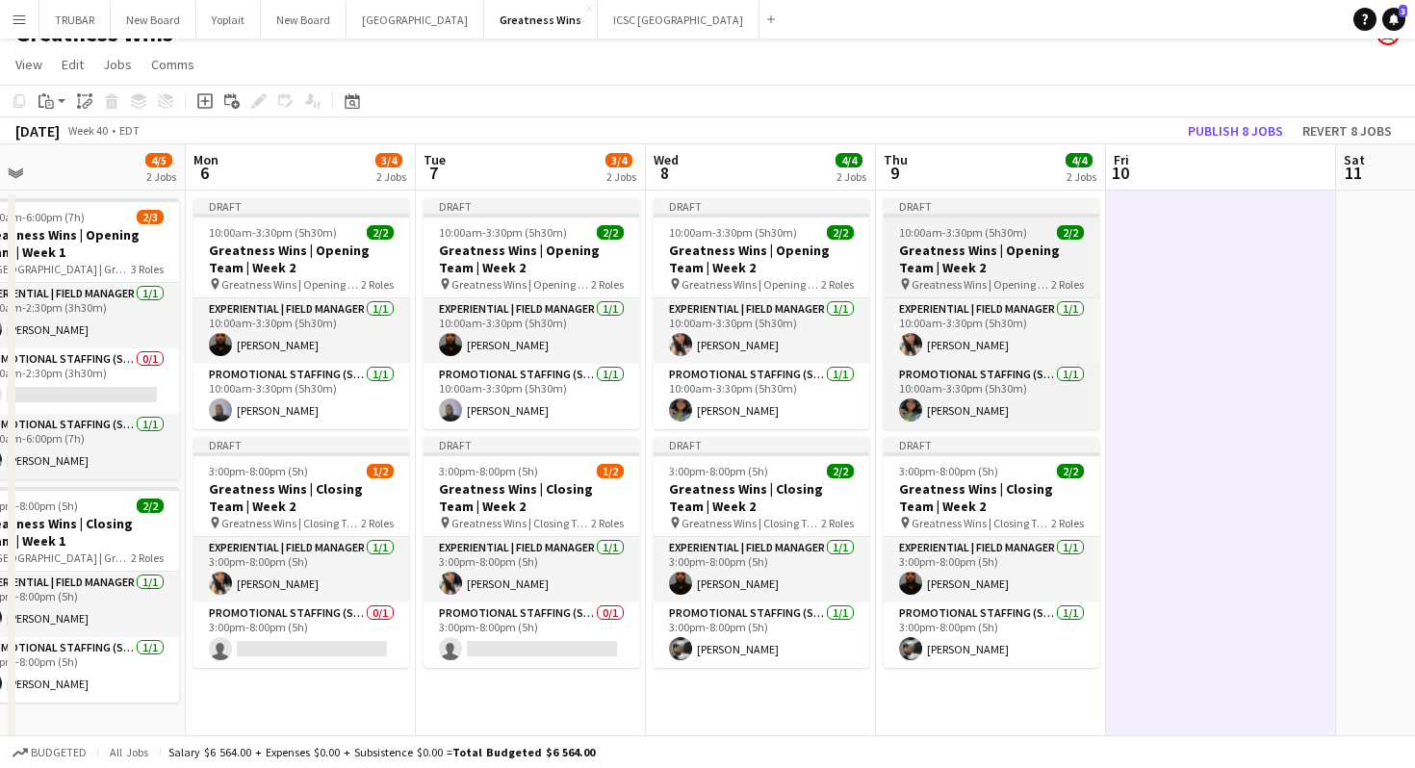
click at [1003, 253] on h3 "Greatness Wins | Opening Team | Week 2" at bounding box center [992, 259] width 216 height 35
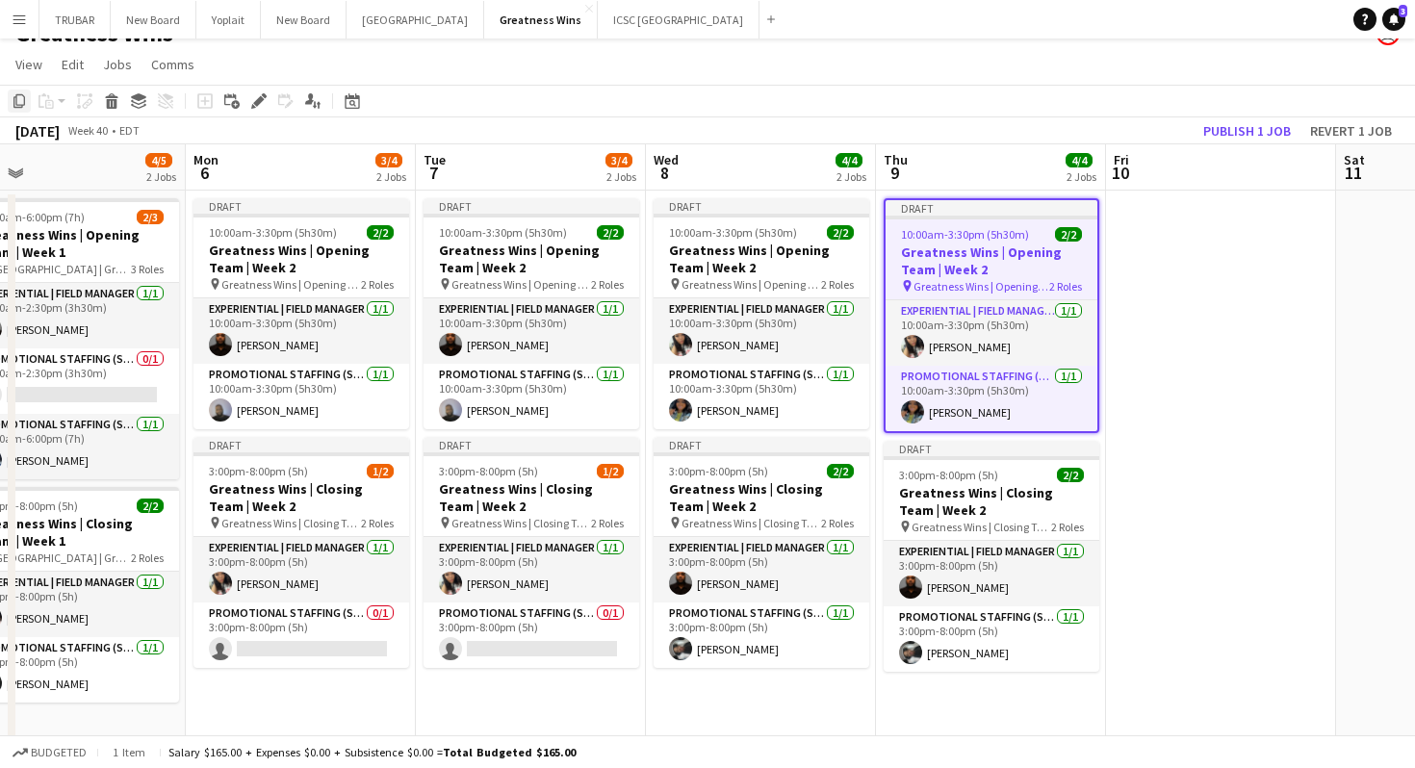
click at [12, 98] on icon "Copy" at bounding box center [19, 100] width 15 height 15
click at [1195, 265] on app-date-cell at bounding box center [1221, 467] width 230 height 553
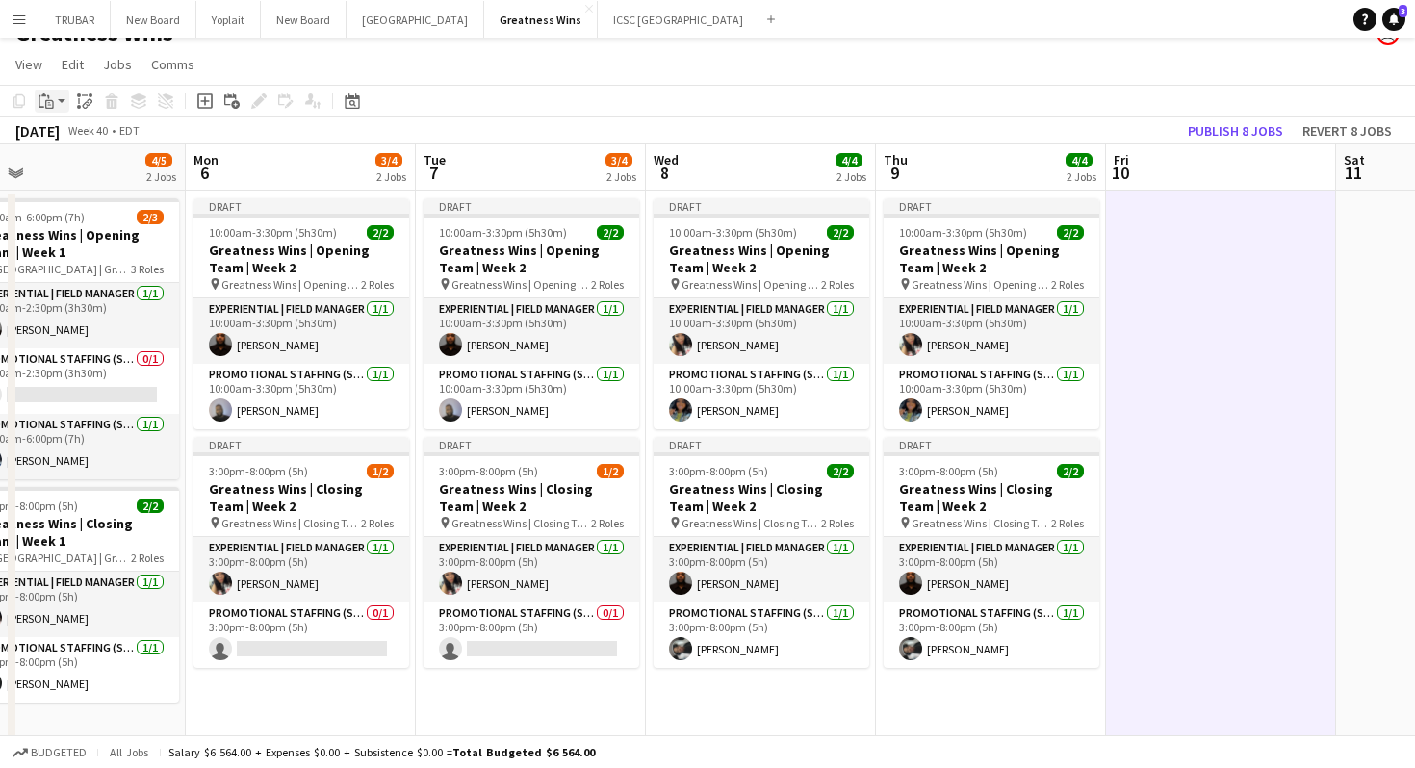
click at [53, 105] on icon "Paste" at bounding box center [46, 100] width 15 height 15
click at [90, 166] on link "Paste with crew Command Shift V" at bounding box center [127, 170] width 152 height 17
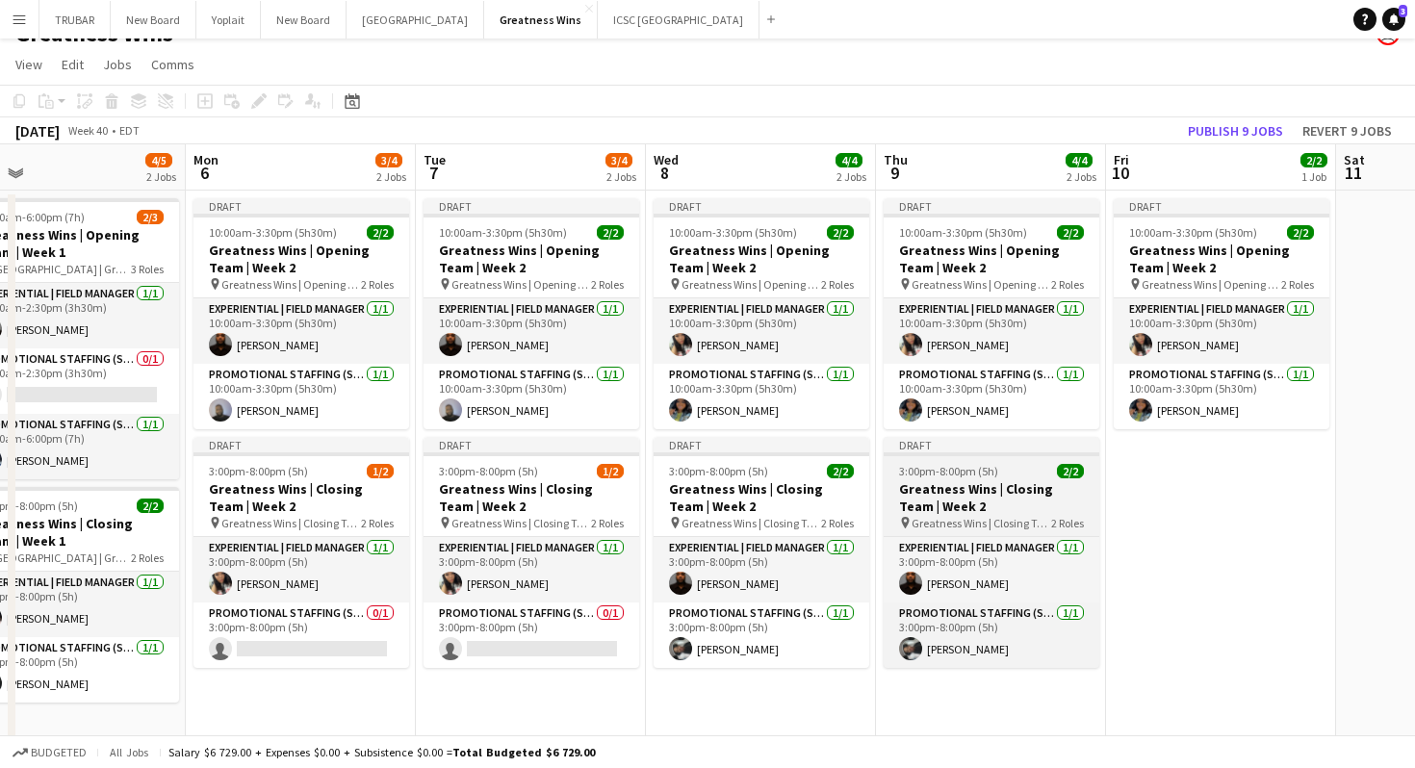
click at [989, 484] on h3 "Greatness Wins | Closing Team | Week 2" at bounding box center [992, 497] width 216 height 35
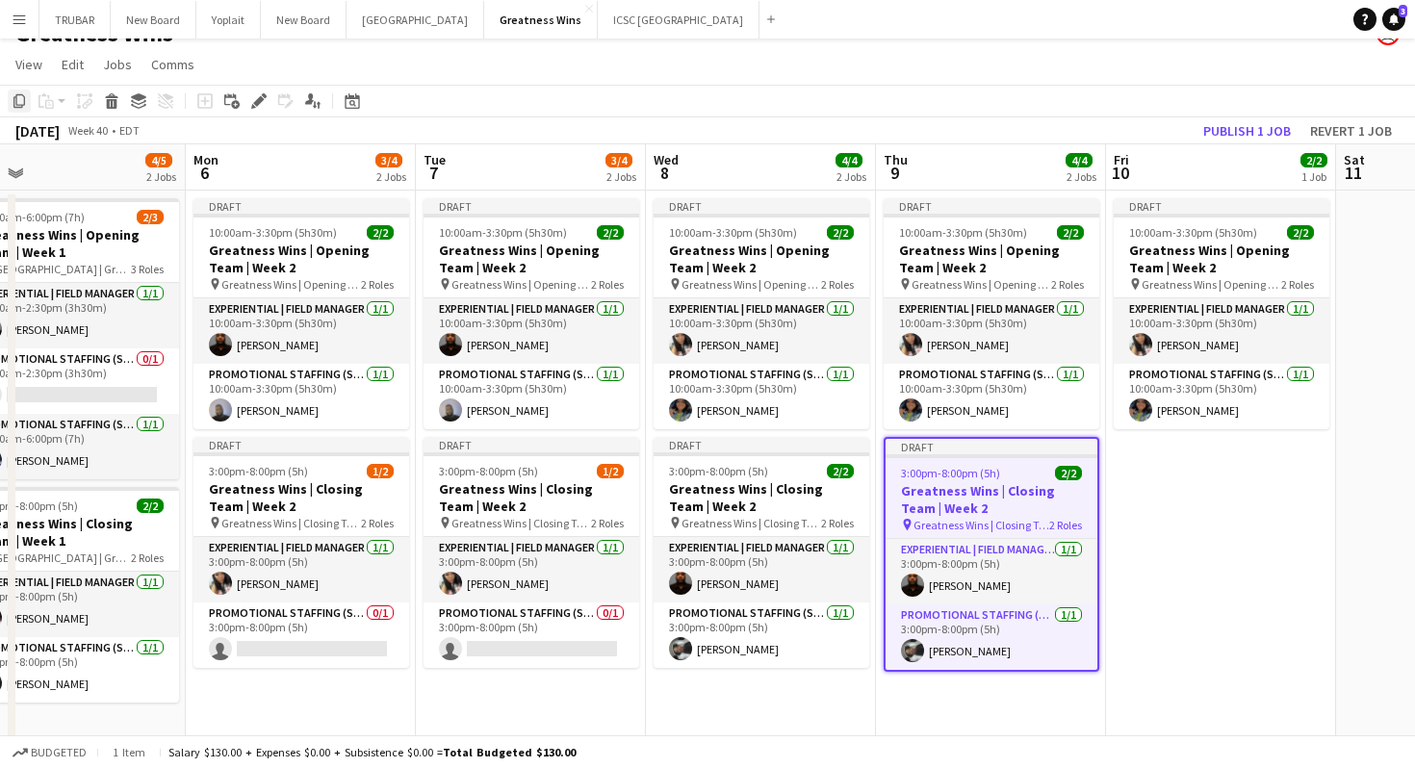
click at [15, 98] on icon "Copy" at bounding box center [19, 100] width 15 height 15
click at [1180, 605] on app-date-cell "Draft 10:00am-3:30pm (5h30m) 2/2 Greatness Wins | Opening Team | Week 2 pin Gre…" at bounding box center [1221, 467] width 230 height 553
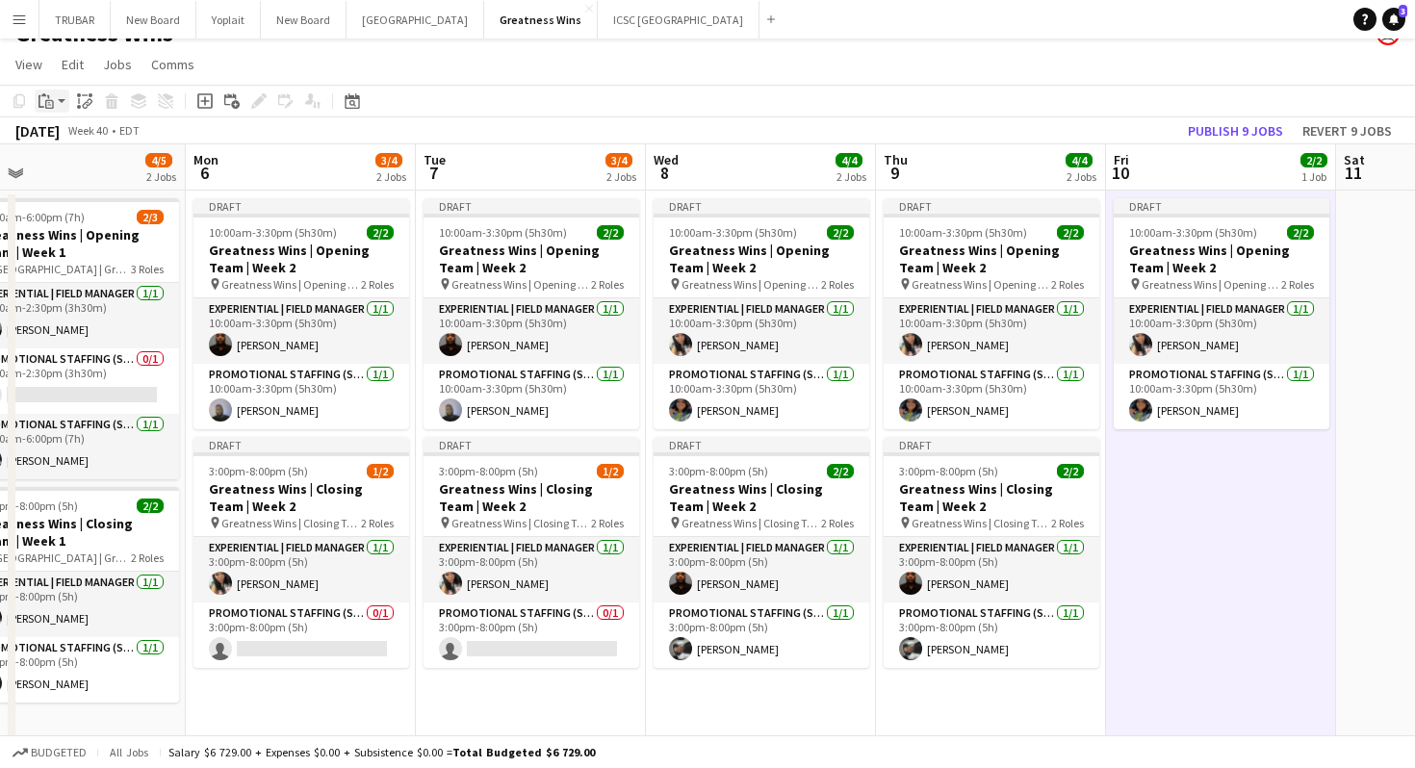
click at [43, 93] on icon at bounding box center [43, 94] width 5 height 3
click at [80, 172] on link "Paste with crew Command Shift V" at bounding box center [127, 170] width 152 height 17
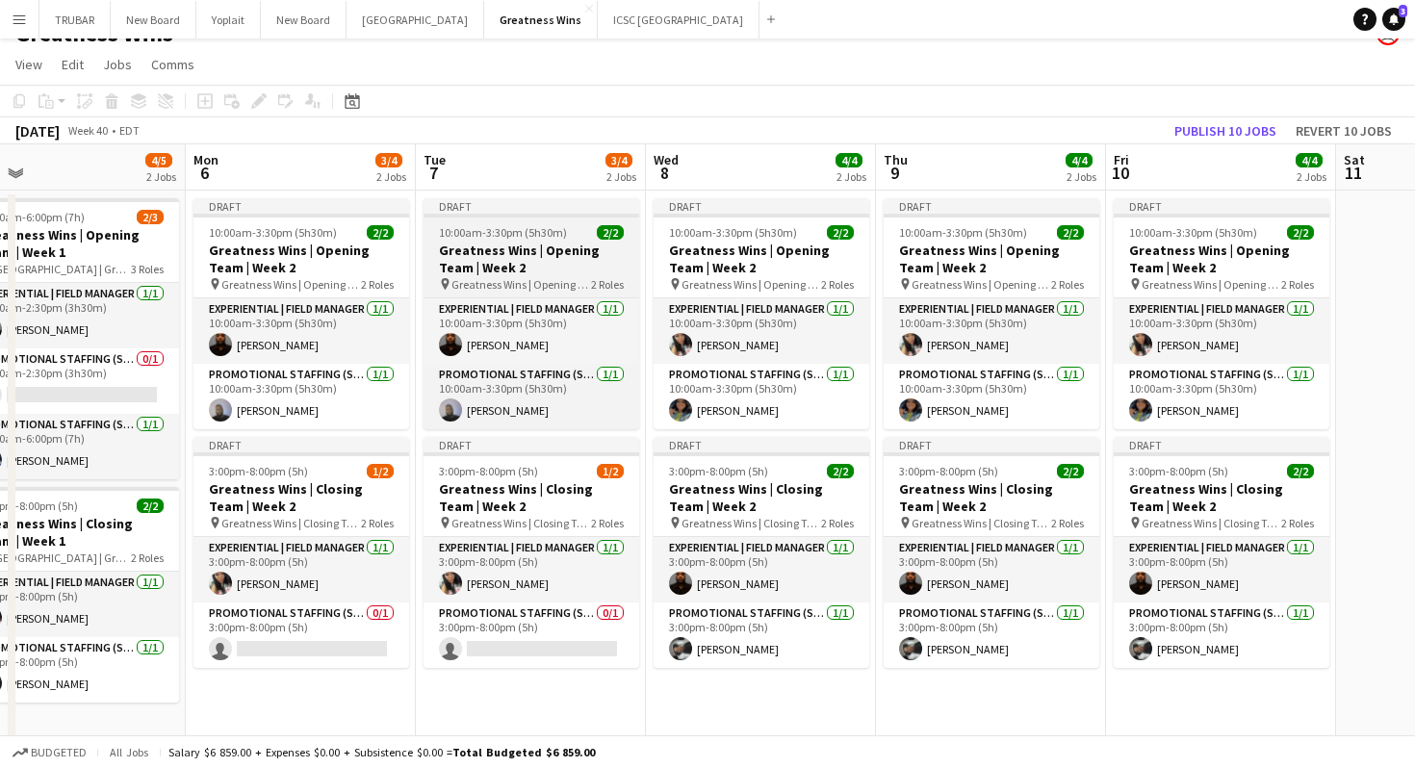
click at [558, 282] on span "Greatness Wins | Opening Team | Week 2" at bounding box center [521, 284] width 140 height 14
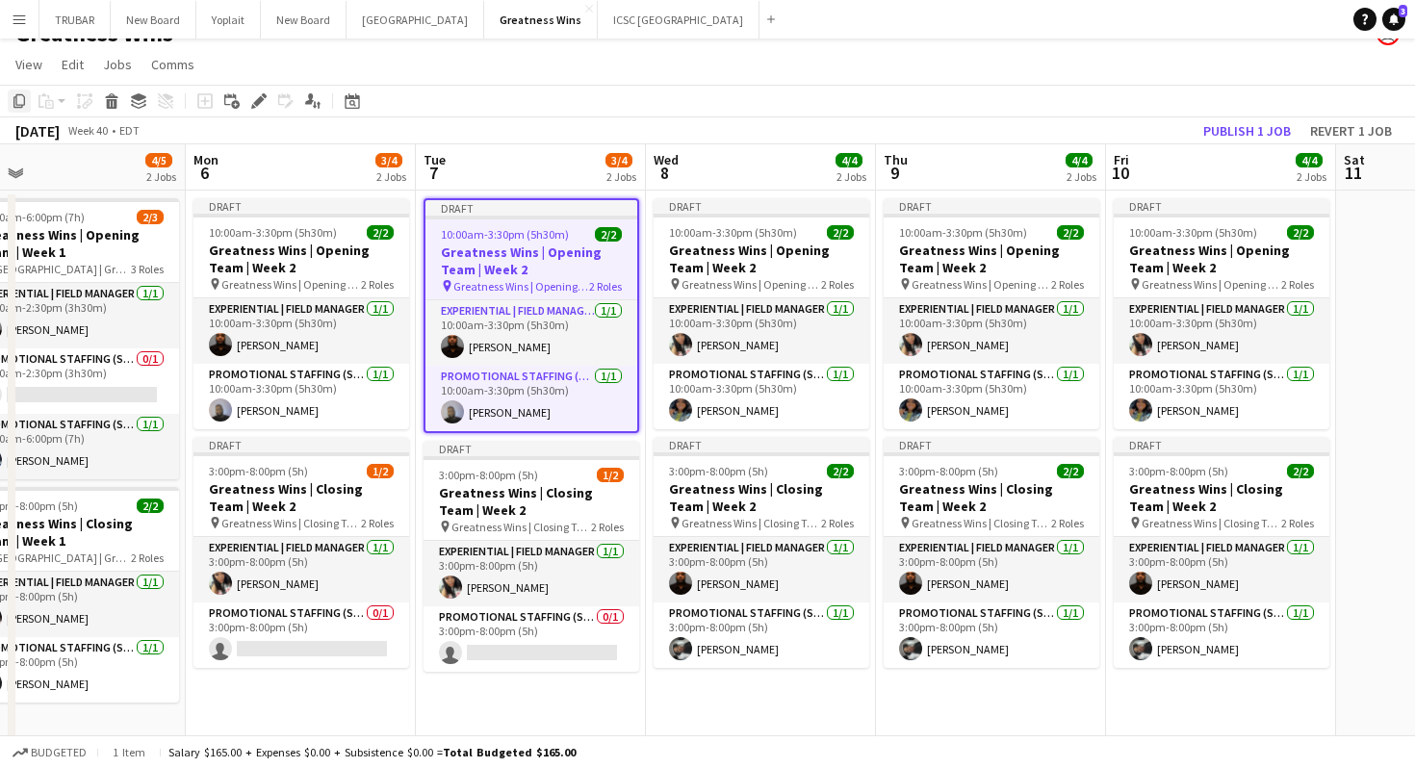
click at [23, 104] on icon "Copy" at bounding box center [19, 100] width 15 height 15
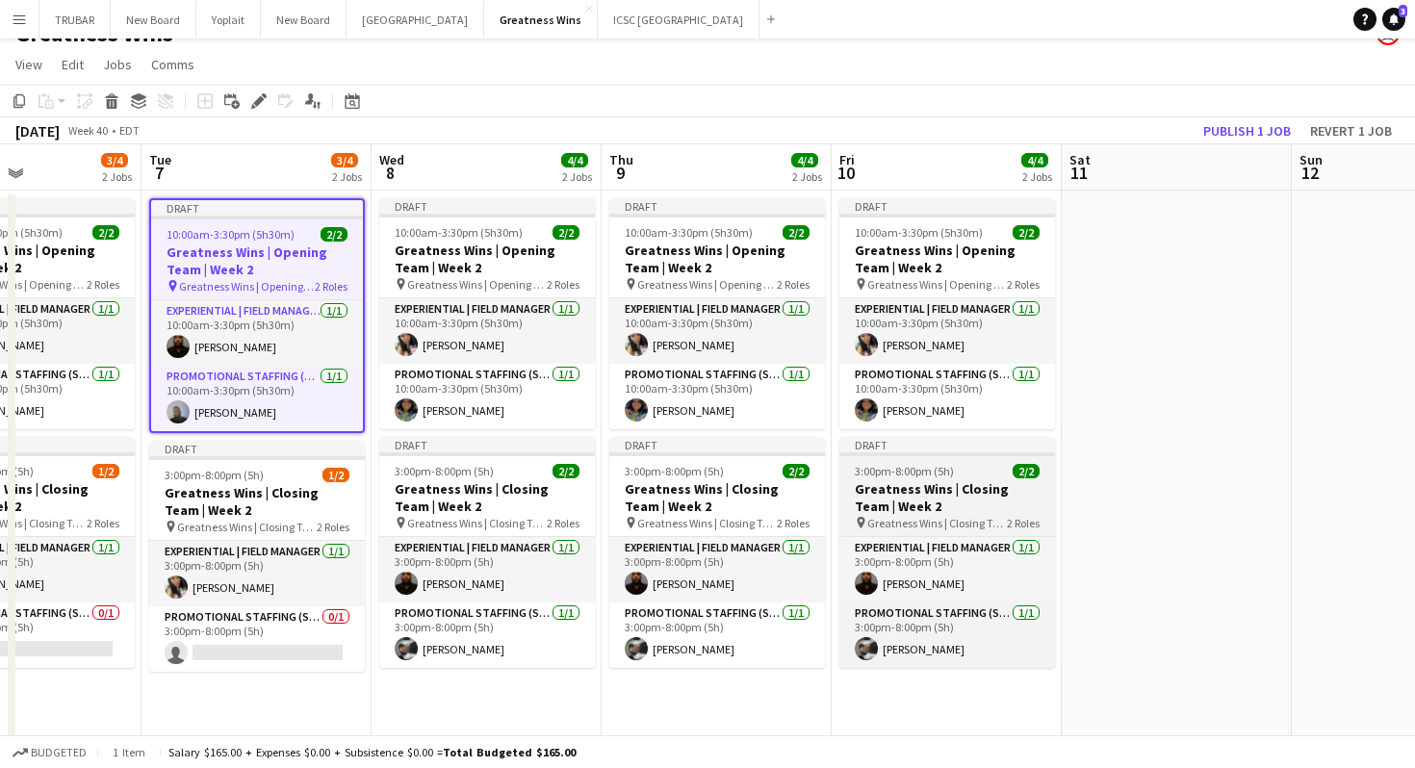
scroll to position [0, 802]
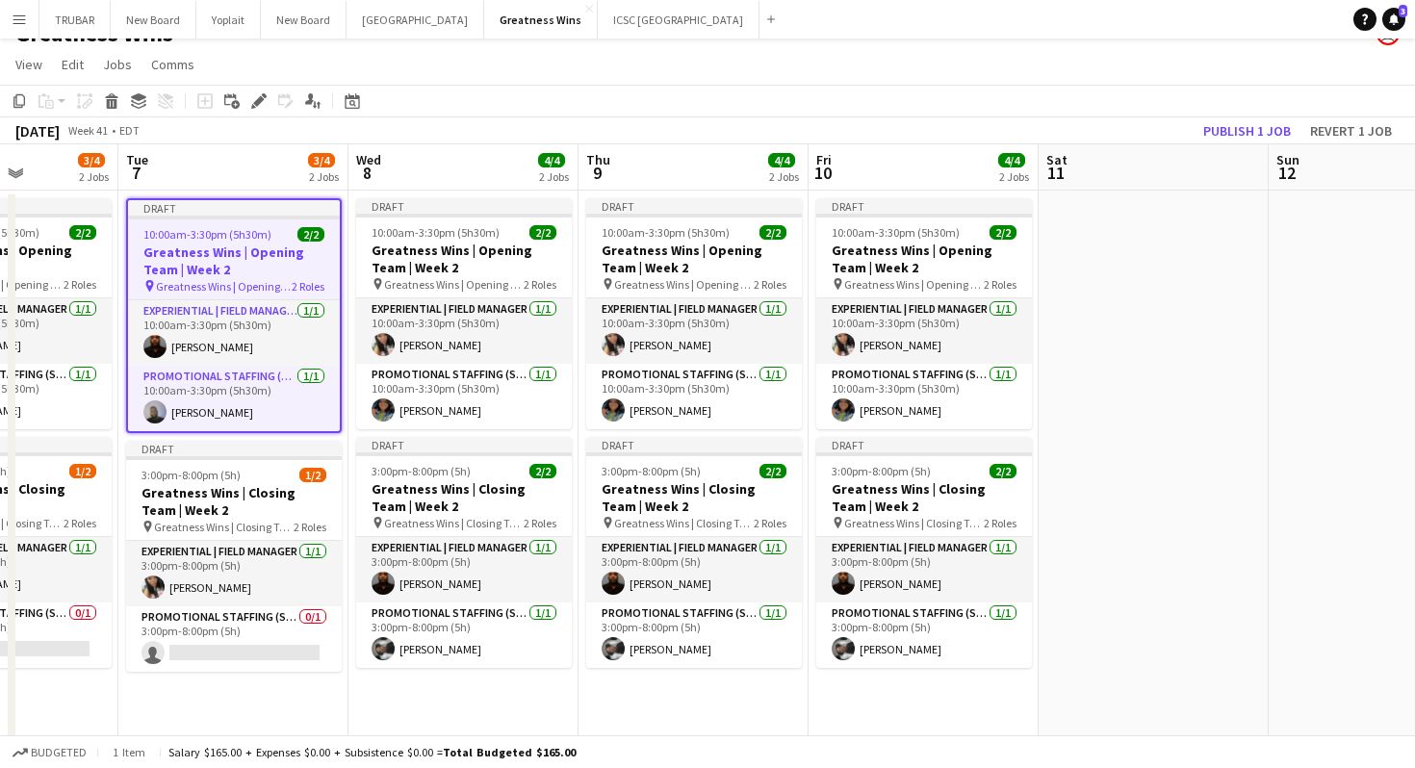
click at [1109, 370] on app-date-cell at bounding box center [1154, 467] width 230 height 553
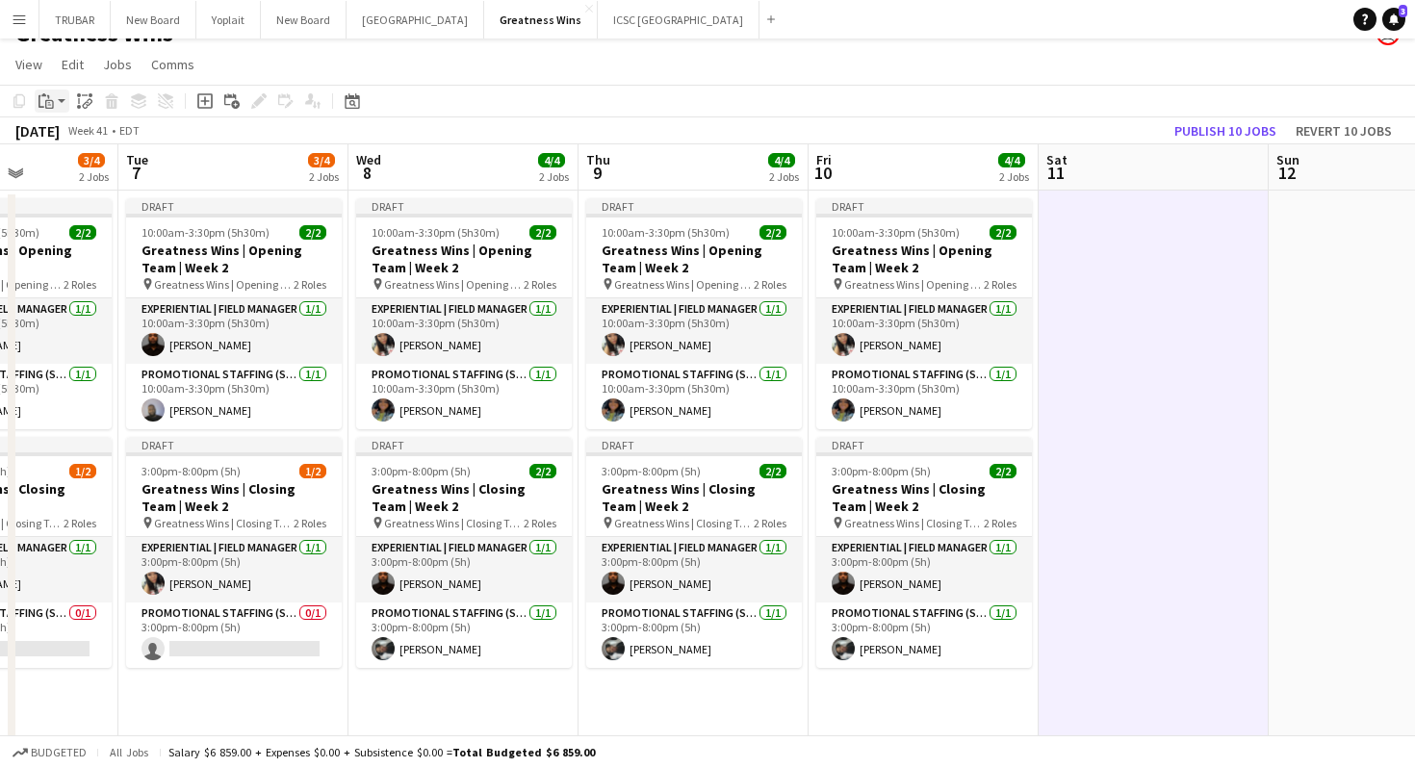
click at [49, 108] on icon at bounding box center [49, 104] width 9 height 9
click at [113, 180] on div "Paste Command V Paste with crew Command Shift V" at bounding box center [127, 154] width 183 height 81
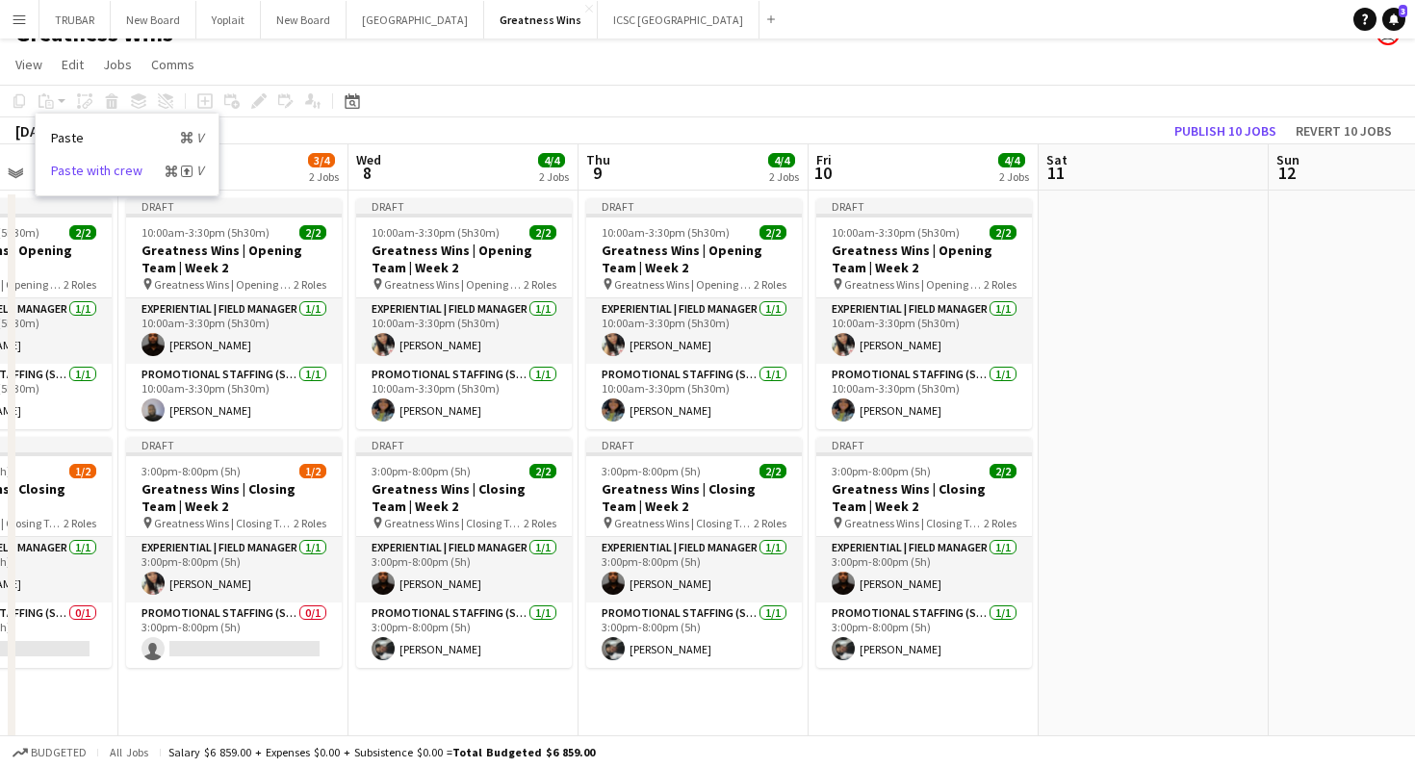
click at [114, 172] on link "Paste with crew Command Shift V" at bounding box center [127, 170] width 152 height 17
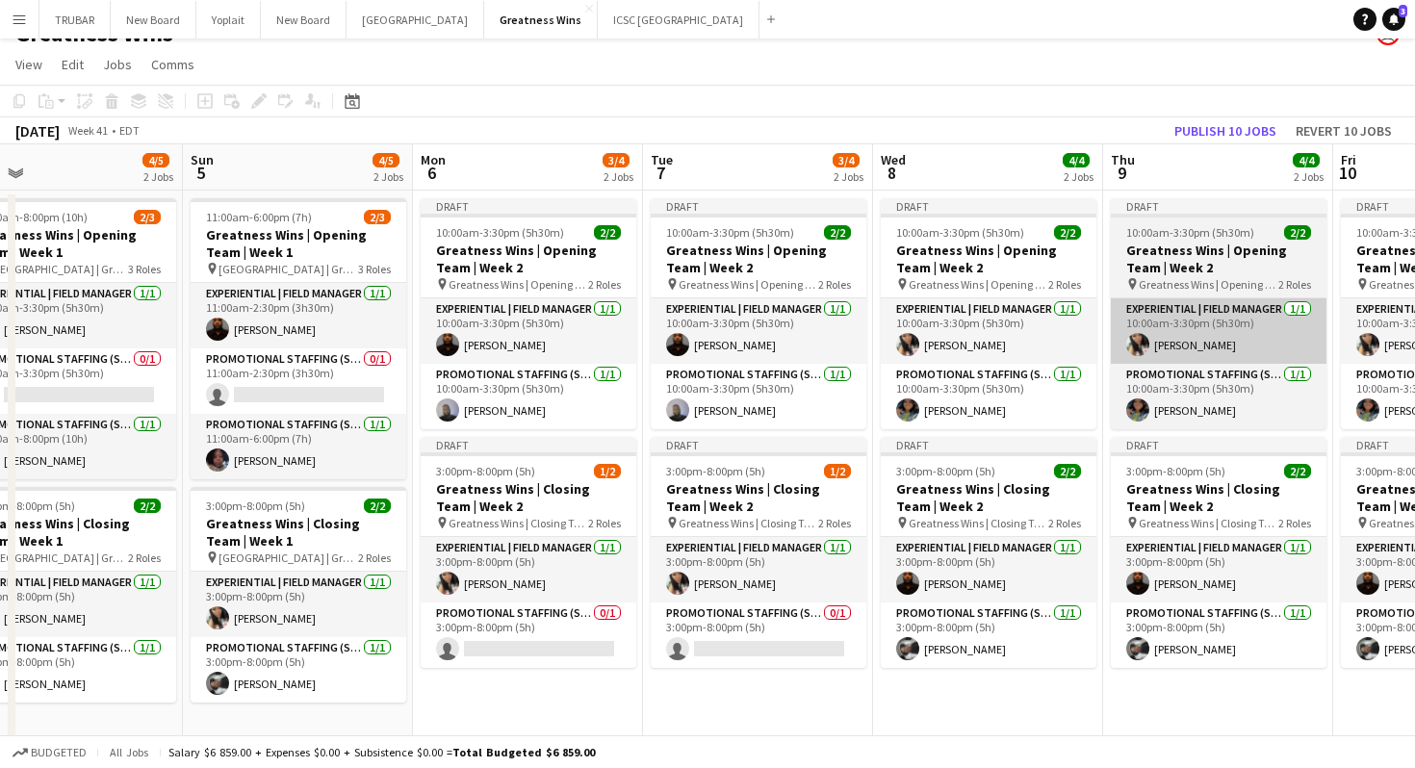
scroll to position [0, 512]
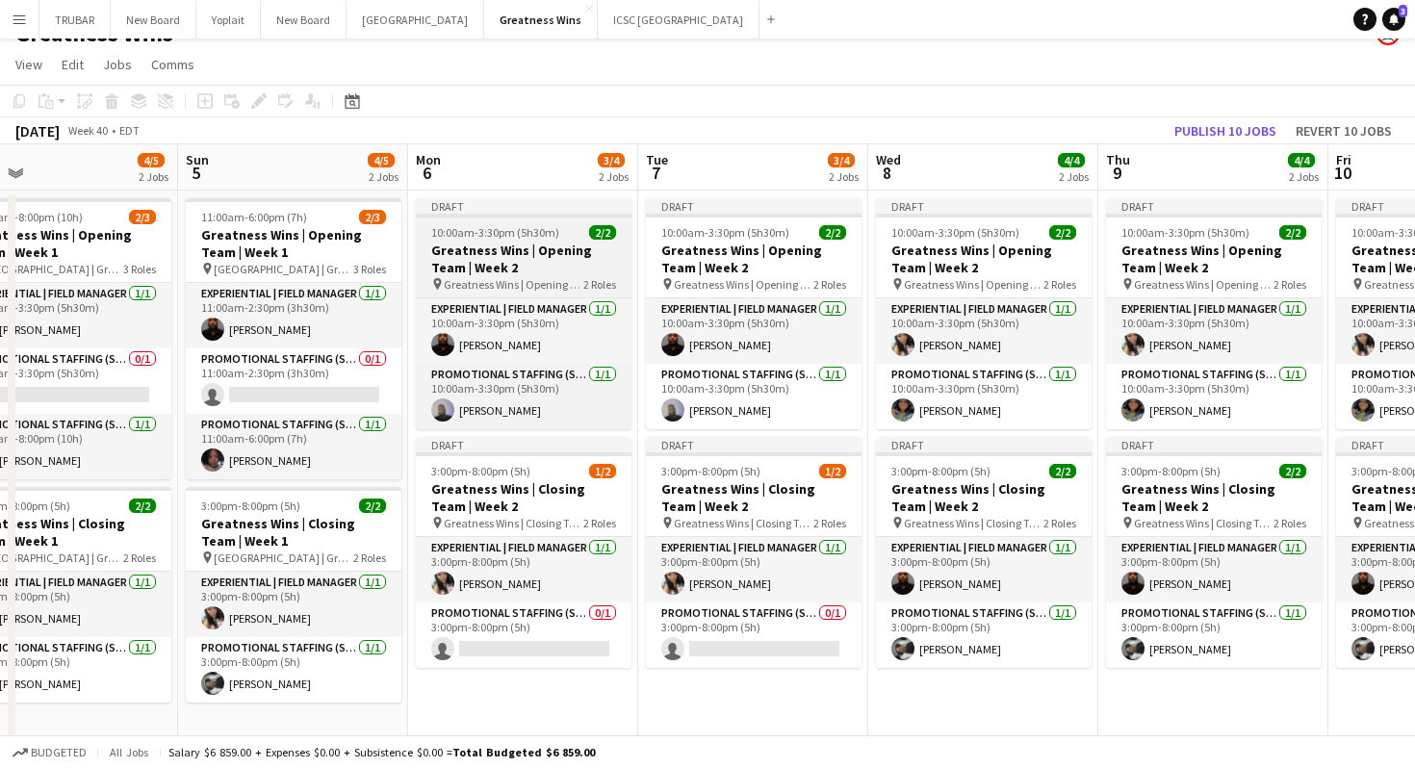
click at [531, 238] on span "10:00am-3:30pm (5h30m)" at bounding box center [495, 232] width 128 height 14
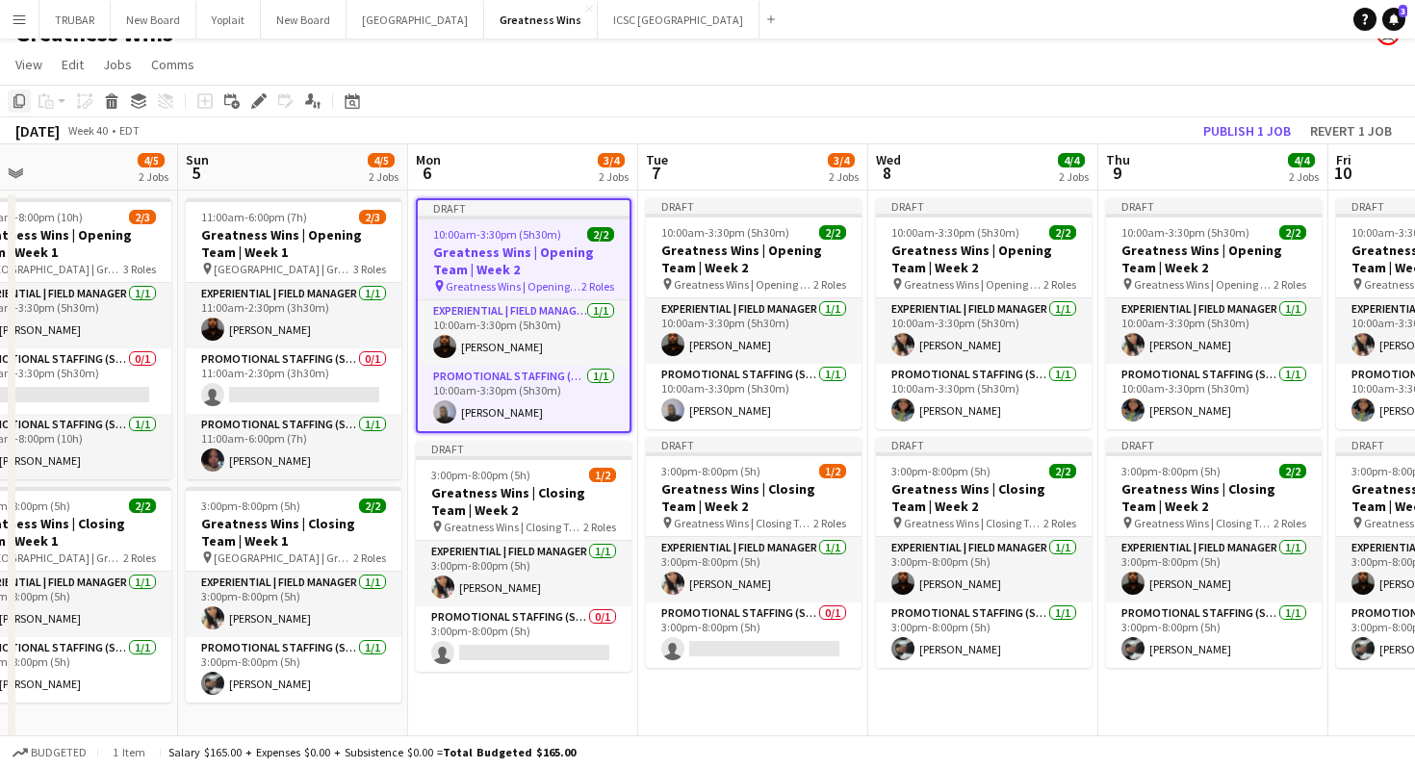
click at [18, 101] on icon "Copy" at bounding box center [19, 100] width 15 height 15
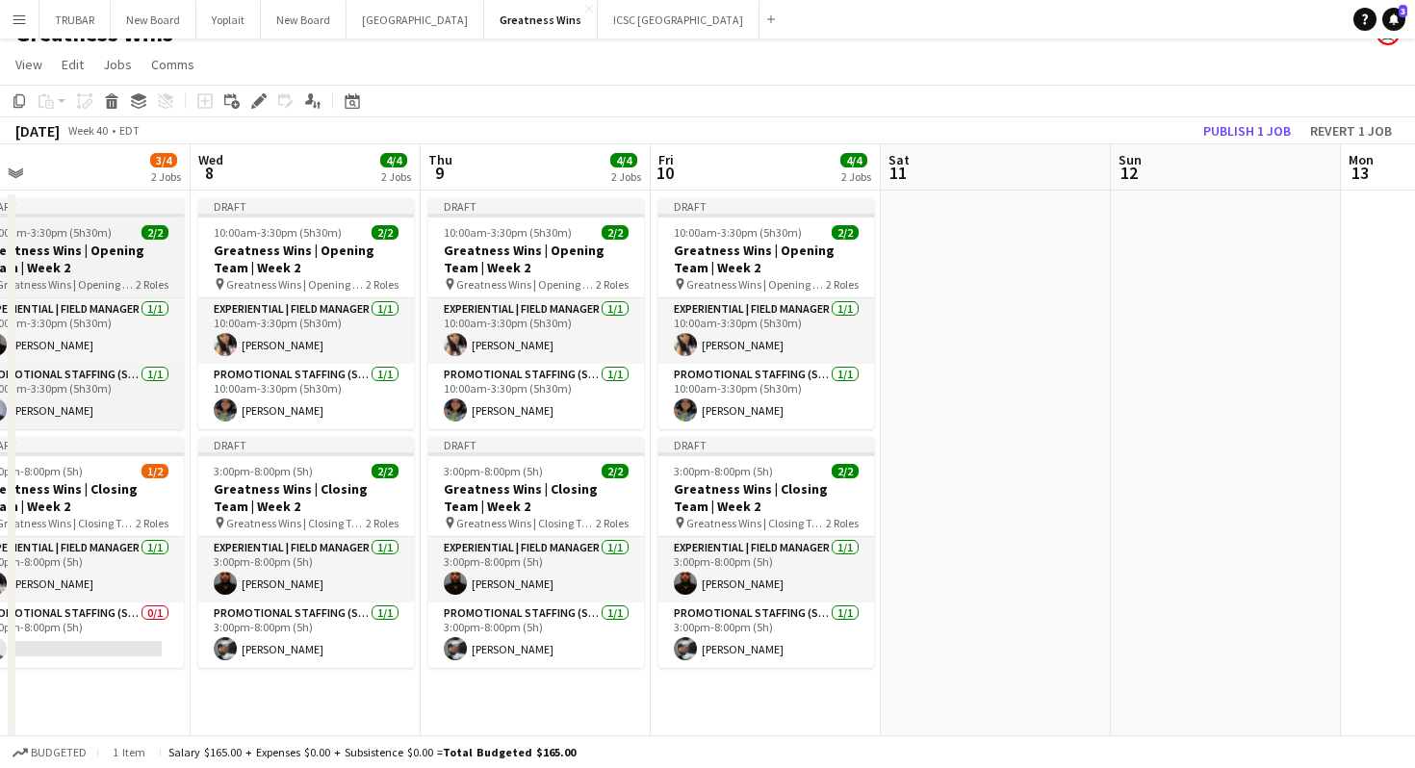
scroll to position [0, 893]
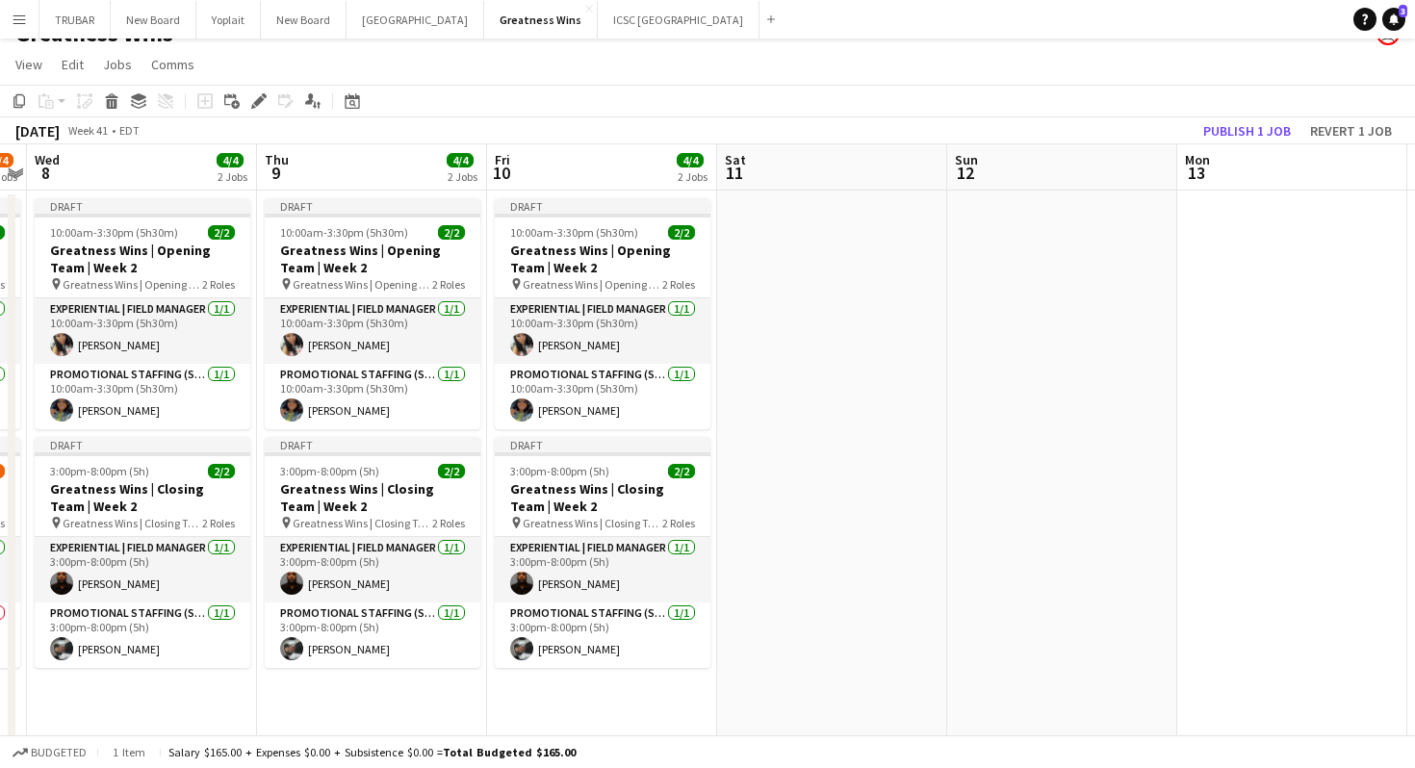
click at [804, 263] on app-date-cell at bounding box center [832, 467] width 230 height 553
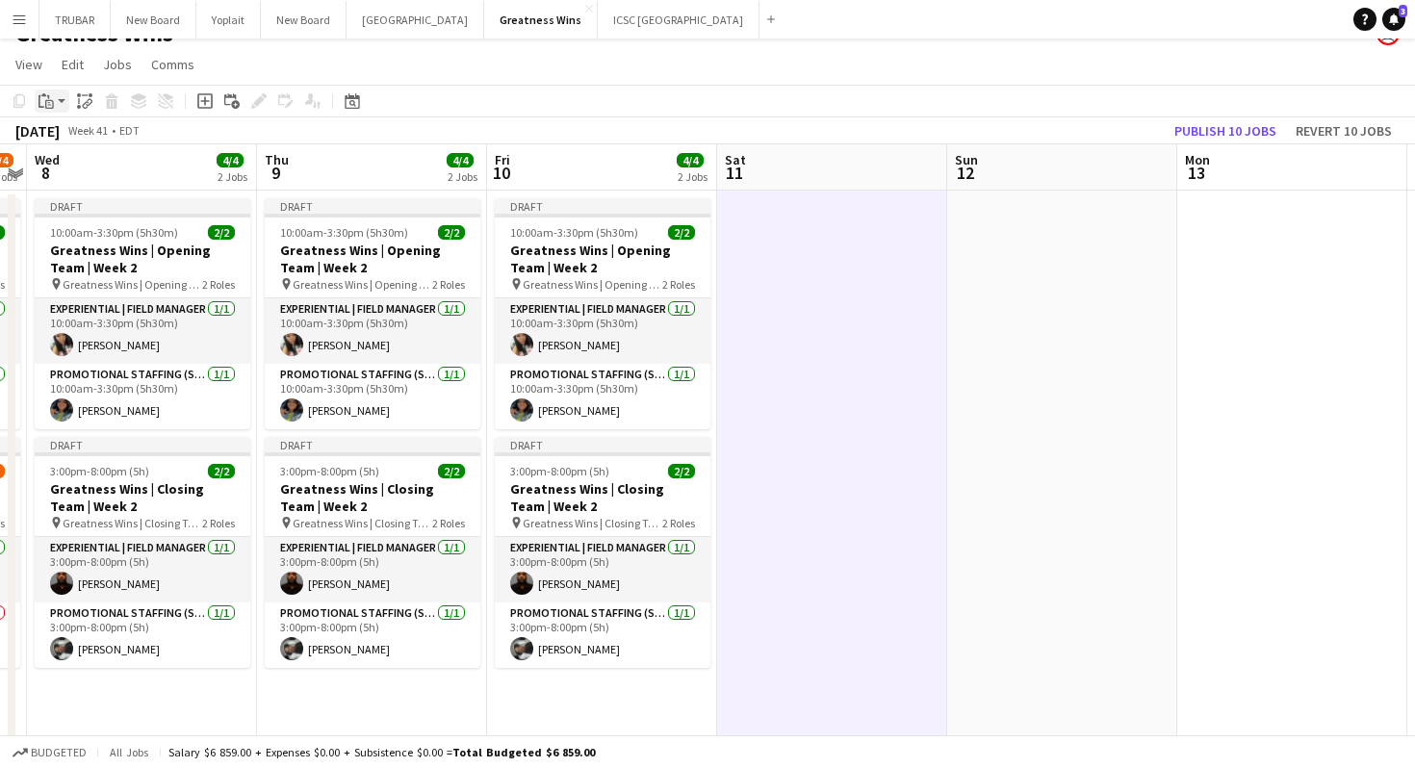
click at [49, 109] on div "Paste" at bounding box center [46, 101] width 23 height 23
click at [78, 171] on link "Paste with crew Command Shift V" at bounding box center [127, 170] width 152 height 17
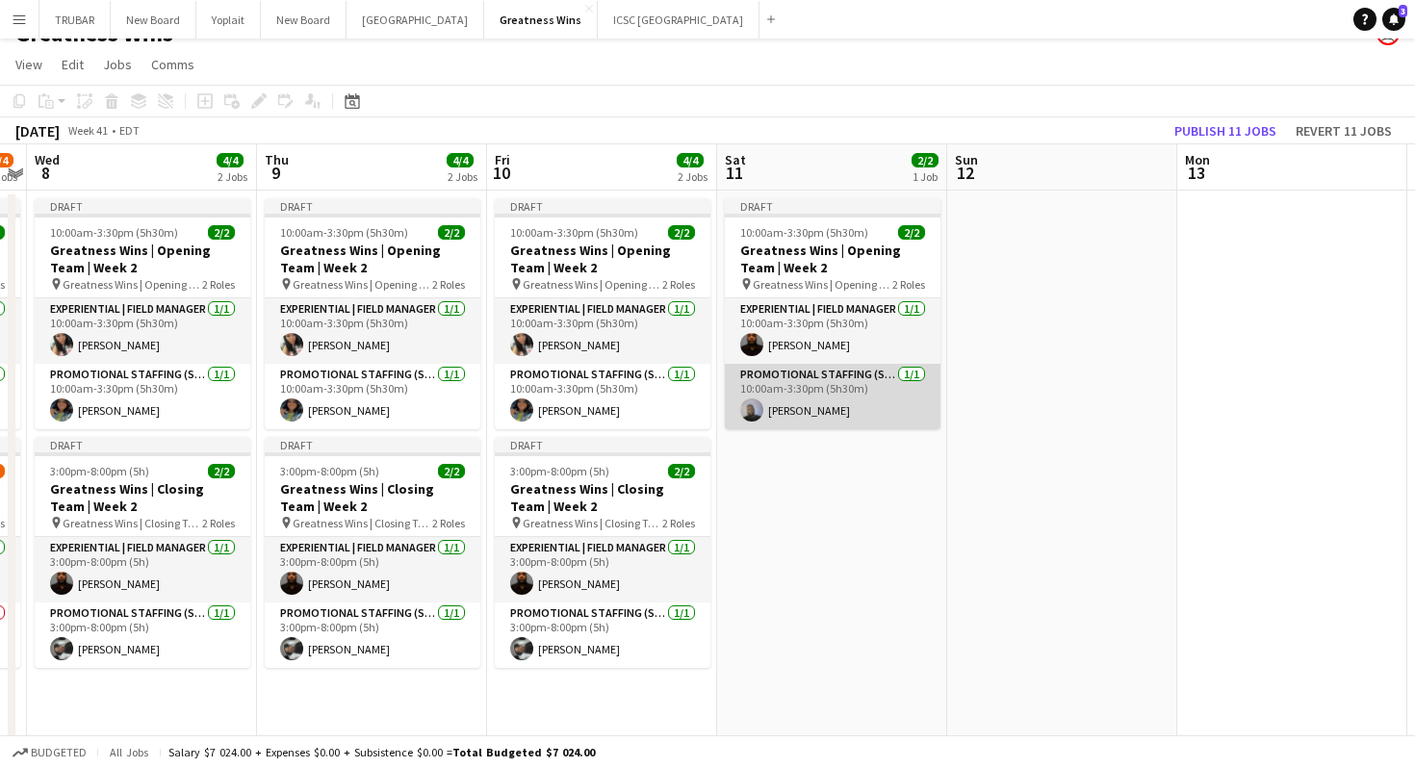
click at [820, 398] on app-card-role "Promotional Staffing (Sales Staff) [DATE] 10:00am-3:30pm (5h30m) [PERSON_NAME]" at bounding box center [833, 396] width 216 height 65
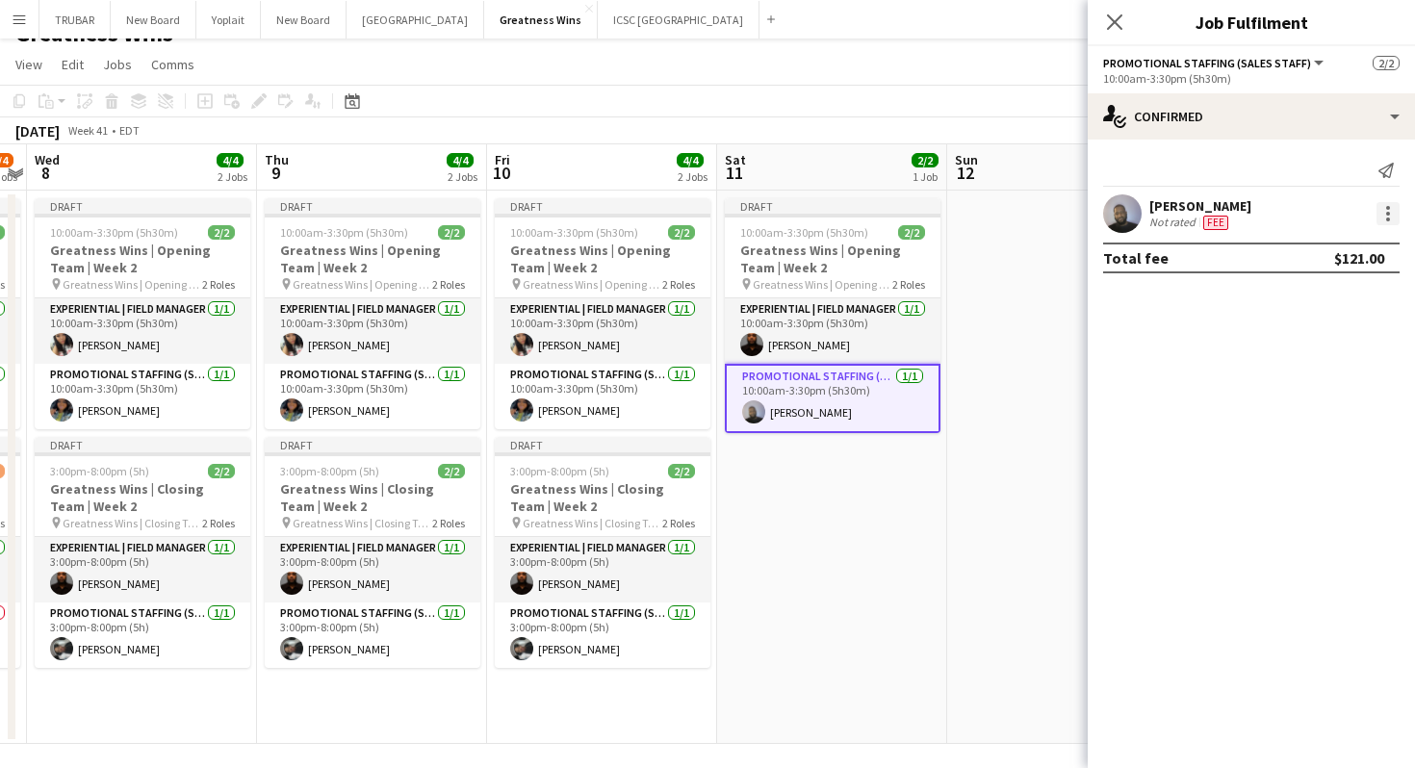
click at [1394, 219] on div at bounding box center [1387, 213] width 23 height 23
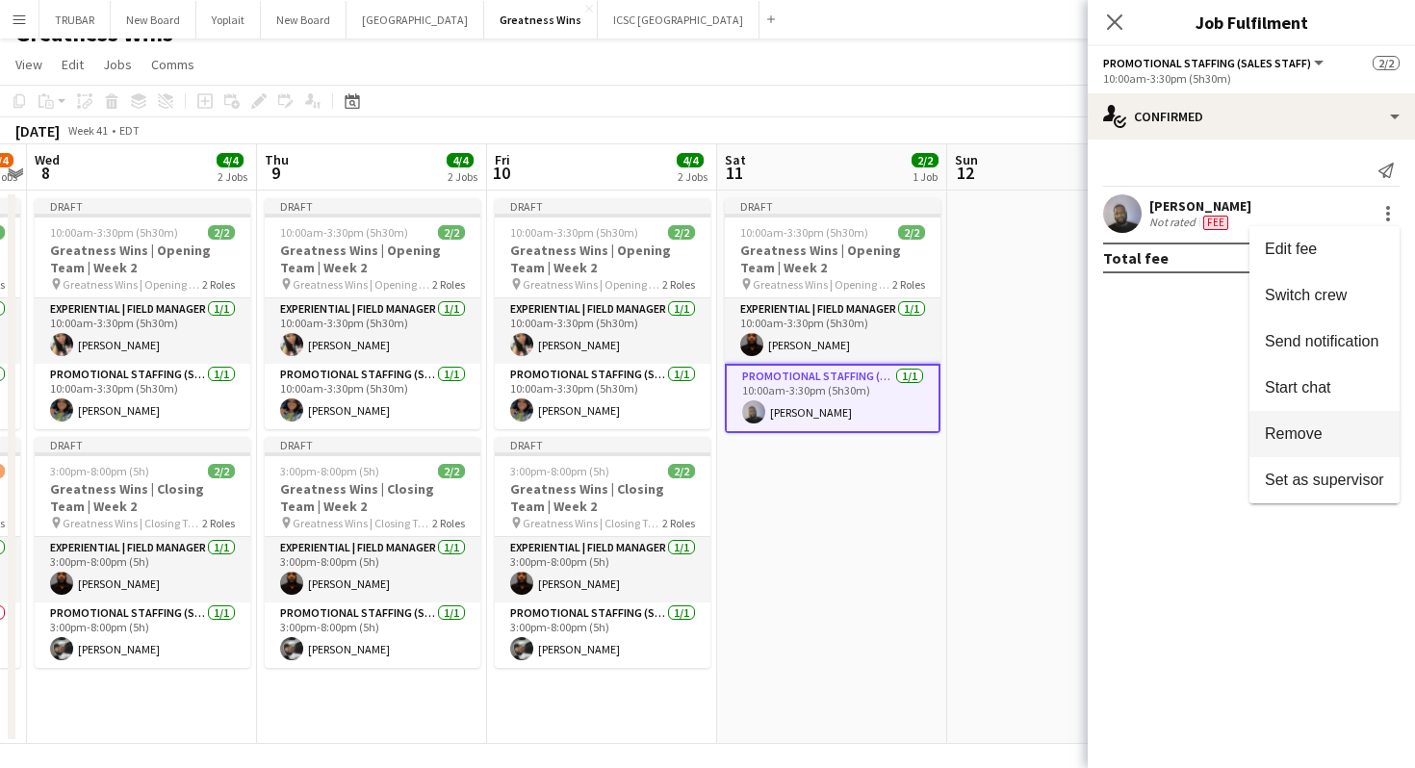
click at [1278, 430] on span "Remove" at bounding box center [1294, 433] width 58 height 16
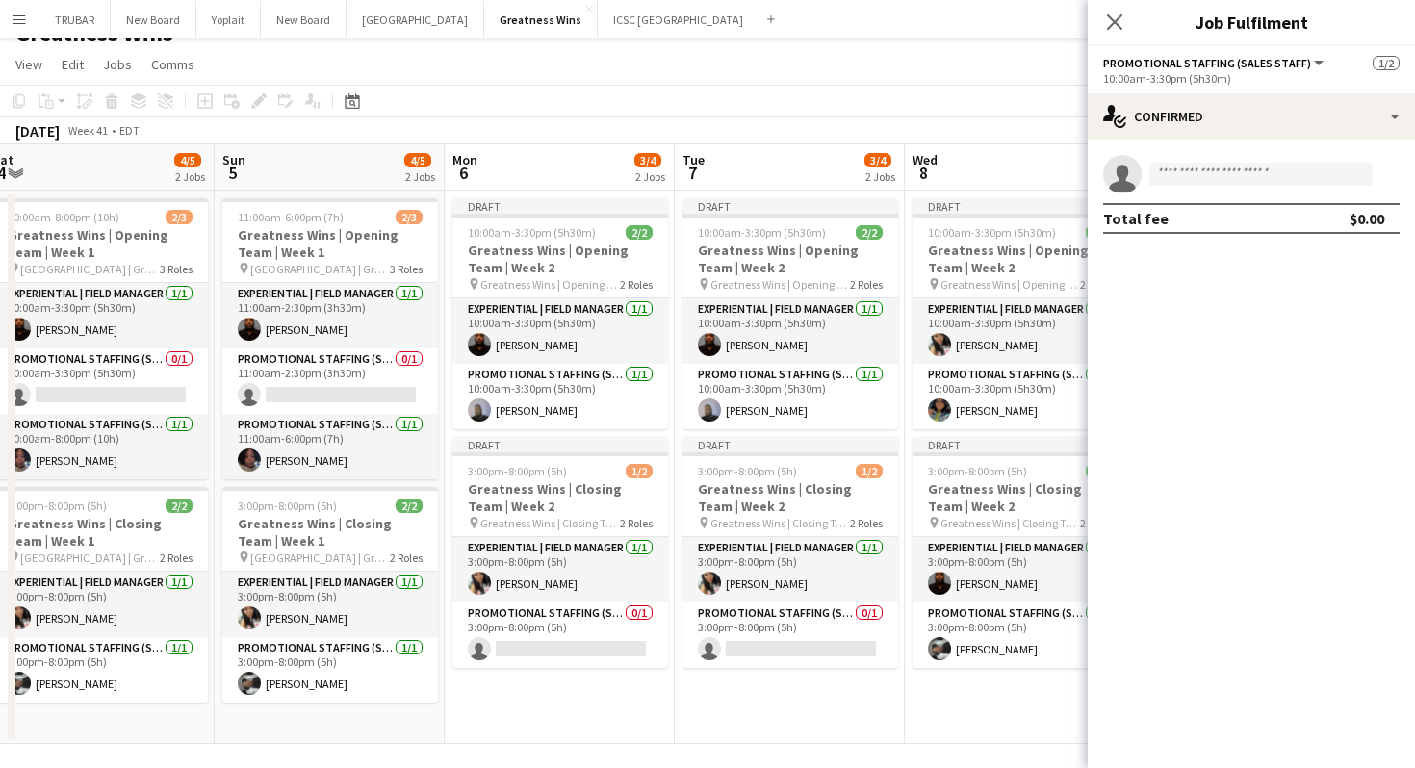
scroll to position [0, 567]
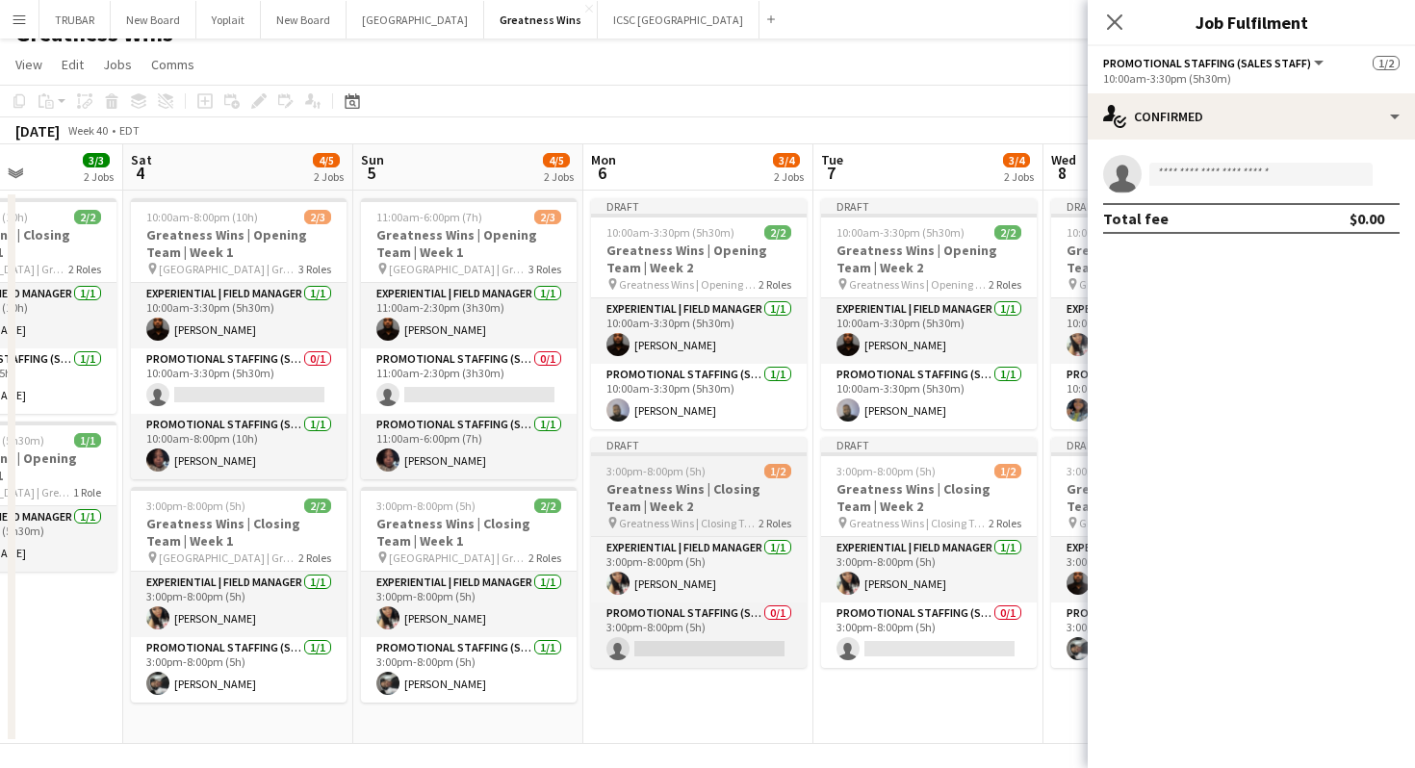
click at [691, 492] on h3 "Greatness Wins | Closing Team | Week 2" at bounding box center [699, 497] width 216 height 35
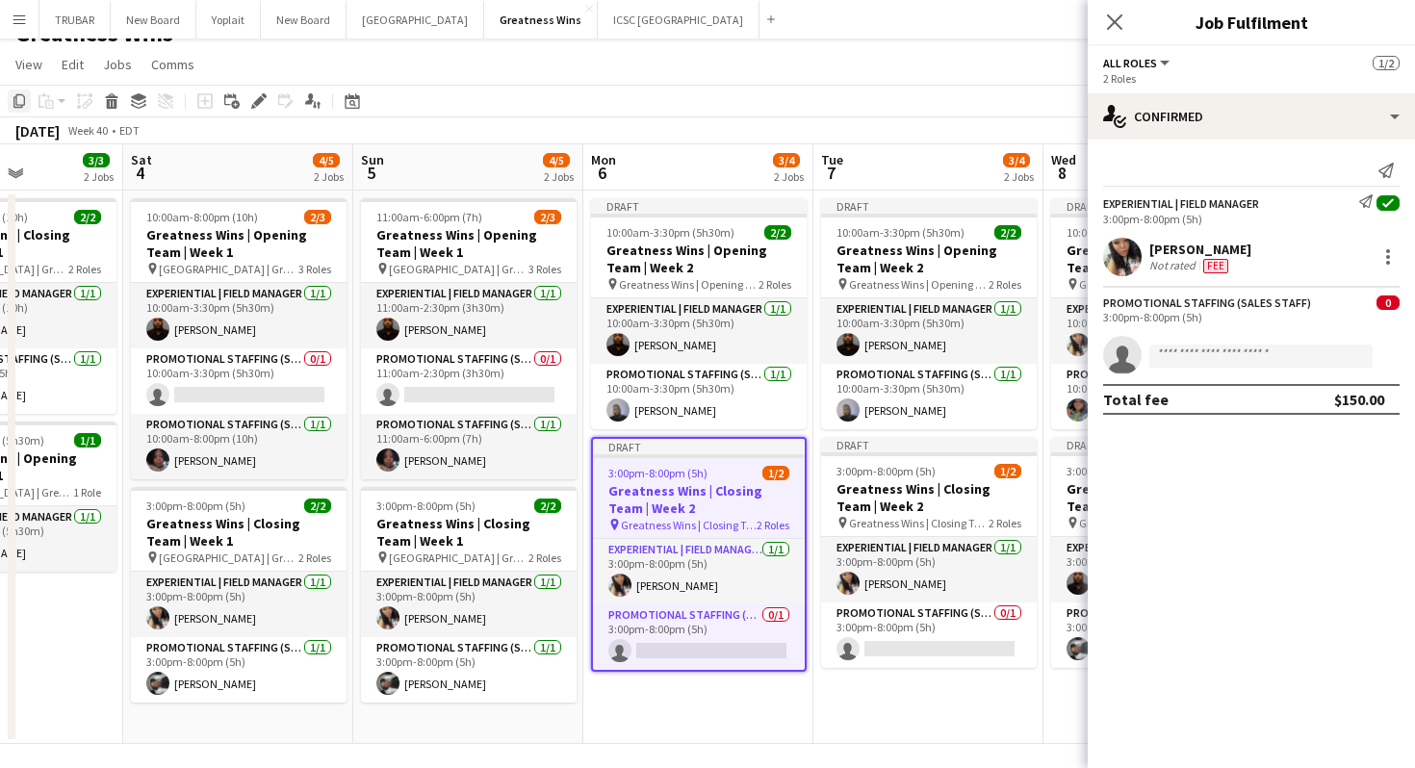
click at [16, 107] on icon "Copy" at bounding box center [19, 100] width 15 height 15
click at [1120, 22] on icon "Close pop-in" at bounding box center [1114, 22] width 18 height 18
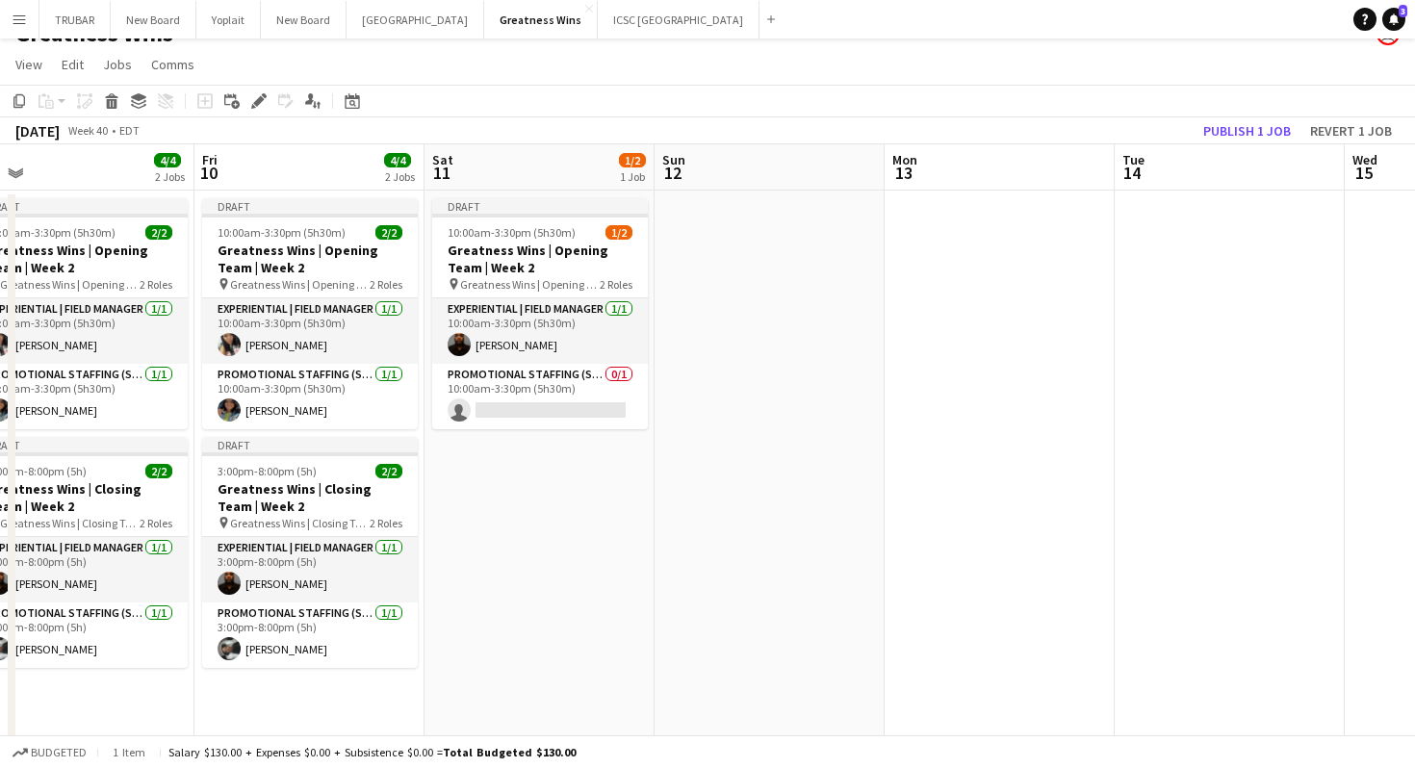
scroll to position [0, 557]
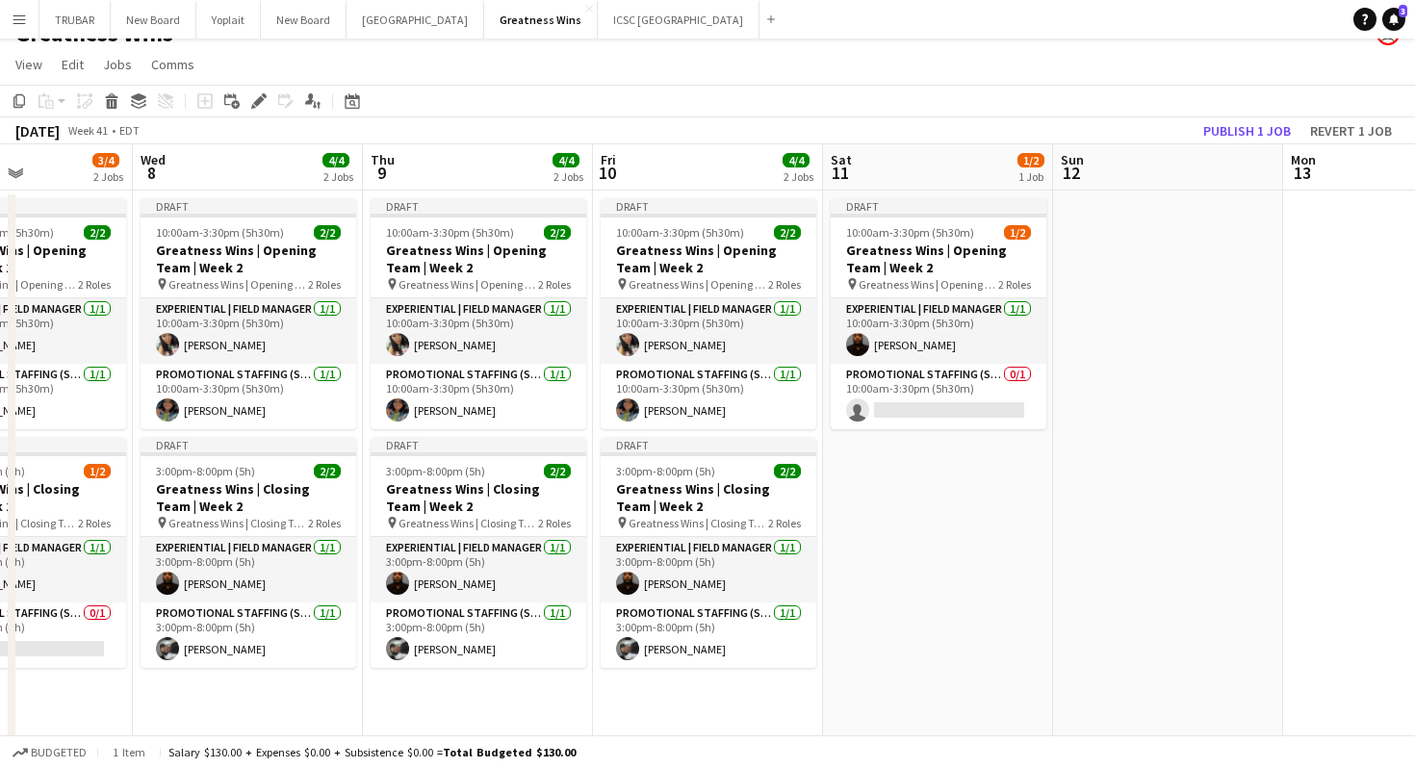
click at [958, 503] on app-date-cell "Draft 10:00am-3:30pm (5h30m) 1/2 Greatness Wins | Opening Team | Week 2 pin Gre…" at bounding box center [938, 467] width 230 height 553
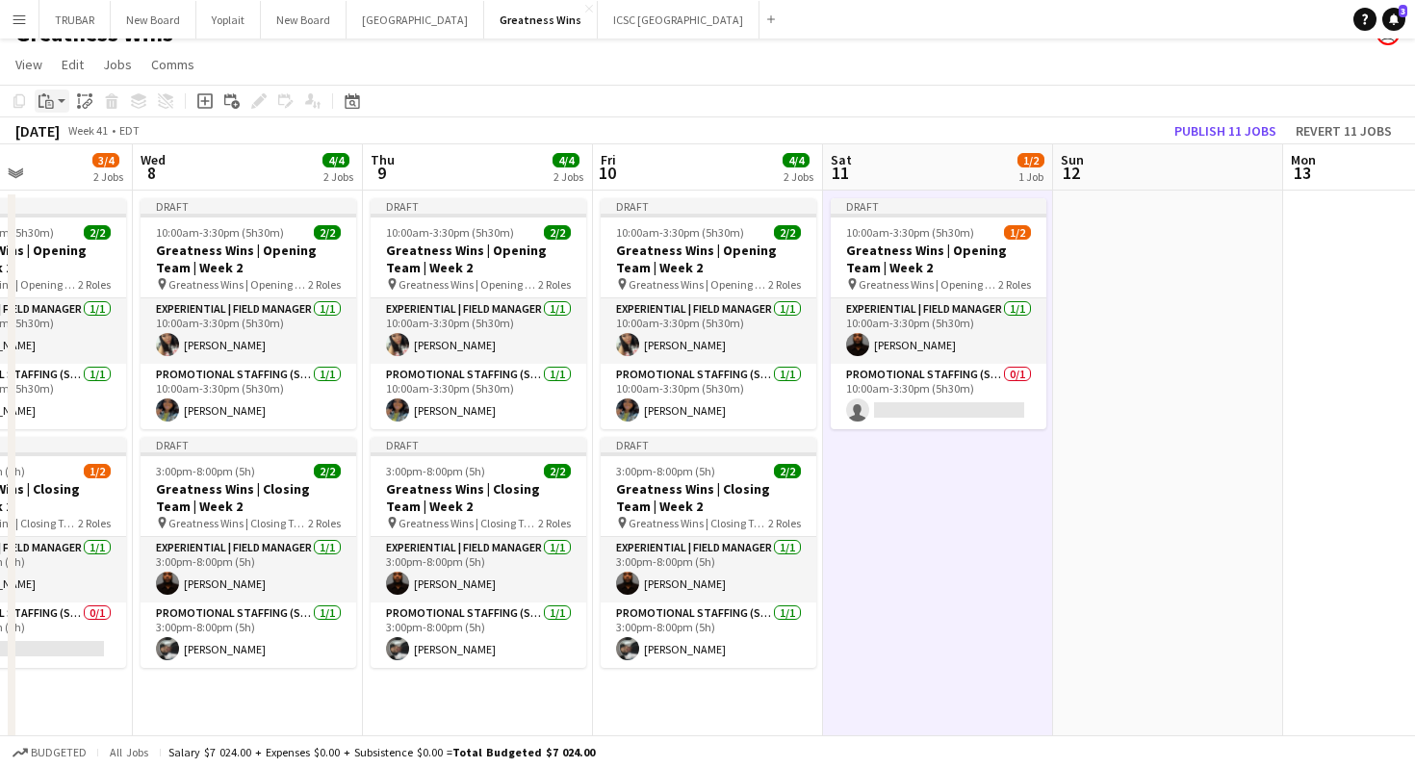
click at [41, 100] on icon "Paste" at bounding box center [46, 100] width 15 height 15
click at [85, 166] on link "Paste with crew Command Shift V" at bounding box center [127, 170] width 152 height 17
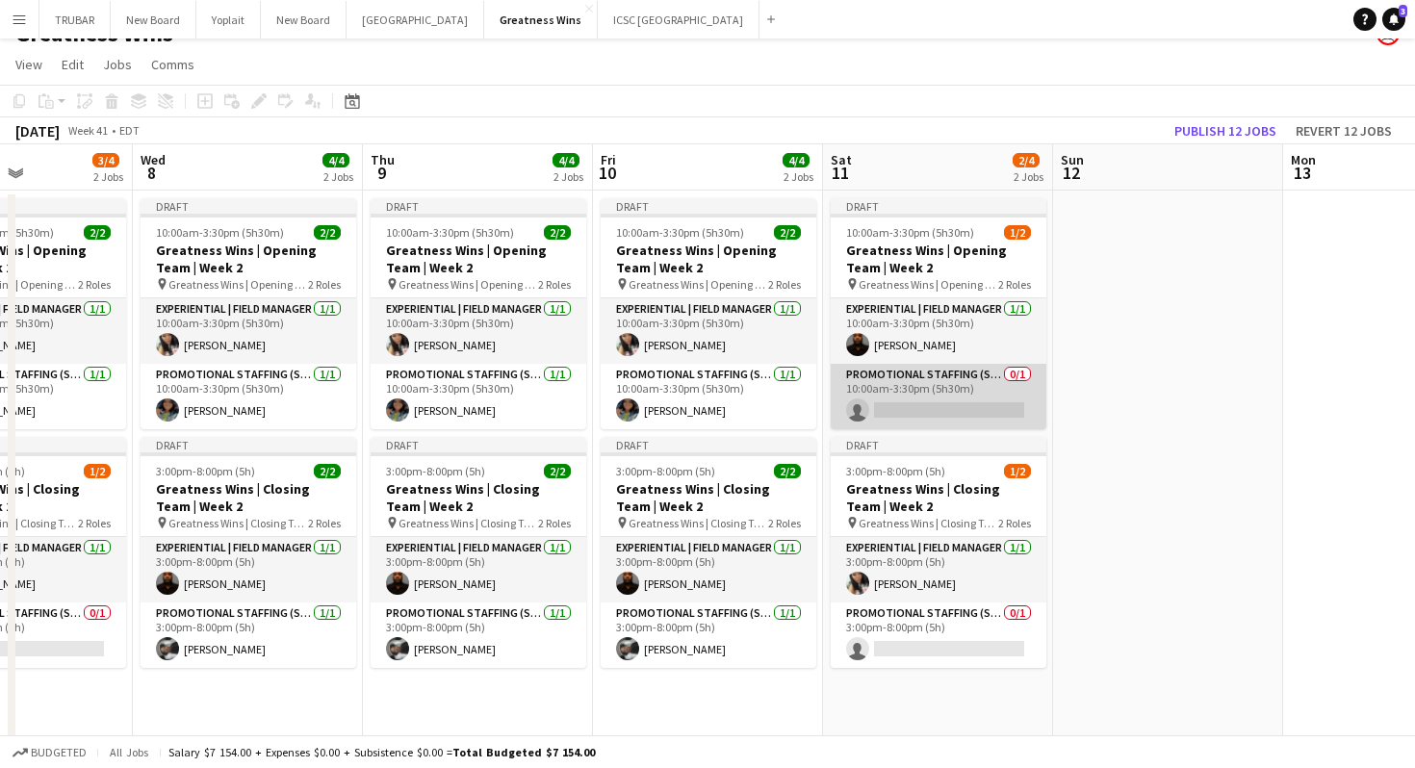
click at [960, 382] on app-card-role "Promotional Staffing (Sales Staff) 0/1 10:00am-3:30pm (5h30m) single-neutral-ac…" at bounding box center [939, 396] width 216 height 65
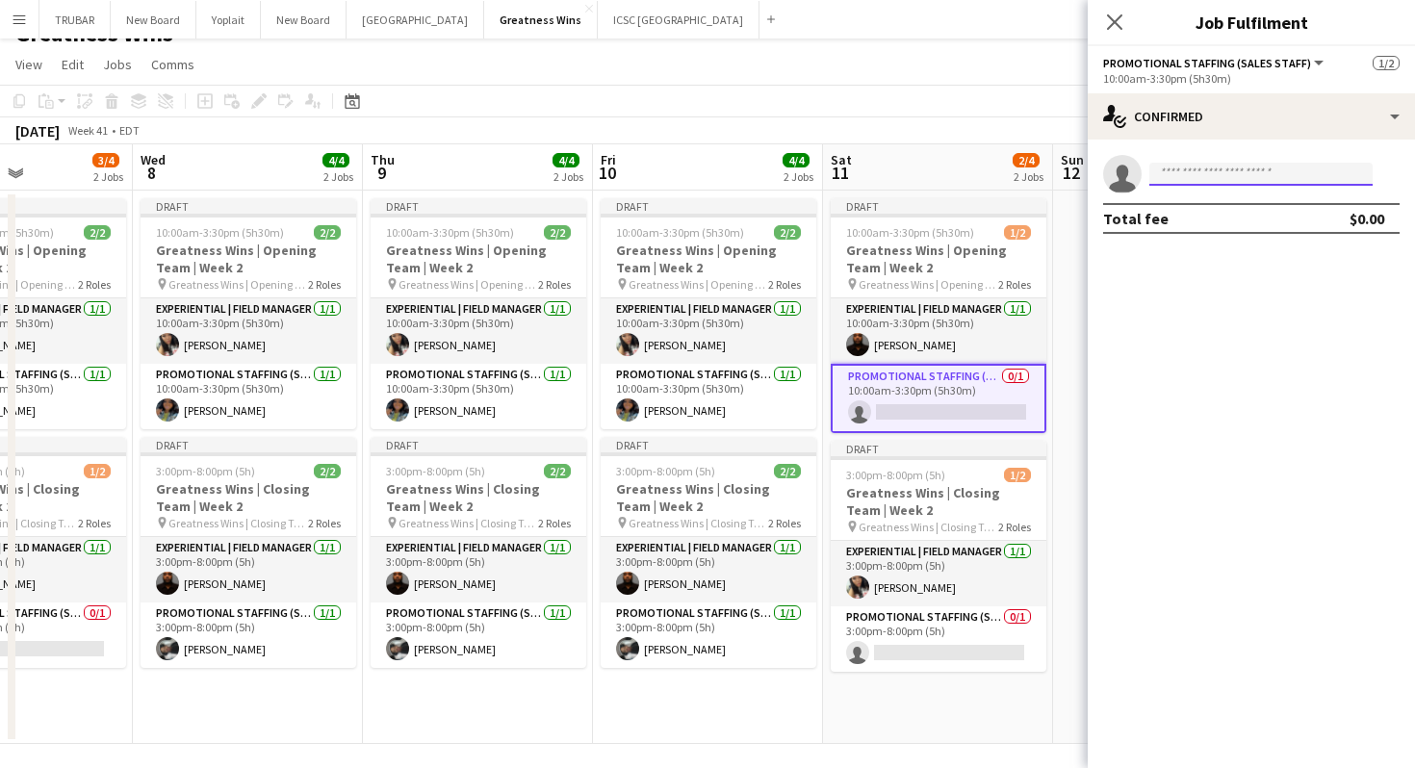
click at [1251, 173] on input at bounding box center [1260, 174] width 223 height 23
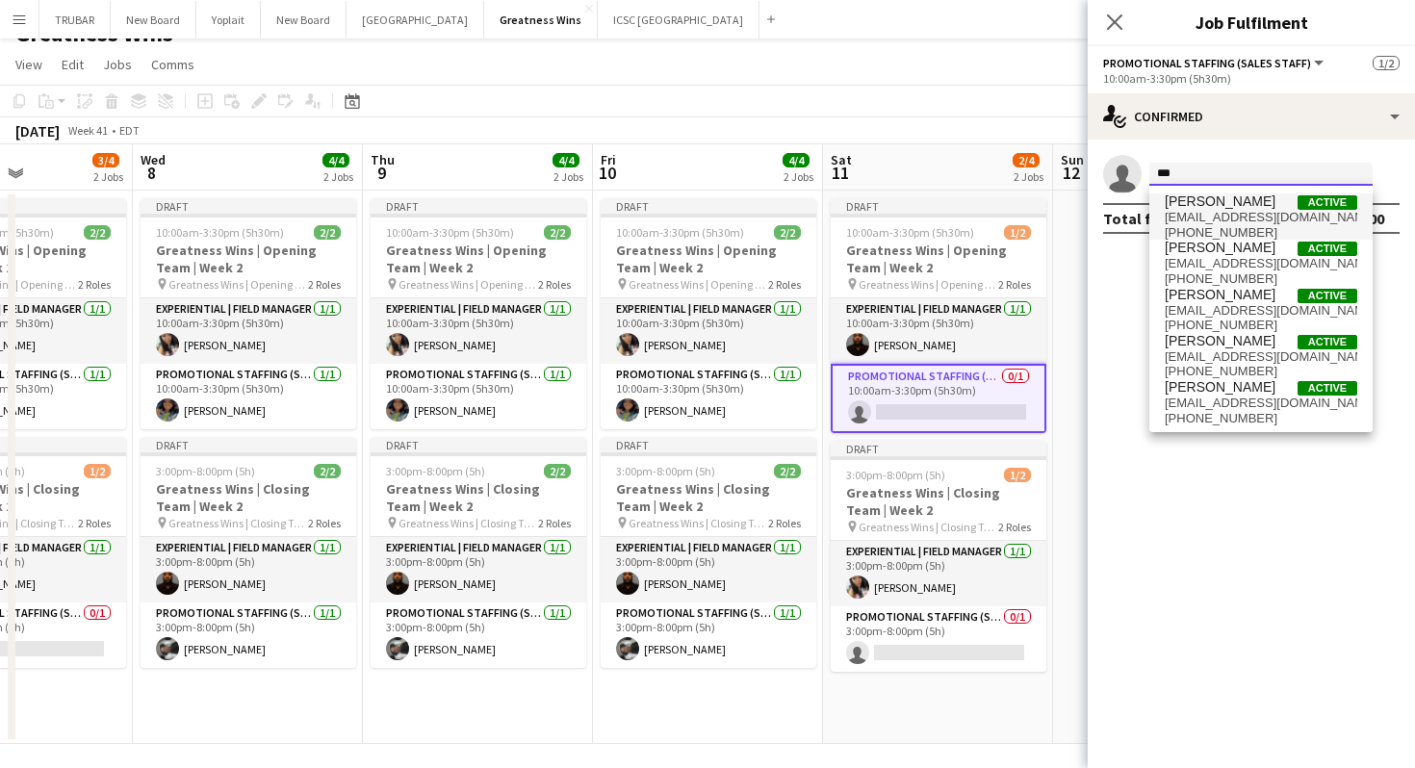
type input "***"
click at [1226, 199] on span "[PERSON_NAME]" at bounding box center [1220, 201] width 111 height 16
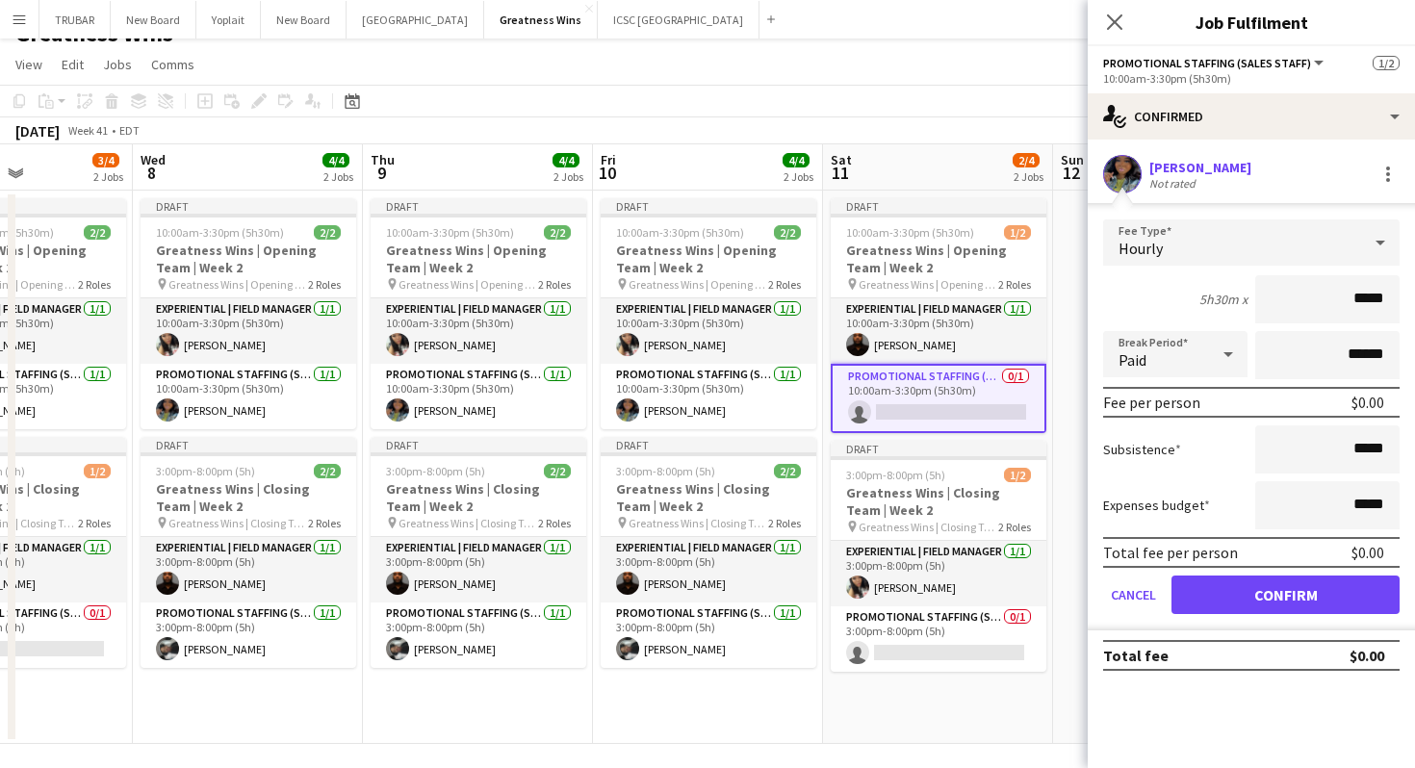
drag, startPoint x: 1306, startPoint y: 305, endPoint x: 1414, endPoint y: 311, distance: 108.0
click at [1414, 311] on form "Fee Type Hourly 5h30m x ***** Break Period Paid ****** Fee per person $0.00 Sub…" at bounding box center [1251, 424] width 327 height 411
type input "***"
click at [1249, 595] on button "Confirm" at bounding box center [1285, 595] width 228 height 39
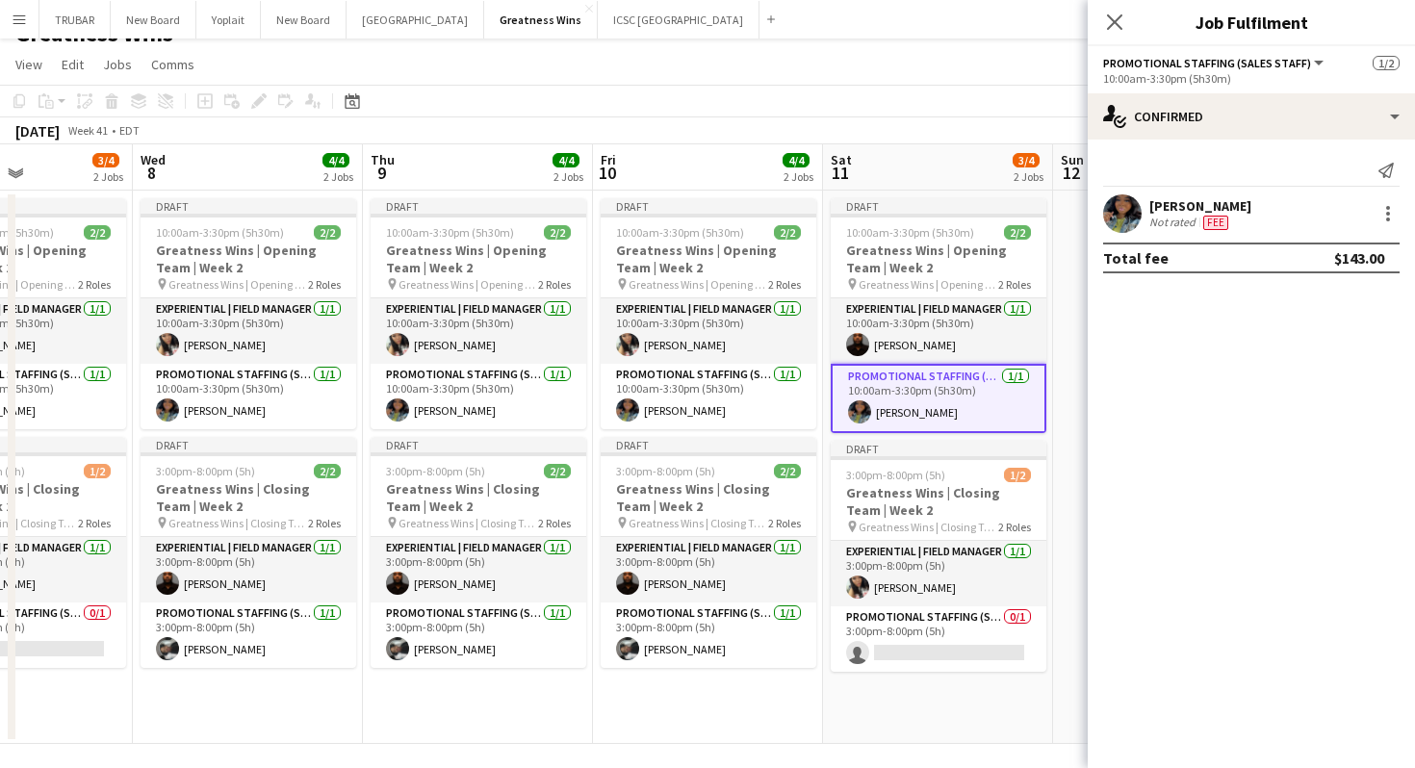
click at [966, 395] on app-card-role "Promotional Staffing (Sales Staff) [DATE] 10:00am-3:30pm (5h30m) [PERSON_NAME]" at bounding box center [939, 398] width 216 height 69
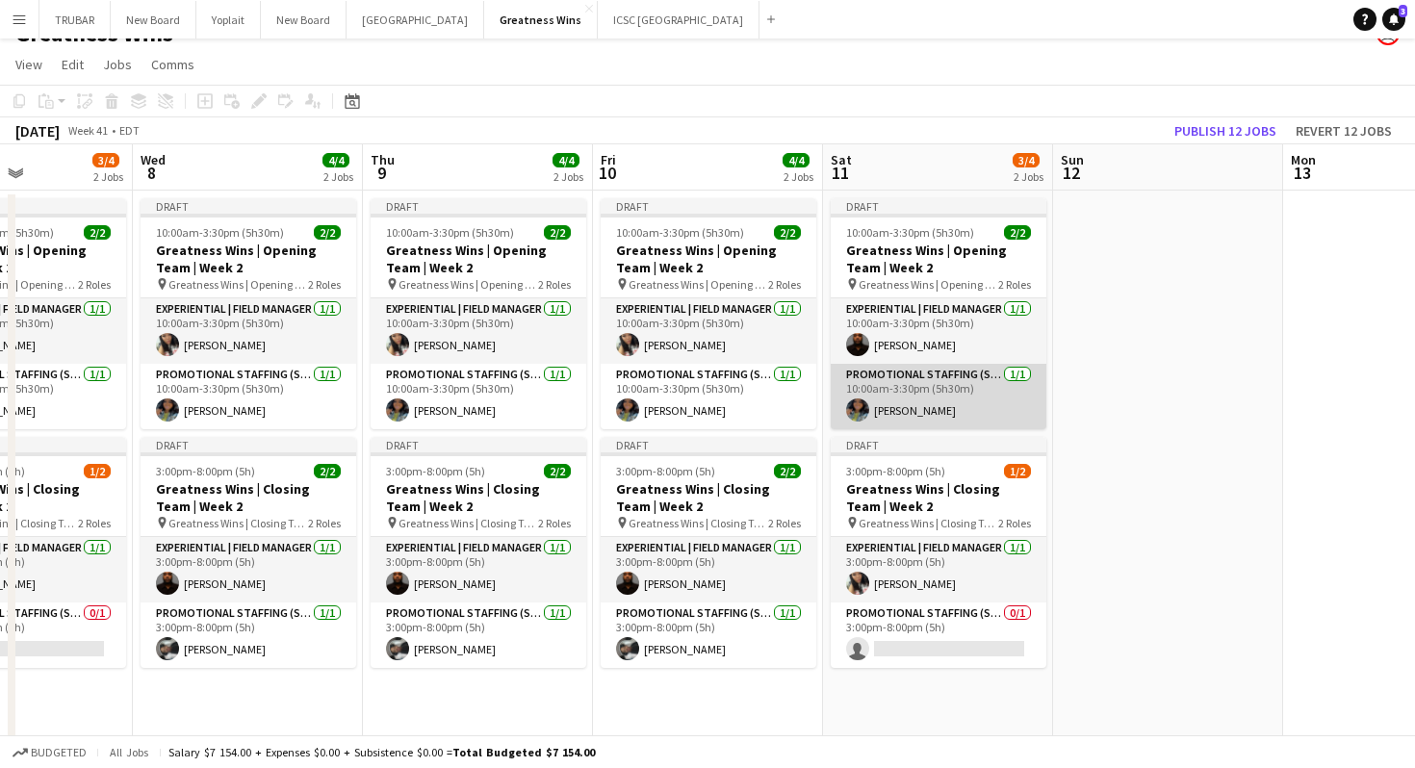
click at [966, 395] on app-card-role "Promotional Staffing (Sales Staff) [DATE] 10:00am-3:30pm (5h30m) [PERSON_NAME]" at bounding box center [939, 396] width 216 height 65
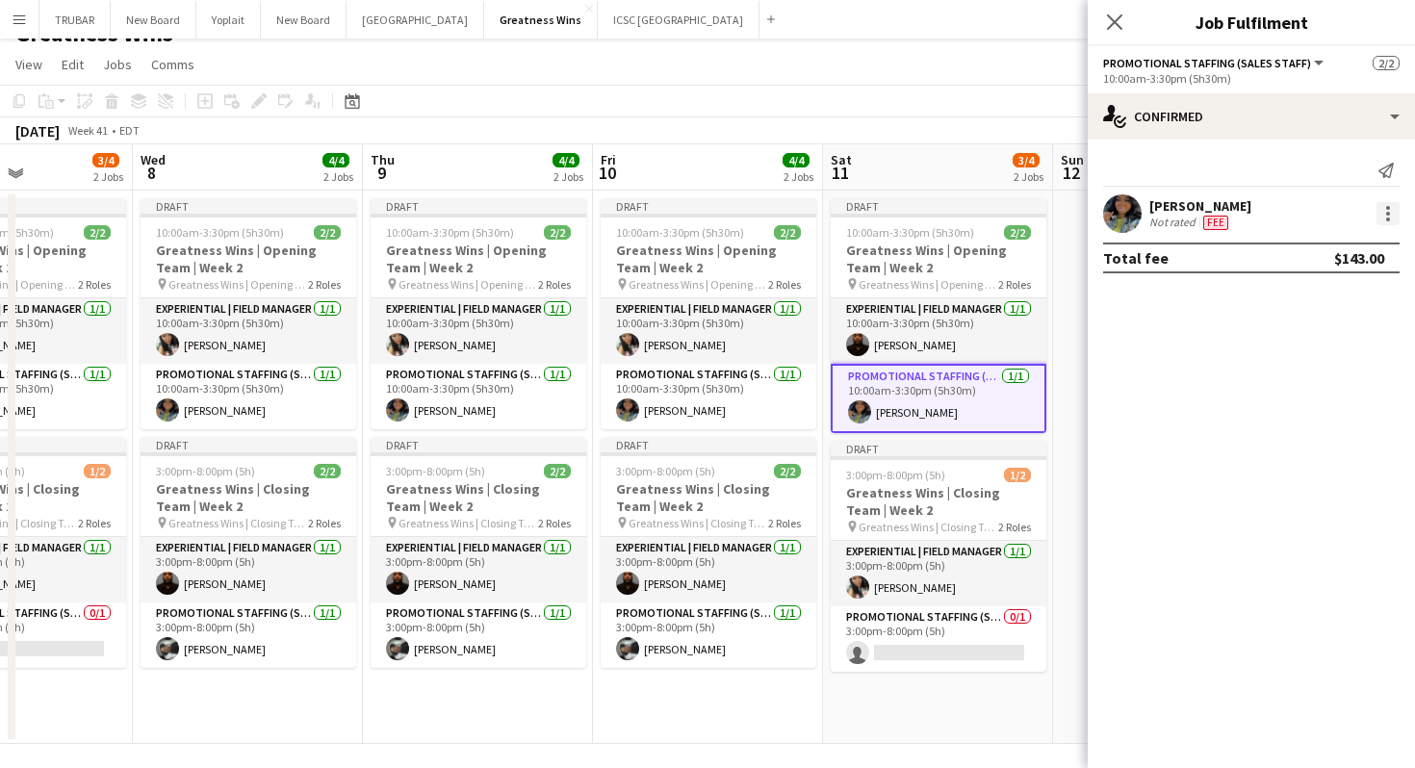
click at [1376, 217] on div at bounding box center [1387, 213] width 23 height 23
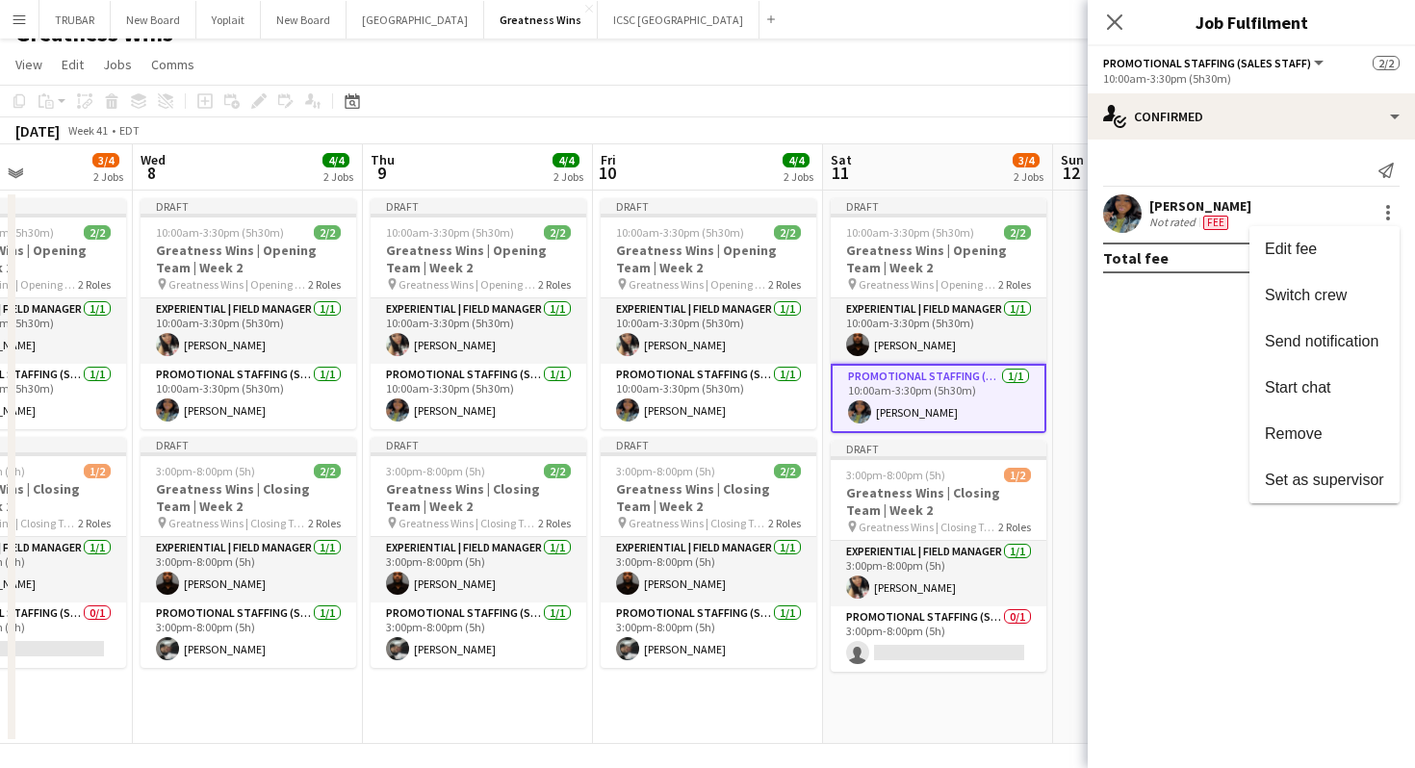
click at [1285, 141] on div at bounding box center [707, 384] width 1415 height 768
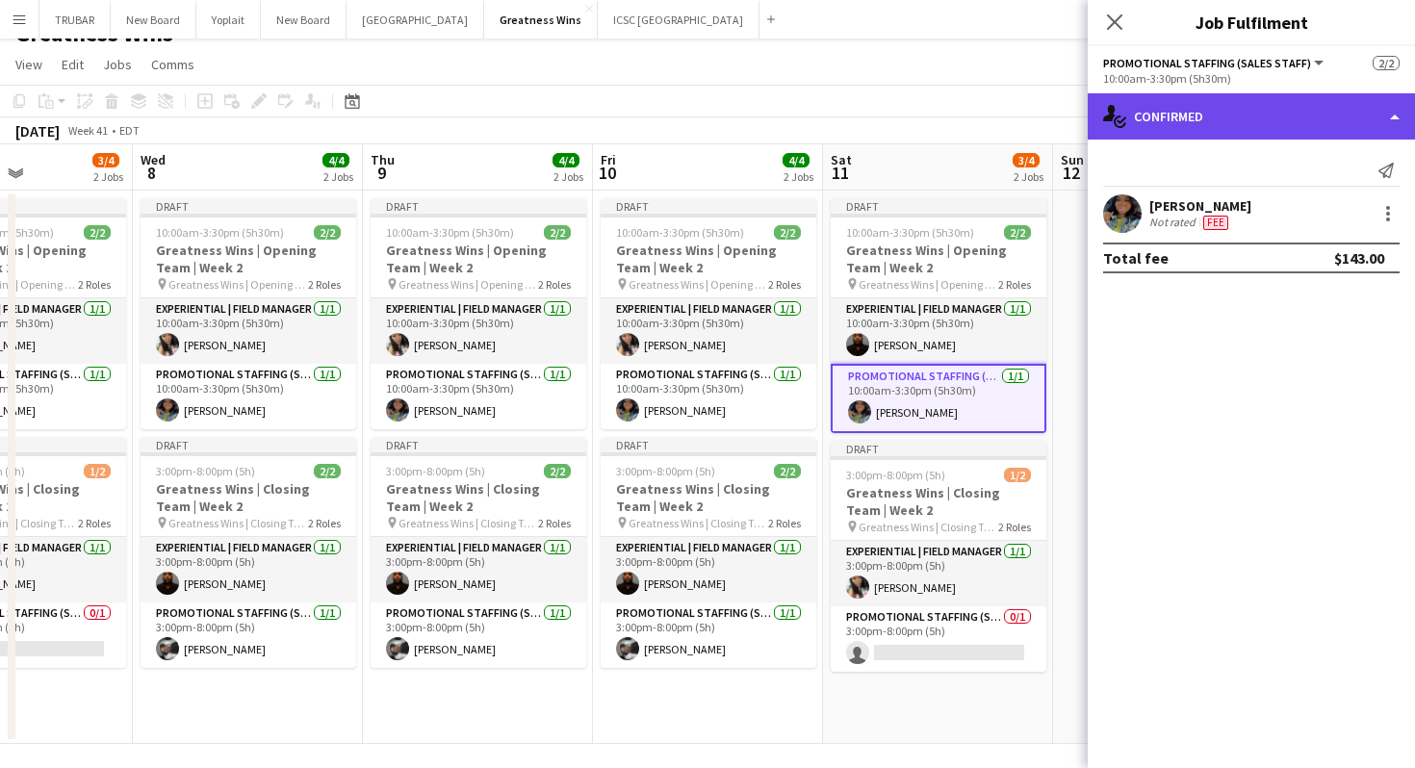
click at [1274, 124] on div "single-neutral-actions-check-2 Confirmed" at bounding box center [1251, 116] width 327 height 46
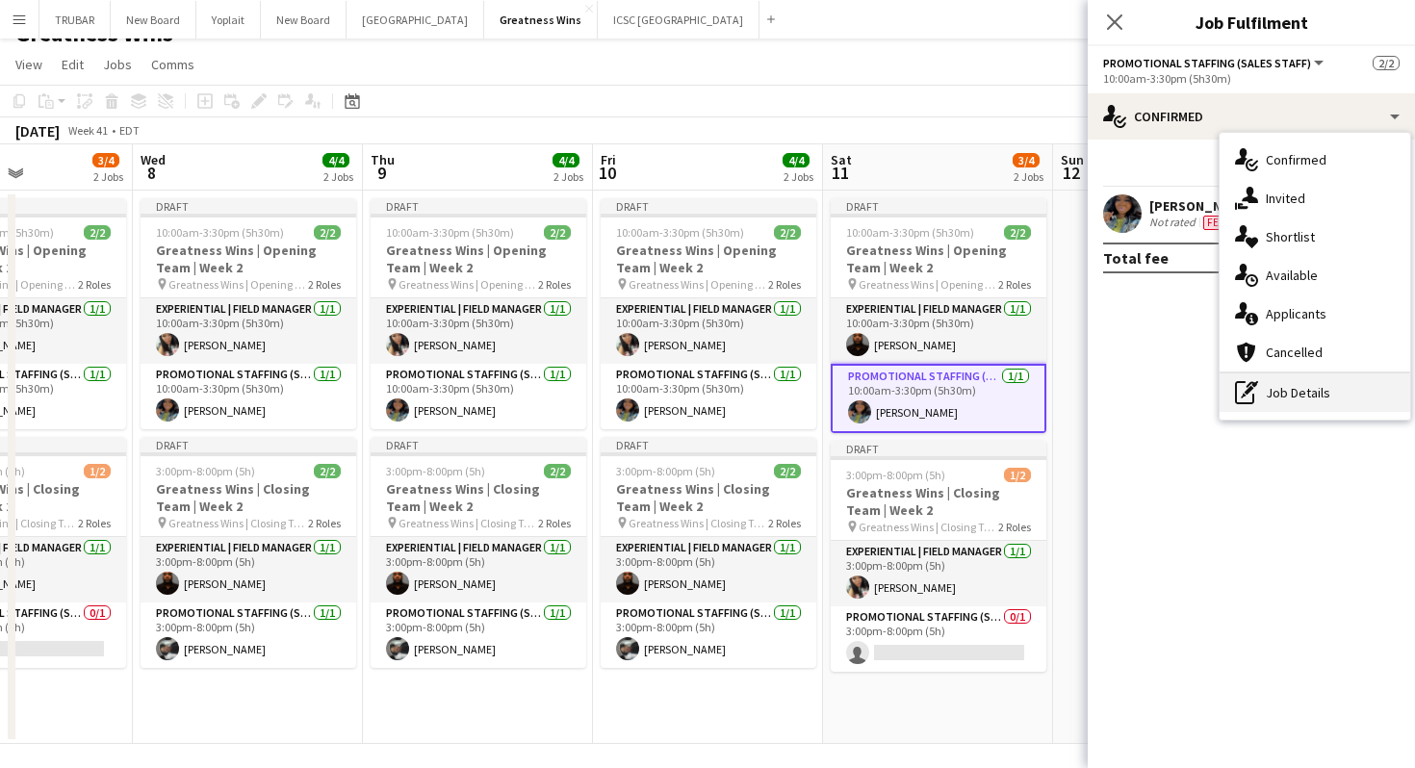
click at [1261, 400] on div "pen-write Job Details" at bounding box center [1315, 392] width 191 height 39
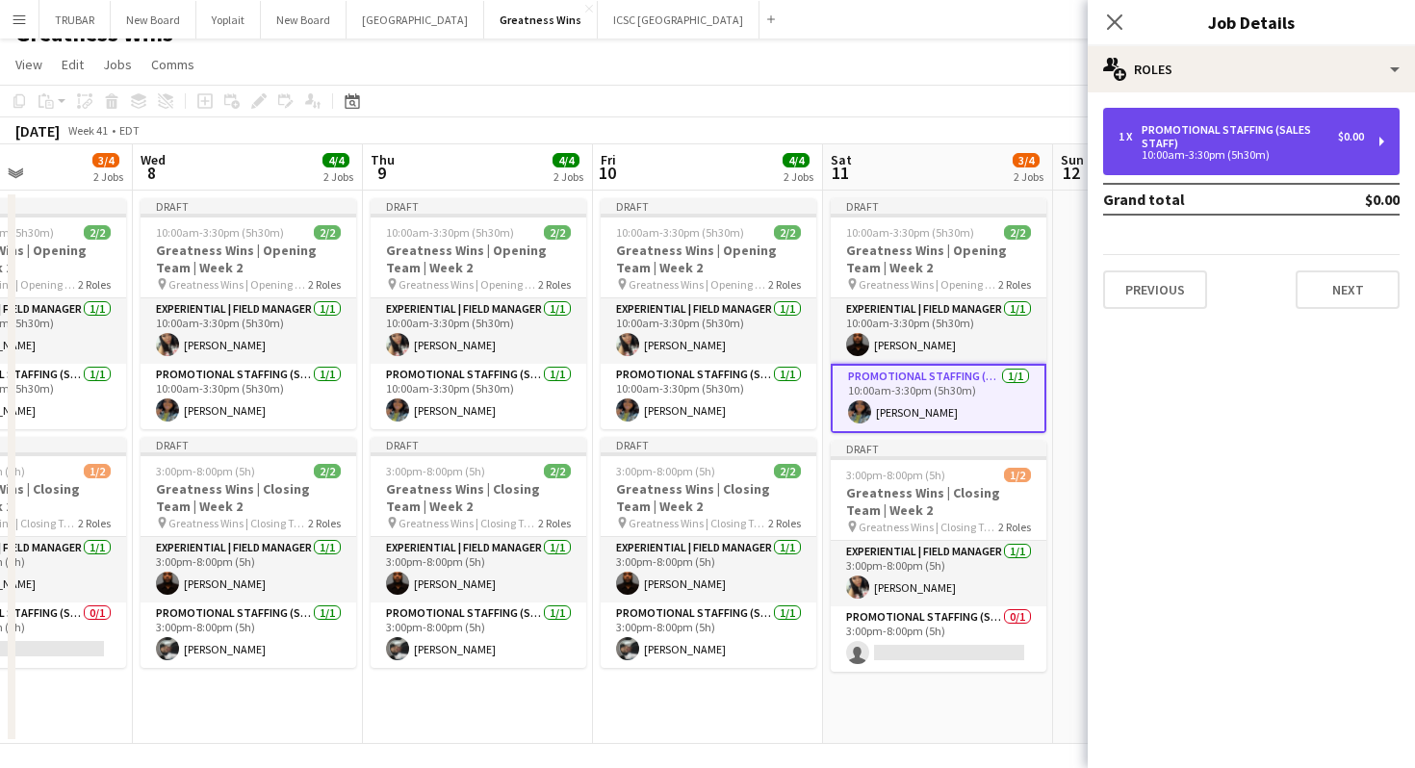
click at [1259, 160] on div "10:00am-3:30pm (5h30m)" at bounding box center [1240, 155] width 245 height 10
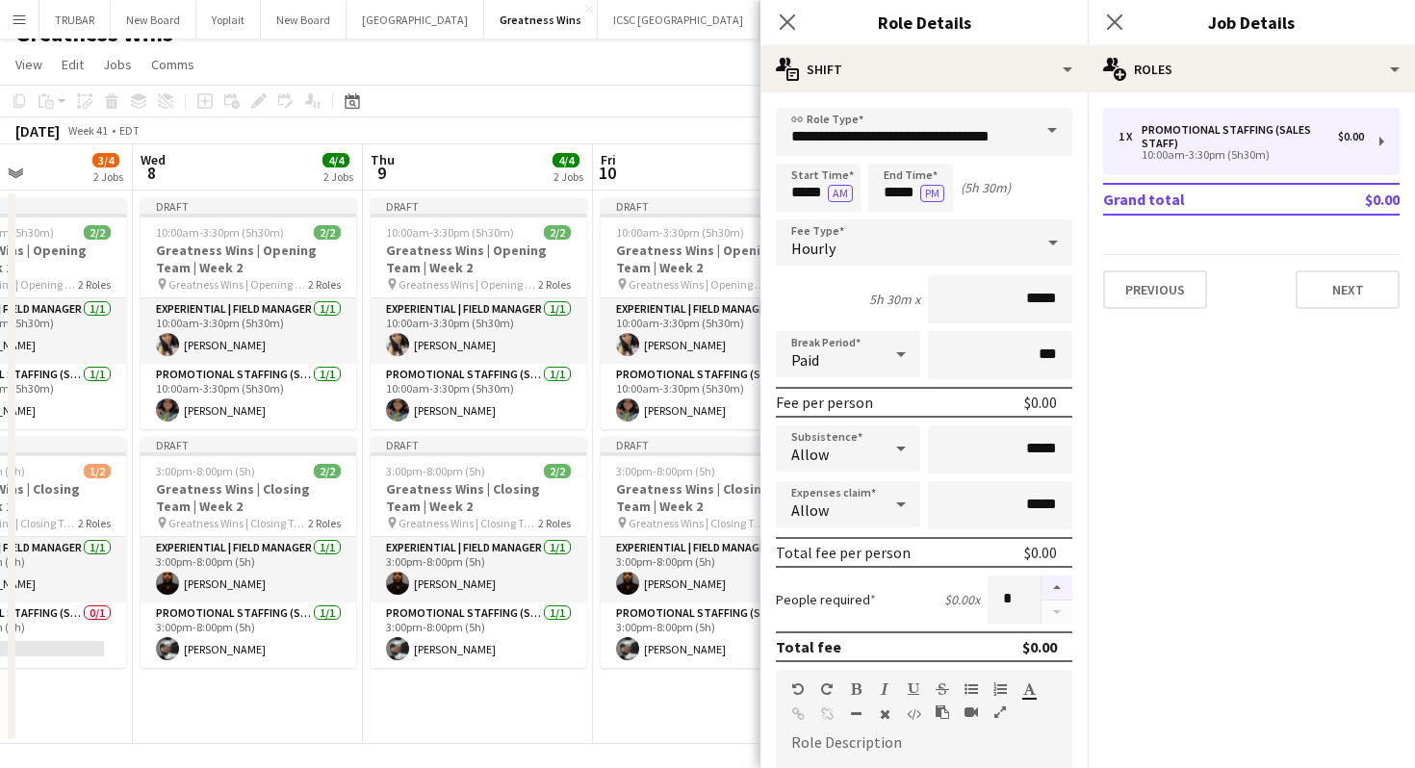
click at [1055, 588] on button "button" at bounding box center [1056, 588] width 31 height 25
type input "*"
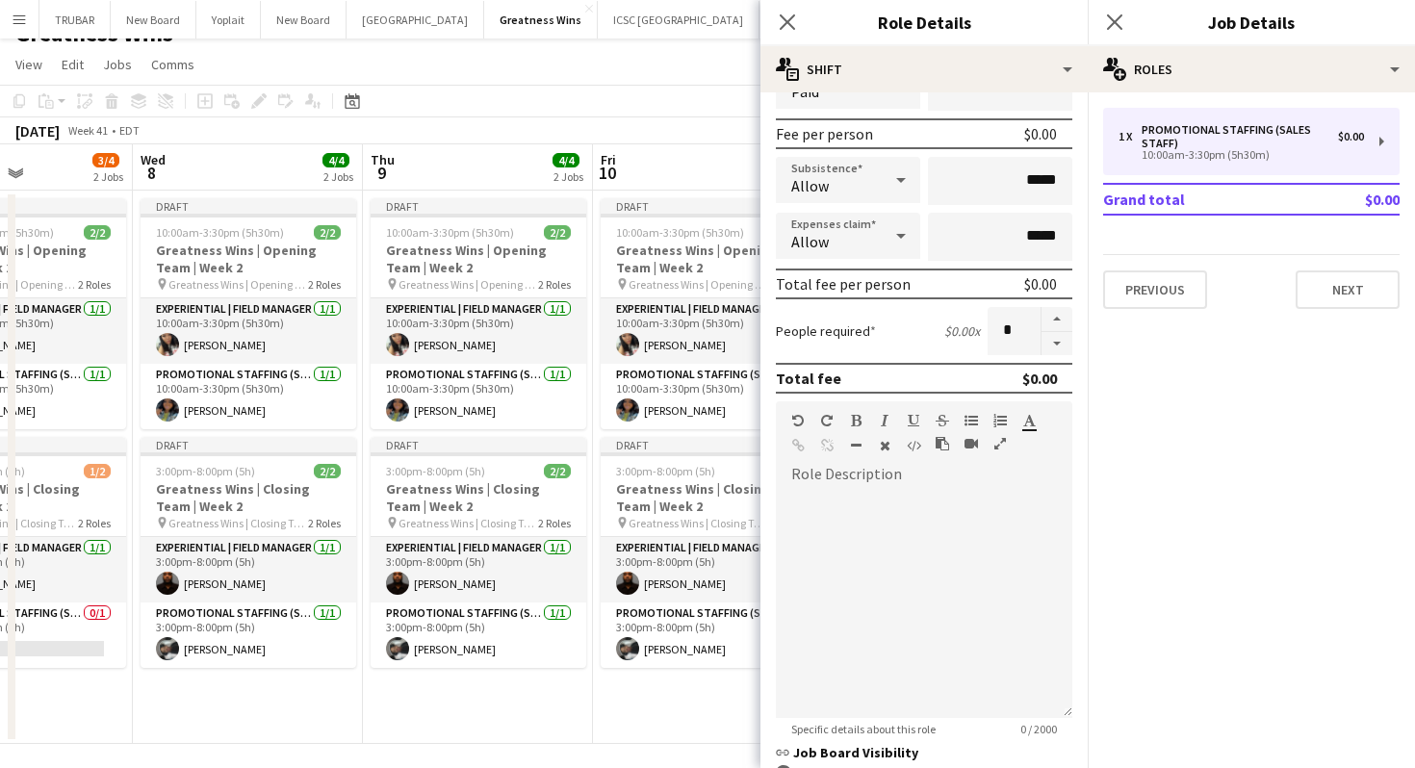
scroll to position [437, 0]
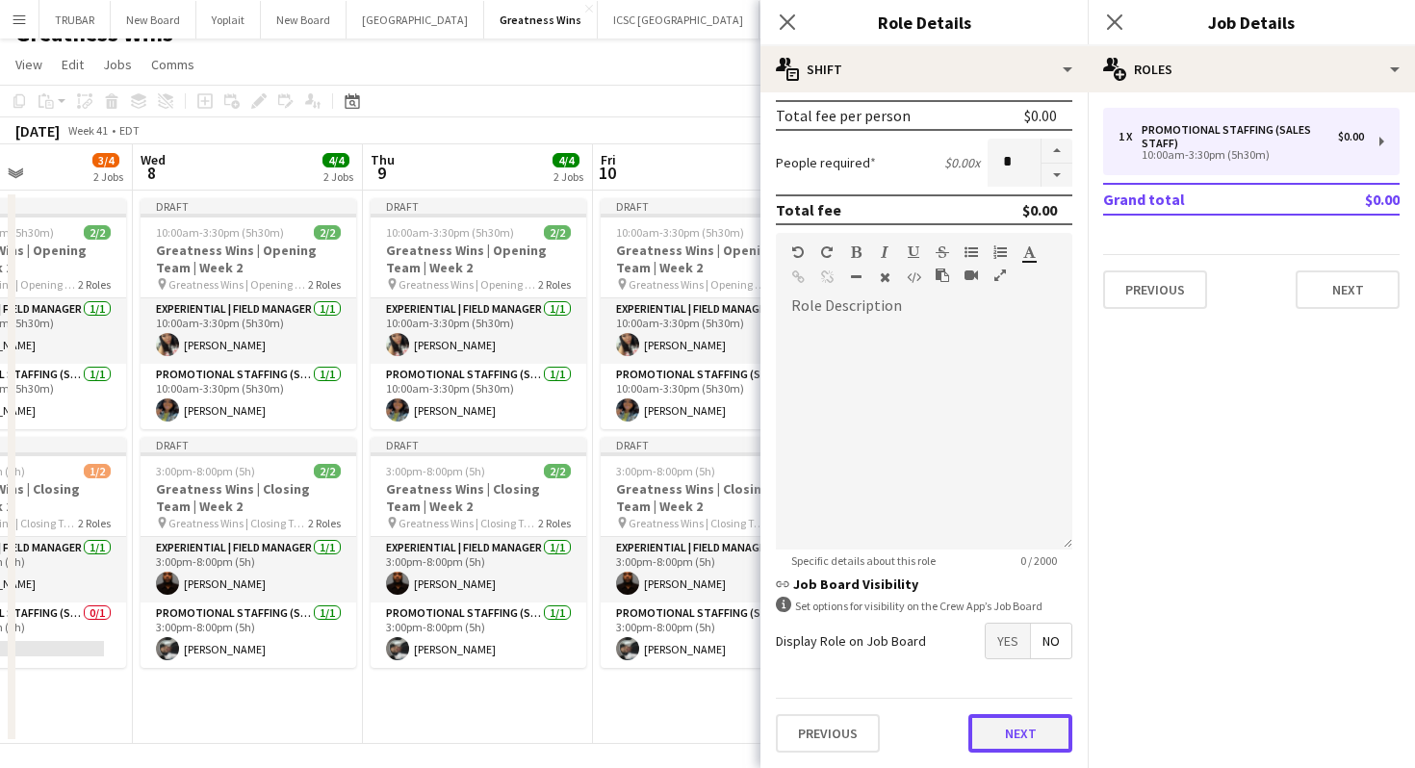
click at [1022, 722] on button "Next" at bounding box center [1020, 733] width 104 height 39
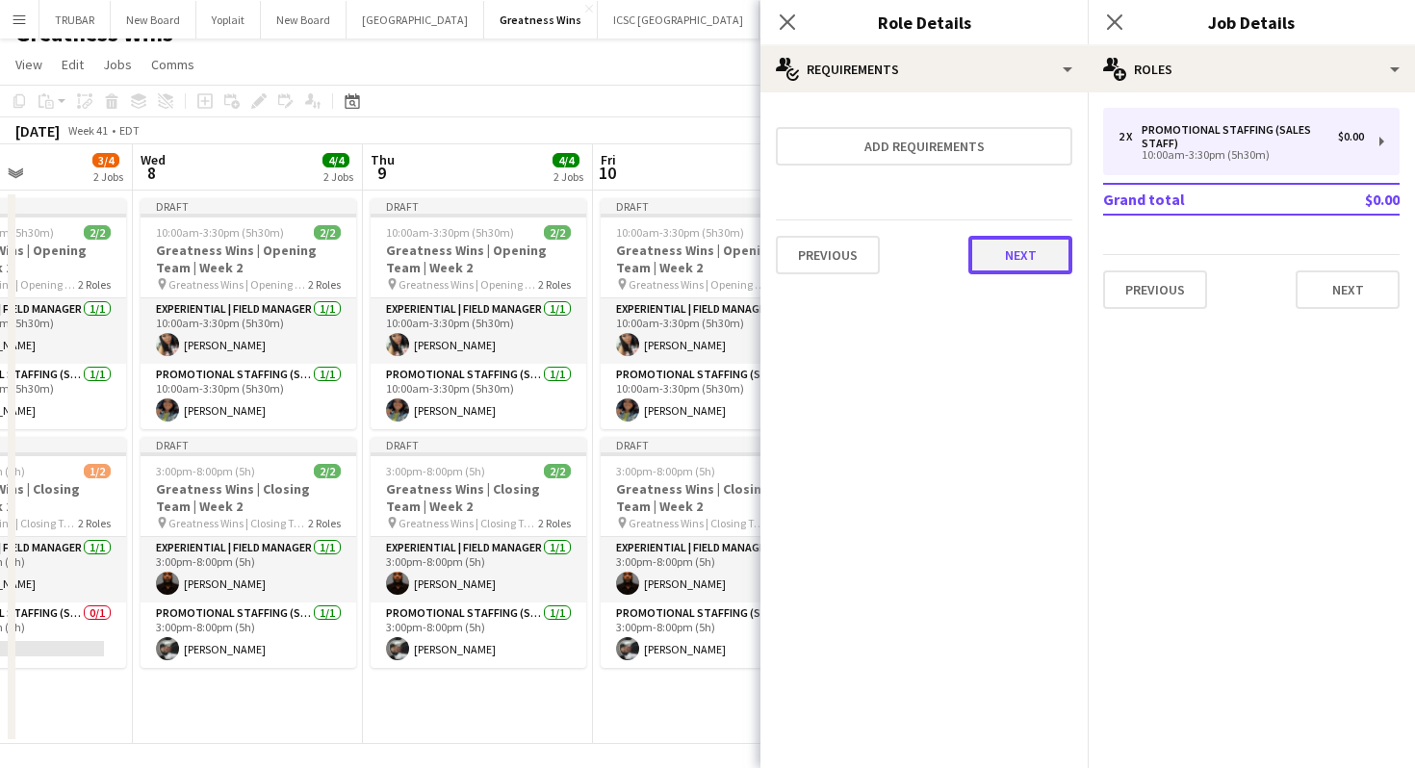
click at [1018, 240] on button "Next" at bounding box center [1020, 255] width 104 height 39
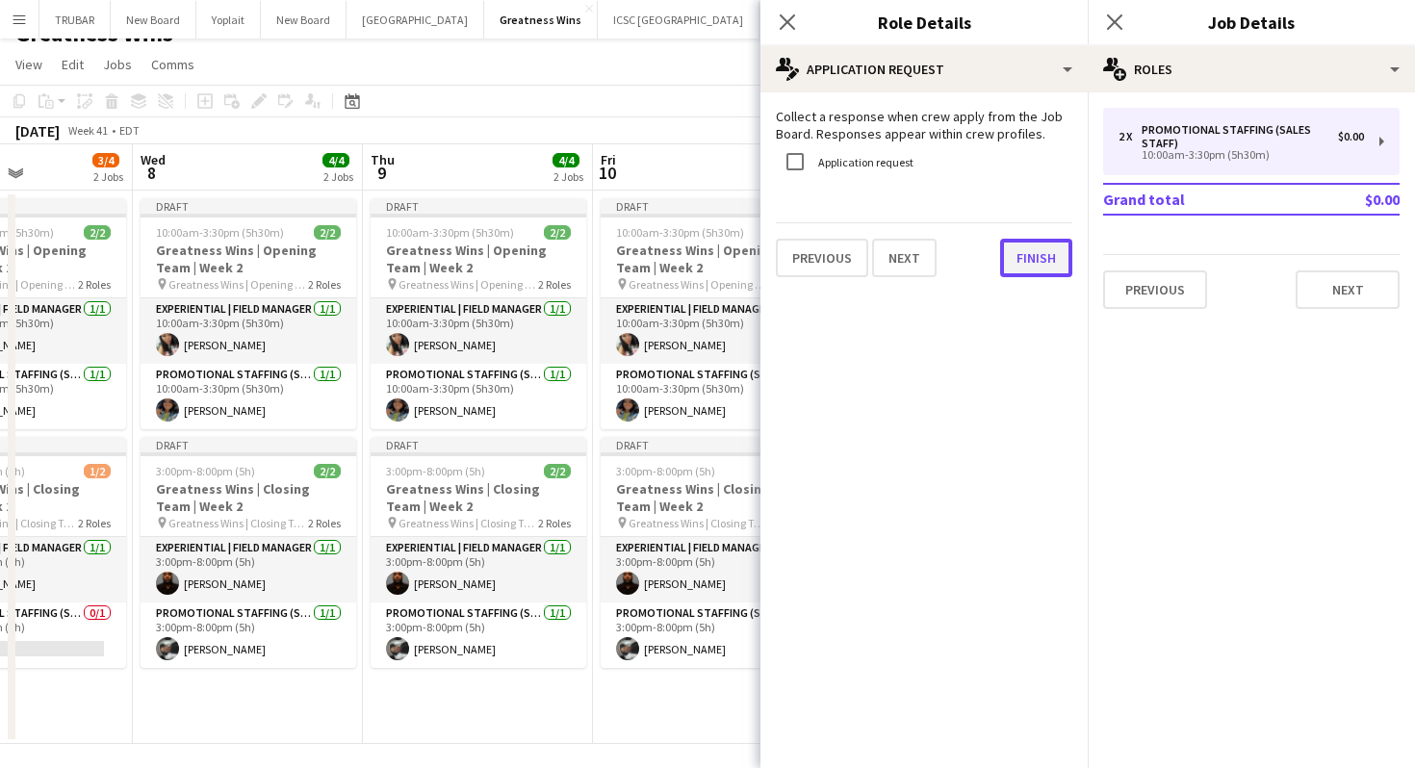
click at [1020, 262] on button "Finish" at bounding box center [1036, 258] width 72 height 39
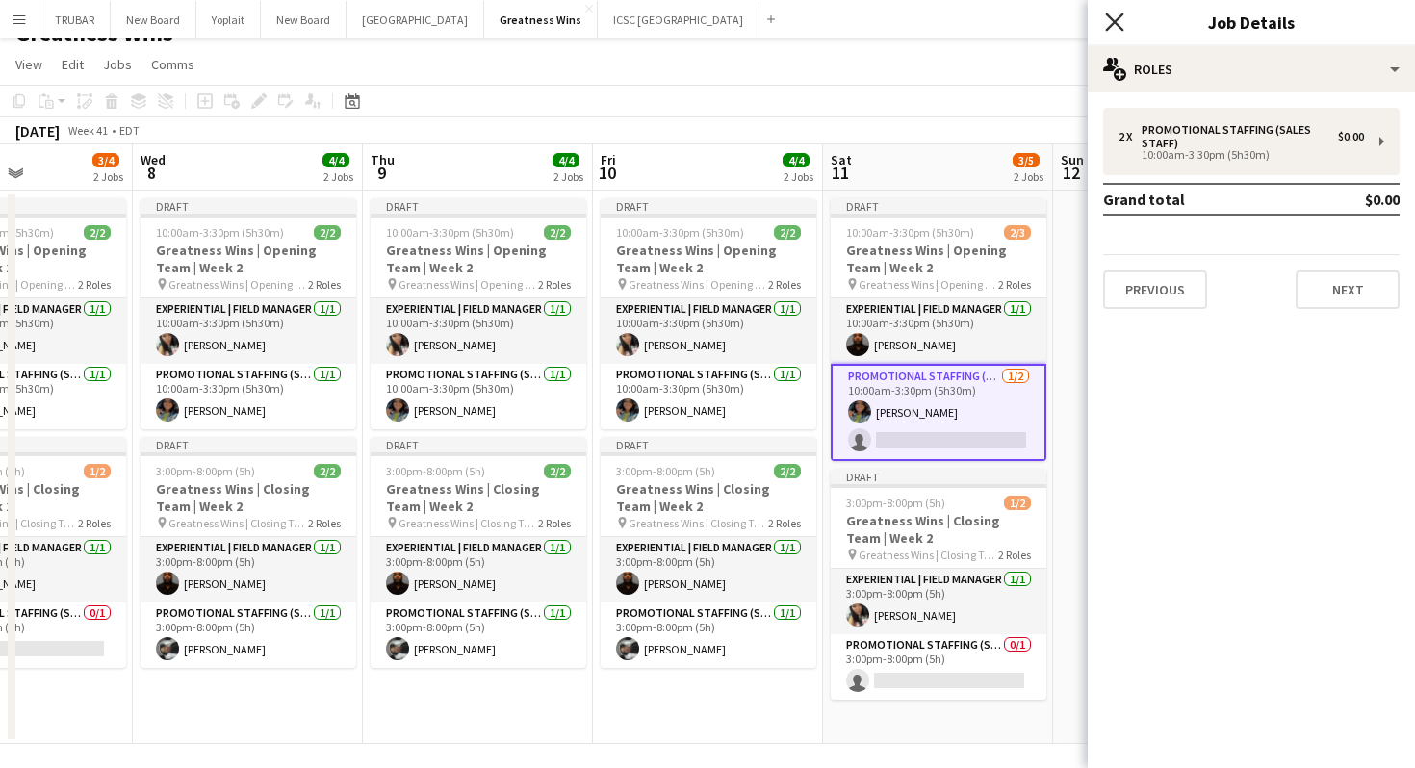
click at [1118, 20] on icon "Close pop-in" at bounding box center [1114, 22] width 18 height 18
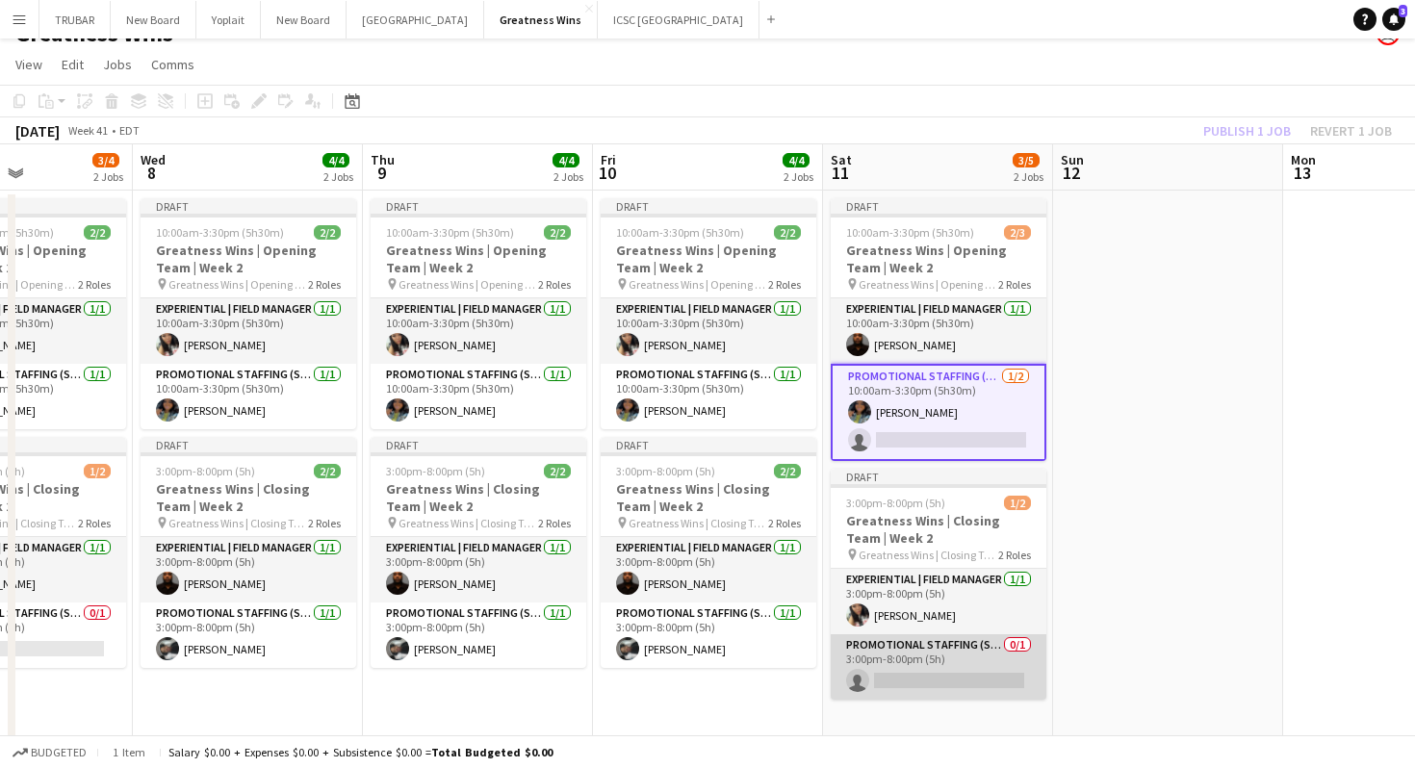
click at [921, 654] on app-card-role "Promotional Staffing (Sales Staff) 0/1 3:00pm-8:00pm (5h) single-neutral-actions" at bounding box center [939, 666] width 216 height 65
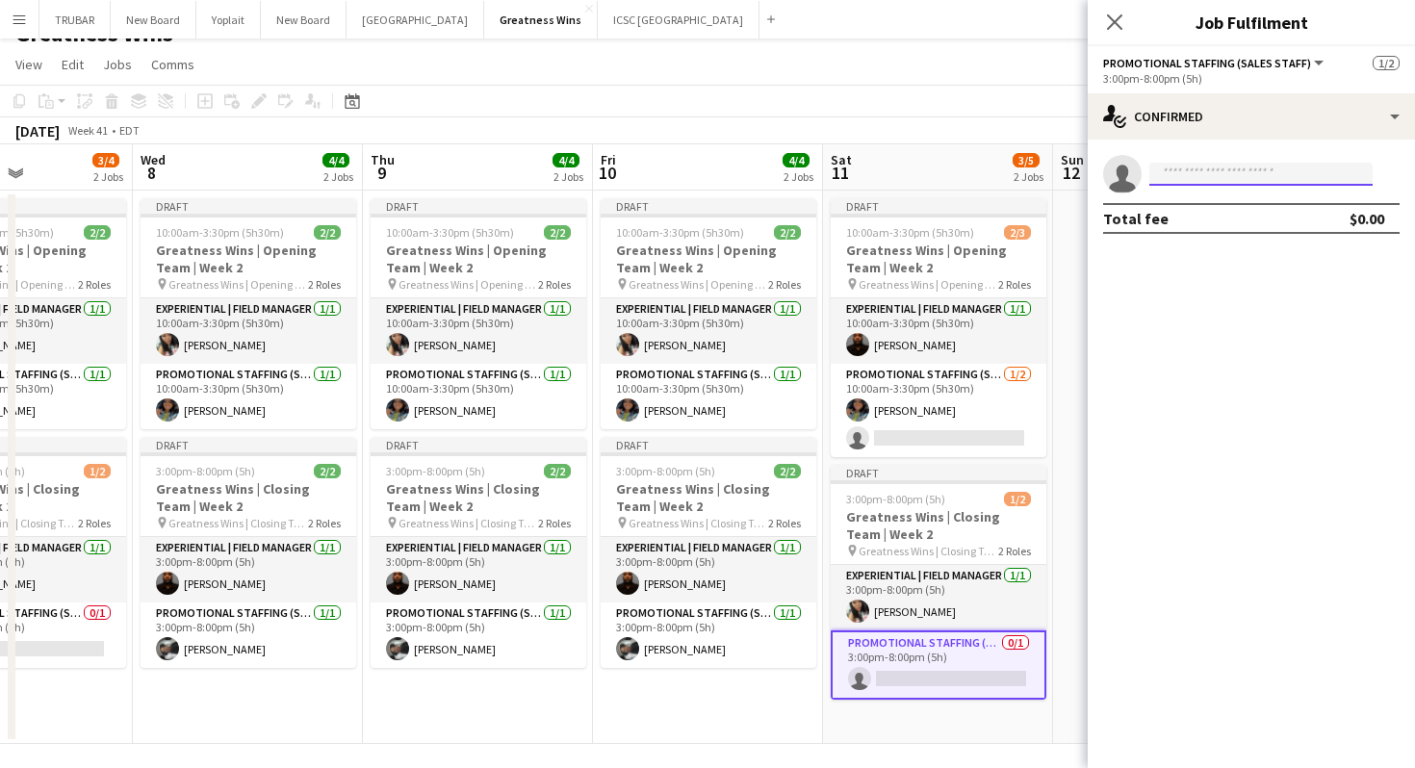
click at [1226, 179] on input at bounding box center [1260, 174] width 223 height 23
click at [945, 649] on app-card-role "Promotional Staffing (Sales Staff) 0/1 3:00pm-8:00pm (5h) single-neutral-actions" at bounding box center [939, 664] width 216 height 69
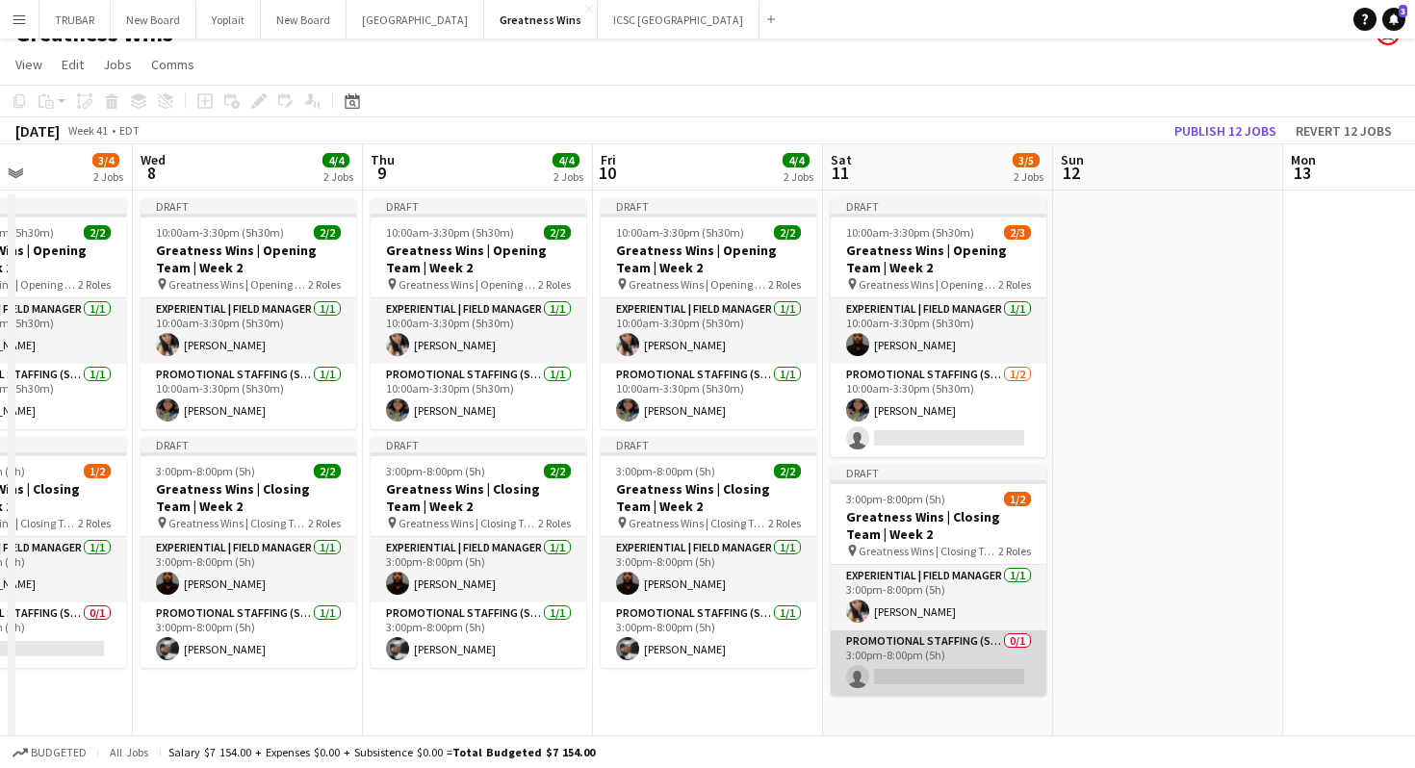
click at [910, 657] on app-card-role "Promotional Staffing (Sales Staff) 0/1 3:00pm-8:00pm (5h) single-neutral-actions" at bounding box center [939, 662] width 216 height 65
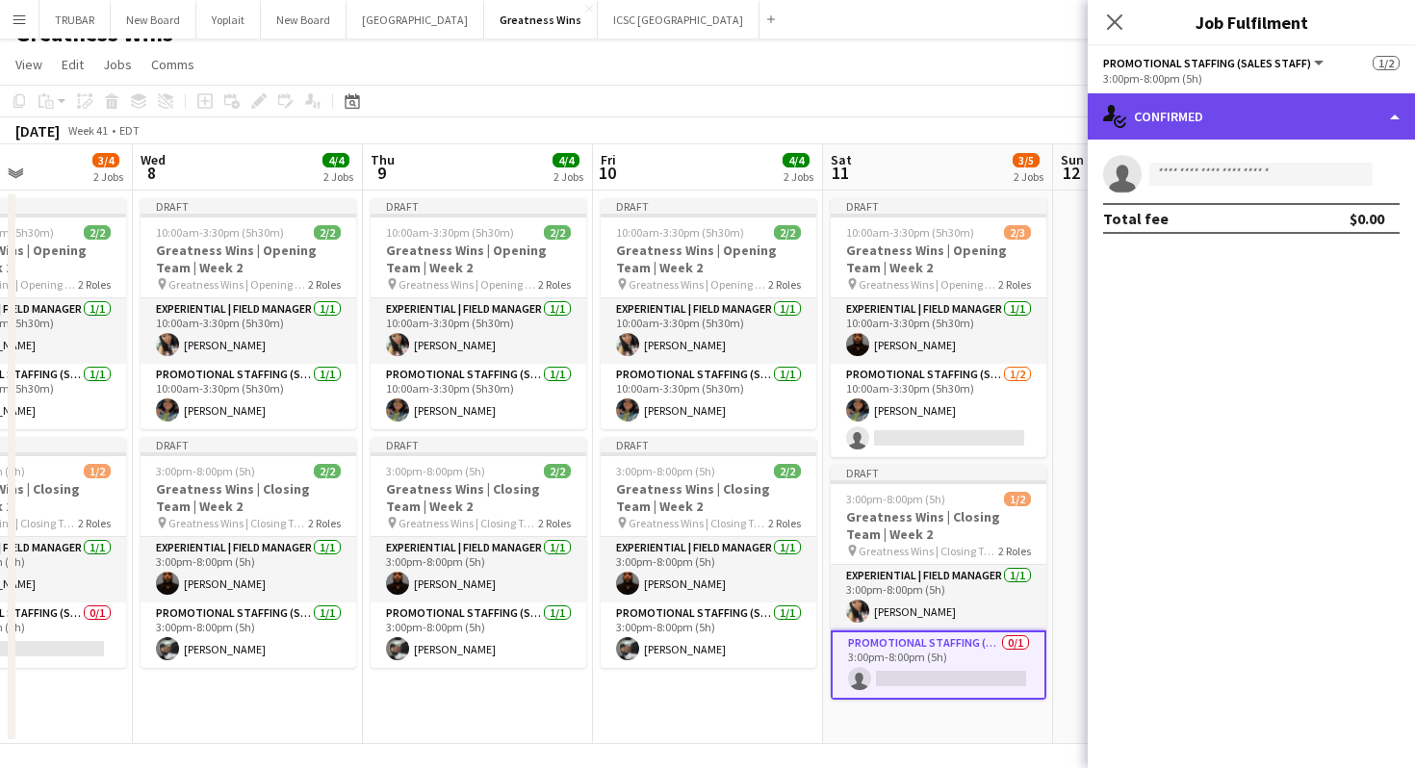
click at [1287, 121] on div "single-neutral-actions-check-2 Confirmed" at bounding box center [1251, 116] width 327 height 46
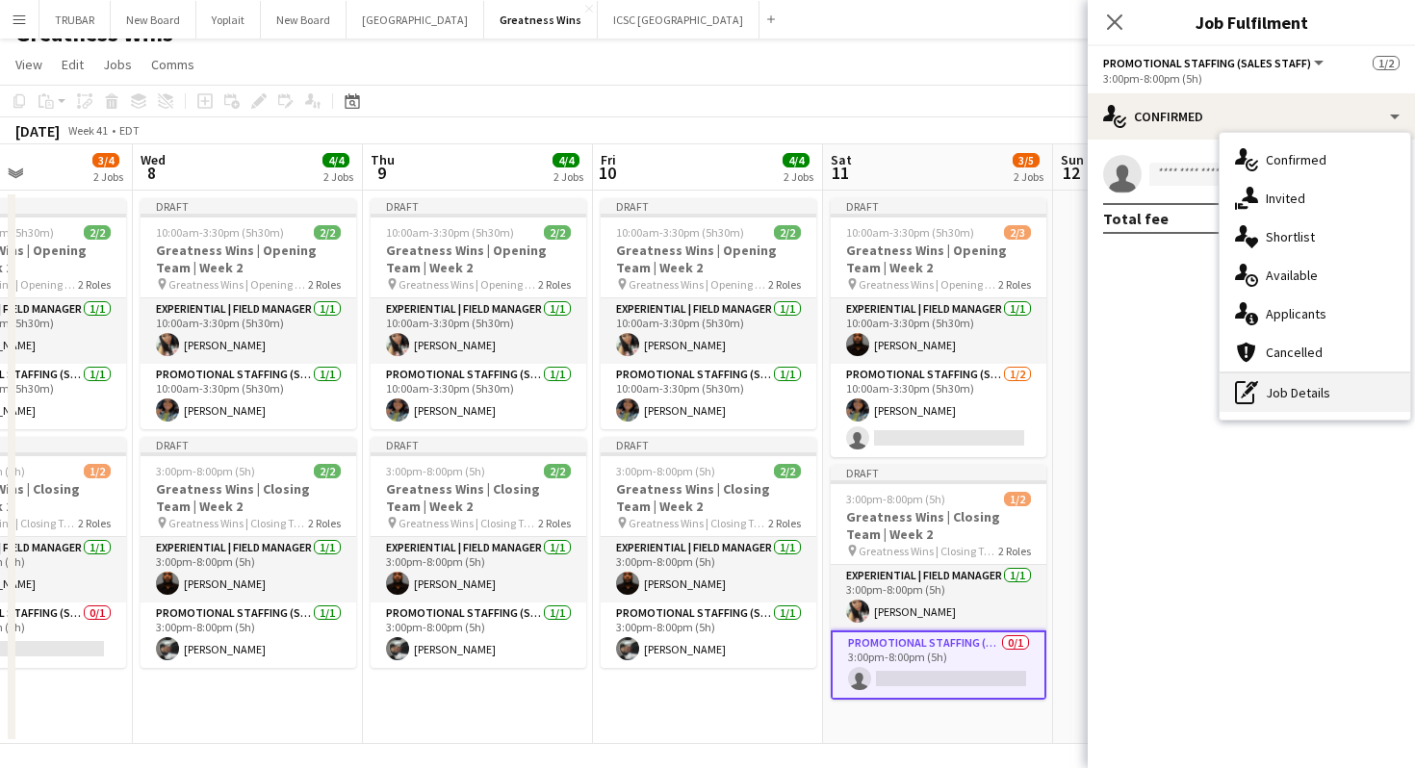
click at [1282, 385] on div "pen-write Job Details" at bounding box center [1315, 392] width 191 height 39
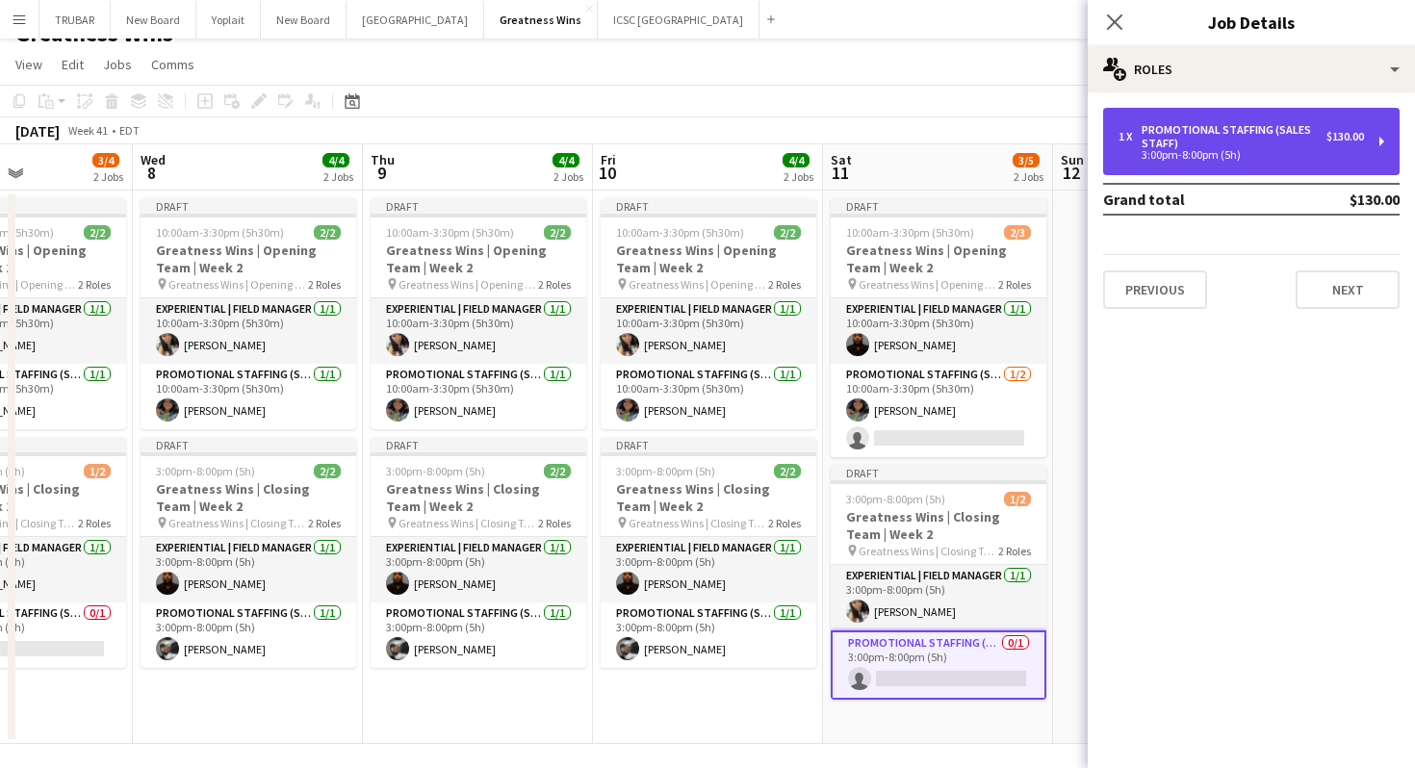
click at [1289, 150] on div "3:00pm-8:00pm (5h)" at bounding box center [1240, 155] width 245 height 10
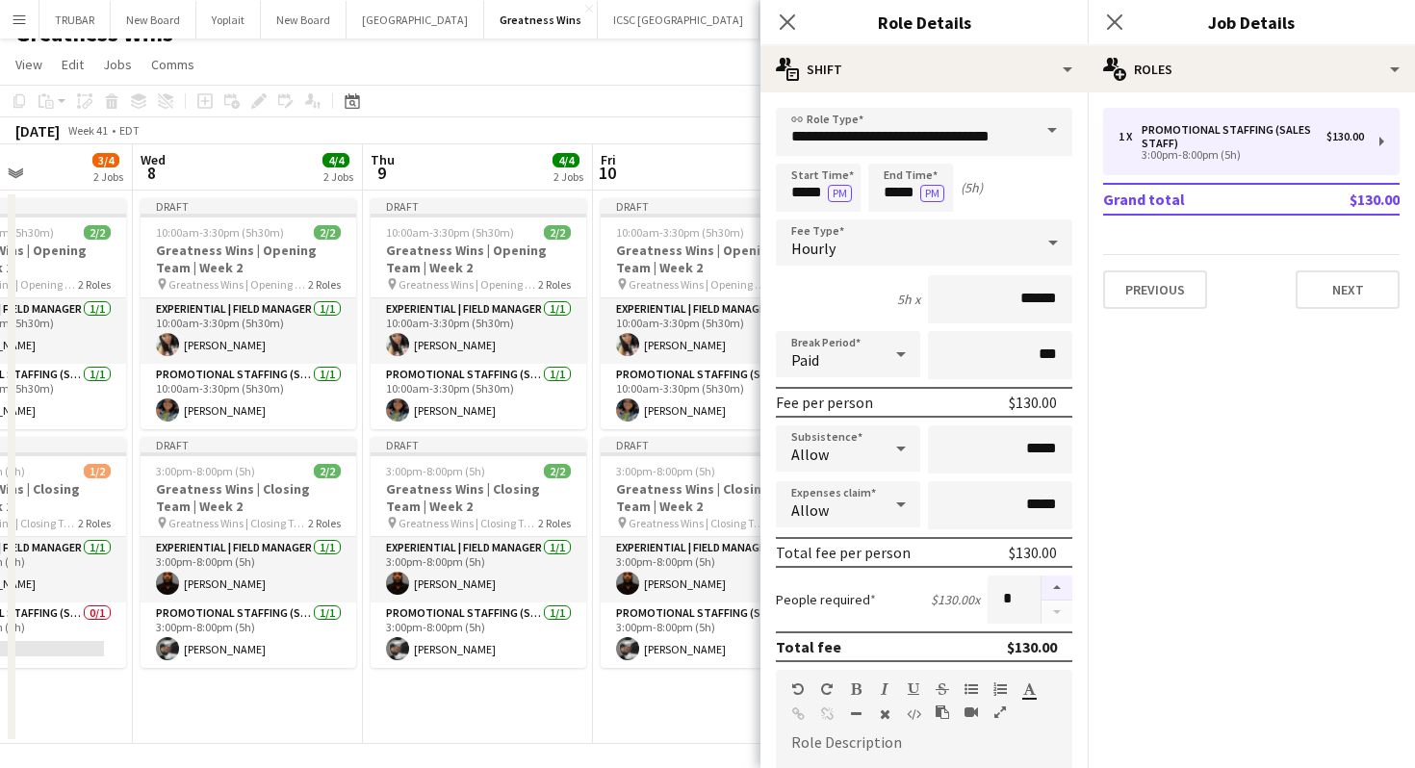
click at [1057, 580] on button "button" at bounding box center [1056, 588] width 31 height 25
type input "*"
click at [1345, 298] on button "Next" at bounding box center [1348, 289] width 104 height 39
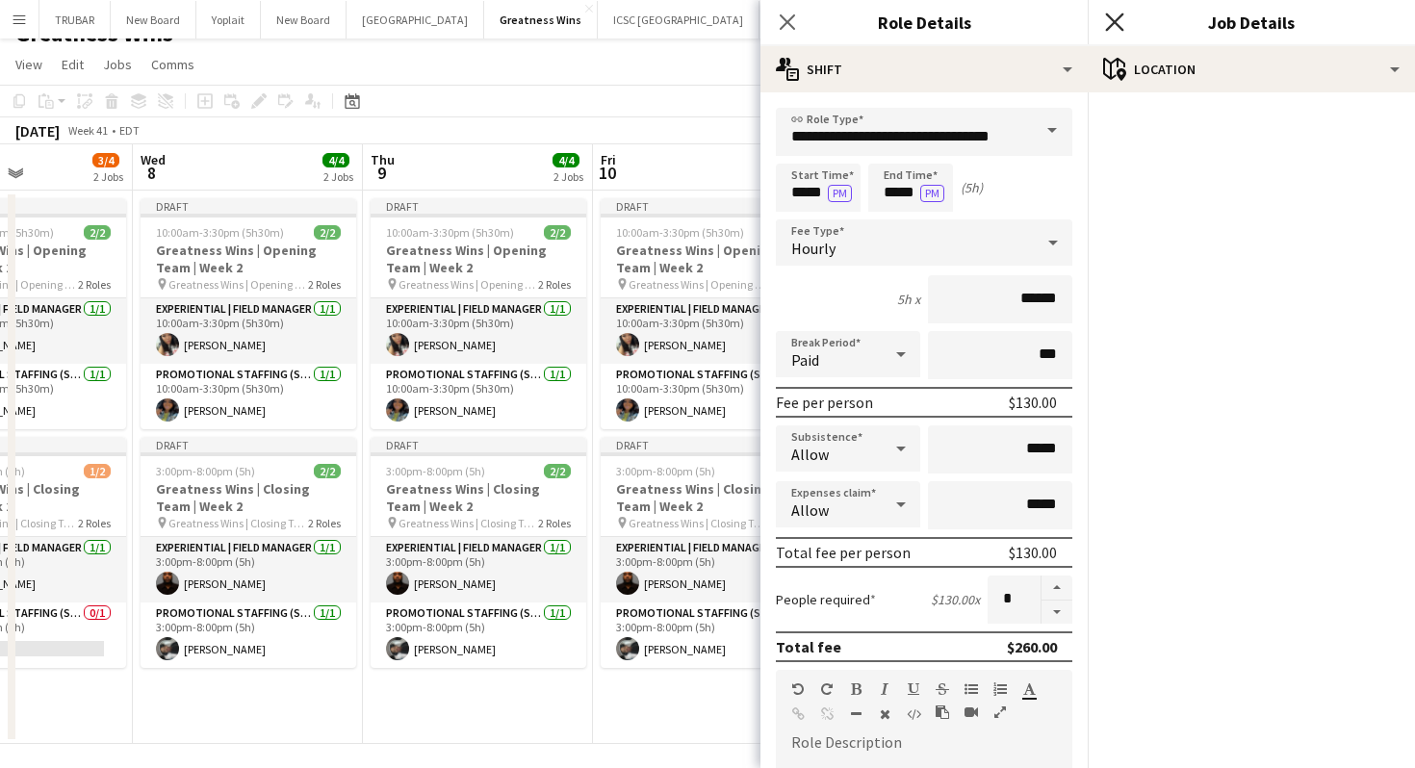
click at [1118, 23] on icon "Close pop-in" at bounding box center [1114, 22] width 18 height 18
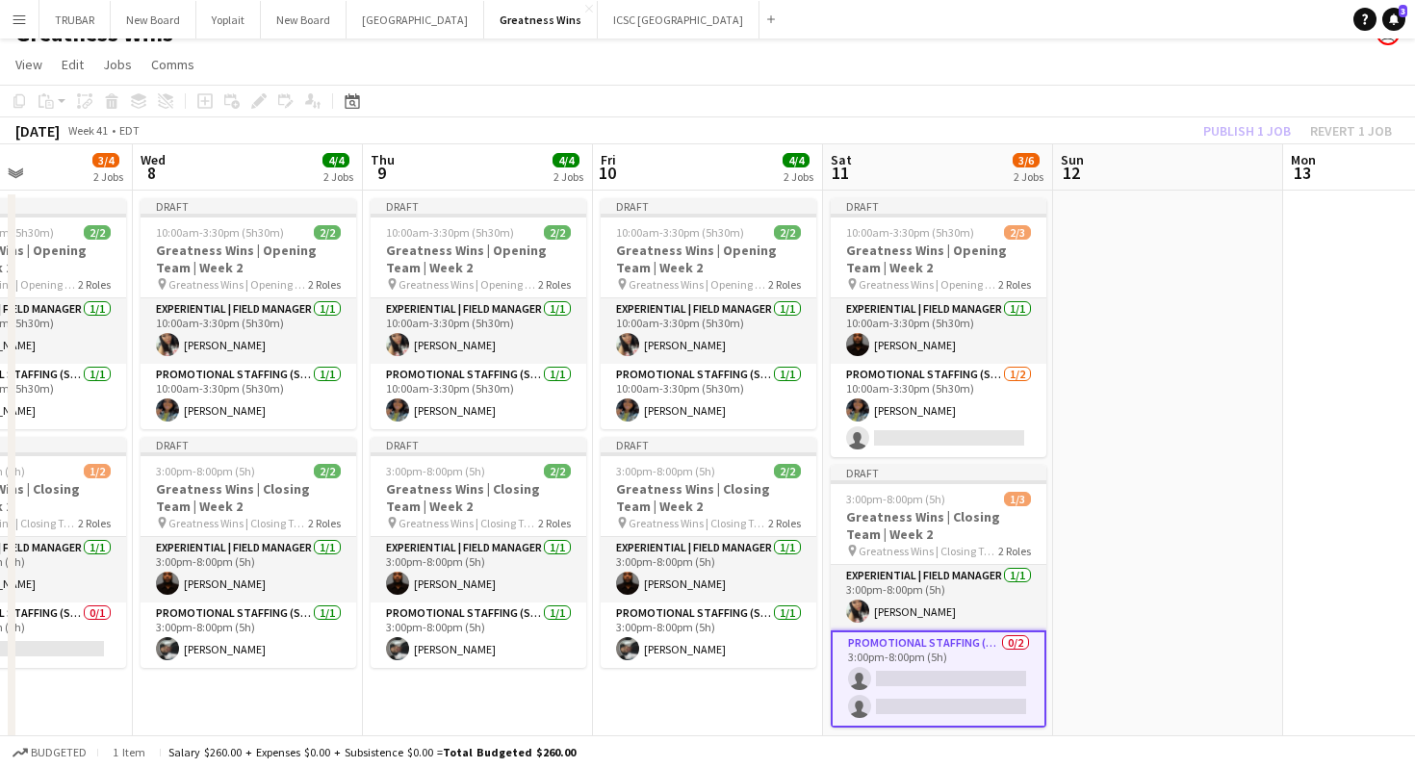
click at [909, 674] on app-card-role "Promotional Staffing (Sales Staff) 0/2 3:00pm-8:00pm (5h) single-neutral-action…" at bounding box center [939, 678] width 216 height 97
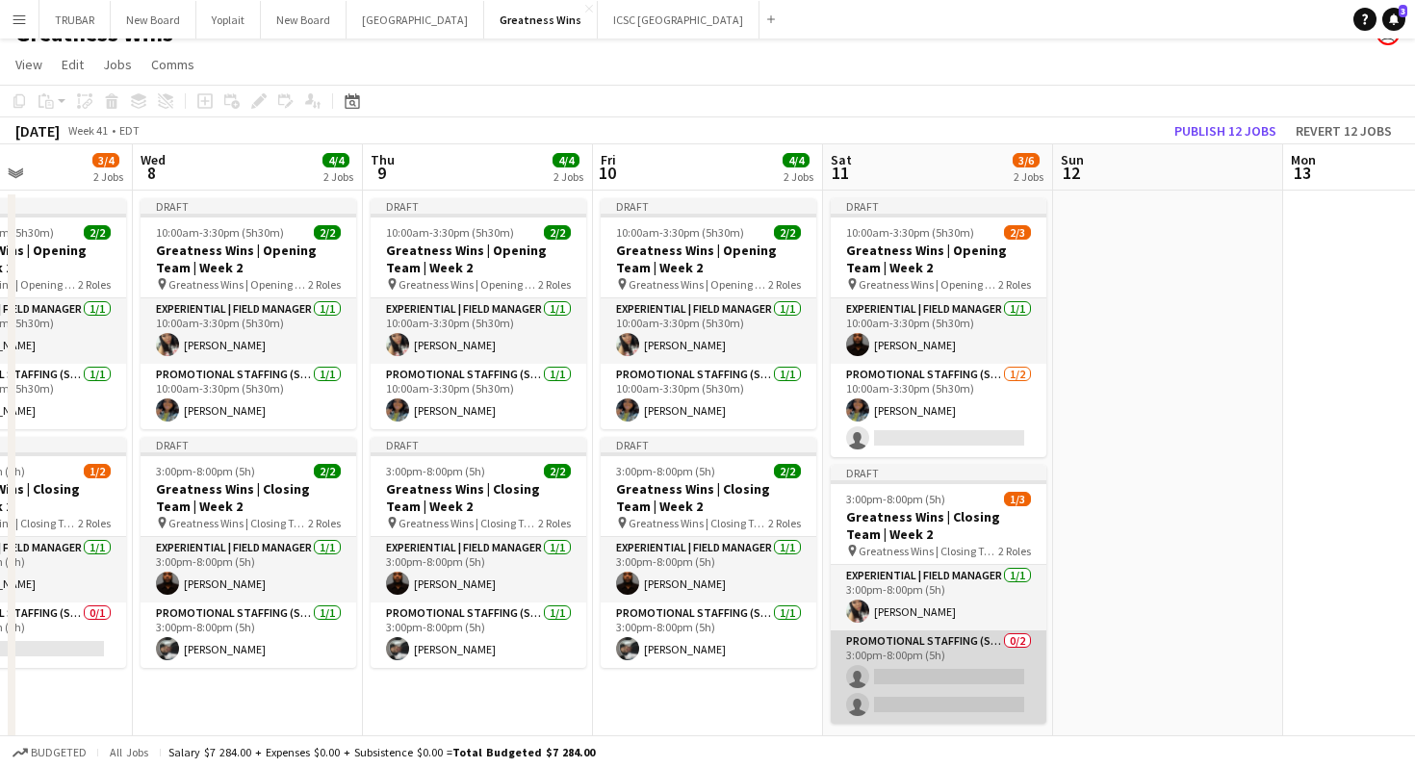
click at [905, 662] on app-card-role "Promotional Staffing (Sales Staff) 0/2 3:00pm-8:00pm (5h) single-neutral-action…" at bounding box center [939, 676] width 216 height 93
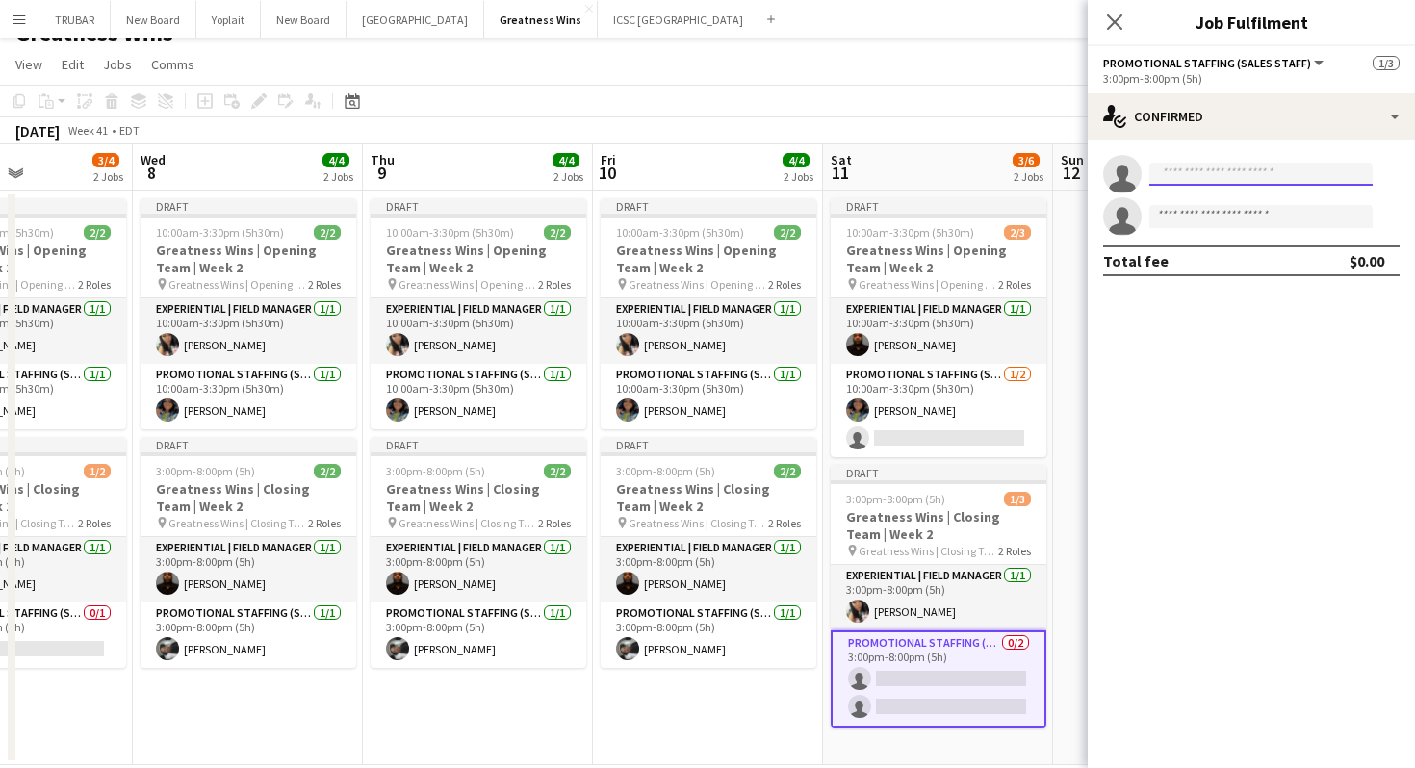
click at [1169, 177] on input at bounding box center [1260, 174] width 223 height 23
type input "*"
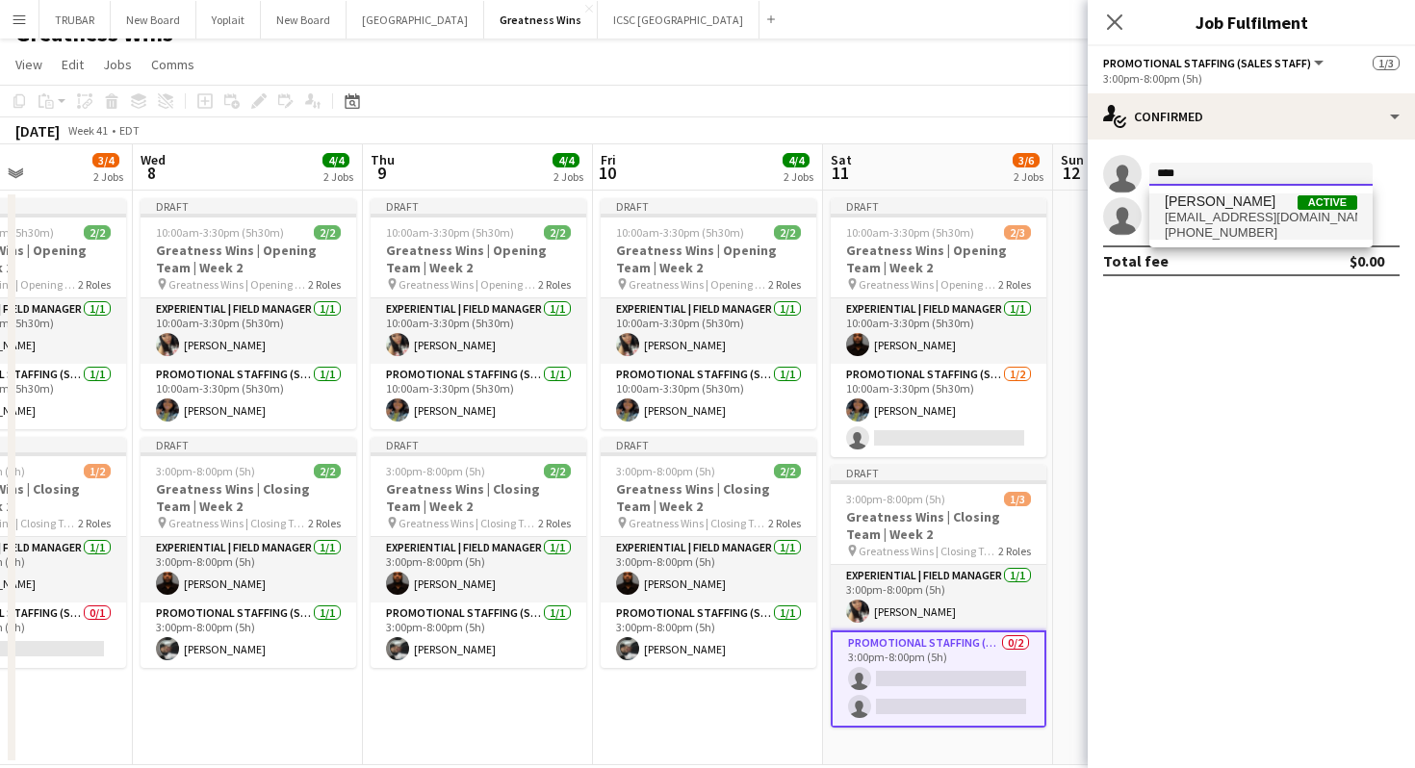
type input "****"
click at [1195, 238] on span "[PHONE_NUMBER]" at bounding box center [1261, 232] width 193 height 15
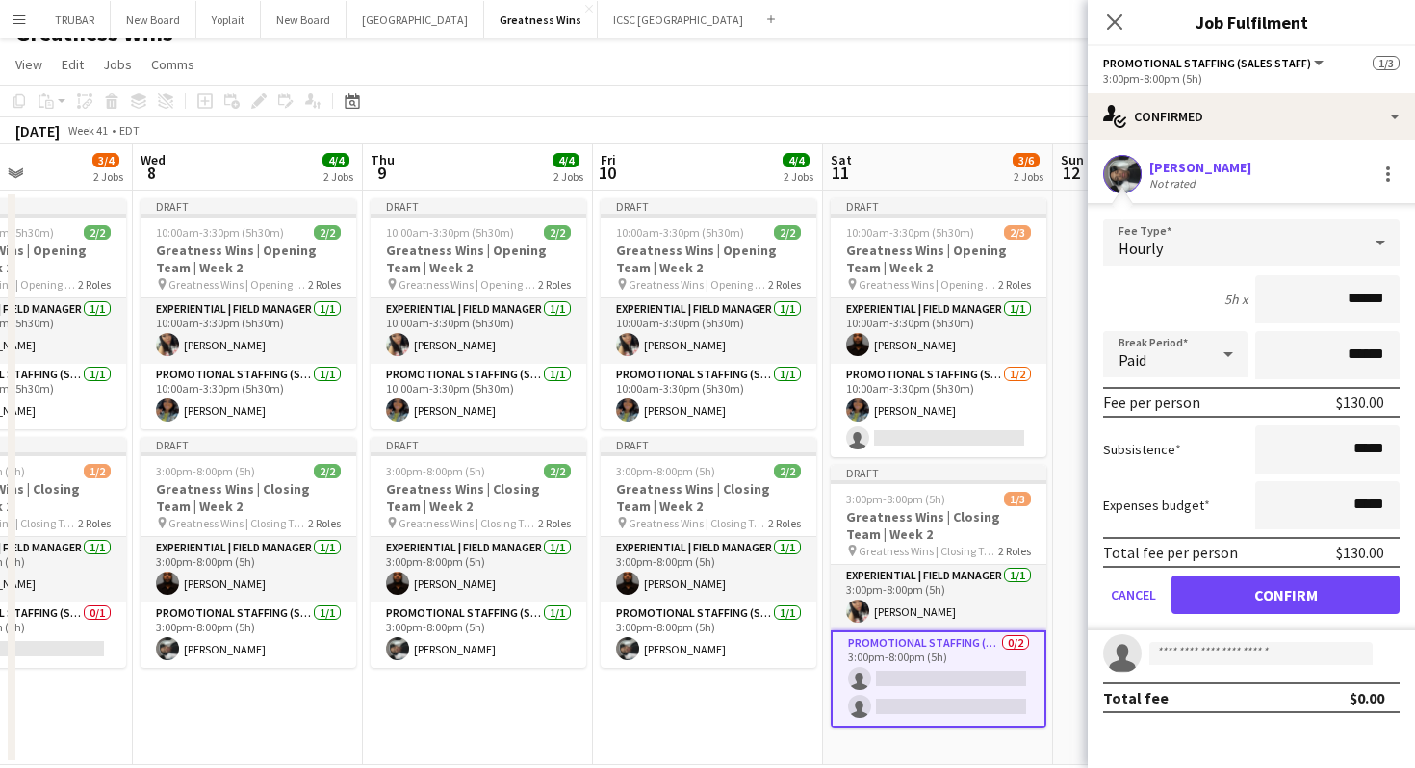
drag, startPoint x: 1311, startPoint y: 306, endPoint x: 1409, endPoint y: 282, distance: 101.1
click at [1398, 286] on input "******" at bounding box center [1327, 299] width 144 height 48
drag, startPoint x: 1333, startPoint y: 296, endPoint x: 1397, endPoint y: 301, distance: 63.7
click at [1396, 301] on input "******" at bounding box center [1327, 299] width 144 height 48
type input "***"
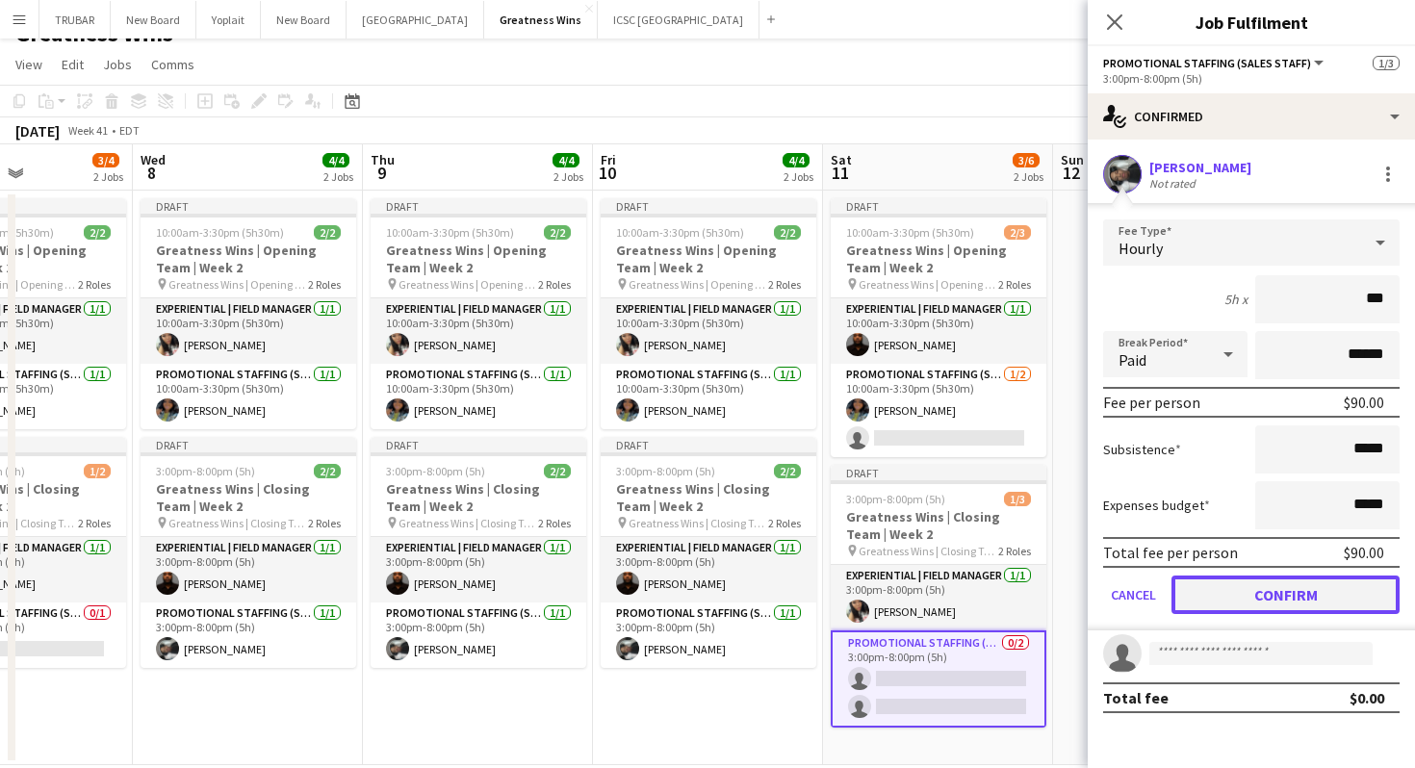
click at [1289, 596] on button "Confirm" at bounding box center [1285, 595] width 228 height 39
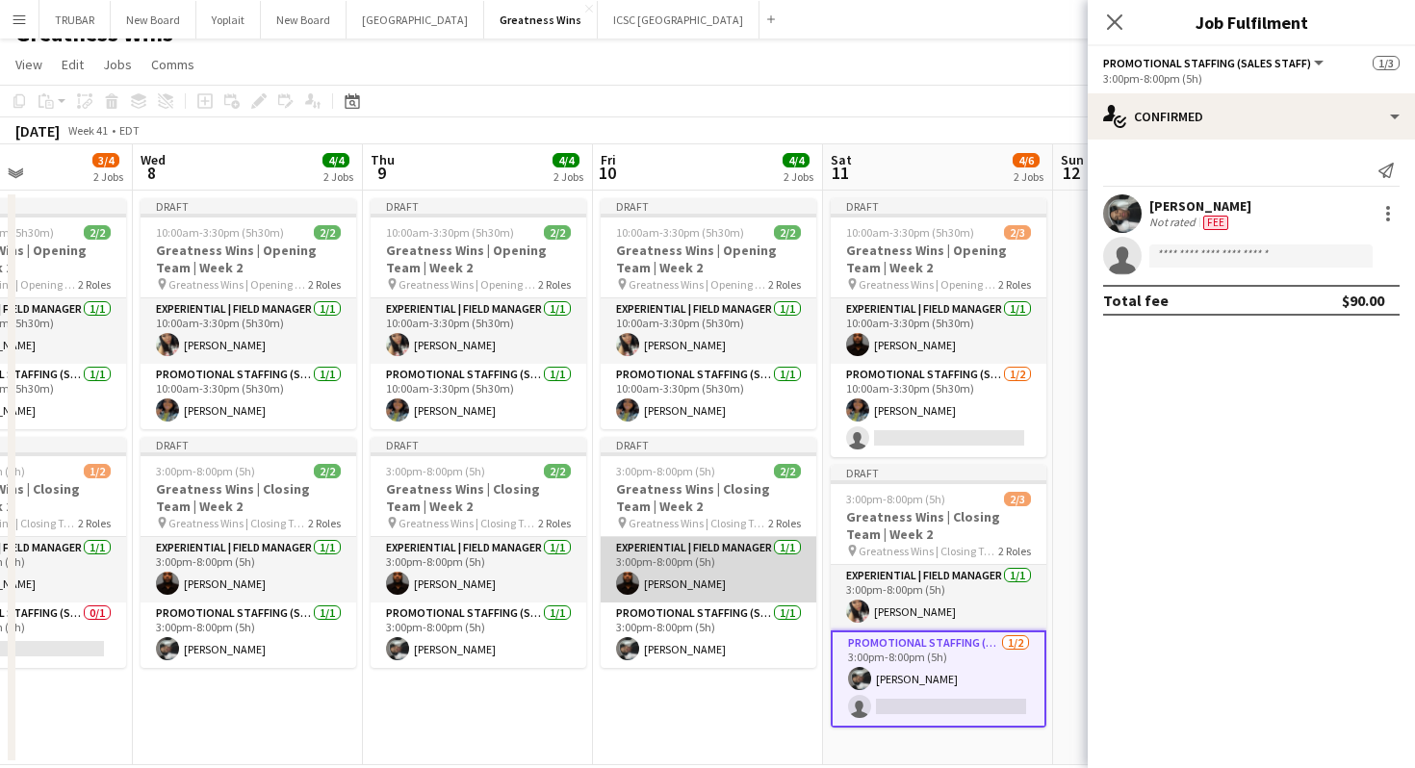
scroll to position [0, 489]
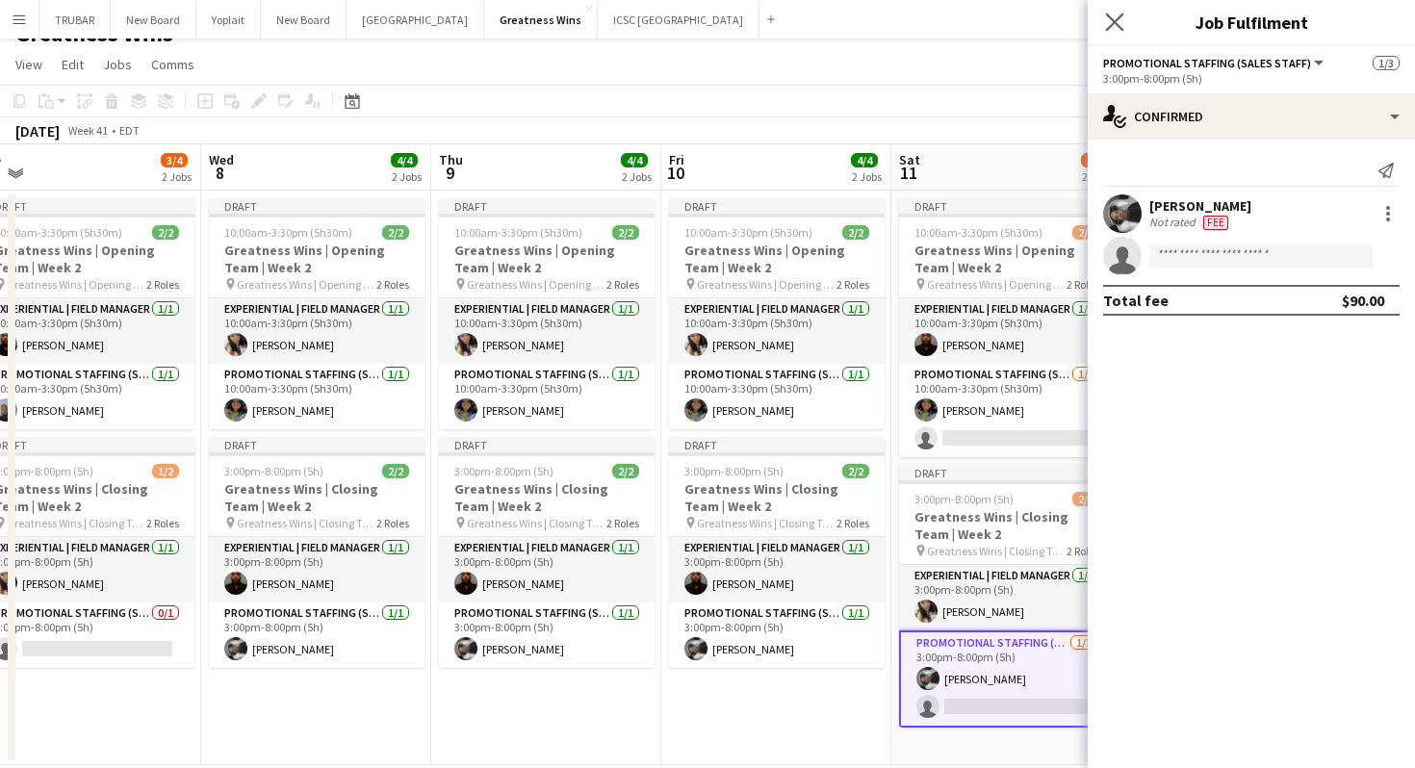
click at [1104, 25] on app-icon "Close pop-in" at bounding box center [1115, 23] width 28 height 28
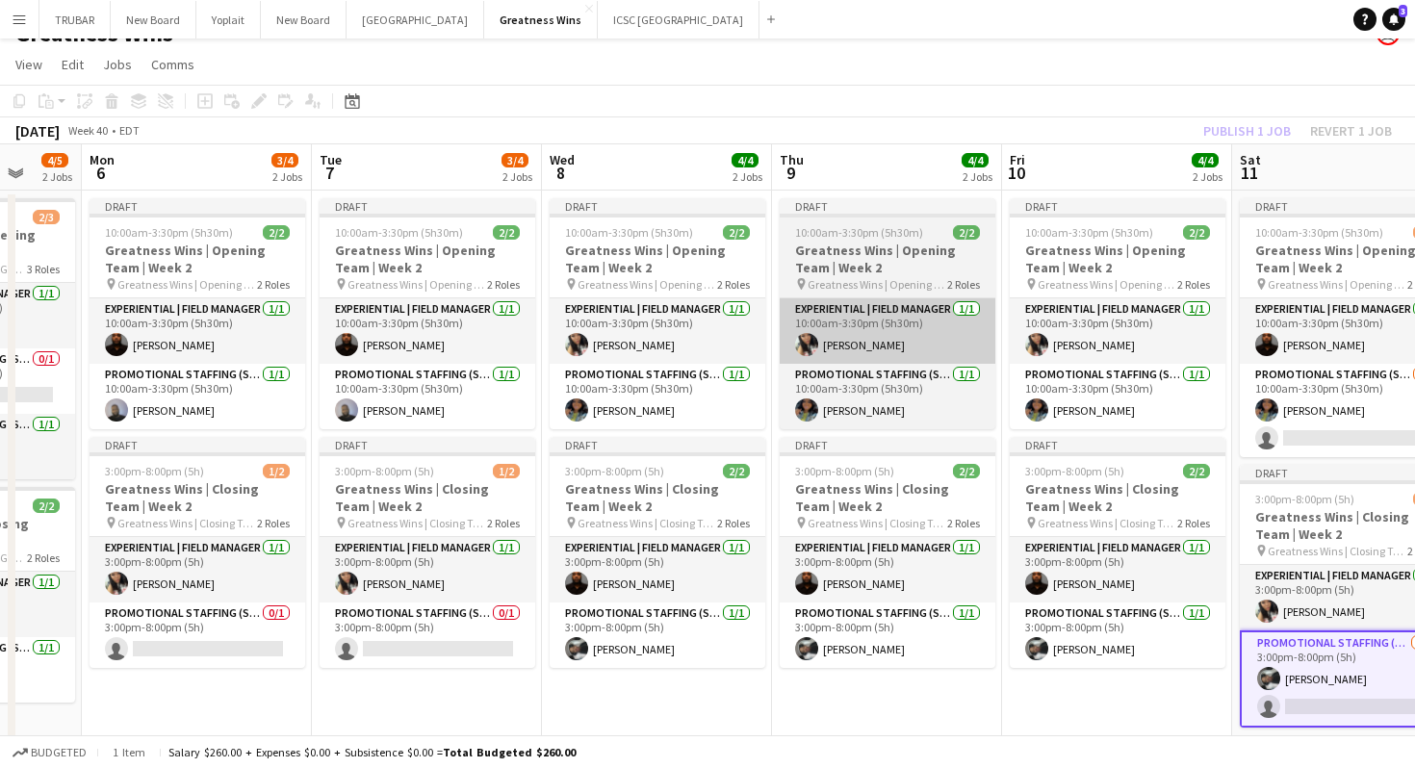
scroll to position [0, 599]
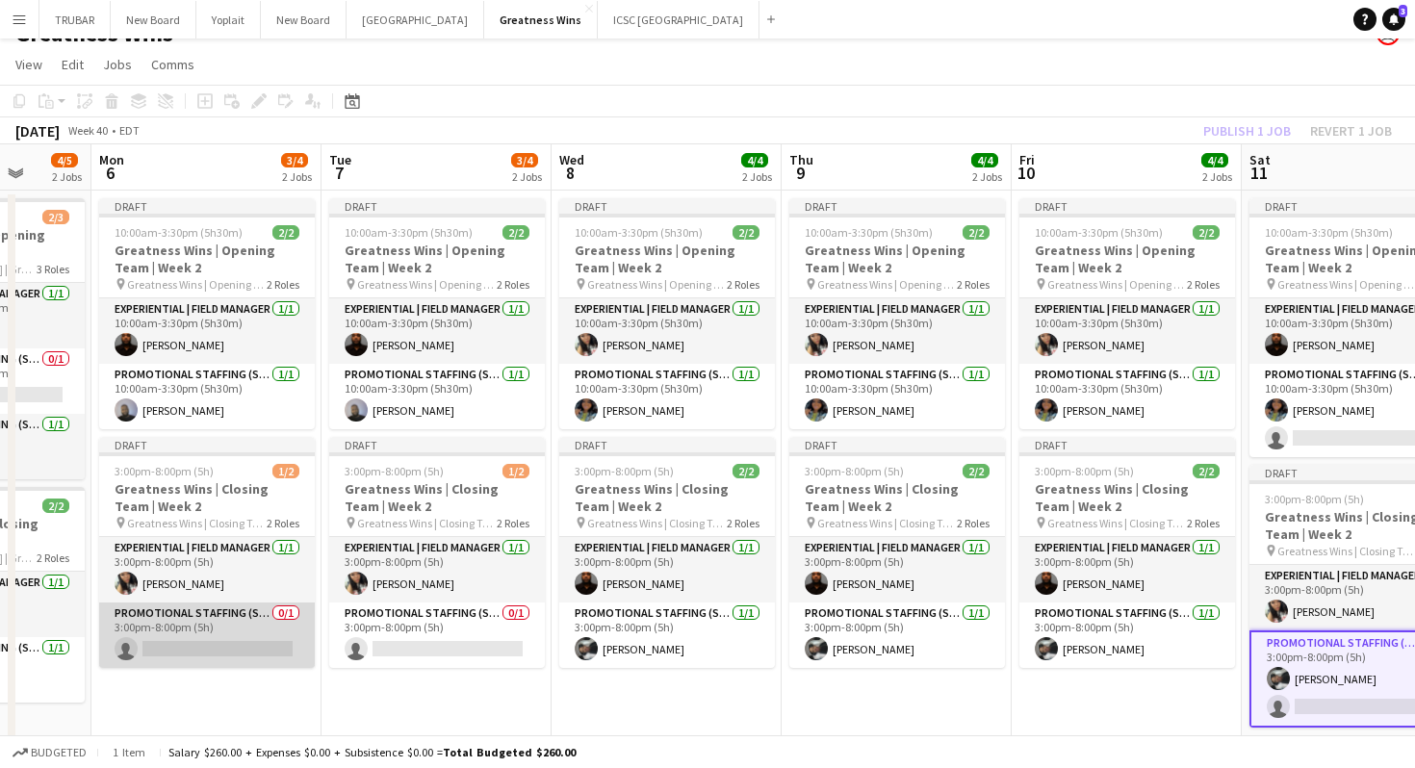
click at [214, 651] on app-card-role "Promotional Staffing (Sales Staff) 0/1 3:00pm-8:00pm (5h) single-neutral-actions" at bounding box center [207, 635] width 216 height 65
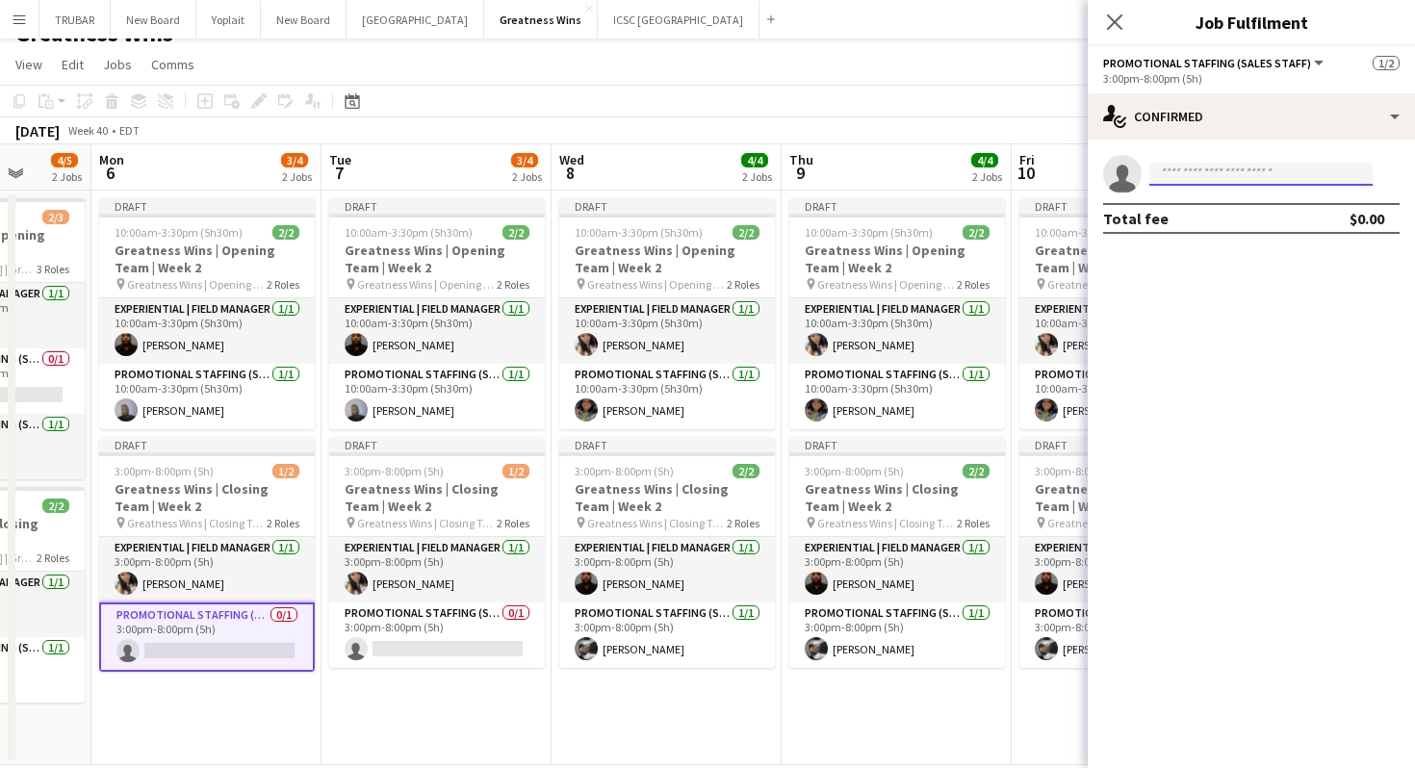
click at [1209, 169] on input at bounding box center [1260, 174] width 223 height 23
type input "*****"
click at [1113, 20] on icon at bounding box center [1114, 22] width 18 height 18
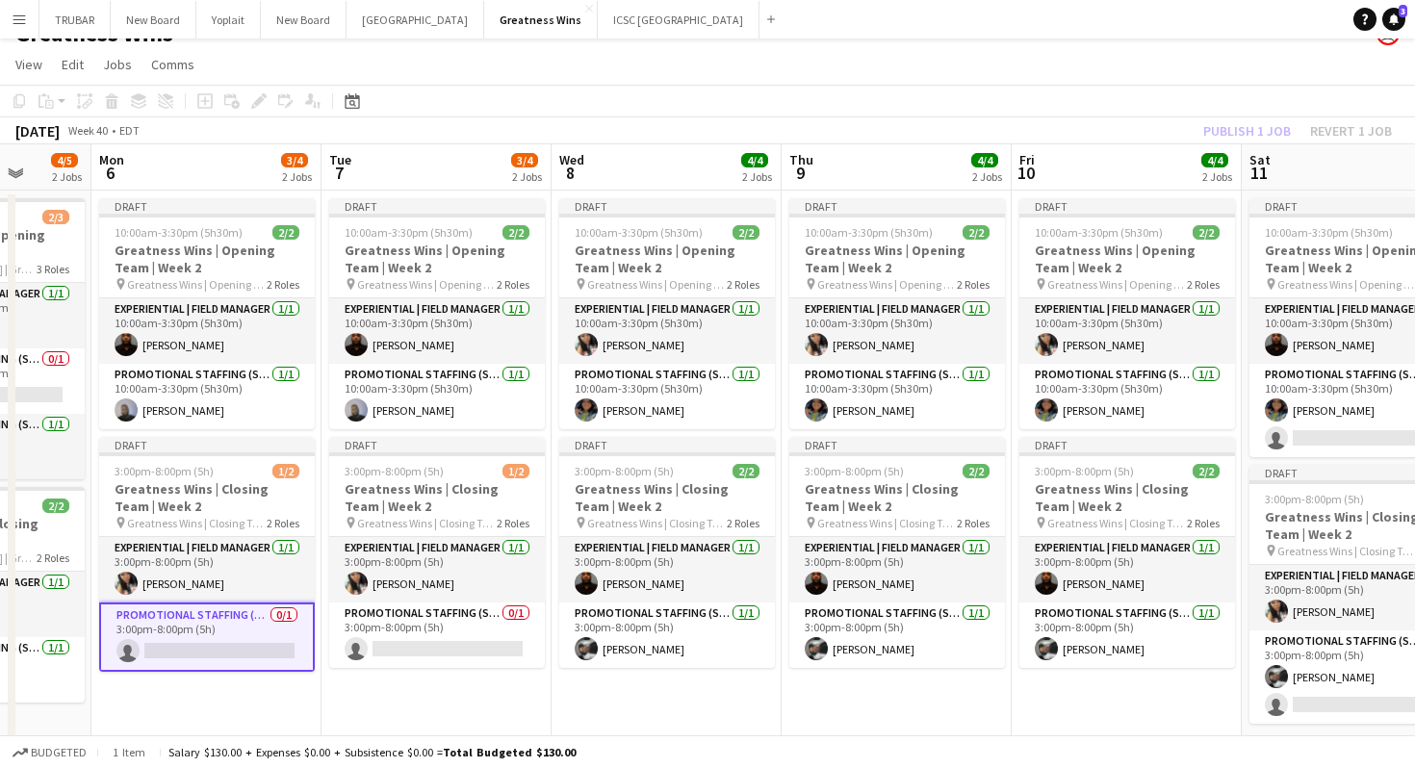
click at [792, 109] on app-toolbar "Copy Paste Paste Command V Paste with crew Command Shift V Paste linked Job [GE…" at bounding box center [707, 101] width 1415 height 33
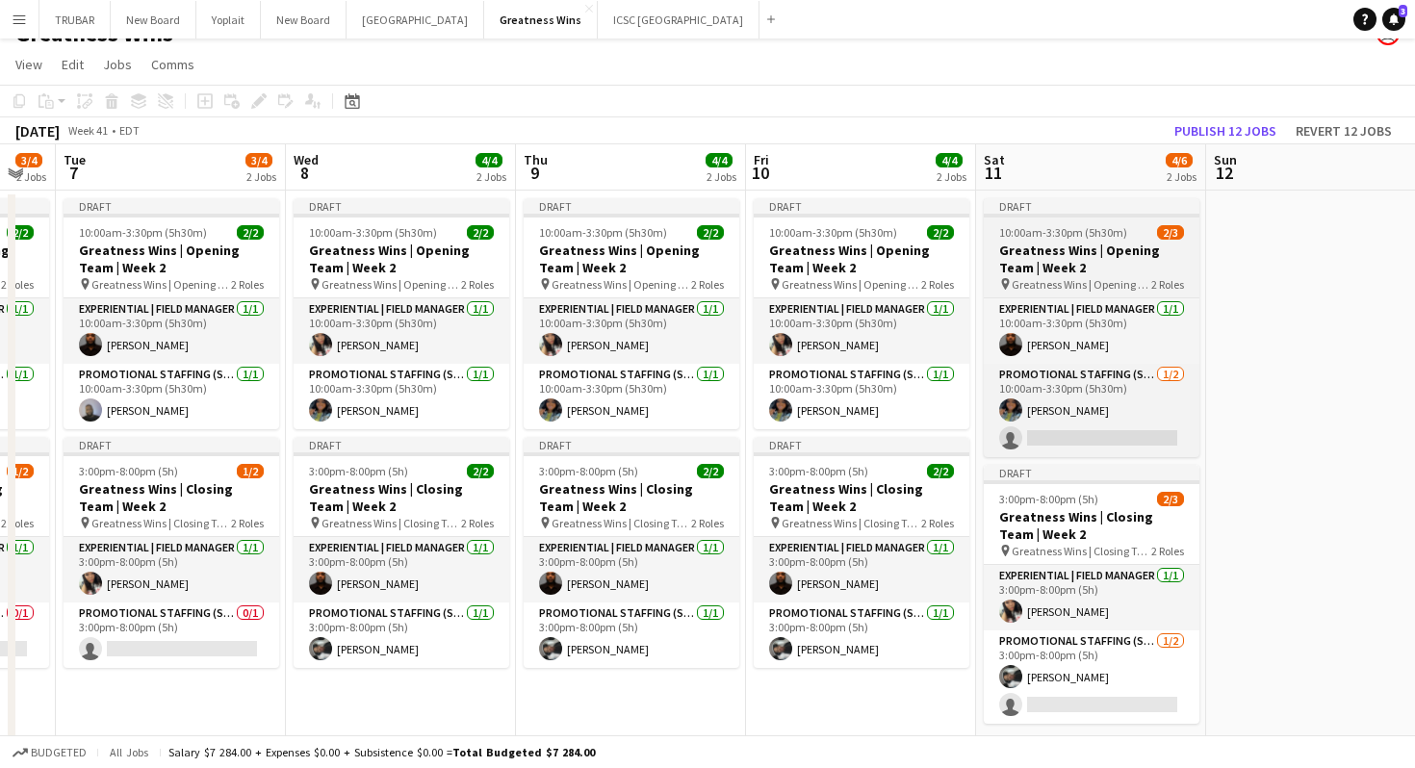
scroll to position [0, 881]
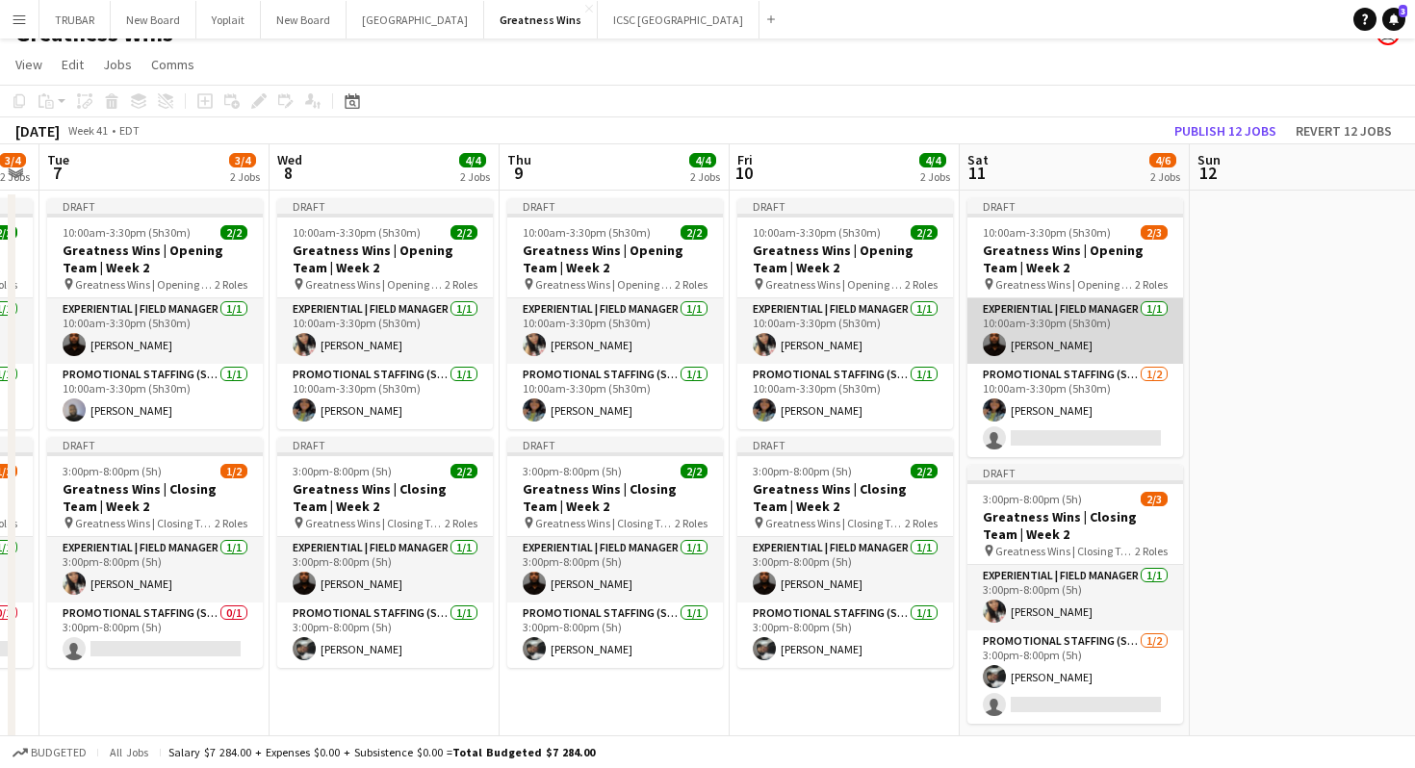
click at [1026, 315] on app-card-role "Experiential | Field Manager [DATE] 10:00am-3:30pm (5h30m) [PERSON_NAME]" at bounding box center [1075, 330] width 216 height 65
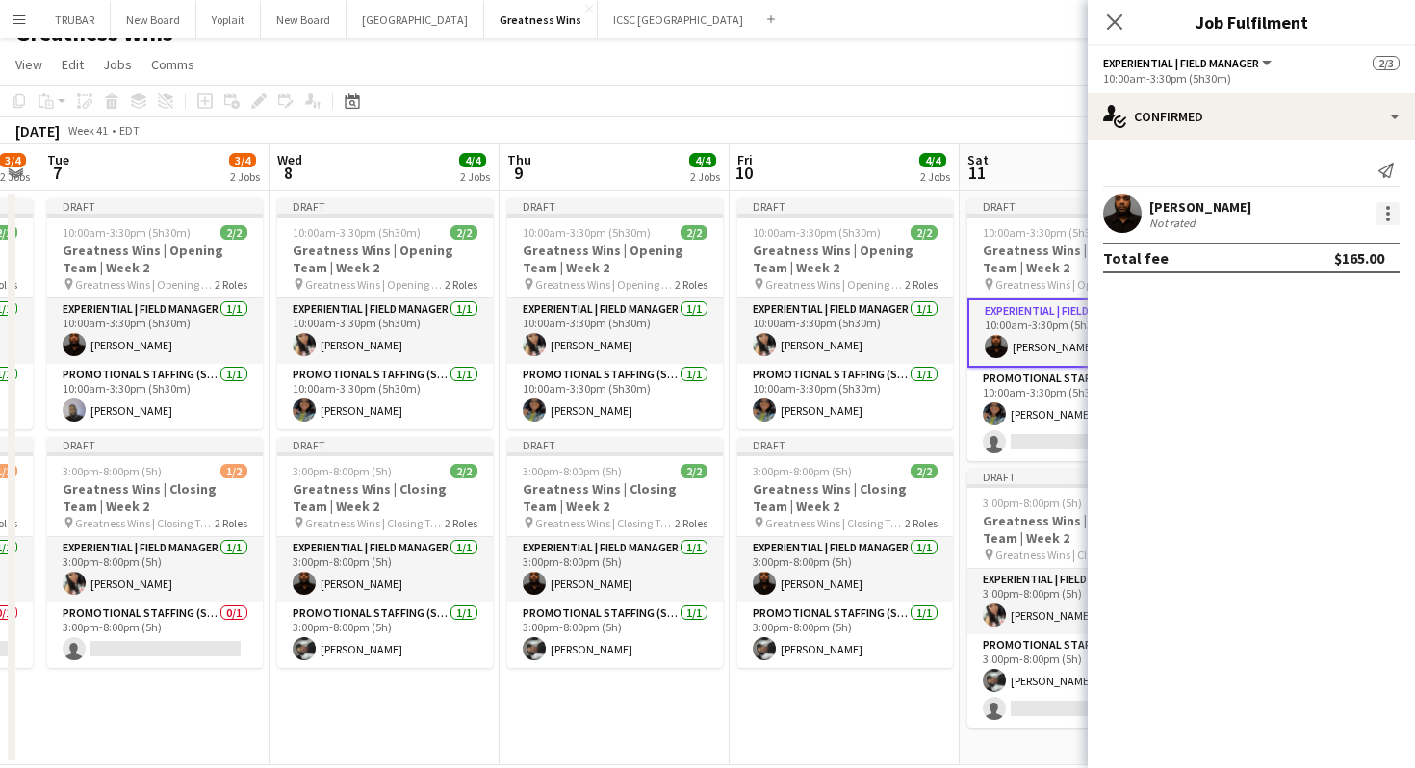
click at [1379, 212] on div at bounding box center [1387, 213] width 23 height 23
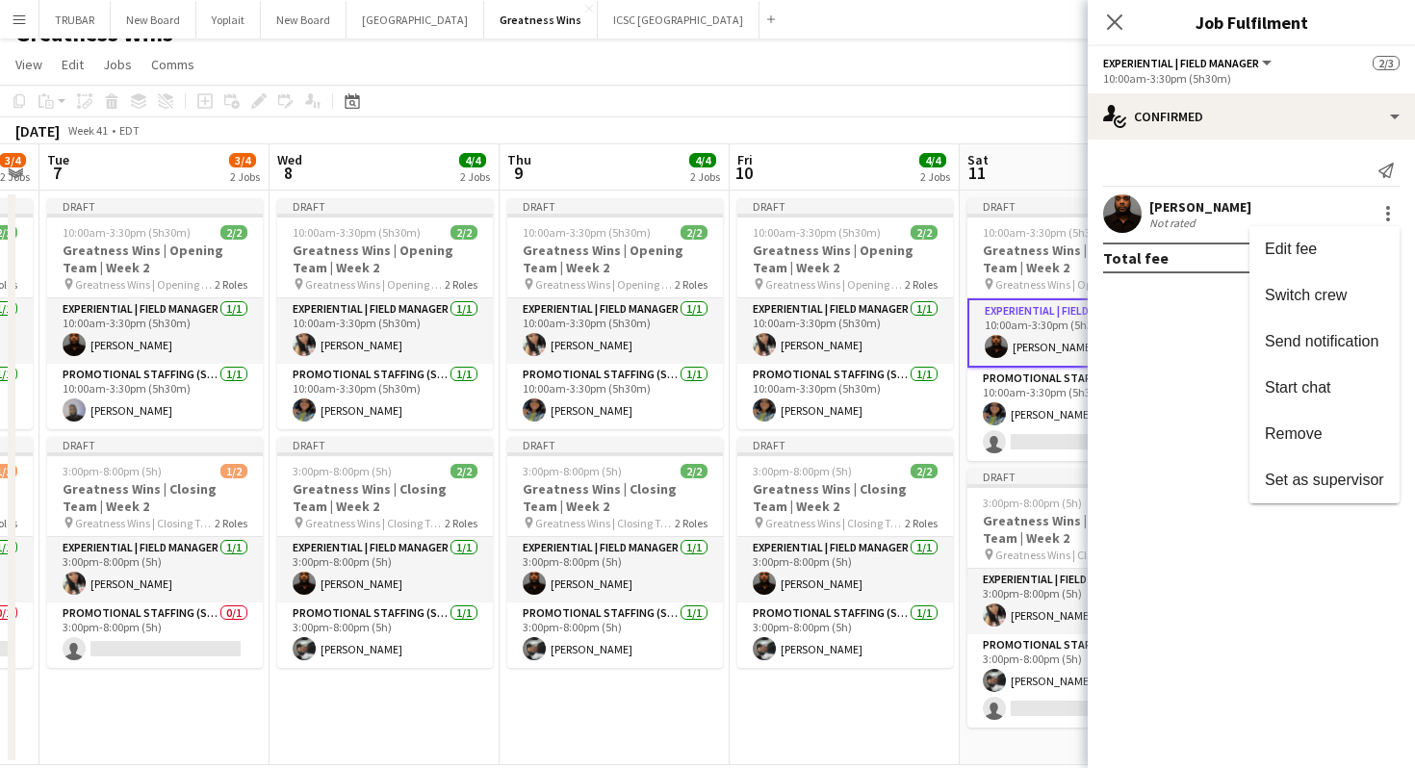
click at [1170, 129] on div at bounding box center [707, 384] width 1415 height 768
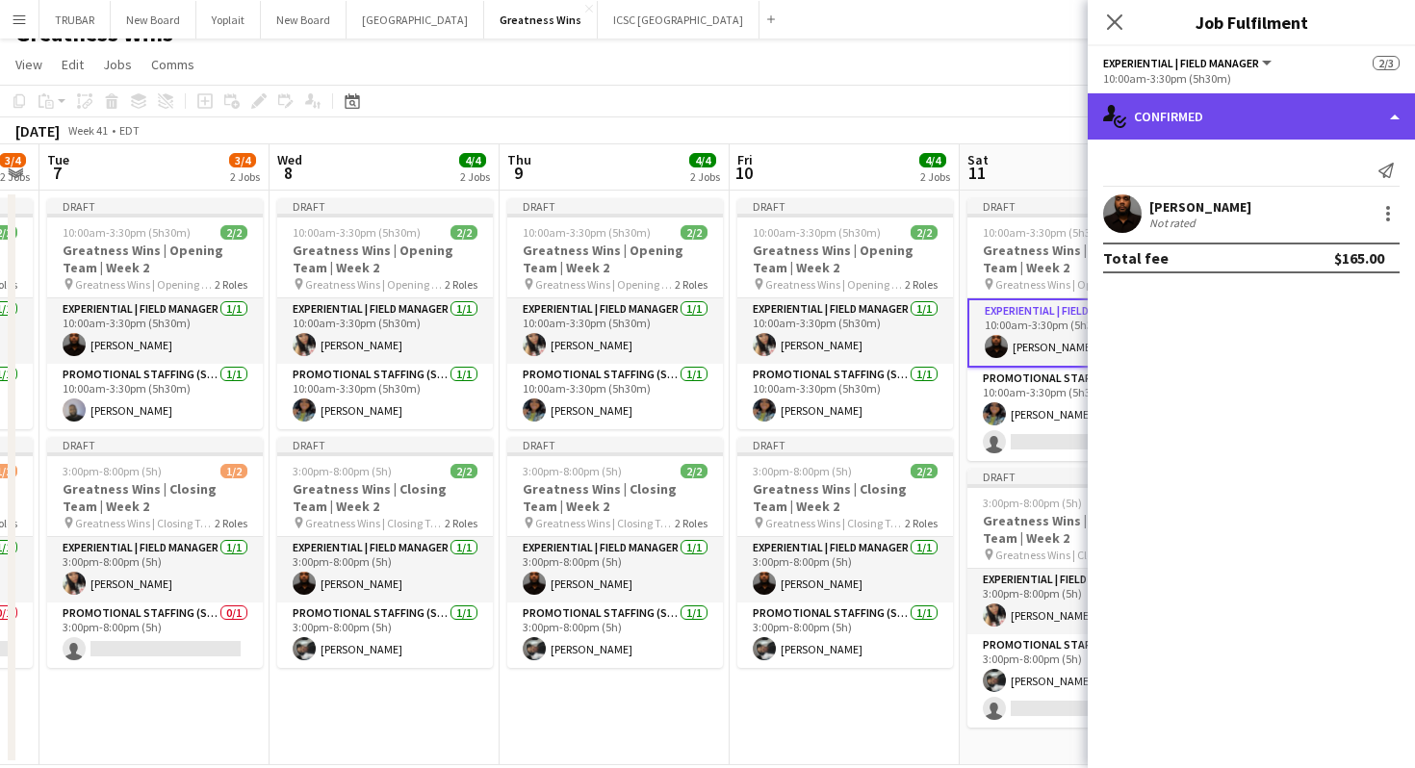
click at [1176, 119] on div "single-neutral-actions-check-2 Confirmed" at bounding box center [1251, 116] width 327 height 46
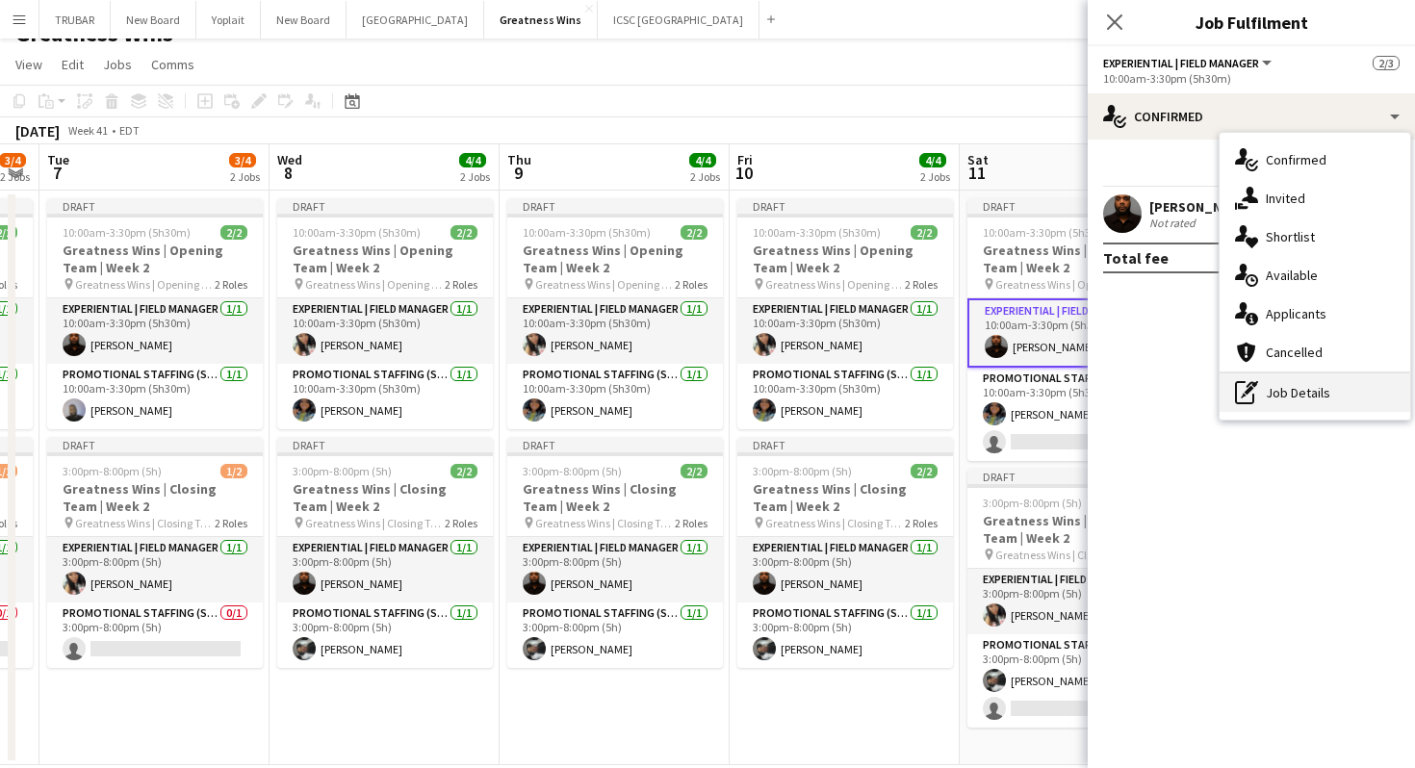
click at [1278, 386] on div "pen-write Job Details" at bounding box center [1315, 392] width 191 height 39
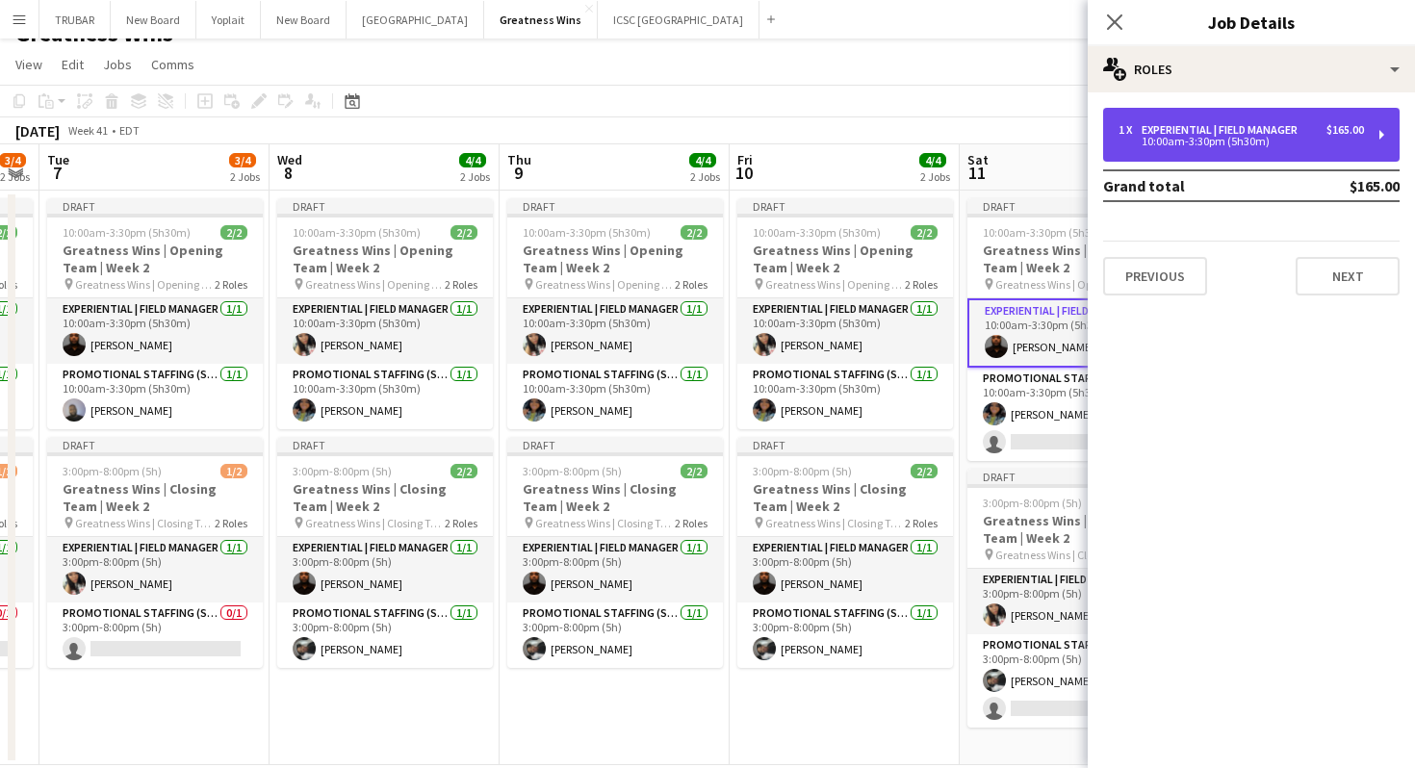
click at [1243, 137] on div "10:00am-3:30pm (5h30m)" at bounding box center [1240, 142] width 245 height 10
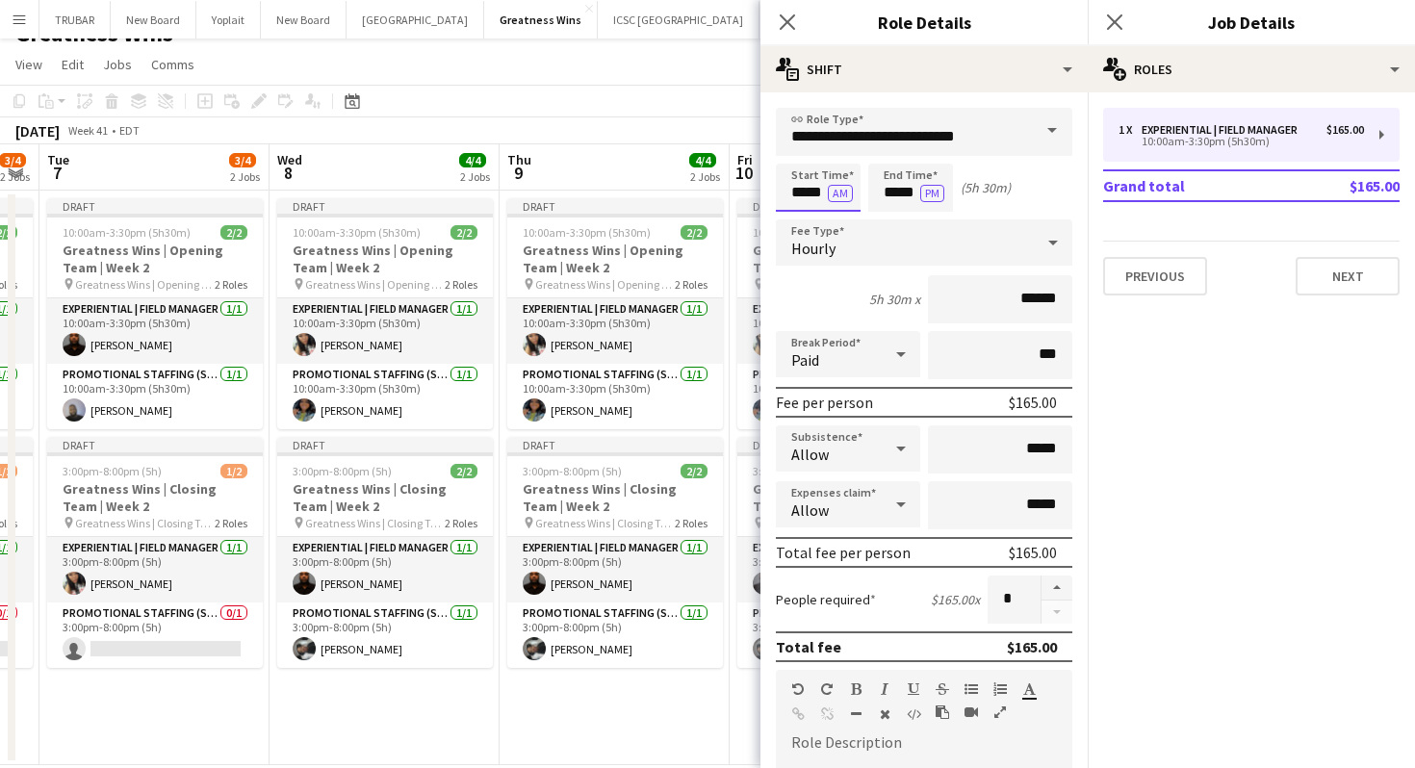
click at [808, 189] on input "*****" at bounding box center [818, 188] width 85 height 48
type input "*****"
click at [1107, 24] on icon "Close pop-in" at bounding box center [1114, 22] width 18 height 18
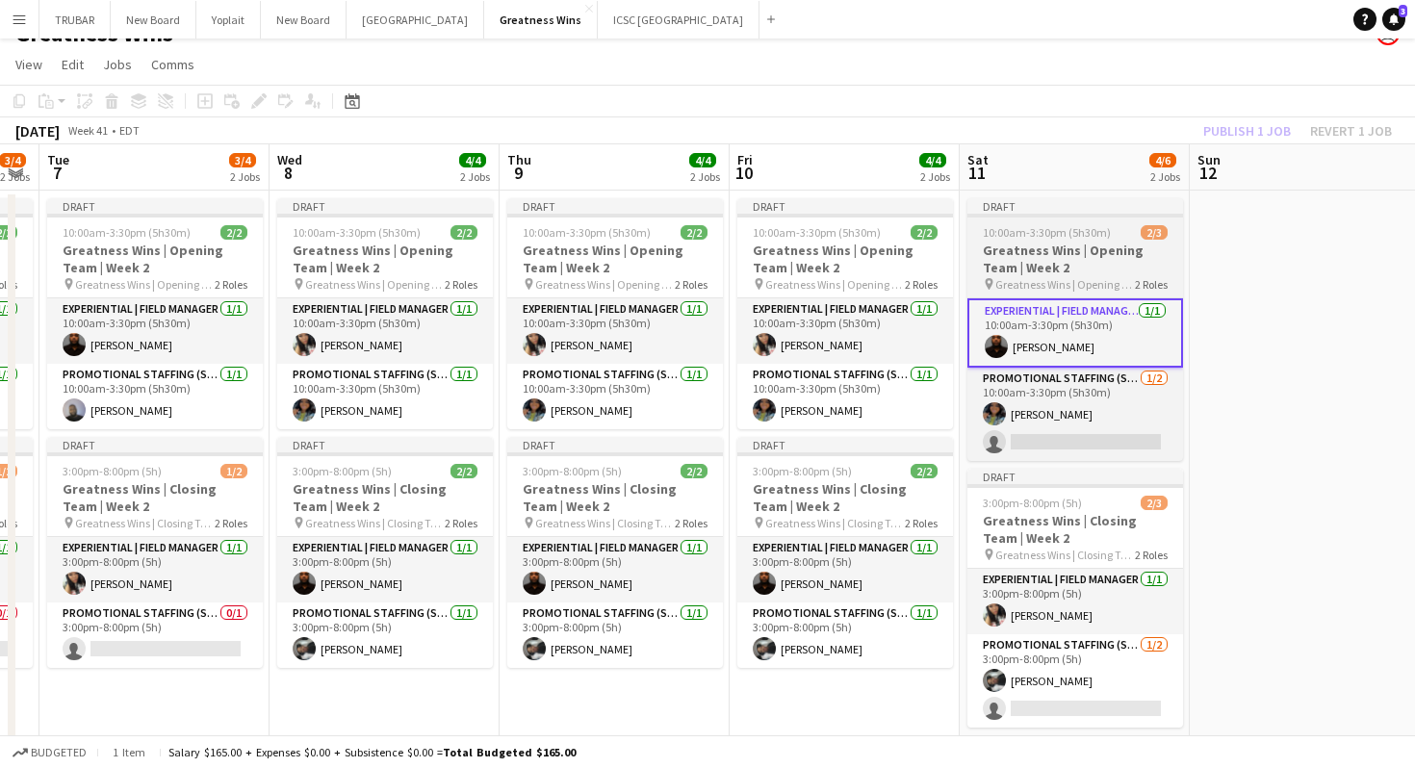
click at [1078, 233] on span "10:00am-3:30pm (5h30m)" at bounding box center [1047, 232] width 128 height 14
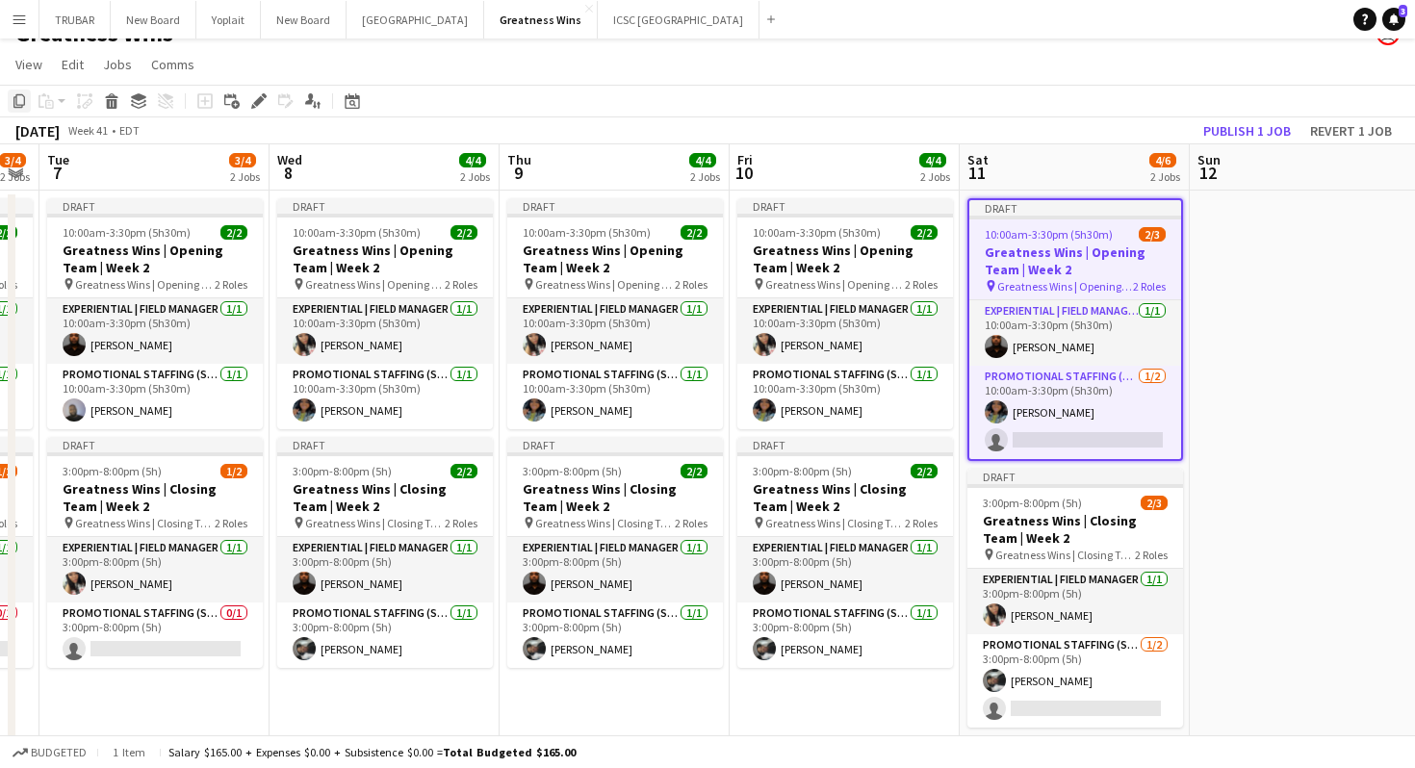
click at [15, 95] on icon "Copy" at bounding box center [19, 100] width 15 height 15
click at [1212, 241] on app-date-cell at bounding box center [1305, 478] width 230 height 575
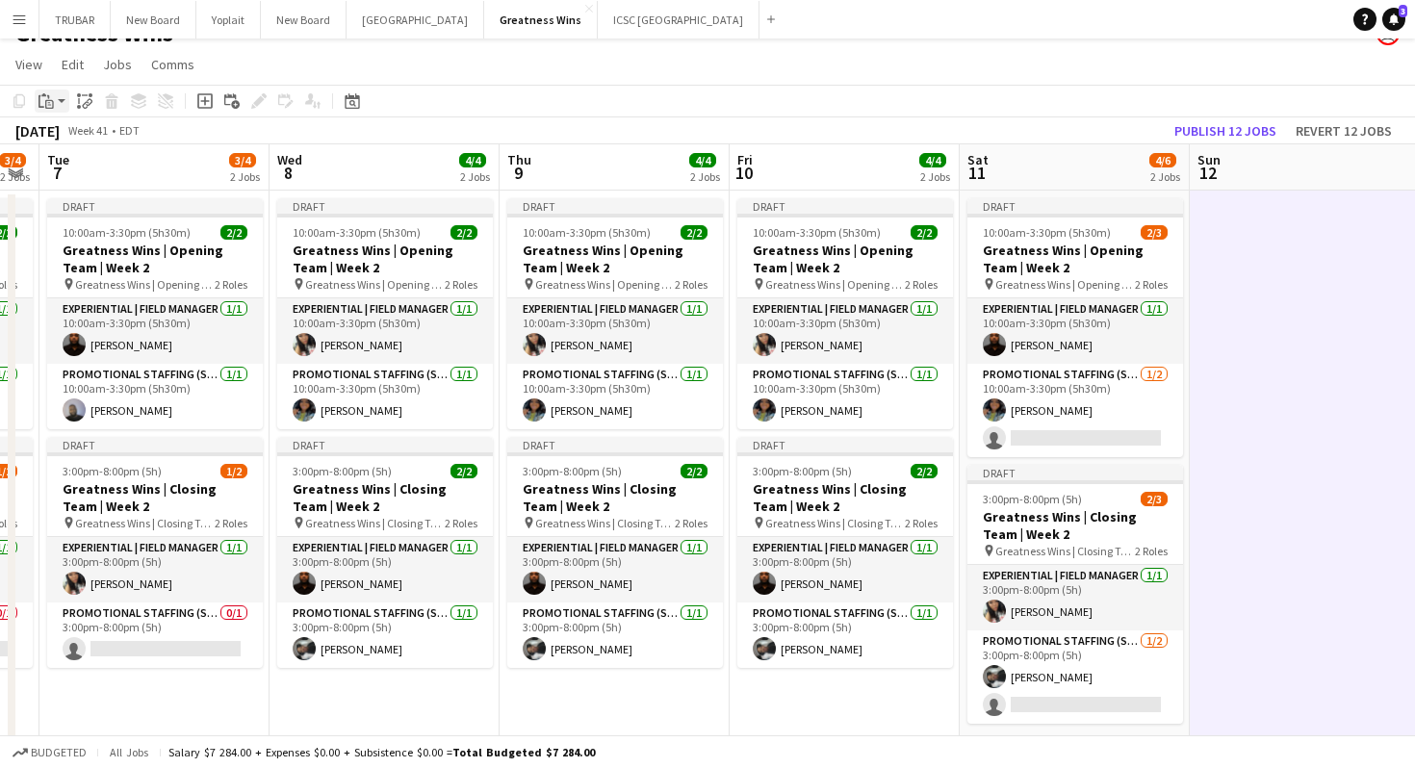
click at [48, 94] on icon "Paste" at bounding box center [46, 100] width 15 height 15
click at [96, 175] on link "Paste with crew Command Shift V" at bounding box center [127, 170] width 152 height 17
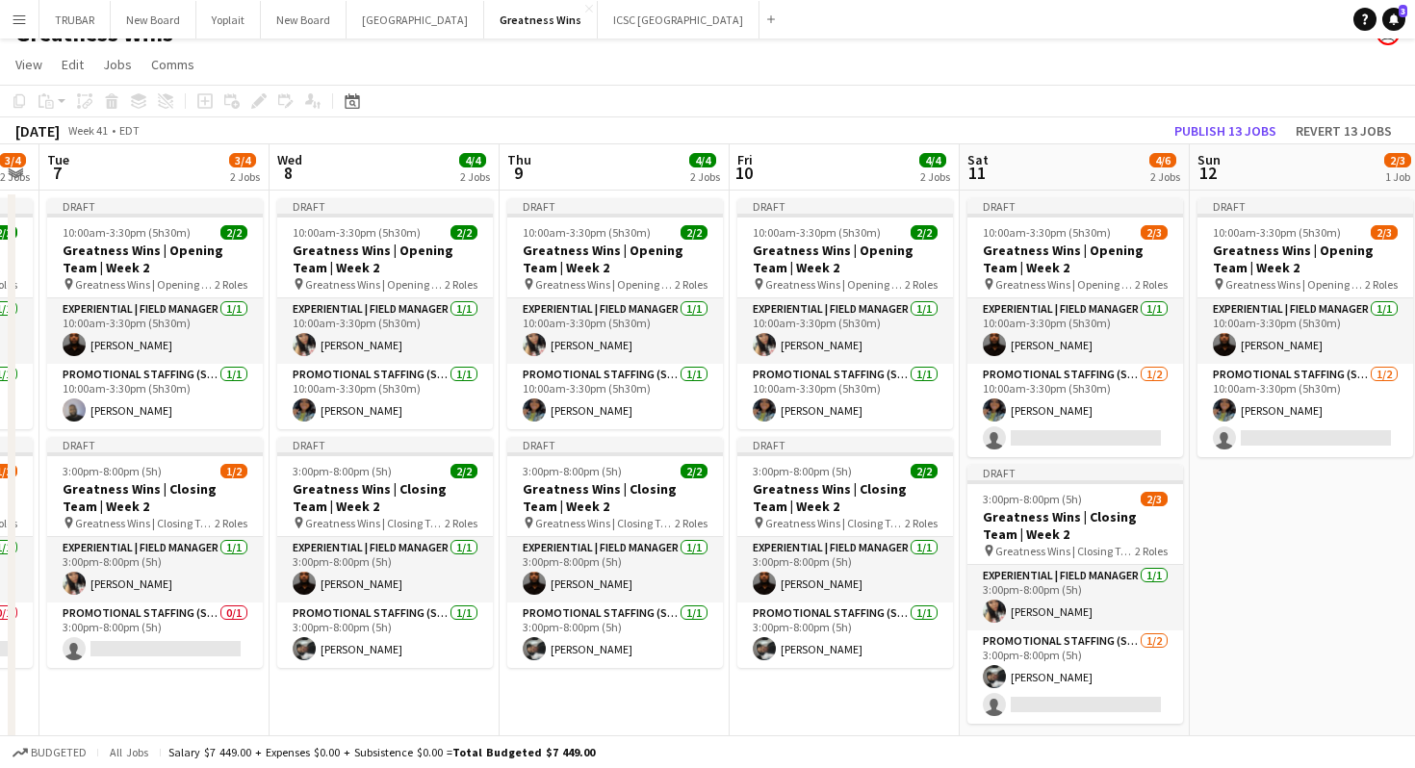
click at [1240, 556] on app-date-cell "Draft 10:00am-3:30pm (5h30m) 2/3 Greatness Wins | Opening Team | Week 2 pin Gre…" at bounding box center [1305, 478] width 230 height 575
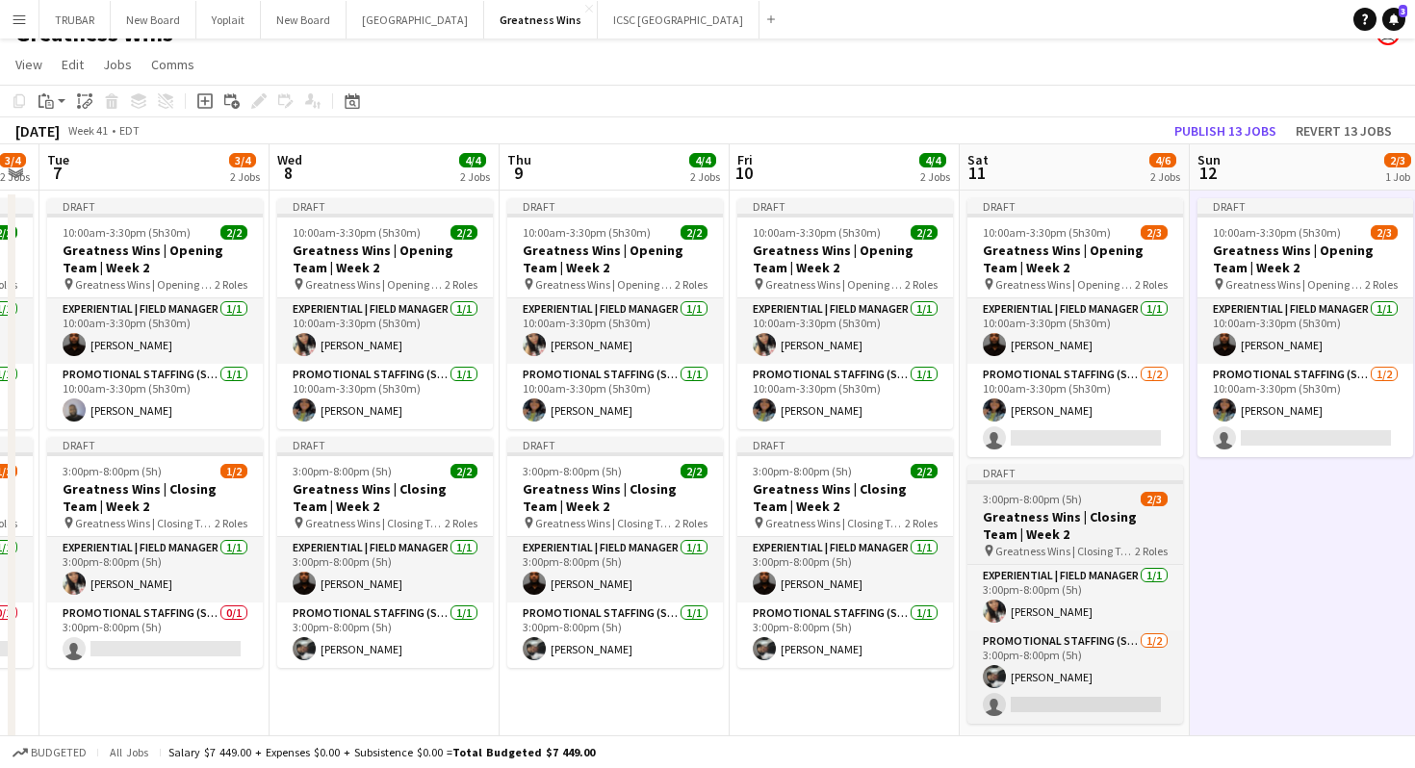
click at [1048, 508] on h3 "Greatness Wins | Closing Team | Week 2" at bounding box center [1075, 525] width 216 height 35
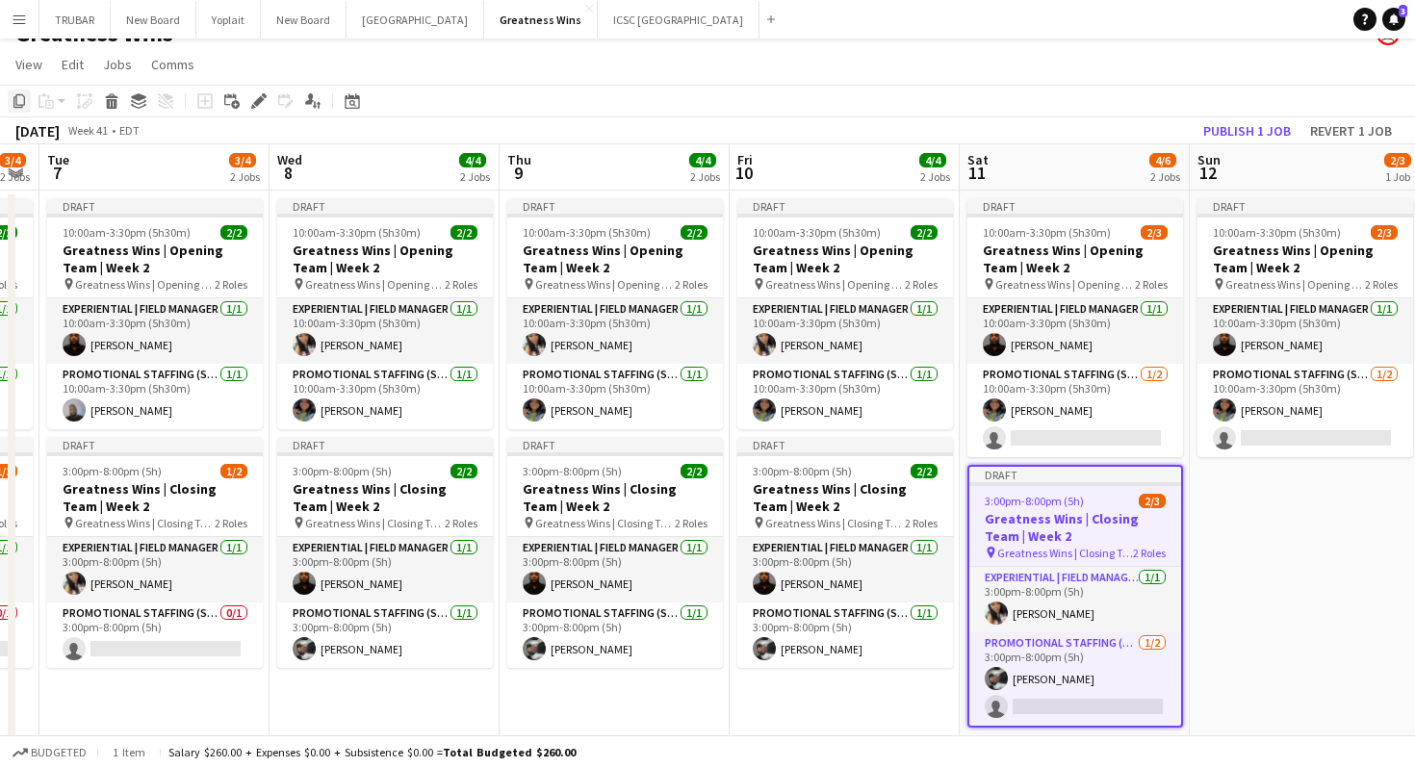
click at [21, 104] on icon "Copy" at bounding box center [19, 100] width 15 height 15
click at [1235, 591] on app-date-cell "Draft 10:00am-3:30pm (5h30m) 2/3 Greatness Wins | Opening Team | Week 2 pin Gre…" at bounding box center [1305, 478] width 230 height 575
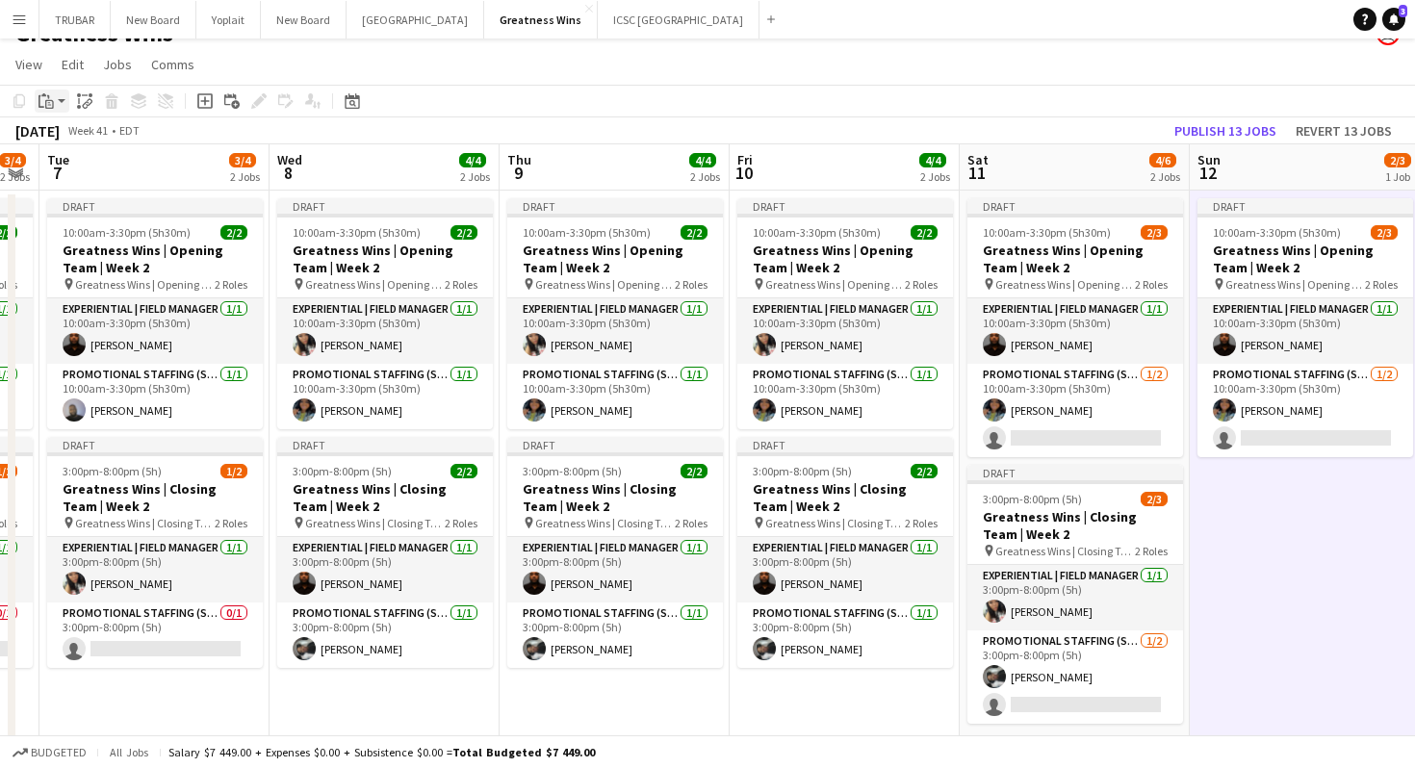
click at [47, 90] on div "Paste" at bounding box center [46, 101] width 23 height 23
click at [111, 174] on link "Paste with crew Command Shift V" at bounding box center [127, 170] width 152 height 17
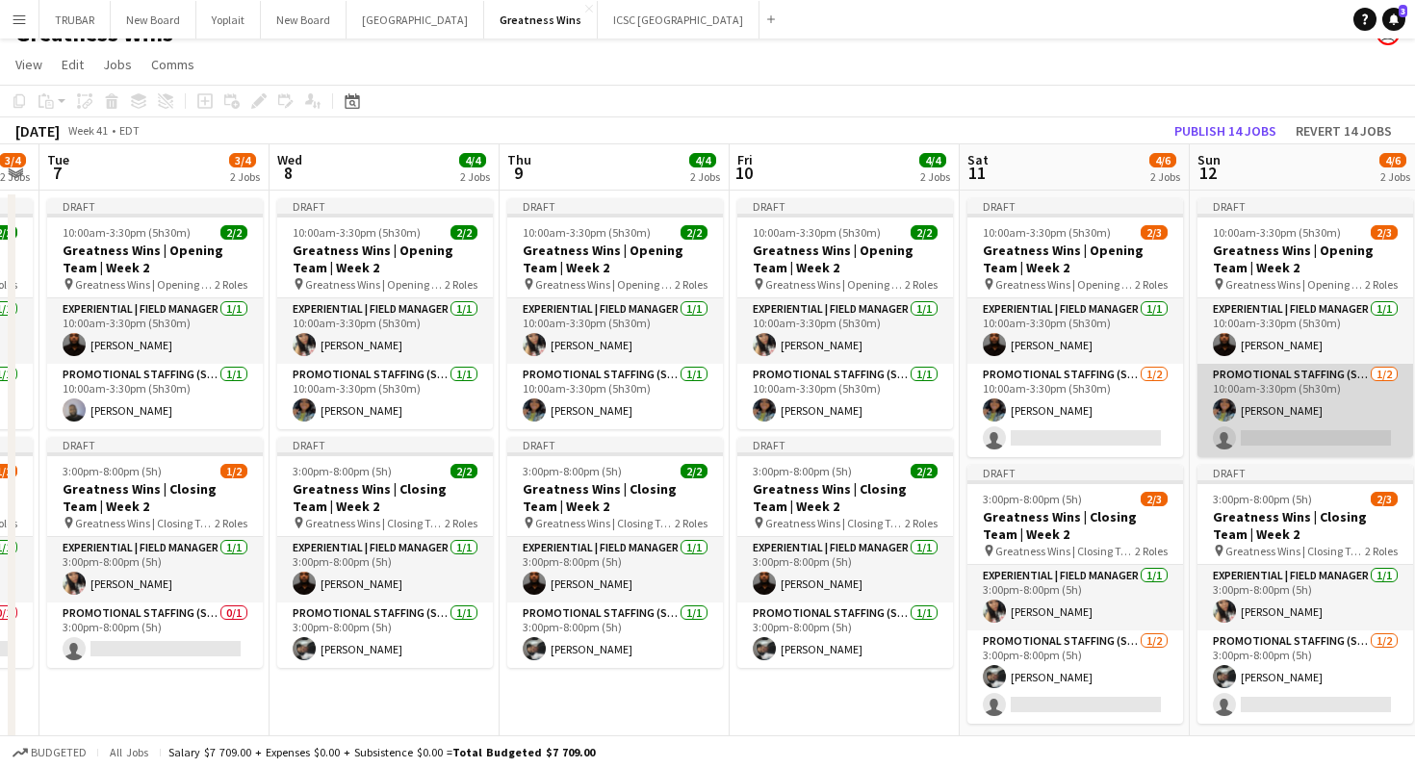
click at [1303, 382] on app-card-role "Promotional Staffing (Sales Staff) [DATE] 10:00am-3:30pm (5h30m) [PERSON_NAME] …" at bounding box center [1305, 410] width 216 height 93
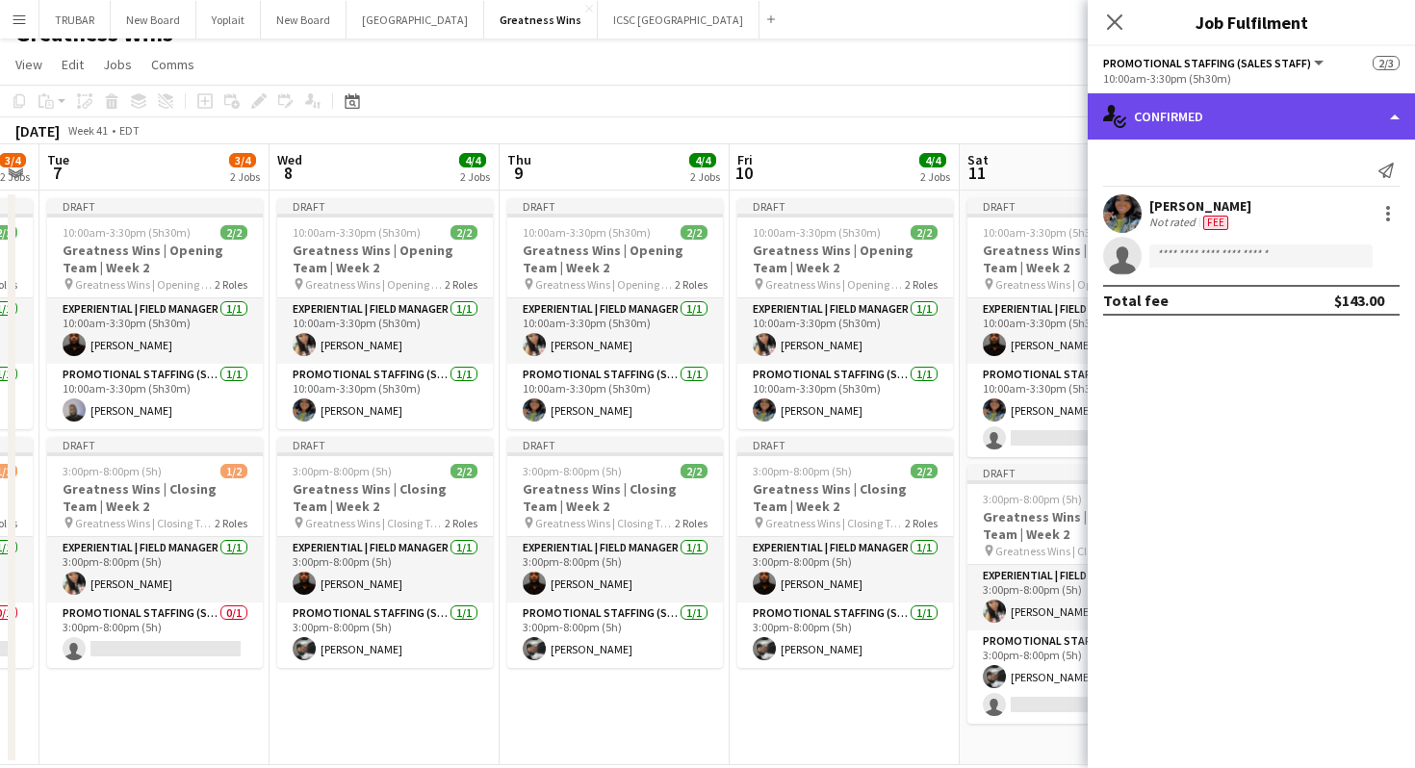
click at [1173, 115] on div "single-neutral-actions-check-2 Confirmed" at bounding box center [1251, 116] width 327 height 46
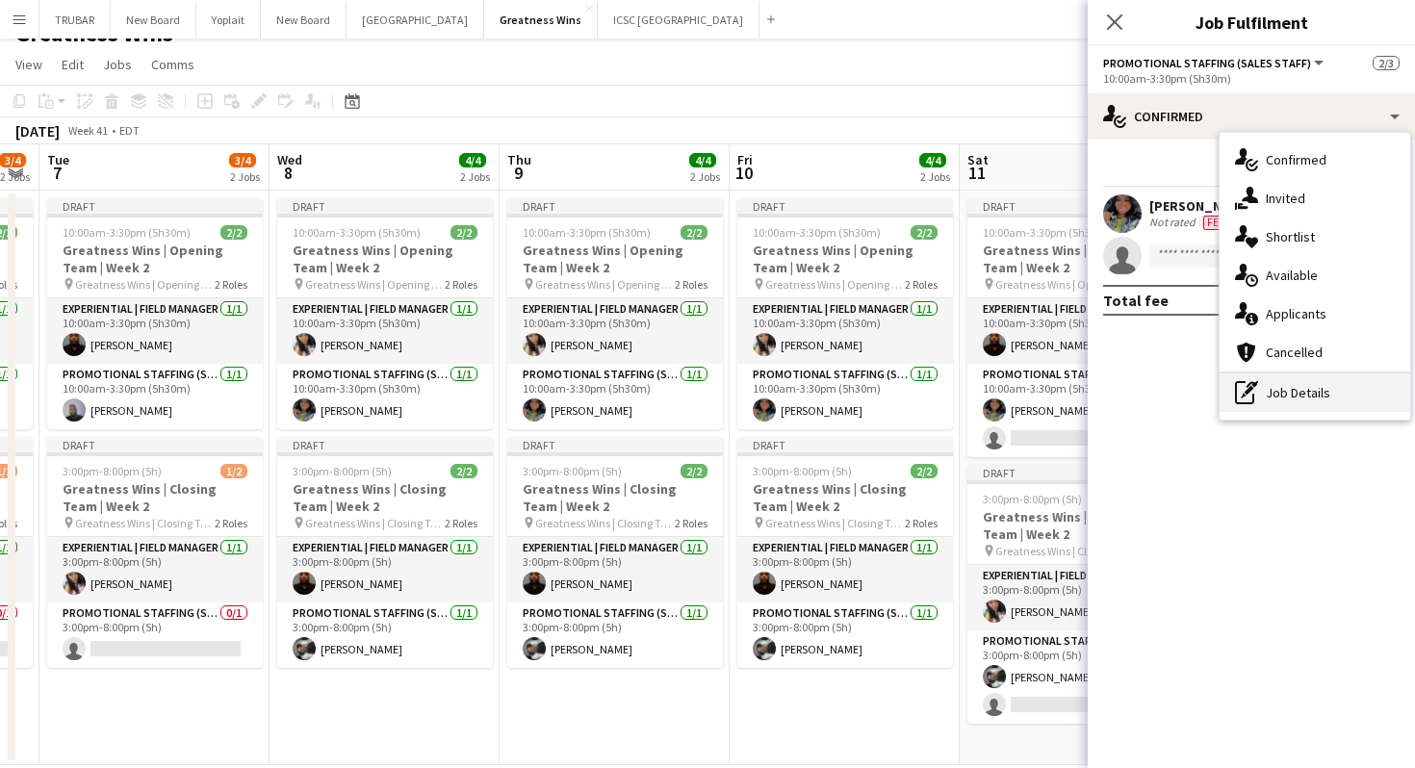
click at [1281, 383] on div "pen-write Job Details" at bounding box center [1315, 392] width 191 height 39
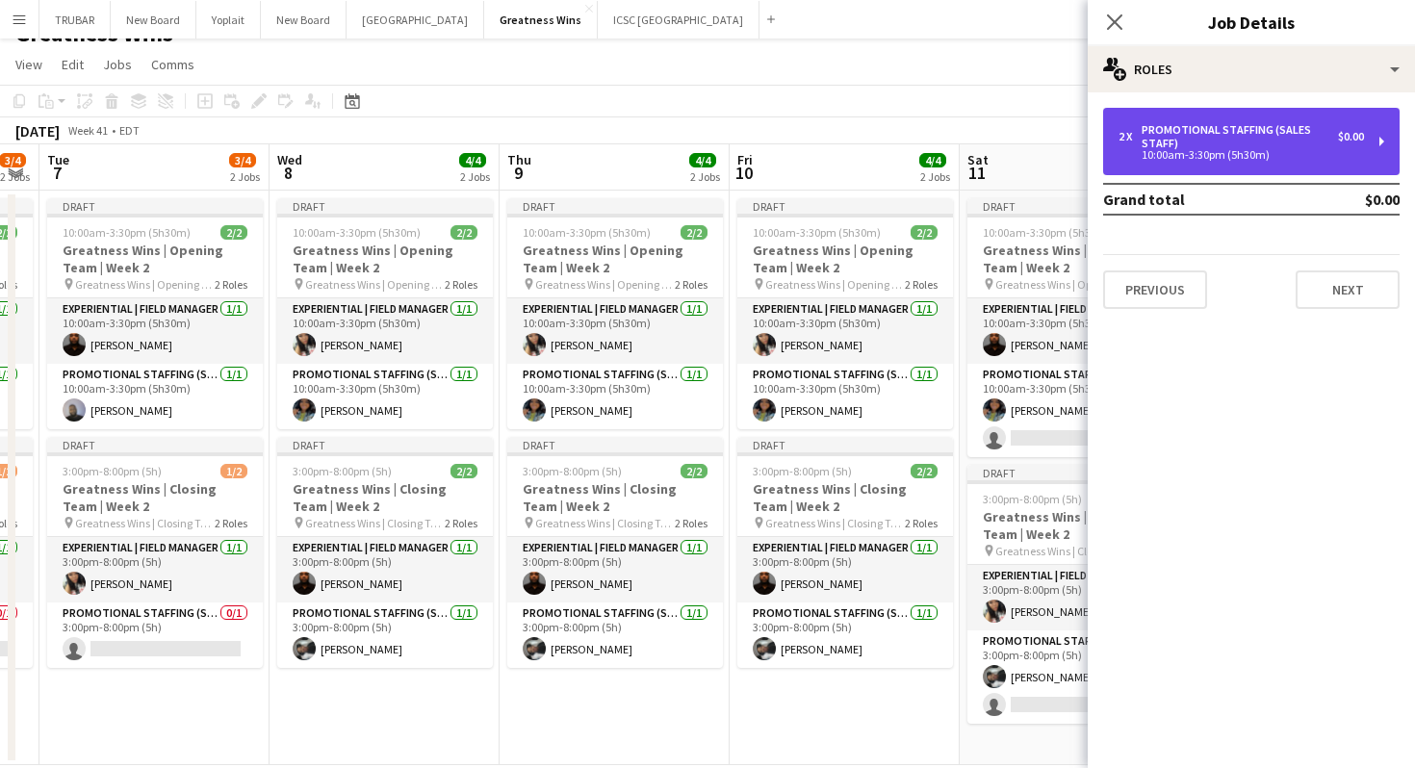
click at [1198, 153] on div "10:00am-3:30pm (5h30m)" at bounding box center [1240, 155] width 245 height 10
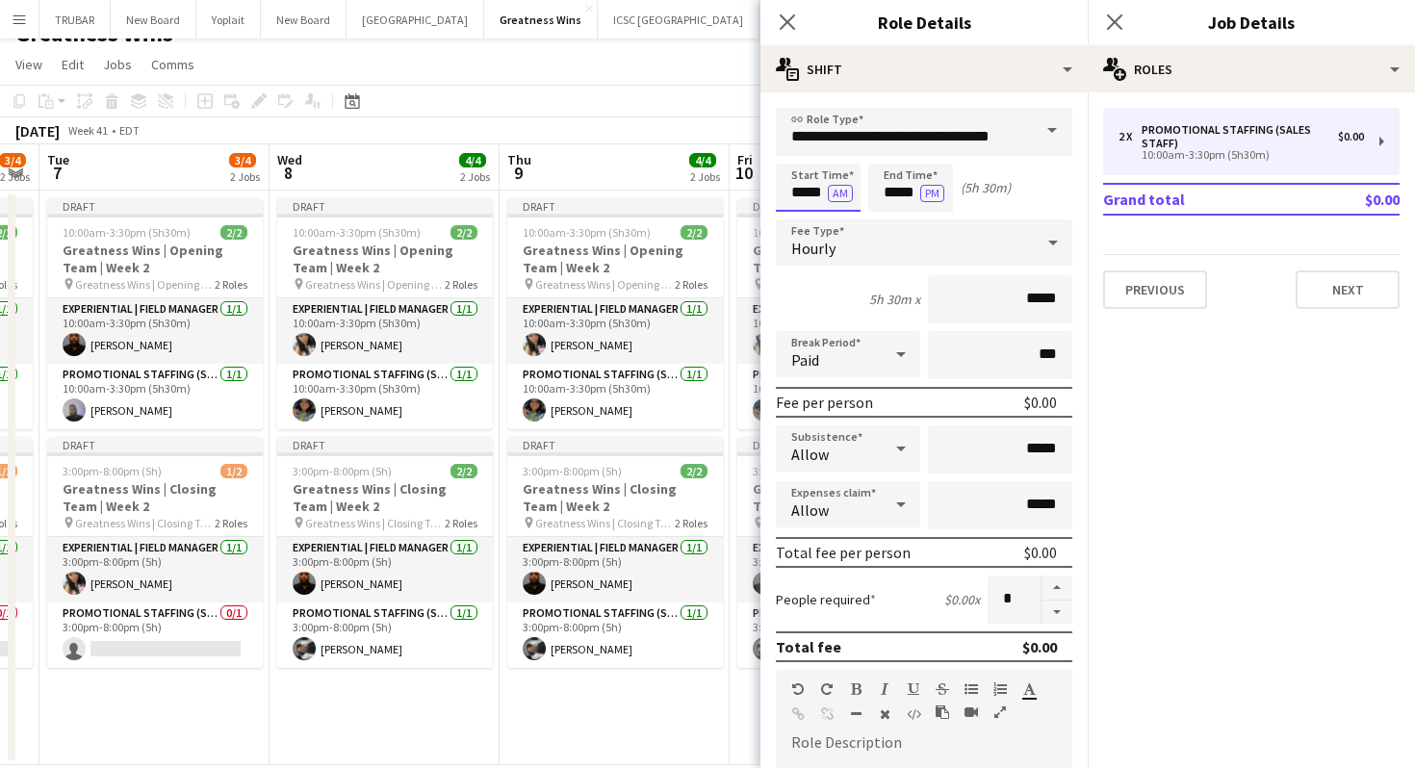
click at [807, 192] on input "*****" at bounding box center [818, 188] width 85 height 48
type input "*****"
click at [897, 193] on input "*****" at bounding box center [910, 188] width 85 height 48
type input "*****"
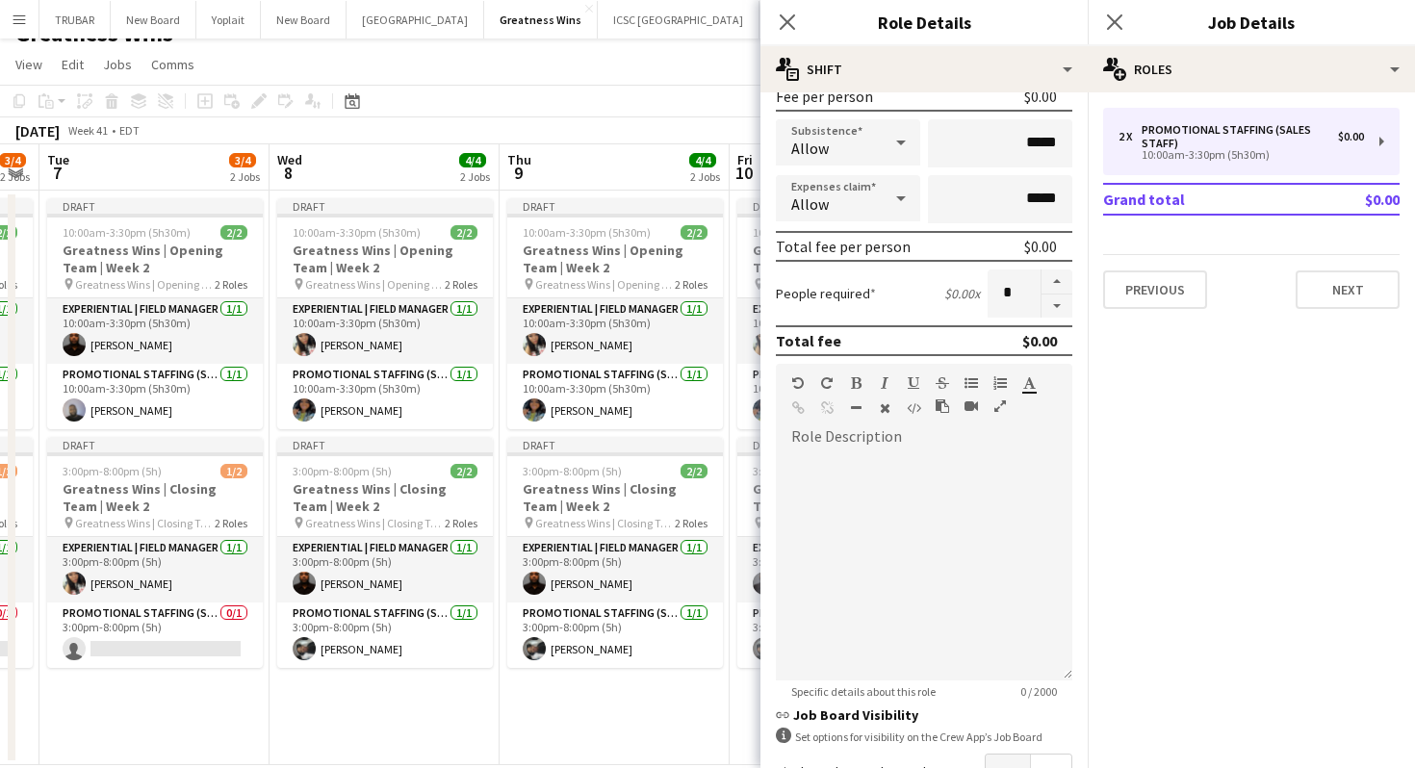
scroll to position [436, 0]
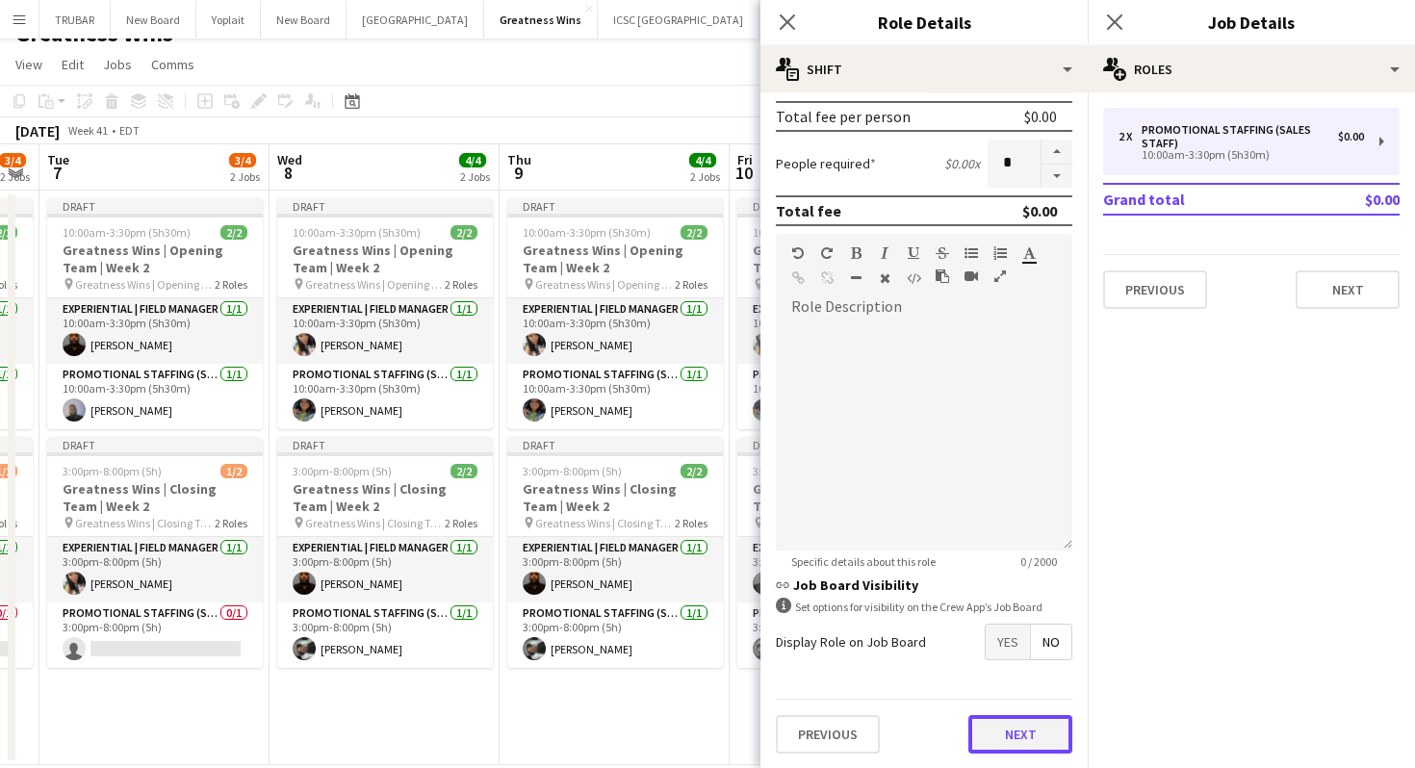
click at [1037, 727] on button "Next" at bounding box center [1020, 734] width 104 height 39
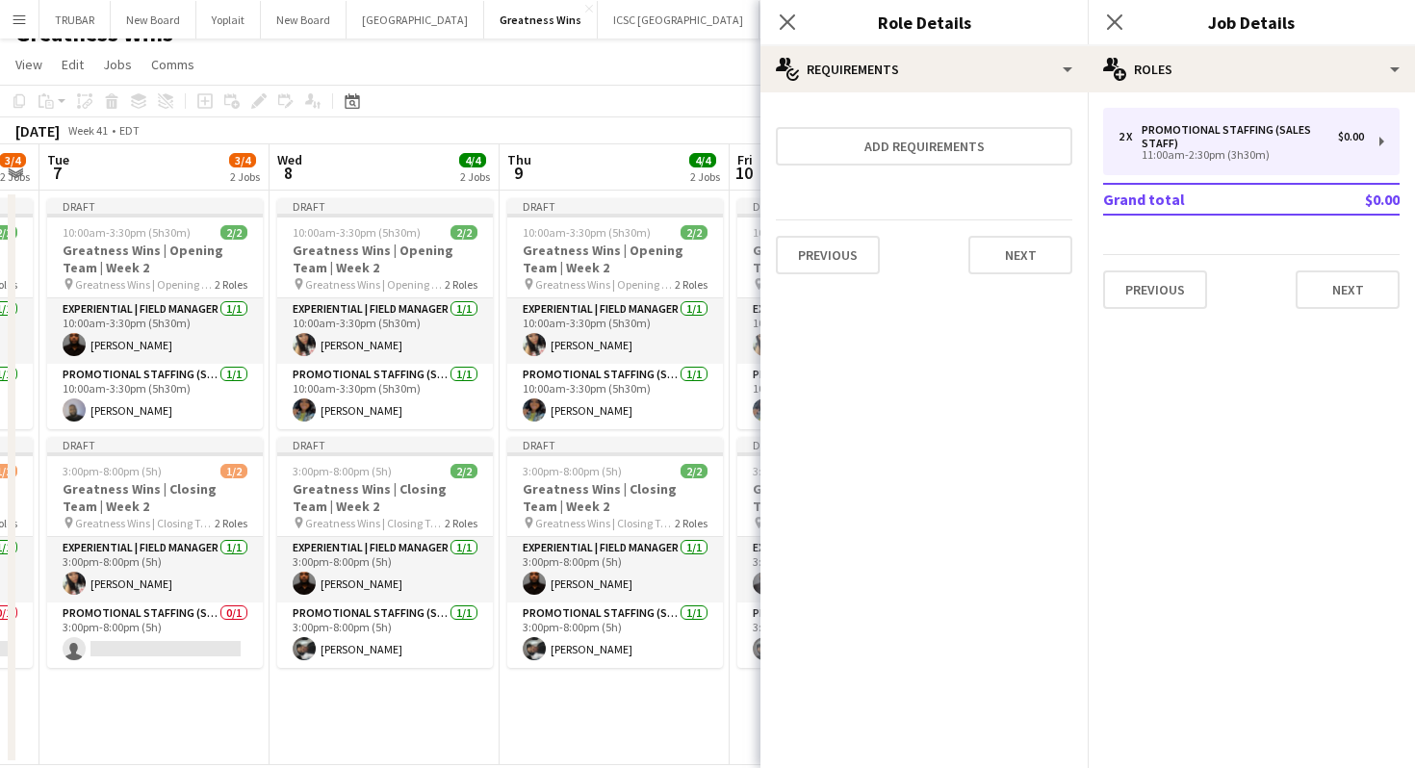
scroll to position [0, 0]
click at [1015, 264] on button "Next" at bounding box center [1020, 255] width 104 height 39
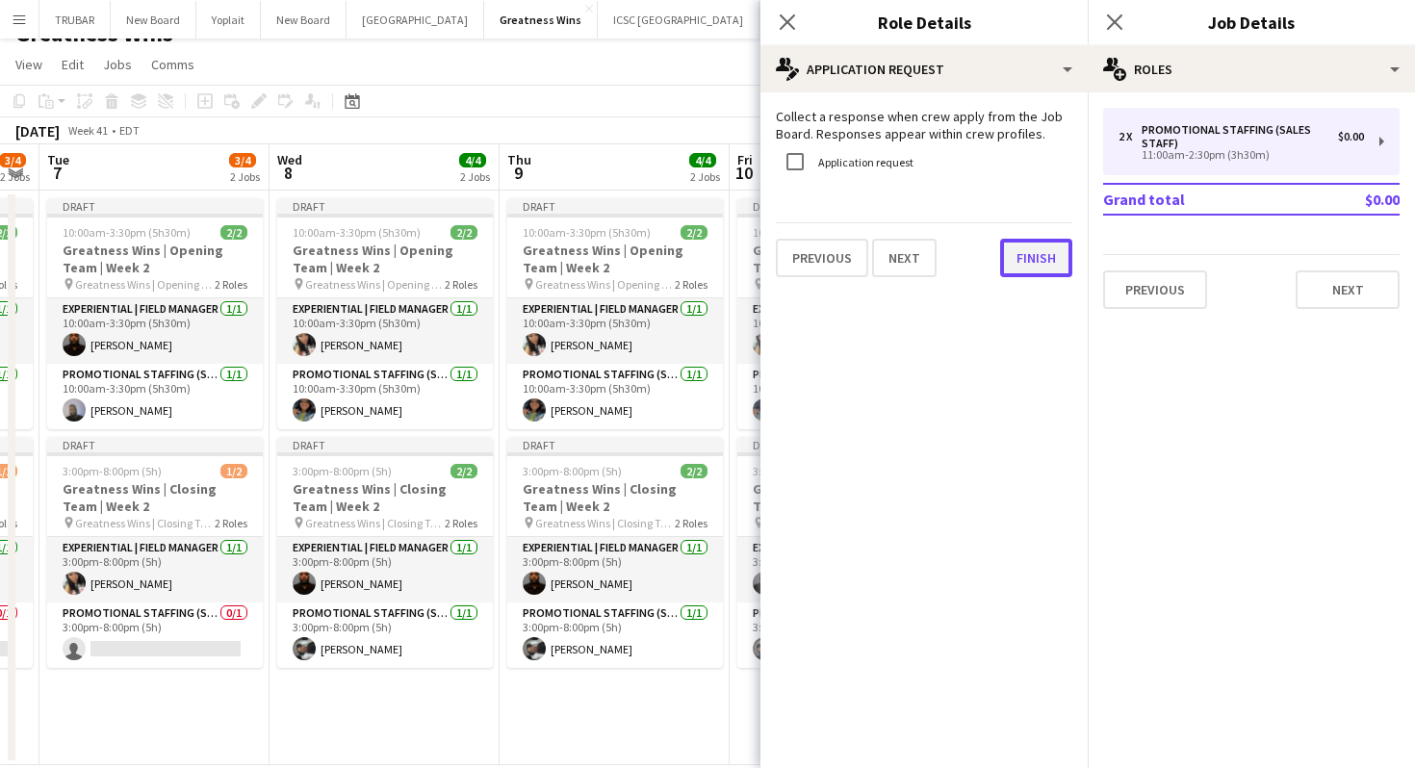
click at [1029, 261] on button "Finish" at bounding box center [1036, 258] width 72 height 39
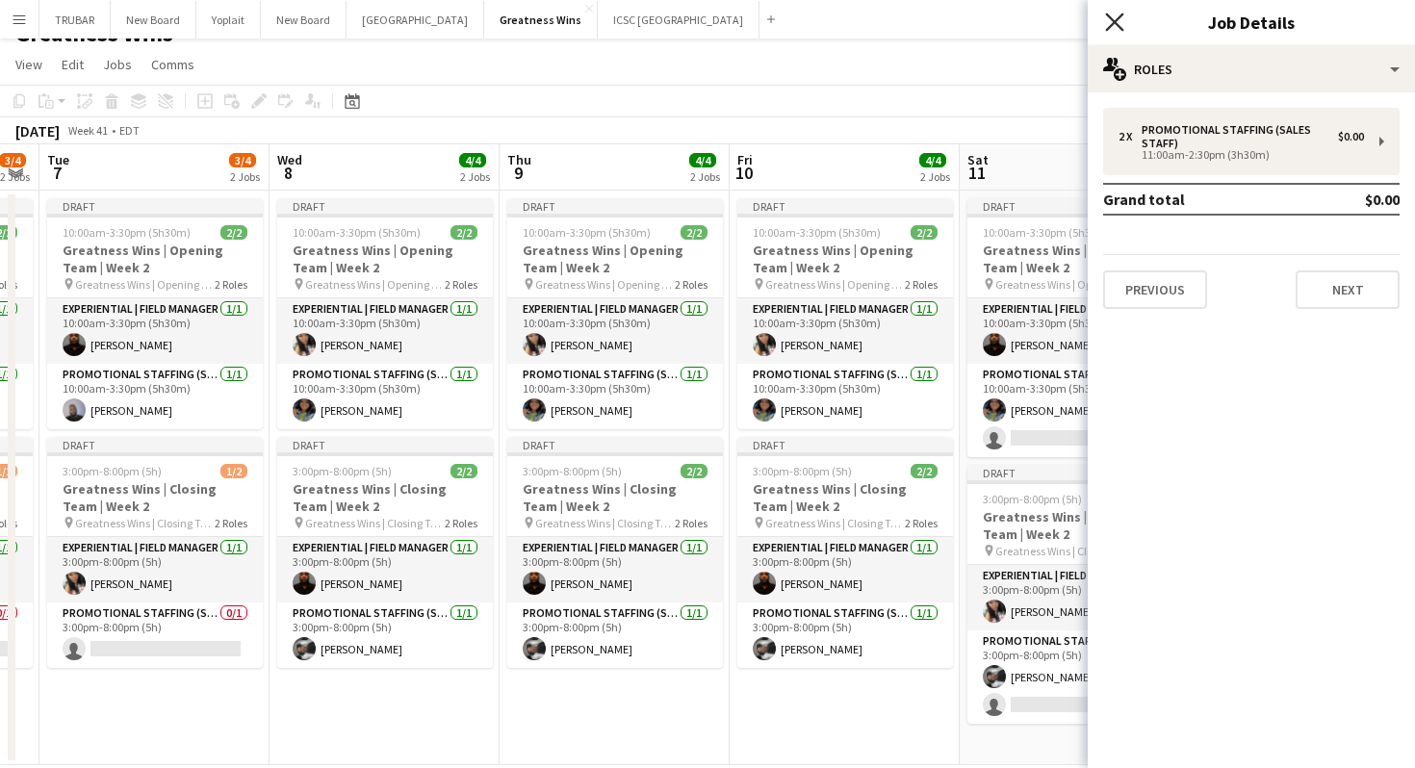
click at [1107, 23] on icon "Close pop-in" at bounding box center [1114, 22] width 18 height 18
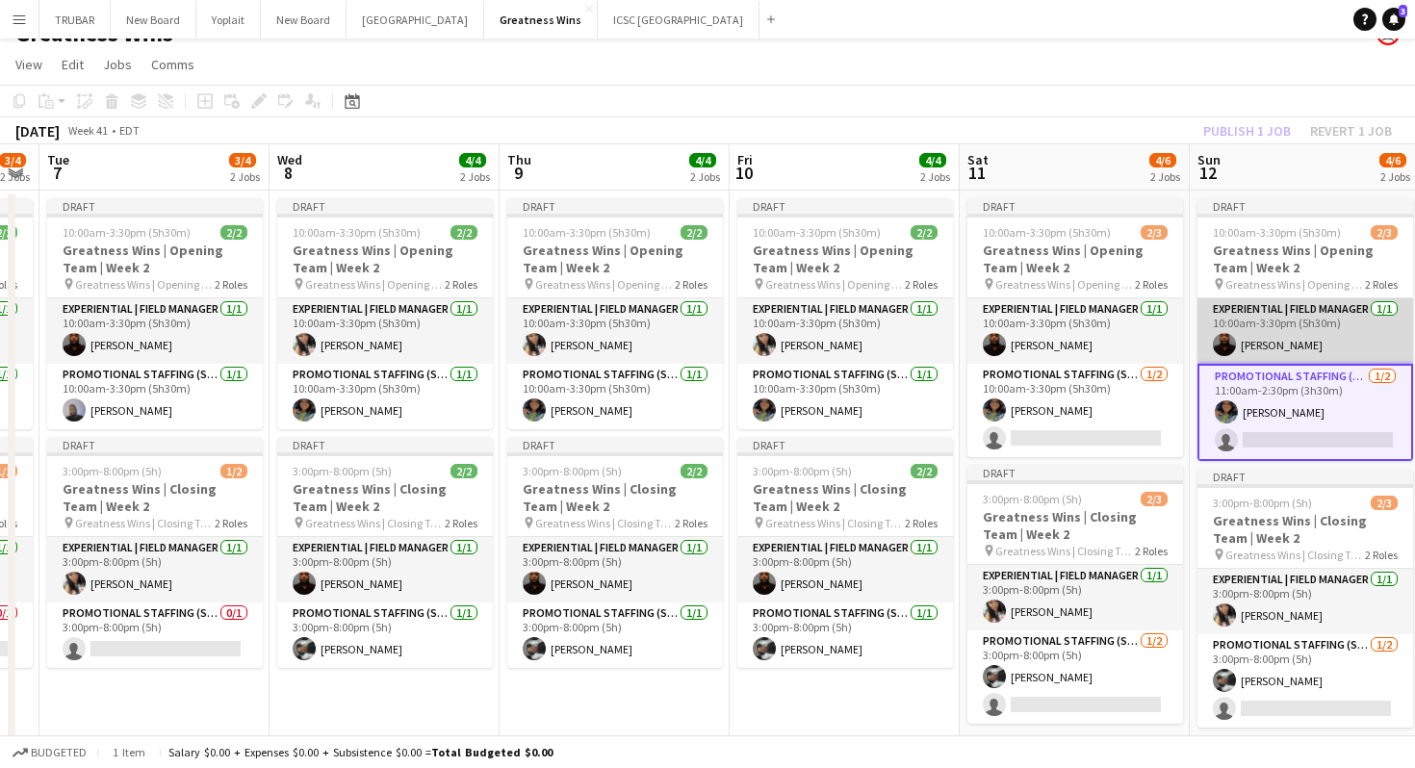
click at [1301, 336] on app-card-role "Experiential | Field Manager [DATE] 10:00am-3:30pm (5h30m) [PERSON_NAME]" at bounding box center [1305, 330] width 216 height 65
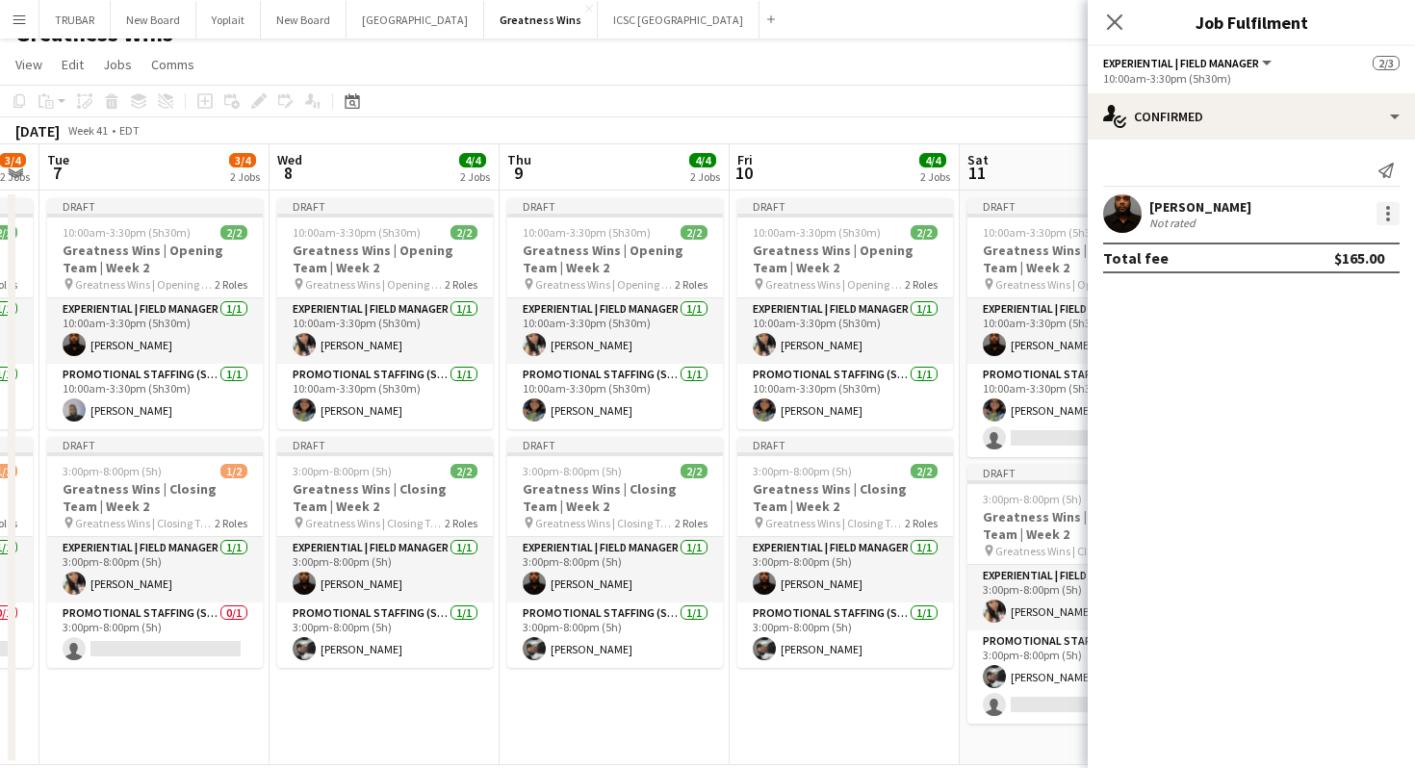
click at [1378, 214] on div at bounding box center [1387, 213] width 23 height 23
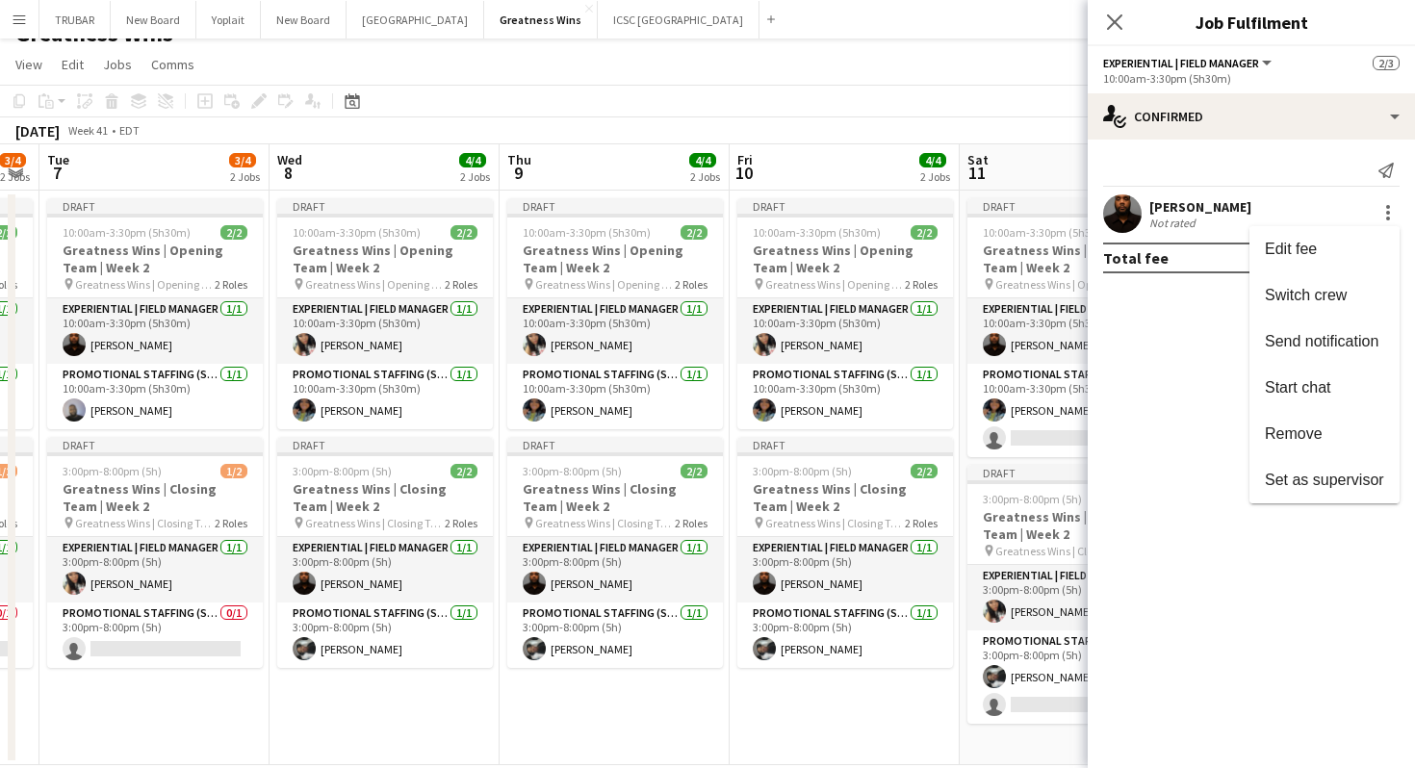
click at [1236, 120] on div at bounding box center [707, 384] width 1415 height 768
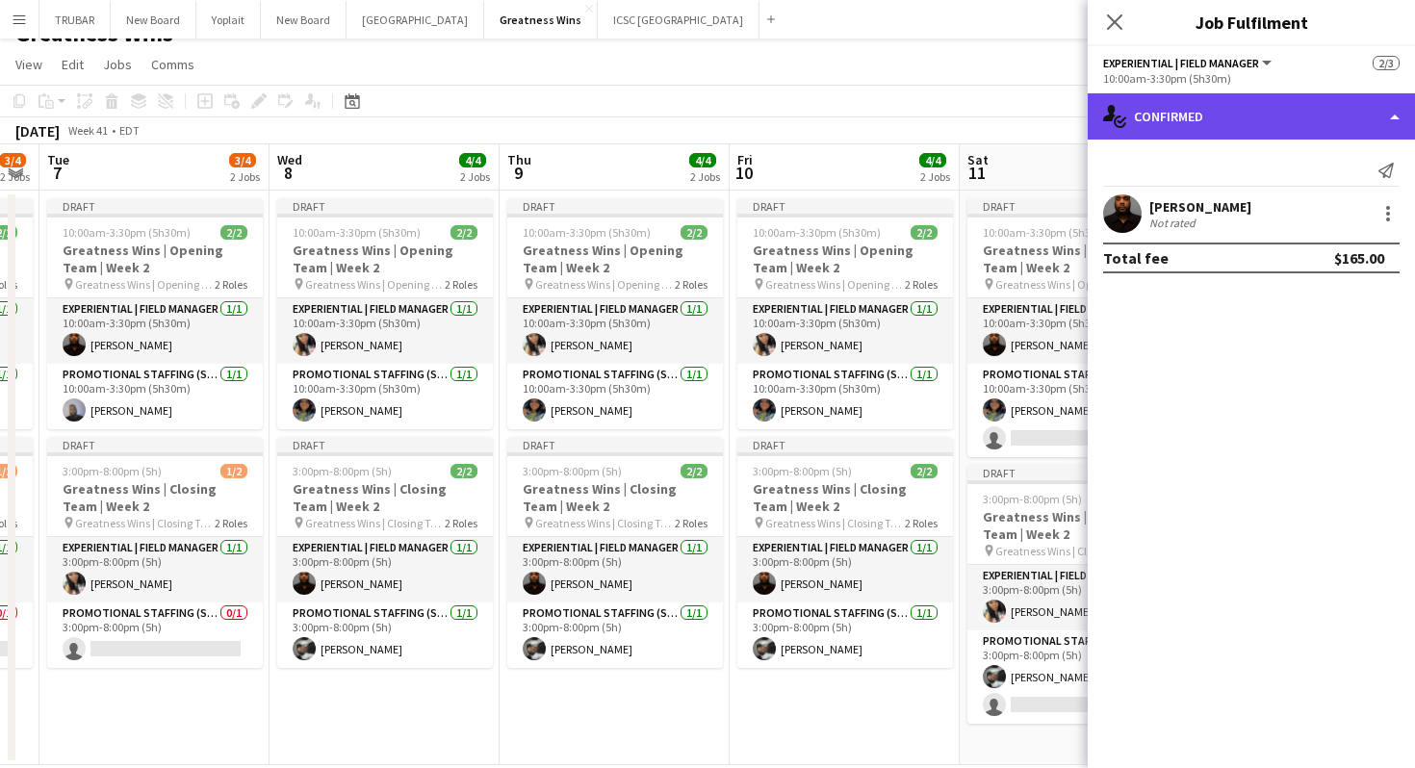
click at [1236, 115] on div "single-neutral-actions-check-2 Confirmed" at bounding box center [1251, 116] width 327 height 46
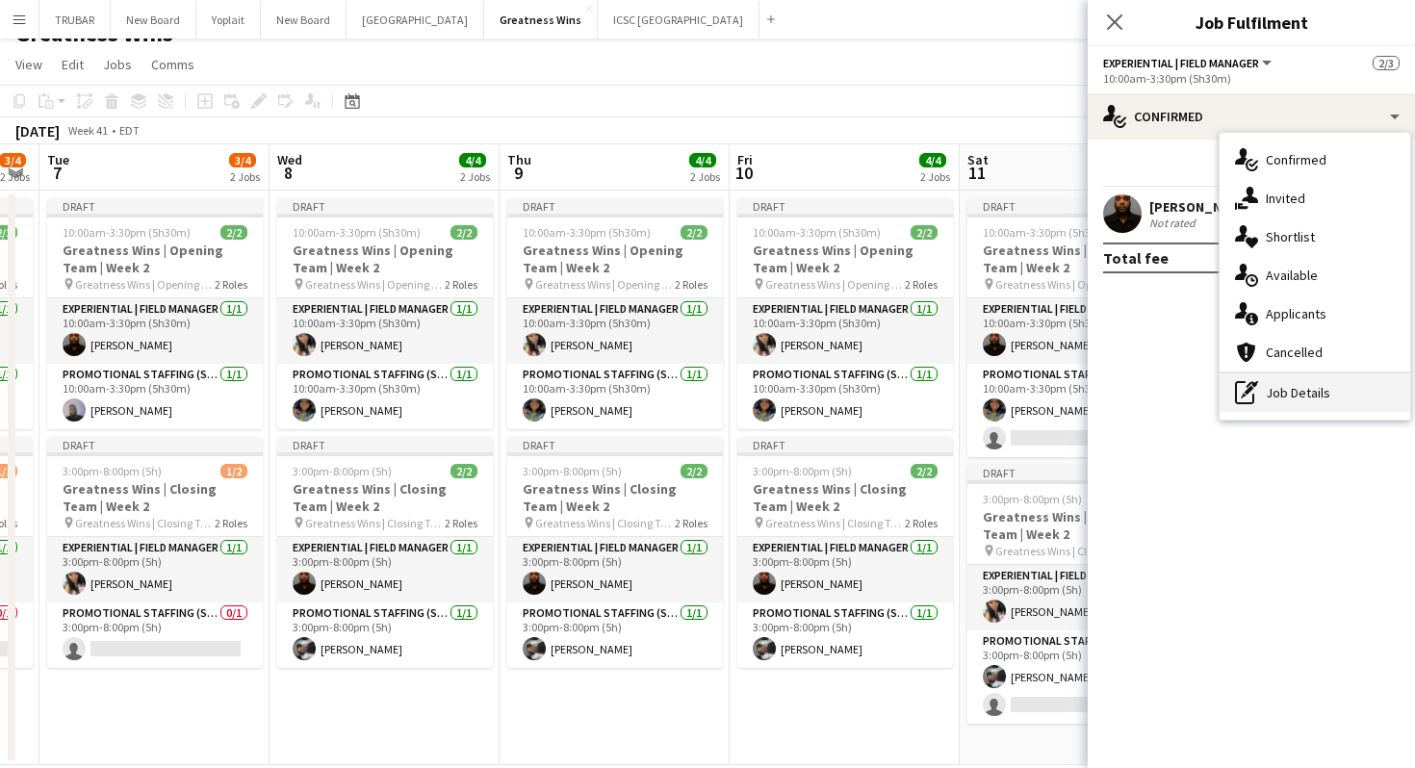
click at [1263, 388] on div "pen-write Job Details" at bounding box center [1315, 392] width 191 height 39
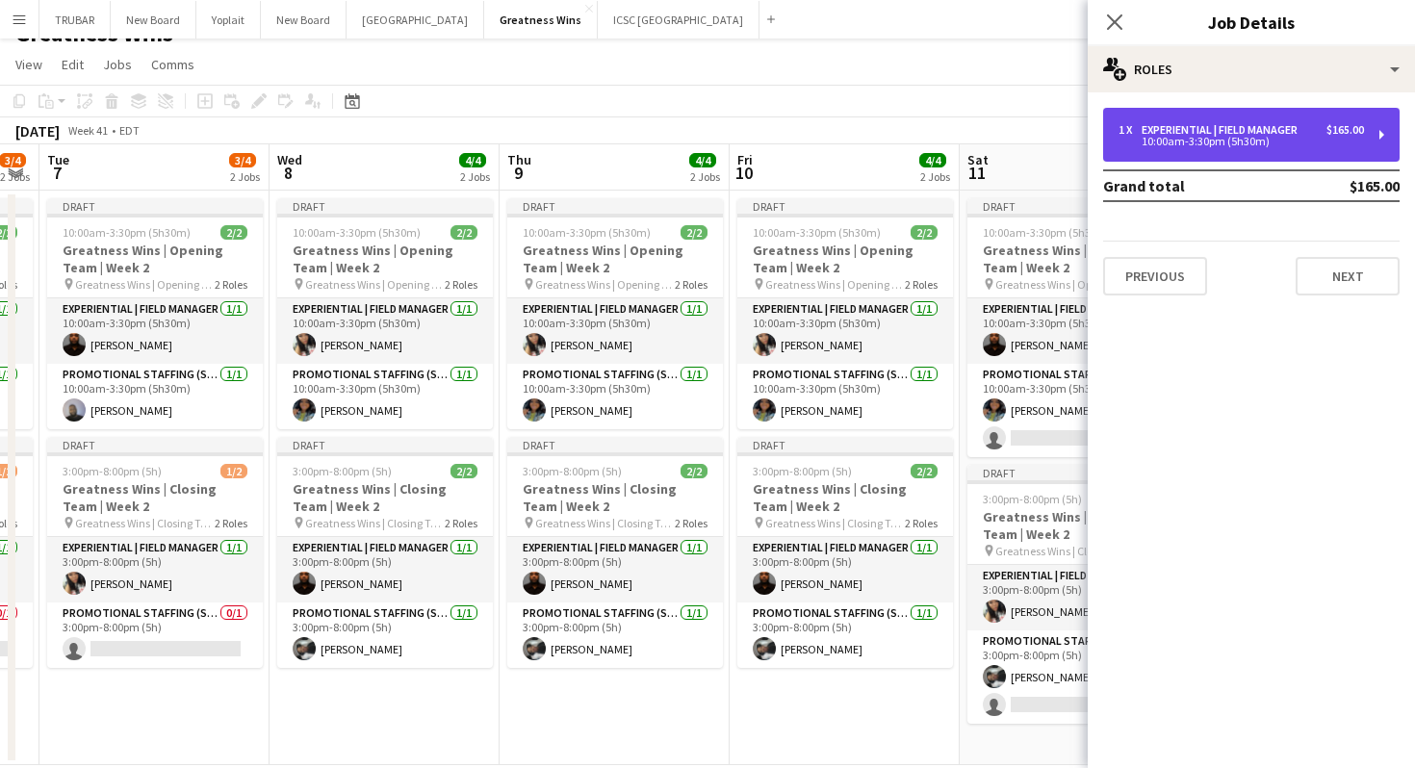
click at [1285, 148] on div "1 x Experiential | Field Manager $165.00 10:00am-3:30pm (5h30m)" at bounding box center [1251, 135] width 296 height 54
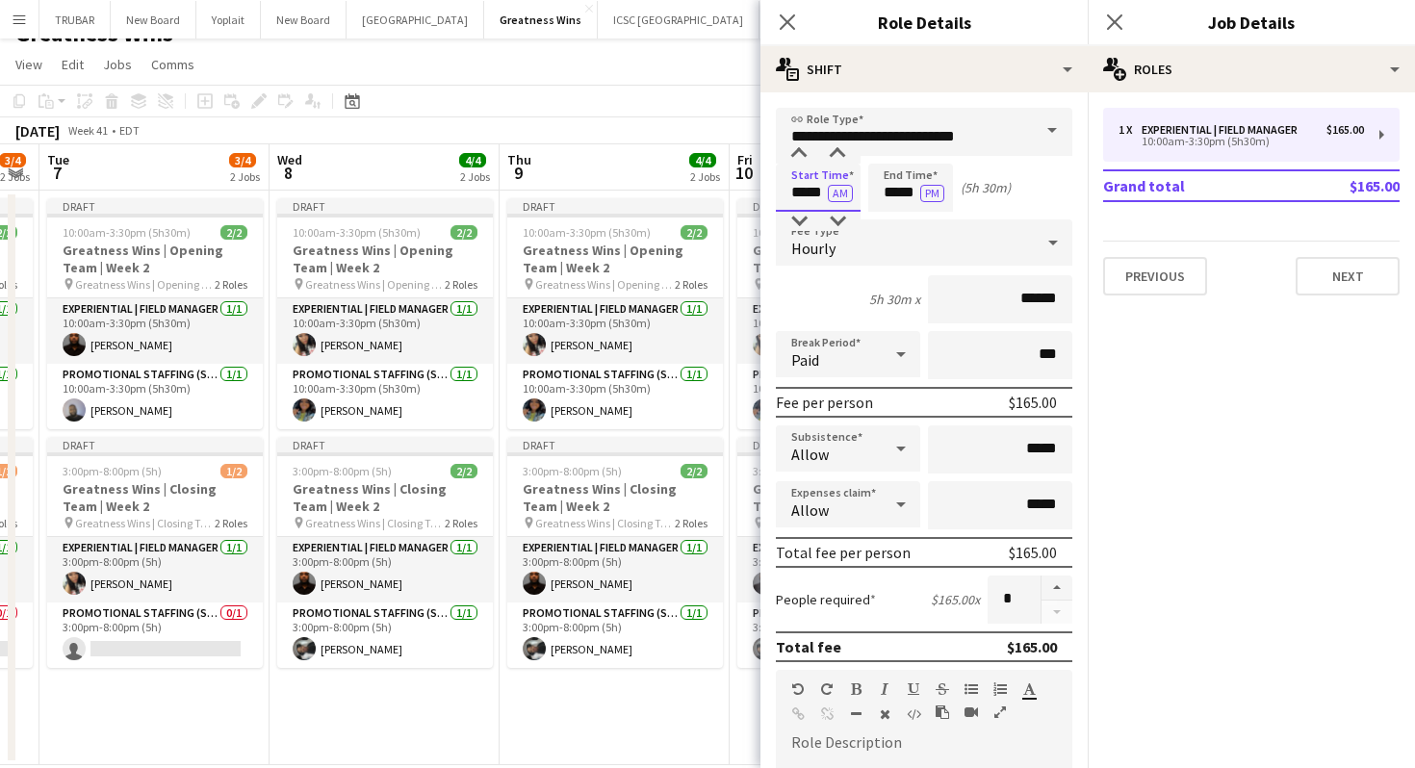
click at [803, 196] on input "*****" at bounding box center [818, 188] width 85 height 48
type input "*****"
click at [897, 193] on input "*****" at bounding box center [910, 188] width 85 height 48
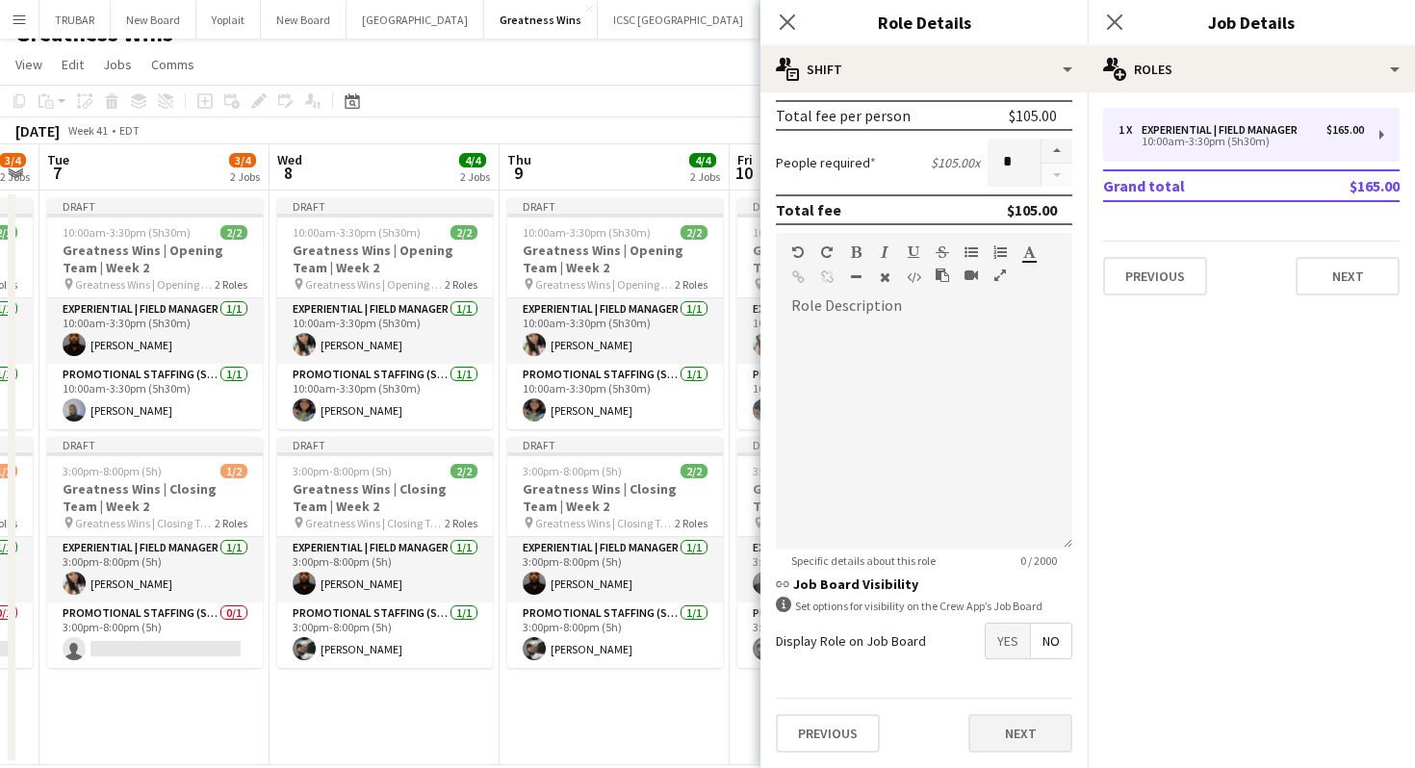
type input "*****"
click at [997, 732] on button "Next" at bounding box center [1020, 733] width 104 height 39
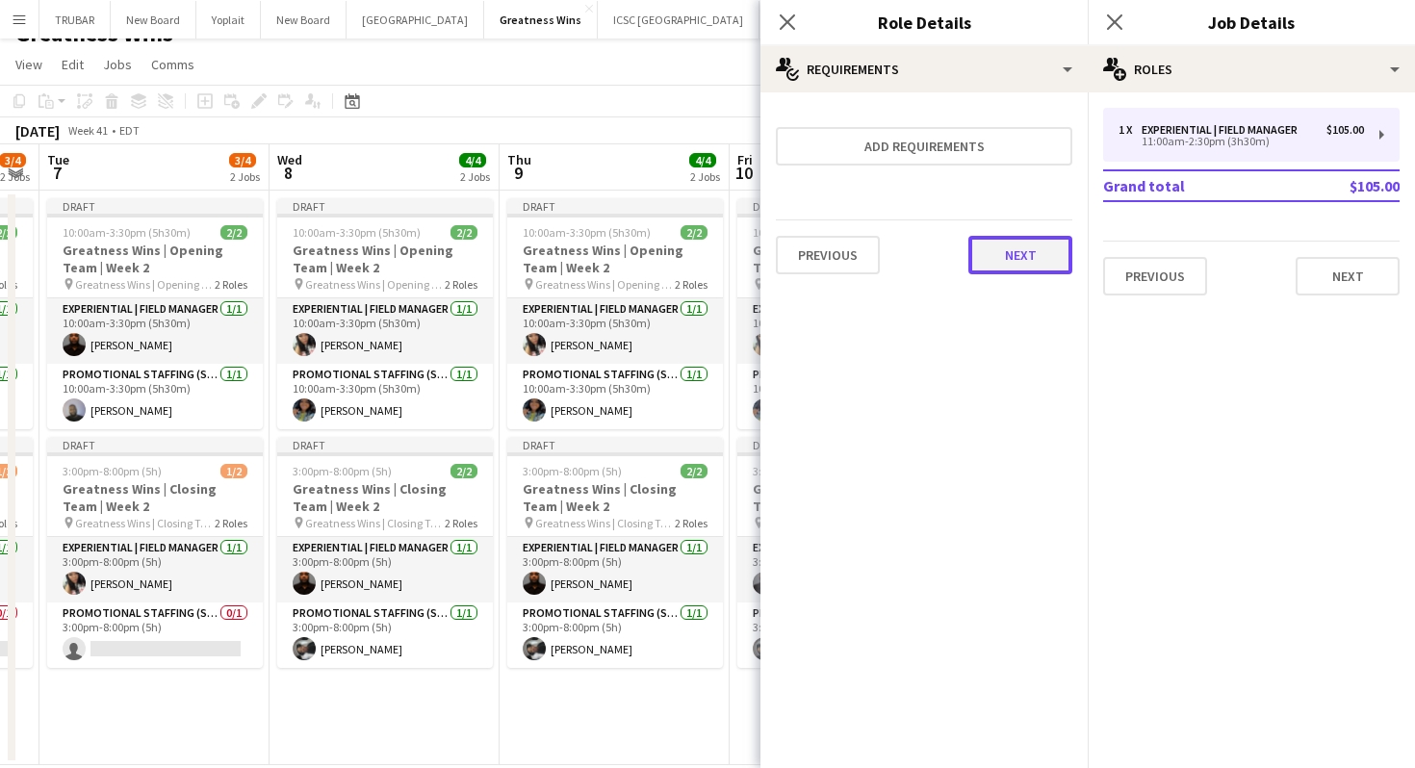
click at [1015, 266] on button "Next" at bounding box center [1020, 255] width 104 height 39
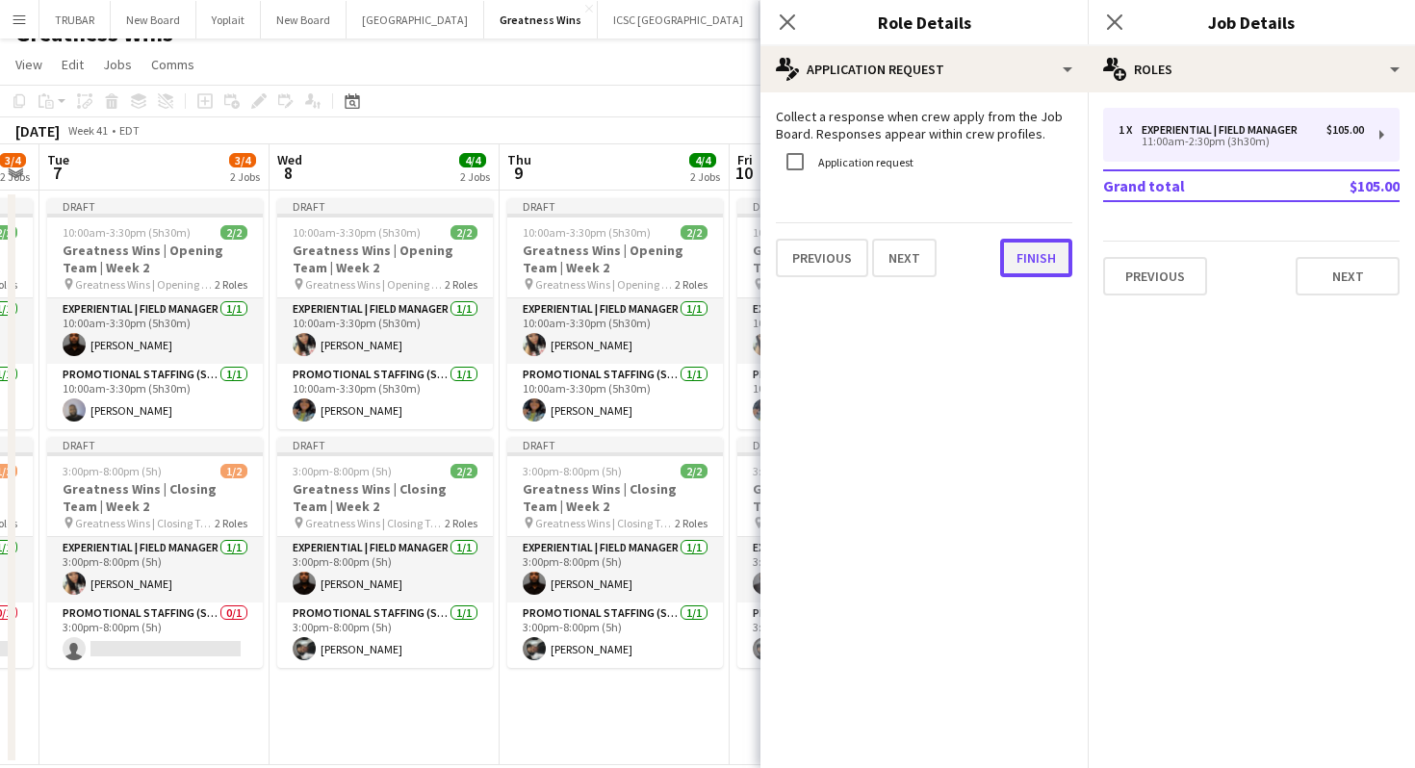
click at [1024, 256] on button "Finish" at bounding box center [1036, 258] width 72 height 39
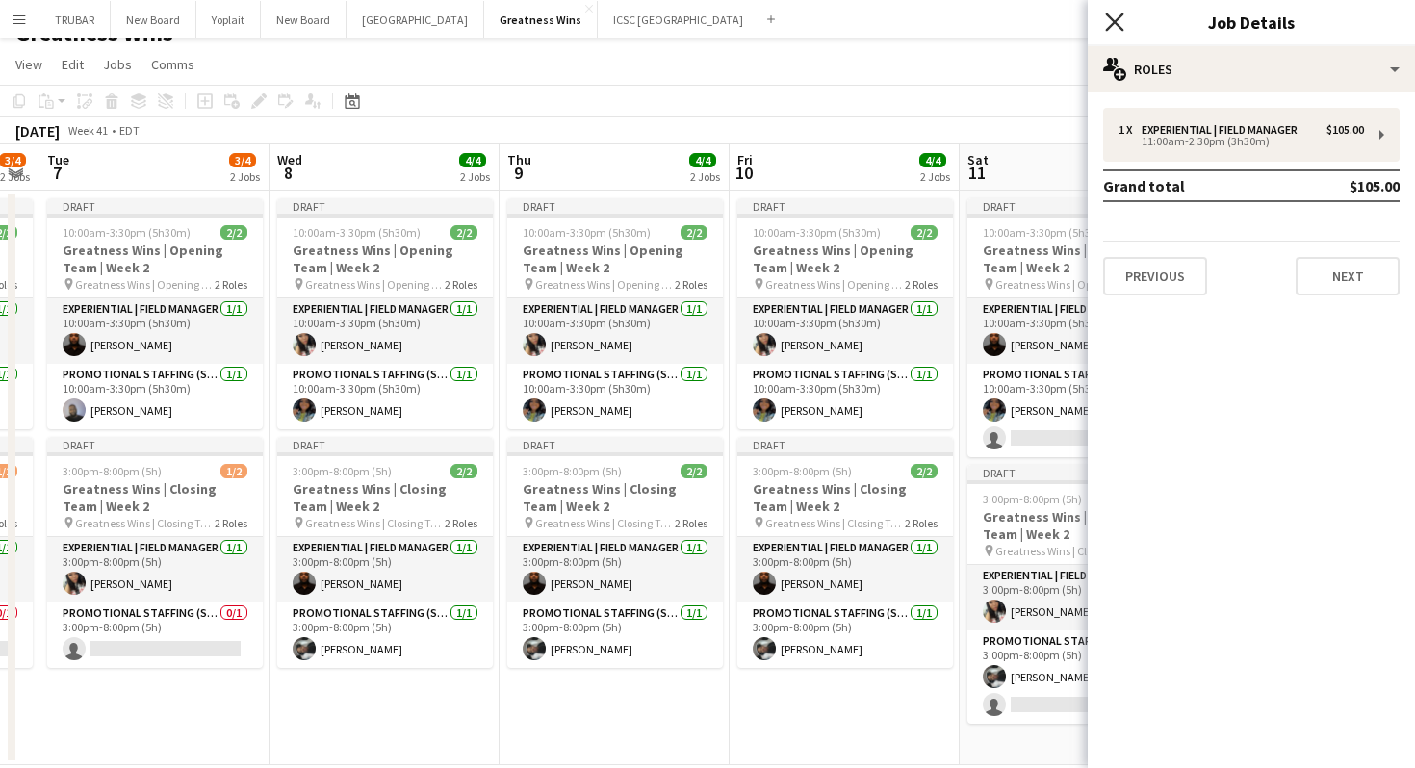
click at [1119, 17] on icon at bounding box center [1114, 22] width 18 height 18
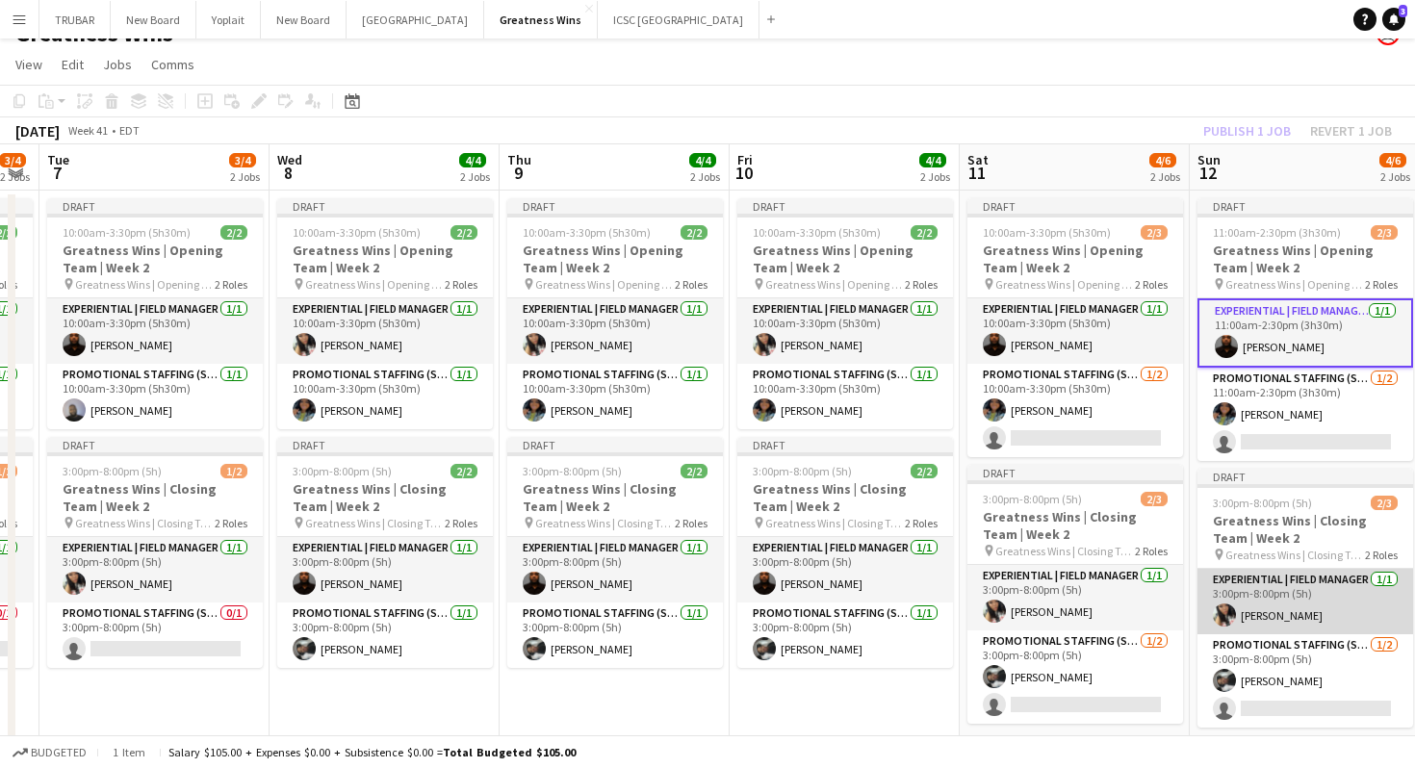
click at [1264, 579] on app-card-role "Experiential | Field Manager [DATE] 3:00pm-8:00pm (5h) [PERSON_NAME]" at bounding box center [1305, 601] width 216 height 65
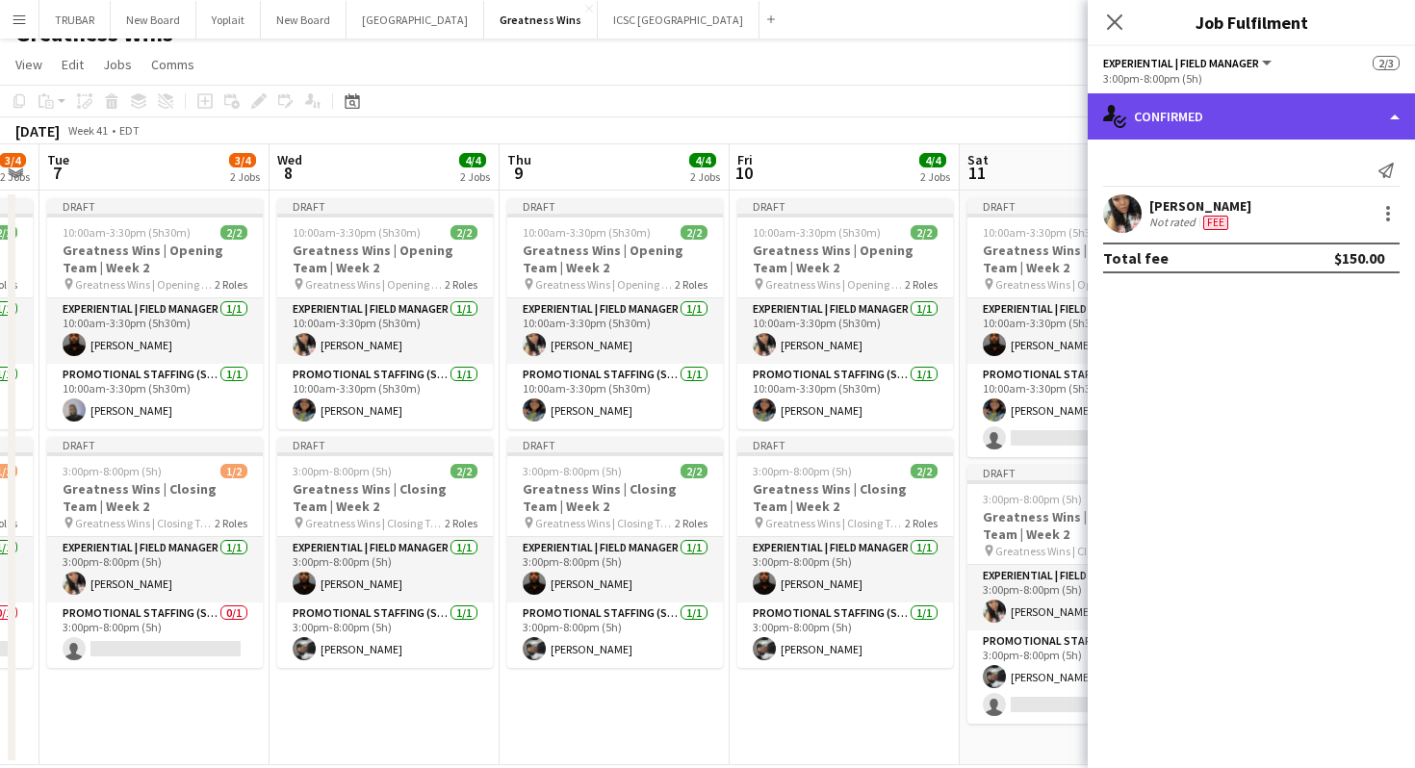
click at [1268, 109] on div "single-neutral-actions-check-2 Confirmed" at bounding box center [1251, 116] width 327 height 46
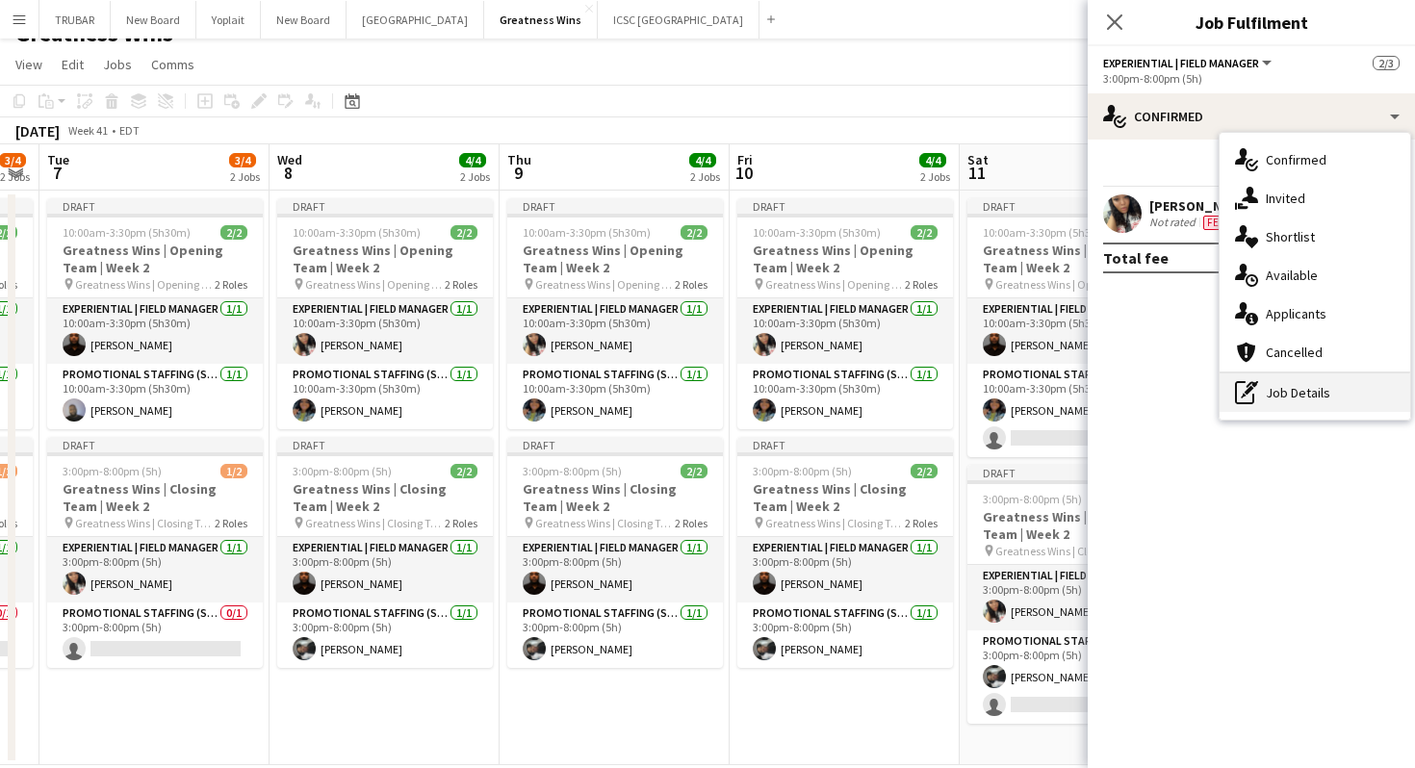
click at [1262, 382] on div "pen-write Job Details" at bounding box center [1315, 392] width 191 height 39
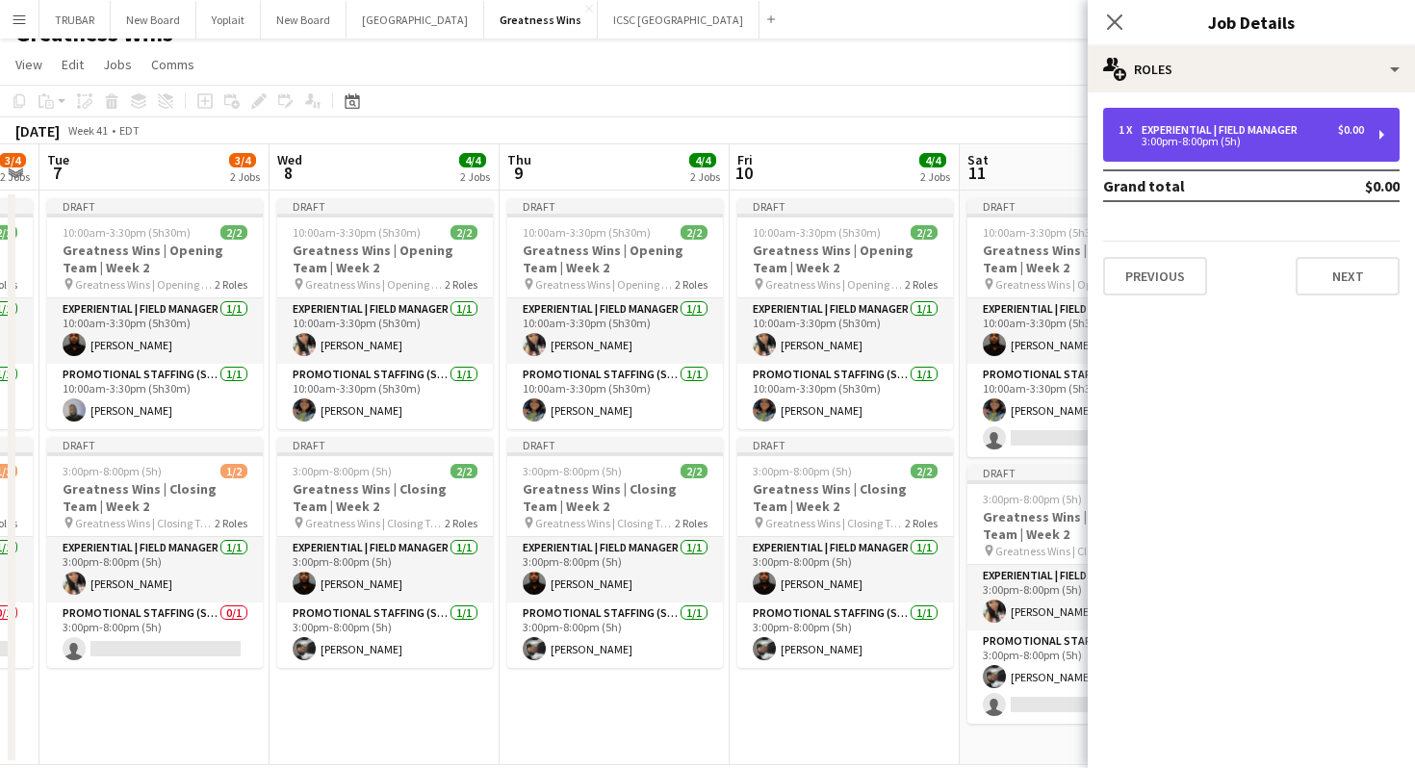
click at [1193, 143] on div "3:00pm-8:00pm (5h)" at bounding box center [1240, 142] width 245 height 10
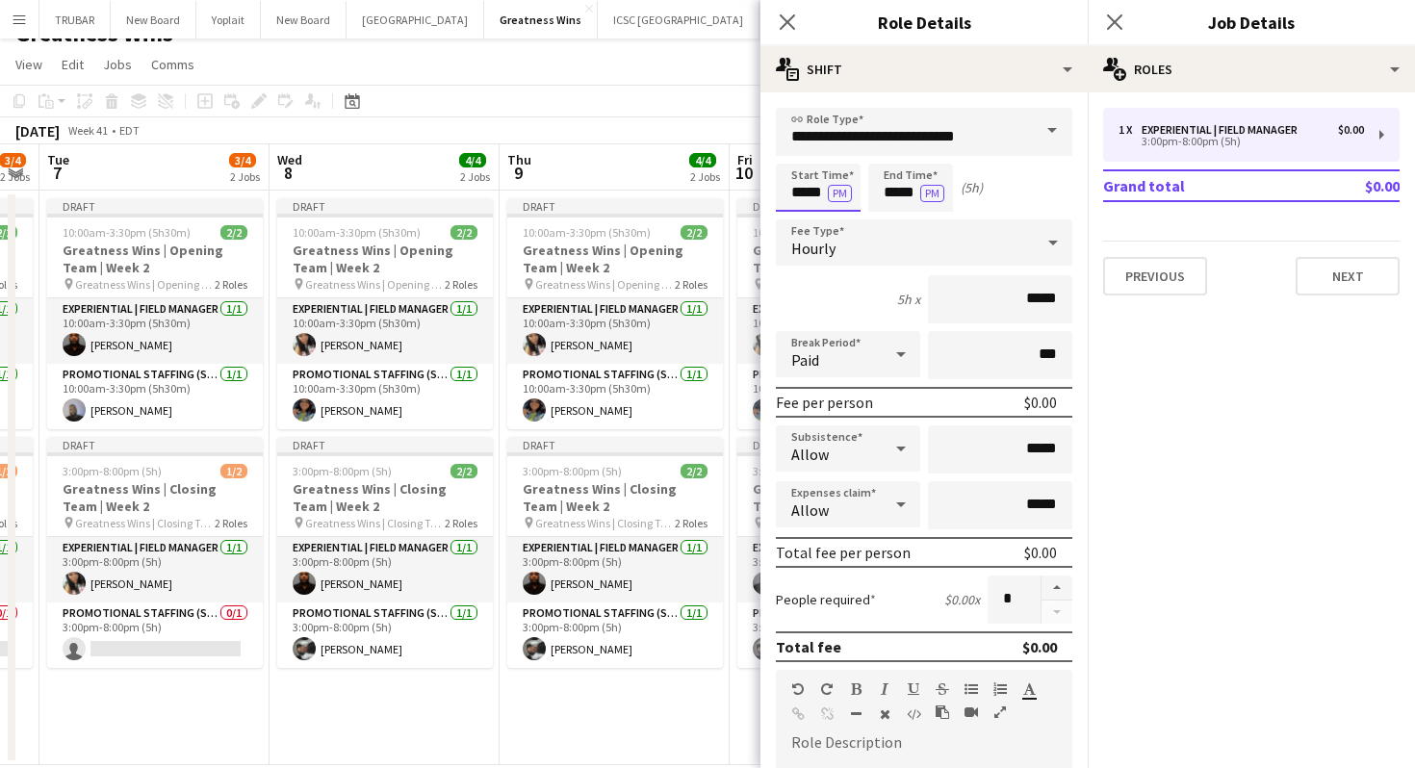
click at [801, 193] on input "*****" at bounding box center [818, 188] width 85 height 48
type input "*****"
click at [801, 215] on div at bounding box center [799, 221] width 39 height 19
click at [895, 192] on input "*****" at bounding box center [910, 188] width 85 height 48
click at [892, 217] on div at bounding box center [891, 221] width 39 height 19
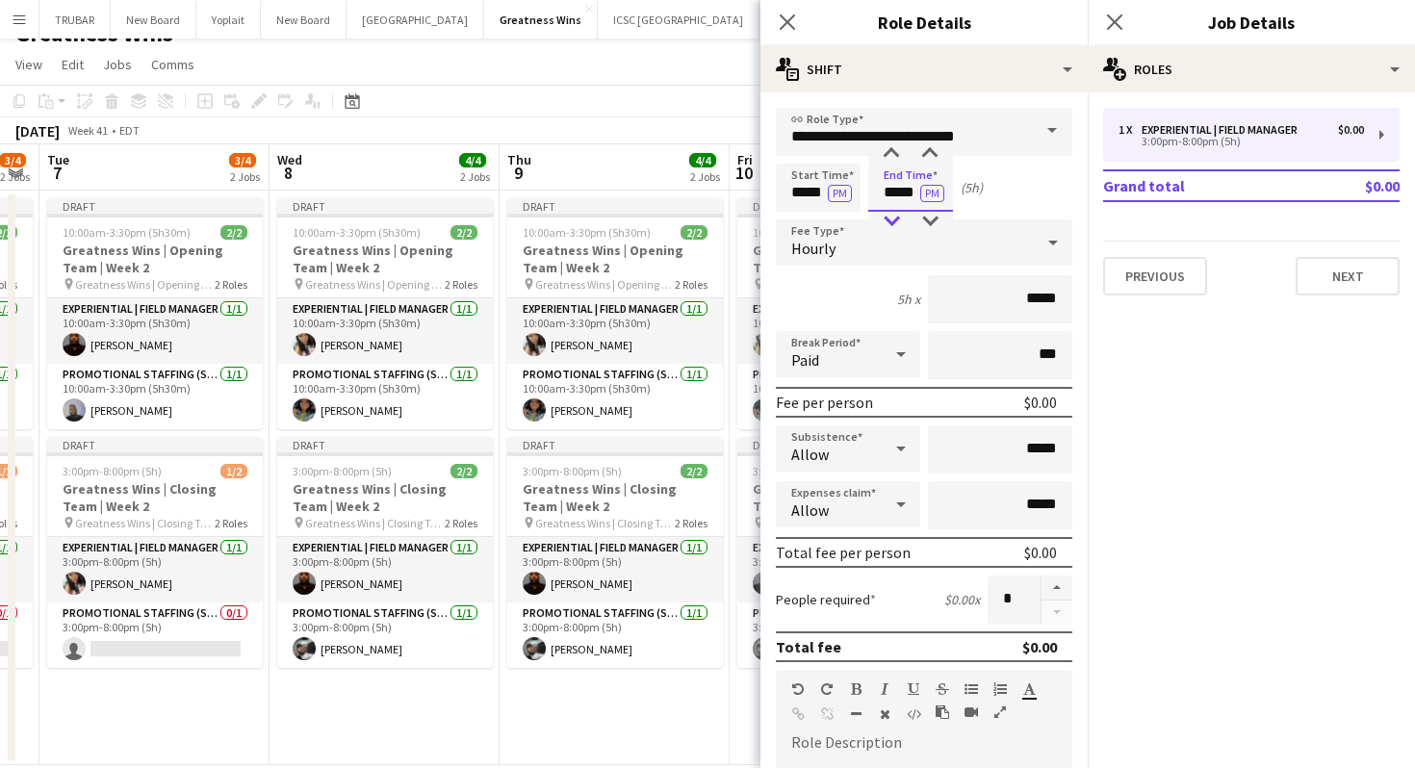
type input "*****"
click at [892, 217] on div at bounding box center [891, 221] width 39 height 19
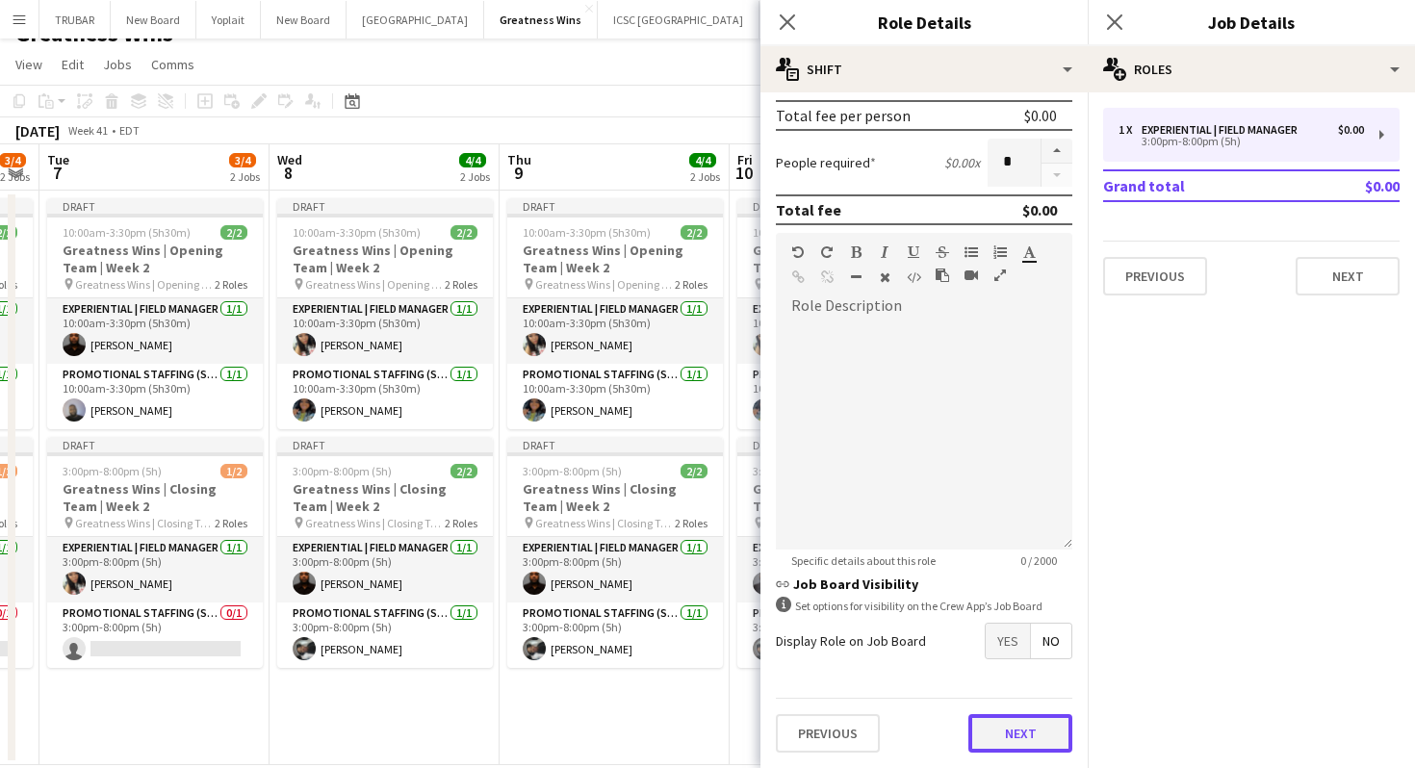
click at [1001, 741] on button "Next" at bounding box center [1020, 733] width 104 height 39
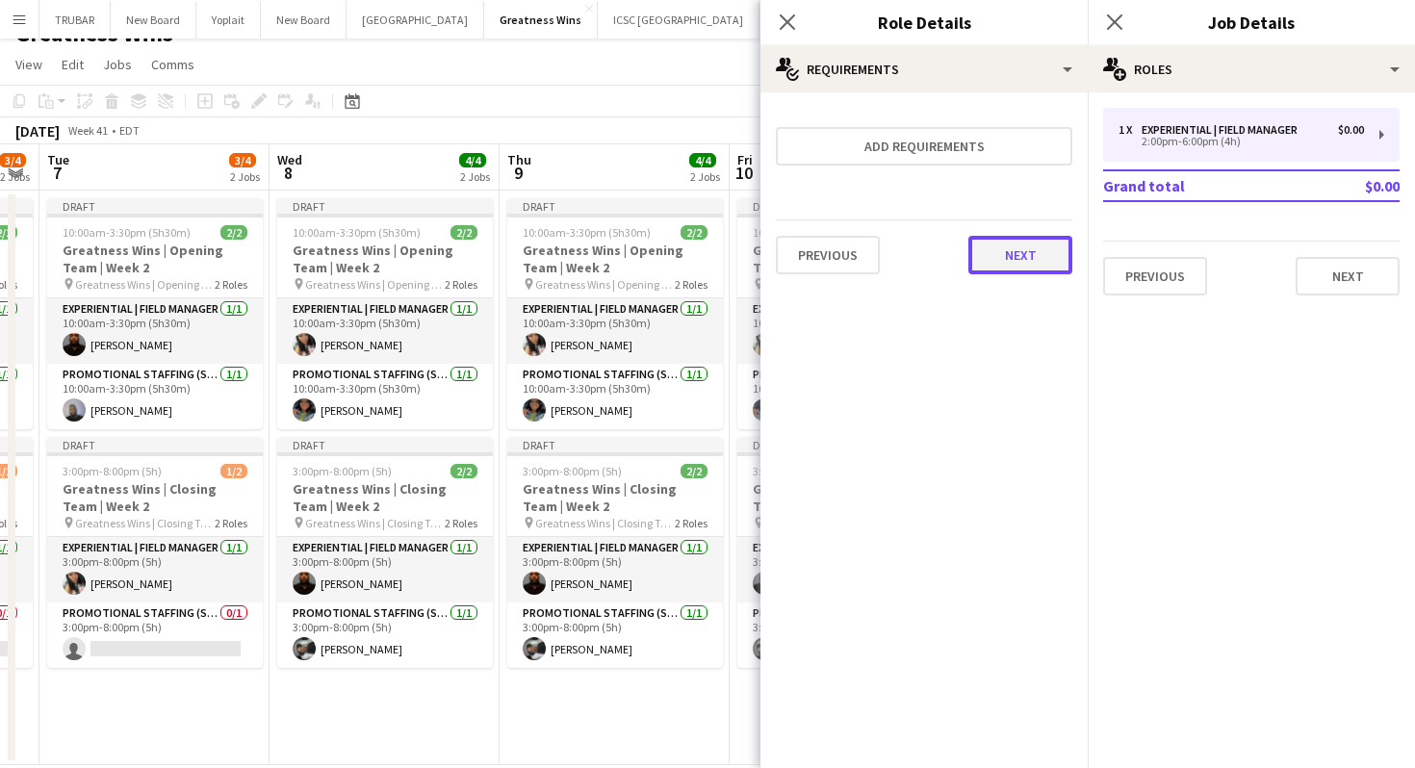
click at [1012, 269] on button "Next" at bounding box center [1020, 255] width 104 height 39
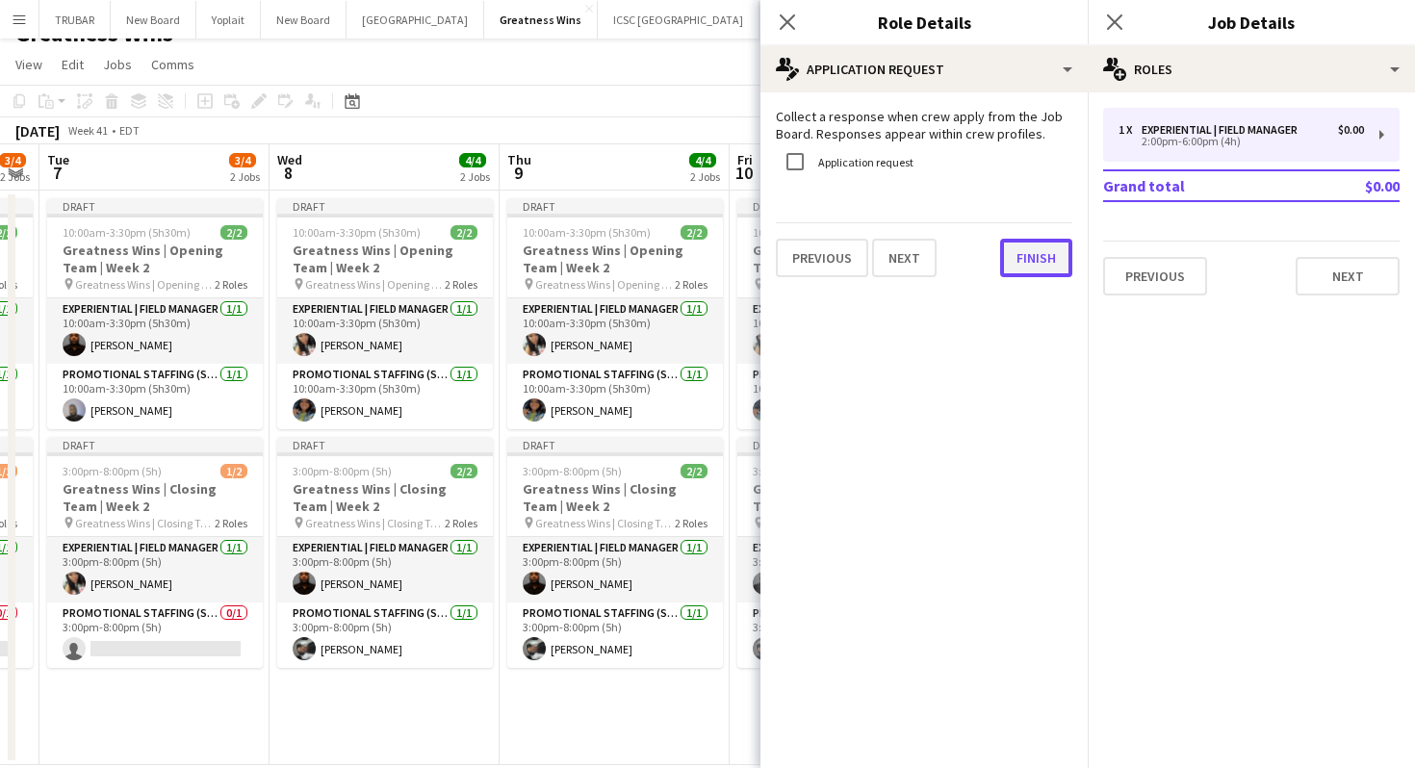
click at [1021, 256] on button "Finish" at bounding box center [1036, 258] width 72 height 39
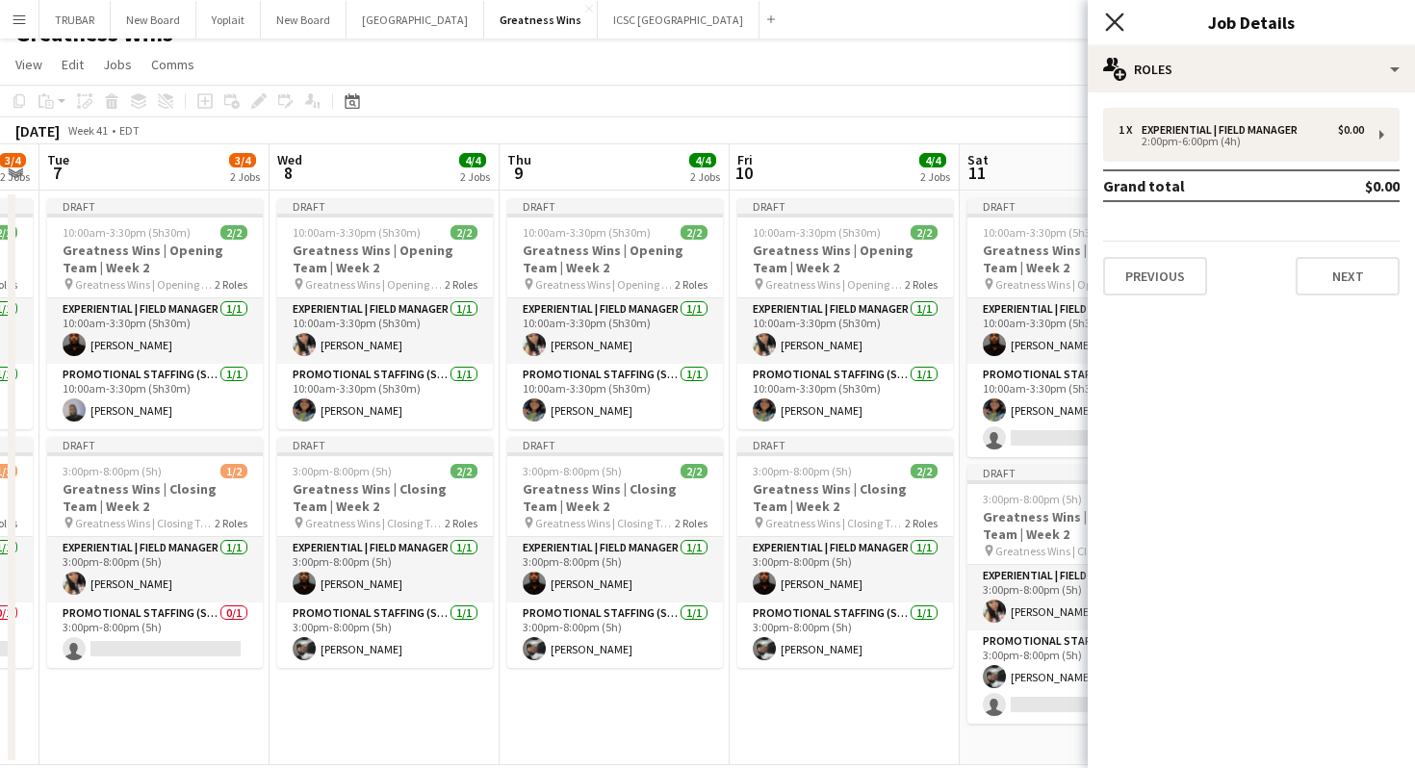
click at [1115, 24] on icon at bounding box center [1114, 22] width 18 height 18
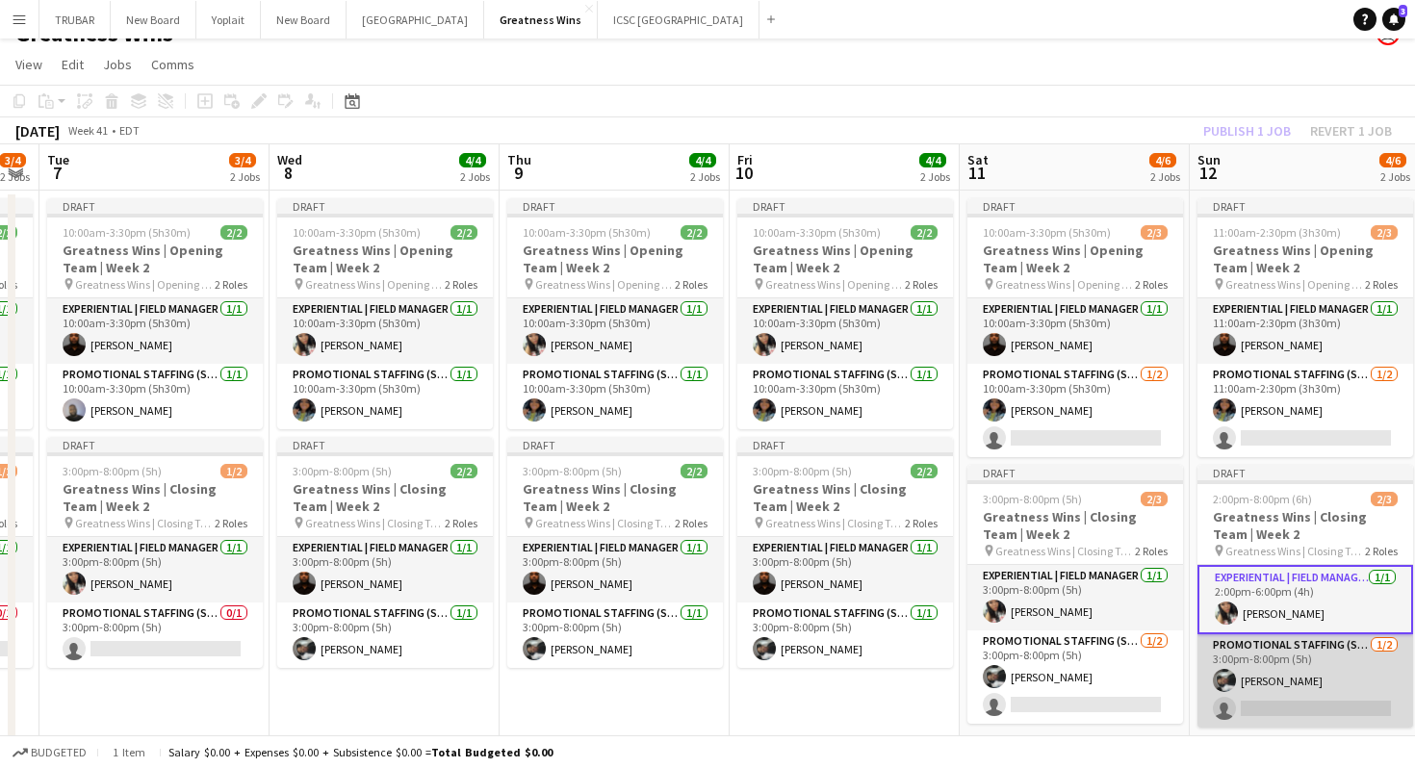
click at [1288, 657] on app-card-role "Promotional Staffing (Sales Staff) [DATE] 3:00pm-8:00pm (5h) [PERSON_NAME] sing…" at bounding box center [1305, 680] width 216 height 93
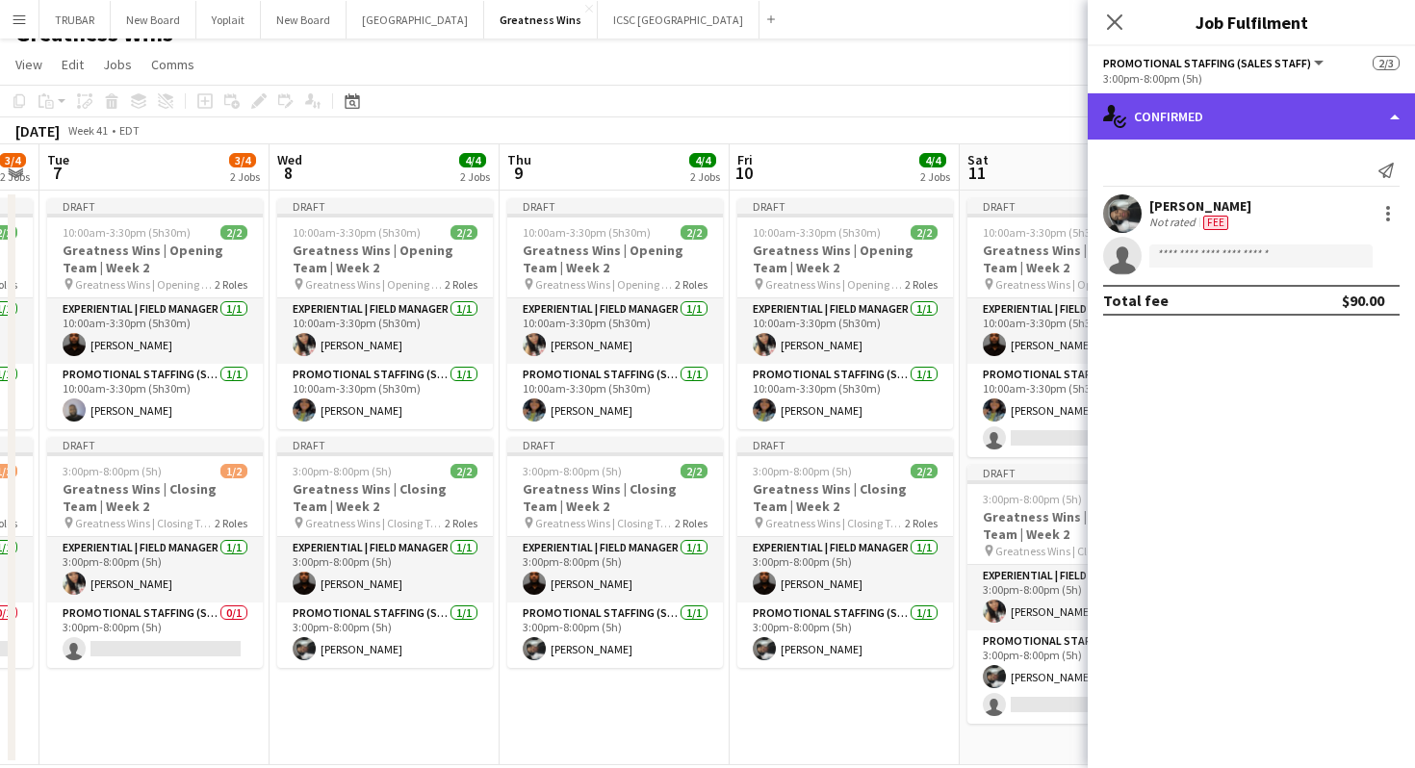
click at [1230, 110] on div "single-neutral-actions-check-2 Confirmed" at bounding box center [1251, 116] width 327 height 46
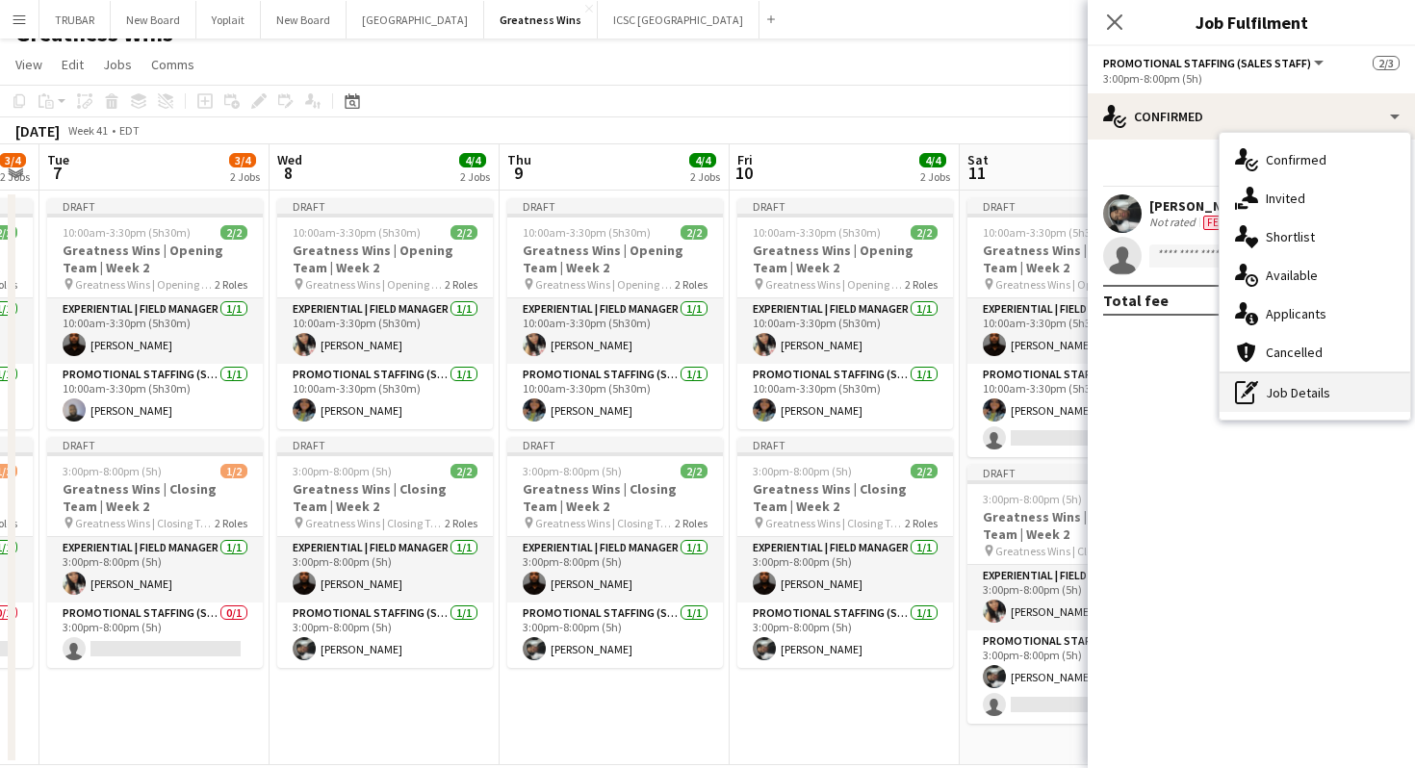
click at [1290, 392] on div "pen-write Job Details" at bounding box center [1315, 392] width 191 height 39
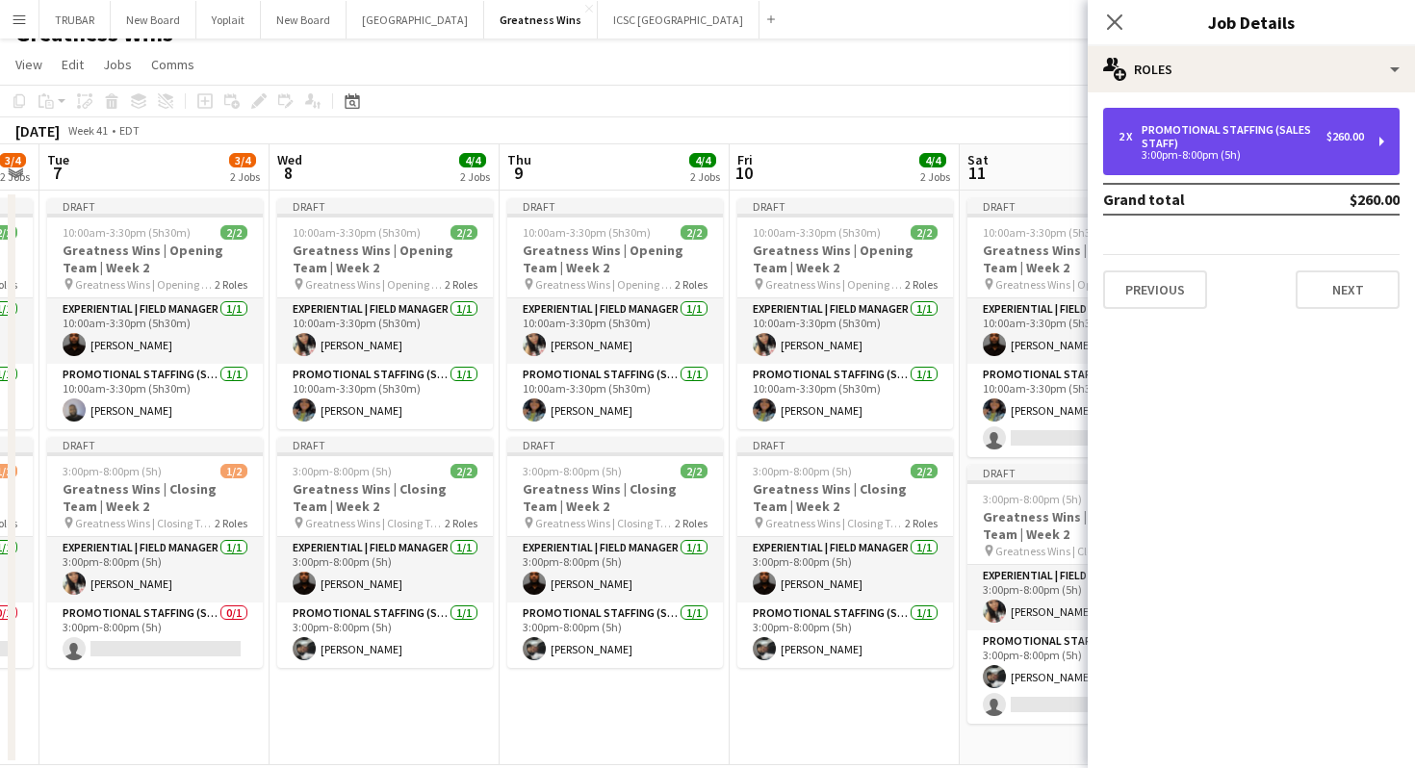
click at [1179, 155] on div "3:00pm-8:00pm (5h)" at bounding box center [1240, 155] width 245 height 10
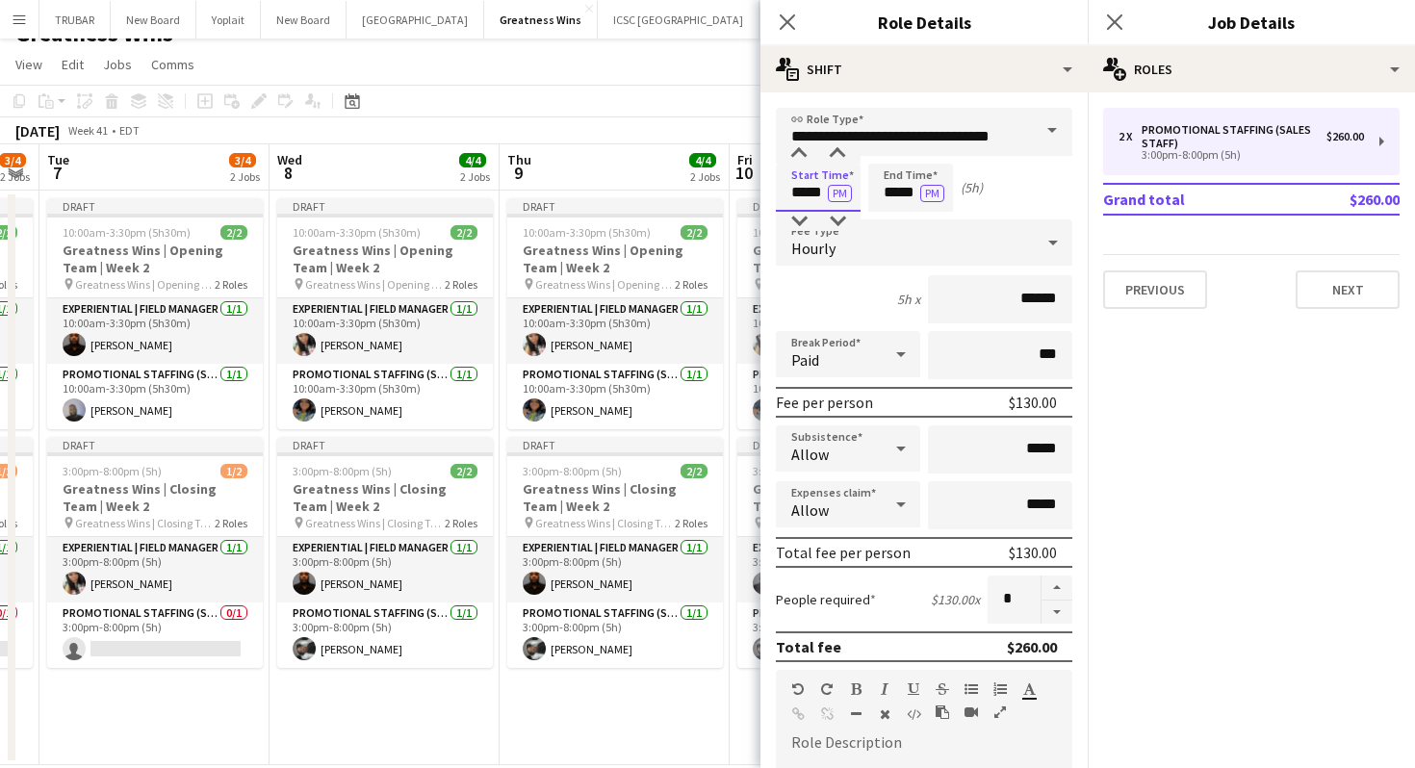
click at [782, 204] on input "*****" at bounding box center [818, 188] width 85 height 48
type input "*****"
click at [800, 221] on div at bounding box center [799, 221] width 39 height 19
click at [901, 183] on input "*****" at bounding box center [910, 188] width 85 height 48
click at [893, 214] on div at bounding box center [891, 221] width 39 height 19
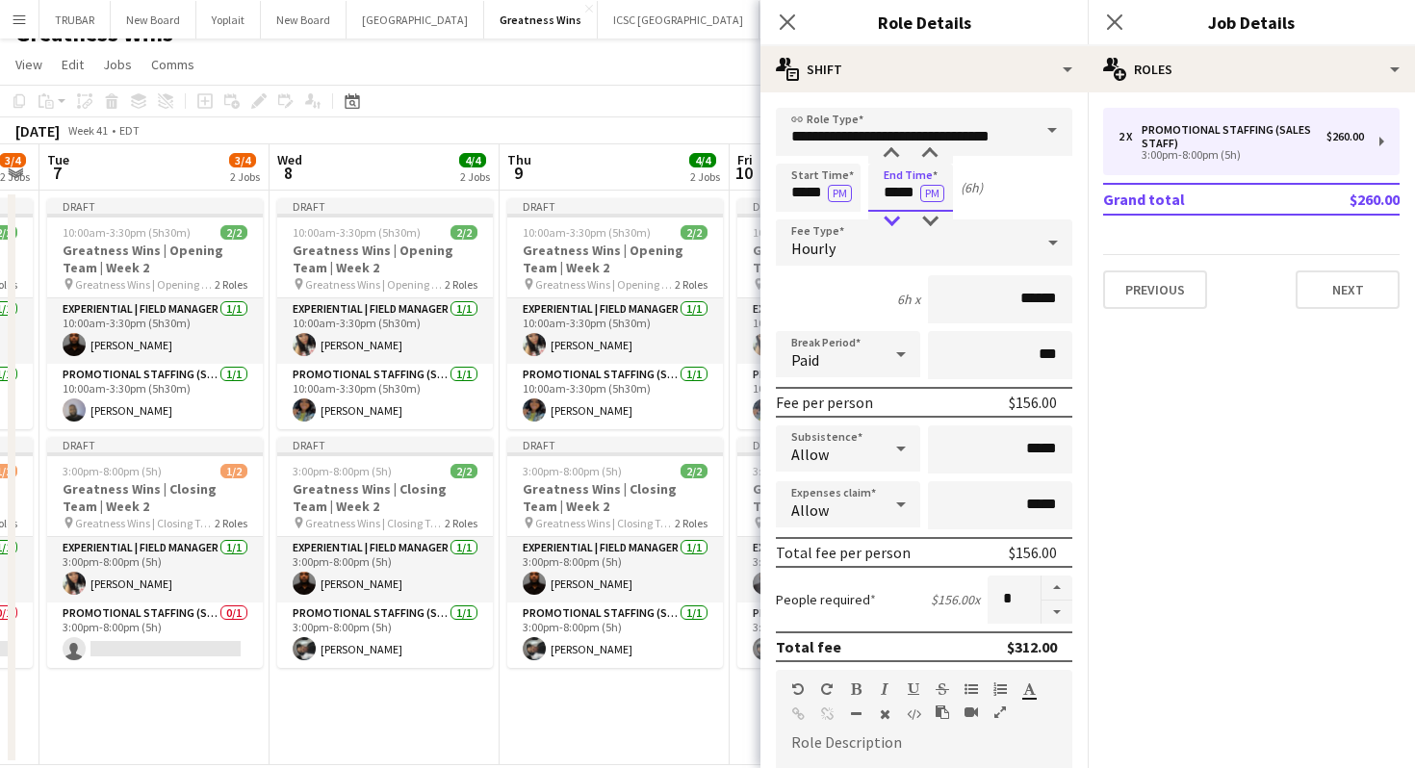
type input "*****"
click at [893, 214] on div at bounding box center [891, 221] width 39 height 19
click at [1329, 301] on button "Next" at bounding box center [1348, 289] width 104 height 39
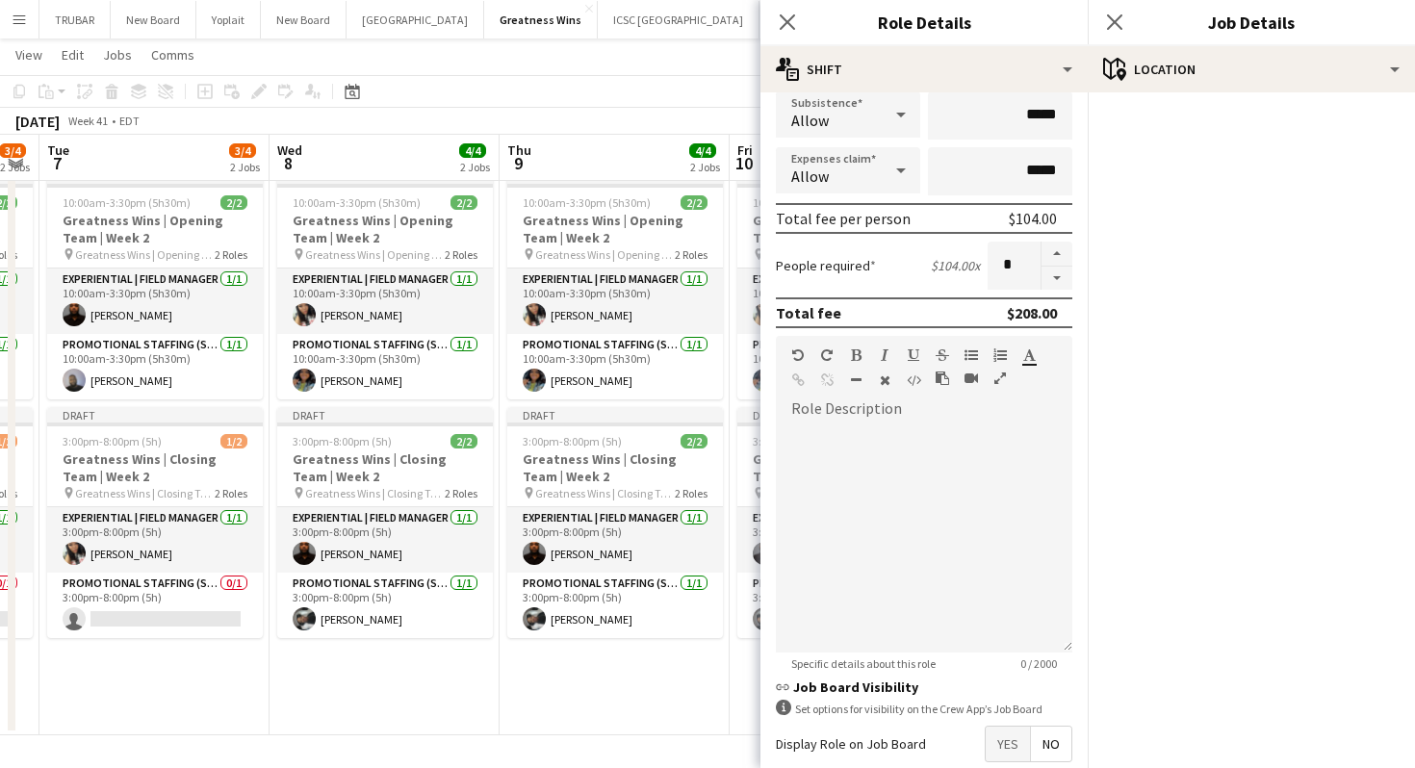
scroll to position [412, 0]
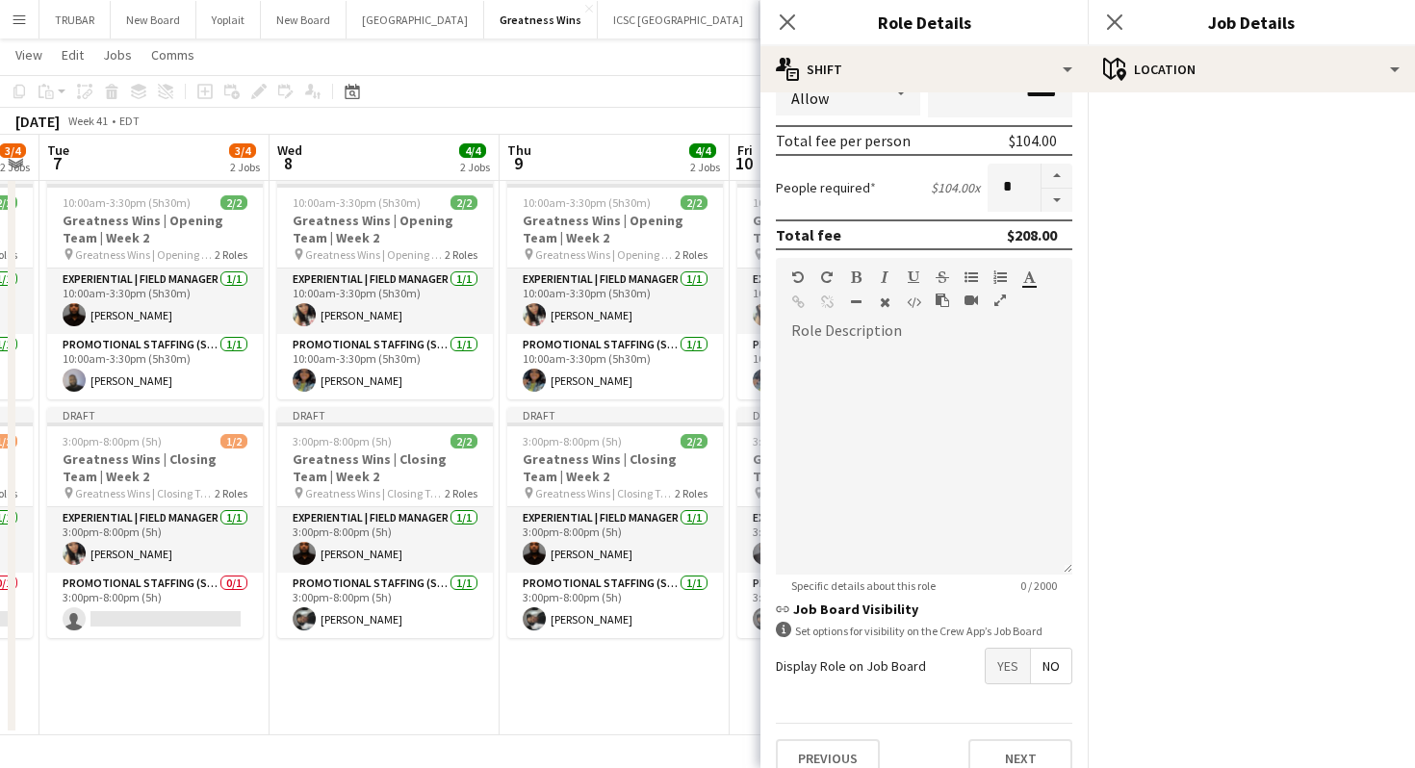
click at [807, 21] on div "Close pop-in" at bounding box center [787, 22] width 54 height 44
click at [793, 21] on icon "Close pop-in" at bounding box center [787, 22] width 18 height 18
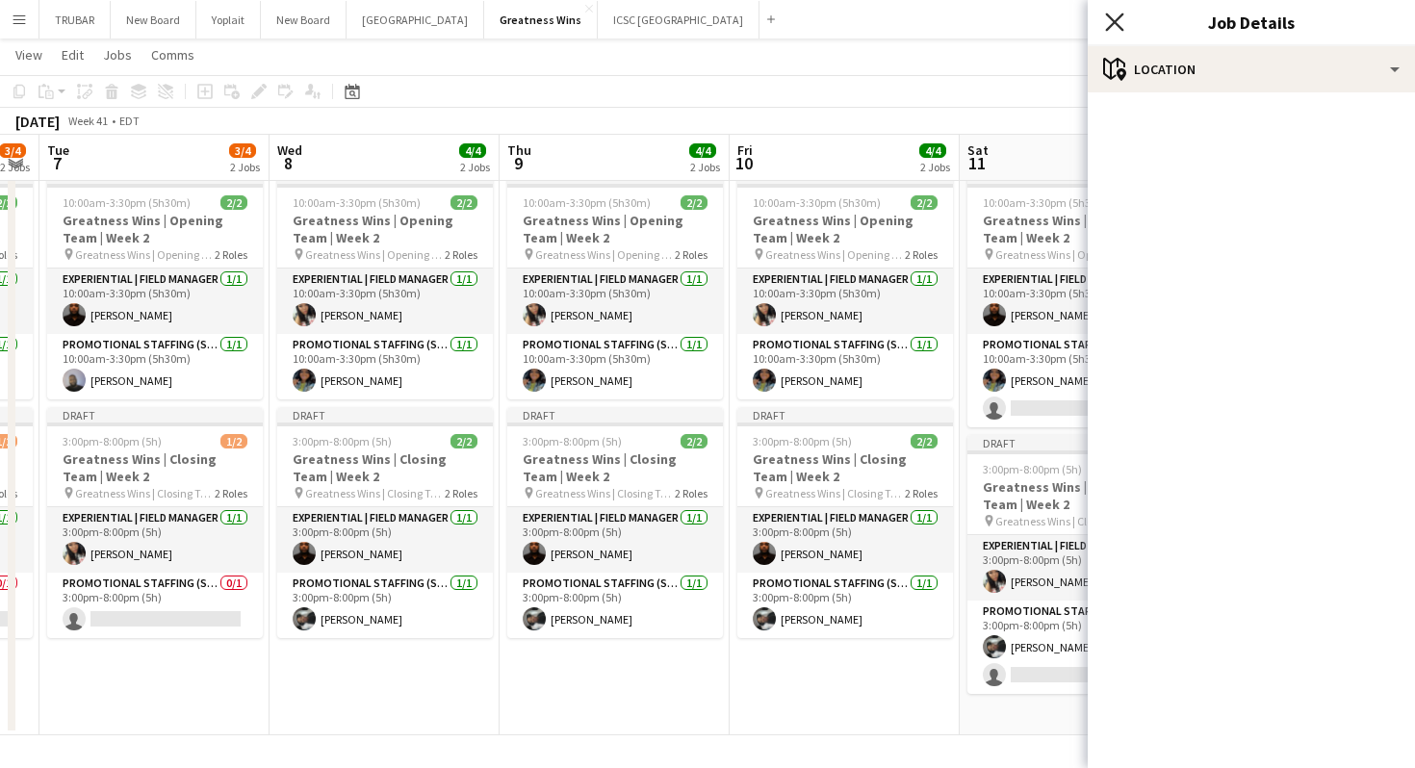
click at [1118, 17] on icon at bounding box center [1114, 22] width 18 height 18
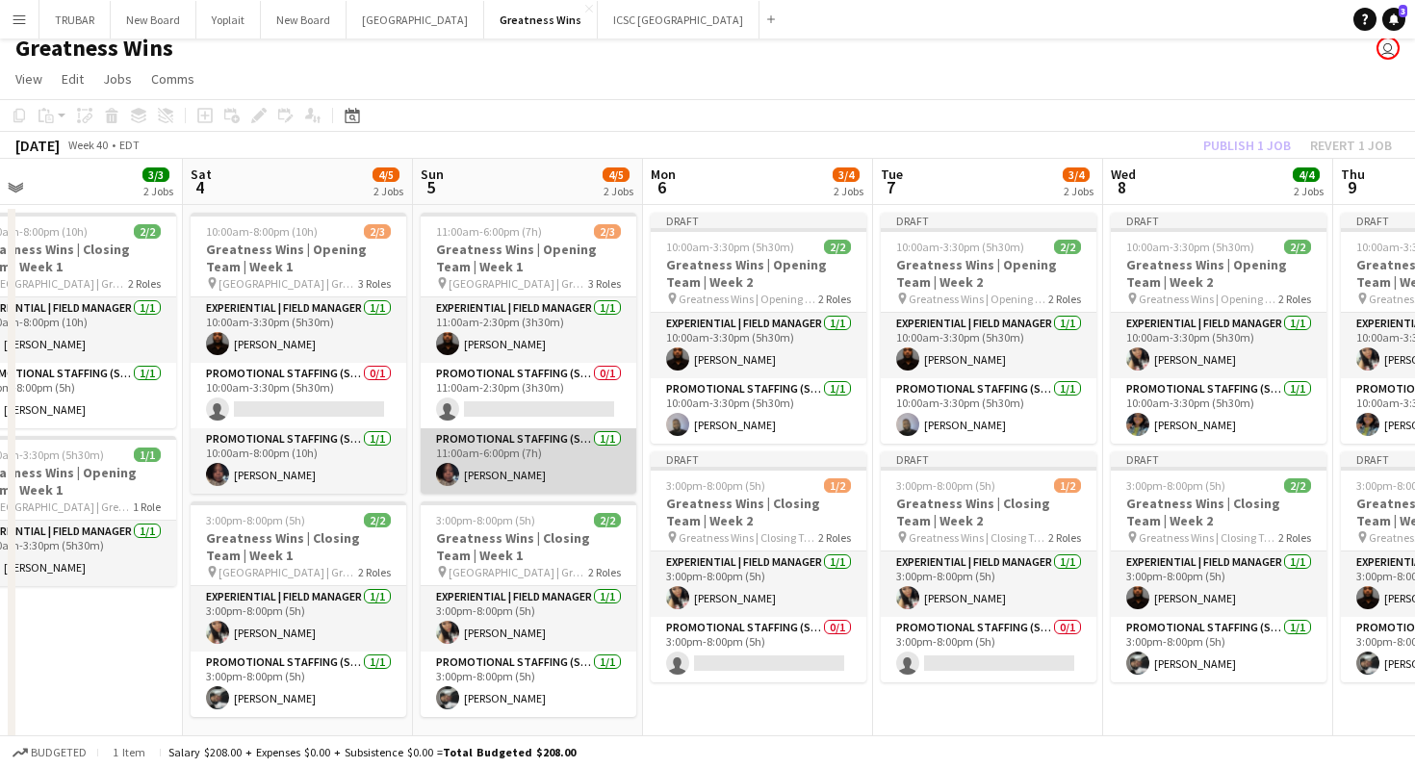
scroll to position [0, 0]
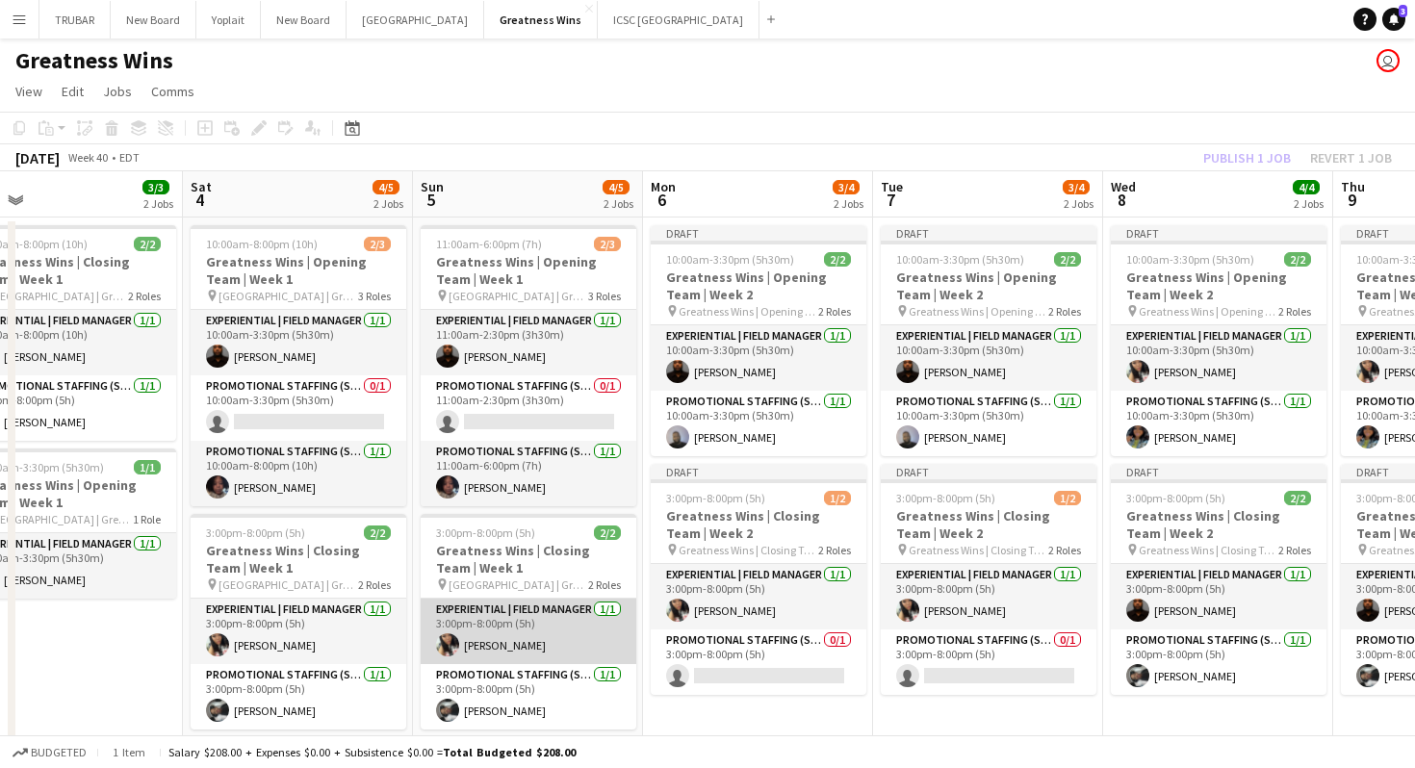
click at [528, 629] on app-card-role "Experiential | Field Manager [DATE] 3:00pm-8:00pm (5h) [PERSON_NAME]" at bounding box center [529, 631] width 216 height 65
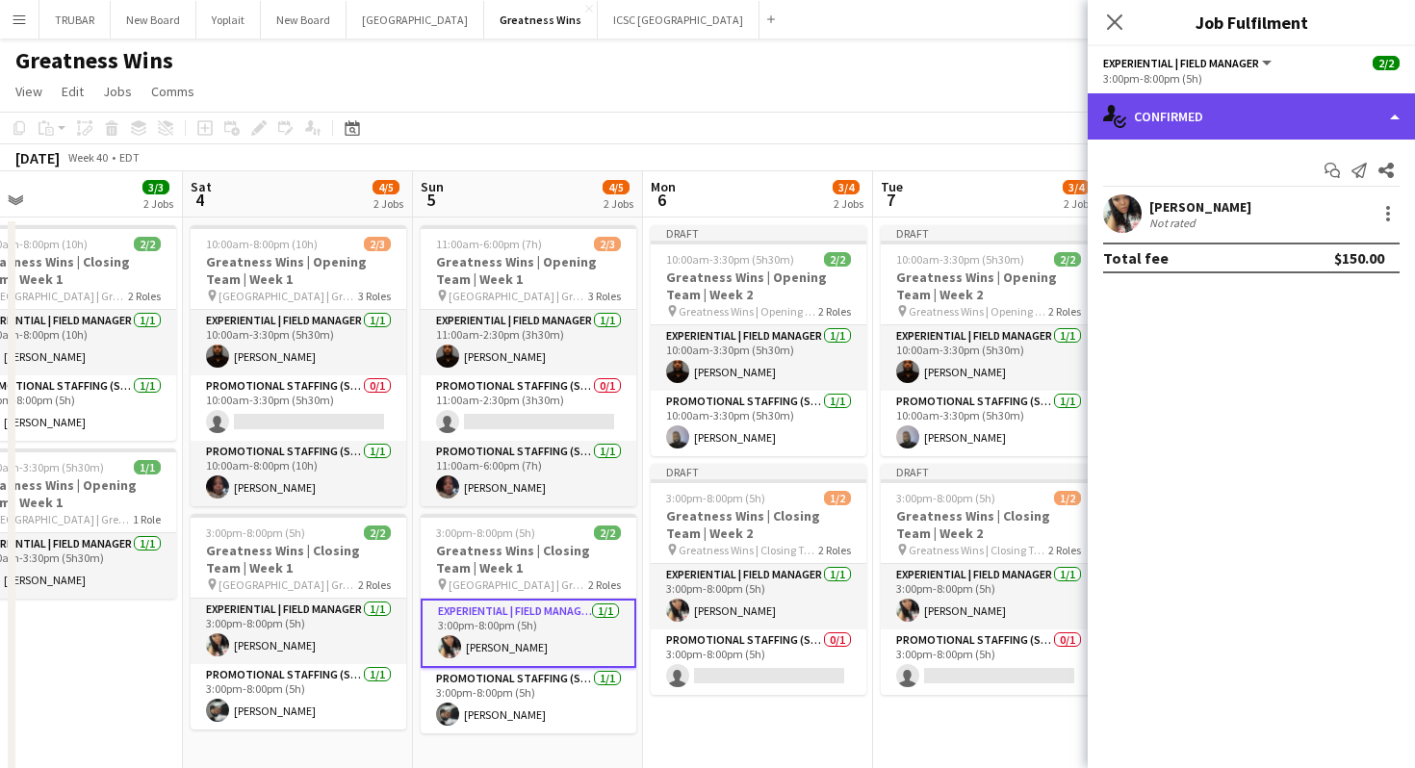
click at [1126, 118] on div "single-neutral-actions-check-2 Confirmed" at bounding box center [1251, 116] width 327 height 46
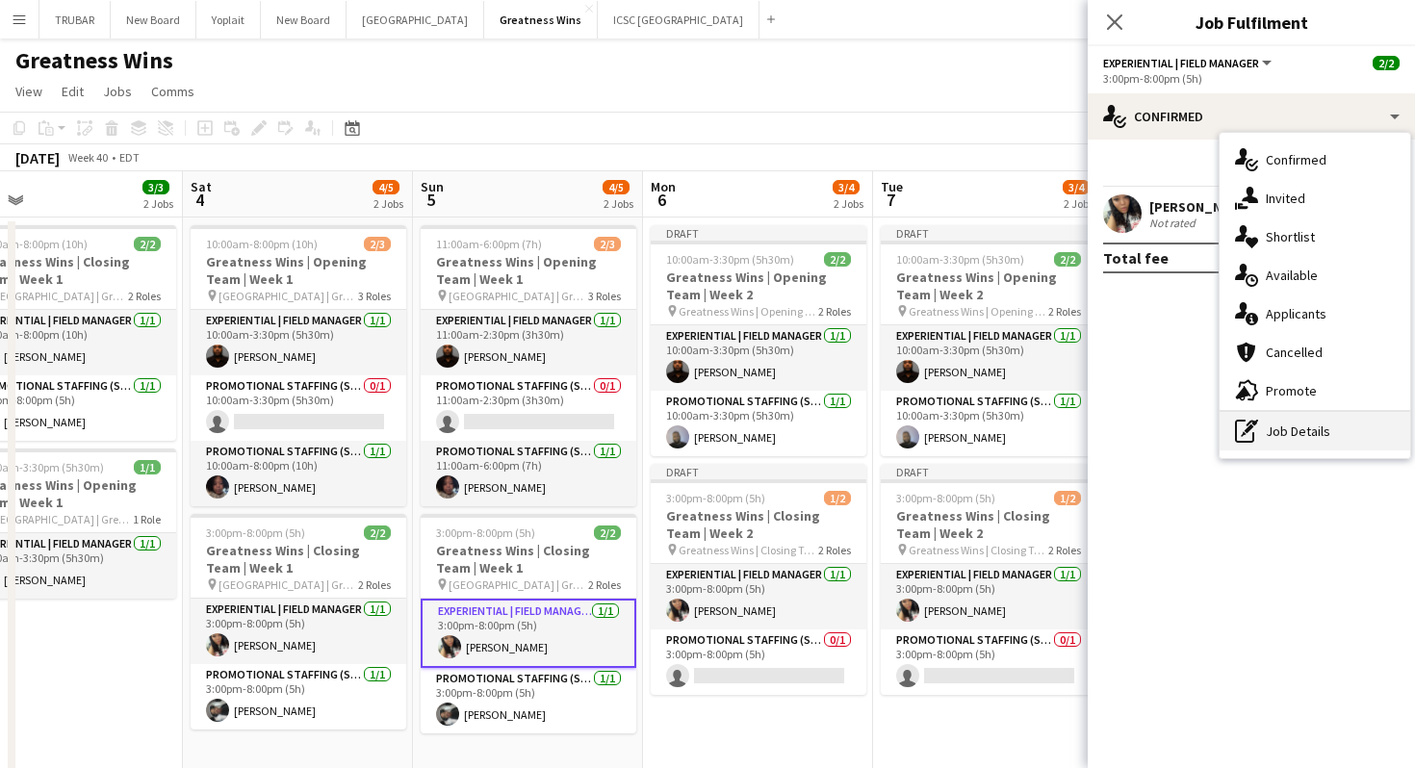
click at [1248, 426] on icon at bounding box center [1249, 428] width 9 height 9
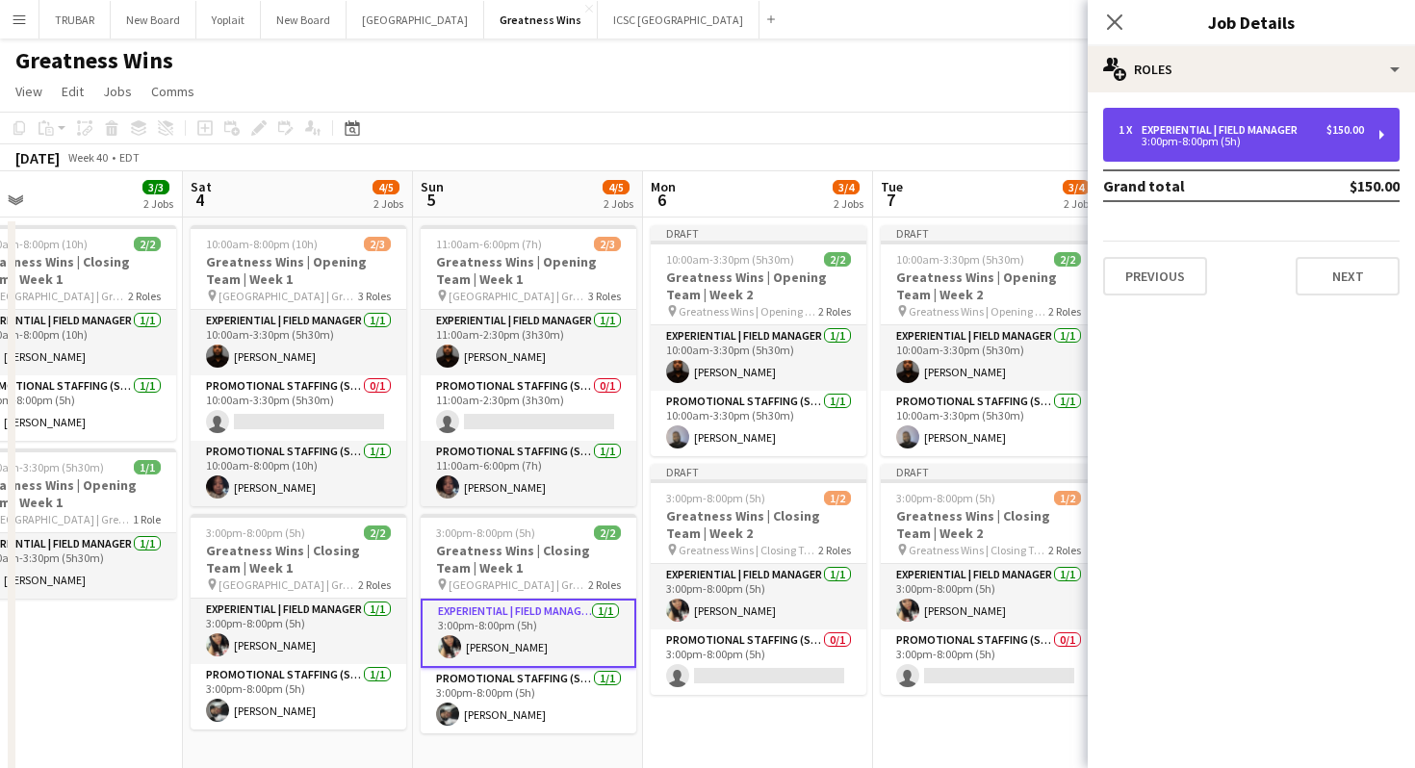
click at [1240, 153] on div "1 x Experiential | Field Manager $150.00 3:00pm-8:00pm (5h)" at bounding box center [1251, 135] width 296 height 54
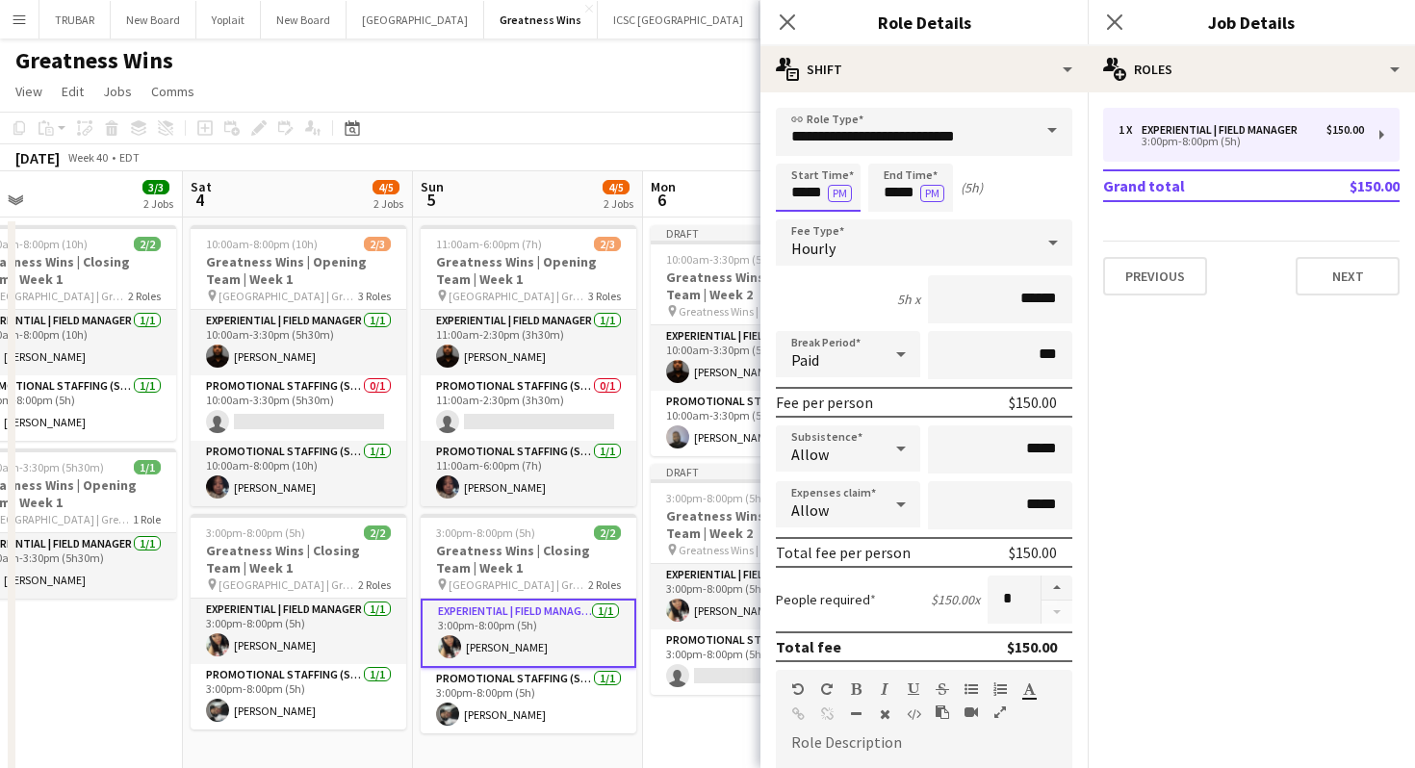
click at [791, 195] on input "*****" at bounding box center [818, 188] width 85 height 48
type input "*****"
click at [797, 216] on div at bounding box center [799, 221] width 39 height 19
click at [895, 181] on input "*****" at bounding box center [910, 188] width 85 height 48
click at [892, 226] on div at bounding box center [891, 221] width 39 height 19
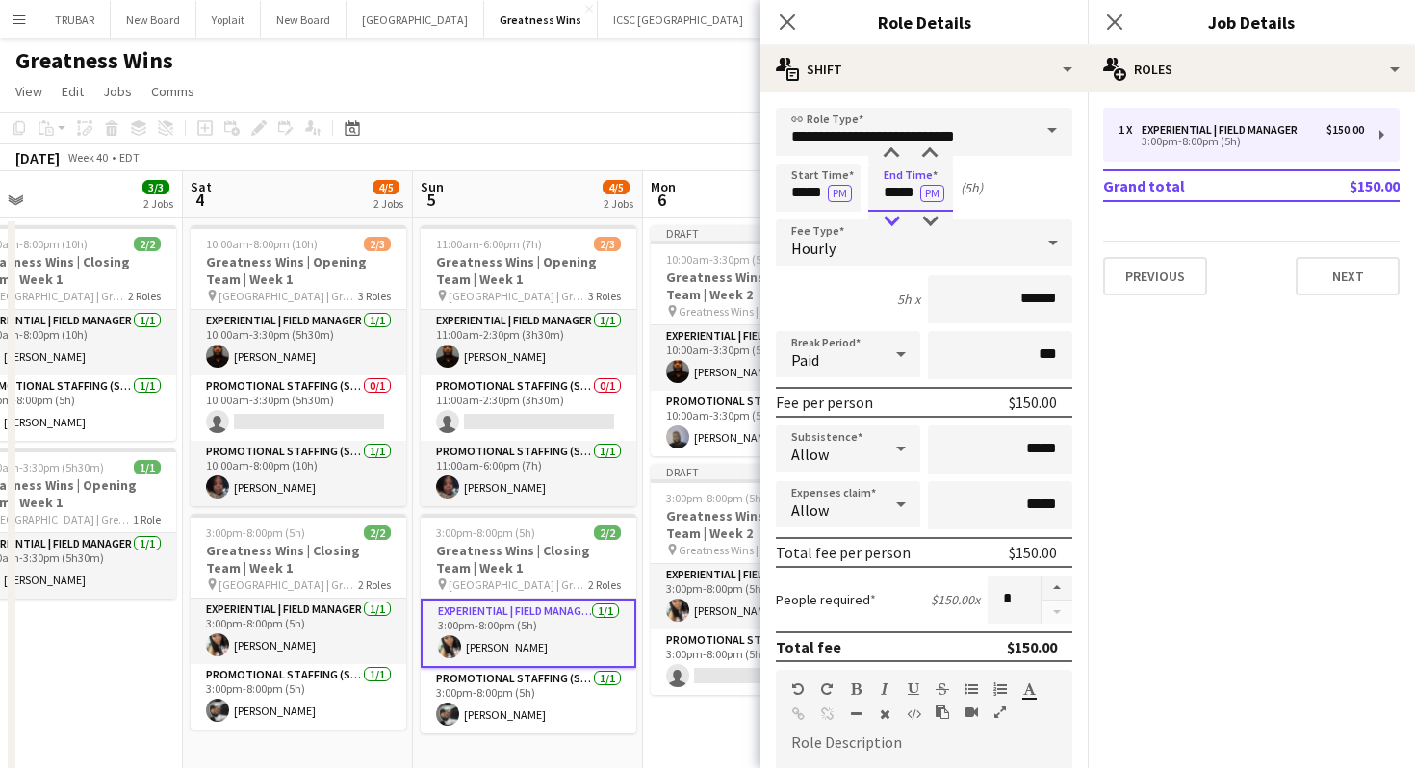
type input "*****"
click at [892, 226] on div at bounding box center [891, 221] width 39 height 19
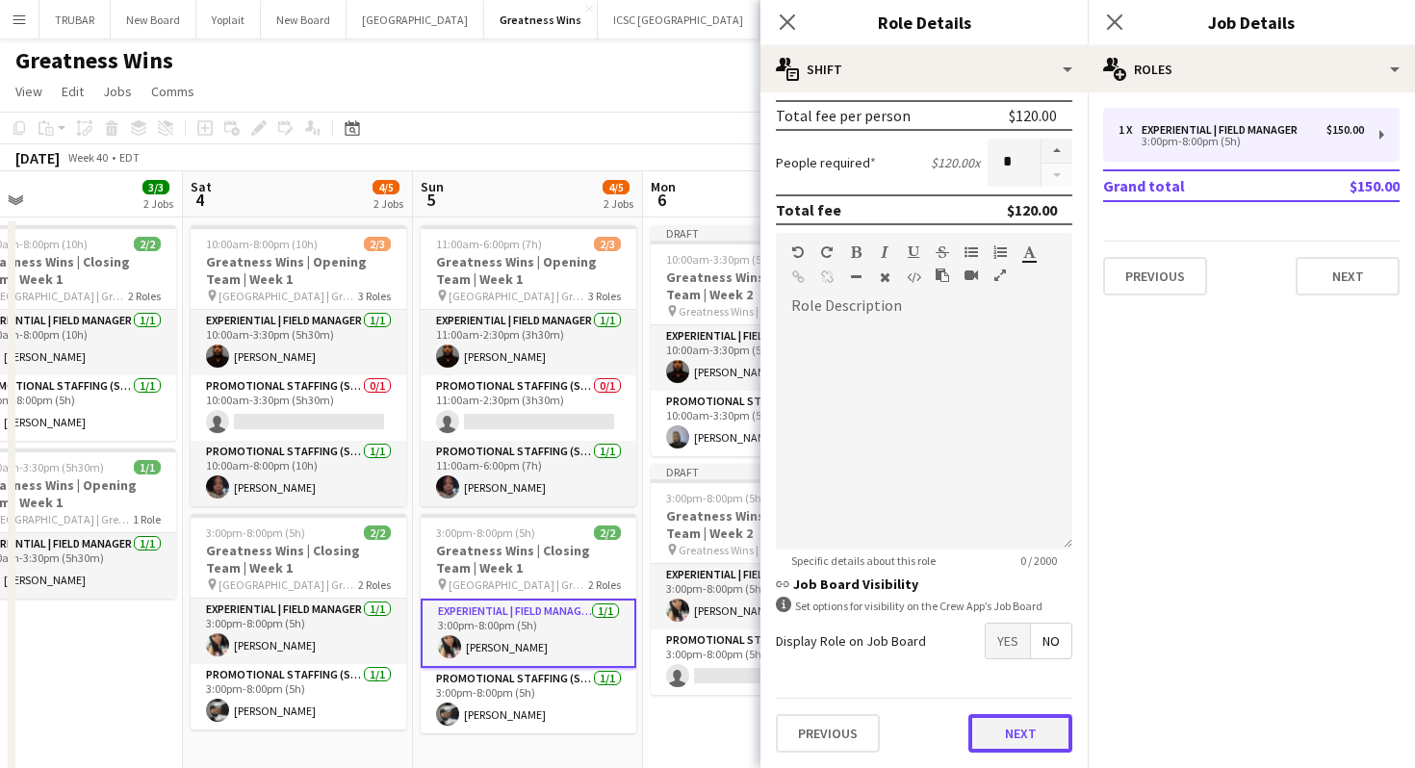
click at [1006, 742] on button "Next" at bounding box center [1020, 733] width 104 height 39
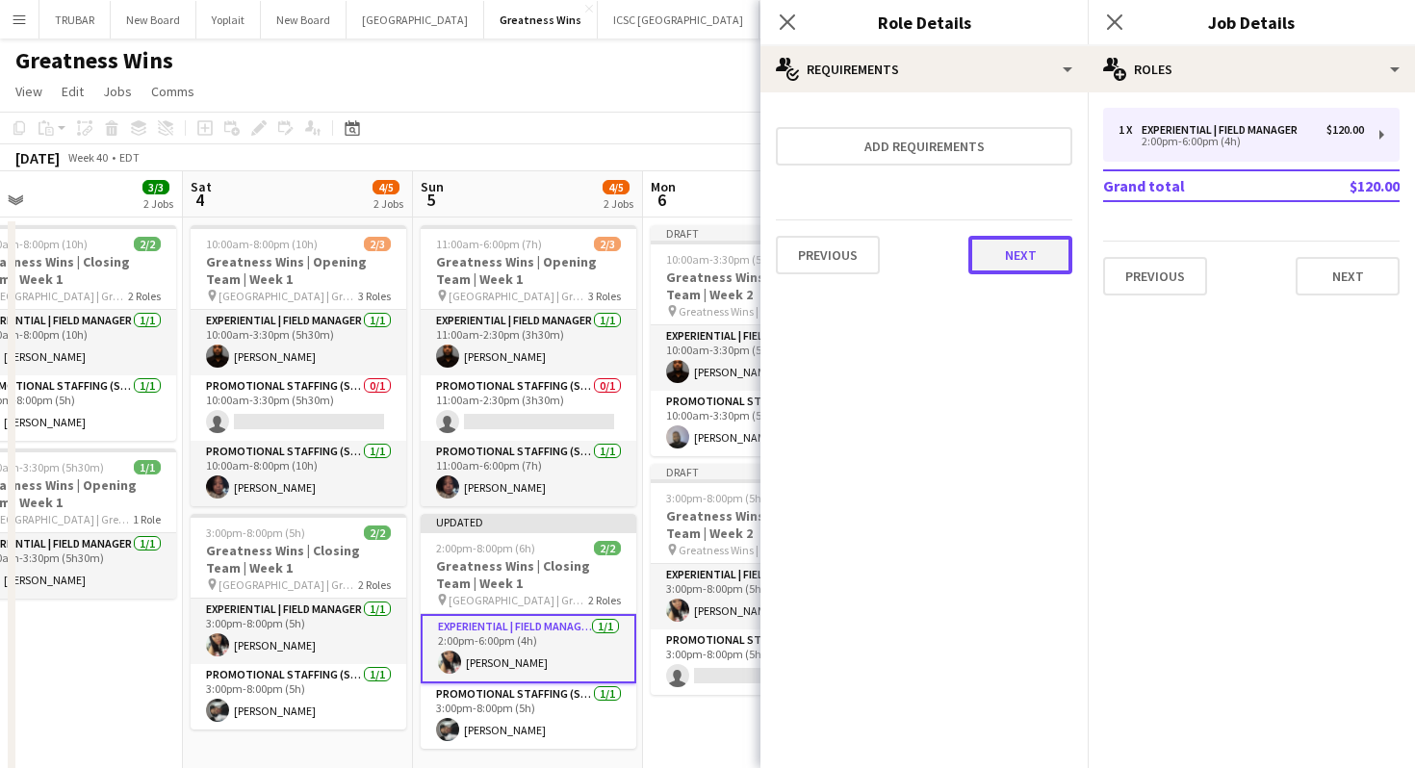
click at [1021, 252] on button "Next" at bounding box center [1020, 255] width 104 height 39
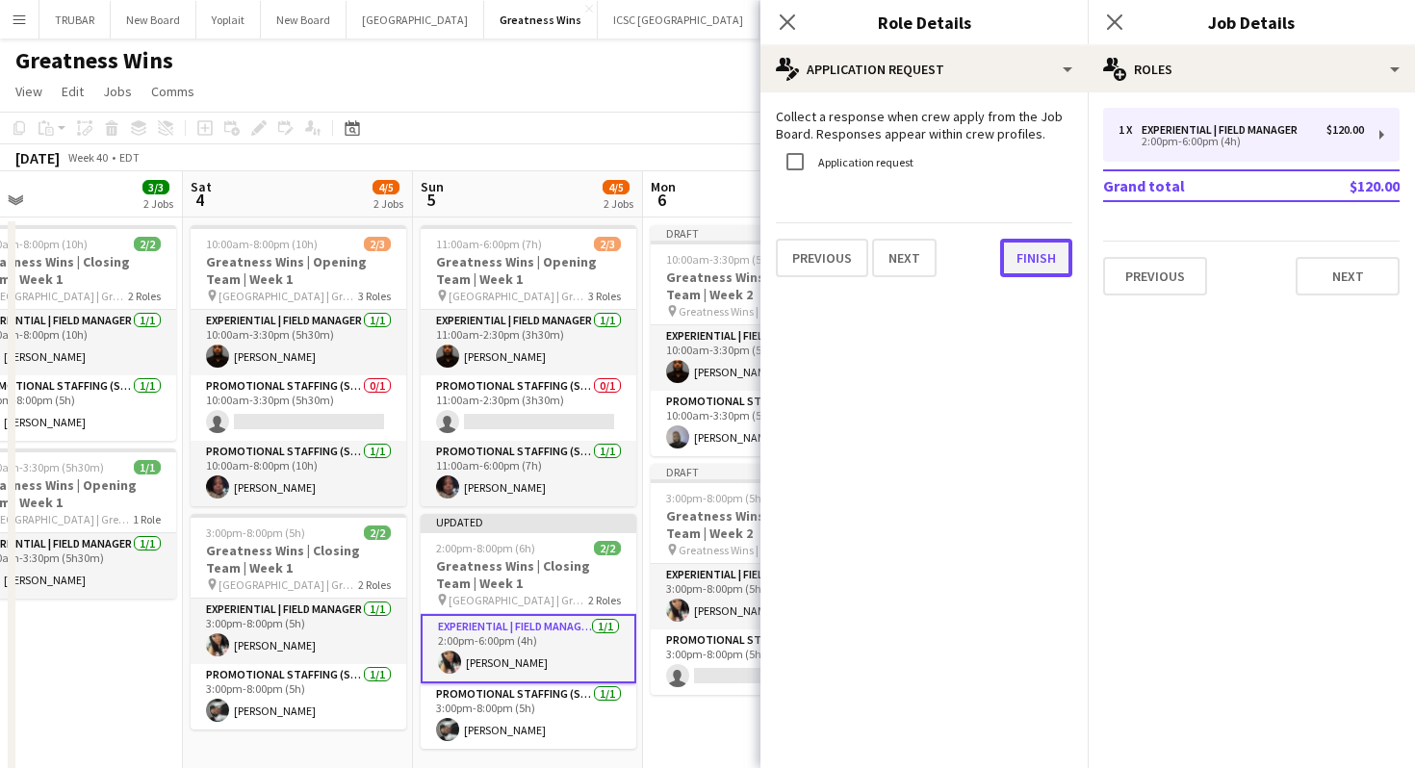
click at [1013, 263] on button "Finish" at bounding box center [1036, 258] width 72 height 39
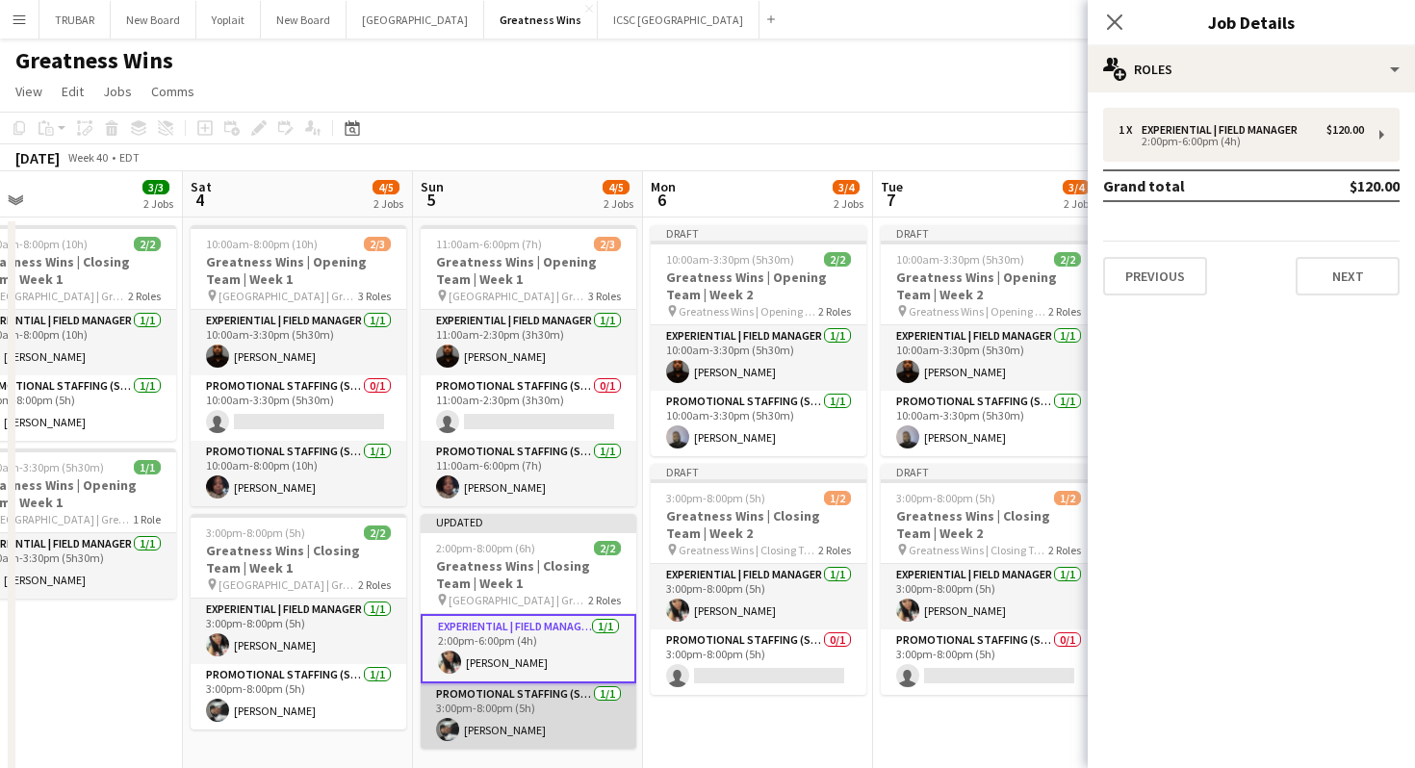
click at [543, 710] on app-card-role "Promotional Staffing (Sales Staff) [DATE] 3:00pm-8:00pm (5h) [PERSON_NAME]" at bounding box center [529, 715] width 216 height 65
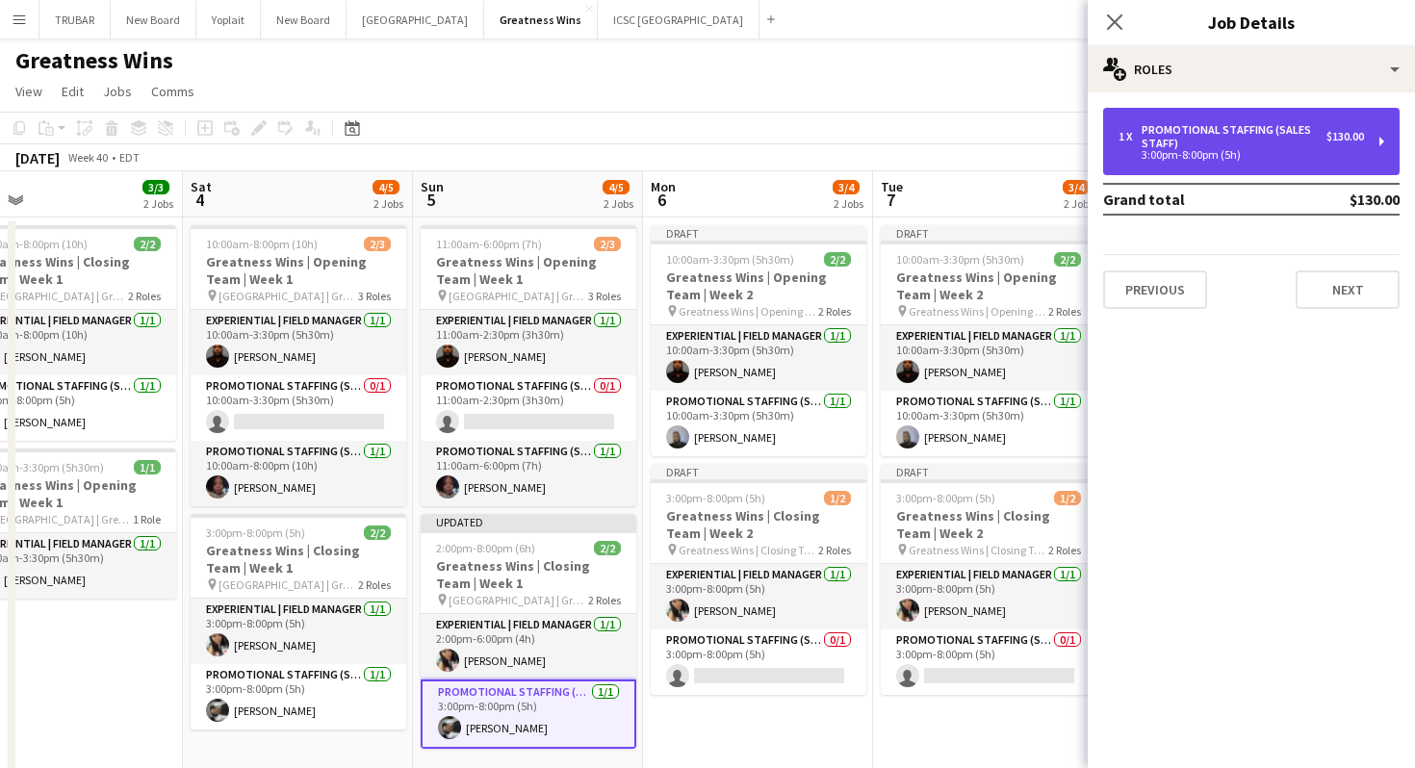
click at [1209, 153] on div "3:00pm-8:00pm (5h)" at bounding box center [1240, 155] width 245 height 10
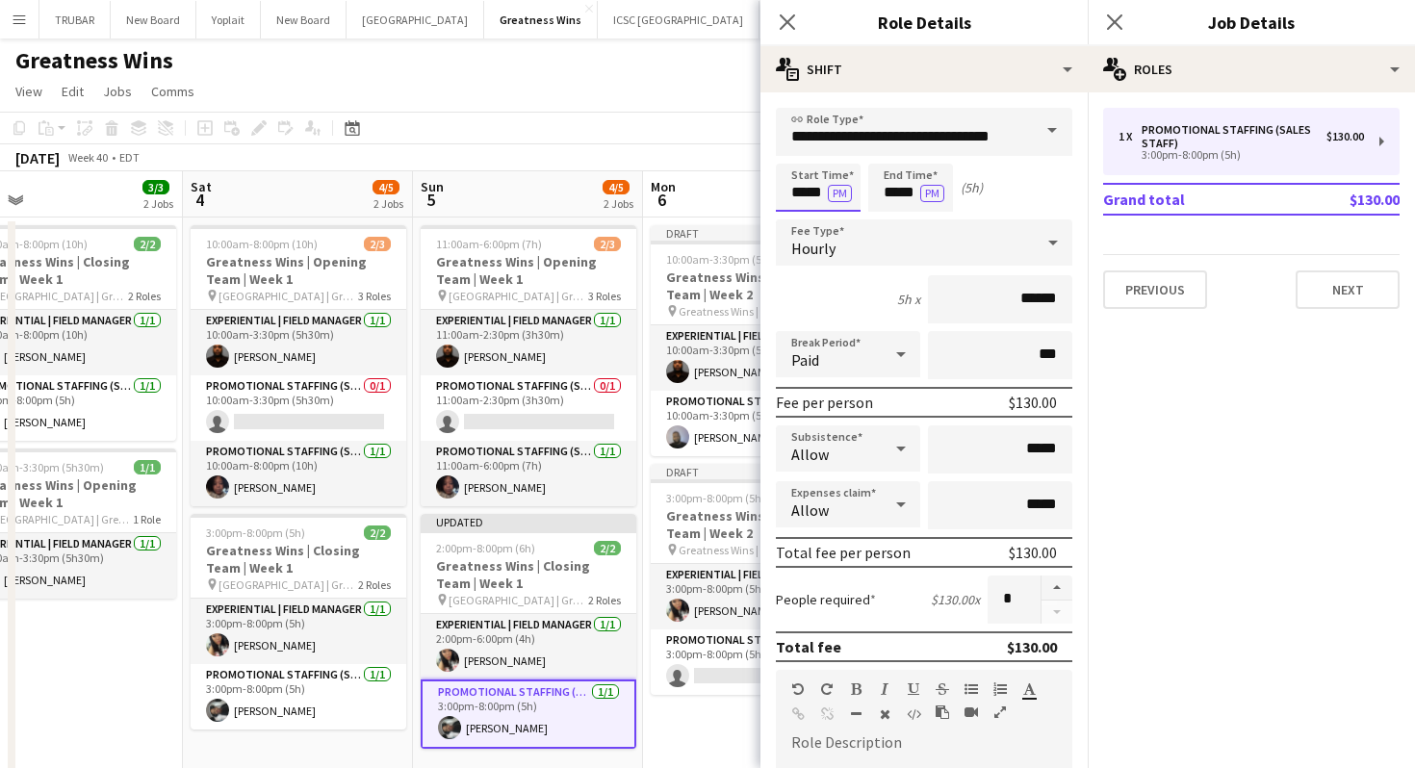
click at [808, 186] on input "*****" at bounding box center [818, 188] width 85 height 48
type input "*****"
click at [802, 218] on div at bounding box center [799, 221] width 39 height 19
click at [912, 172] on input "*****" at bounding box center [910, 188] width 85 height 48
click at [898, 218] on div at bounding box center [891, 221] width 39 height 19
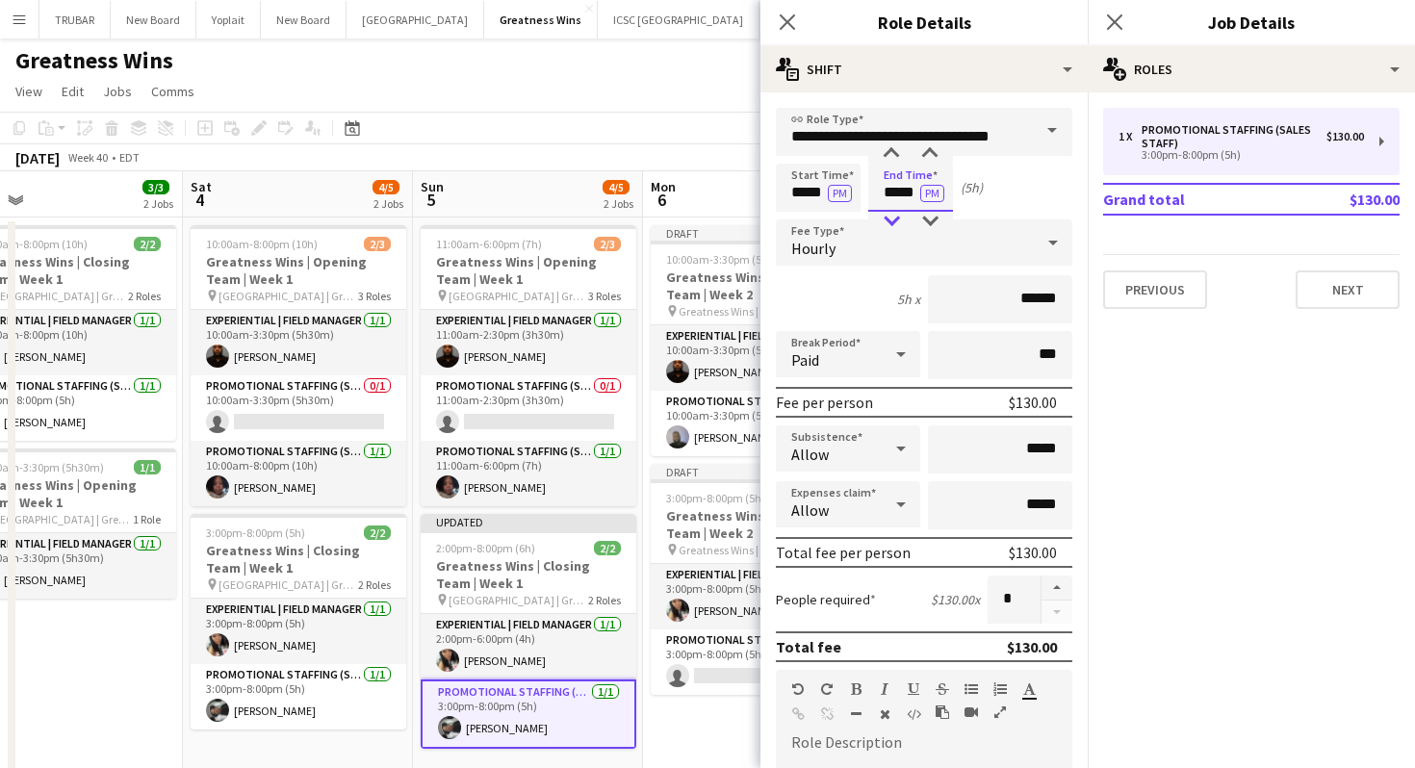
type input "*****"
click at [898, 218] on div at bounding box center [891, 221] width 39 height 19
click at [1114, 15] on icon "Close pop-in" at bounding box center [1114, 22] width 18 height 18
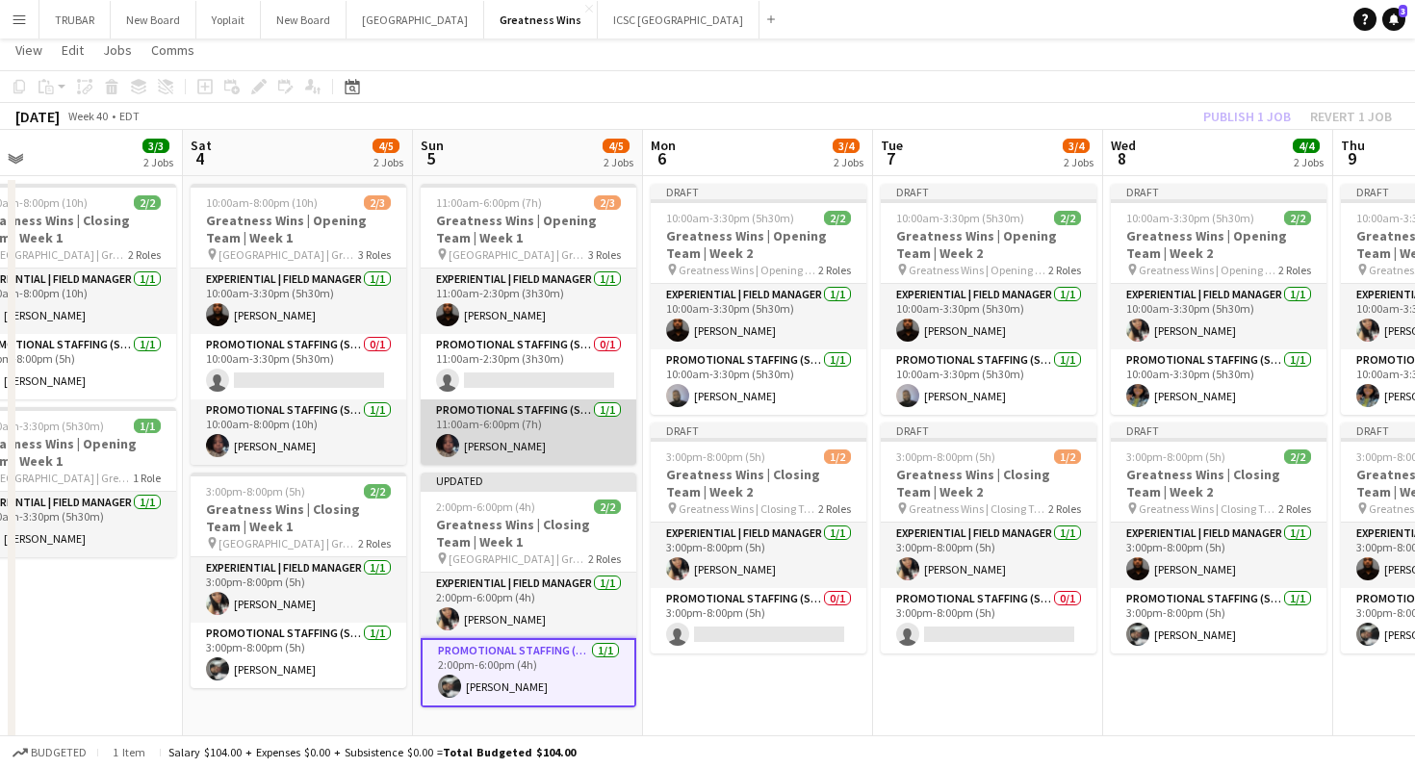
scroll to position [55, 0]
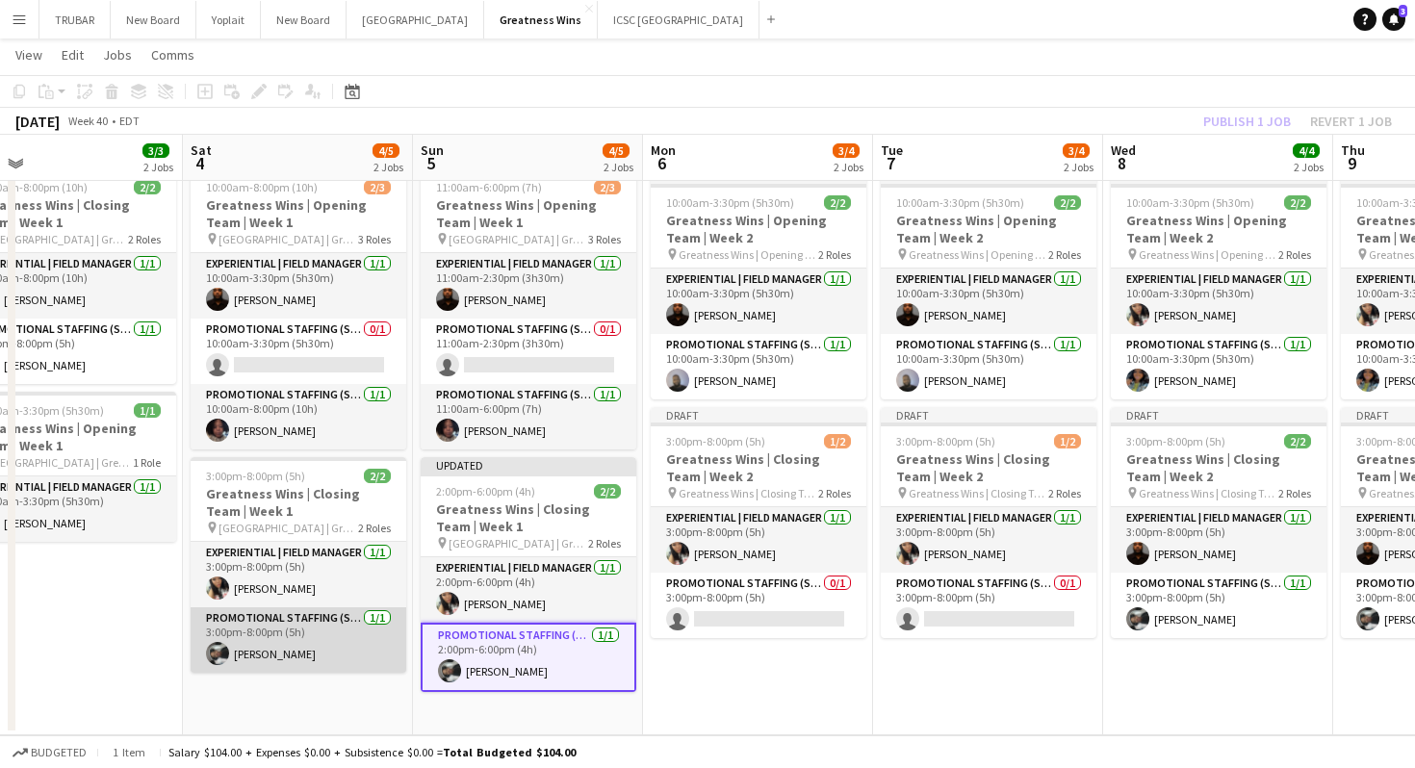
click at [289, 629] on app-card-role "Promotional Staffing (Sales Staff) [DATE] 3:00pm-8:00pm (5h) [PERSON_NAME]" at bounding box center [299, 639] width 216 height 65
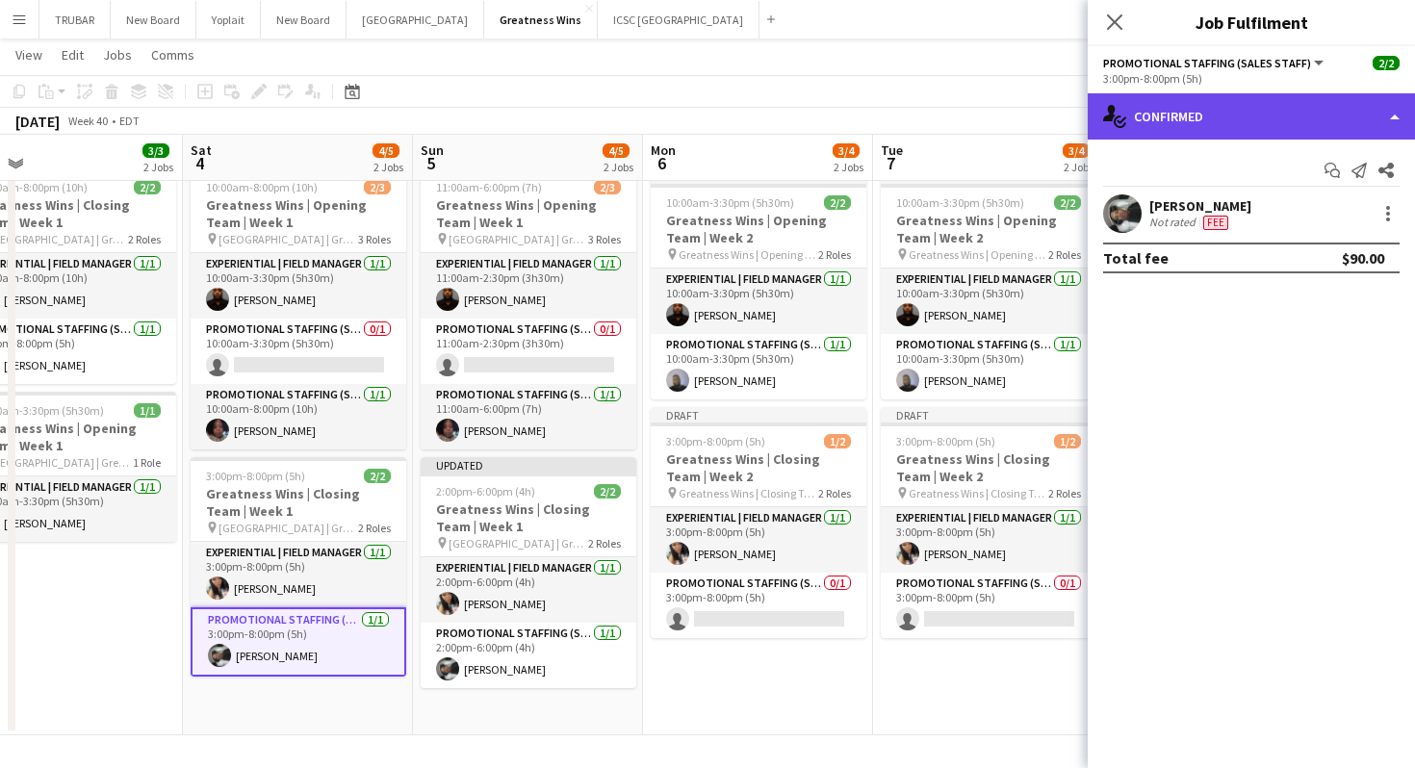
click at [1215, 111] on div "single-neutral-actions-check-2 Confirmed" at bounding box center [1251, 116] width 327 height 46
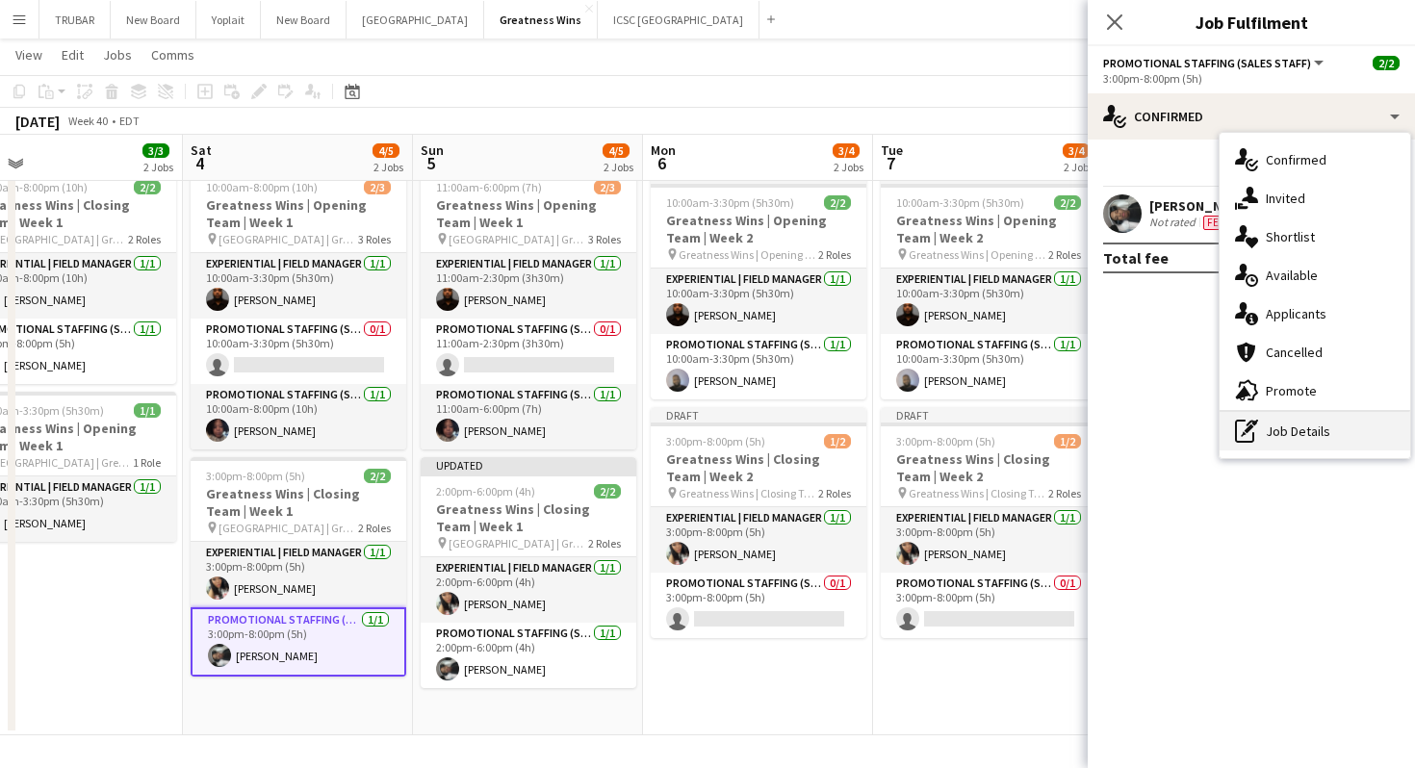
click at [1264, 428] on div "pen-write Job Details" at bounding box center [1315, 431] width 191 height 39
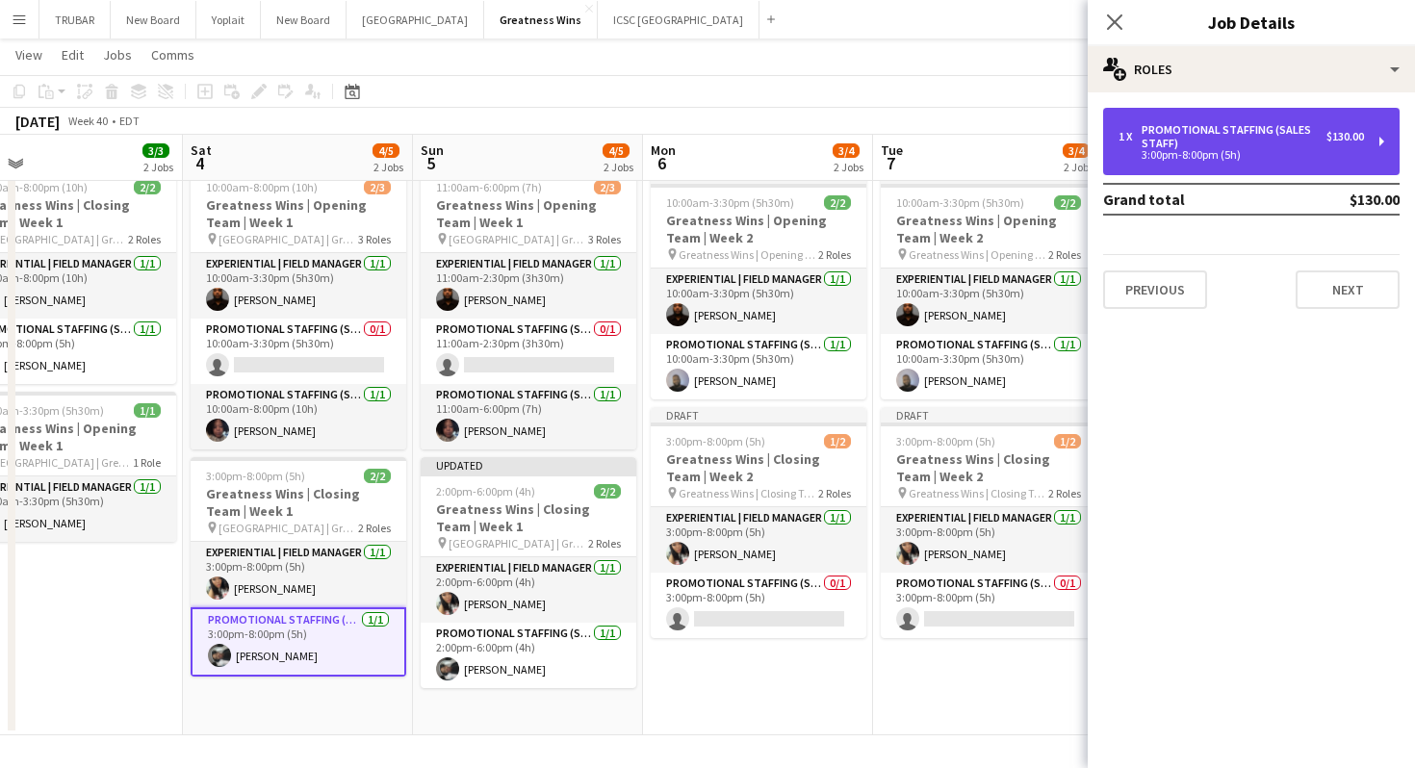
click at [1189, 144] on div "Promotional Staffing (Sales Staff)" at bounding box center [1234, 136] width 185 height 27
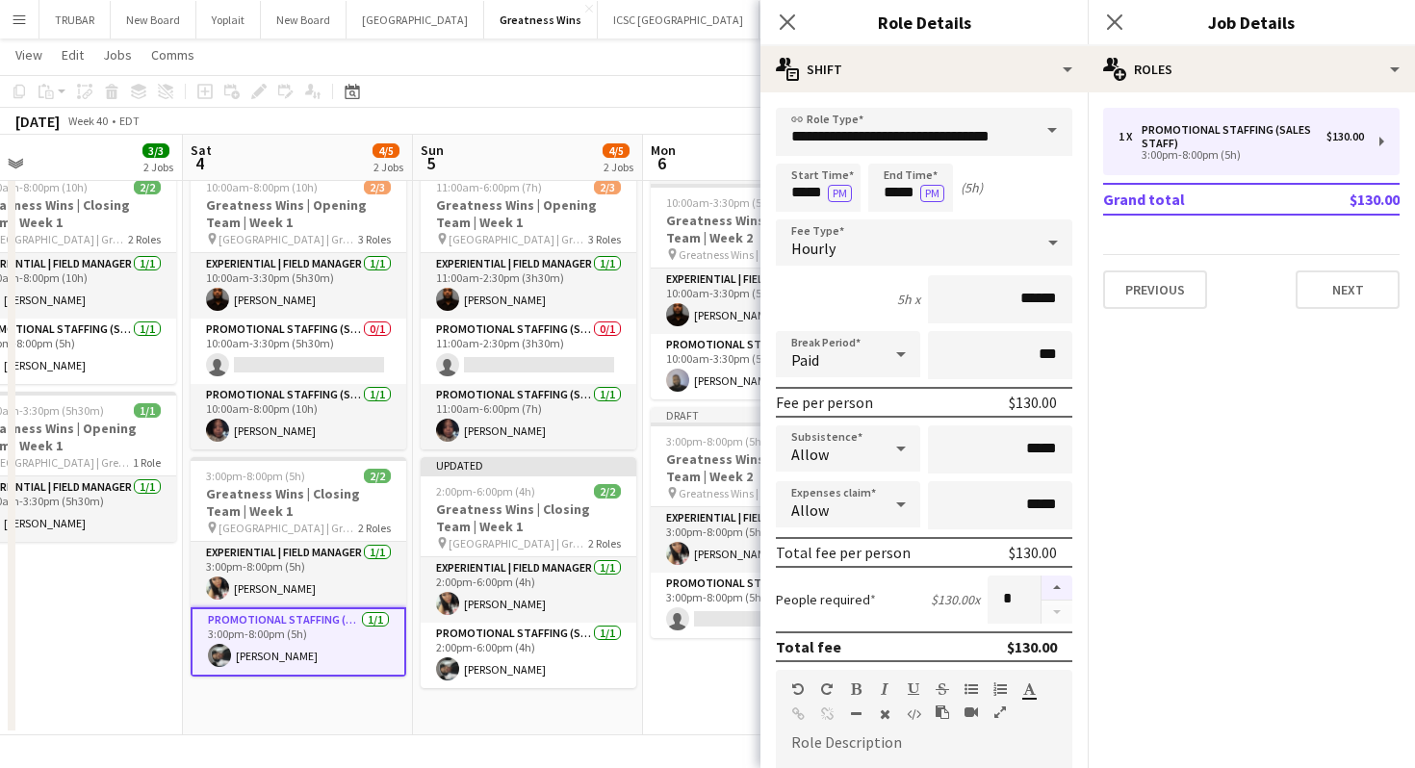
click at [1057, 585] on button "button" at bounding box center [1056, 588] width 31 height 25
type input "*"
click at [1112, 24] on icon at bounding box center [1114, 22] width 18 height 18
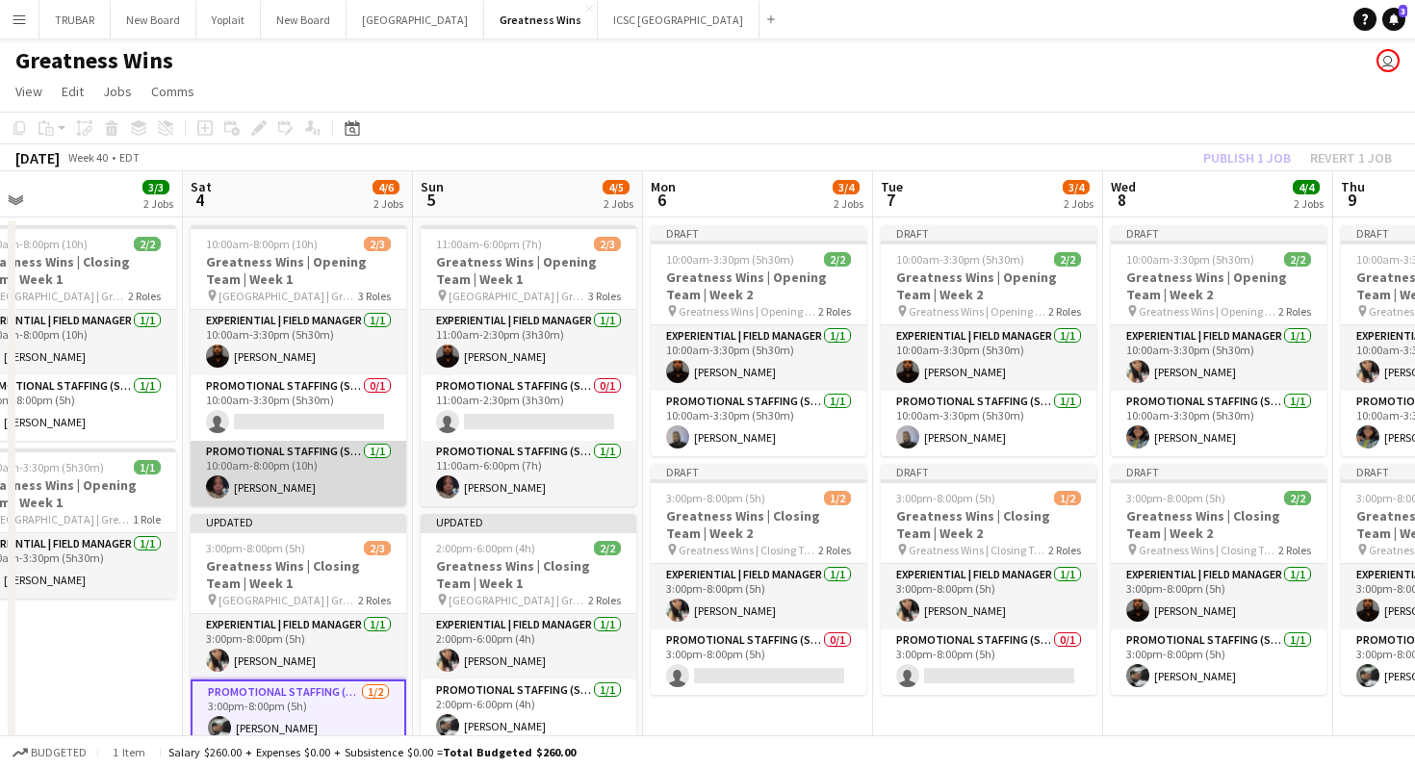
scroll to position [77, 0]
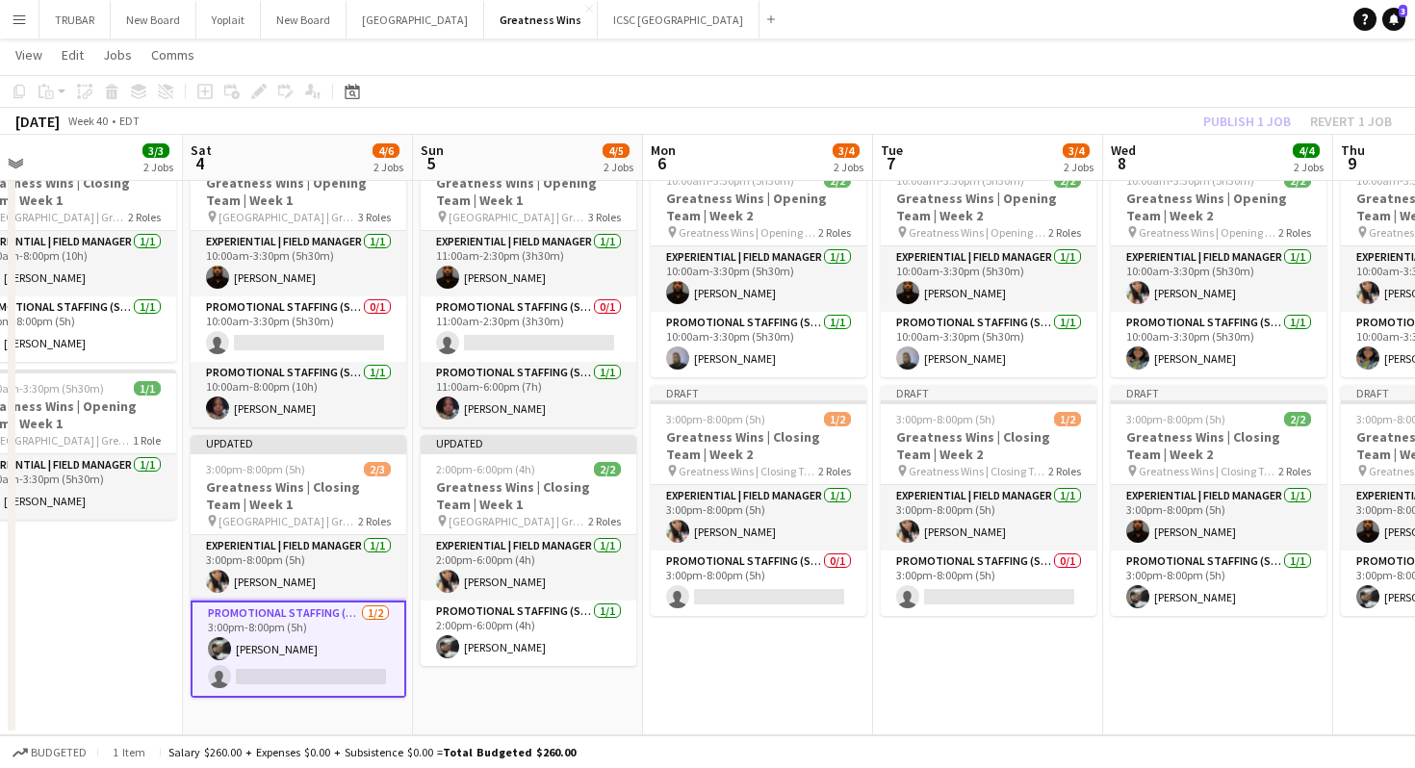
click at [976, 85] on app-toolbar "Copy Paste Paste Command V Paste with crew Command Shift V Paste linked Job [GE…" at bounding box center [707, 91] width 1415 height 33
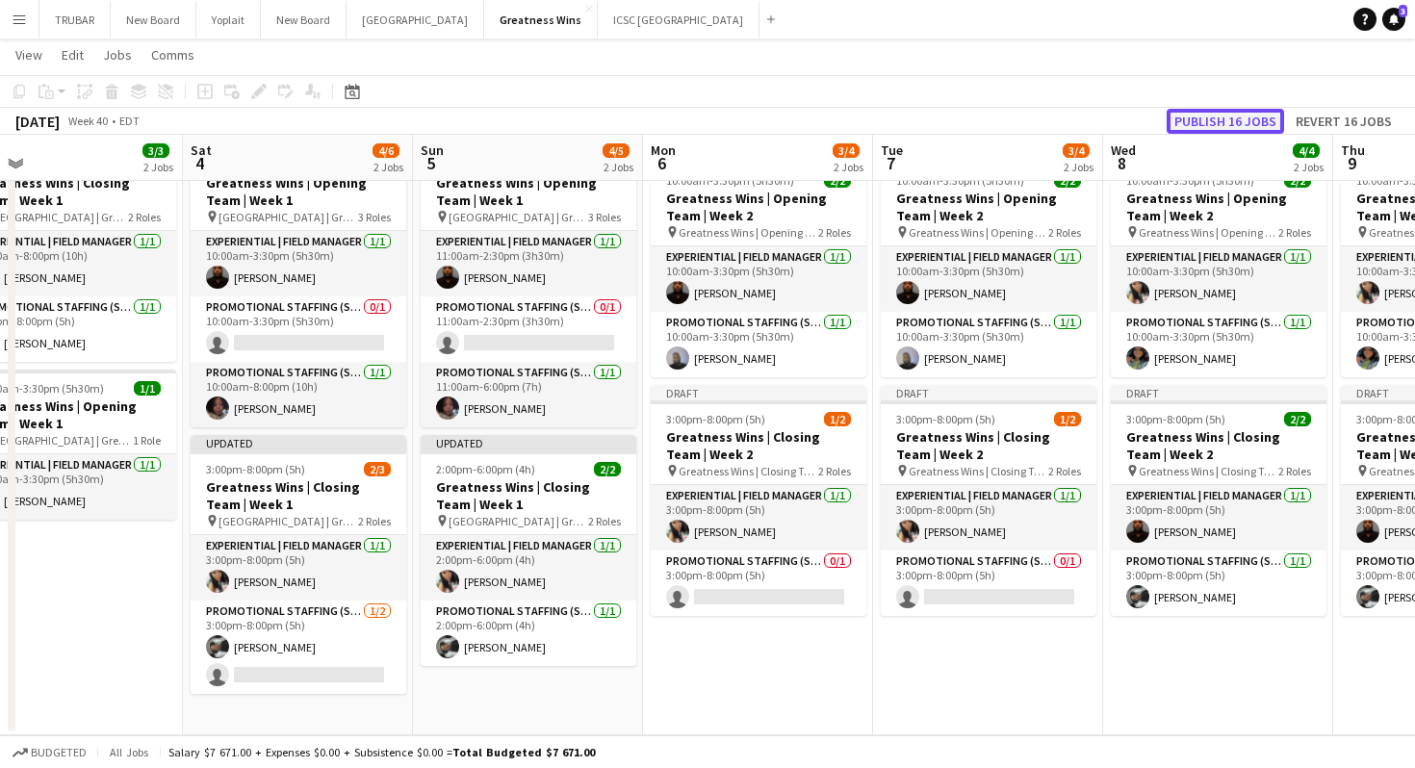
click at [1231, 117] on button "Publish 16 jobs" at bounding box center [1225, 121] width 117 height 25
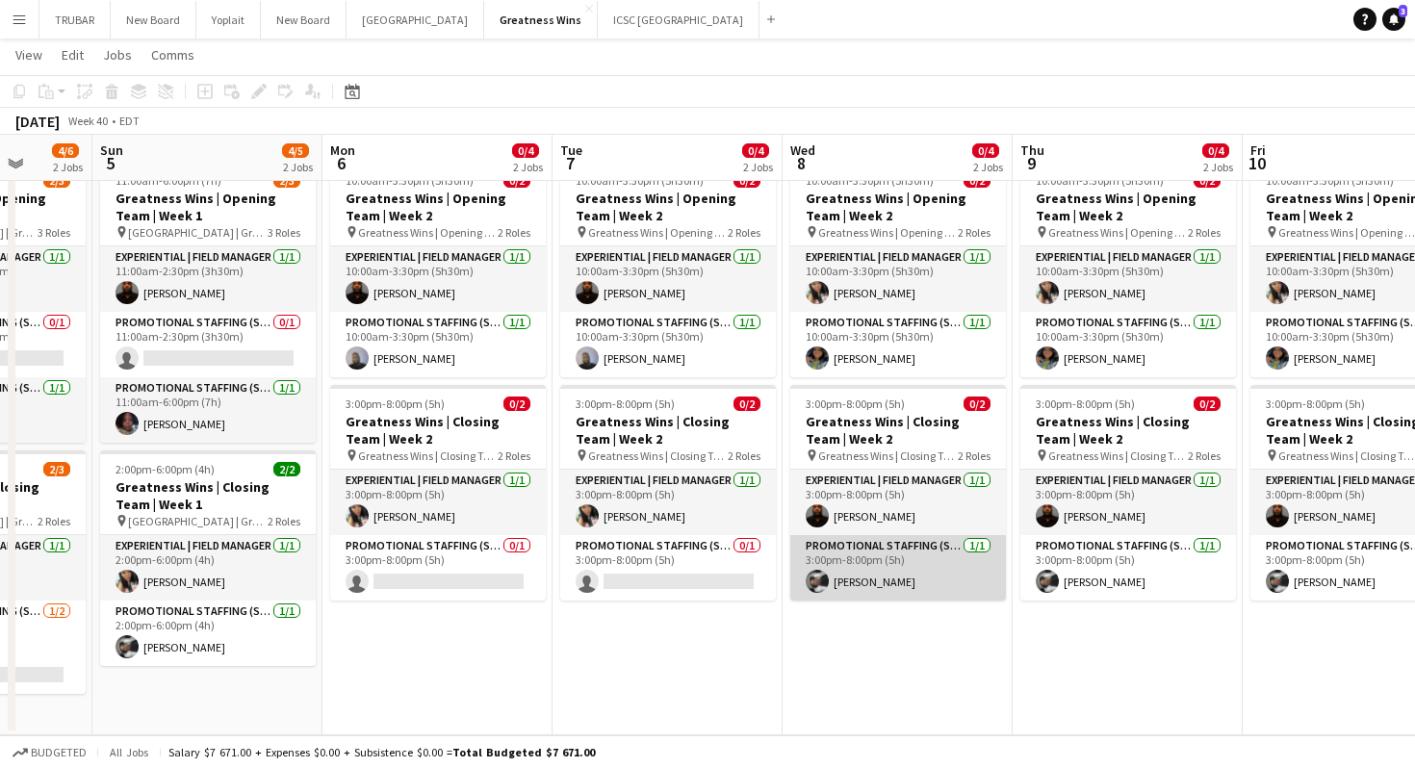
scroll to position [0, 821]
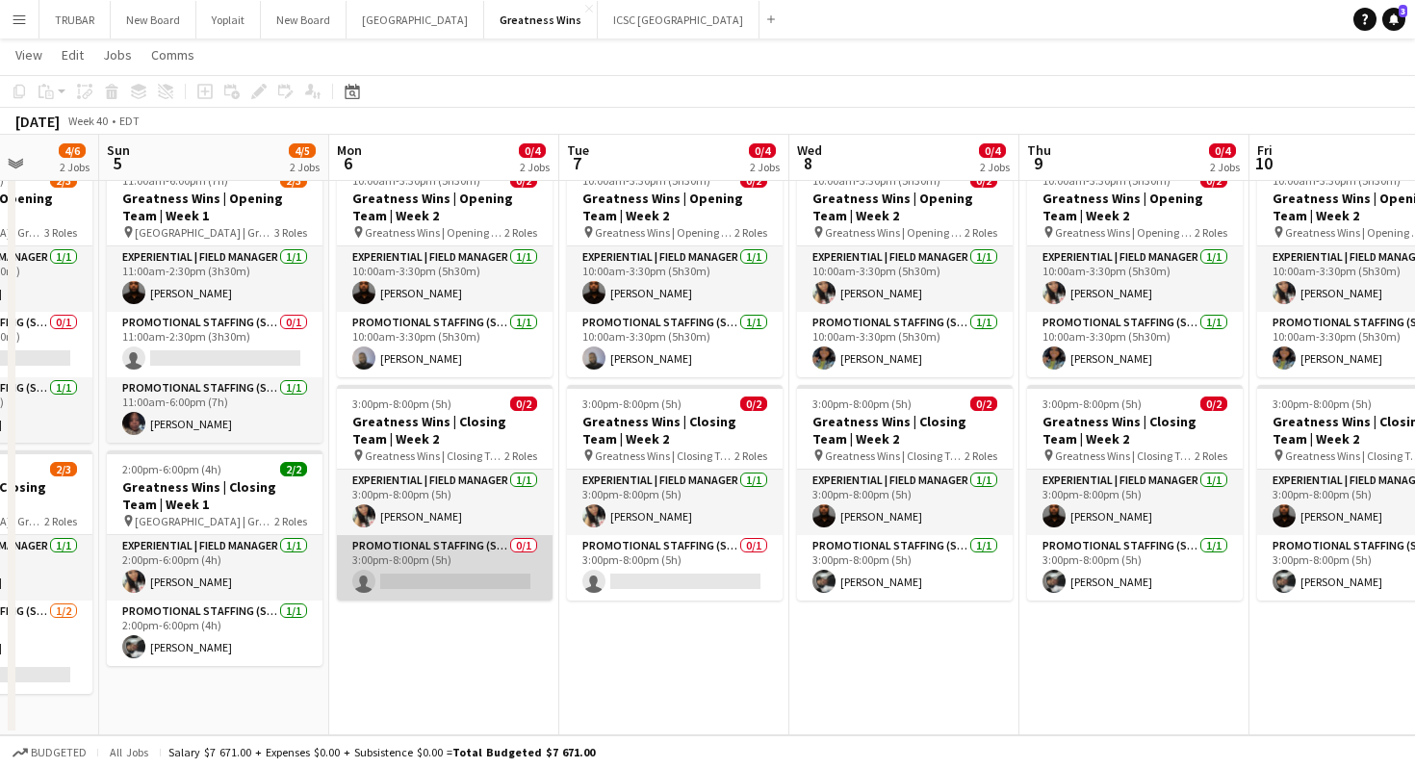
click at [459, 579] on app-card-role "Promotional Staffing (Sales Staff) 0/1 3:00pm-8:00pm (5h) single-neutral-actions" at bounding box center [445, 567] width 216 height 65
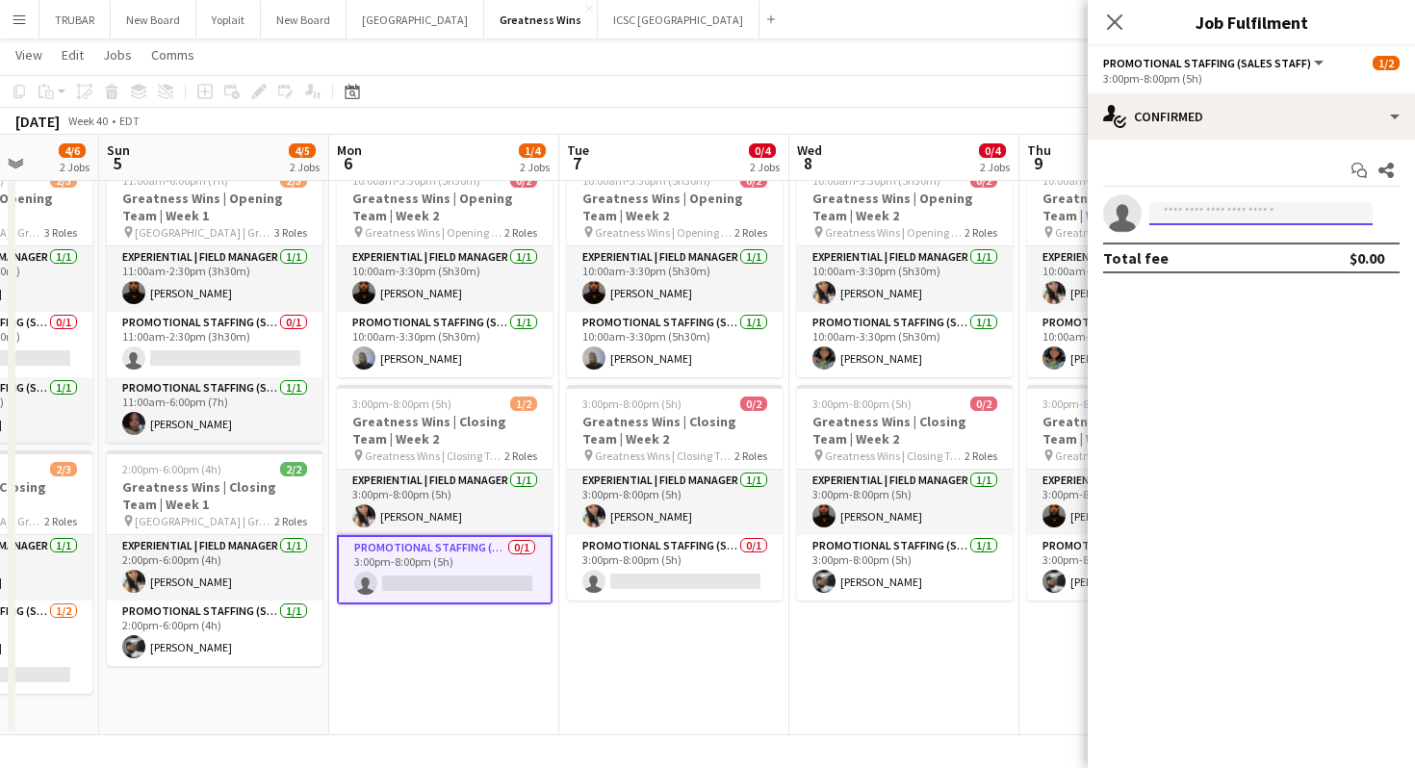
click at [1212, 213] on input at bounding box center [1260, 213] width 223 height 23
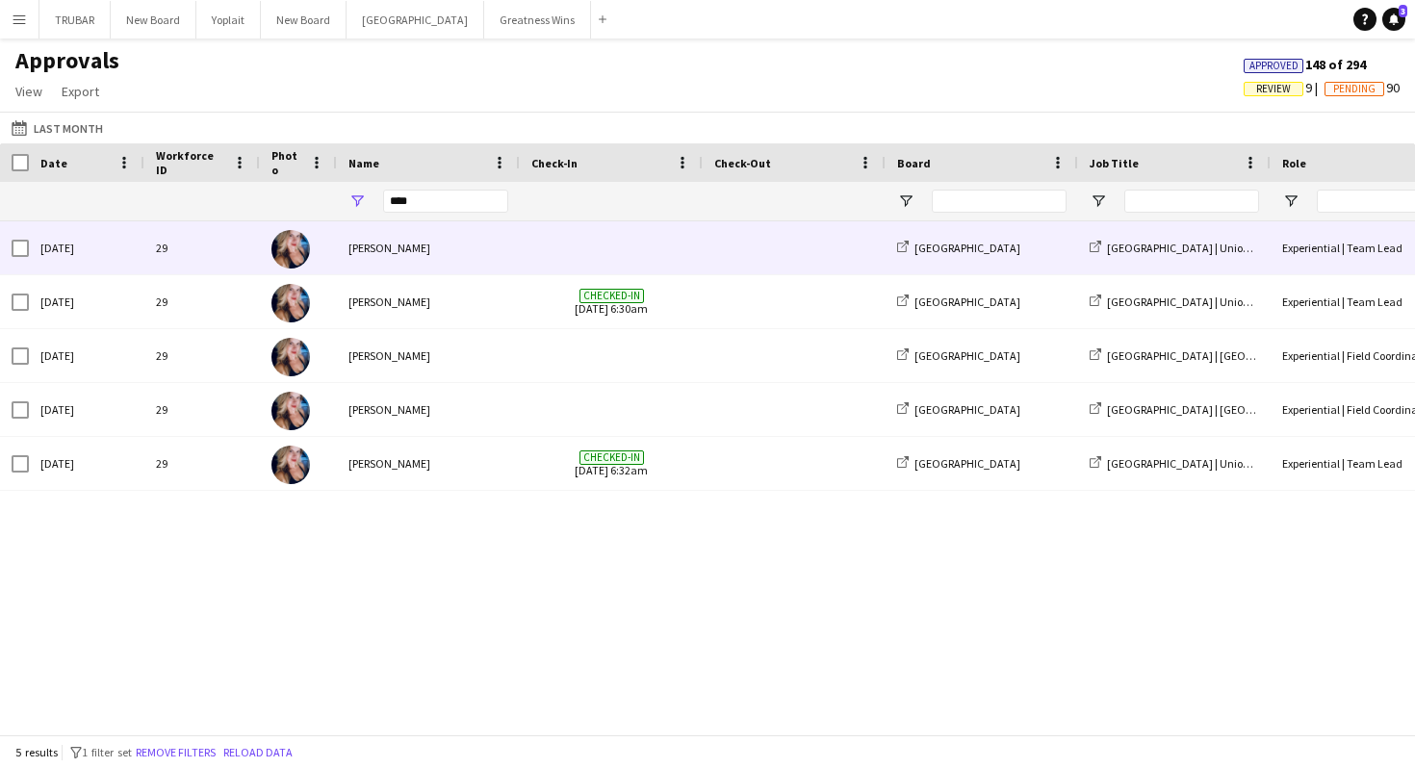
click at [410, 233] on div "Cindy Applegath" at bounding box center [428, 247] width 183 height 53
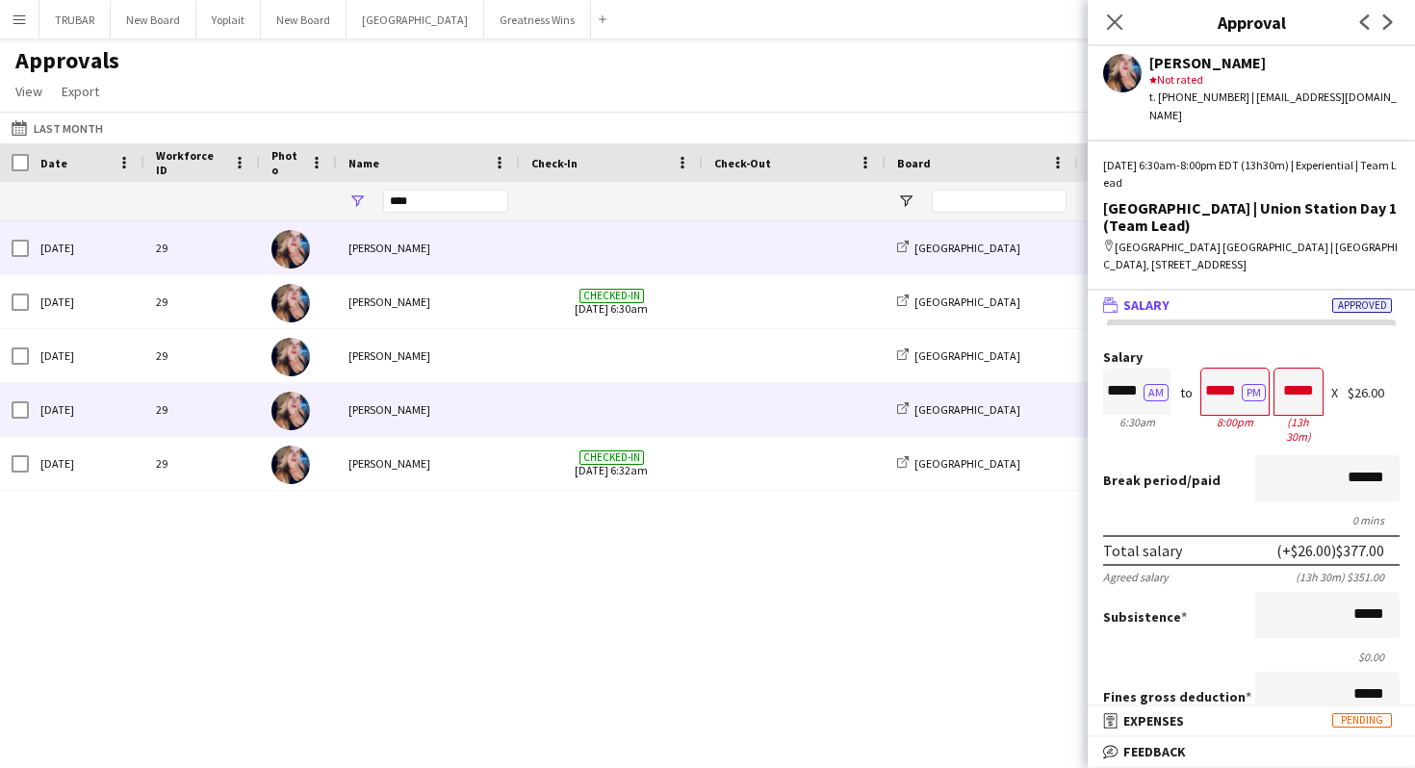
click at [255, 409] on div "29" at bounding box center [202, 409] width 116 height 53
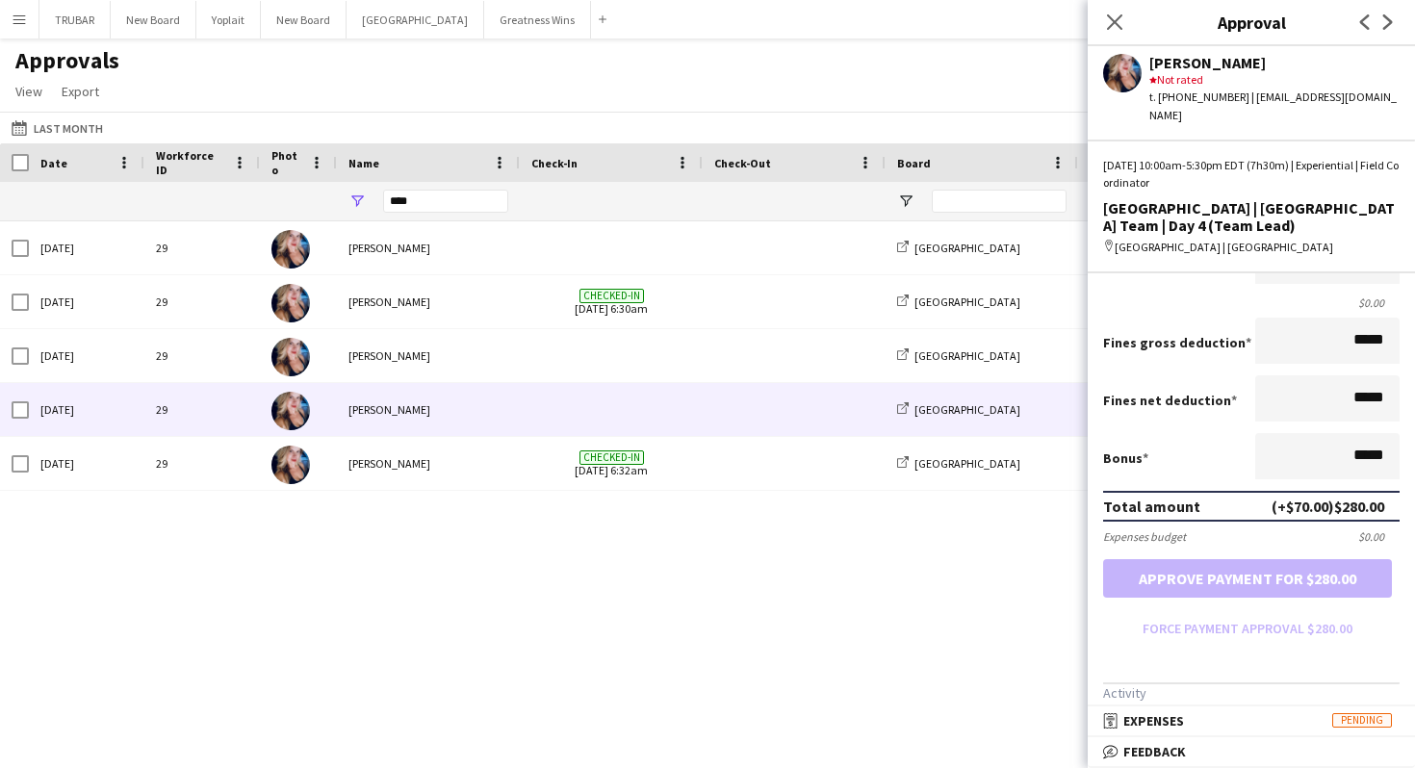
scroll to position [323, 0]
click at [1259, 722] on mat-panel-title "receipt Expenses Pending" at bounding box center [1248, 720] width 320 height 17
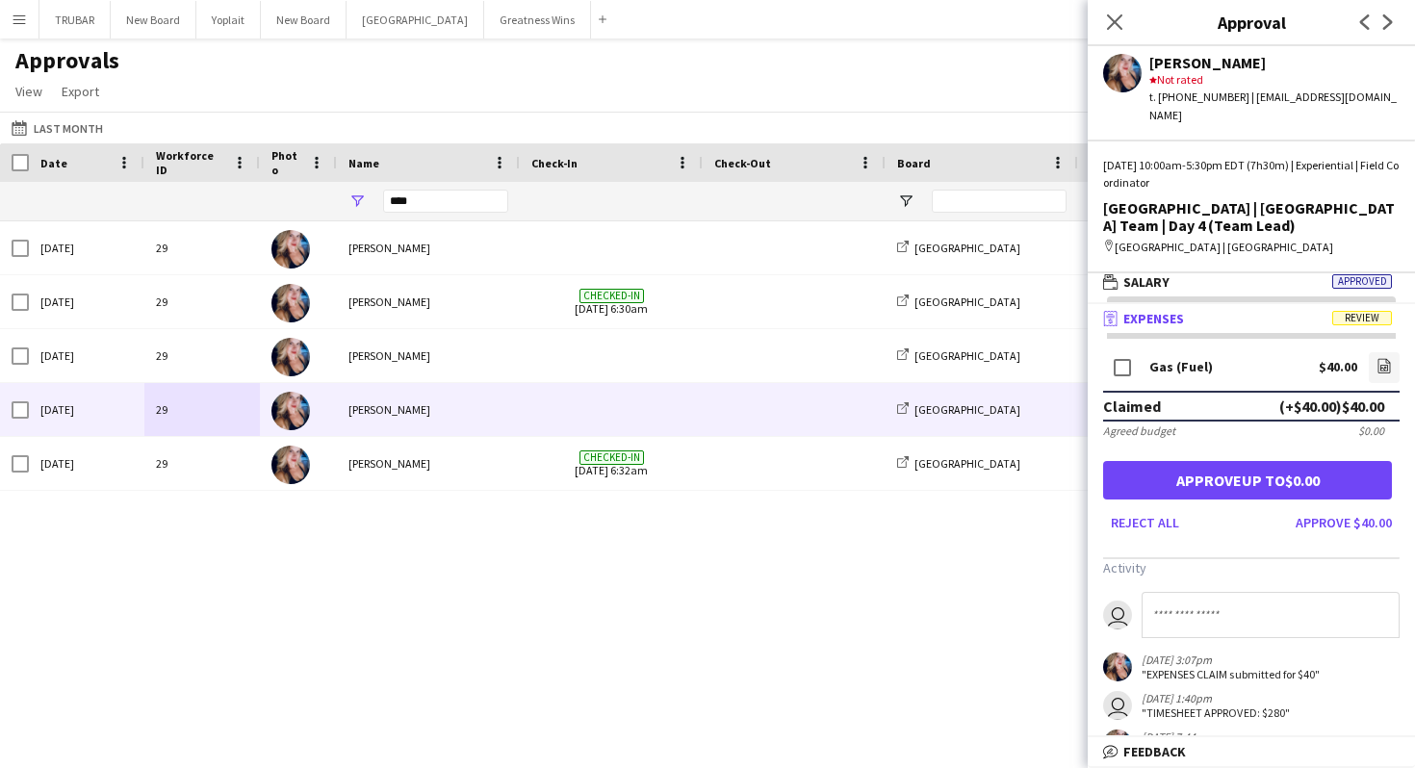
scroll to position [0, 0]
click at [1333, 360] on div "$40.00" at bounding box center [1338, 367] width 39 height 14
click at [1379, 358] on icon "file-image" at bounding box center [1383, 365] width 15 height 15
click at [1320, 508] on button "Approve $40.00" at bounding box center [1344, 522] width 112 height 31
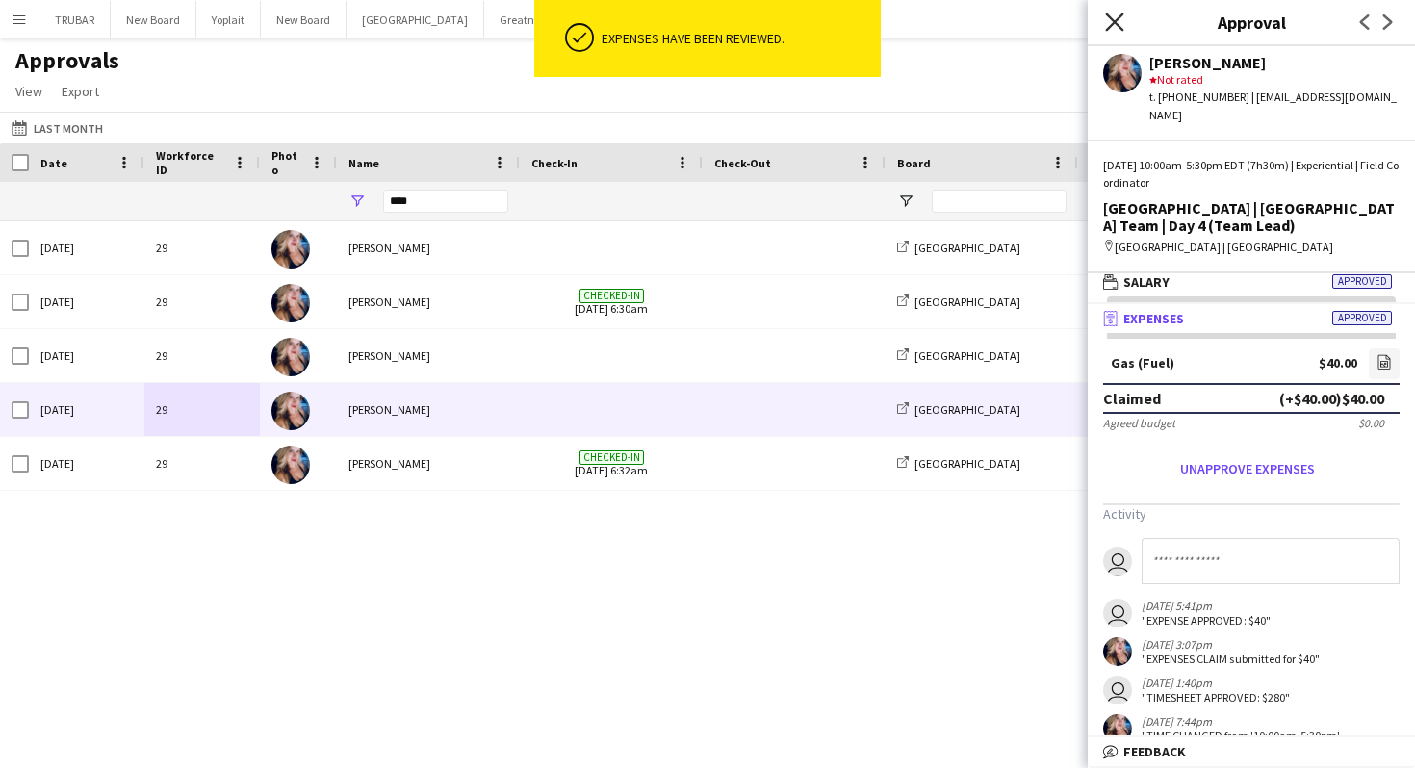
click at [1121, 14] on icon at bounding box center [1114, 22] width 18 height 18
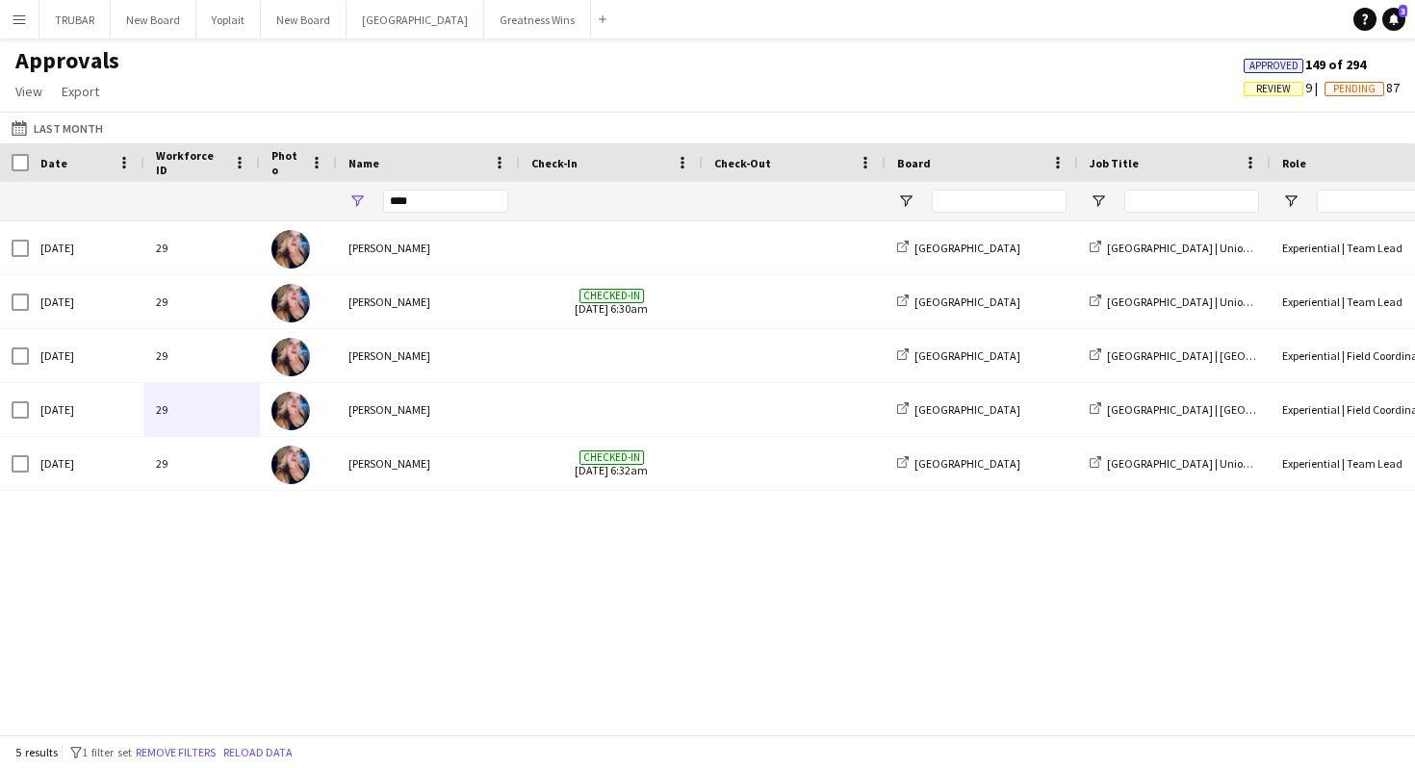
click at [21, 19] on app-icon "Menu" at bounding box center [19, 19] width 15 height 15
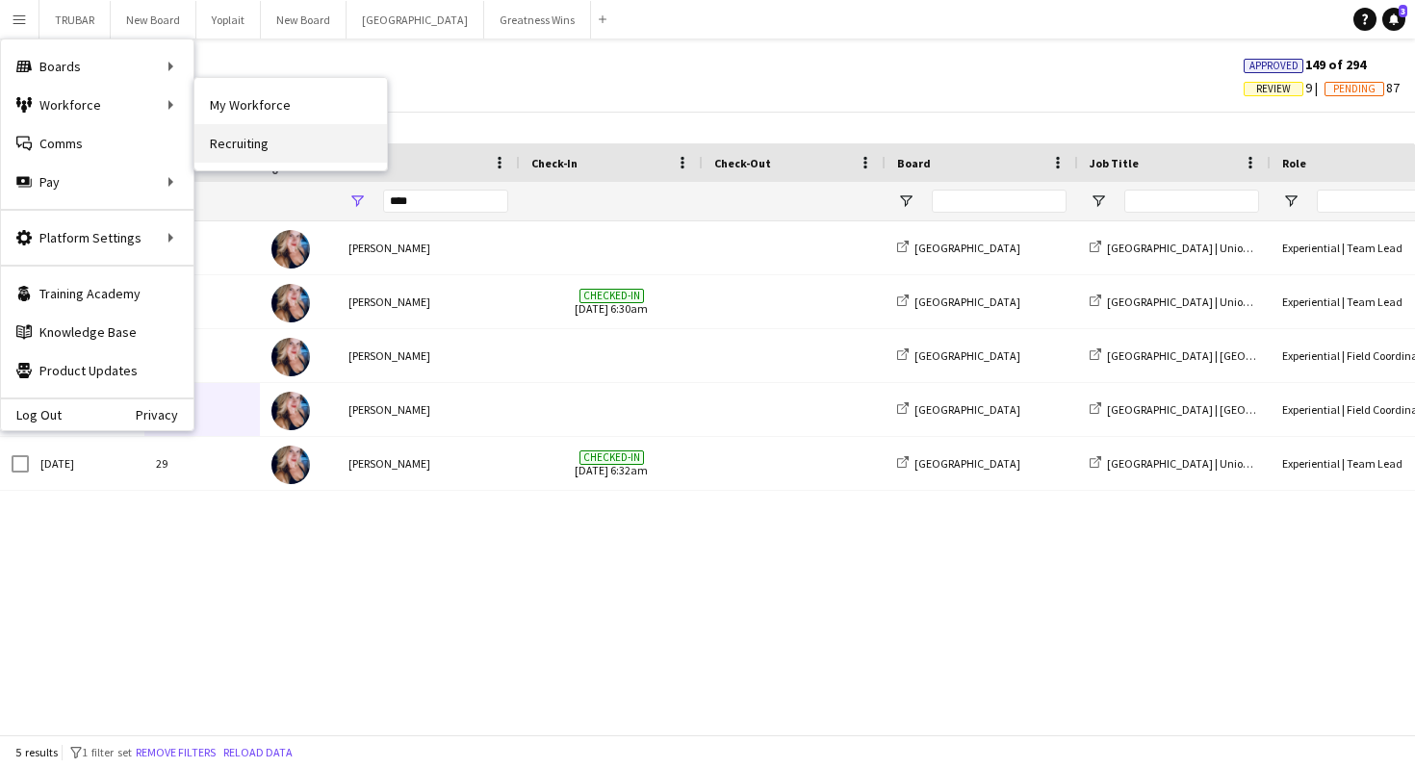
click at [304, 145] on link "Recruiting" at bounding box center [290, 143] width 193 height 39
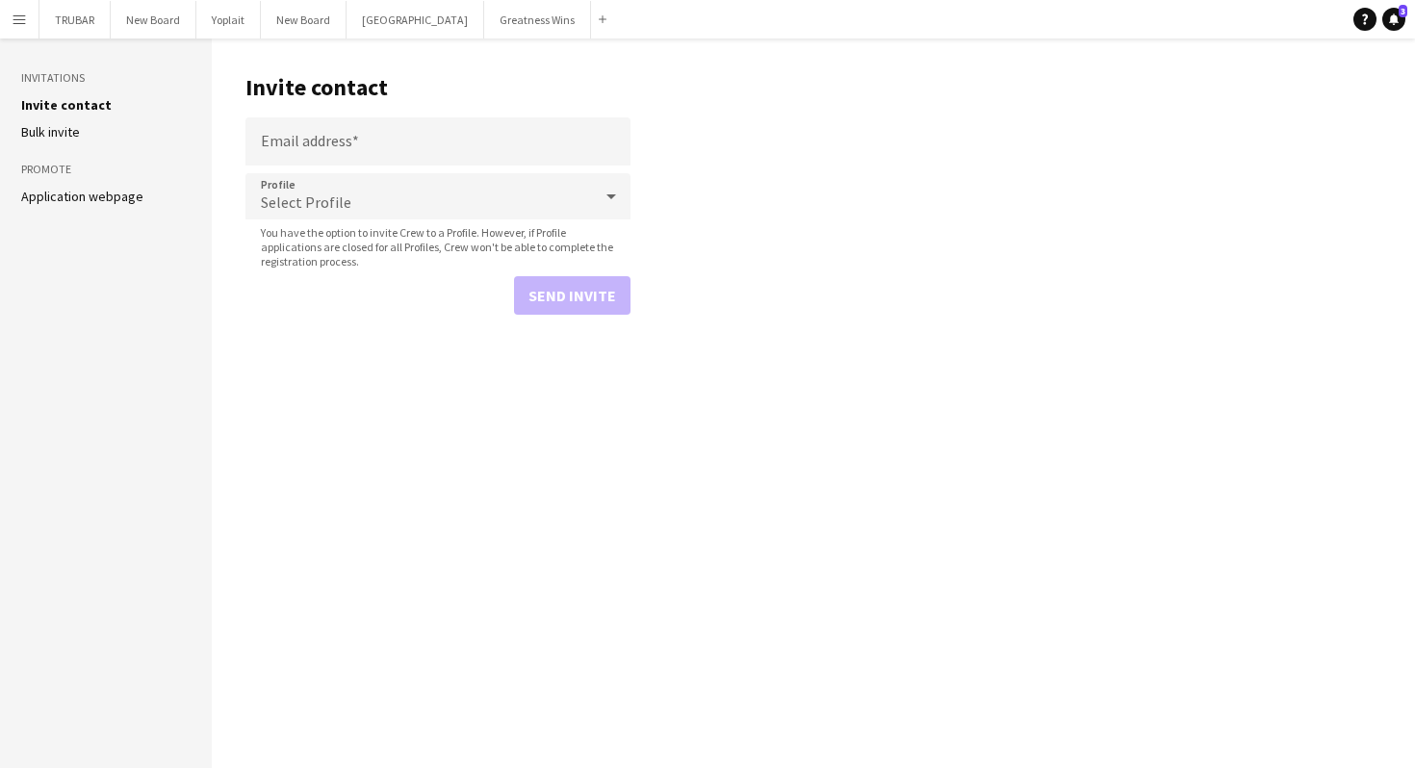
click at [21, 5] on button "Menu" at bounding box center [19, 19] width 39 height 39
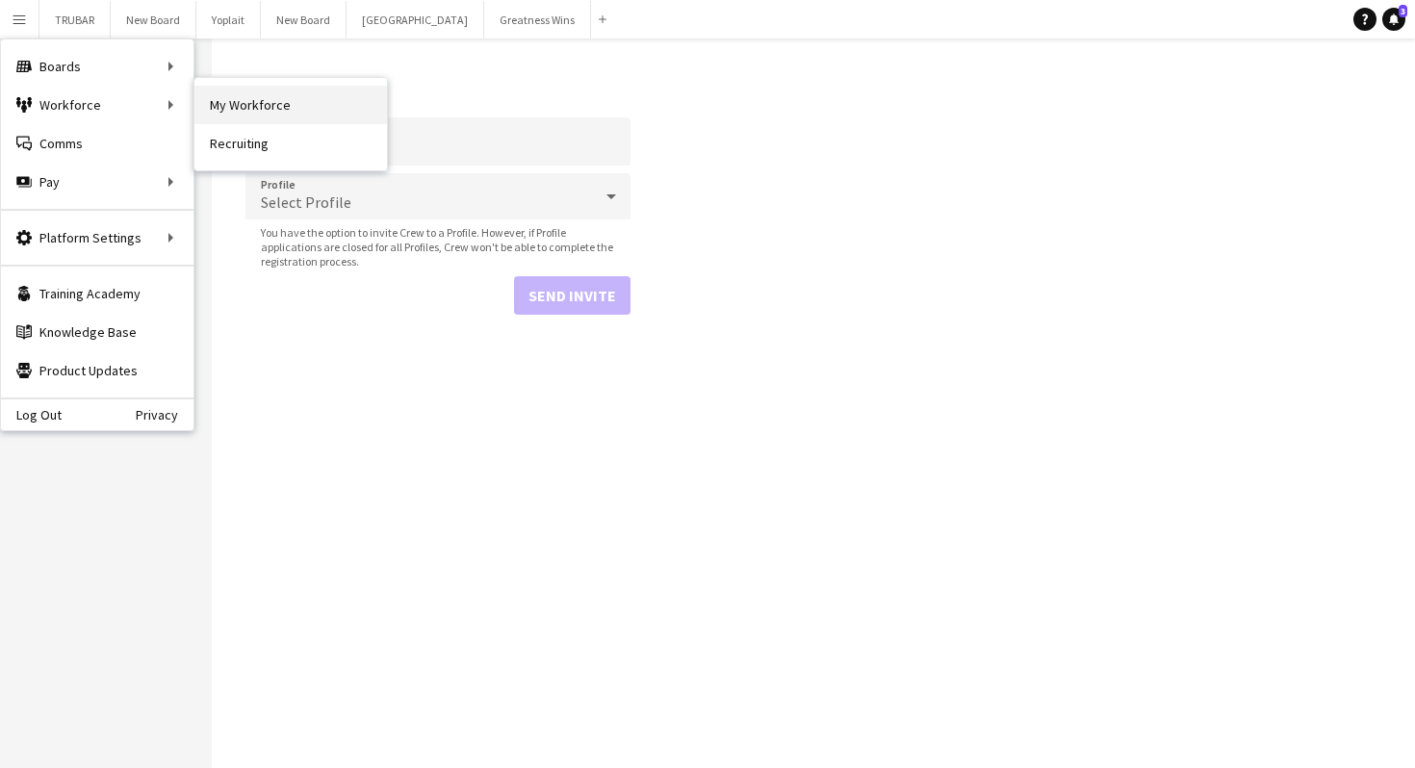
click at [279, 107] on link "My Workforce" at bounding box center [290, 105] width 193 height 39
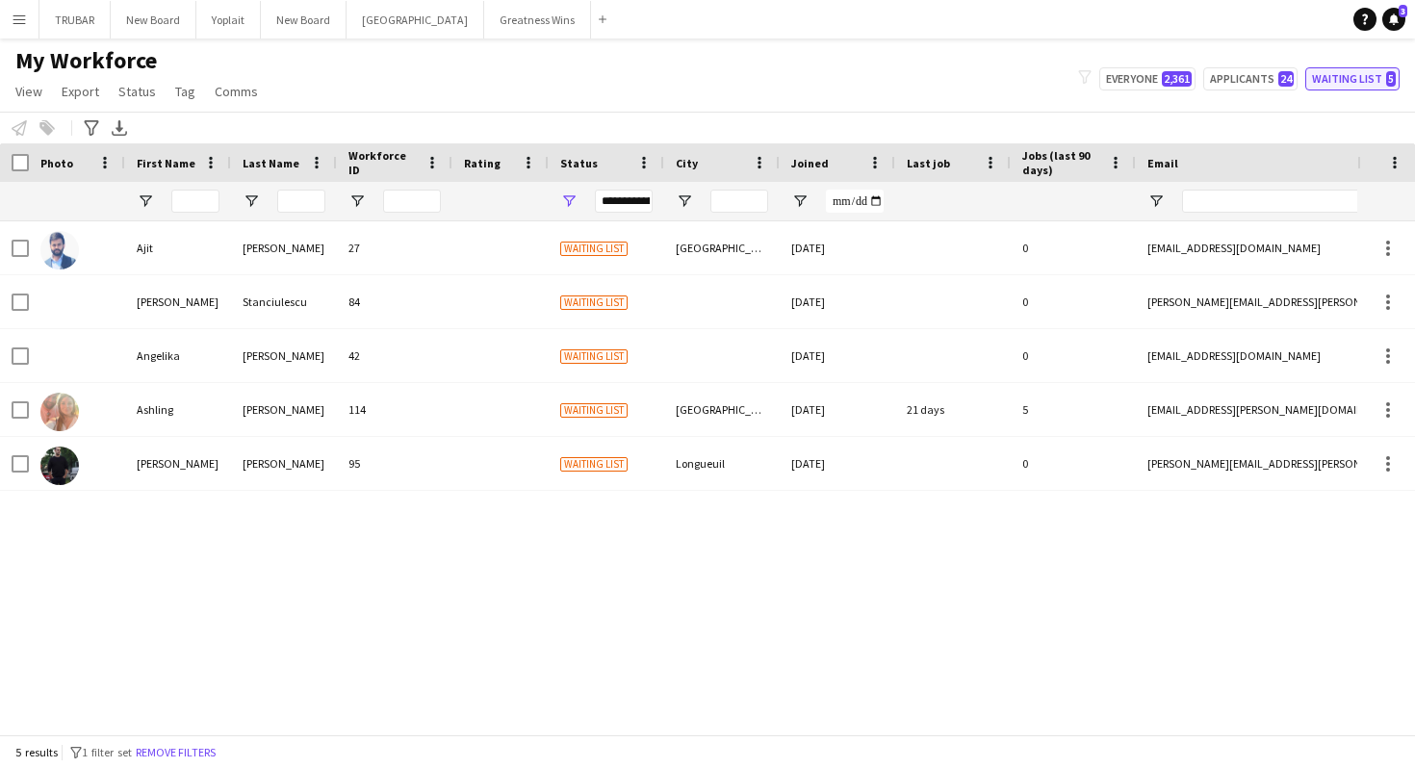
click at [1348, 85] on button "Waiting list 5" at bounding box center [1352, 78] width 94 height 23
click at [1287, 81] on span "24" at bounding box center [1285, 78] width 15 height 15
type input "**********"
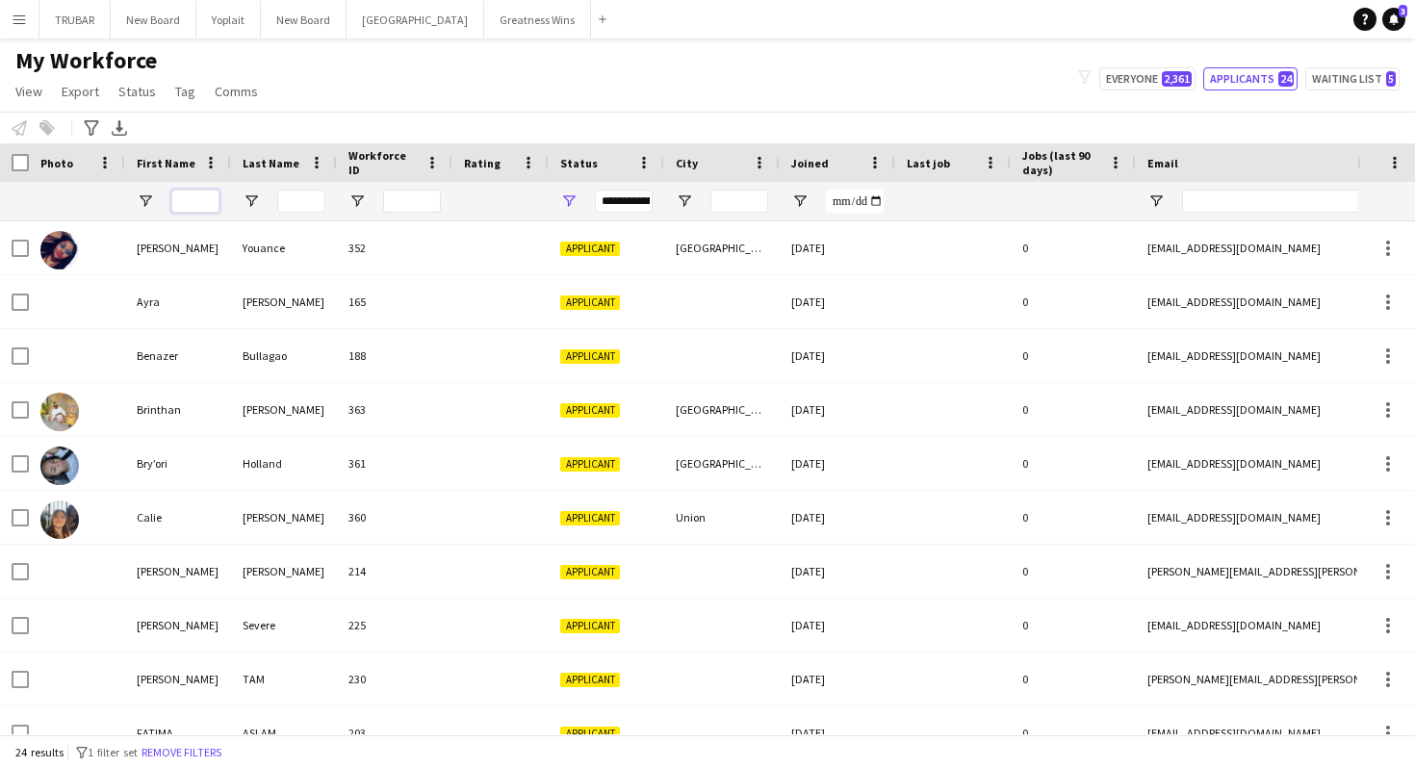
click at [200, 201] on input "First Name Filter Input" at bounding box center [195, 201] width 48 height 23
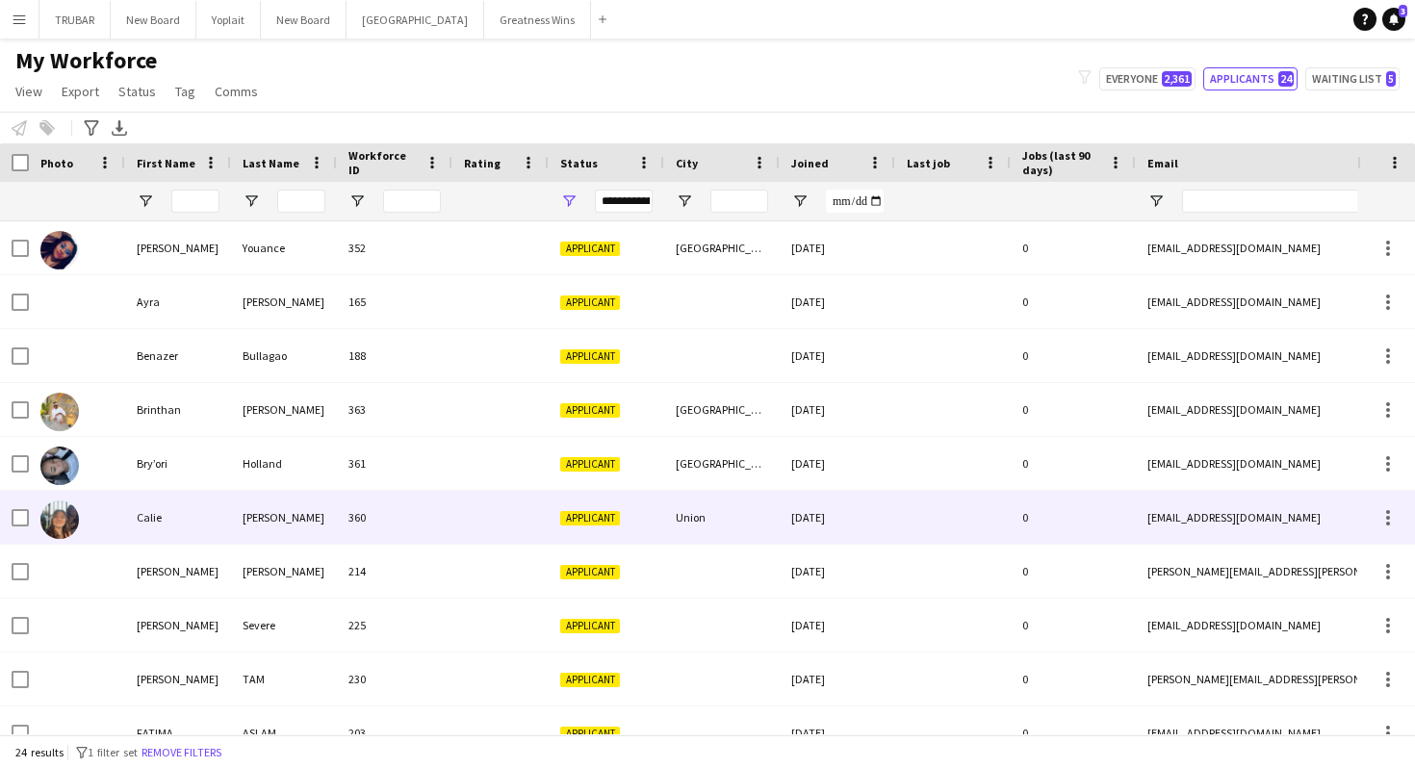
click at [171, 537] on div "Calie" at bounding box center [178, 517] width 106 height 53
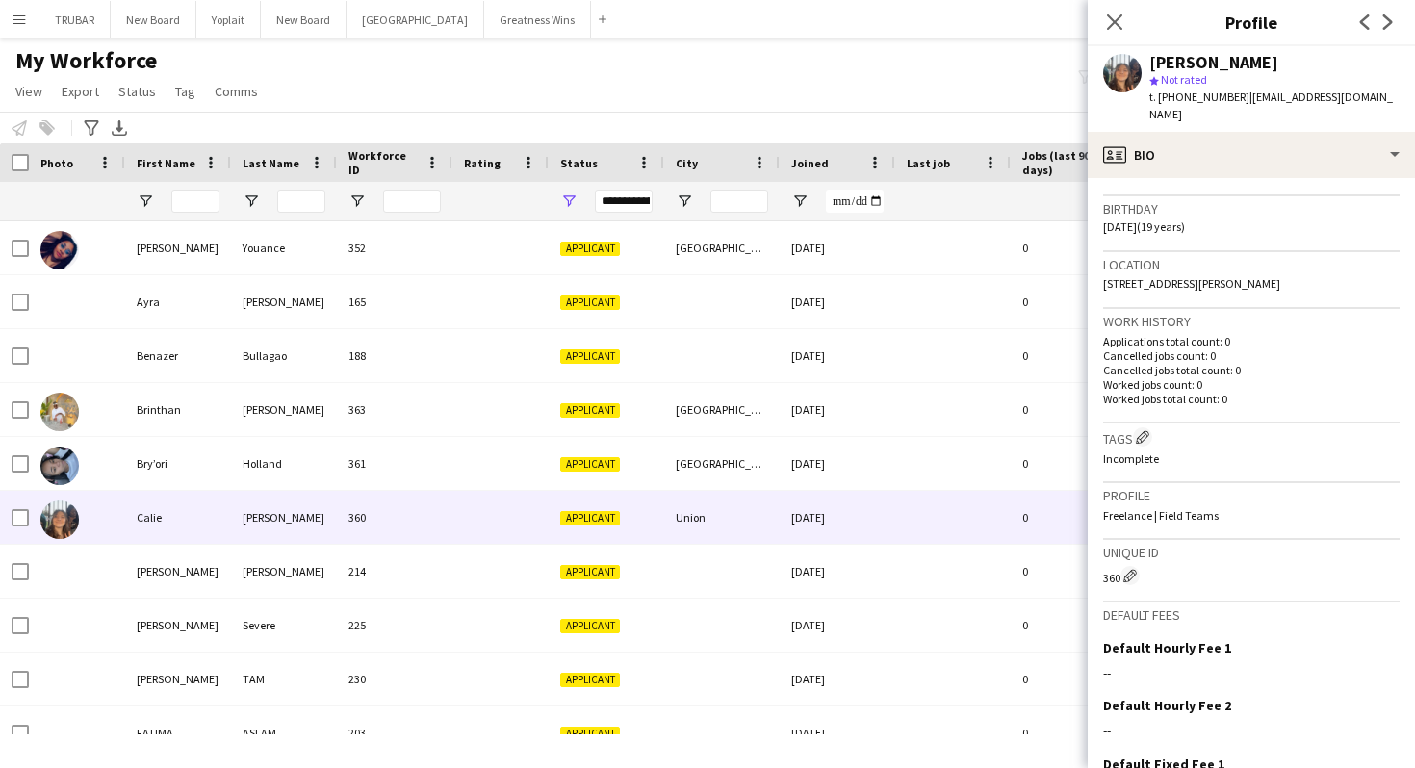
scroll to position [499, 0]
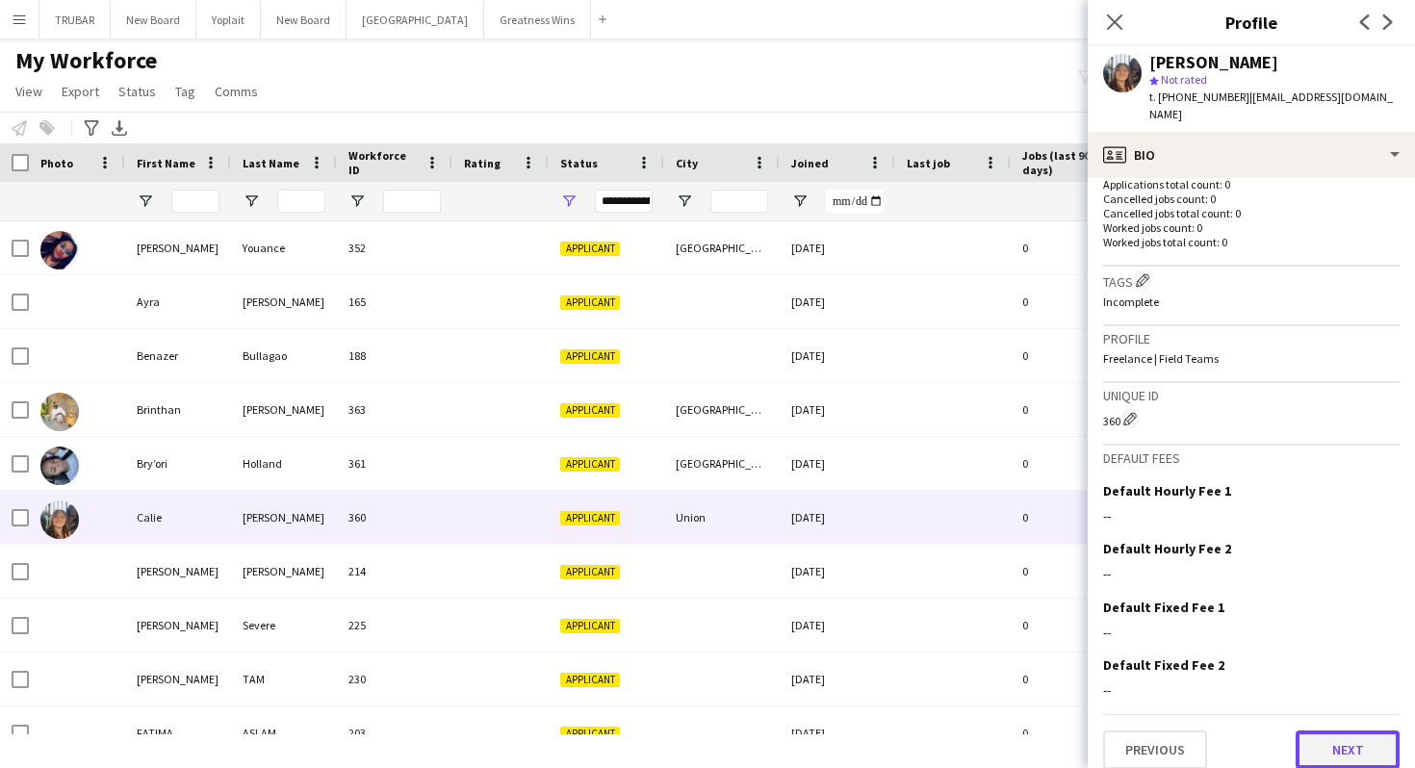
click at [1340, 731] on button "Next" at bounding box center [1348, 750] width 104 height 39
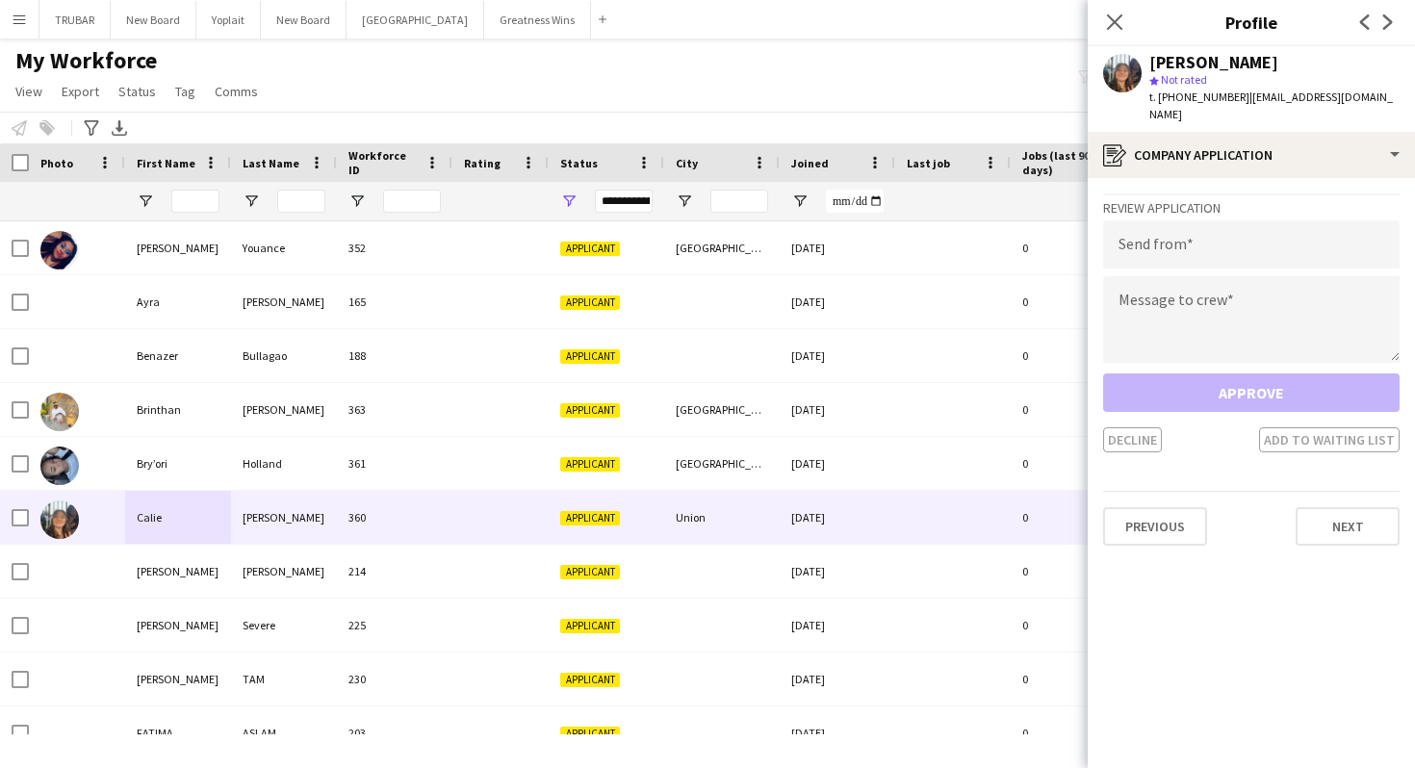
click at [1188, 256] on div "Review Application Send from Message to crew Approve Decline Add to waiting list" at bounding box center [1251, 322] width 296 height 259
type input "**********"
click at [1202, 295] on textarea at bounding box center [1251, 319] width 296 height 87
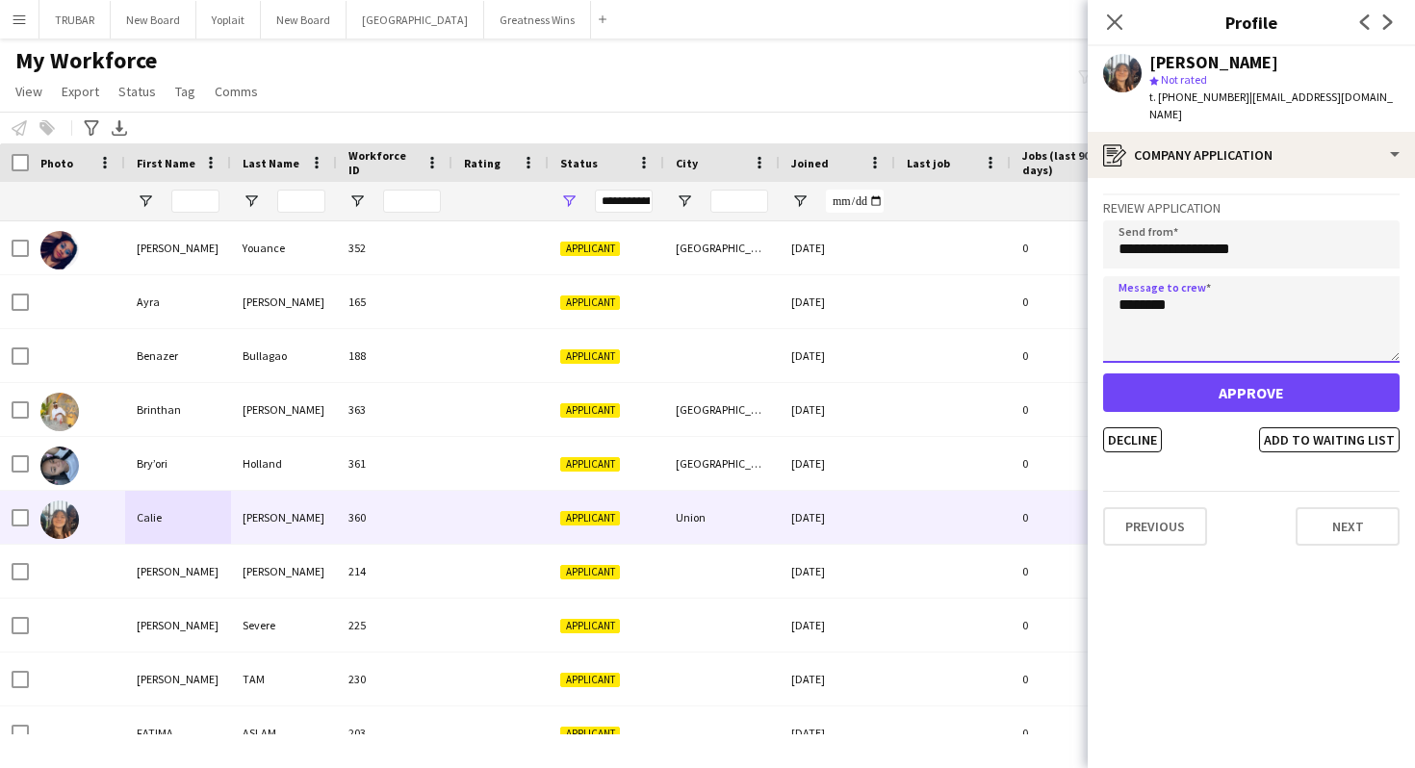
type textarea "********"
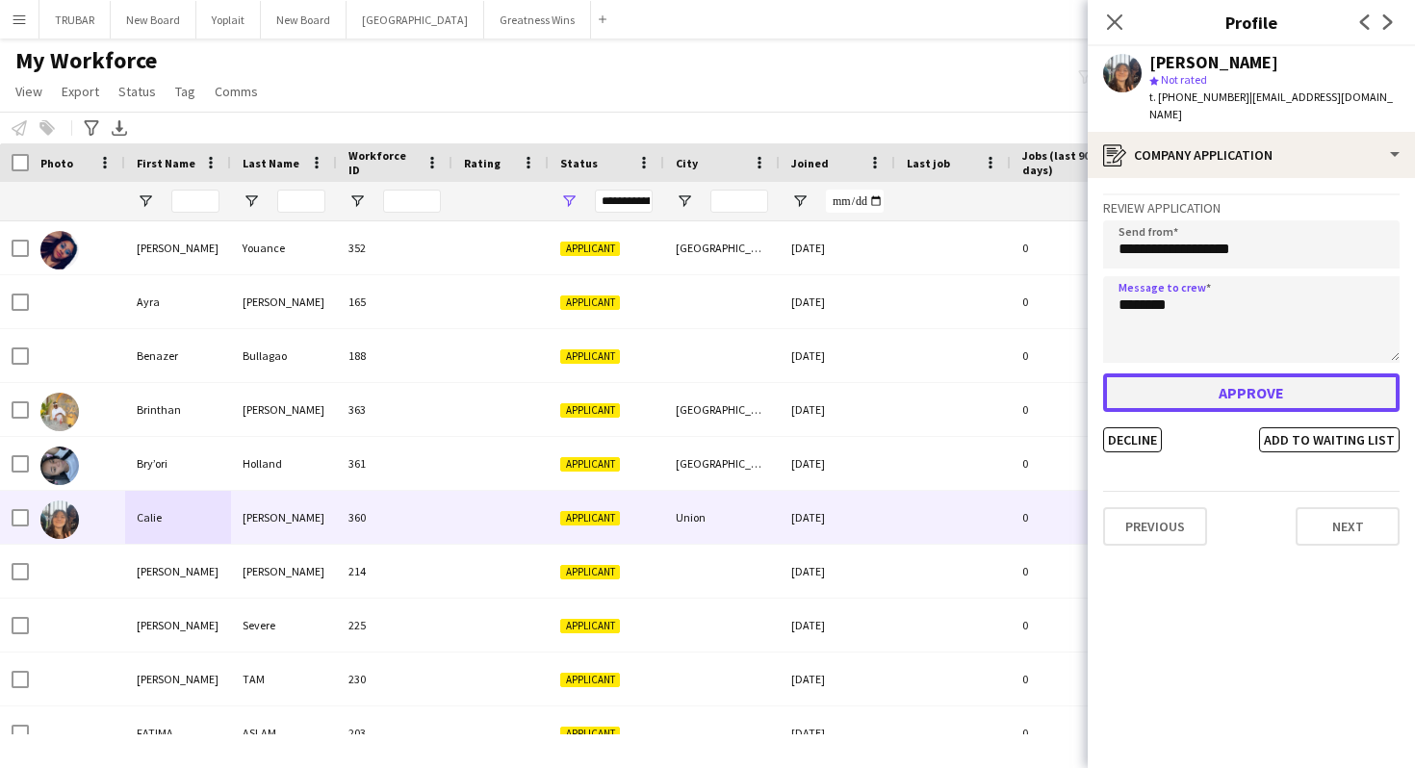
click at [1223, 373] on button "Approve" at bounding box center [1251, 392] width 296 height 39
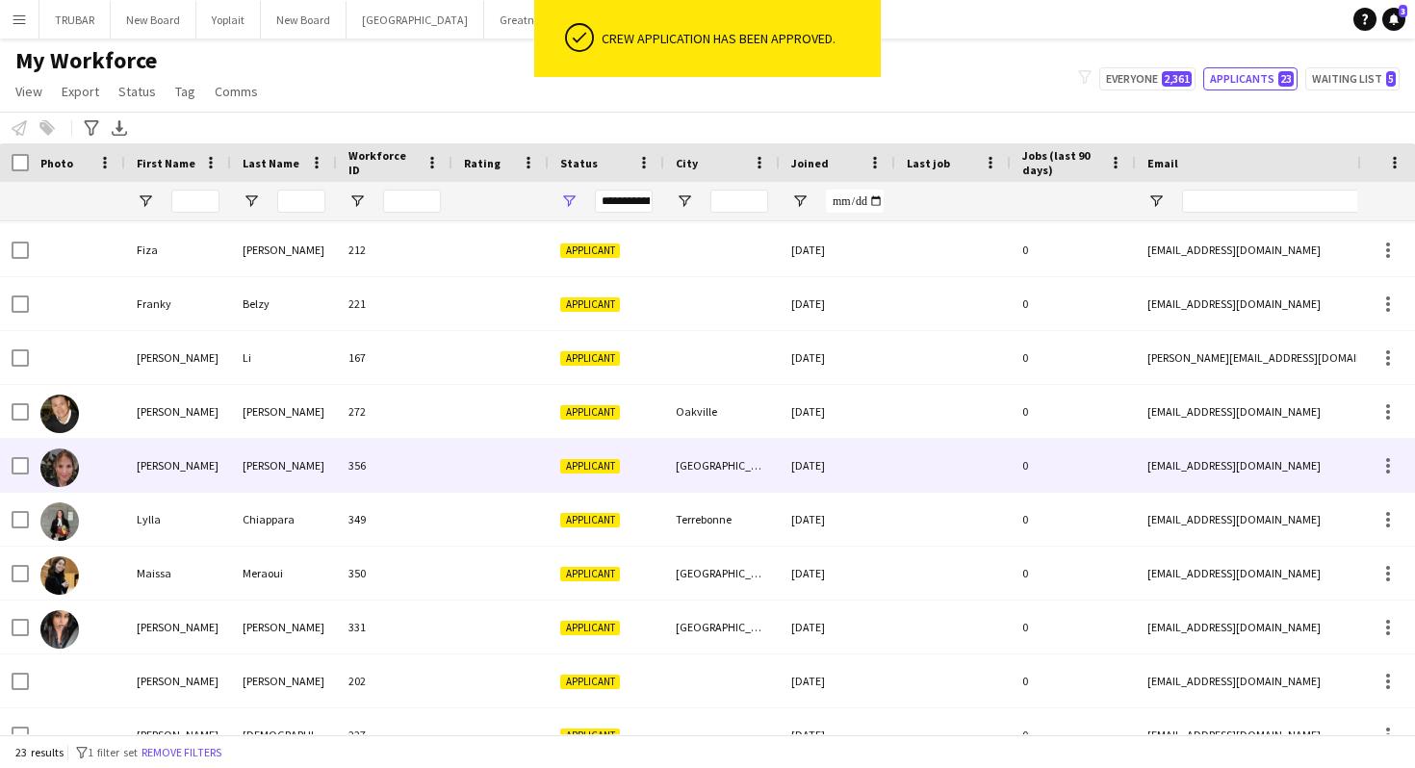
scroll to position [519, 0]
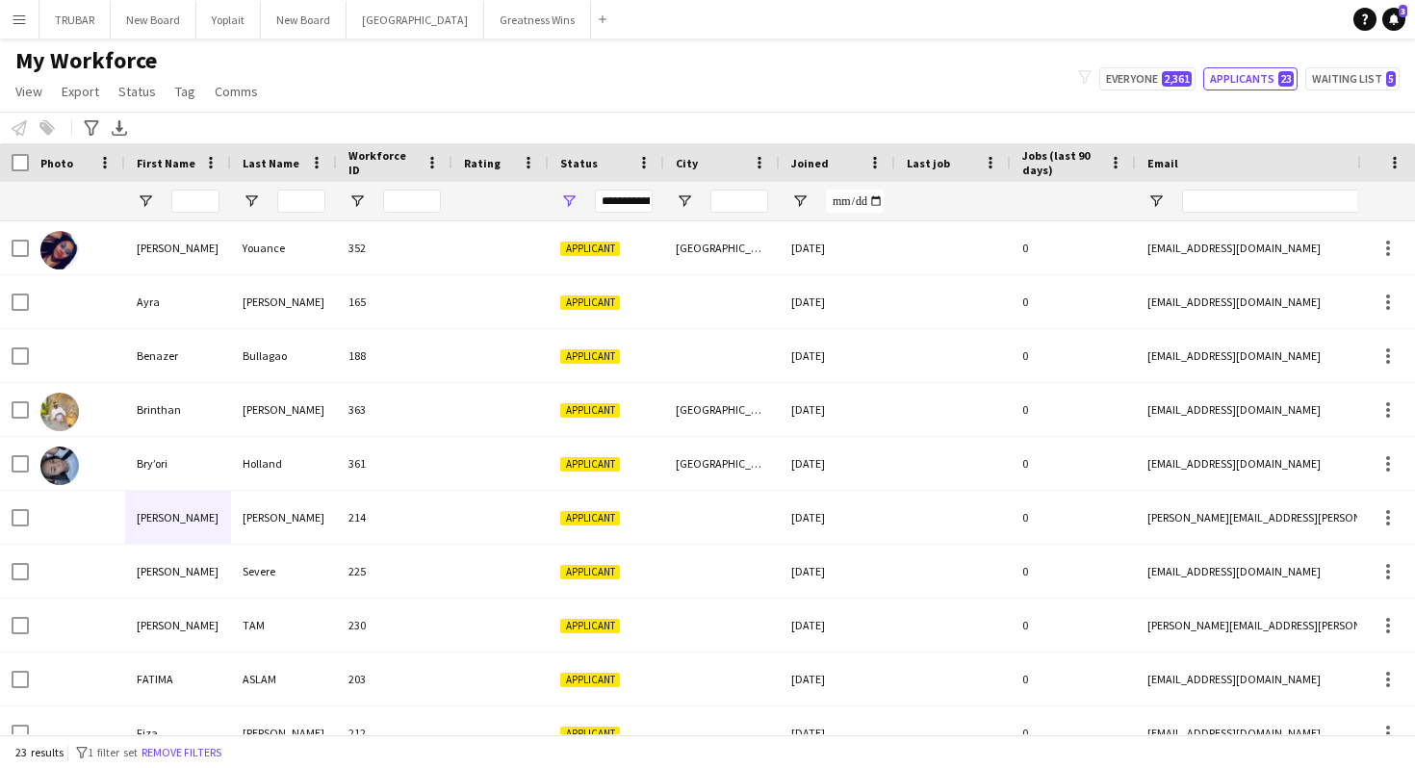
click at [219, 207] on div at bounding box center [178, 201] width 106 height 39
click at [211, 204] on input "First Name Filter Input" at bounding box center [195, 201] width 48 height 23
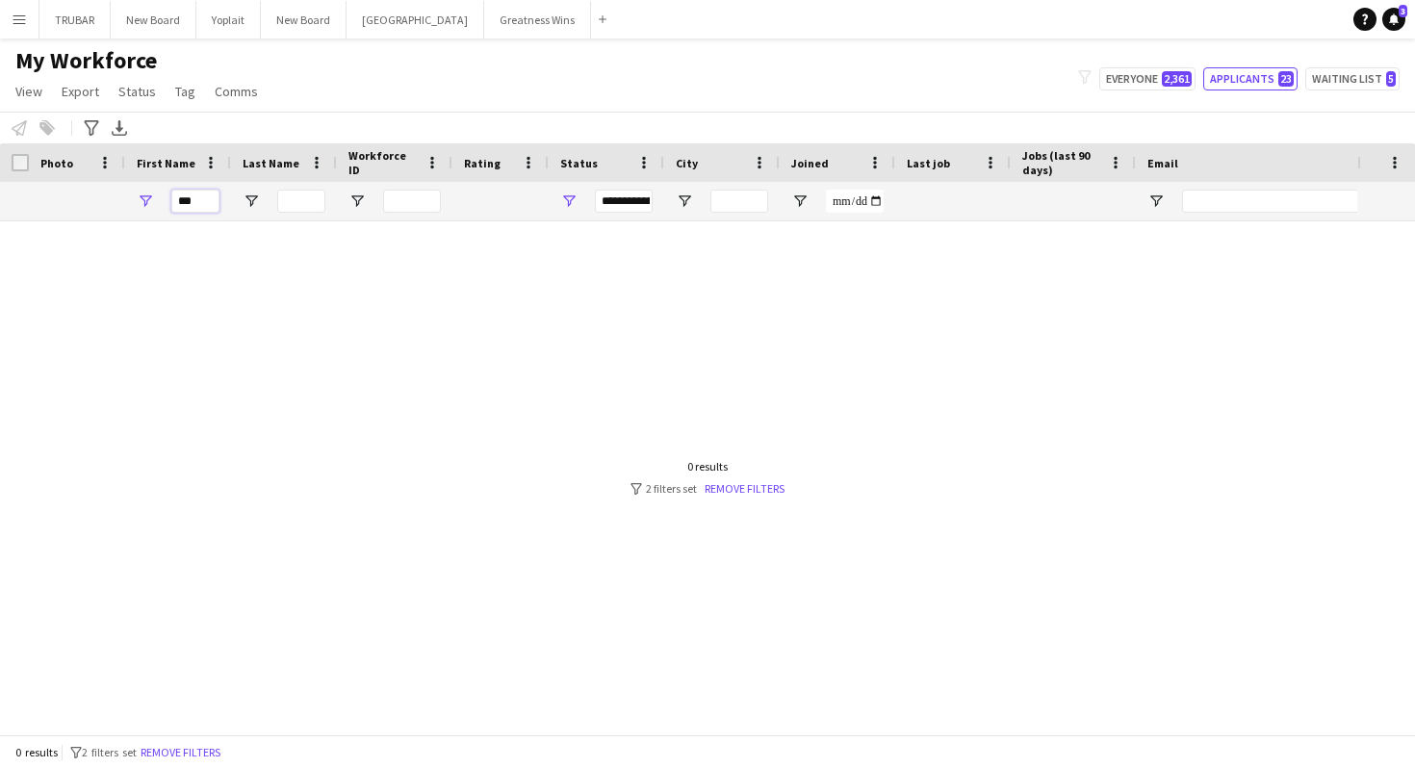
type input "***"
click at [23, 16] on app-icon "Menu" at bounding box center [19, 19] width 15 height 15
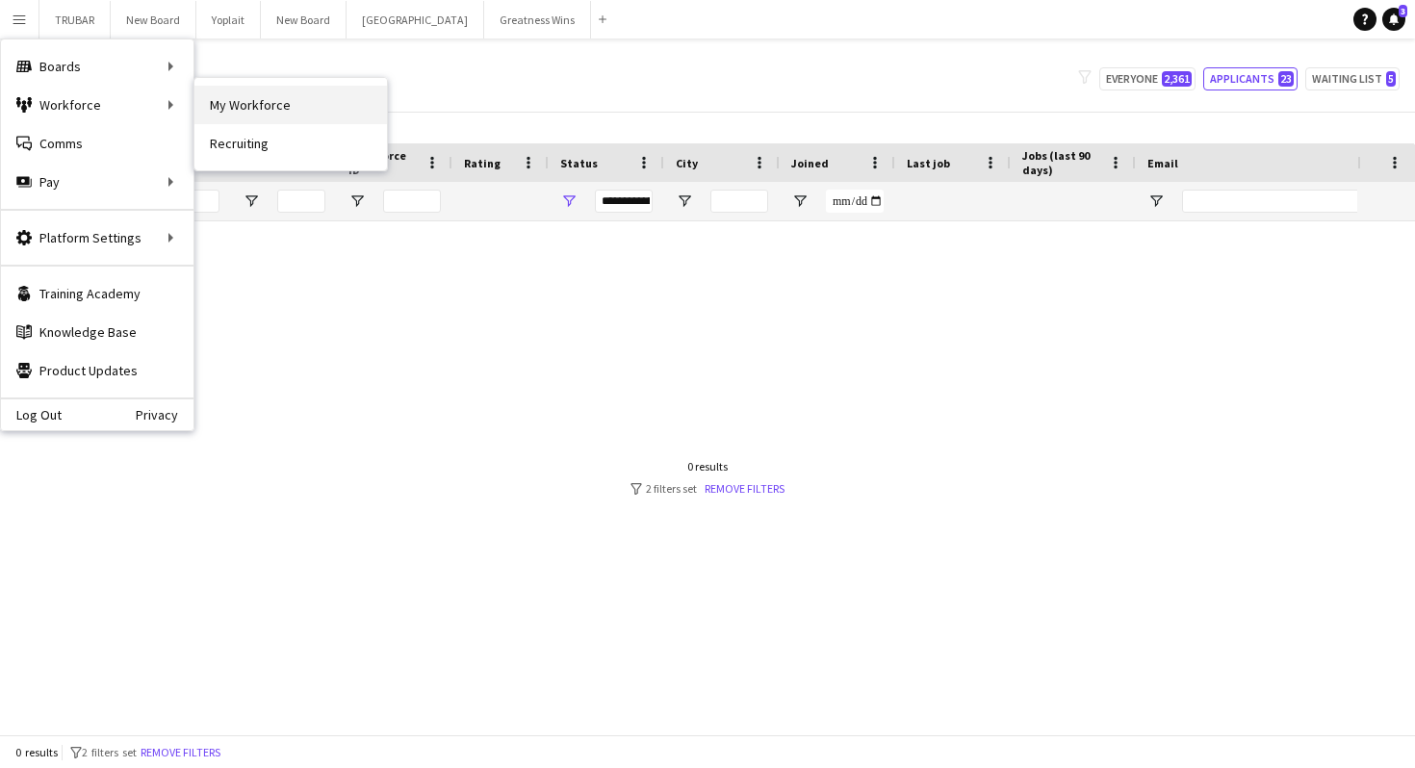
click at [265, 110] on link "My Workforce" at bounding box center [290, 105] width 193 height 39
type input "**********"
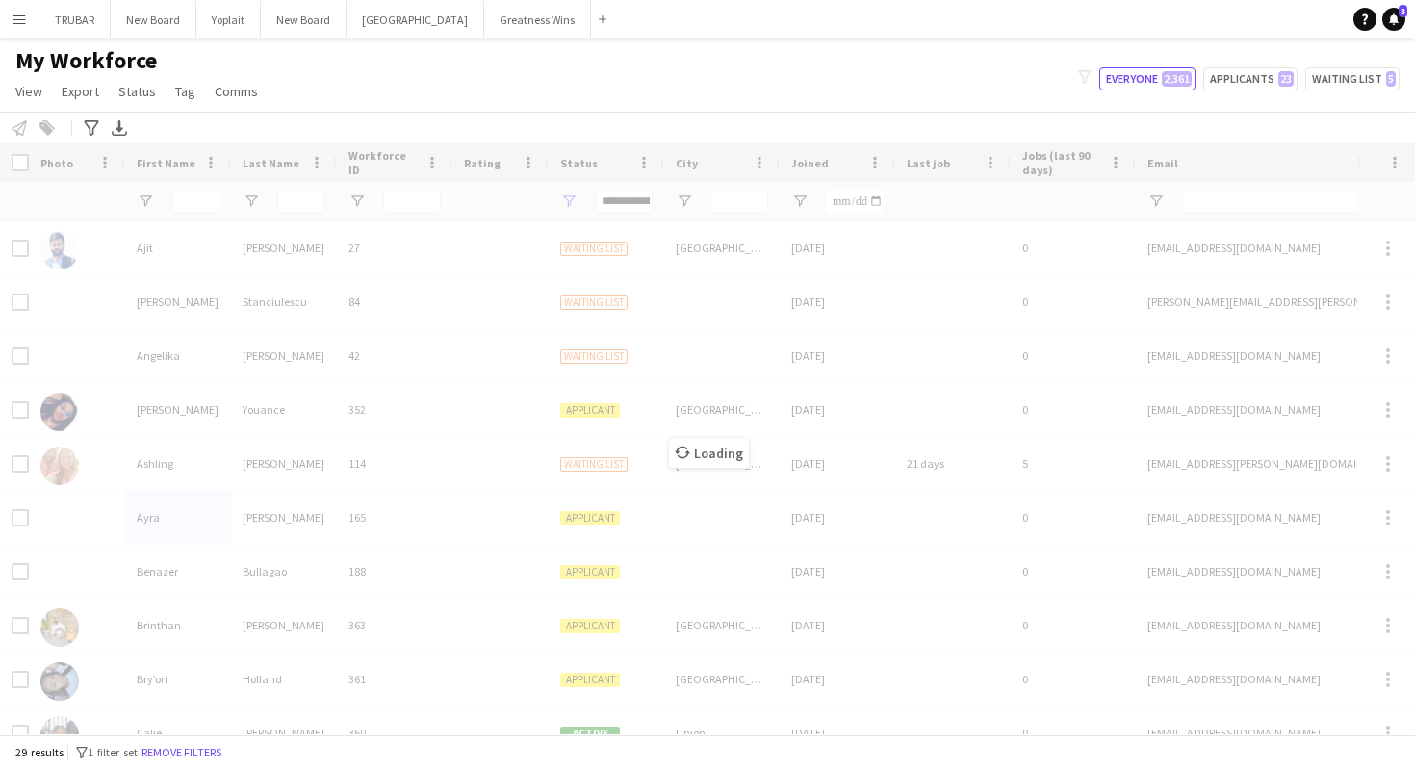
type input "***"
type input "**********"
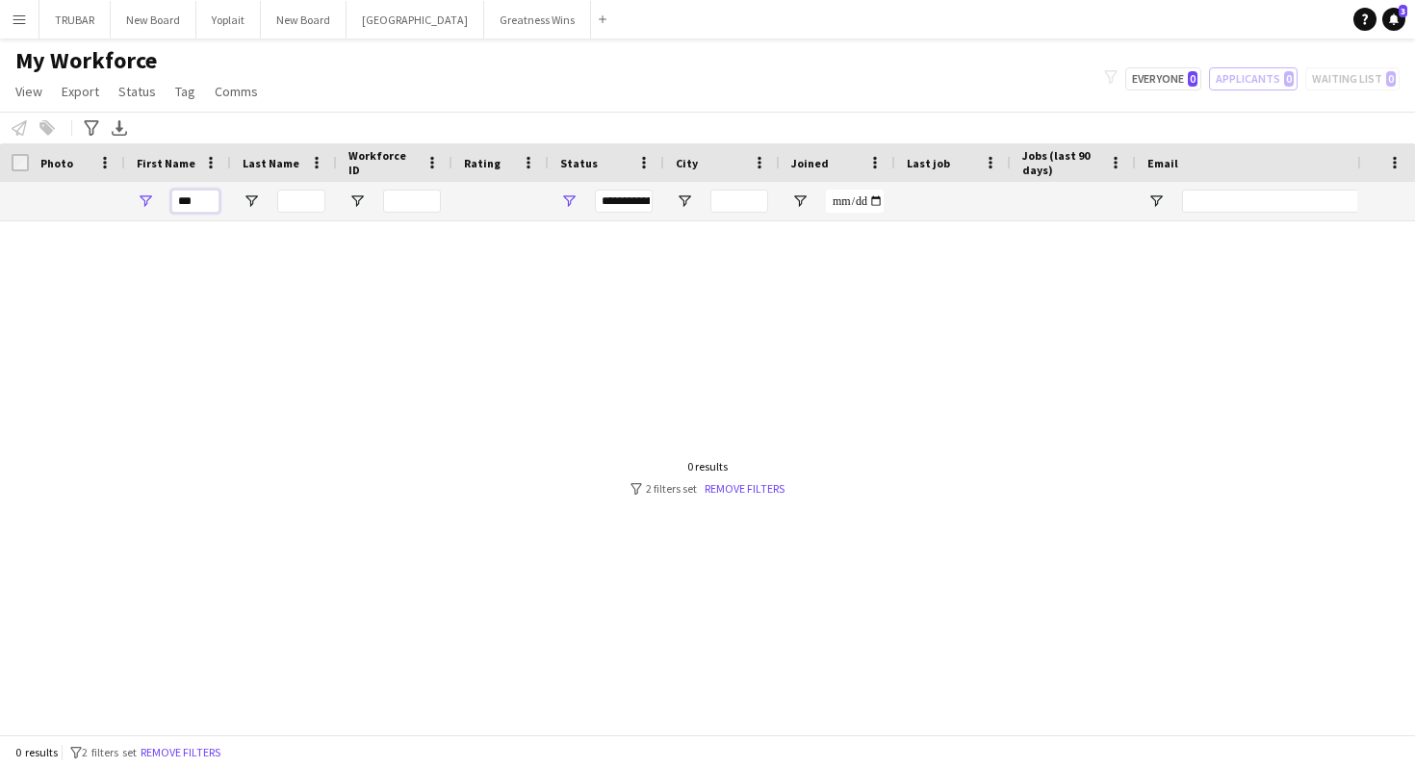
click at [206, 200] on input "***" at bounding box center [195, 201] width 48 height 23
type input "*"
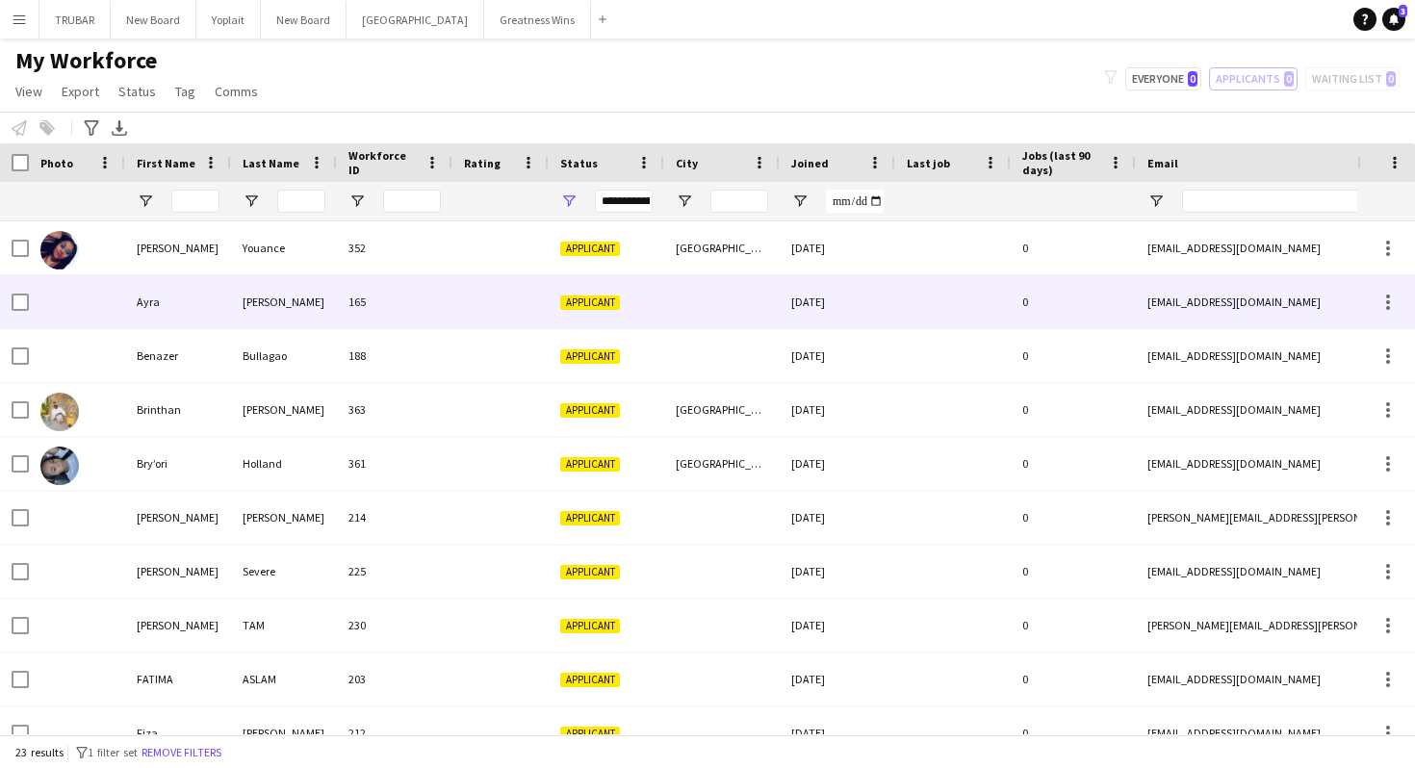
click at [199, 322] on div "Ayra" at bounding box center [178, 301] width 106 height 53
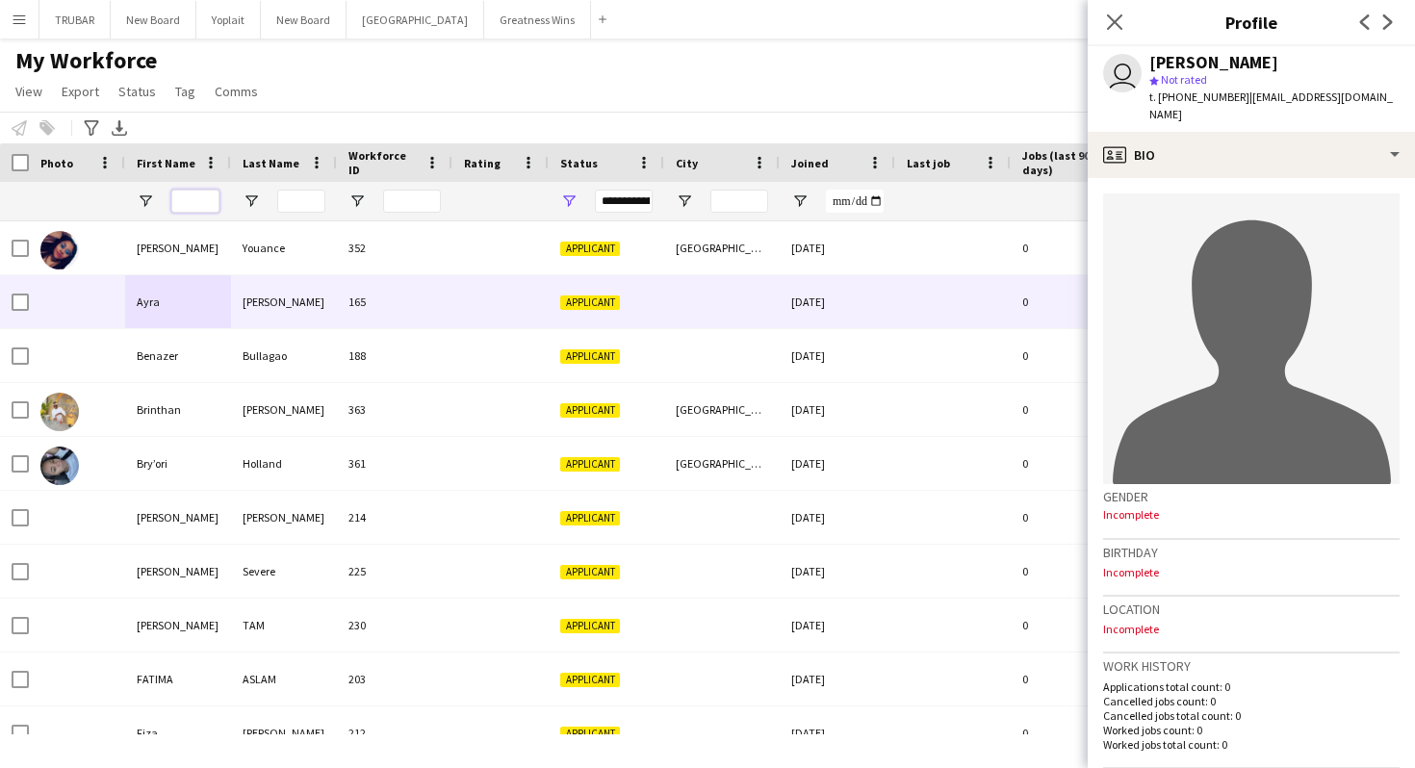
click at [192, 200] on input "First Name Filter Input" at bounding box center [195, 201] width 48 height 23
click at [171, 203] on input "First Name Filter Input" at bounding box center [195, 201] width 48 height 23
click at [1113, 20] on icon at bounding box center [1114, 22] width 18 height 18
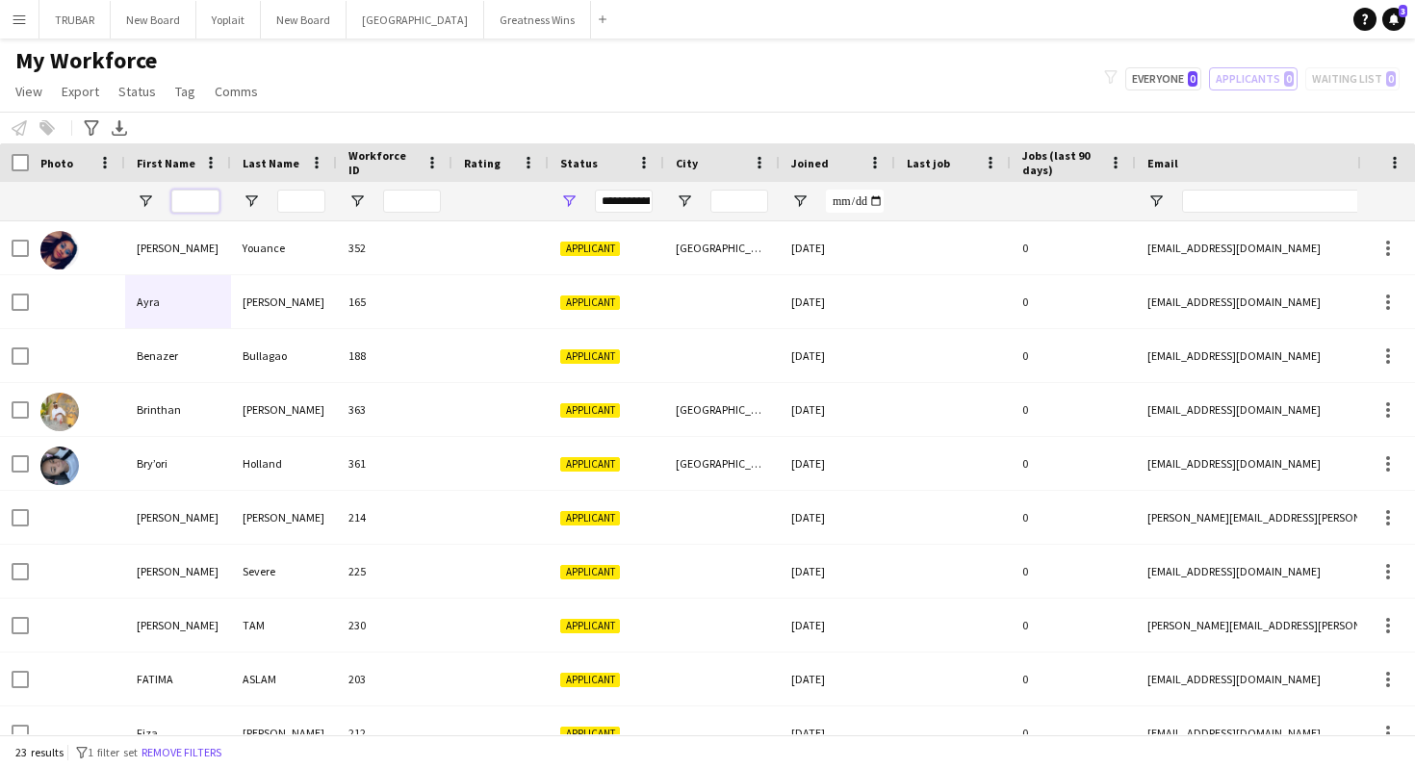
click at [200, 207] on input "First Name Filter Input" at bounding box center [195, 201] width 48 height 23
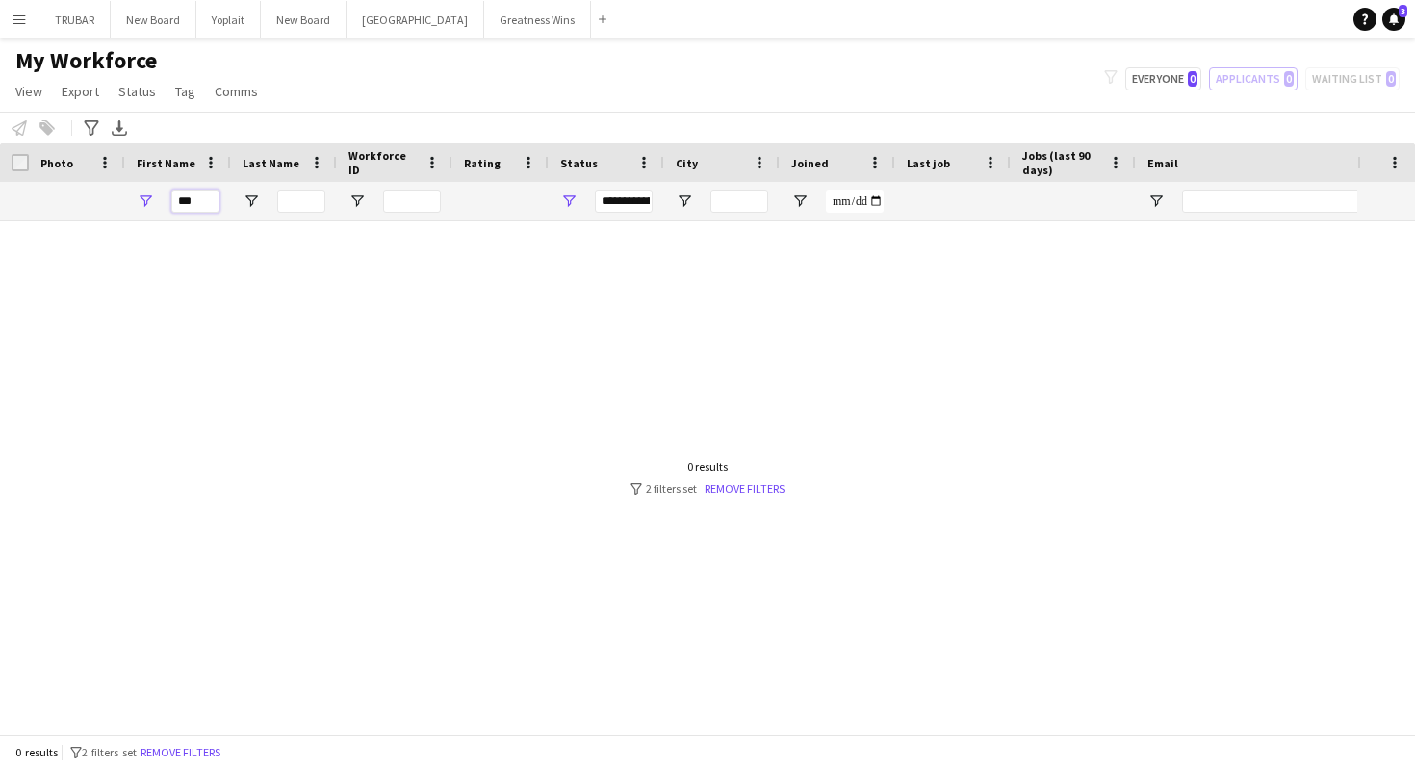
type input "***"
click at [17, 16] on app-icon "Menu" at bounding box center [19, 19] width 15 height 15
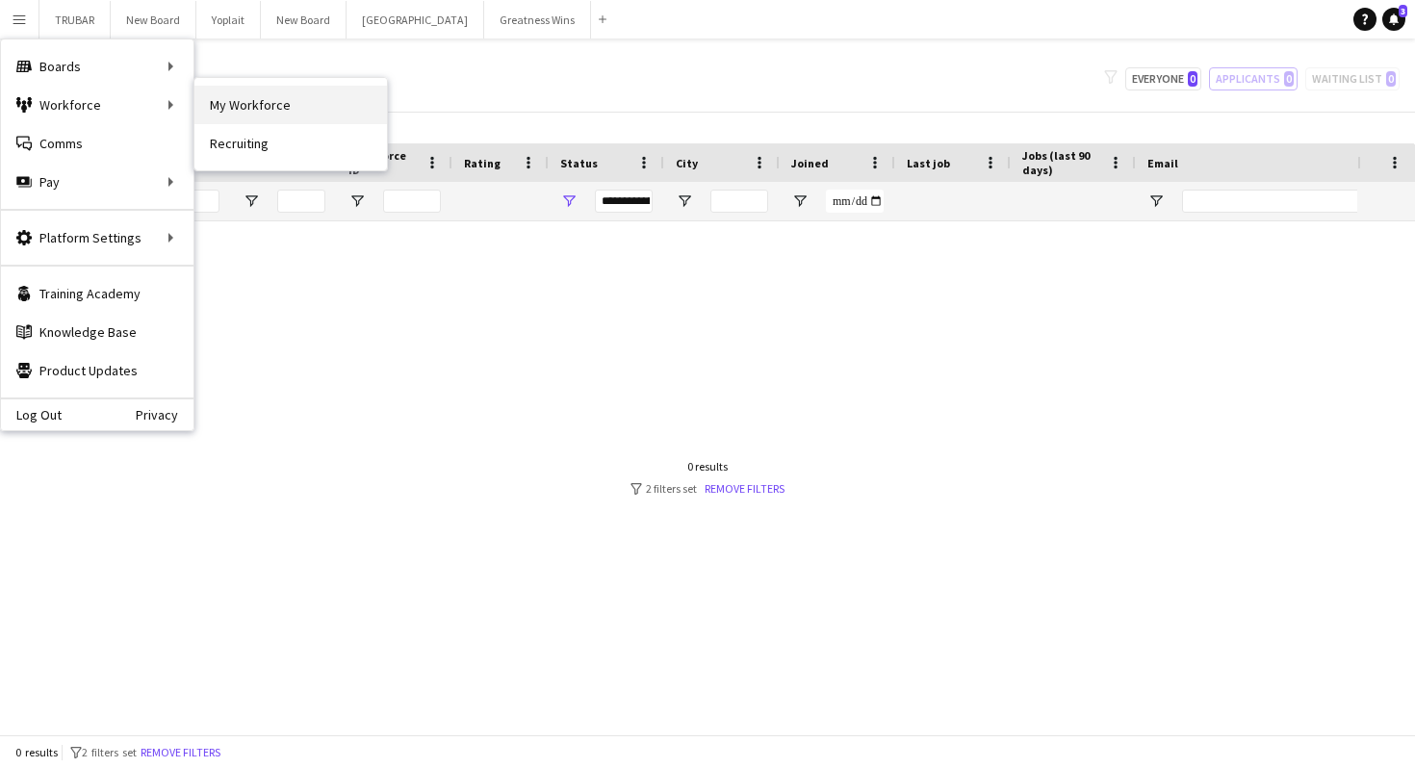
click at [262, 106] on link "My Workforce" at bounding box center [290, 105] width 193 height 39
type input "**********"
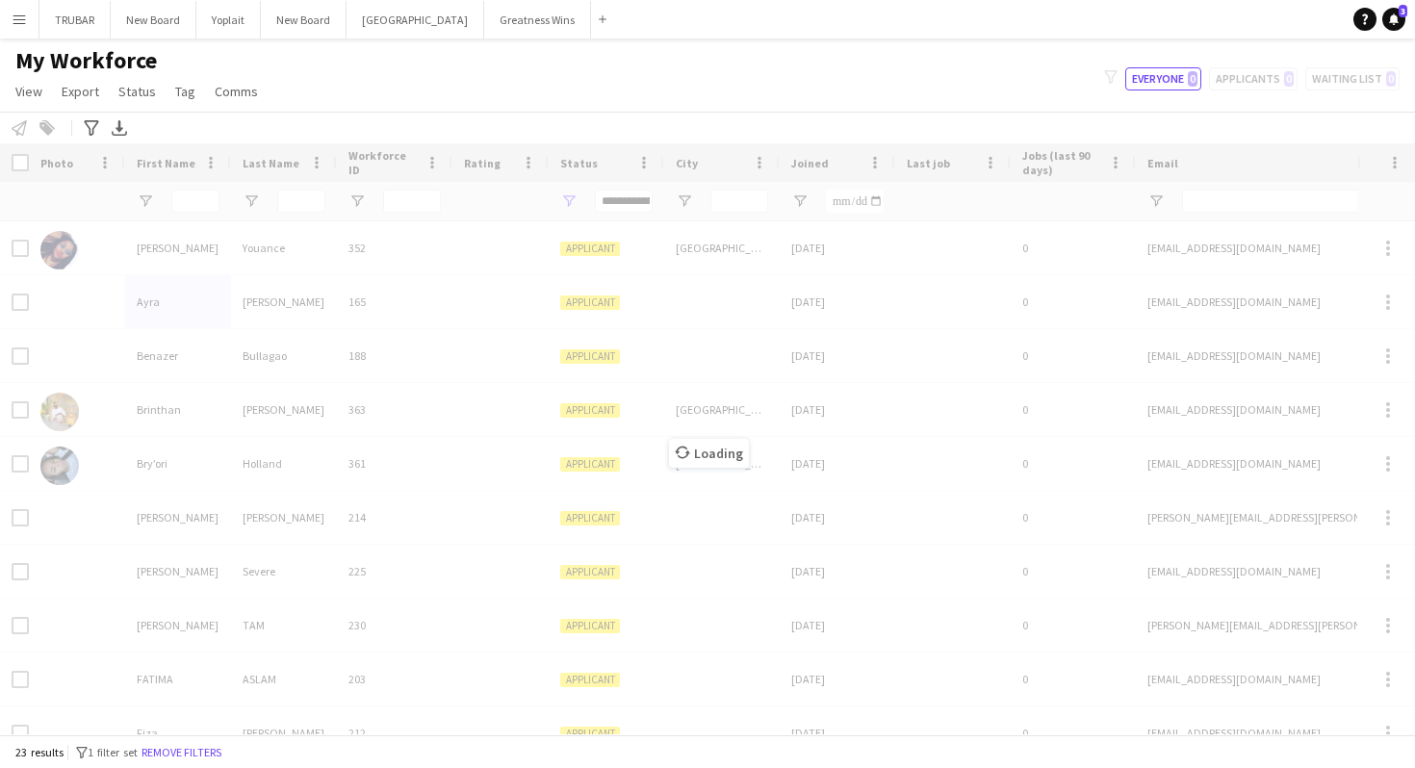
type input "***"
type input "**********"
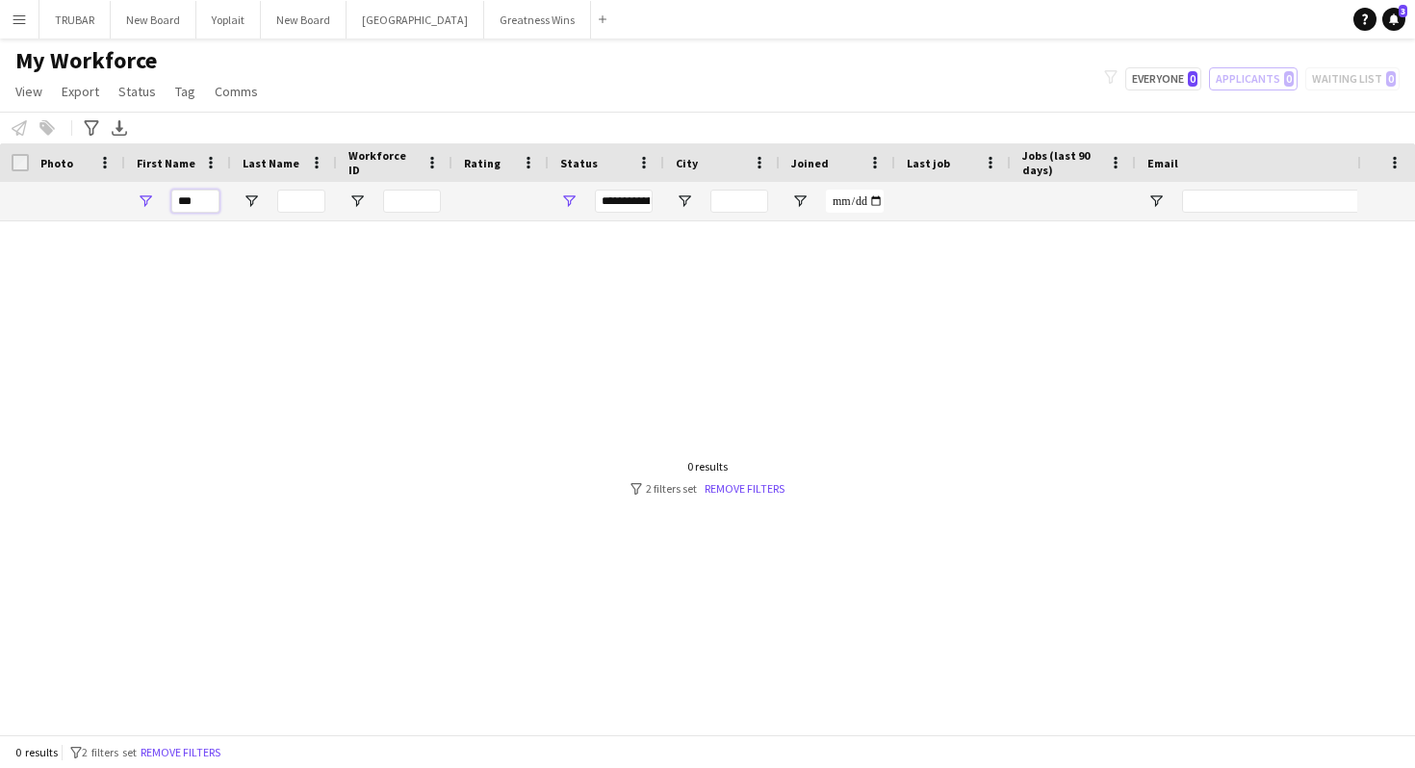
click at [199, 210] on input "***" at bounding box center [195, 201] width 48 height 23
type input "*"
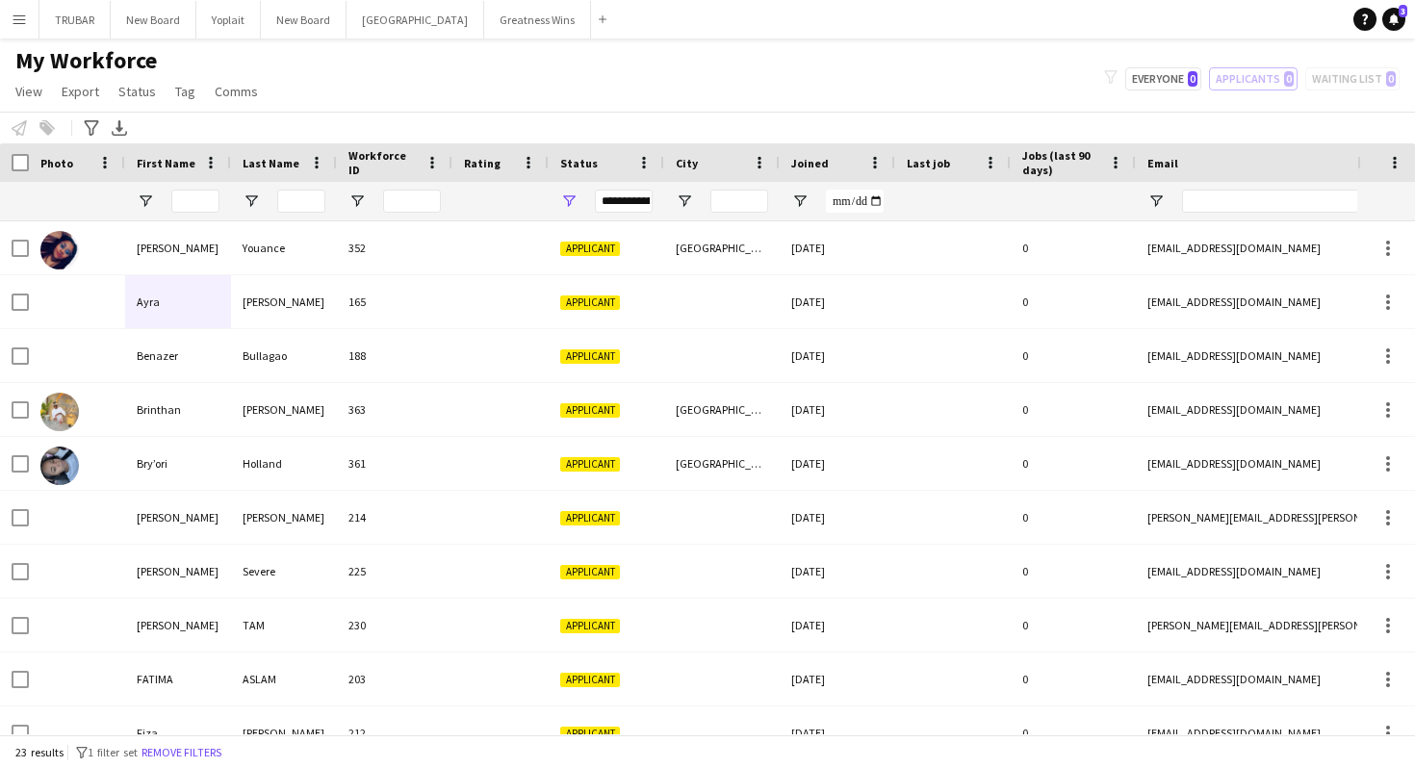
click at [1198, 28] on app-navbar "Menu Boards Boards Boards All jobs Status Workforce Workforce My Workforce Recr…" at bounding box center [707, 19] width 1415 height 39
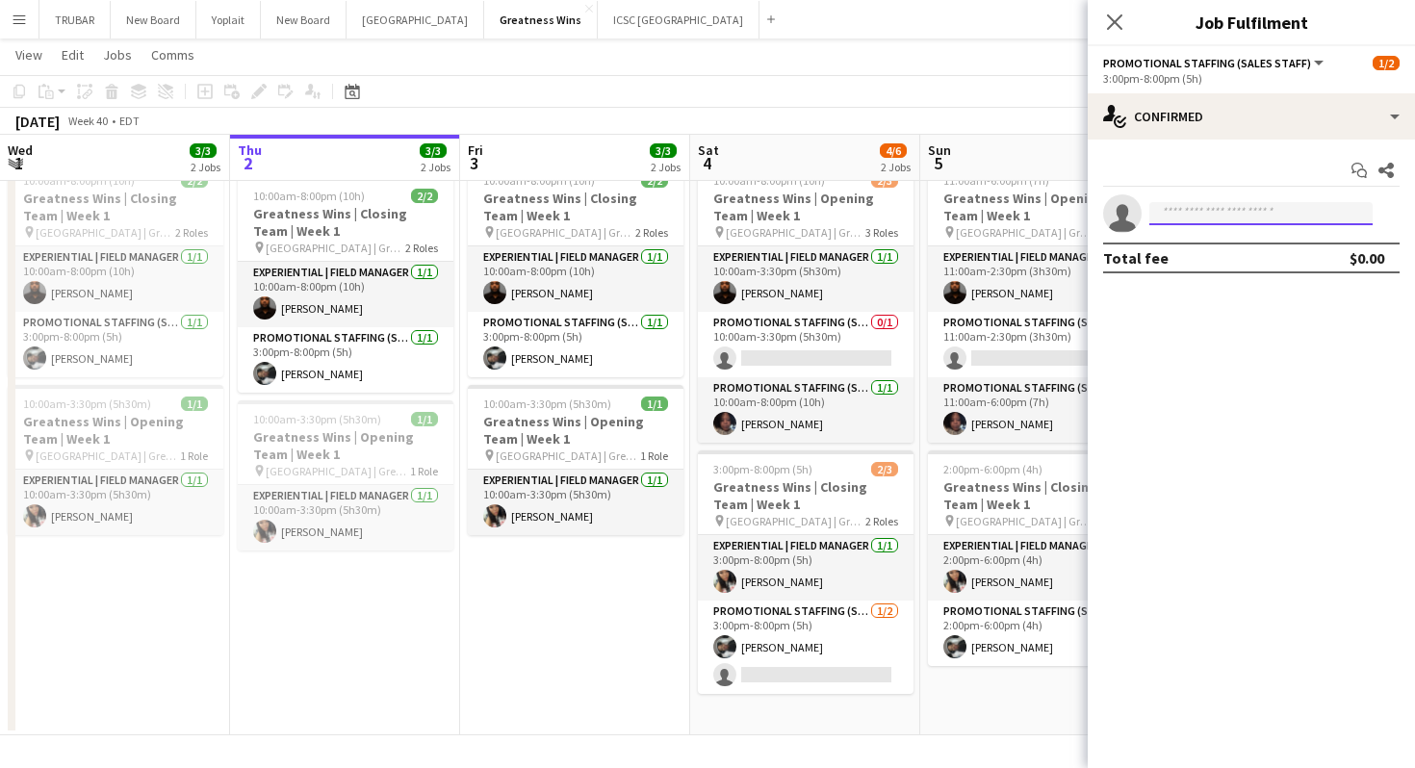
scroll to position [0, 821]
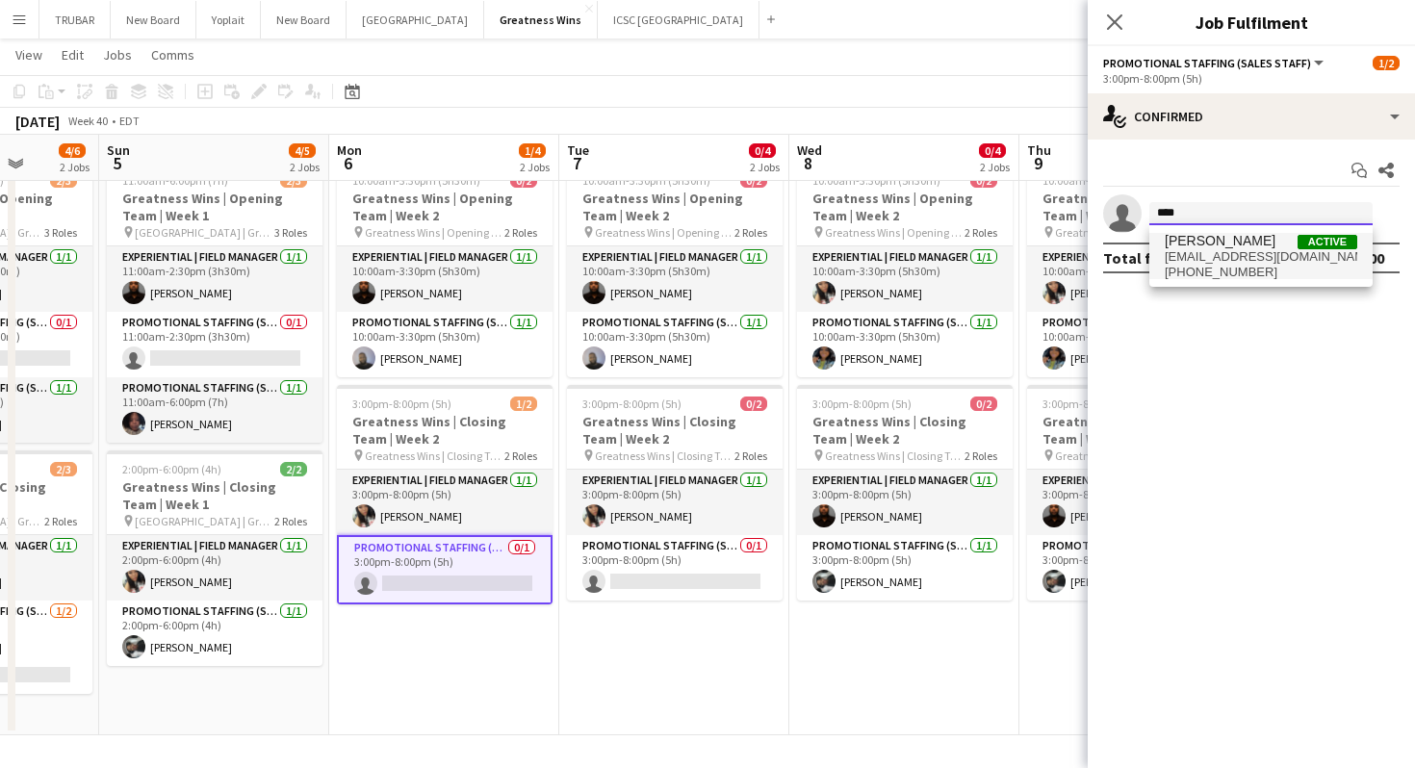
type input "****"
click at [1193, 270] on span "+16465667324" at bounding box center [1261, 272] width 193 height 15
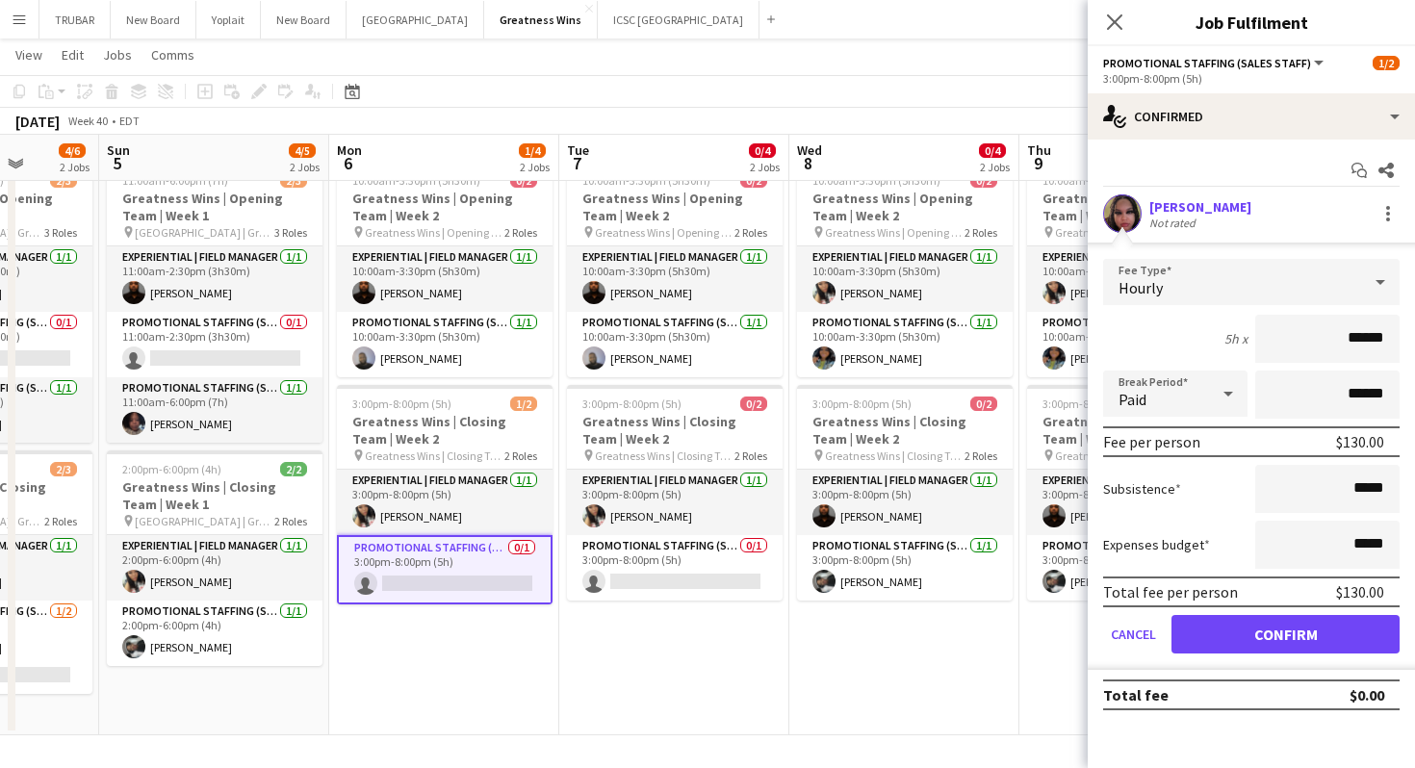
drag, startPoint x: 1318, startPoint y: 342, endPoint x: 1403, endPoint y: 343, distance: 85.7
click at [1403, 343] on form "Fee Type Hourly 5h x ****** Break Period Paid ****** Fee per person $130.00 Sub…" at bounding box center [1251, 464] width 327 height 411
type input "***"
click at [1205, 336] on div "5h x ***" at bounding box center [1251, 339] width 296 height 48
click at [1254, 629] on button "Confirm" at bounding box center [1285, 634] width 228 height 39
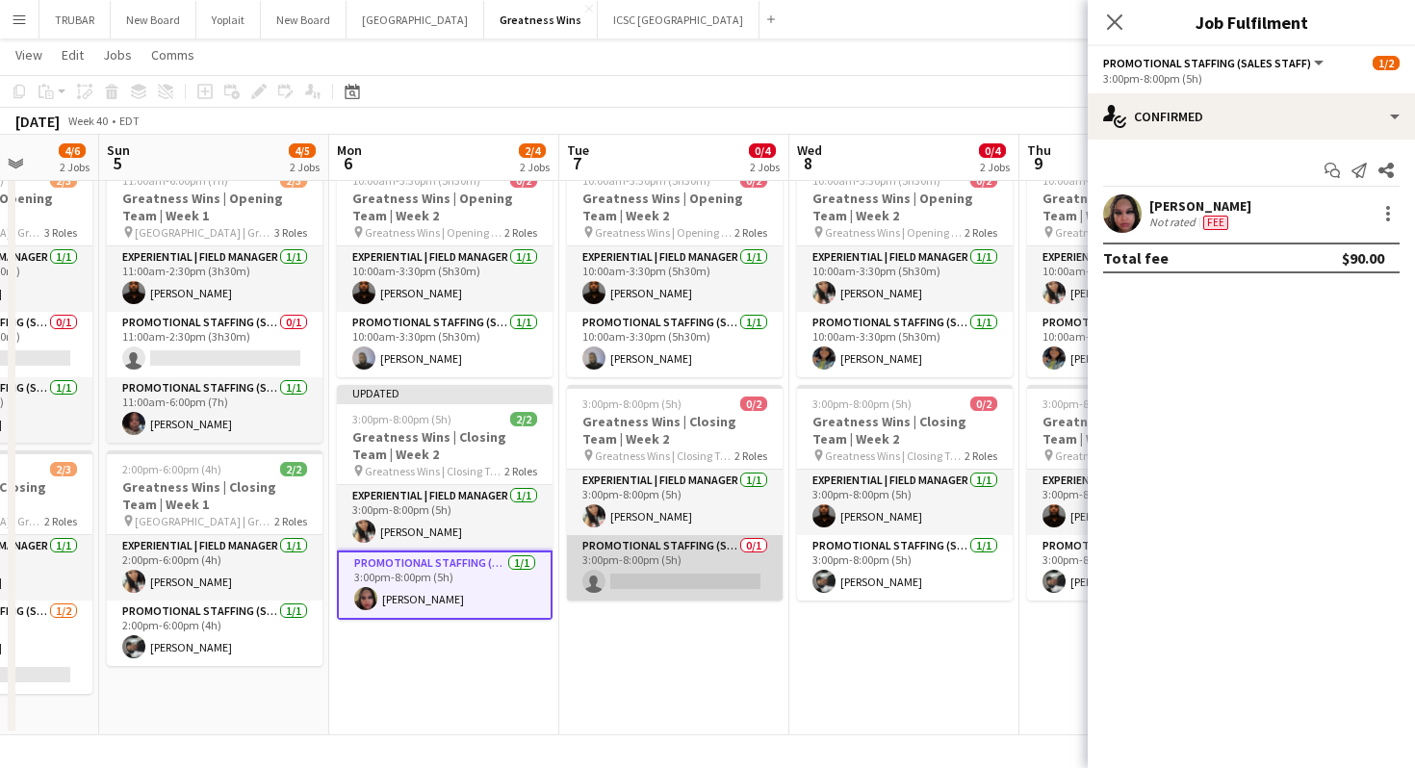
click at [680, 576] on app-card-role "Promotional Staffing (Sales Staff) 0/1 3:00pm-8:00pm (5h) single-neutral-actions" at bounding box center [675, 567] width 216 height 65
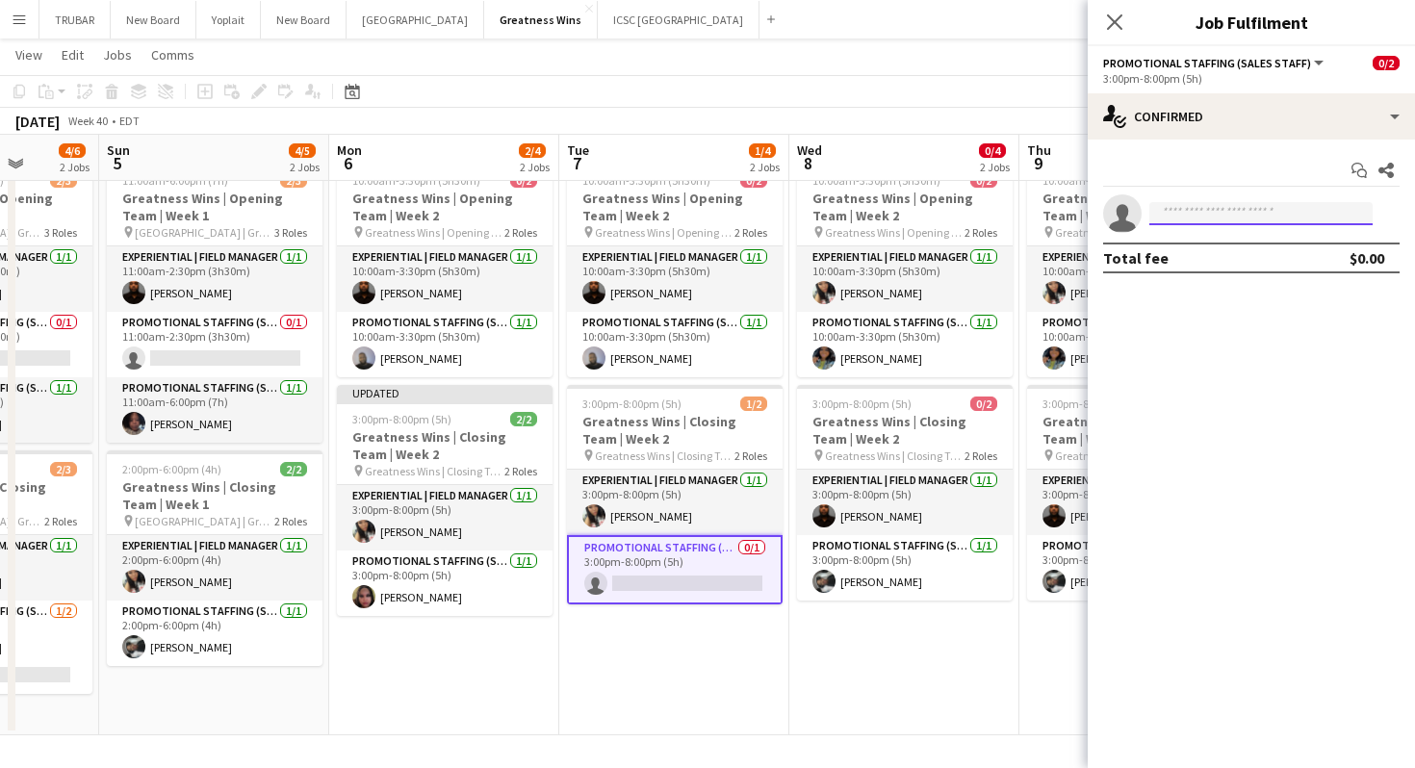
click at [1212, 214] on input at bounding box center [1260, 213] width 223 height 23
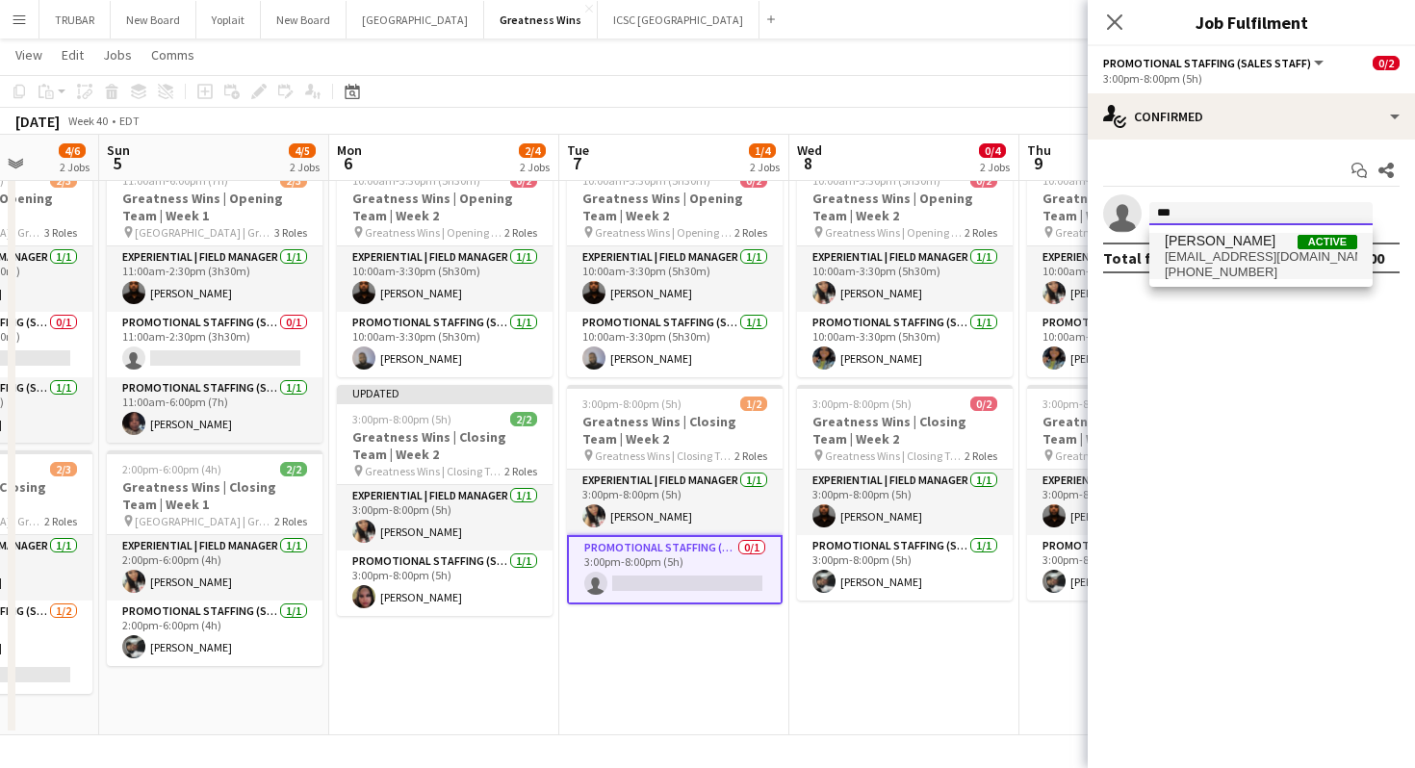
type input "***"
click at [1220, 256] on span "ceanna87@gmail.com" at bounding box center [1261, 256] width 193 height 15
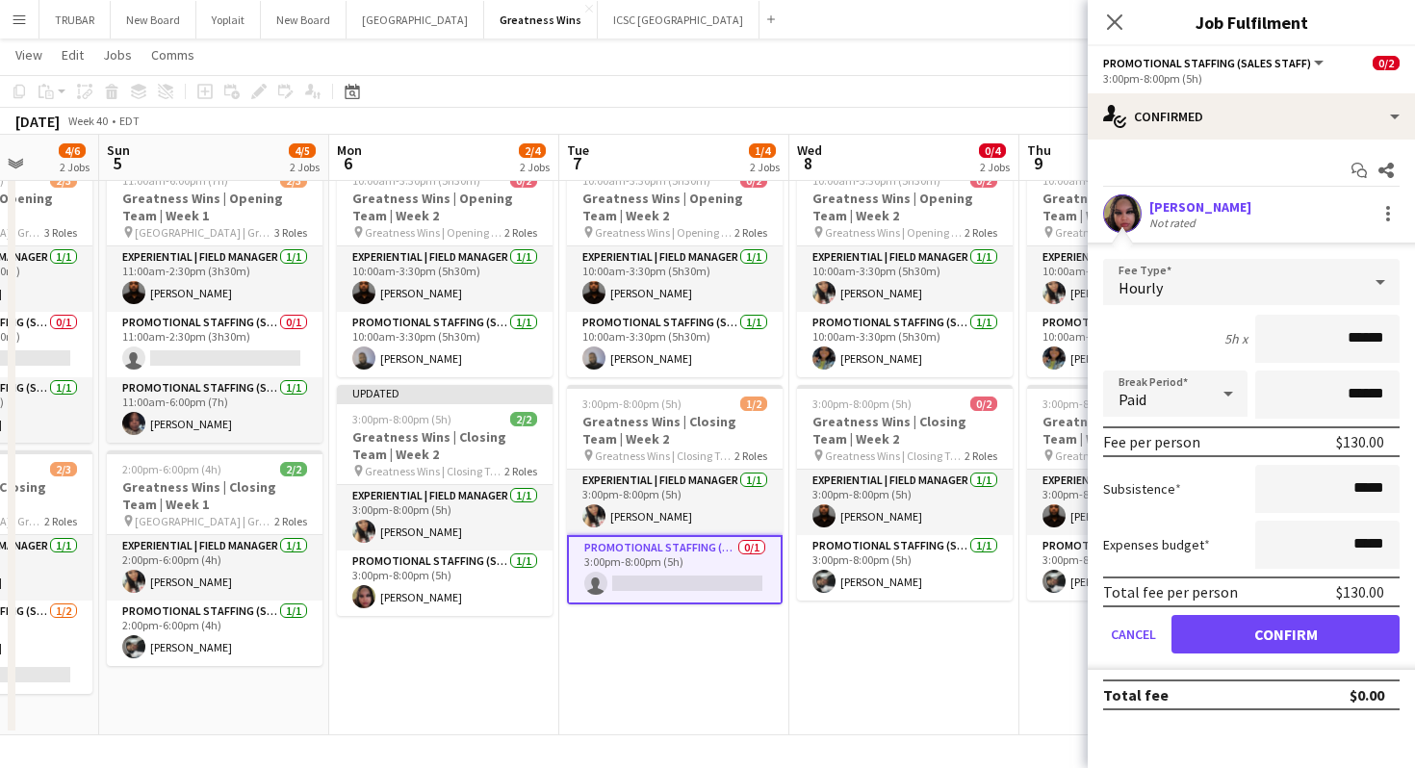
drag, startPoint x: 1315, startPoint y: 339, endPoint x: 1402, endPoint y: 339, distance: 87.6
click at [1393, 339] on input "******" at bounding box center [1327, 339] width 144 height 48
type input "***"
click at [1224, 635] on button "Confirm" at bounding box center [1285, 634] width 228 height 39
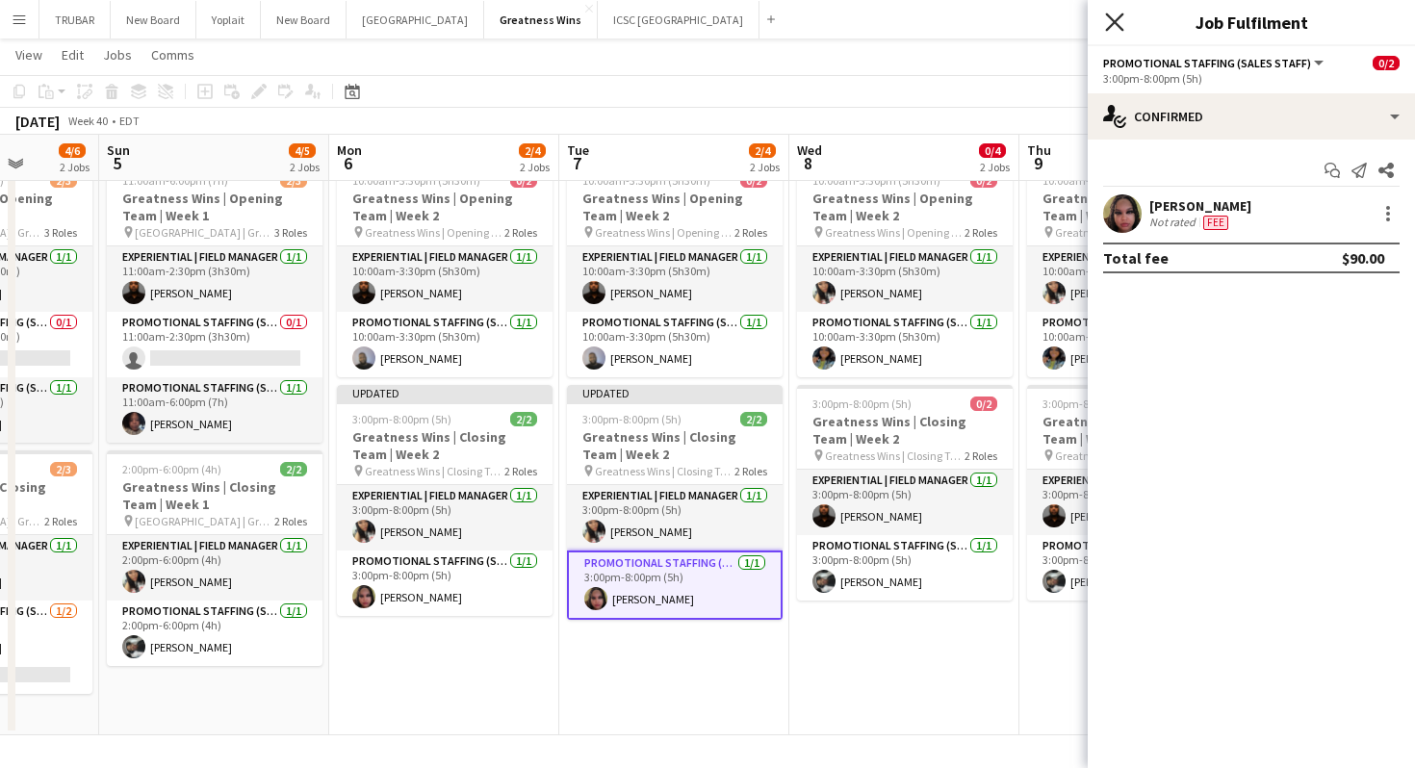
click at [1106, 18] on icon "Close pop-in" at bounding box center [1114, 22] width 18 height 18
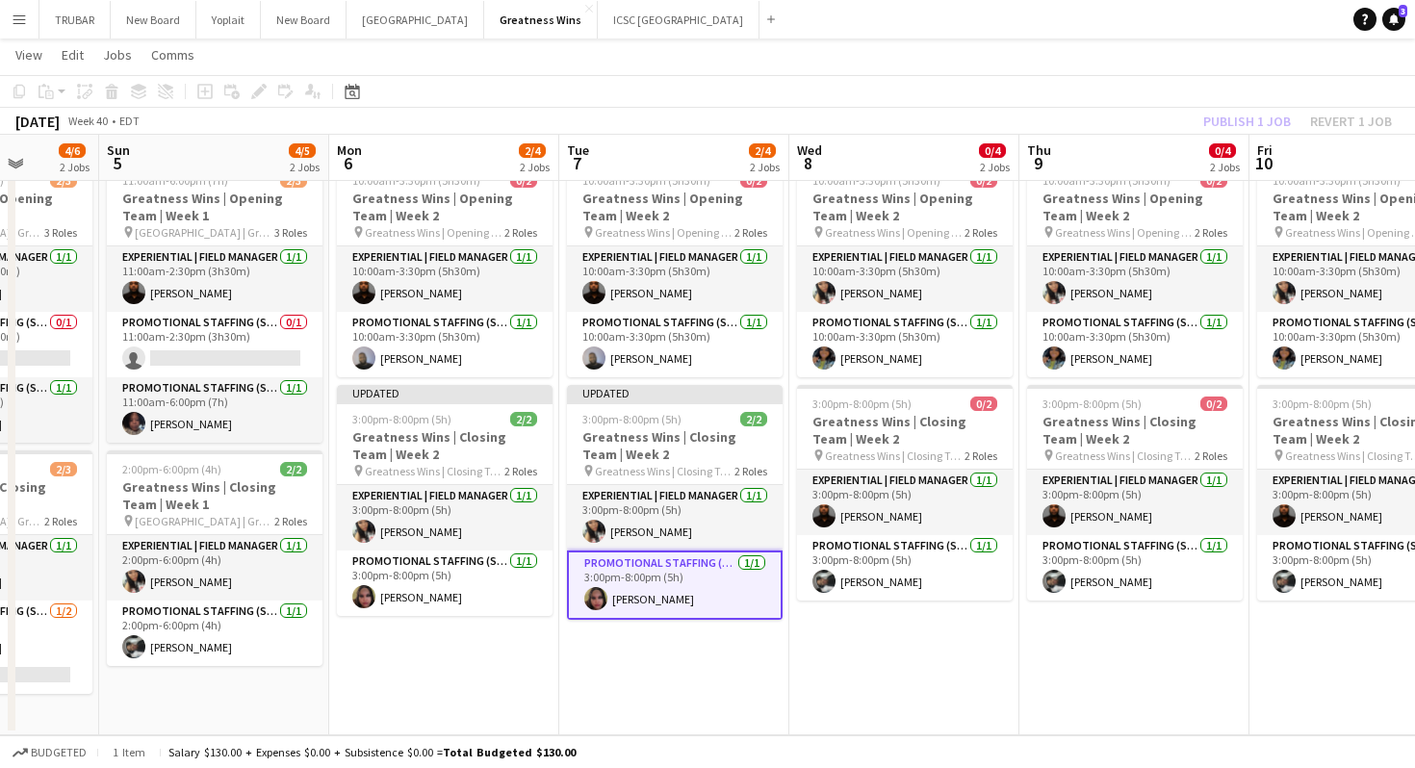
click at [1139, 94] on app-toolbar "Copy Paste Paste Command V Paste with crew Command Shift V Paste linked Job [GE…" at bounding box center [707, 91] width 1415 height 33
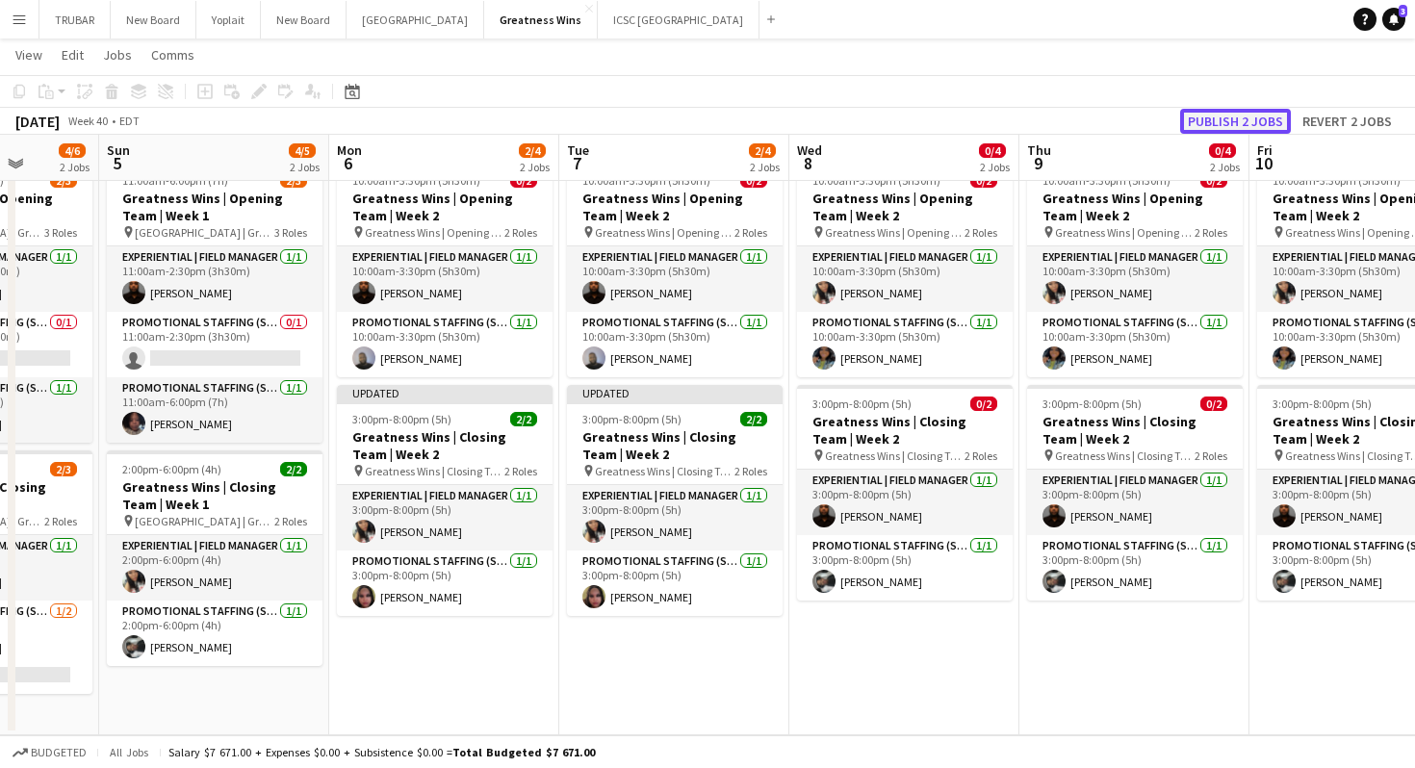
click at [1237, 113] on button "Publish 2 jobs" at bounding box center [1235, 121] width 111 height 25
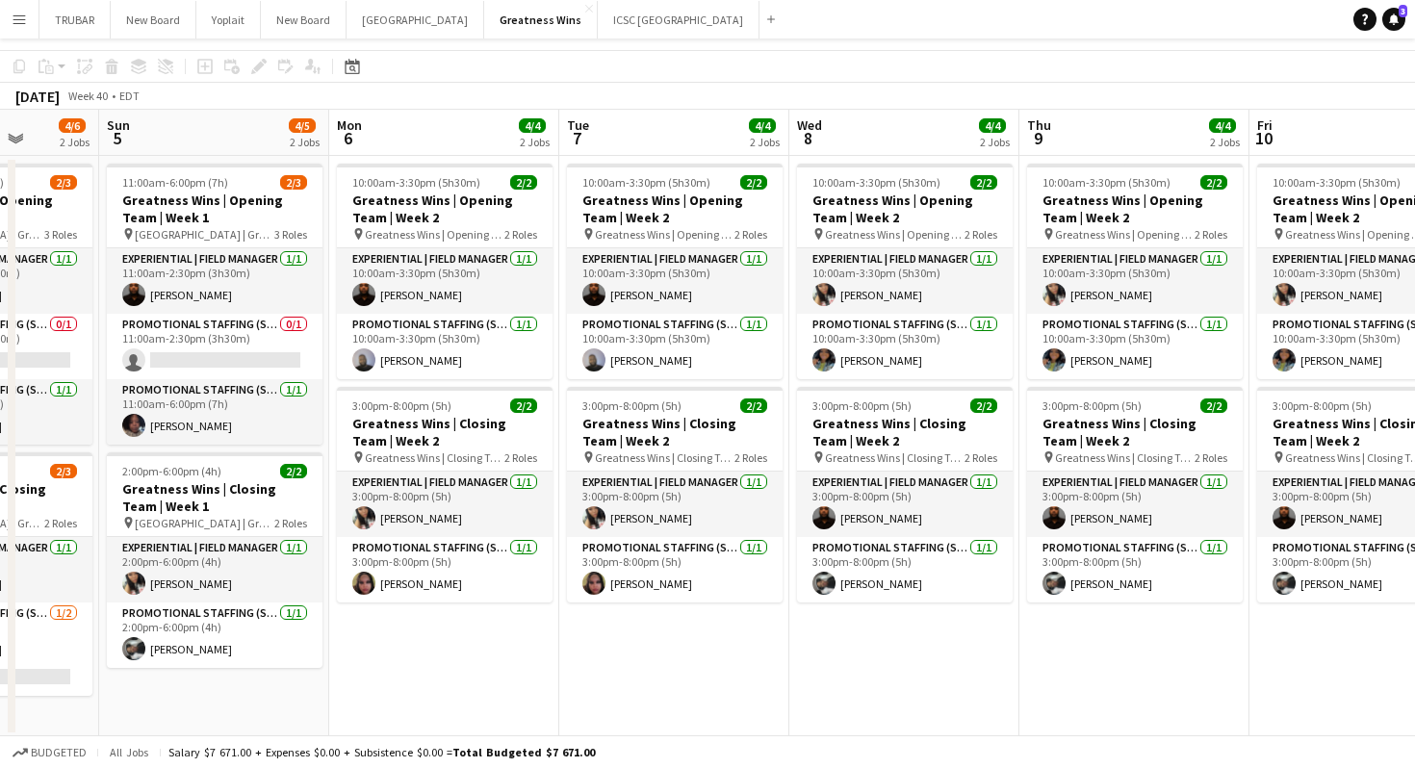
scroll to position [0, 0]
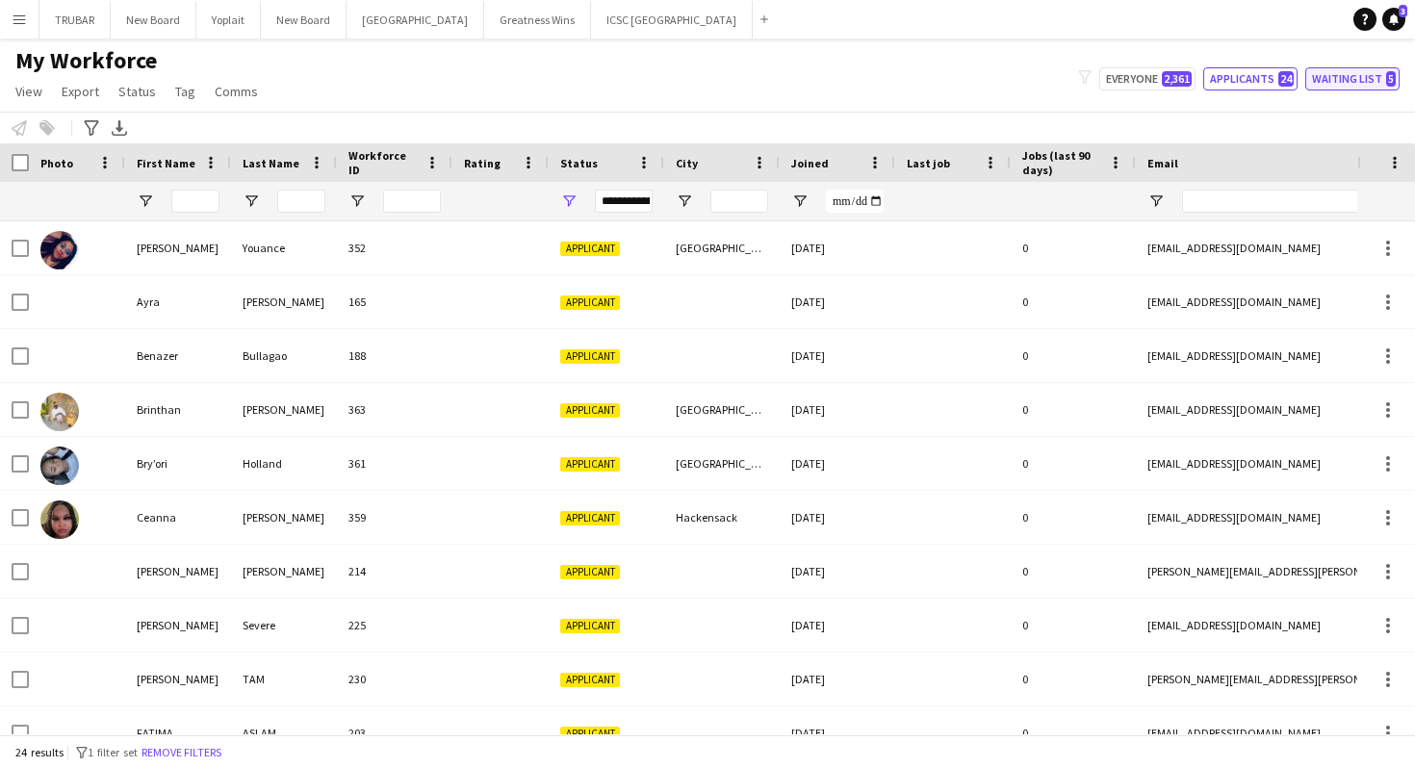
click at [1337, 85] on button "Waiting list 5" at bounding box center [1352, 78] width 94 height 23
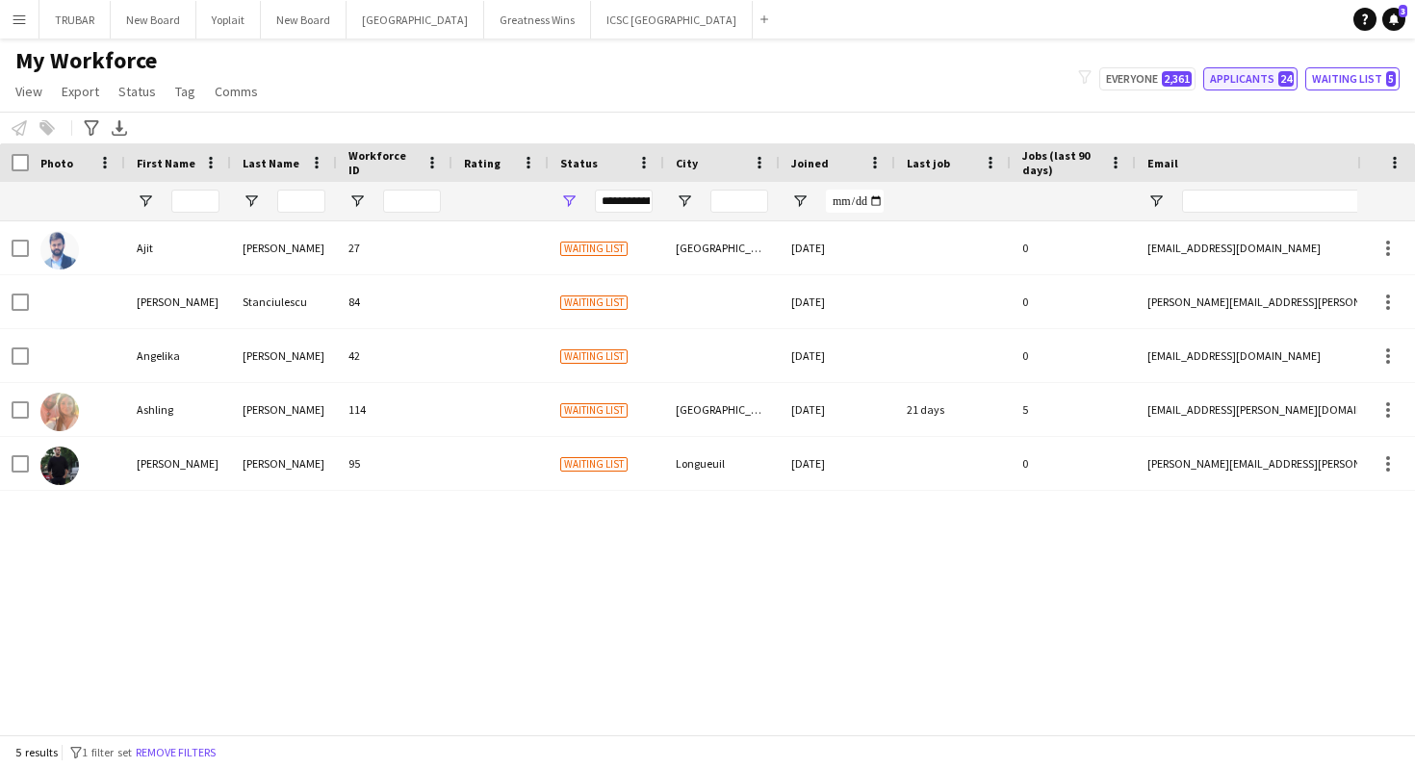
click at [1283, 85] on span "24" at bounding box center [1285, 78] width 15 height 15
type input "**********"
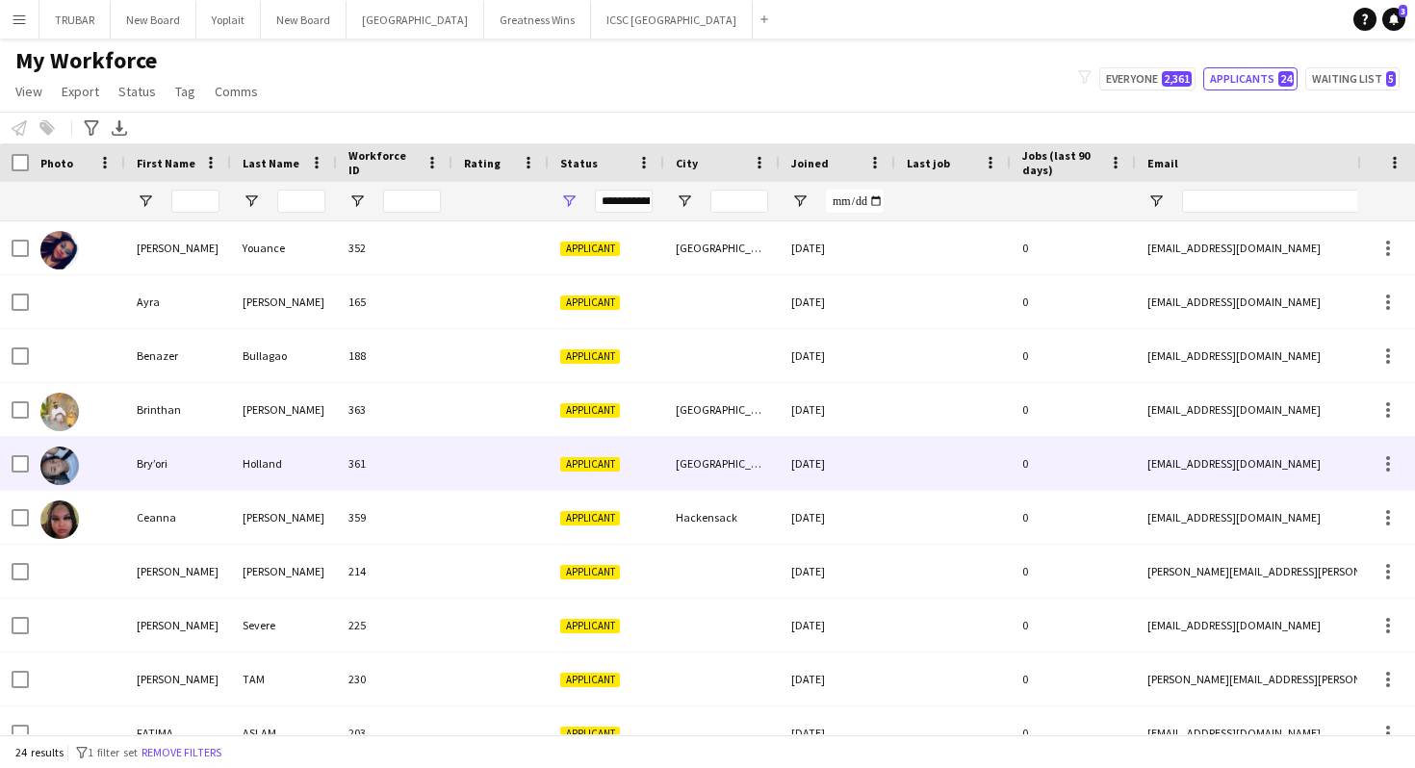
click at [185, 475] on div "Bry’ori" at bounding box center [178, 463] width 106 height 53
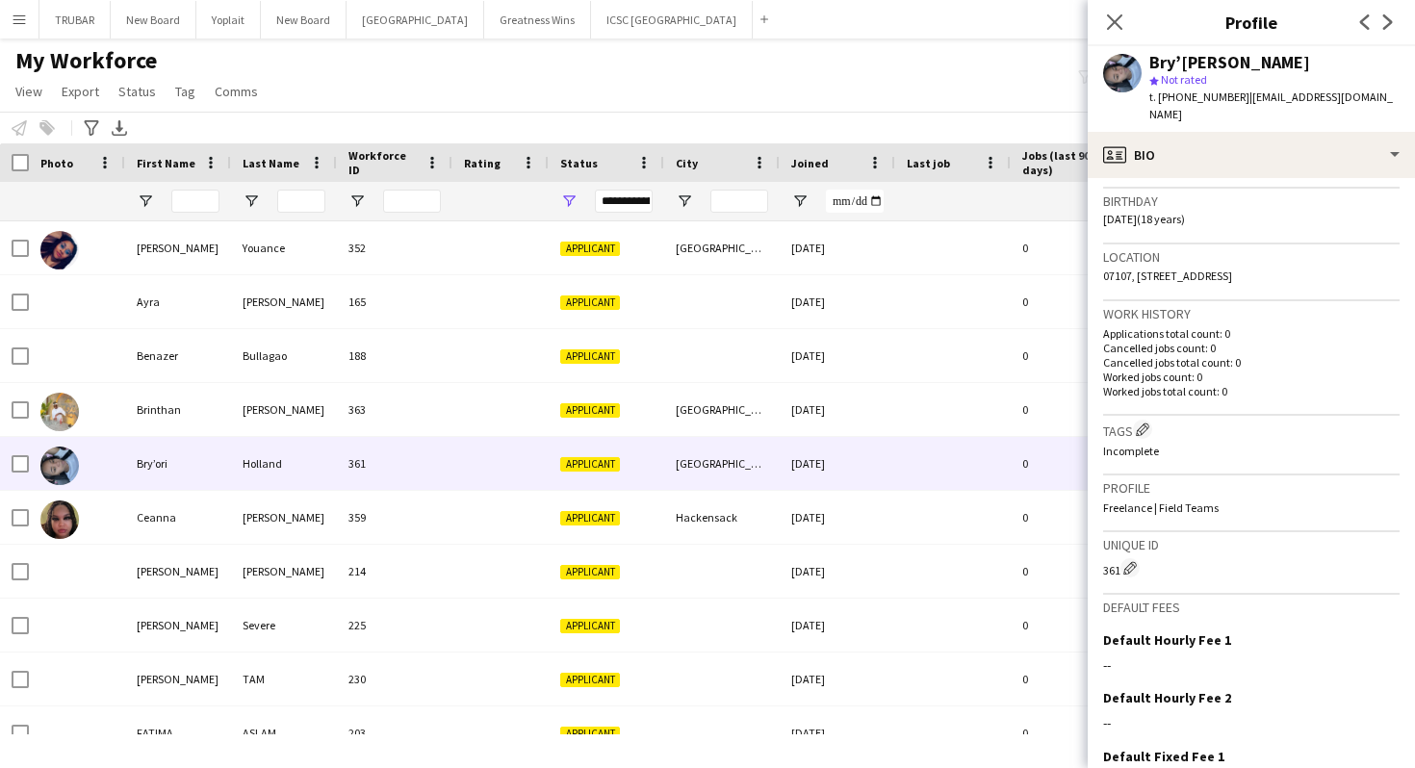
scroll to position [499, 0]
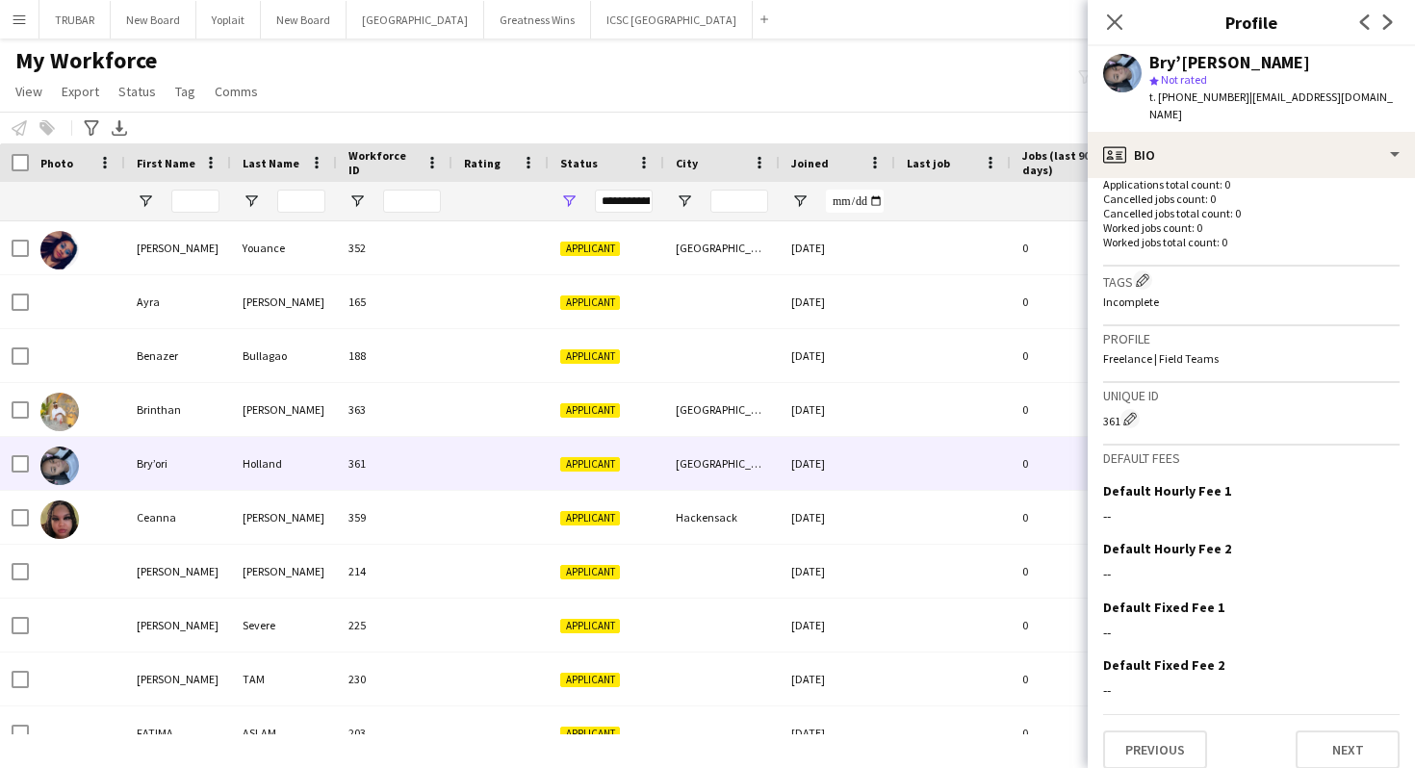
click at [1321, 714] on div "Previous Next" at bounding box center [1251, 741] width 296 height 55
click at [1324, 734] on button "Next" at bounding box center [1348, 750] width 104 height 39
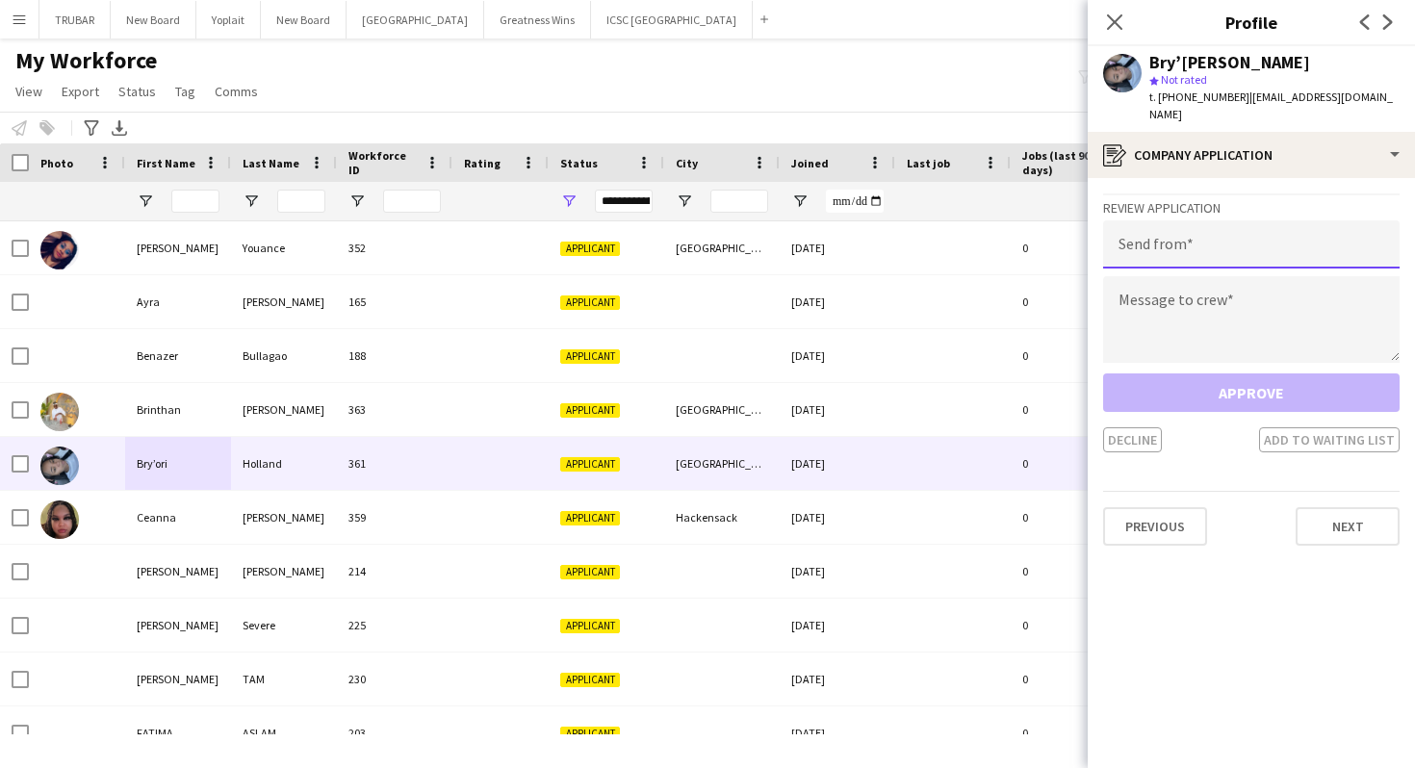
click at [1219, 234] on input "email" at bounding box center [1251, 244] width 296 height 48
type input "**********"
click at [1194, 290] on textarea at bounding box center [1251, 319] width 296 height 87
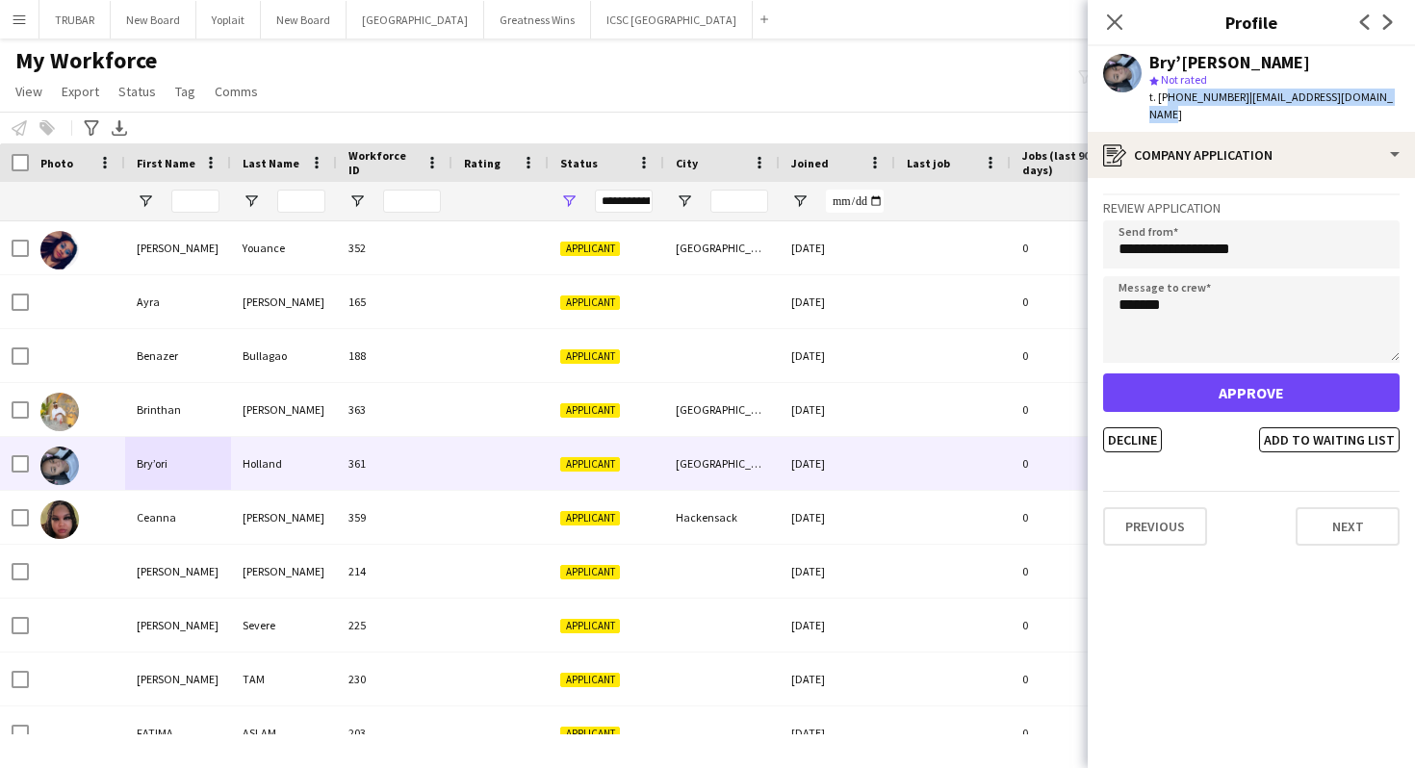
drag, startPoint x: 1383, startPoint y: 95, endPoint x: 1163, endPoint y: 102, distance: 220.5
click at [1163, 102] on div "Bry’ori Holland star Not rated t. +15047779614 | bryoriholland668@gmail.com" at bounding box center [1251, 89] width 327 height 86
copy div "15047779614 | bryoriholland668@gmail.com"
click at [1220, 297] on textarea "*******" at bounding box center [1251, 319] width 296 height 87
type textarea "********"
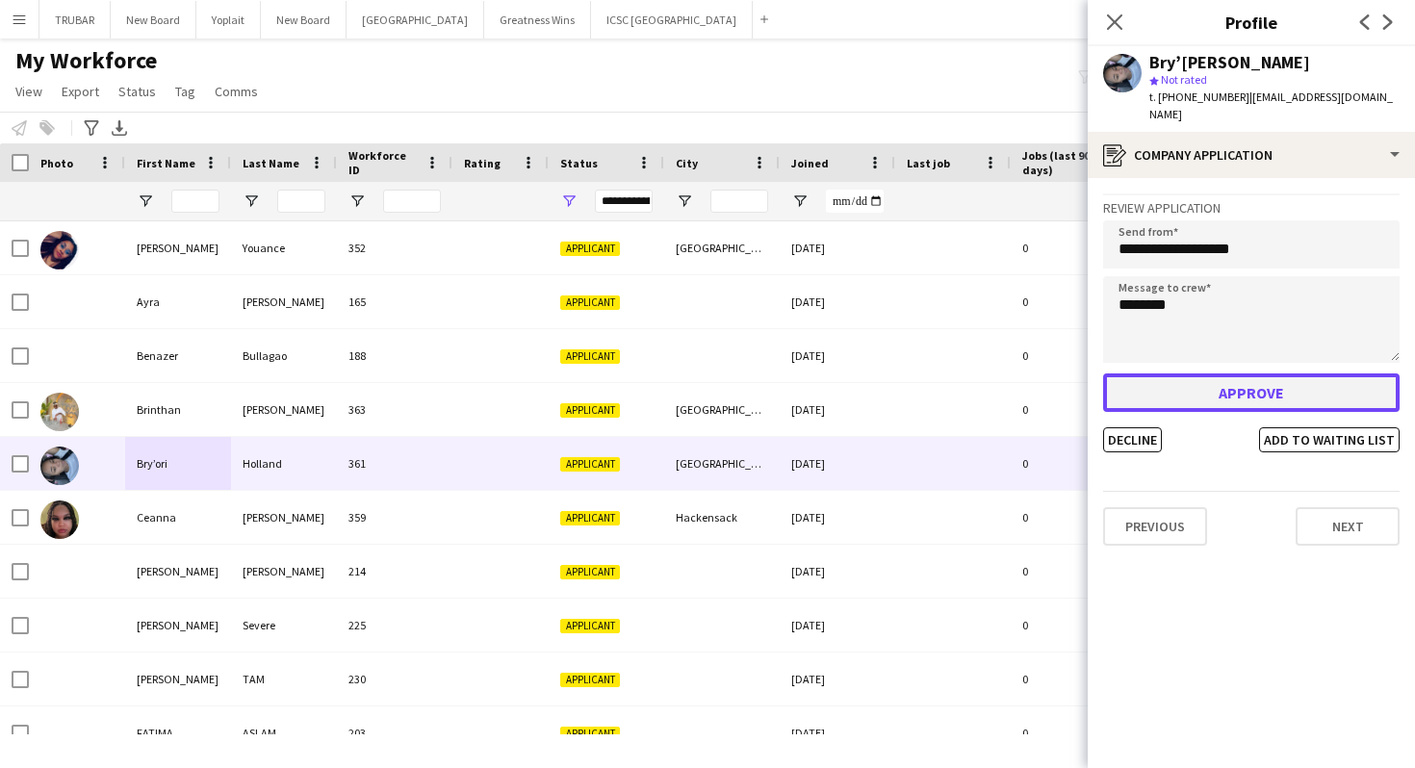
click at [1204, 373] on button "Approve" at bounding box center [1251, 392] width 296 height 39
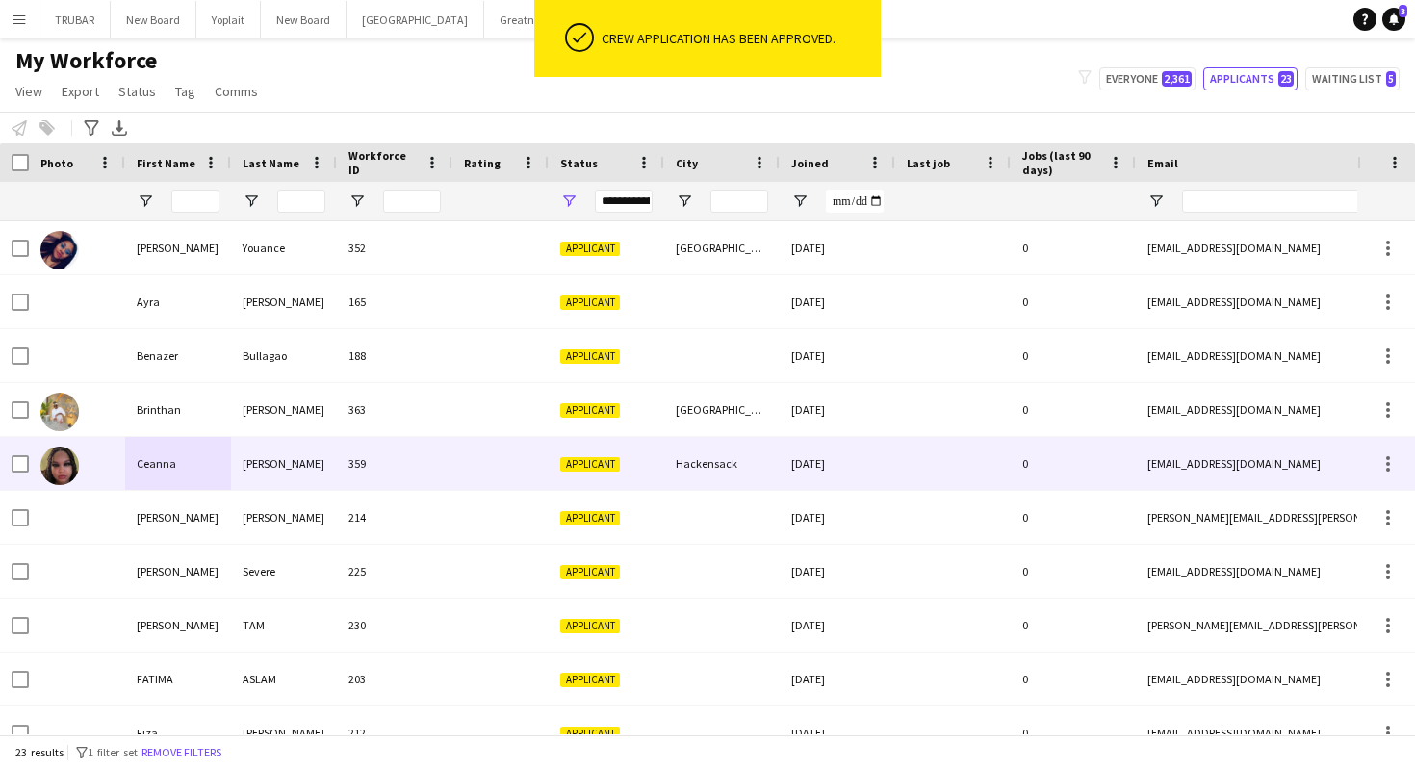
click at [185, 464] on div "Ceanna" at bounding box center [178, 463] width 106 height 53
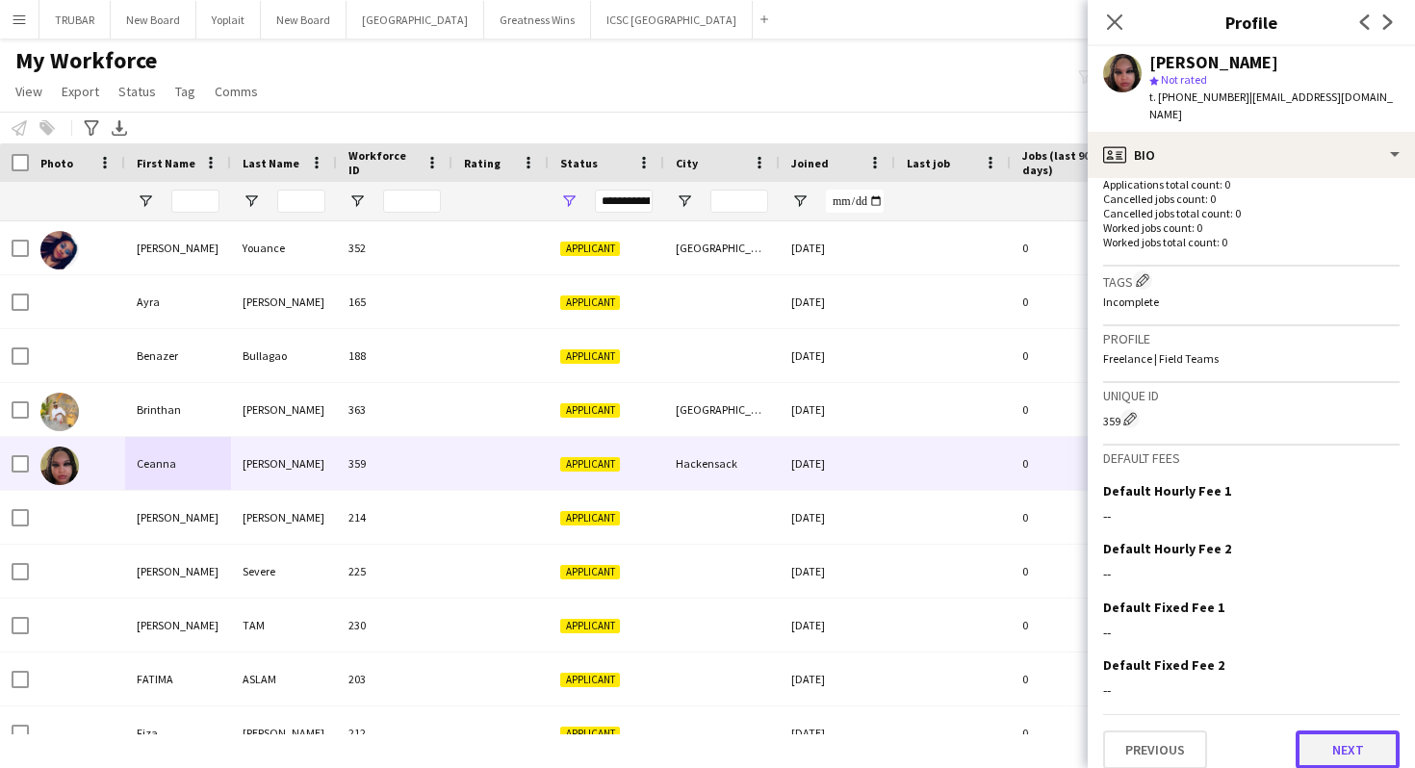
click at [1333, 741] on button "Next" at bounding box center [1348, 750] width 104 height 39
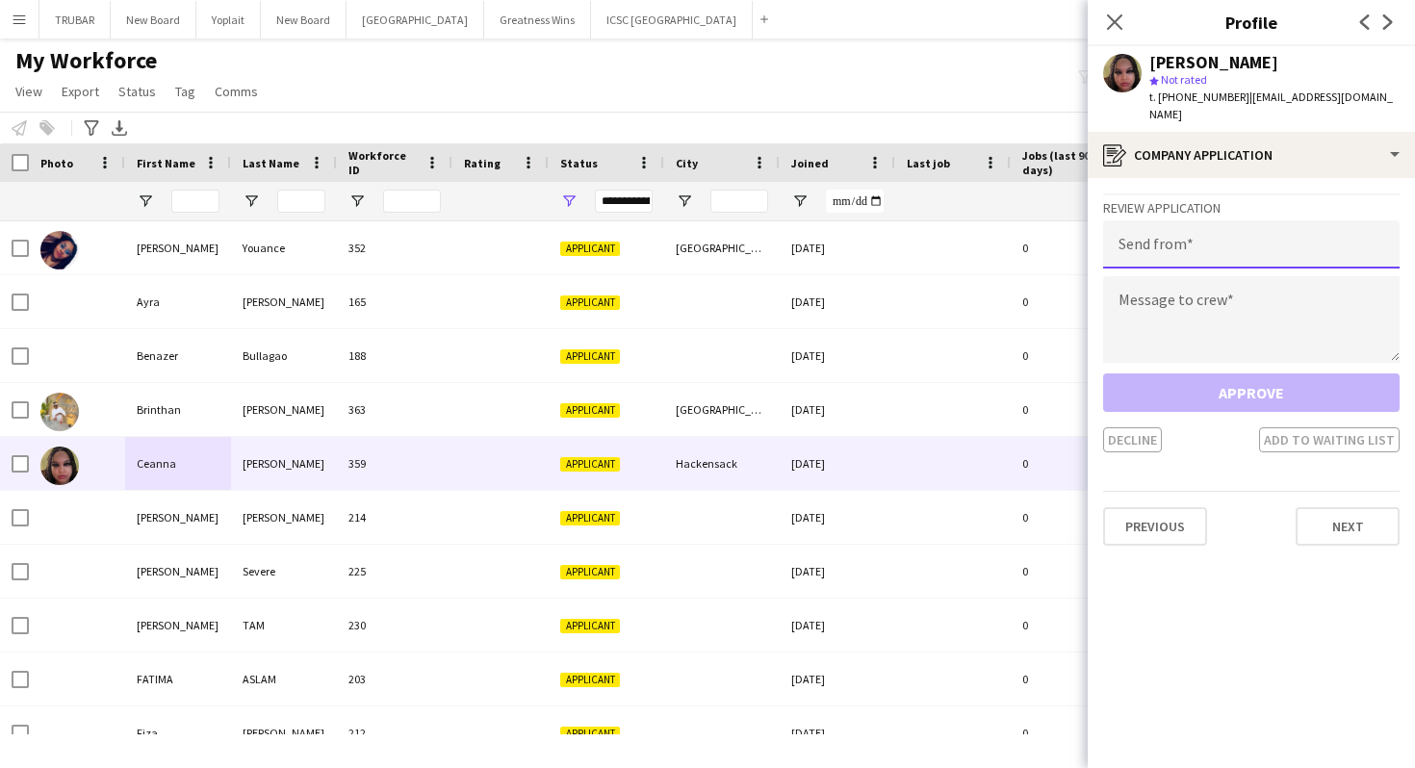
click at [1216, 220] on input "email" at bounding box center [1251, 244] width 296 height 48
type input "**********"
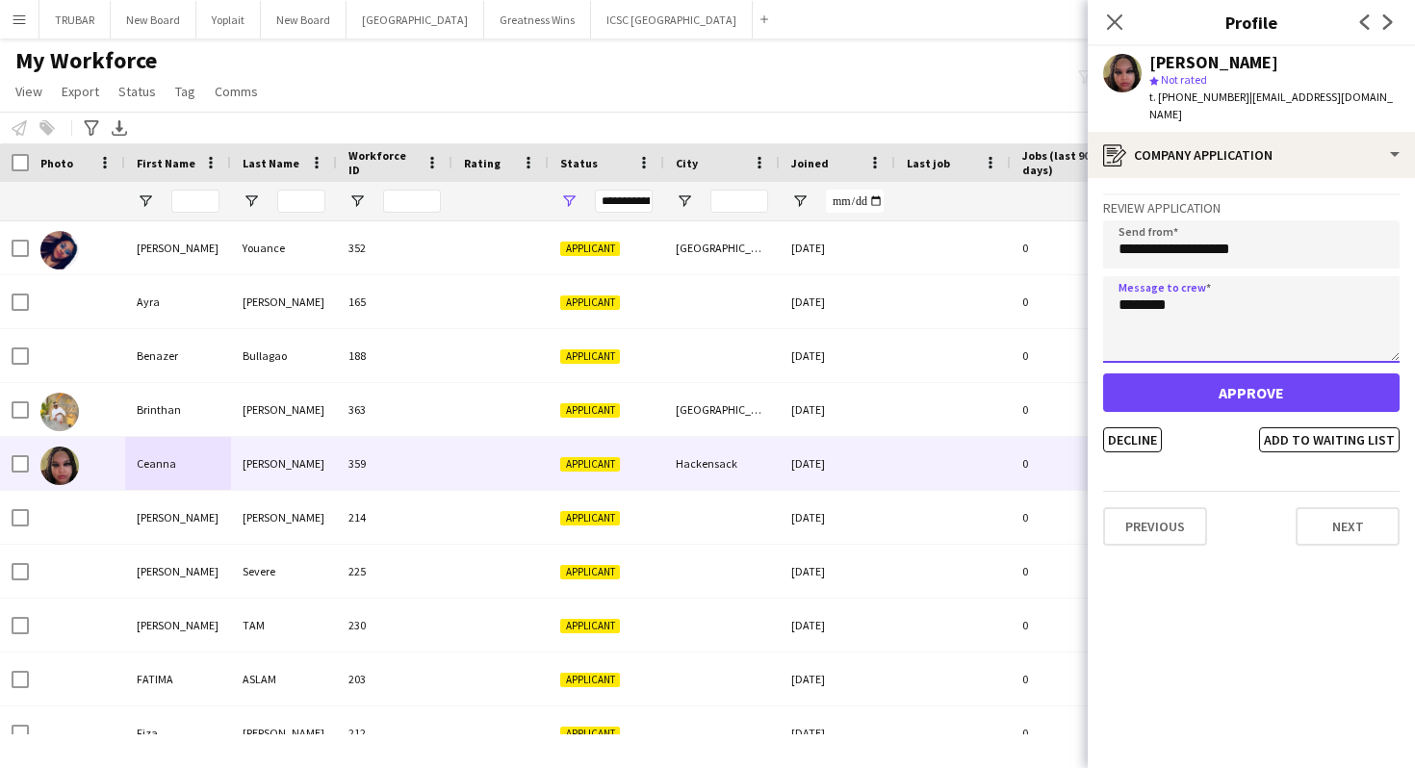
type textarea "********"
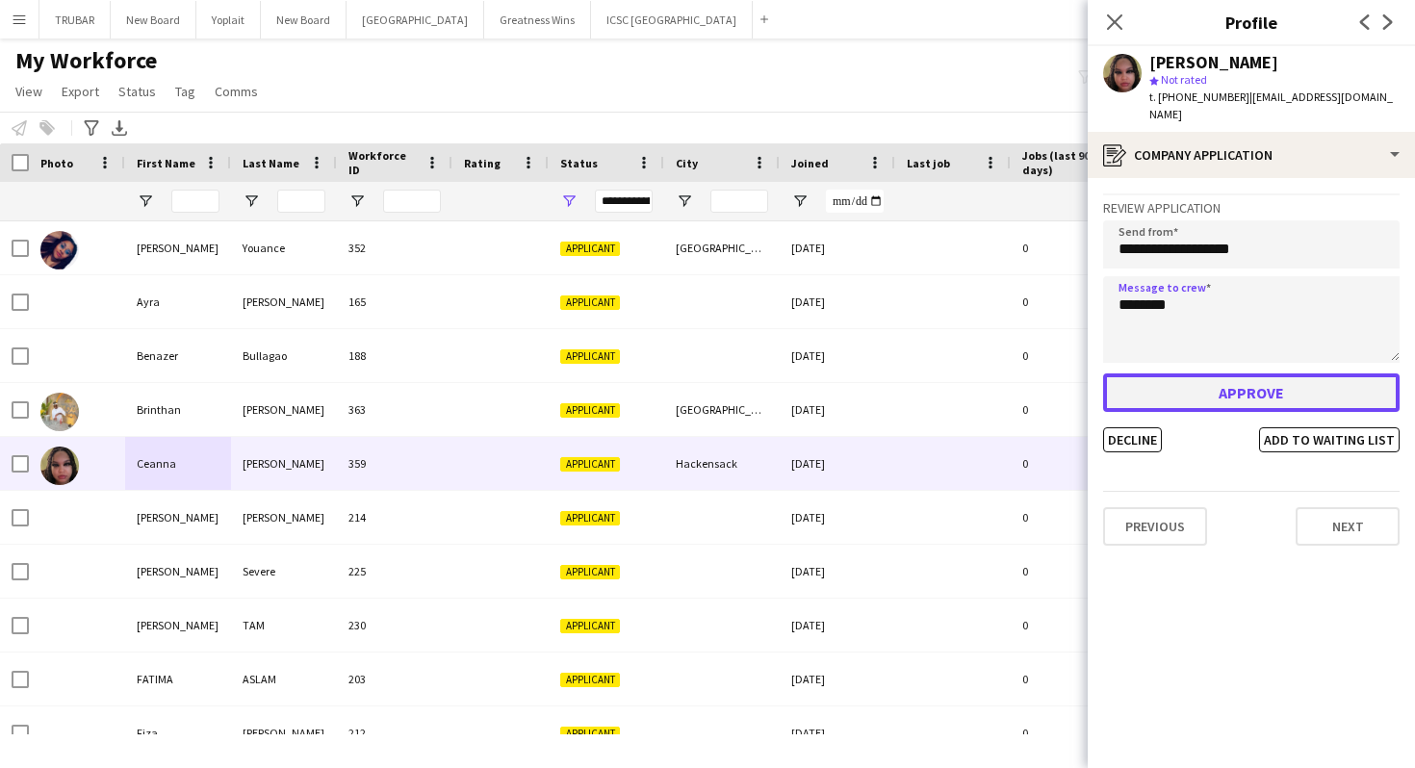
click at [1257, 378] on button "Approve" at bounding box center [1251, 392] width 296 height 39
